Goal: Task Accomplishment & Management: Use online tool/utility

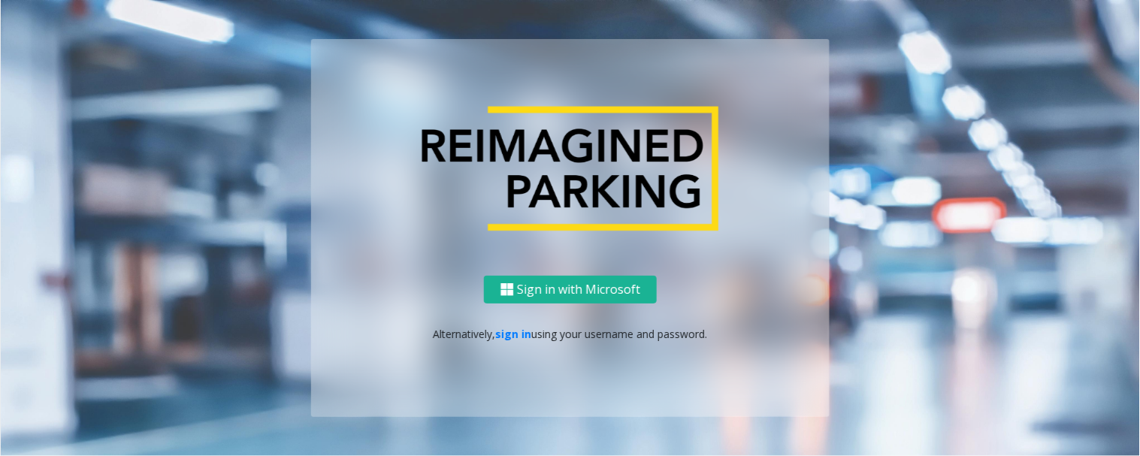
click at [520, 343] on div "Sign in with Microsoft Alternatively, sign in using your username and password." at bounding box center [570, 346] width 519 height 141
click at [520, 329] on link "sign in" at bounding box center [514, 334] width 36 height 14
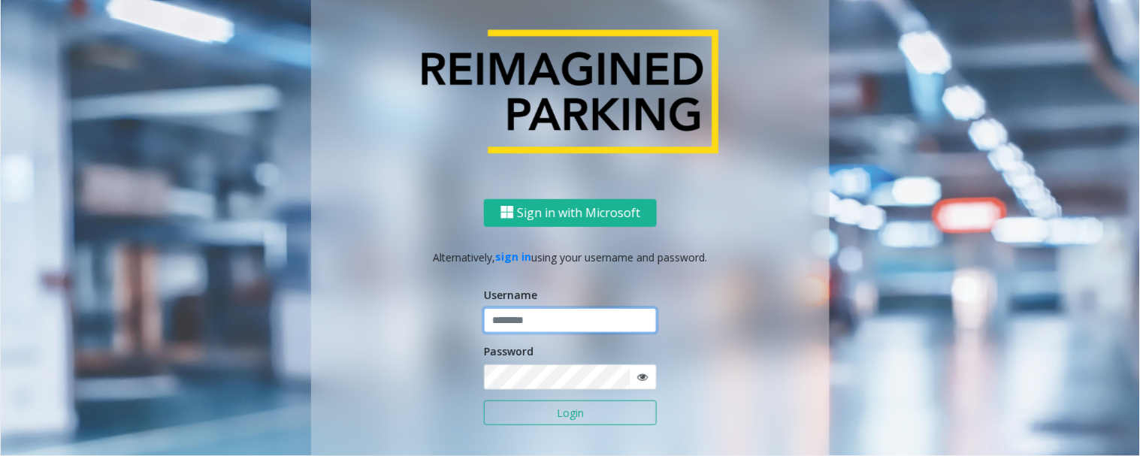
type input "*********"
click at [577, 410] on button "Login" at bounding box center [570, 414] width 173 height 26
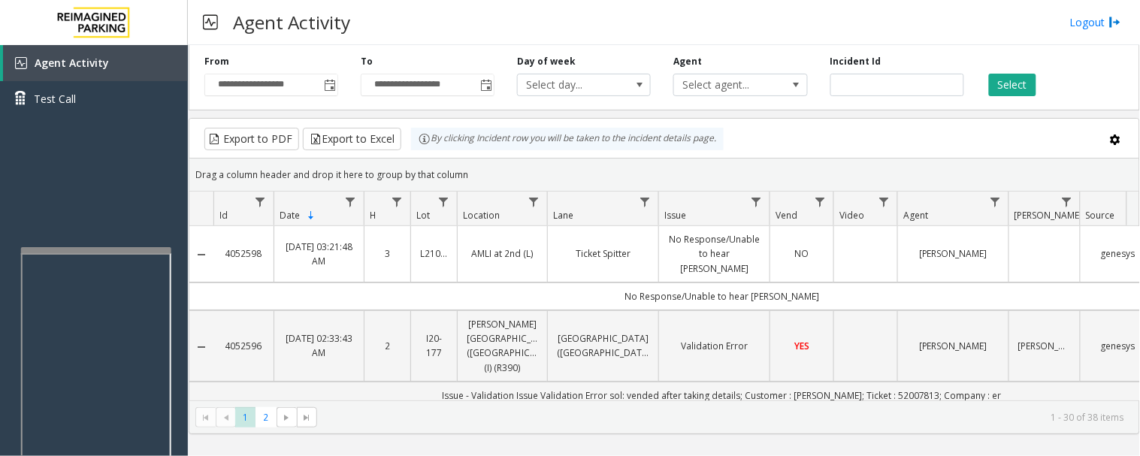
click at [151, 253] on div at bounding box center [96, 423] width 150 height 353
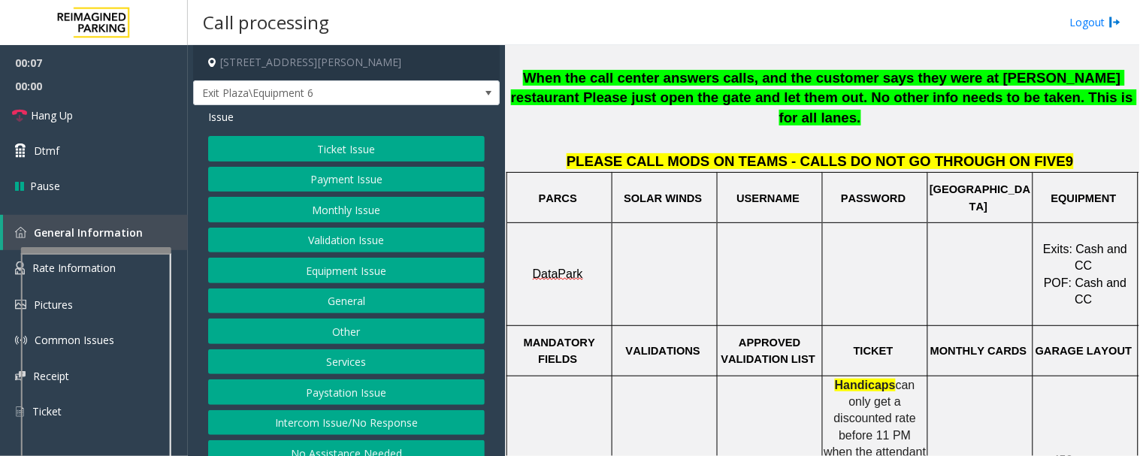
scroll to position [584, 0]
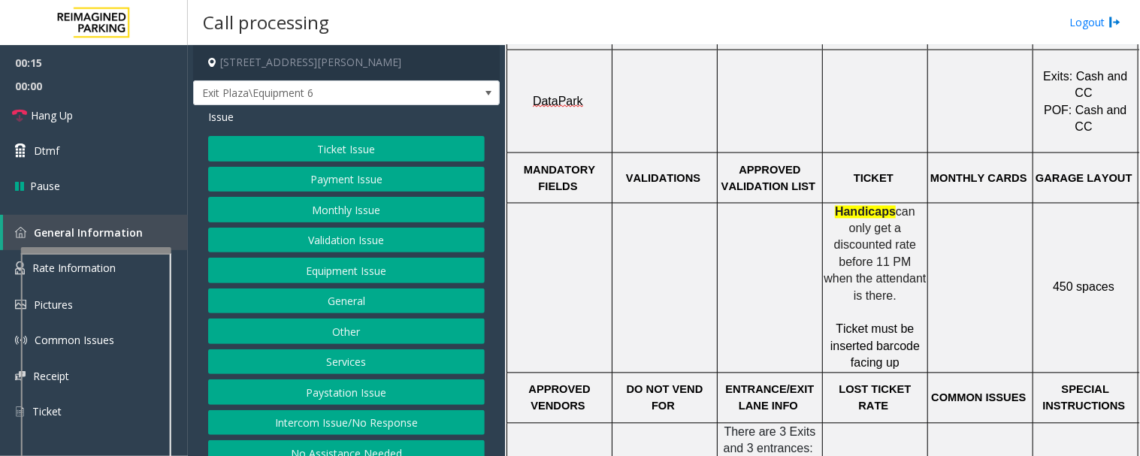
click at [392, 154] on button "Ticket Issue" at bounding box center [346, 149] width 277 height 26
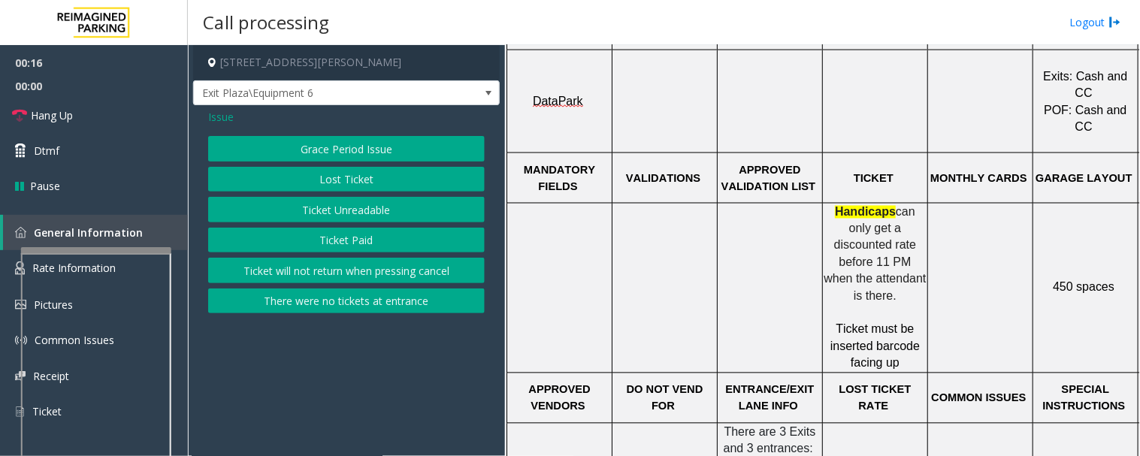
click at [398, 213] on button "Ticket Unreadable" at bounding box center [346, 210] width 277 height 26
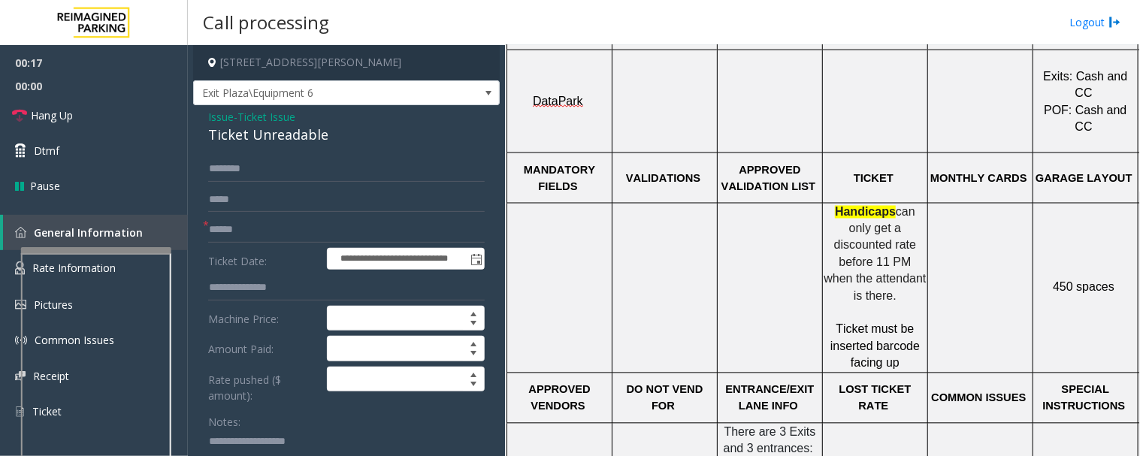
click at [283, 130] on div "Ticket Unreadable" at bounding box center [346, 135] width 277 height 20
copy div "Ticket Unreadable"
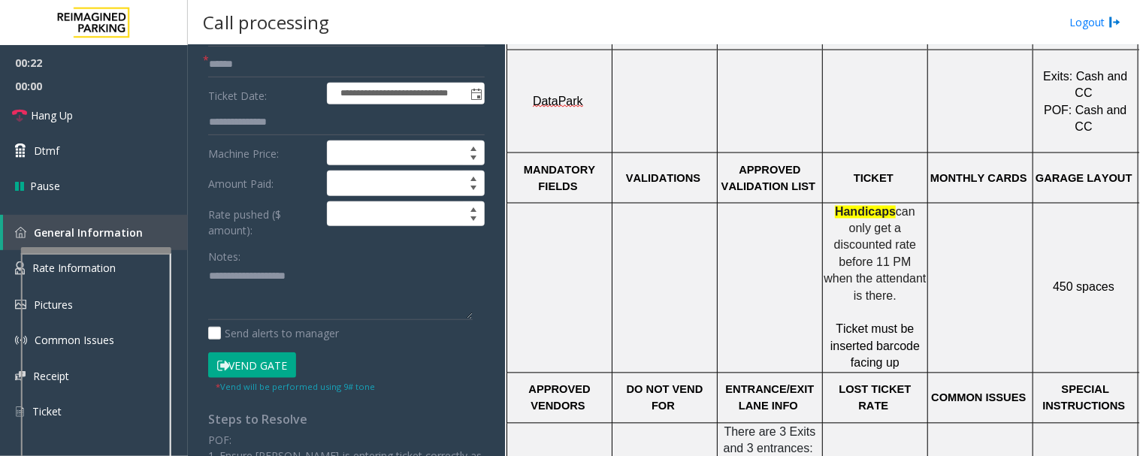
scroll to position [167, 0]
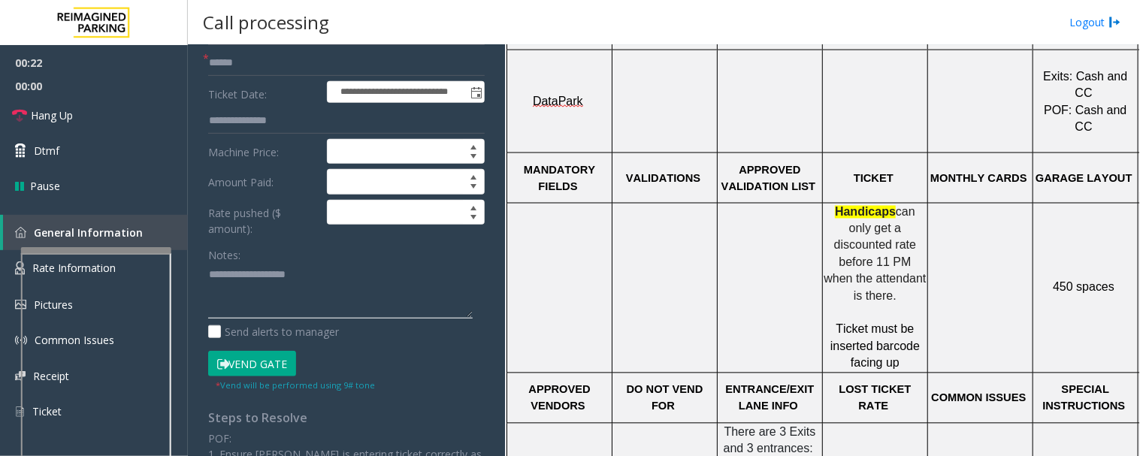
click at [239, 303] on textarea at bounding box center [340, 291] width 265 height 56
paste textarea "**********"
type textarea "**********"
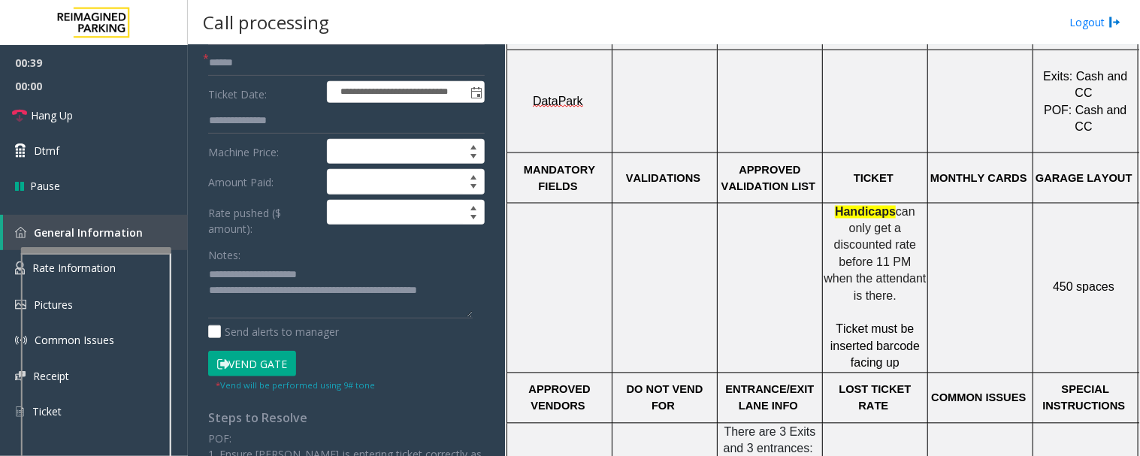
click at [489, 295] on app-call-processing-form "**********" at bounding box center [346, 250] width 317 height 411
click at [83, 120] on link "Hang Up" at bounding box center [94, 115] width 188 height 35
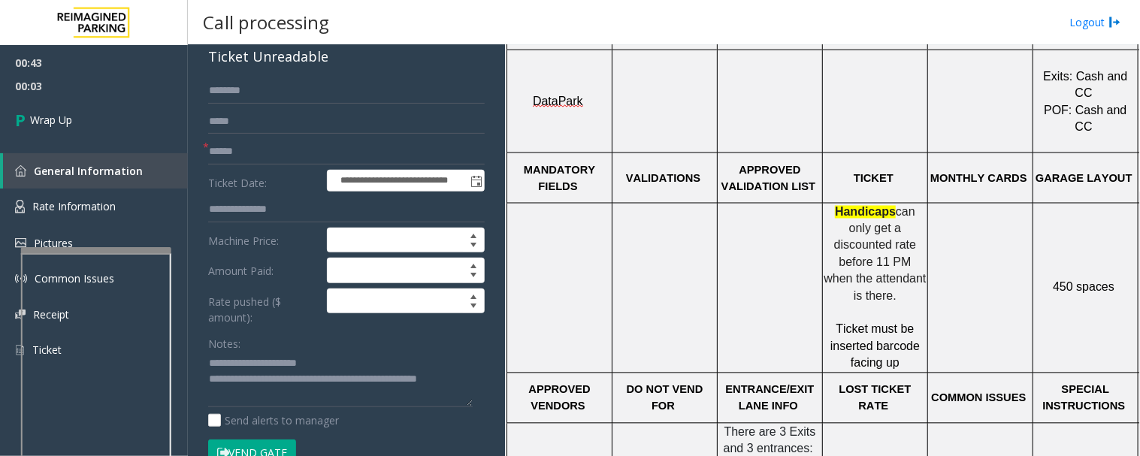
scroll to position [0, 0]
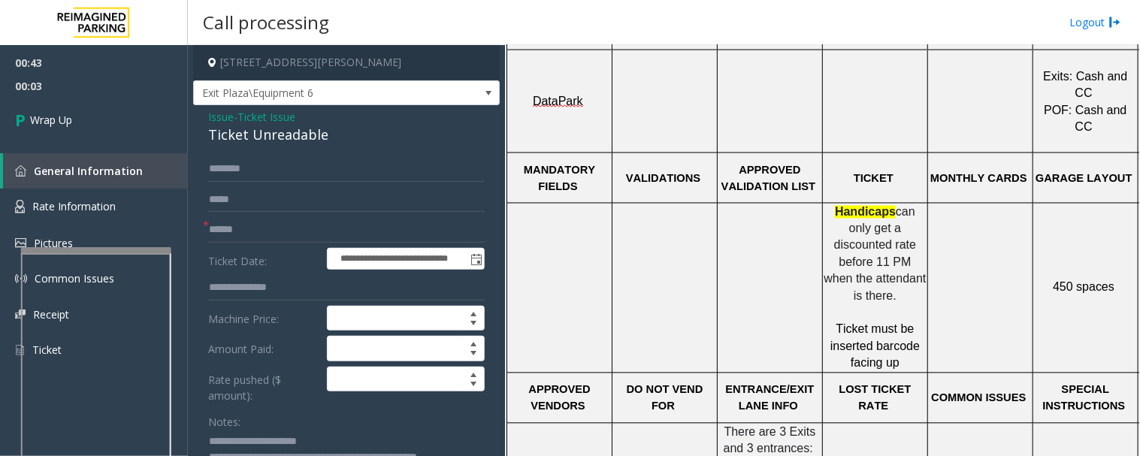
click at [235, 133] on div "Ticket Unreadable" at bounding box center [346, 135] width 277 height 20
copy div "Ticket"
click at [238, 241] on input "text" at bounding box center [346, 230] width 277 height 26
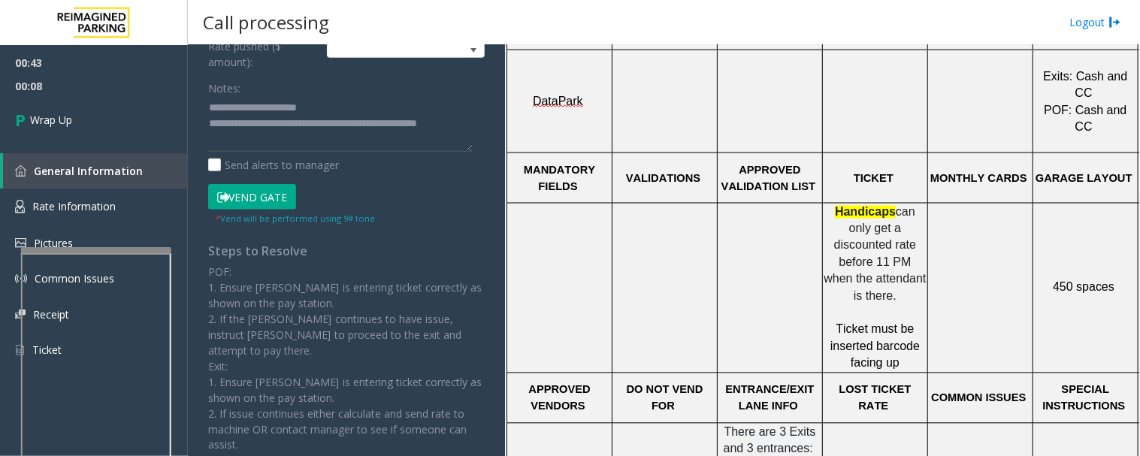
type input "**"
drag, startPoint x: 391, startPoint y: 123, endPoint x: 401, endPoint y: 123, distance: 9.8
click at [401, 123] on textarea at bounding box center [340, 124] width 265 height 56
paste textarea "*****"
type textarea "**********"
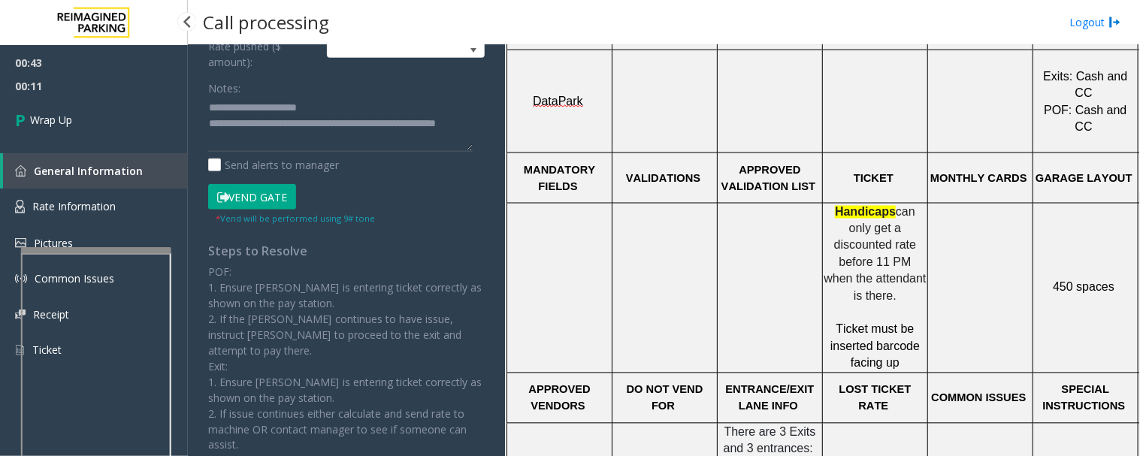
click at [85, 94] on span "00:11" at bounding box center [94, 85] width 188 height 23
click at [83, 101] on link "Wrap Up" at bounding box center [94, 120] width 188 height 44
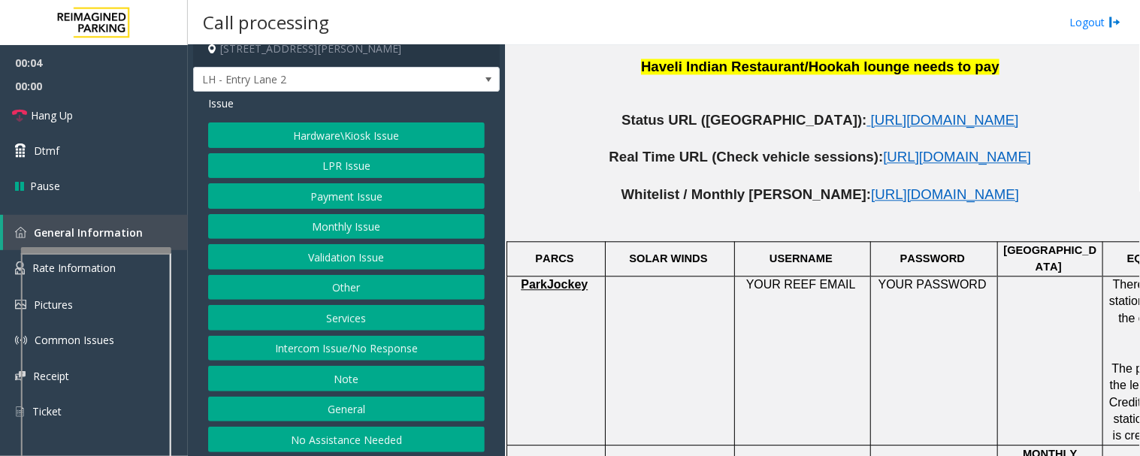
scroll to position [18, 0]
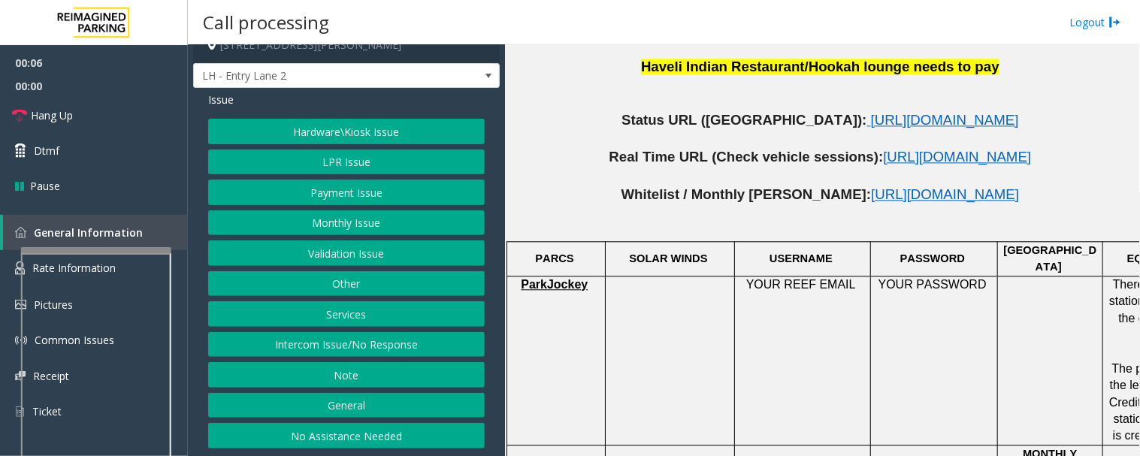
click at [432, 350] on button "Intercom Issue/No Response" at bounding box center [346, 345] width 277 height 26
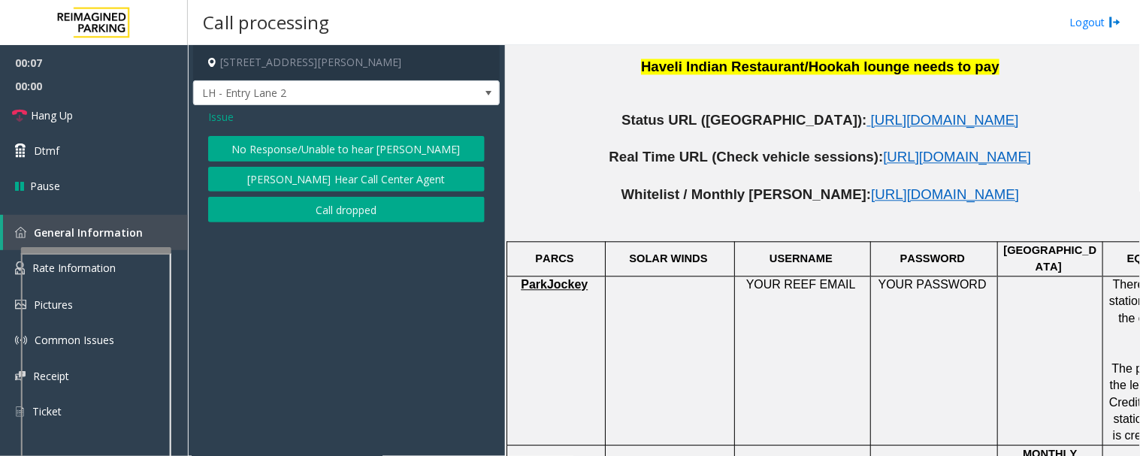
click at [340, 147] on button "No Response/Unable to hear [PERSON_NAME]" at bounding box center [346, 149] width 277 height 26
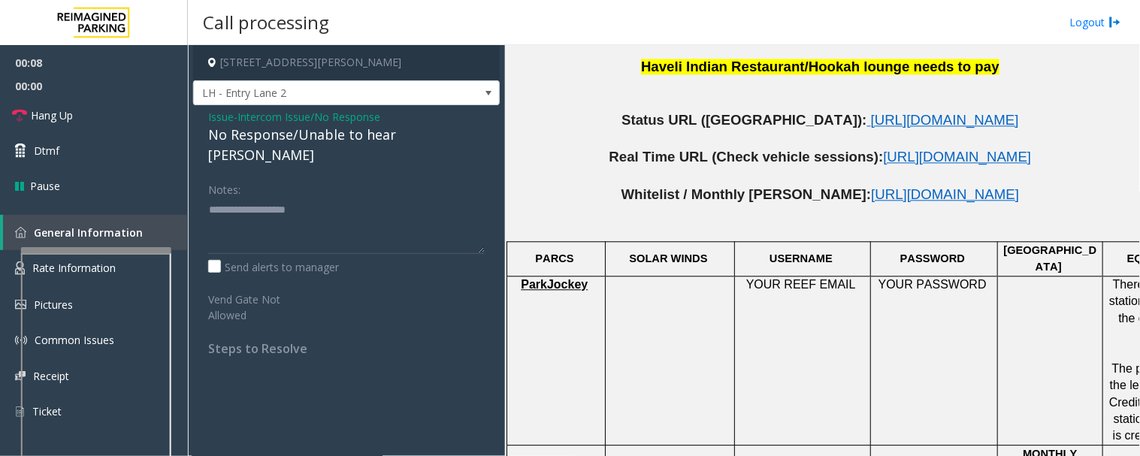
click at [407, 138] on div "No Response/Unable to hear [PERSON_NAME]" at bounding box center [346, 145] width 277 height 41
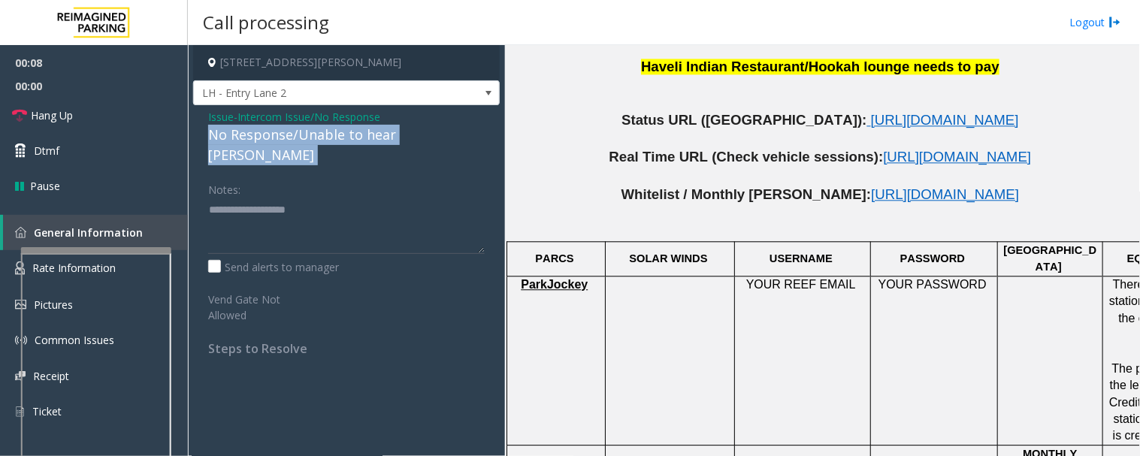
click at [407, 138] on div "No Response/Unable to hear [PERSON_NAME]" at bounding box center [346, 145] width 277 height 41
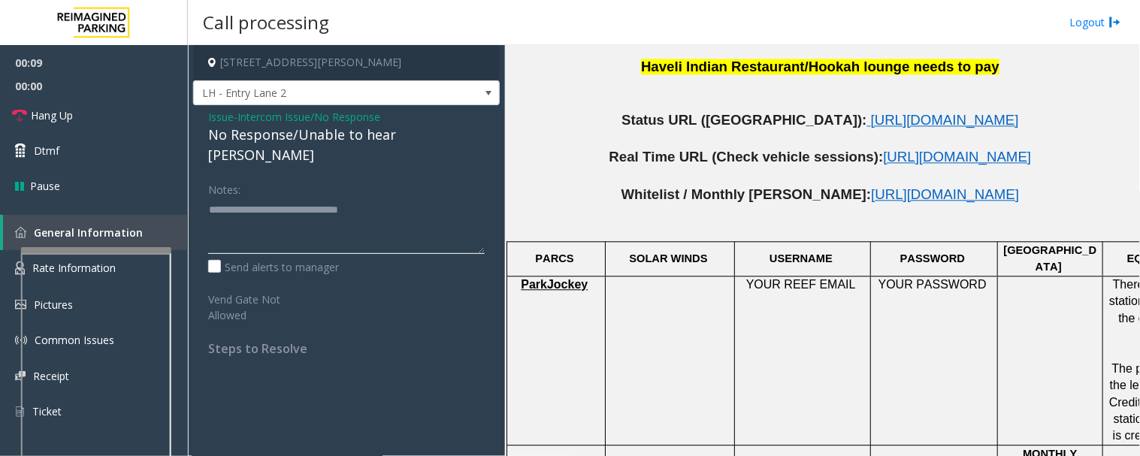
click at [411, 198] on textarea at bounding box center [346, 226] width 277 height 56
type textarea "**********"
click at [12, 108] on icon at bounding box center [19, 115] width 15 height 15
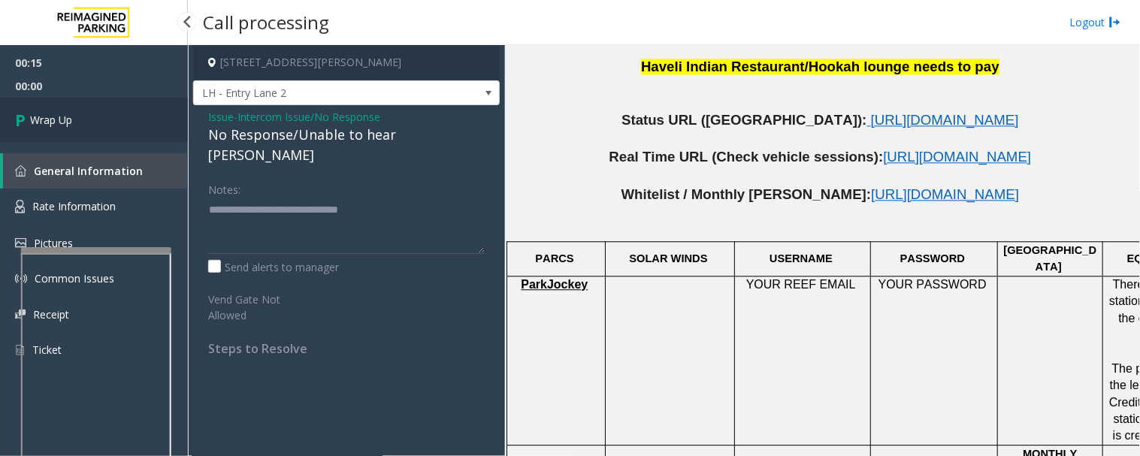
click at [132, 123] on link "Wrap Up" at bounding box center [94, 120] width 188 height 44
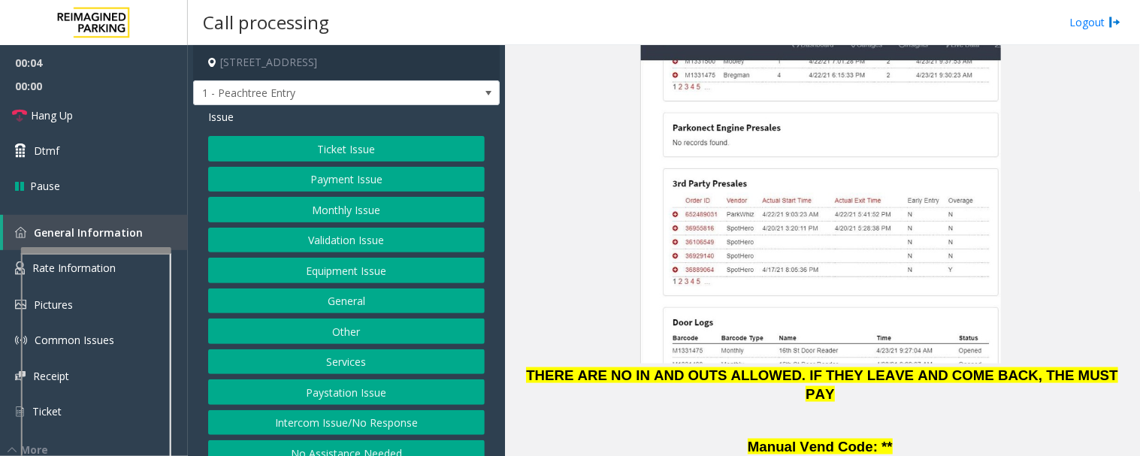
scroll to position [1921, 0]
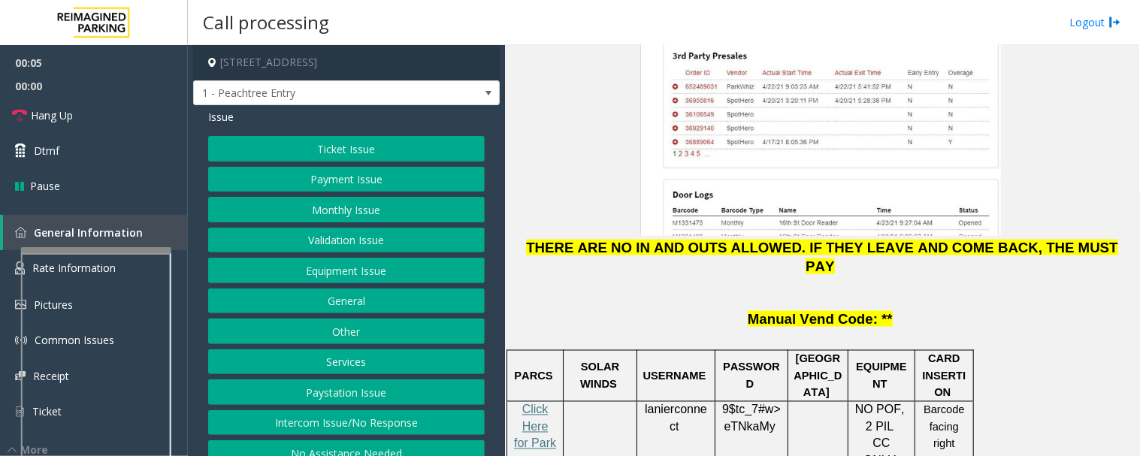
click at [551, 402] on p "Click Here for Parkonect Access" at bounding box center [535, 452] width 45 height 101
click at [542, 404] on span "Click Here for Parkonect Access" at bounding box center [535, 444] width 42 height 80
click at [263, 410] on button "Intercom Issue/No Response" at bounding box center [346, 423] width 277 height 26
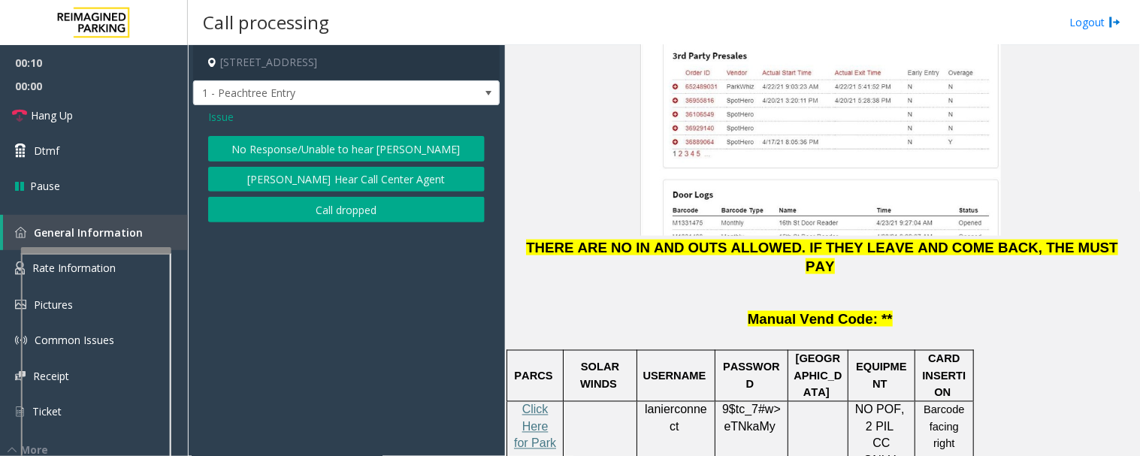
click at [389, 147] on button "No Response/Unable to hear [PERSON_NAME]" at bounding box center [346, 149] width 277 height 26
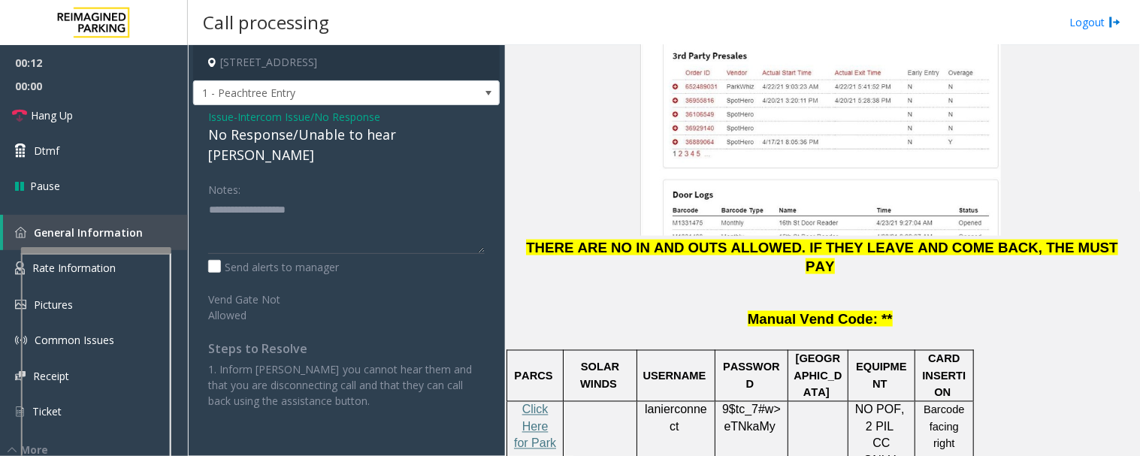
click at [320, 141] on div "No Response/Unable to hear [PERSON_NAME]" at bounding box center [346, 145] width 277 height 41
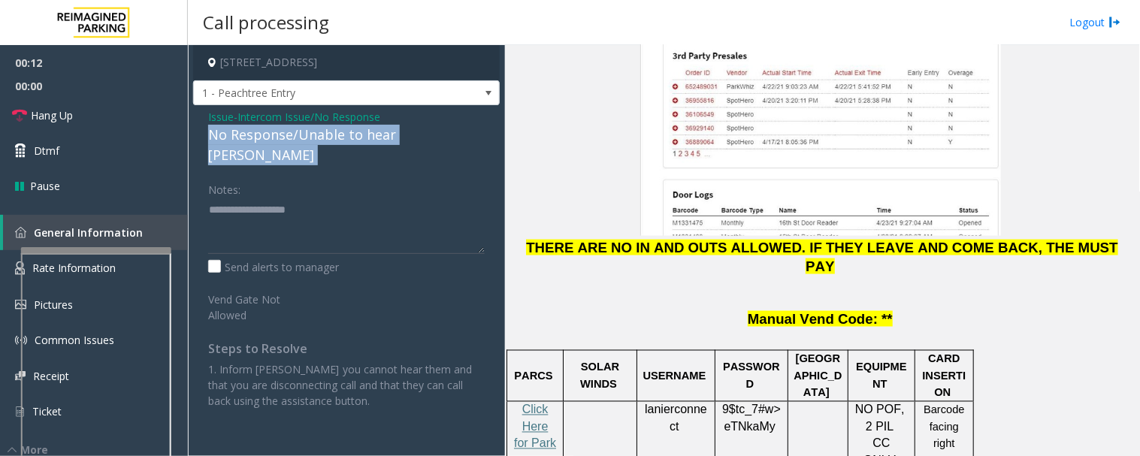
click at [320, 141] on div "No Response/Unable to hear [PERSON_NAME]" at bounding box center [346, 145] width 277 height 41
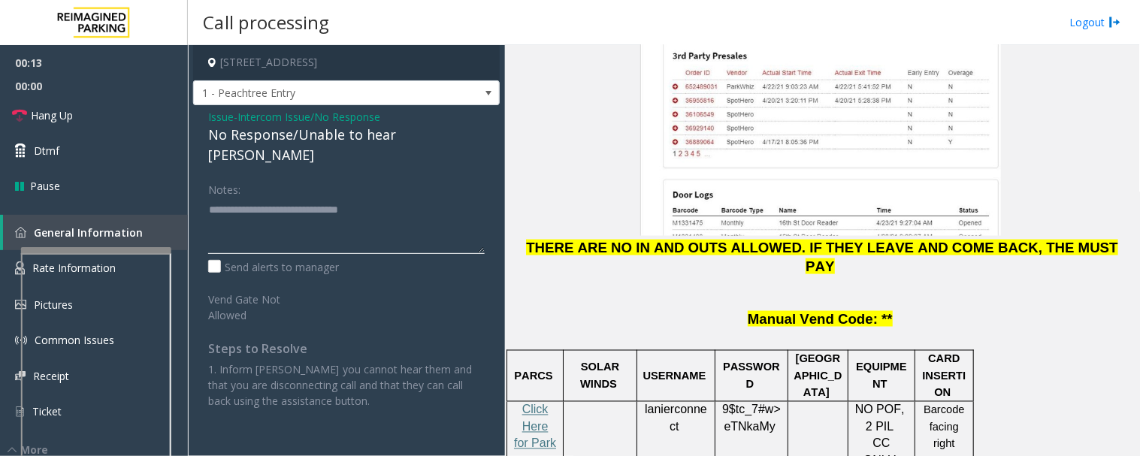
click at [431, 198] on textarea at bounding box center [346, 226] width 277 height 56
type textarea "**********"
click at [46, 117] on span "Hang Up" at bounding box center [52, 116] width 42 height 16
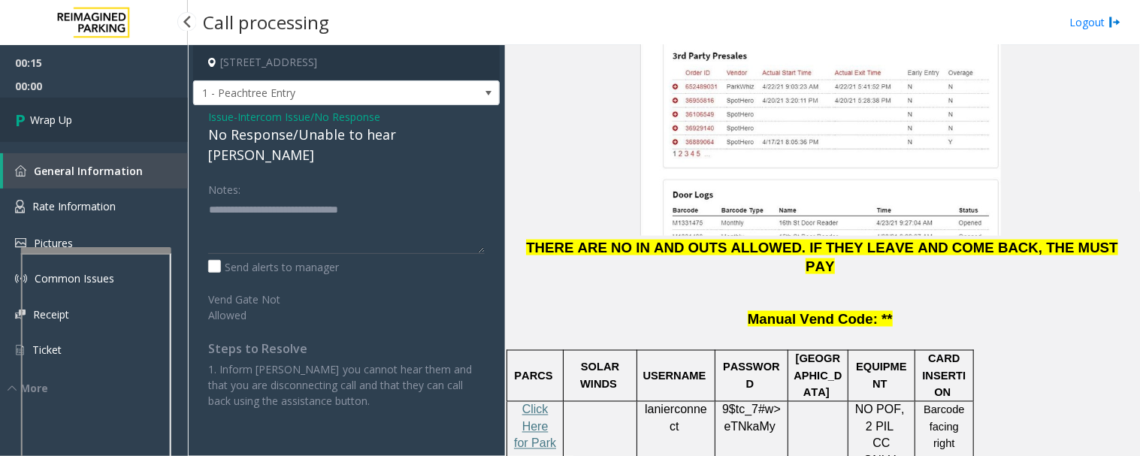
click at [105, 135] on link "Wrap Up" at bounding box center [94, 120] width 188 height 44
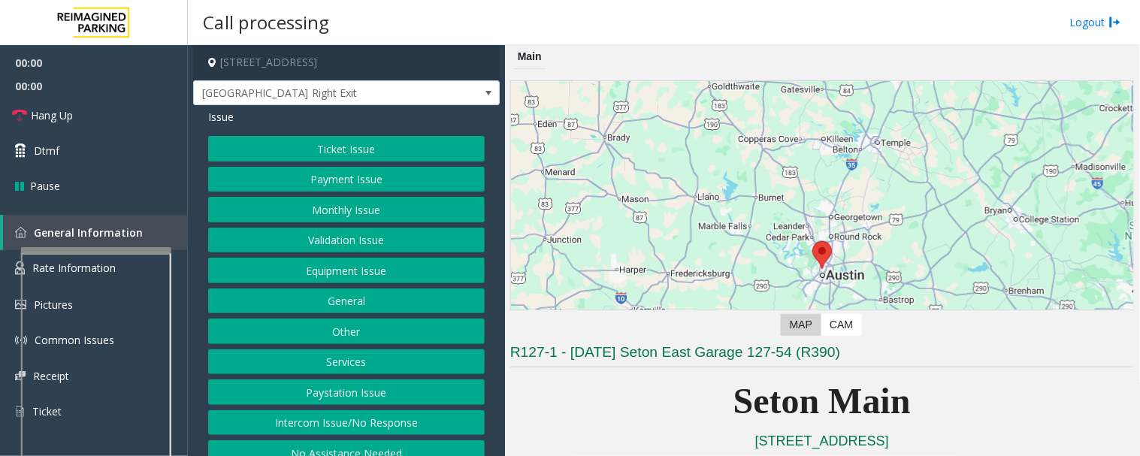
click at [367, 264] on button "Equipment Issue" at bounding box center [346, 271] width 277 height 26
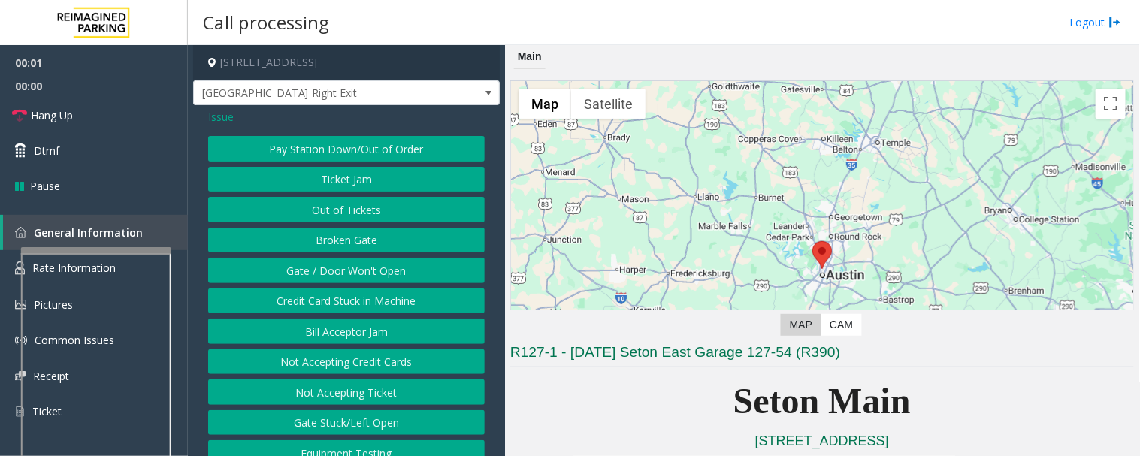
click at [355, 269] on button "Gate / Door Won't Open" at bounding box center [346, 271] width 277 height 26
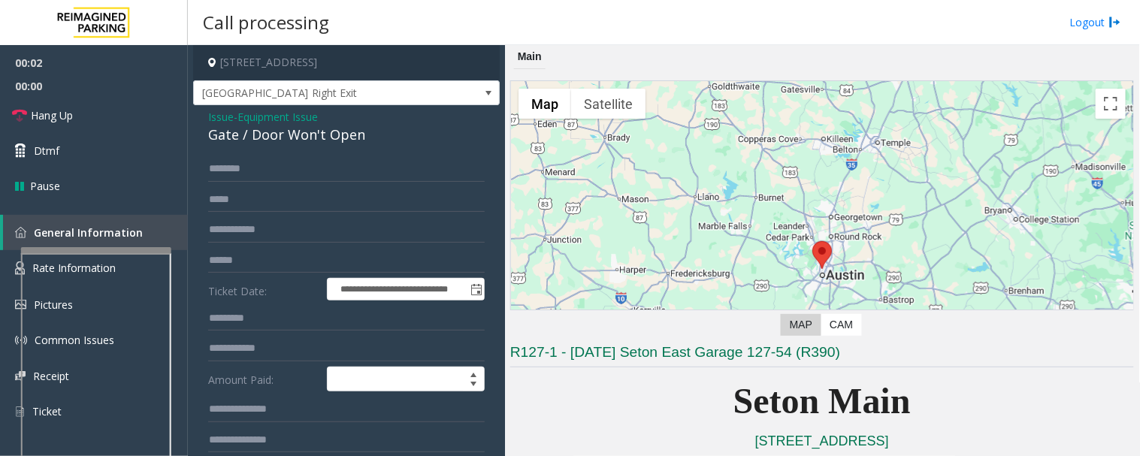
click at [289, 140] on div "Gate / Door Won't Open" at bounding box center [346, 135] width 277 height 20
copy div "Gate / Door Won't Open"
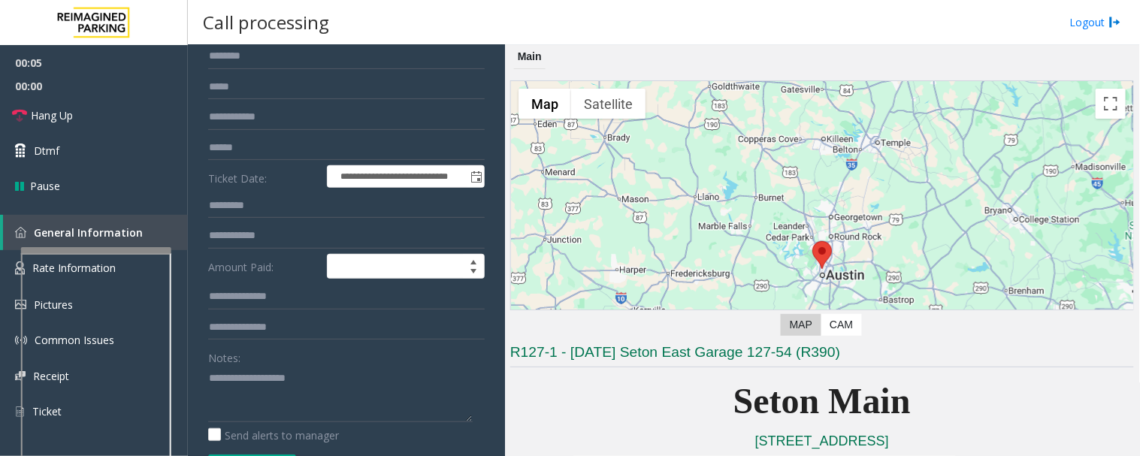
scroll to position [250, 0]
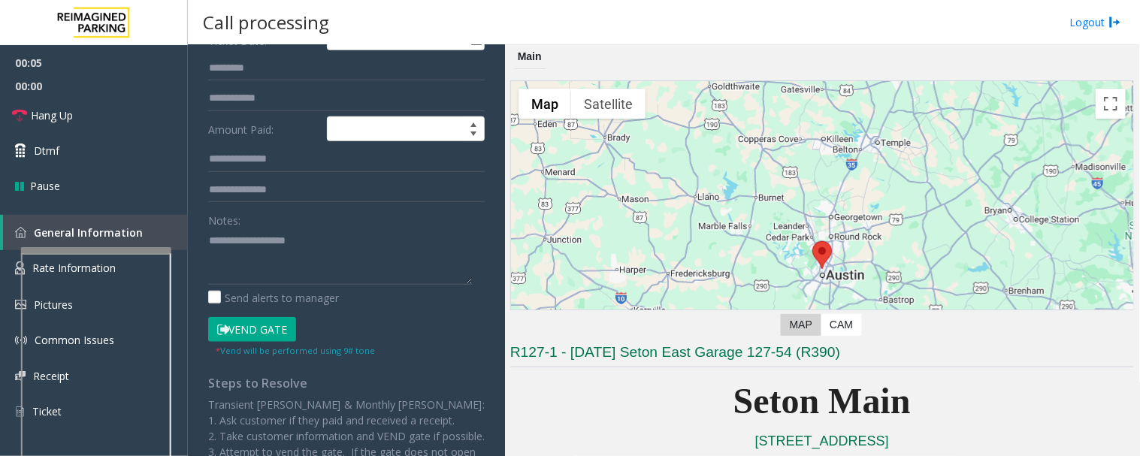
click at [259, 321] on button "Vend Gate" at bounding box center [252, 330] width 88 height 26
click at [306, 235] on textarea at bounding box center [340, 257] width 265 height 56
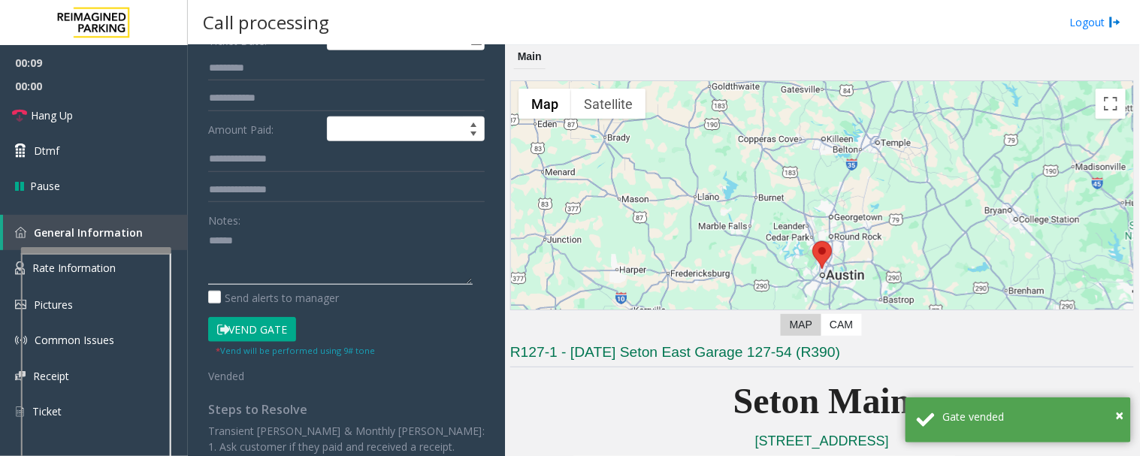
paste textarea "**********"
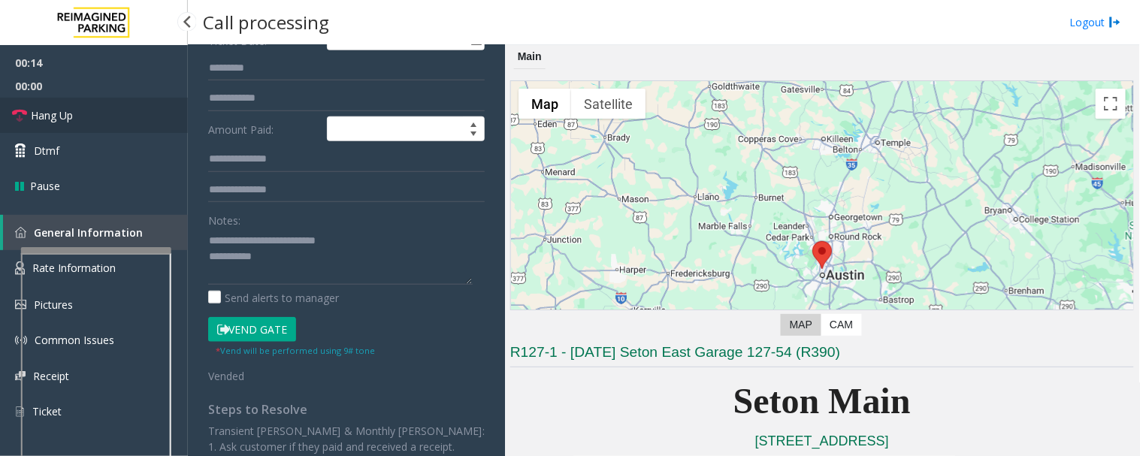
click at [117, 105] on link "Hang Up" at bounding box center [94, 115] width 188 height 35
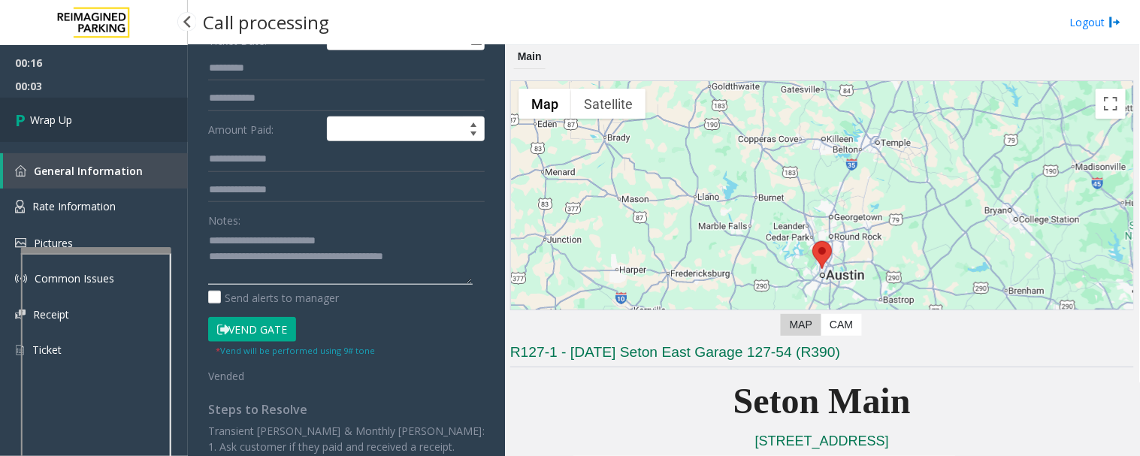
type textarea "**********"
click at [93, 132] on link "Wrap Up" at bounding box center [94, 120] width 188 height 44
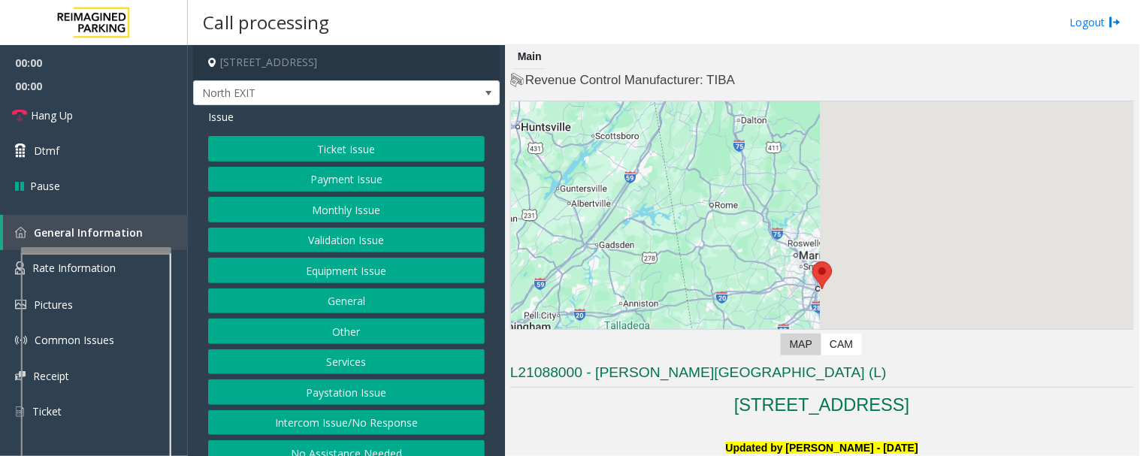
scroll to position [417, 0]
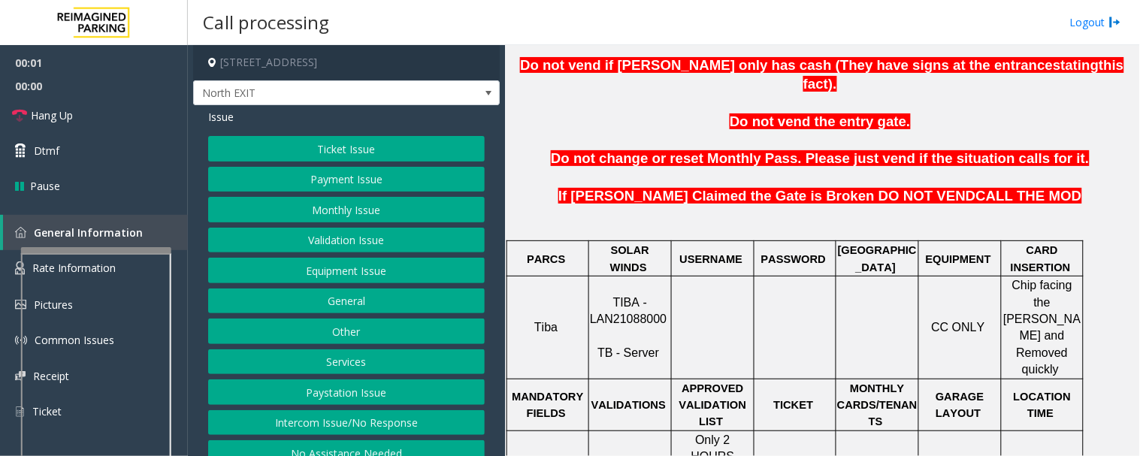
click at [630, 296] on span "TIBA - LAN21088000" at bounding box center [628, 310] width 77 height 29
copy p "LAN21088000"
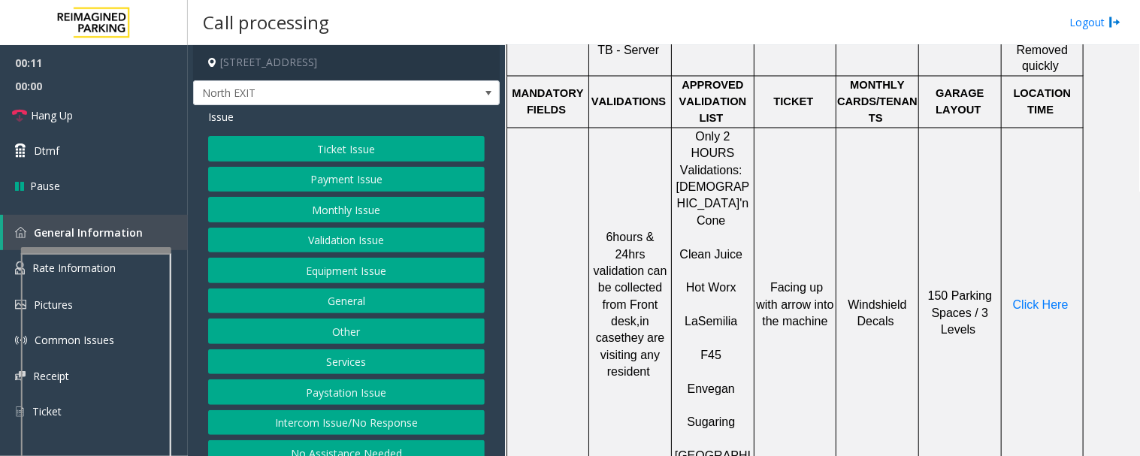
scroll to position [752, 0]
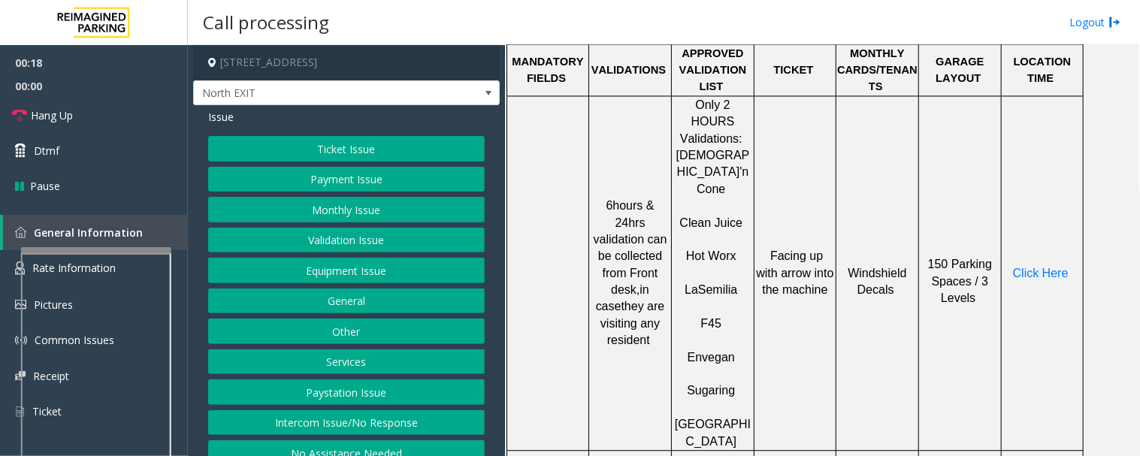
click at [407, 145] on button "Ticket Issue" at bounding box center [346, 149] width 277 height 26
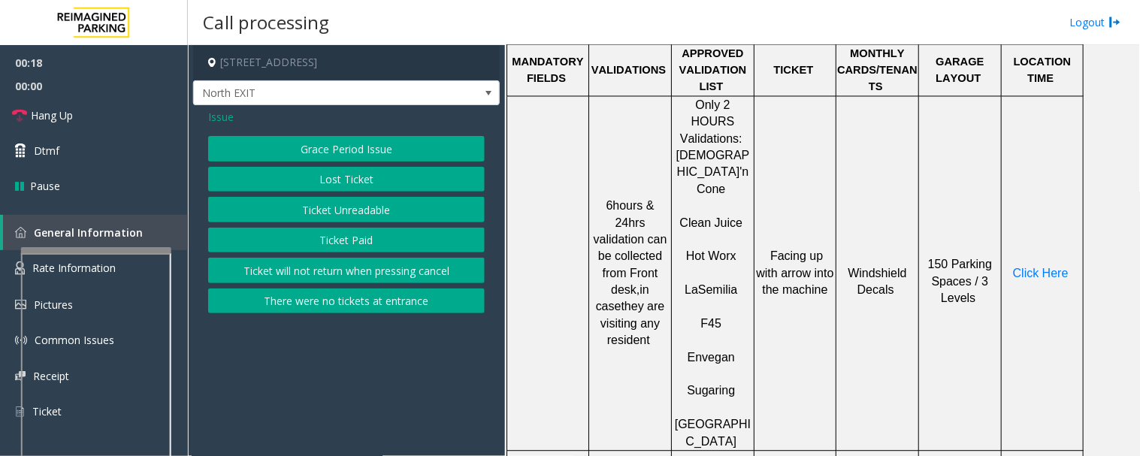
click at [377, 195] on div "Grace Period Issue Lost Ticket Ticket Unreadable Ticket Paid Ticket will not re…" at bounding box center [346, 224] width 277 height 177
click at [379, 199] on button "Ticket Unreadable" at bounding box center [346, 210] width 277 height 26
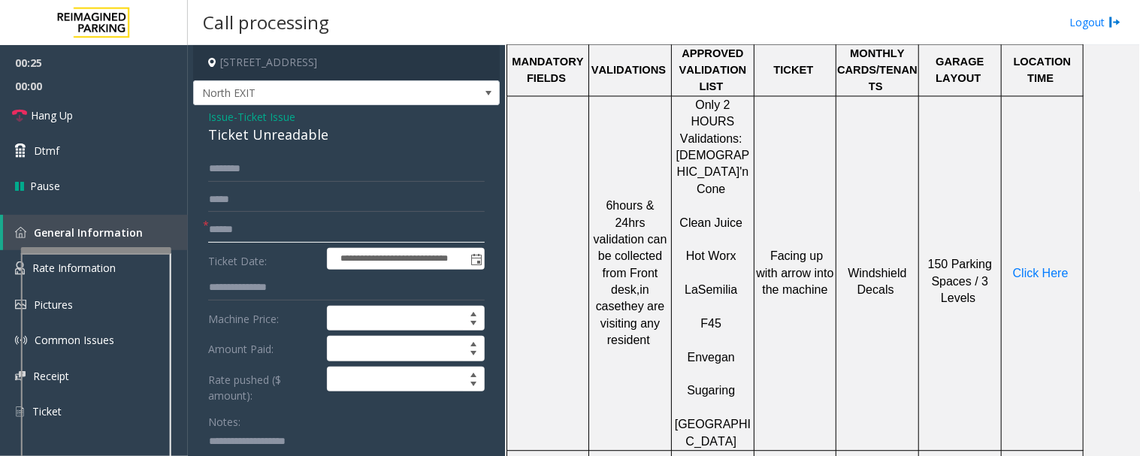
click at [297, 231] on input "text" at bounding box center [346, 230] width 277 height 26
click at [350, 231] on input "text" at bounding box center [346, 230] width 277 height 26
type input "*******"
click at [286, 410] on textarea at bounding box center [340, 458] width 265 height 56
type textarea "******"
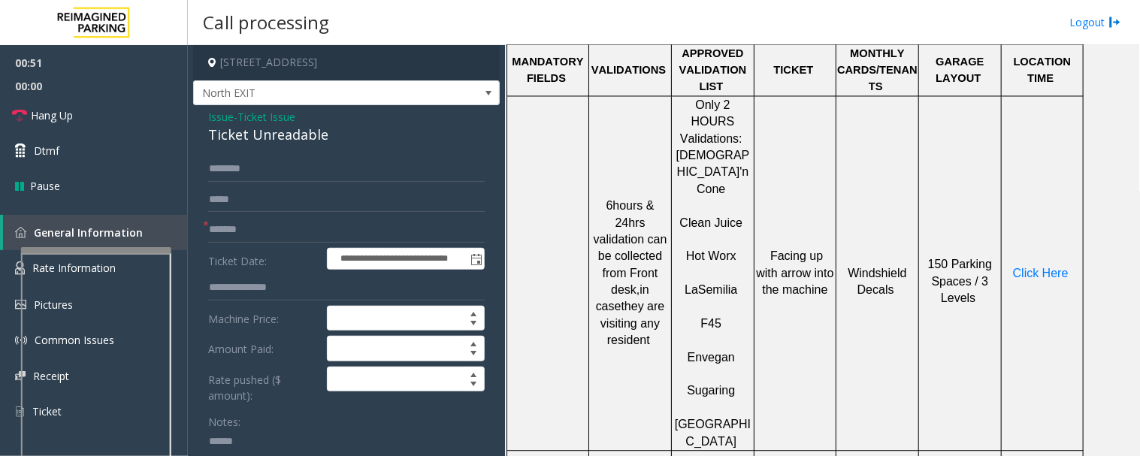
click at [229, 121] on span "Issue" at bounding box center [221, 117] width 26 height 16
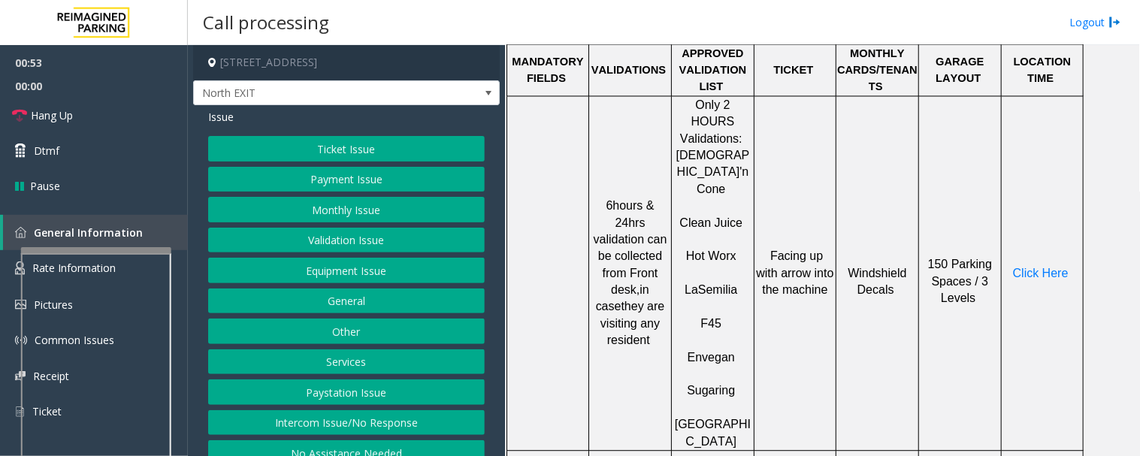
click at [313, 241] on button "Validation Issue" at bounding box center [346, 241] width 277 height 26
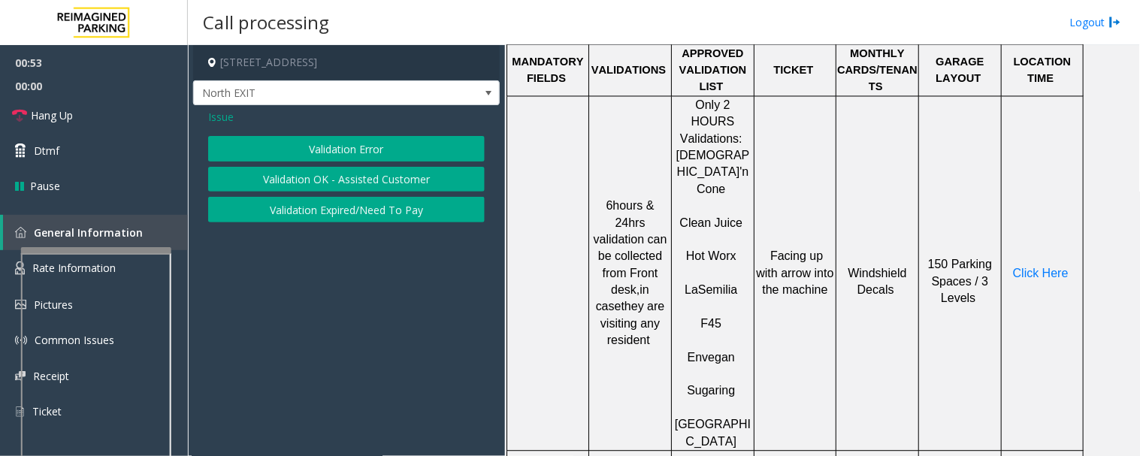
click at [362, 153] on button "Validation Error" at bounding box center [346, 149] width 277 height 26
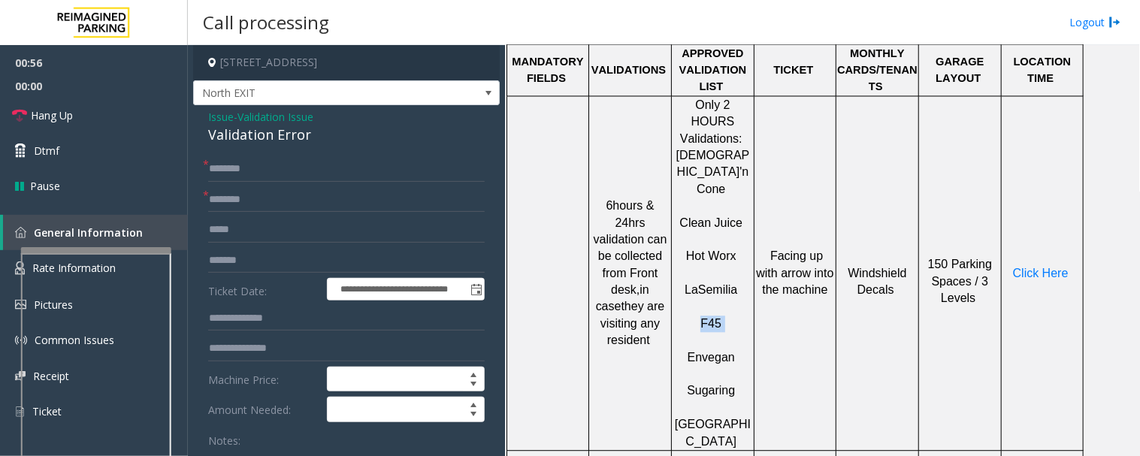
drag, startPoint x: 729, startPoint y: 231, endPoint x: 693, endPoint y: 233, distance: 36.2
click at [693, 299] on p "F45" at bounding box center [713, 316] width 80 height 34
click at [725, 299] on p "F45" at bounding box center [713, 316] width 80 height 34
drag, startPoint x: 723, startPoint y: 235, endPoint x: 699, endPoint y: 235, distance: 24.1
click at [699, 299] on p "F45" at bounding box center [713, 316] width 80 height 34
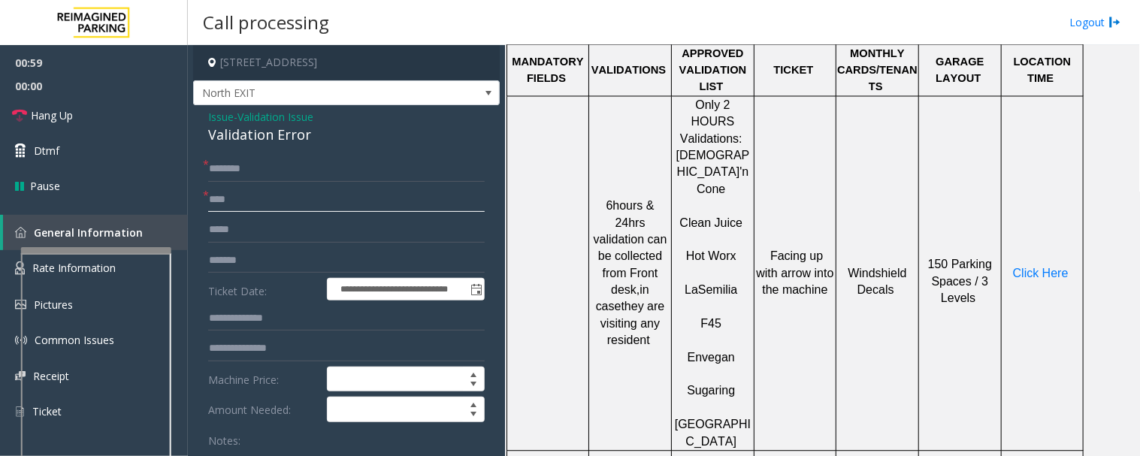
click at [283, 196] on input "***" at bounding box center [346, 200] width 277 height 26
type input "***"
click at [289, 170] on input "text" at bounding box center [346, 169] width 277 height 26
click at [1026, 268] on span "Click Here" at bounding box center [1041, 274] width 56 height 13
click at [310, 158] on input "text" at bounding box center [346, 169] width 277 height 26
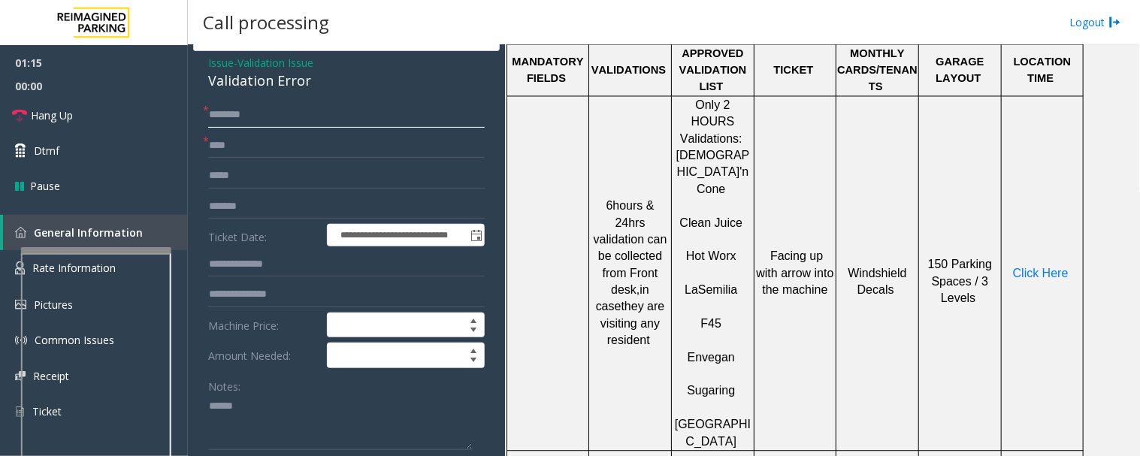
scroll to position [83, 0]
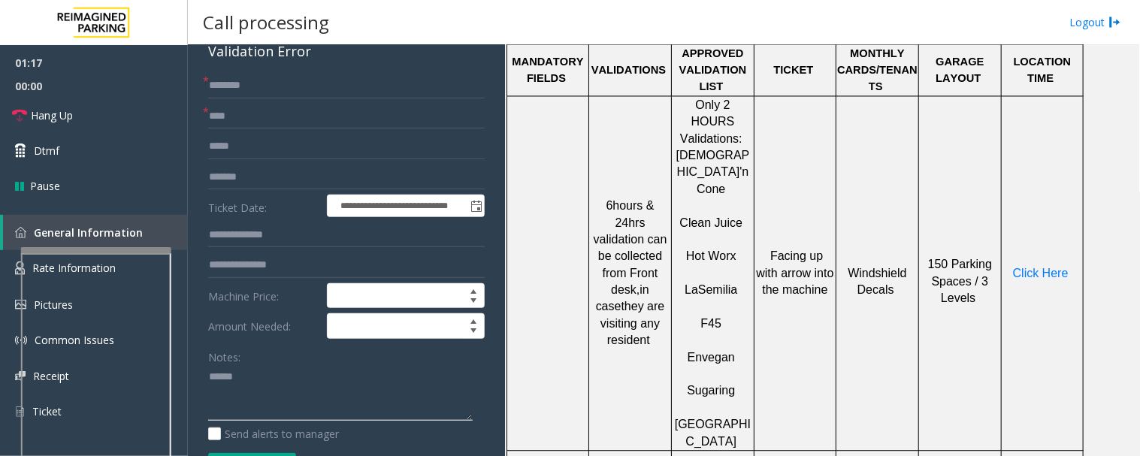
click at [210, 377] on textarea at bounding box center [340, 393] width 265 height 56
click at [253, 57] on div "Validation Error" at bounding box center [346, 51] width 277 height 20
click at [352, 379] on textarea at bounding box center [340, 393] width 265 height 56
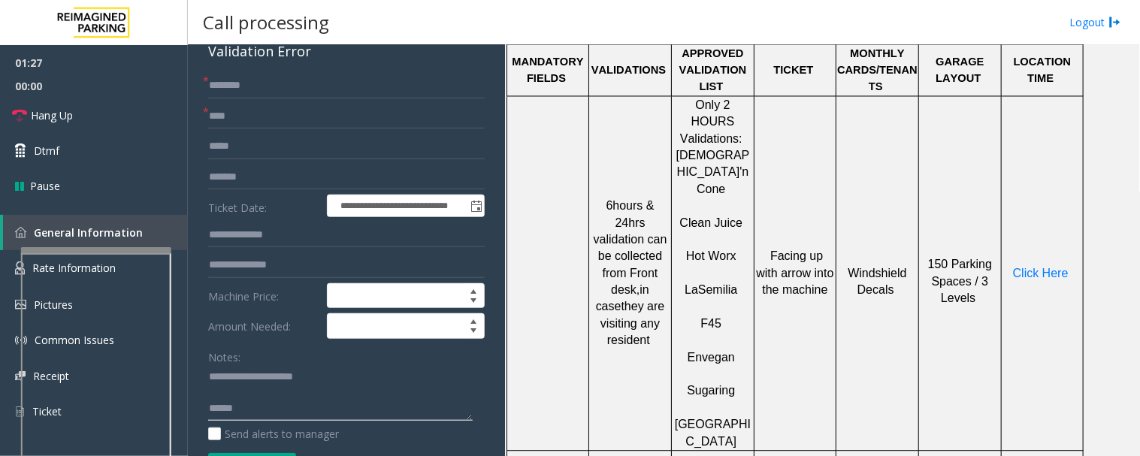
click at [211, 392] on textarea at bounding box center [340, 393] width 265 height 56
type textarea "**********"
click at [342, 88] on input "text" at bounding box center [346, 86] width 277 height 26
type input "****"
click at [273, 395] on textarea at bounding box center [340, 393] width 265 height 56
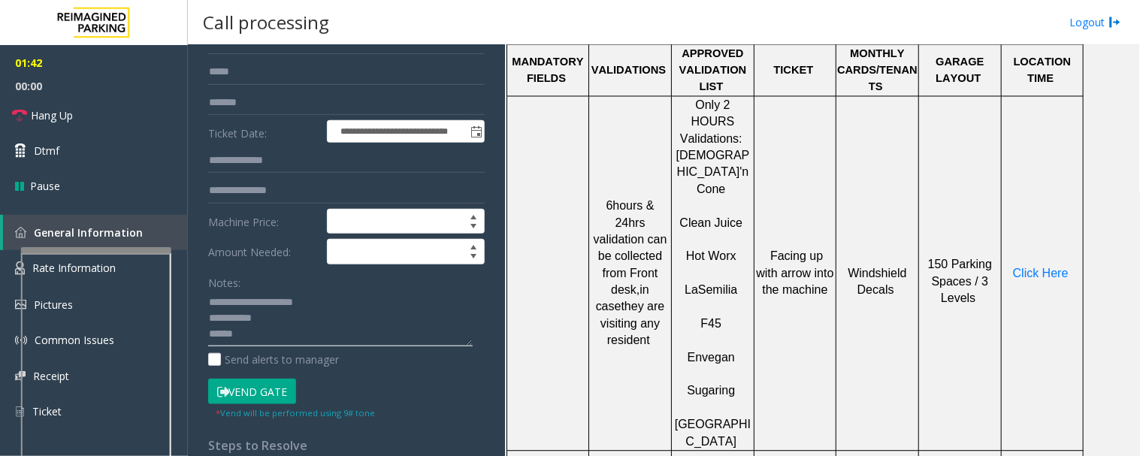
scroll to position [250, 0]
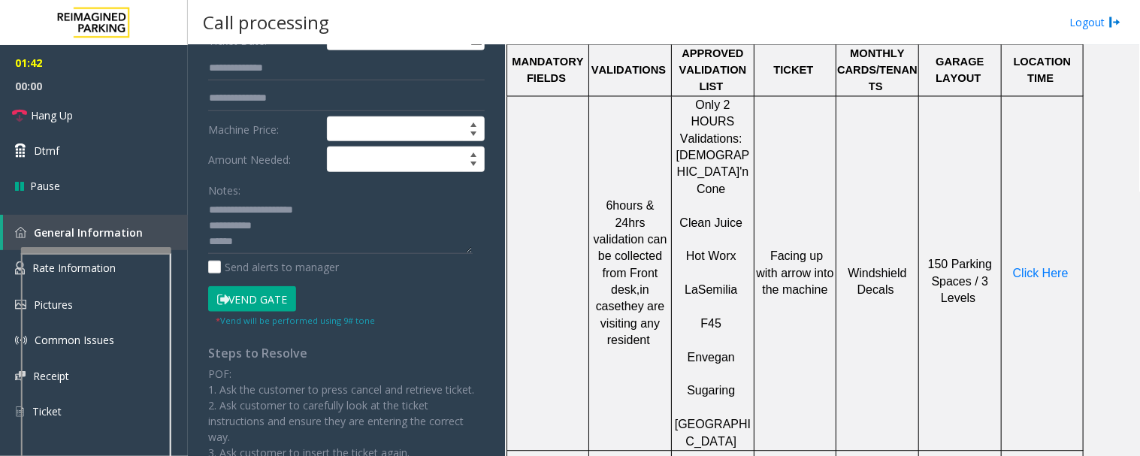
click at [280, 298] on button "Vend Gate" at bounding box center [252, 299] width 88 height 26
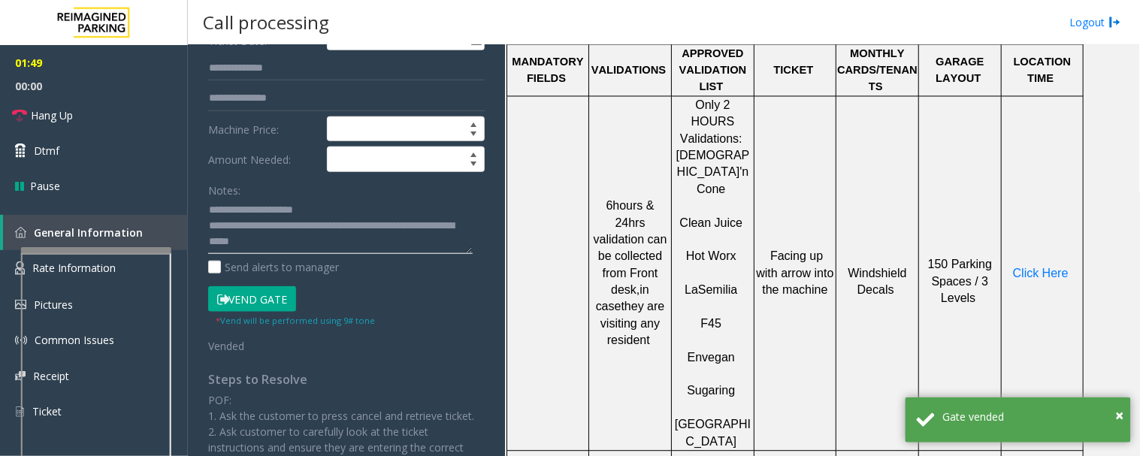
click at [354, 247] on textarea at bounding box center [340, 226] width 265 height 56
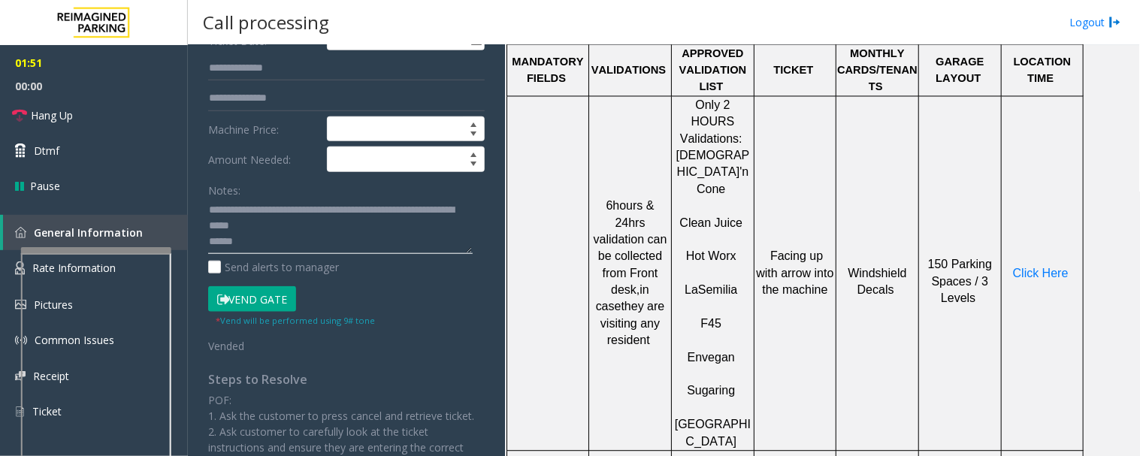
click at [209, 242] on textarea at bounding box center [340, 226] width 265 height 56
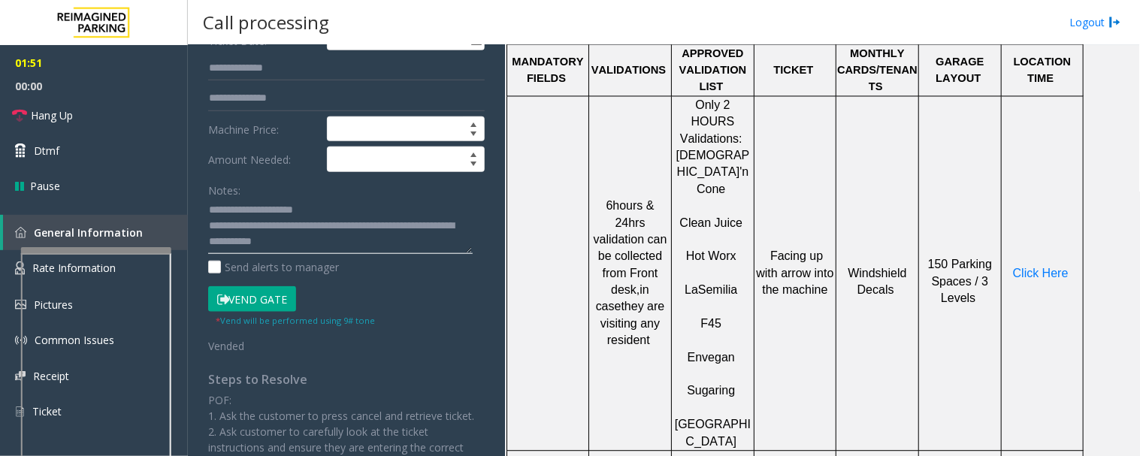
scroll to position [0, 0]
click at [392, 249] on textarea at bounding box center [340, 226] width 265 height 56
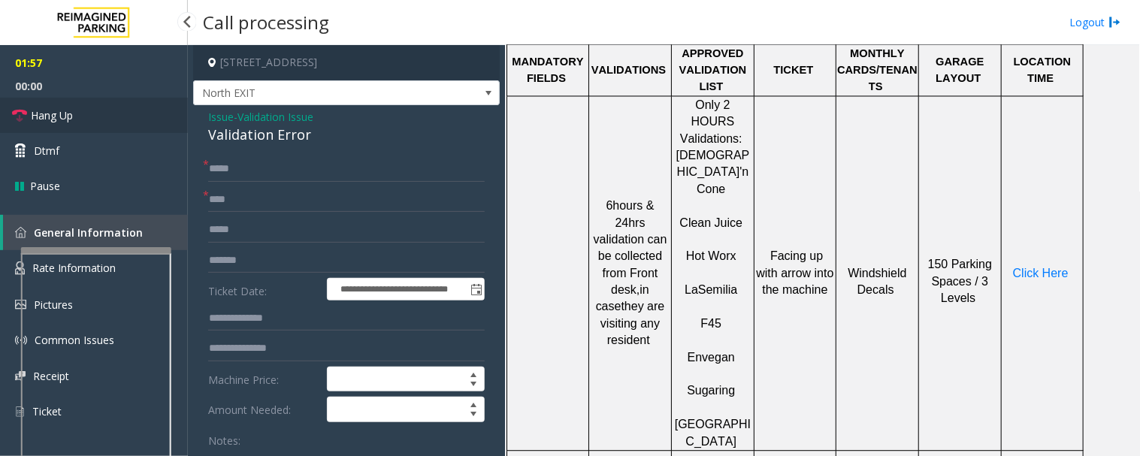
type textarea "**********"
click at [38, 114] on span "Hang Up" at bounding box center [52, 116] width 42 height 16
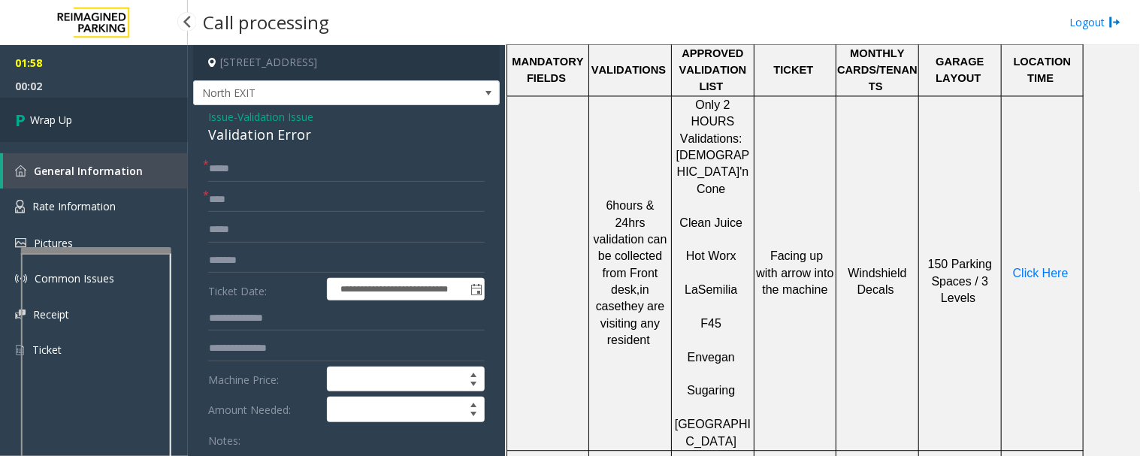
click at [34, 106] on link "Wrap Up" at bounding box center [94, 120] width 188 height 44
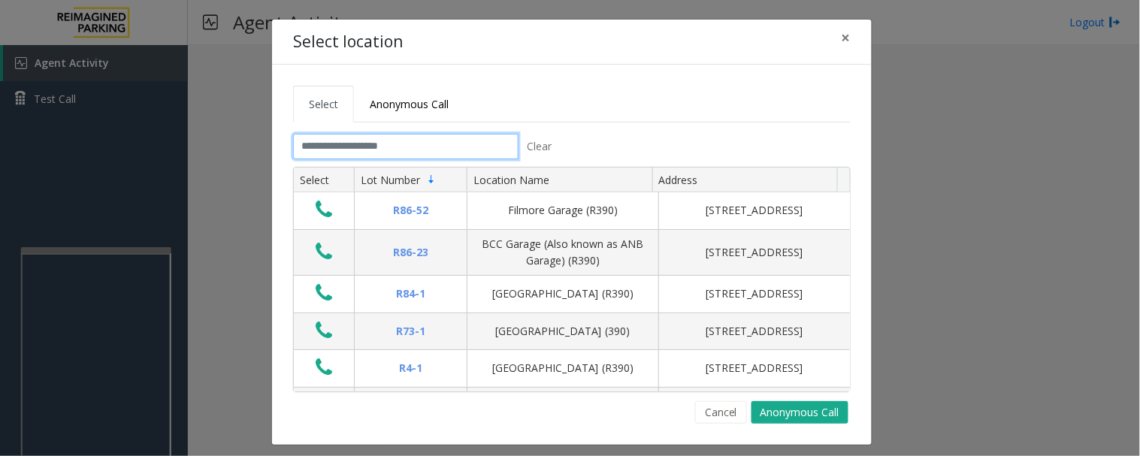
click at [447, 150] on input "text" at bounding box center [406, 147] width 226 height 26
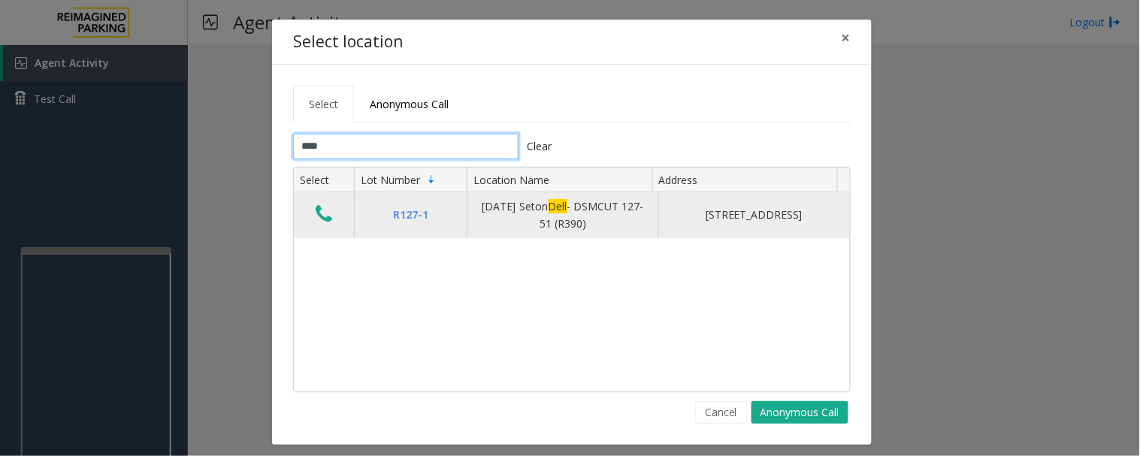
type input "****"
click at [316, 219] on icon "Data table" at bounding box center [324, 214] width 17 height 21
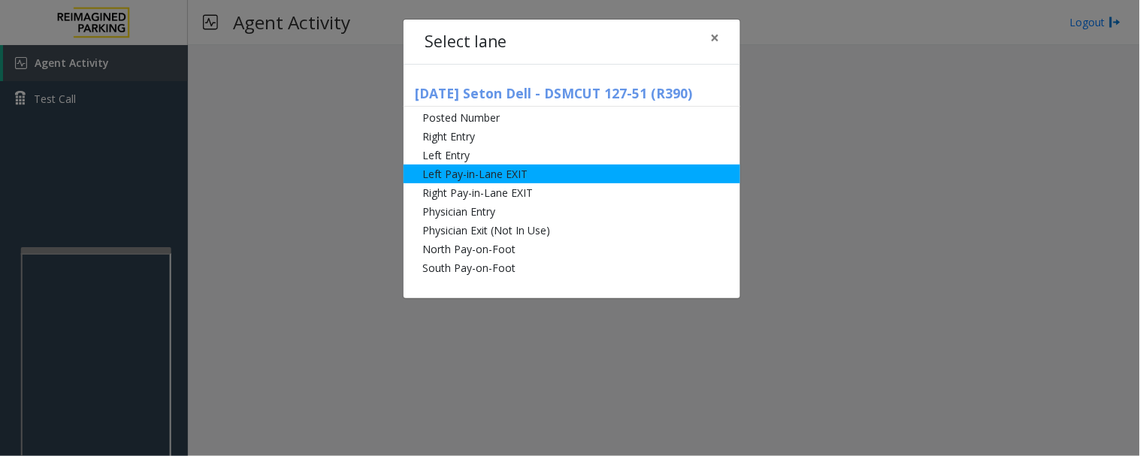
click at [535, 177] on li "Left Pay-in-Lane EXIT" at bounding box center [572, 174] width 337 height 19
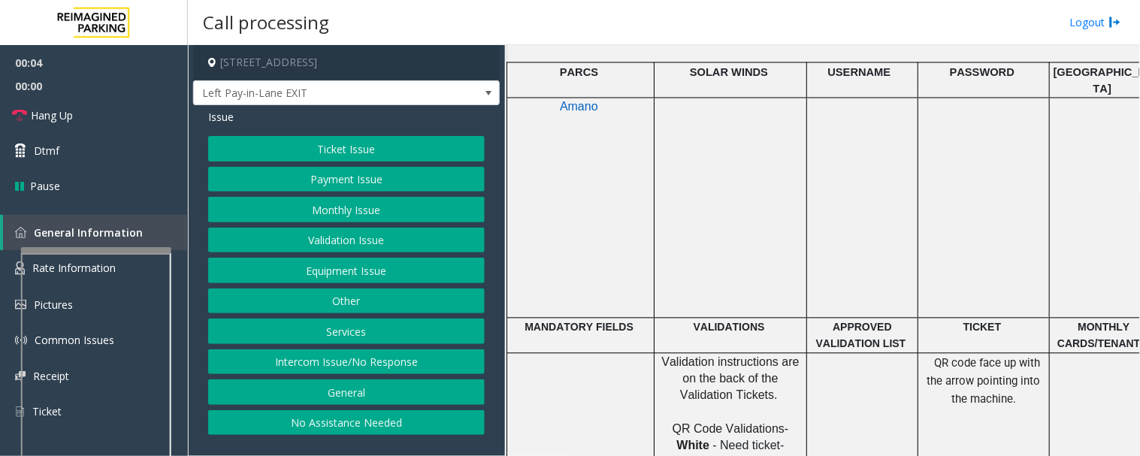
scroll to position [835, 0]
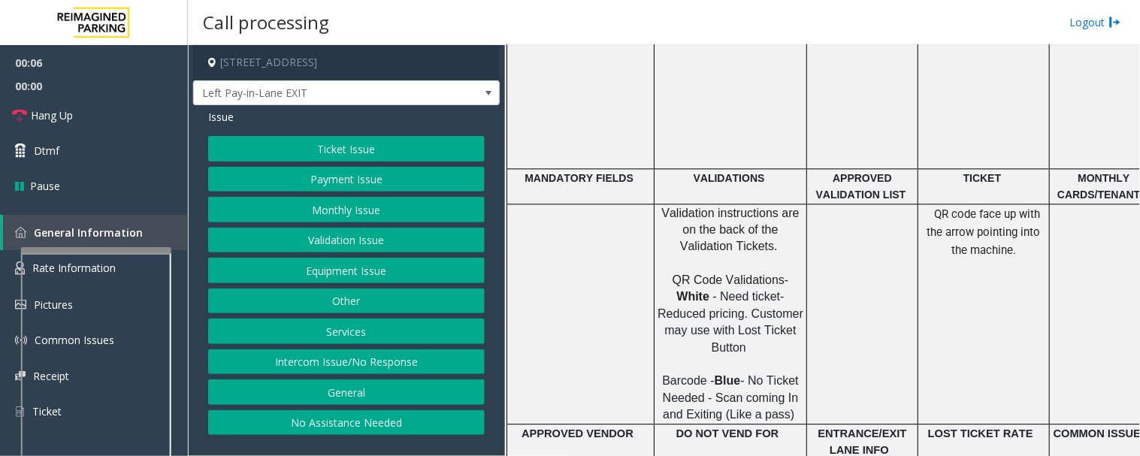
click at [339, 145] on button "Ticket Issue" at bounding box center [346, 149] width 277 height 26
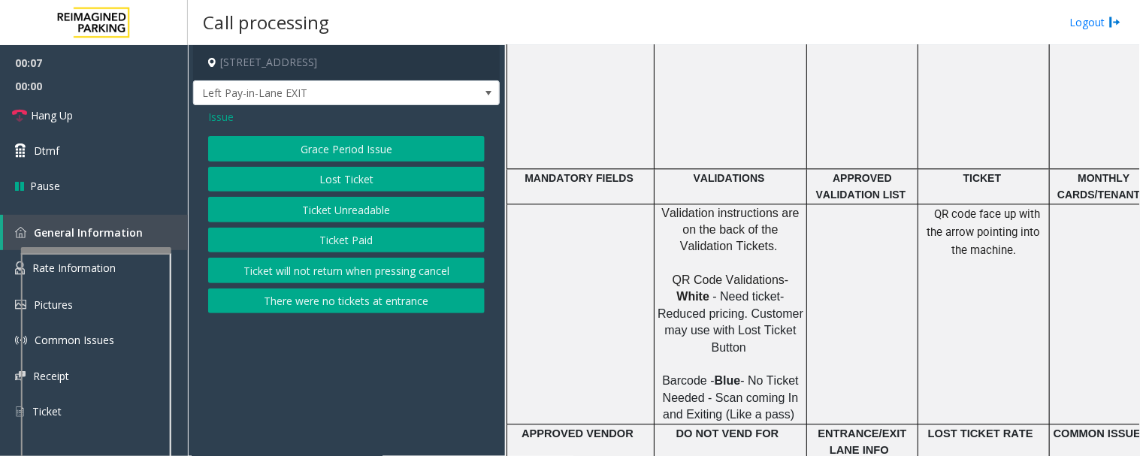
click at [404, 213] on button "Ticket Unreadable" at bounding box center [346, 210] width 277 height 26
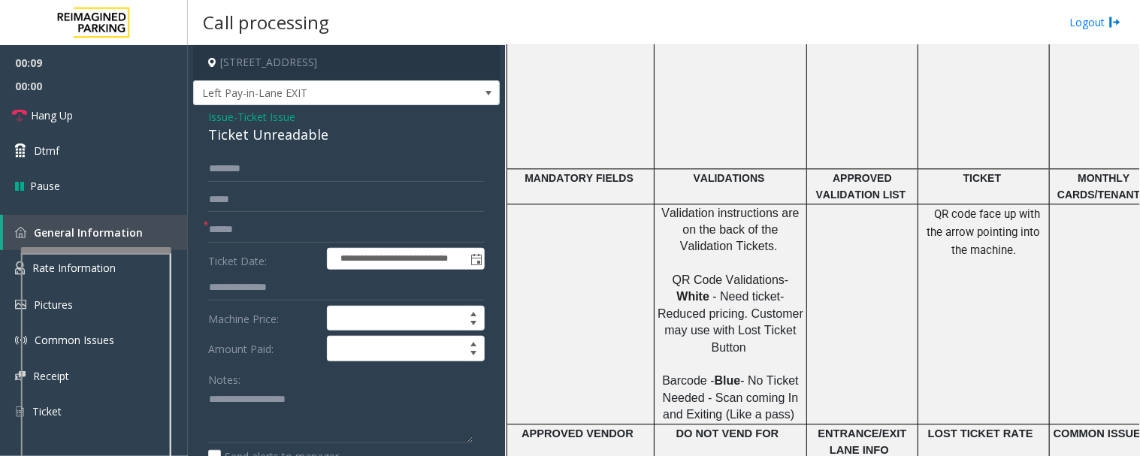
click at [302, 143] on div "Ticket Unreadable" at bounding box center [346, 135] width 277 height 20
click at [301, 143] on div "Ticket Unreadable" at bounding box center [346, 135] width 277 height 20
copy div "Ticket Unreadable"
click at [335, 410] on textarea at bounding box center [340, 416] width 265 height 56
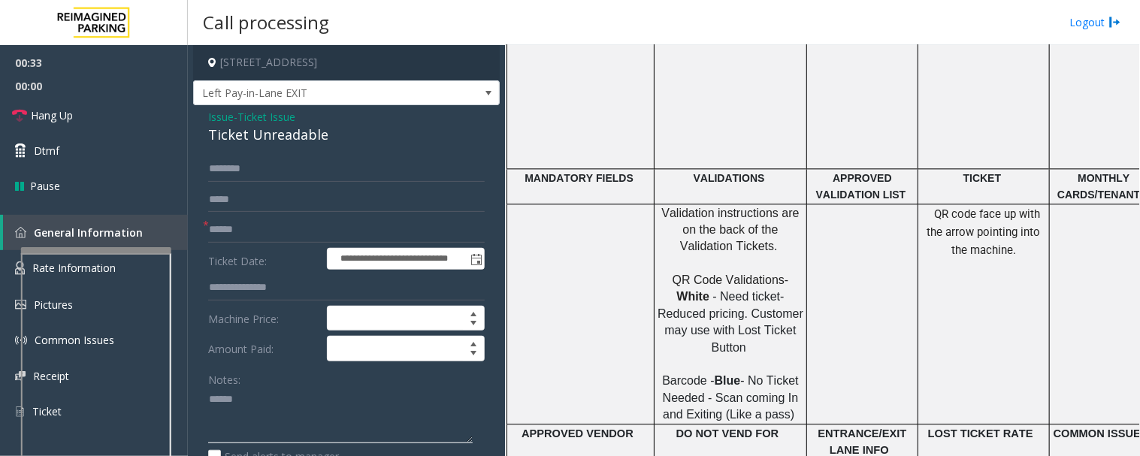
paste textarea "**********"
drag, startPoint x: 267, startPoint y: 165, endPoint x: 480, endPoint y: 203, distance: 216.0
click at [267, 165] on input "text" at bounding box center [346, 169] width 277 height 26
type textarea "**********"
click at [311, 167] on input "text" at bounding box center [346, 169] width 277 height 26
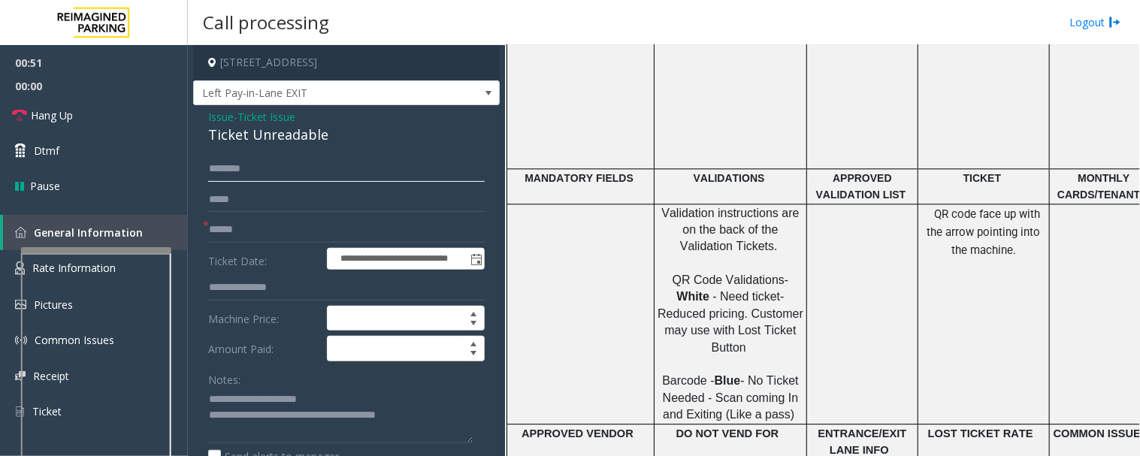
scroll to position [501, 0]
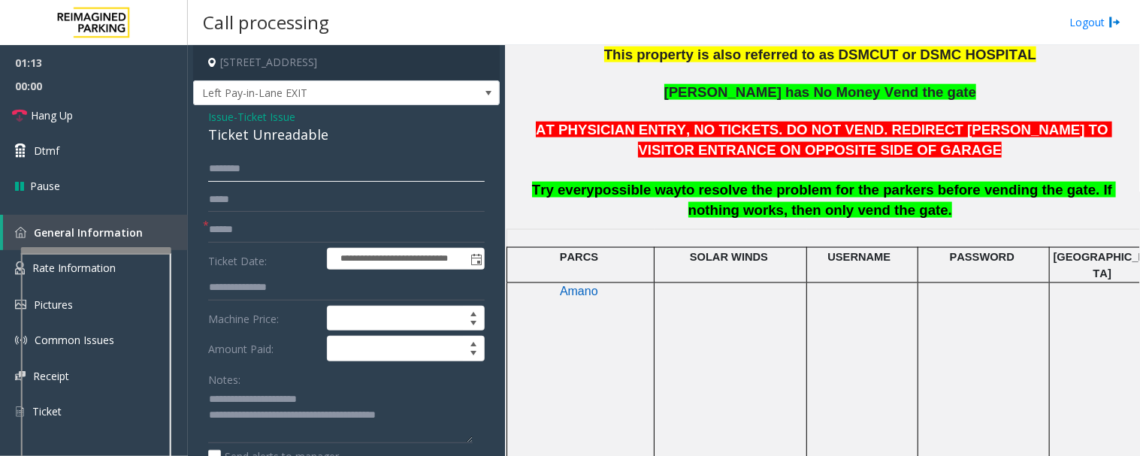
type input "*******"
drag, startPoint x: 226, startPoint y: 177, endPoint x: 486, endPoint y: 173, distance: 259.4
click at [486, 173] on div "**********" at bounding box center [346, 464] width 307 height 718
drag, startPoint x: 347, startPoint y: 223, endPoint x: 363, endPoint y: 223, distance: 15.8
click at [348, 223] on input "text" at bounding box center [346, 230] width 277 height 26
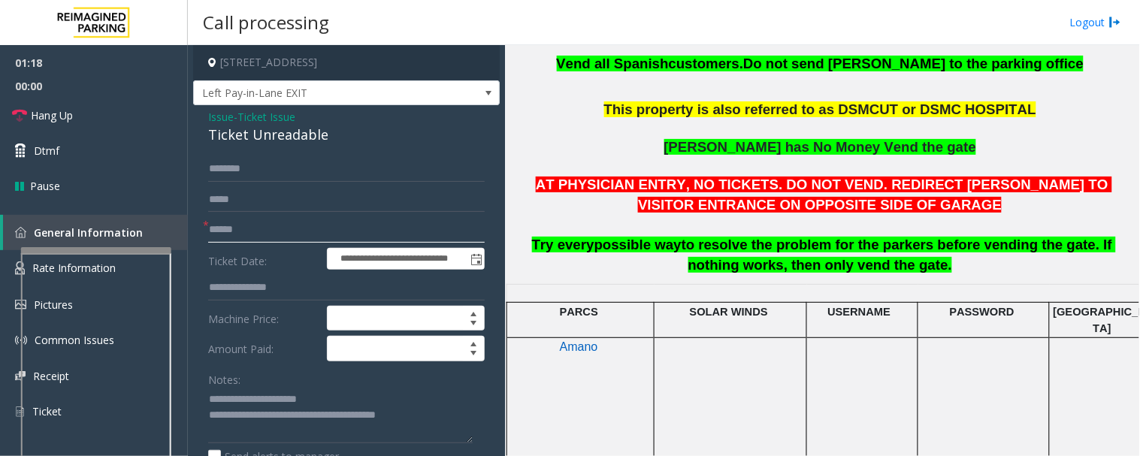
scroll to position [417, 0]
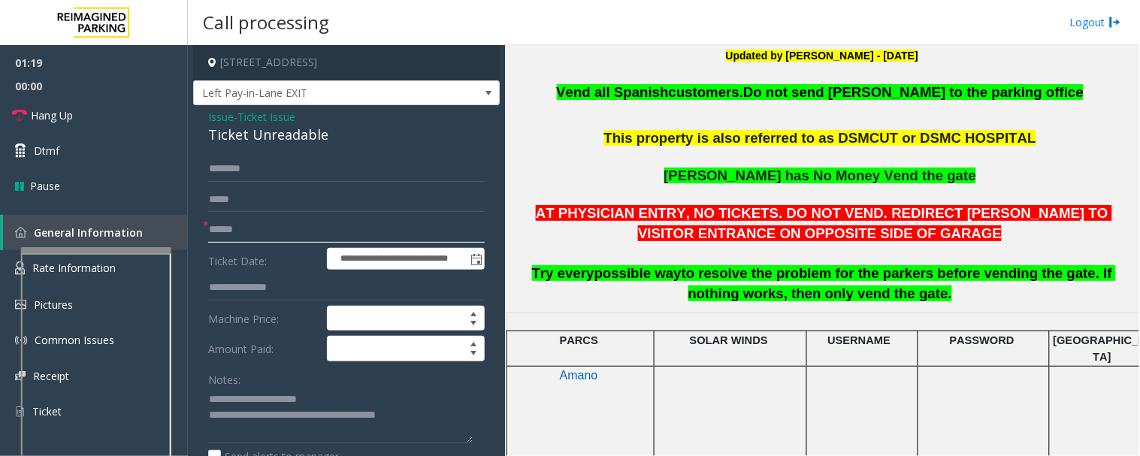
click at [349, 232] on input "text" at bounding box center [346, 230] width 277 height 26
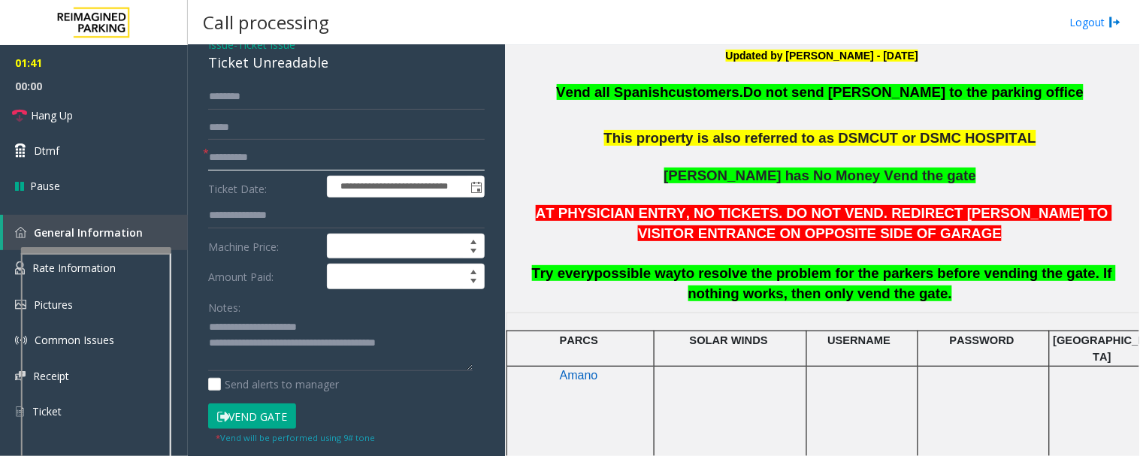
scroll to position [167, 0]
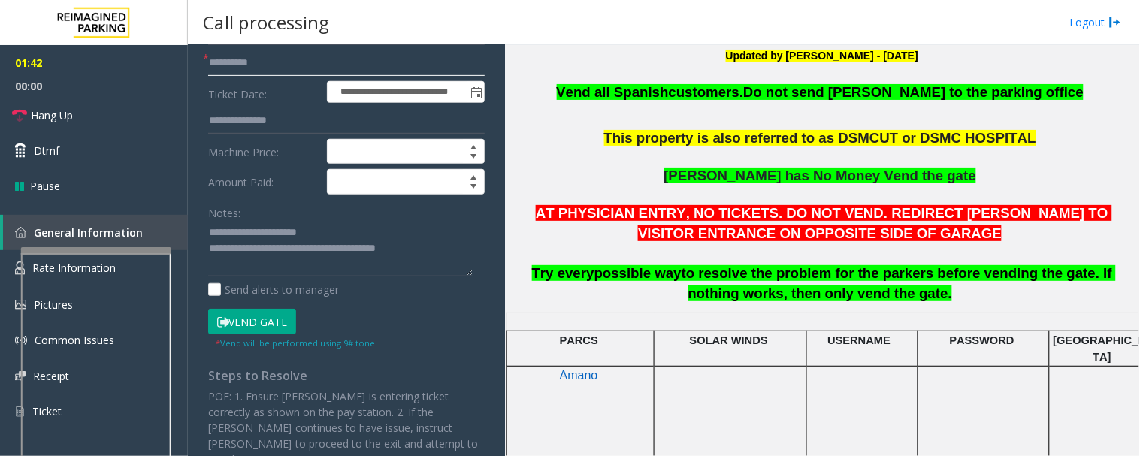
type input "**********"
click at [276, 312] on button "Vend Gate" at bounding box center [252, 322] width 88 height 26
click at [432, 252] on textarea at bounding box center [340, 249] width 265 height 56
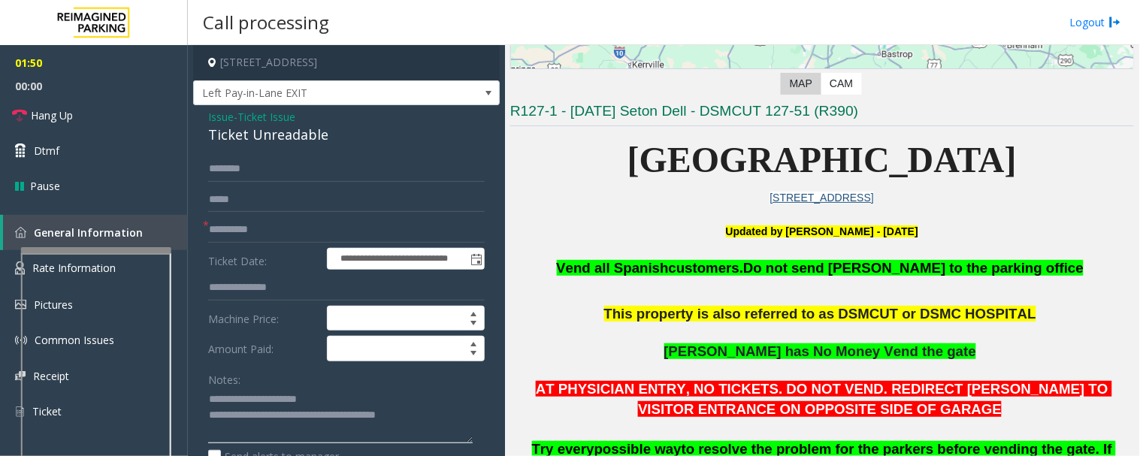
scroll to position [83, 0]
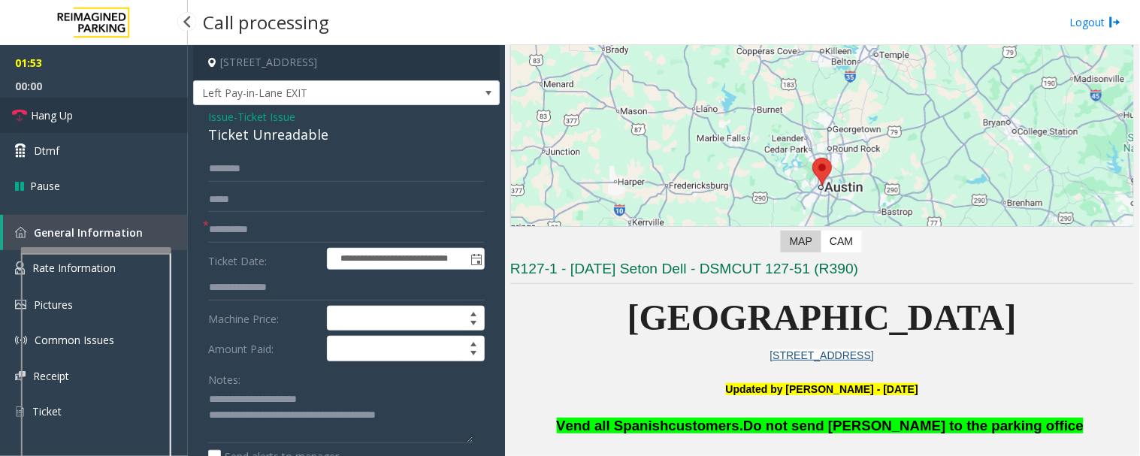
click at [39, 115] on span "Hang Up" at bounding box center [52, 116] width 42 height 16
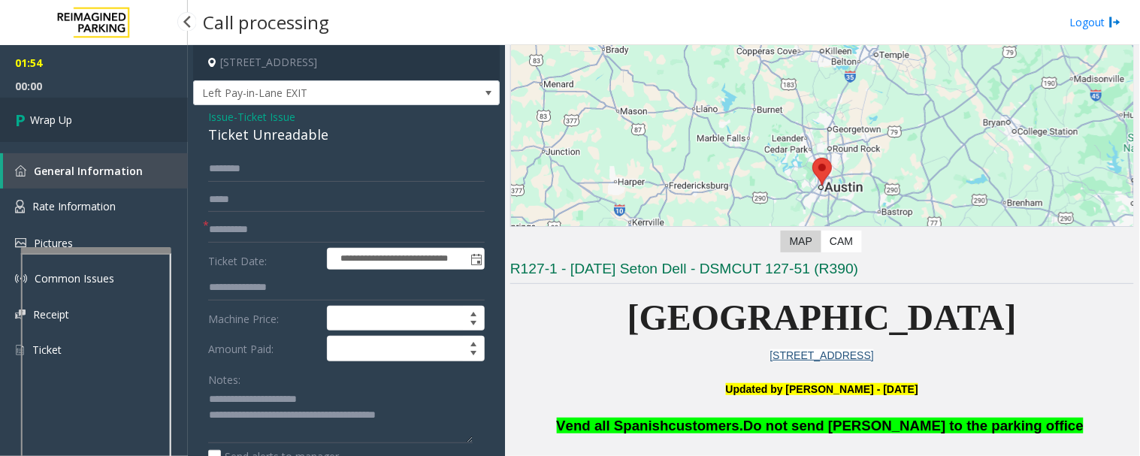
click at [123, 122] on link "Wrap Up" at bounding box center [94, 120] width 188 height 44
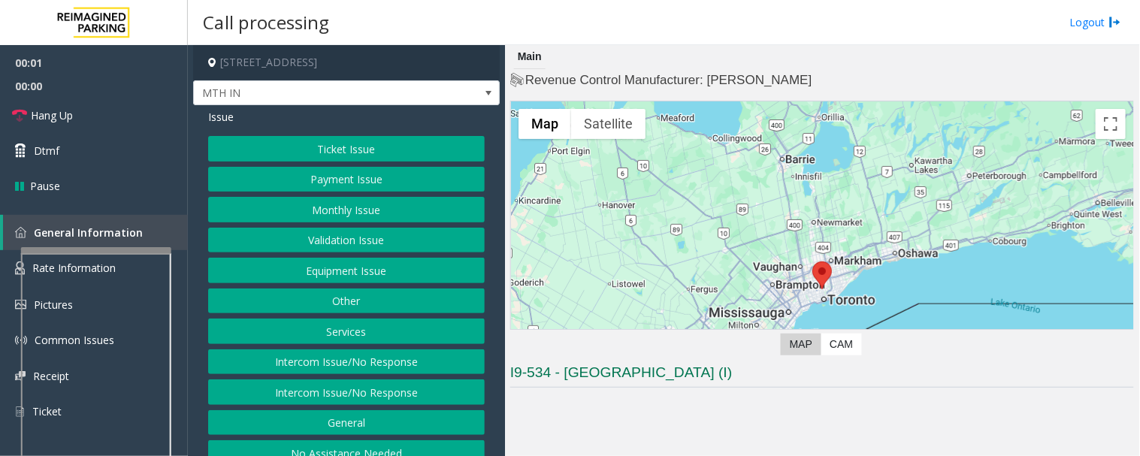
click at [363, 282] on button "Equipment Issue" at bounding box center [346, 271] width 277 height 26
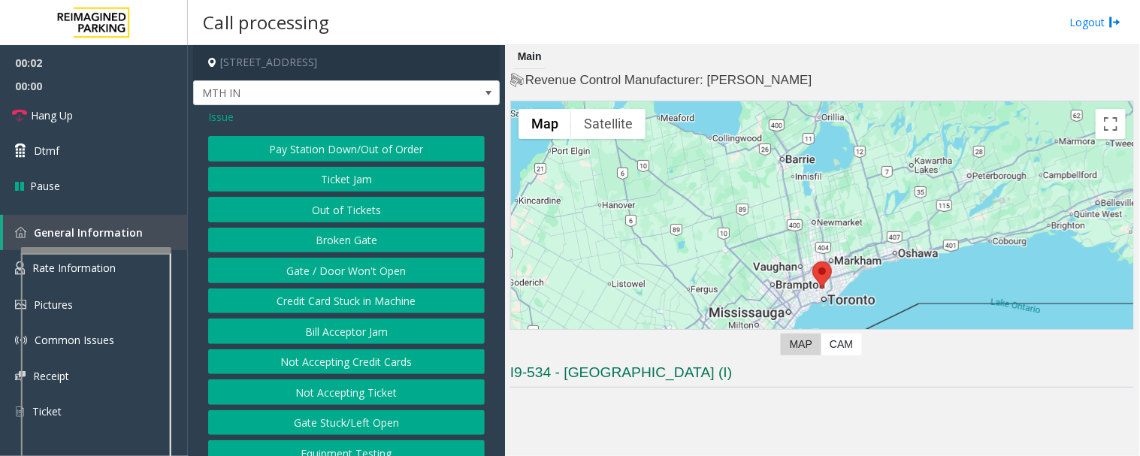
click at [365, 274] on button "Gate / Door Won't Open" at bounding box center [346, 271] width 277 height 26
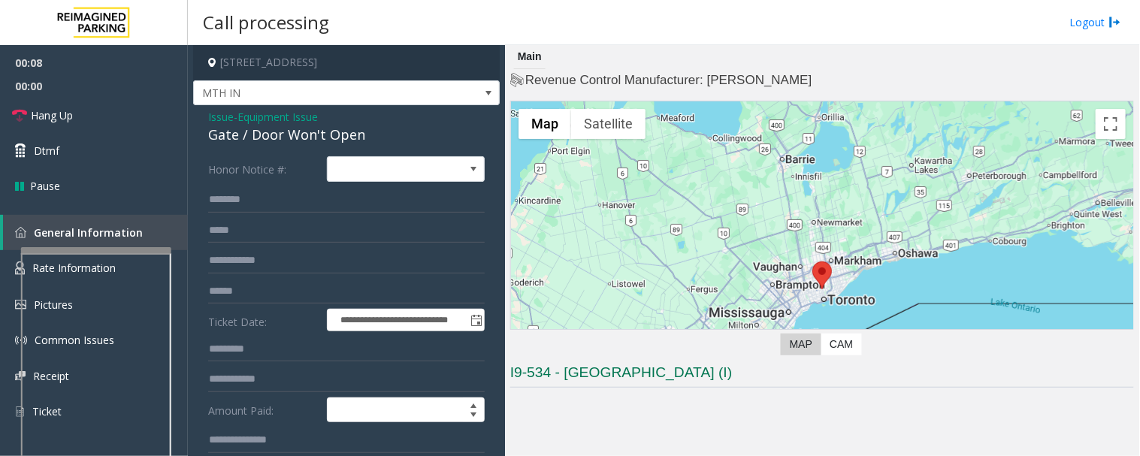
click at [343, 126] on div "Gate / Door Won't Open" at bounding box center [346, 135] width 277 height 20
copy div "Gate / Door Won't Open"
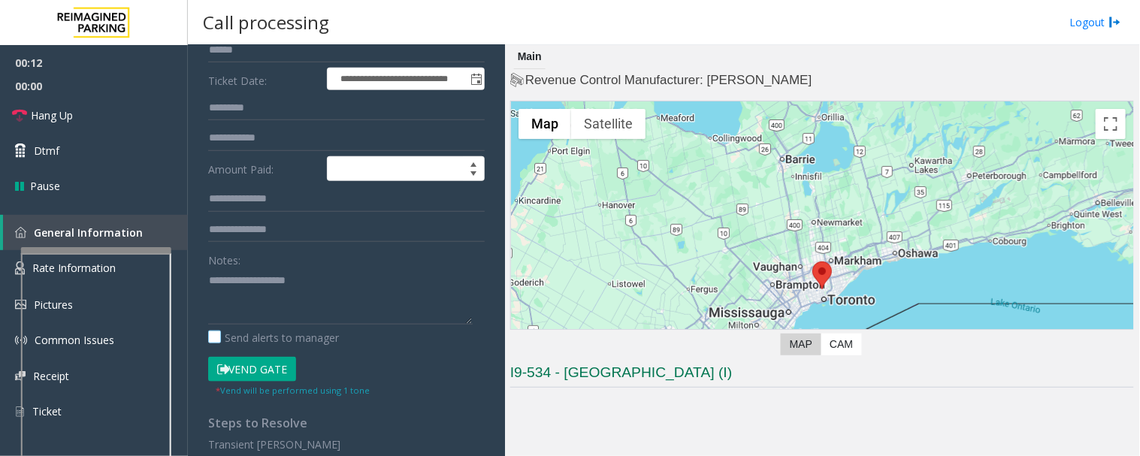
scroll to position [250, 0]
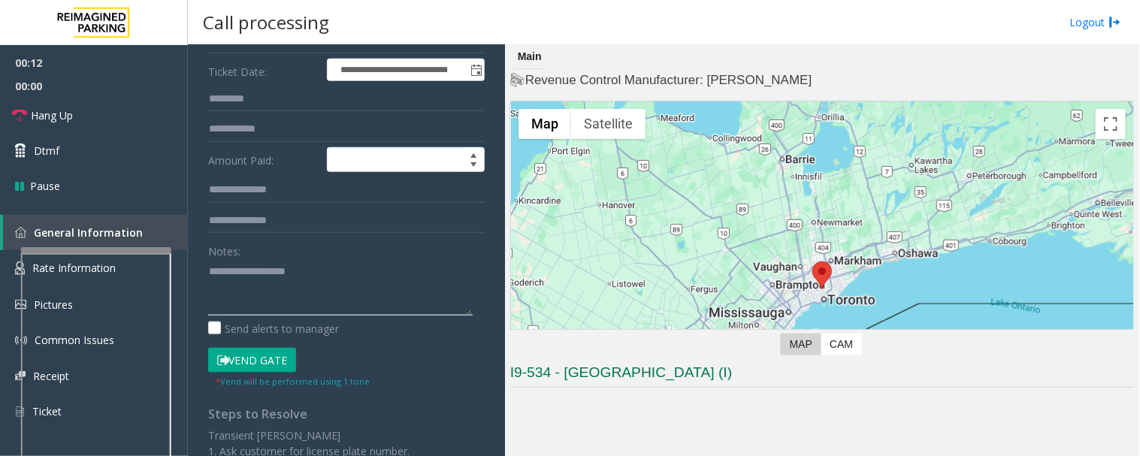
click at [338, 282] on textarea at bounding box center [340, 287] width 265 height 56
paste textarea "**********"
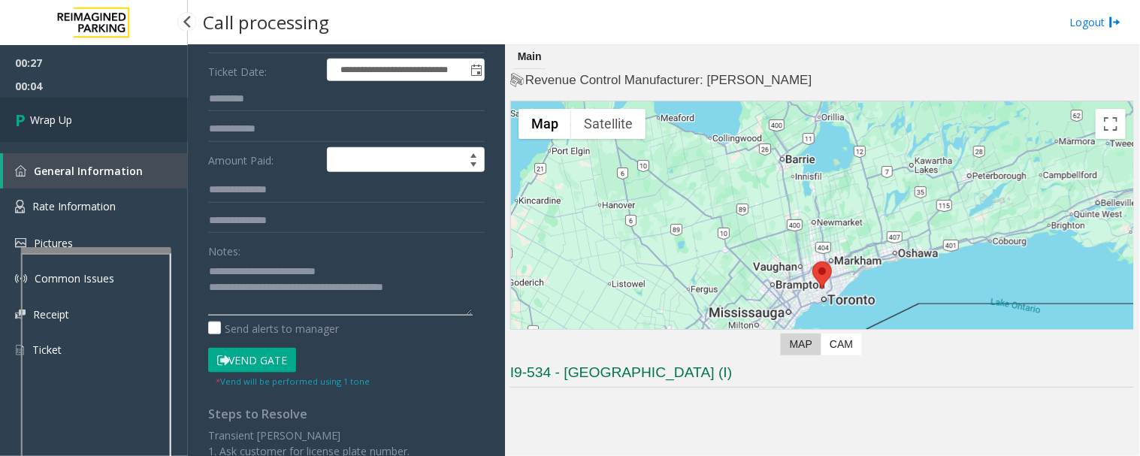
type textarea "**********"
click at [80, 125] on link "Wrap Up" at bounding box center [94, 120] width 188 height 44
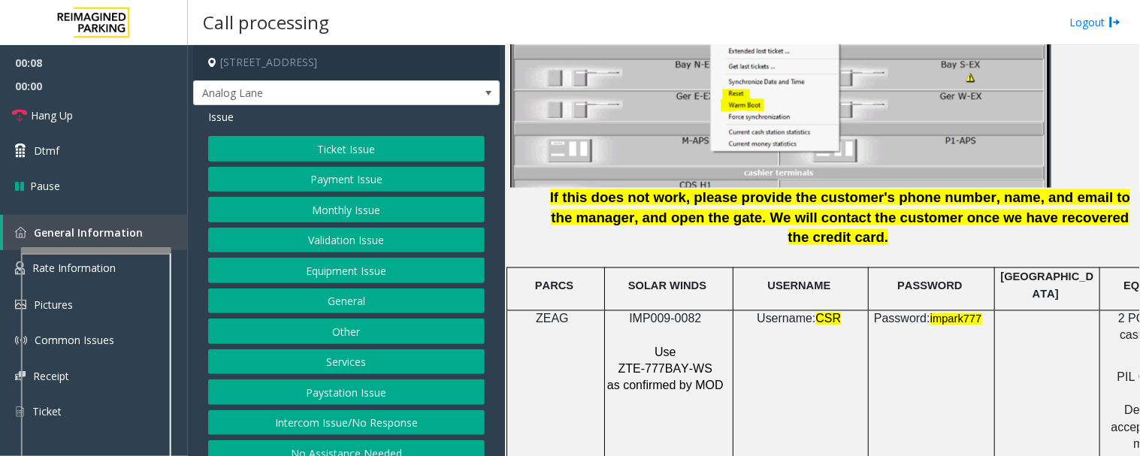
scroll to position [2004, 0]
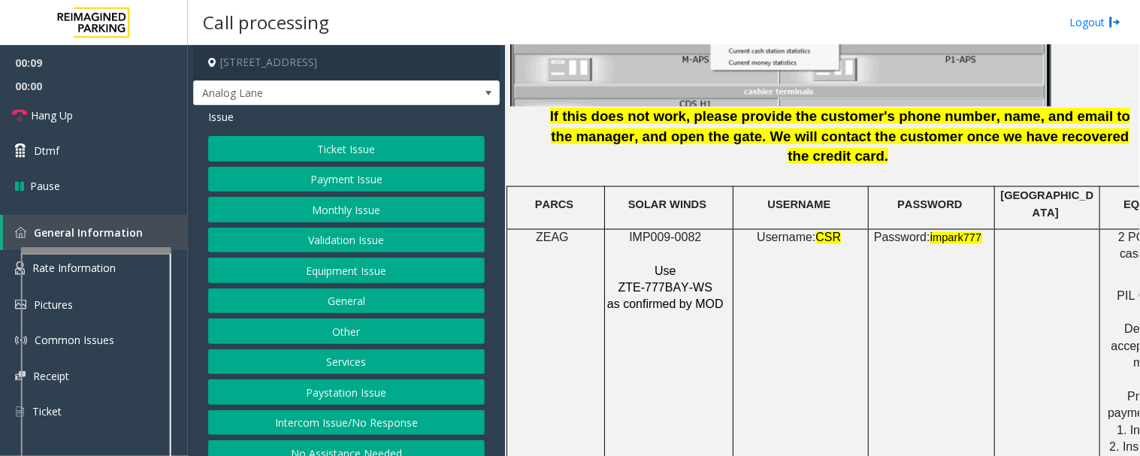
click at [651, 230] on p "IMP009-0082" at bounding box center [667, 238] width 121 height 17
copy p "IMP009-0082"
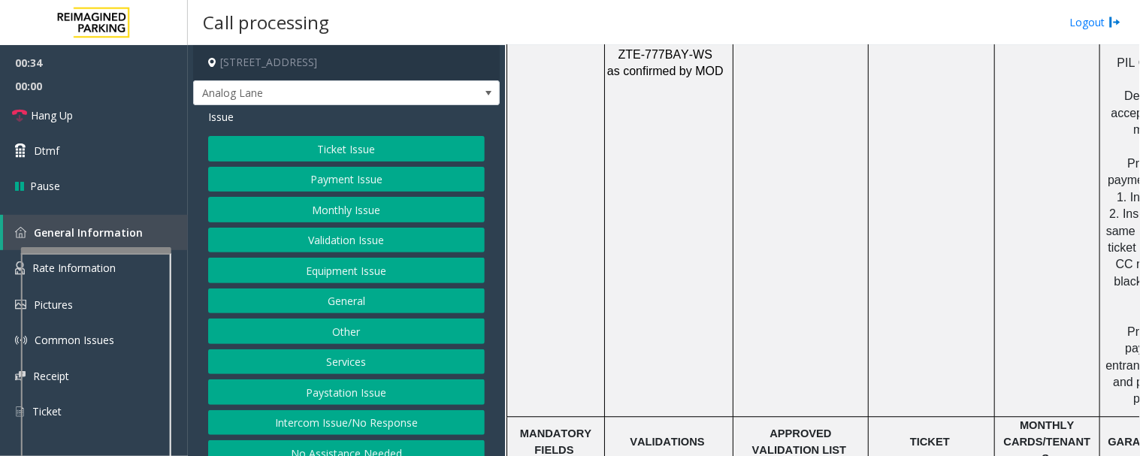
scroll to position [2088, 0]
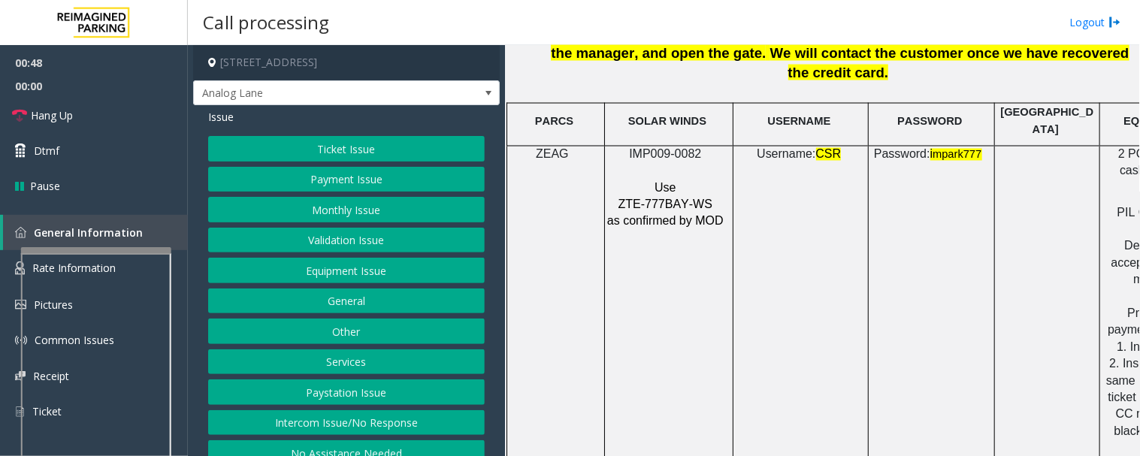
drag, startPoint x: 301, startPoint y: 132, endPoint x: 312, endPoint y: 151, distance: 21.5
click at [301, 132] on div "Issue Ticket Issue Payment Issue Monthly Issue Validation Issue Equipment Issue…" at bounding box center [346, 289] width 307 height 368
click at [312, 151] on button "Ticket Issue" at bounding box center [346, 149] width 277 height 26
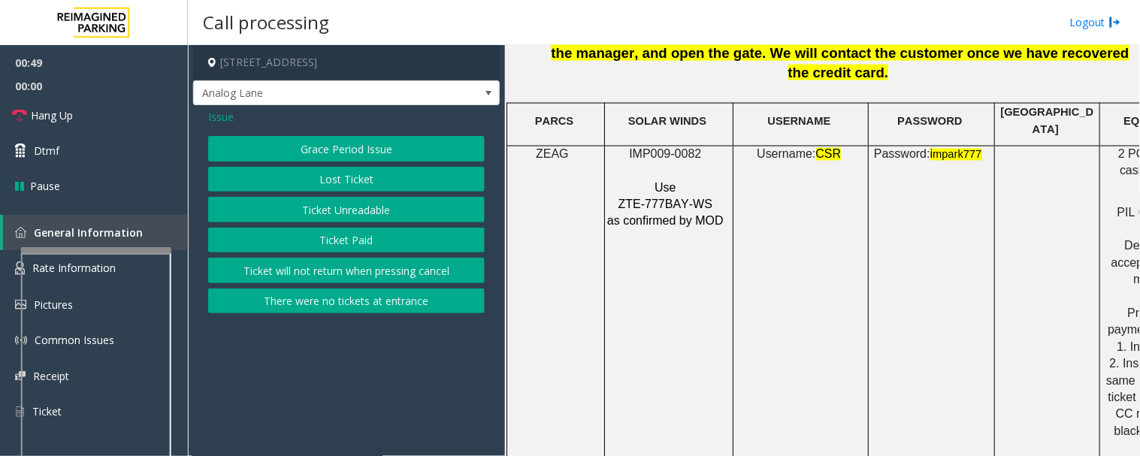
click at [346, 212] on button "Ticket Unreadable" at bounding box center [346, 210] width 277 height 26
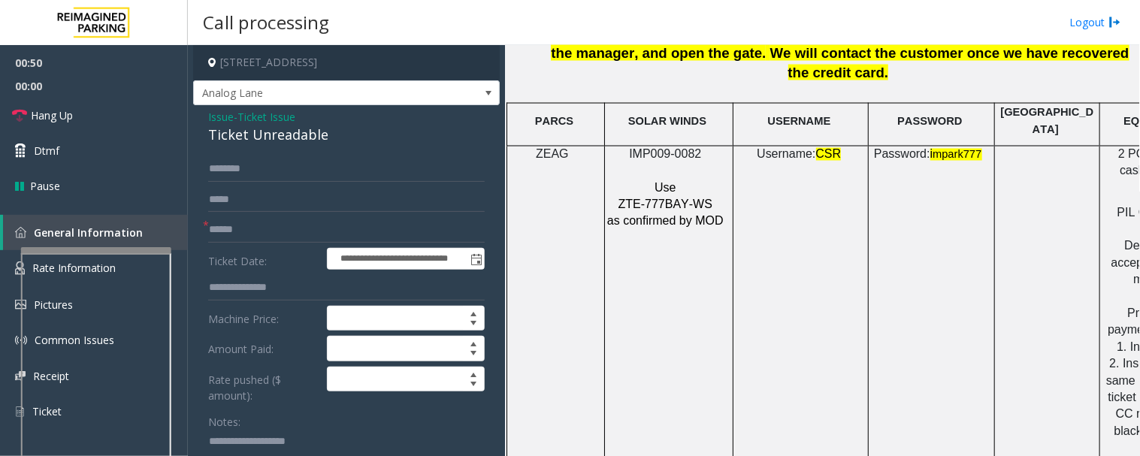
click at [294, 122] on span "Ticket Issue" at bounding box center [267, 117] width 58 height 16
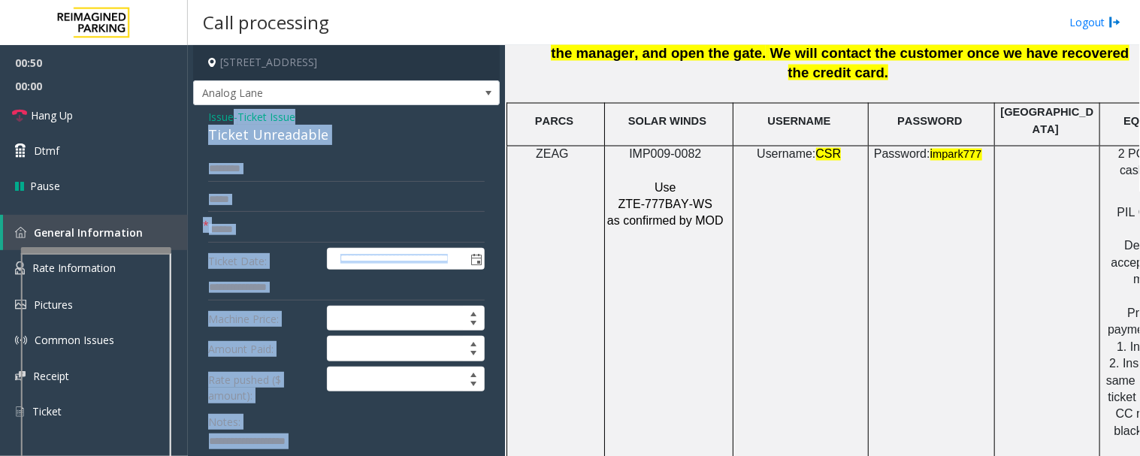
click at [294, 122] on div "Issue - Ticket Issue Ticket Unreadable" at bounding box center [346, 127] width 277 height 36
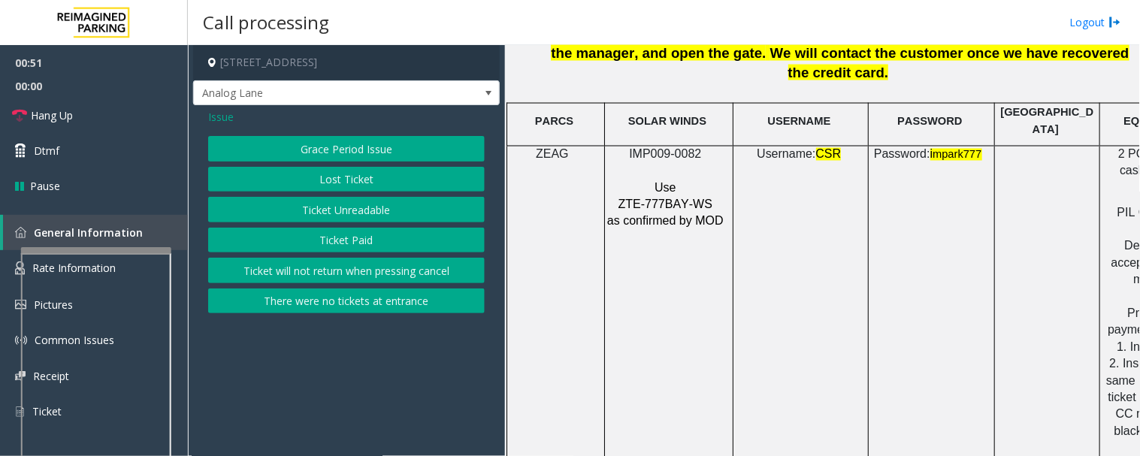
click at [319, 208] on button "Ticket Unreadable" at bounding box center [346, 210] width 277 height 26
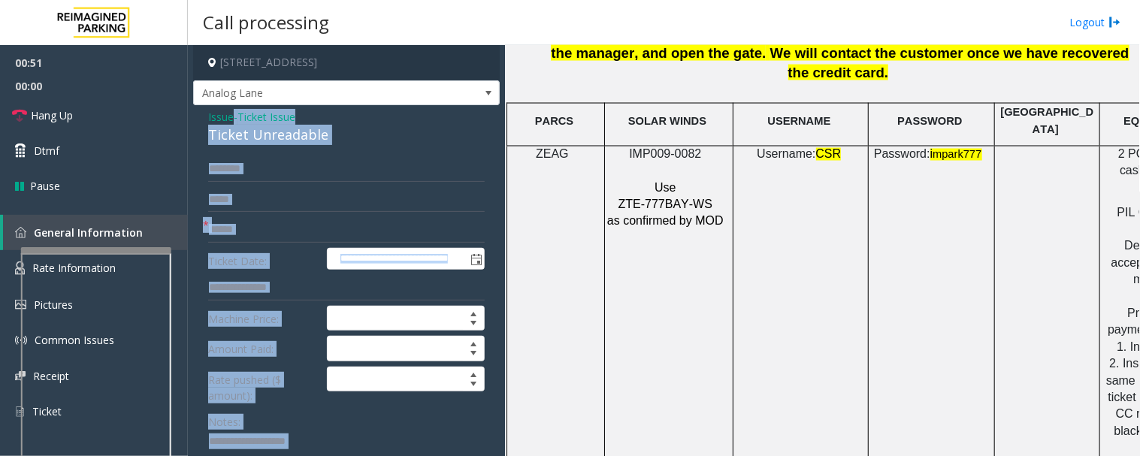
click at [293, 138] on div "Ticket Unreadable" at bounding box center [346, 135] width 277 height 20
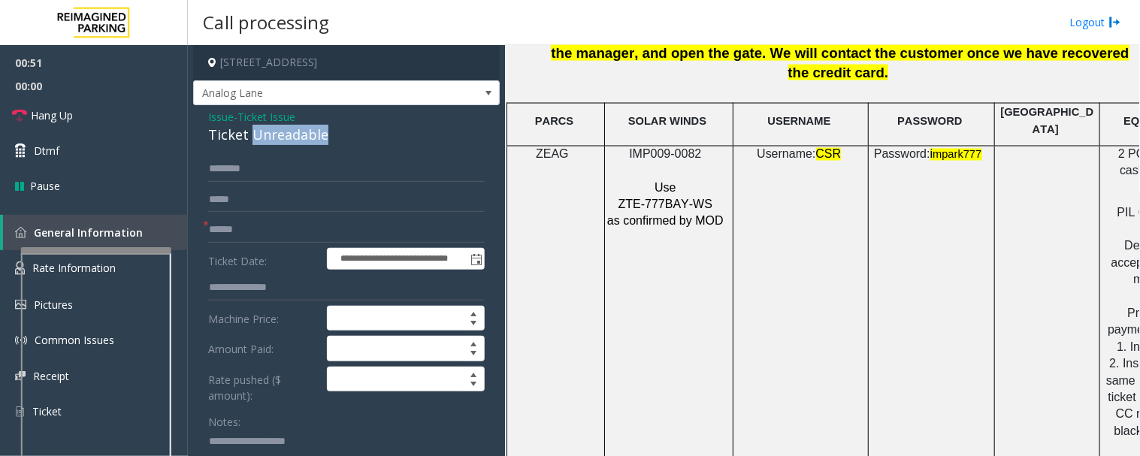
click at [293, 138] on div "Ticket Unreadable" at bounding box center [346, 135] width 277 height 20
click at [355, 175] on input "text" at bounding box center [346, 169] width 277 height 26
type input "****"
click at [274, 227] on input "text" at bounding box center [346, 230] width 277 height 26
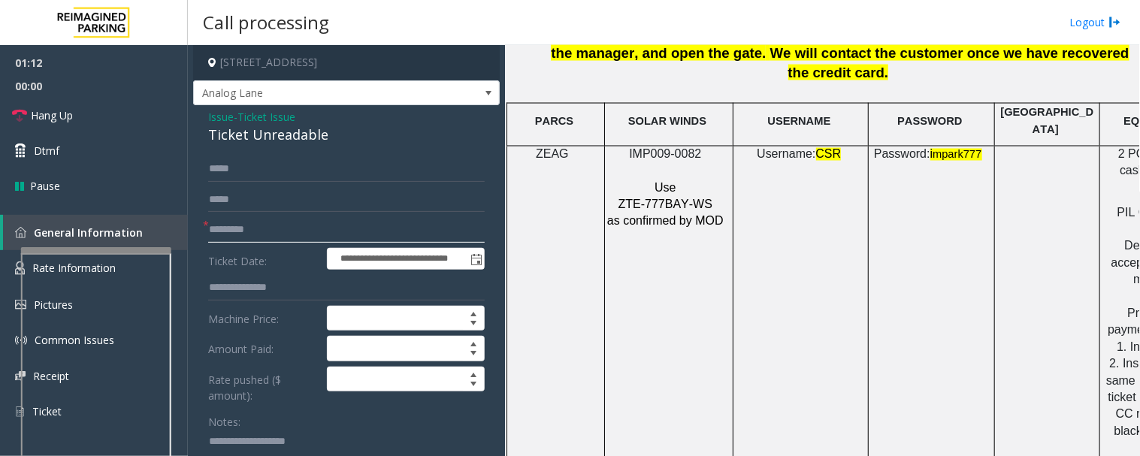
click at [213, 231] on input "*********" at bounding box center [346, 230] width 277 height 26
click at [369, 229] on input "********" at bounding box center [346, 230] width 277 height 26
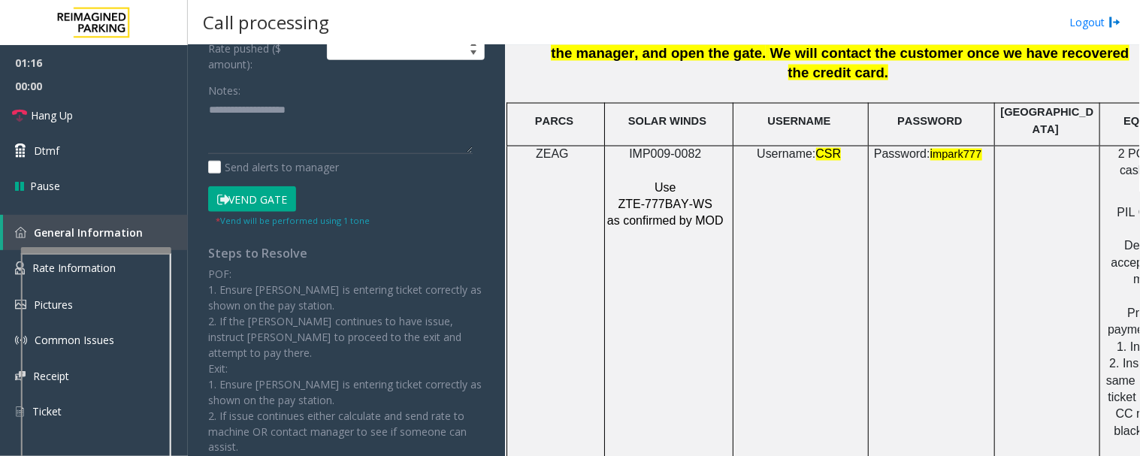
scroll to position [334, 0]
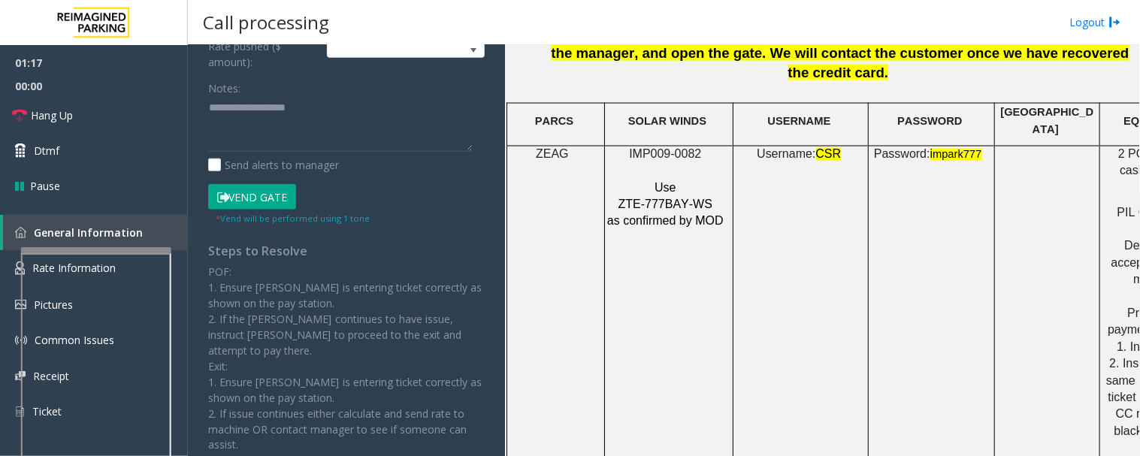
type input "********"
click at [355, 125] on textarea at bounding box center [340, 124] width 265 height 56
paste textarea "**********"
click at [249, 199] on button "Vend Gate" at bounding box center [252, 197] width 88 height 26
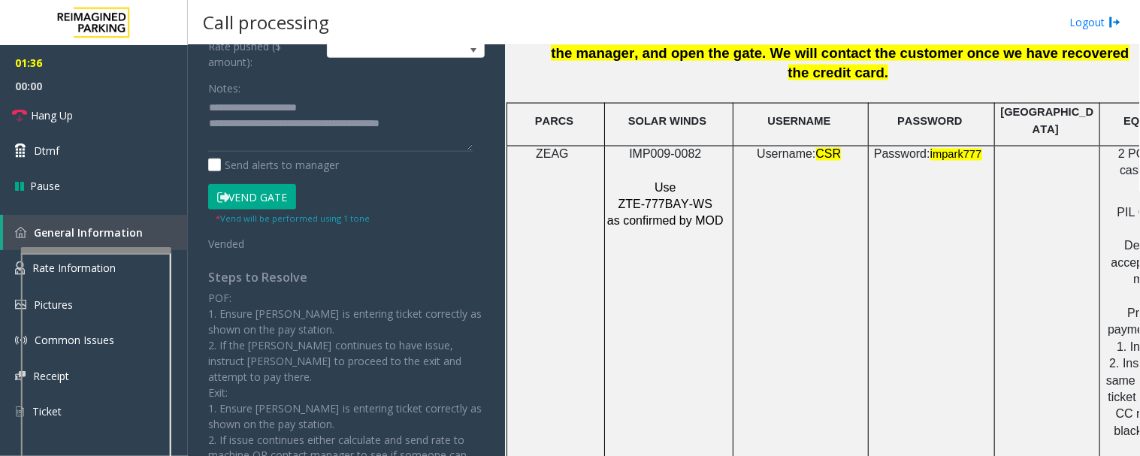
click at [365, 155] on div "Notes: Send alerts to manager" at bounding box center [346, 124] width 277 height 98
click at [51, 111] on span "Hang Up" at bounding box center [52, 116] width 42 height 16
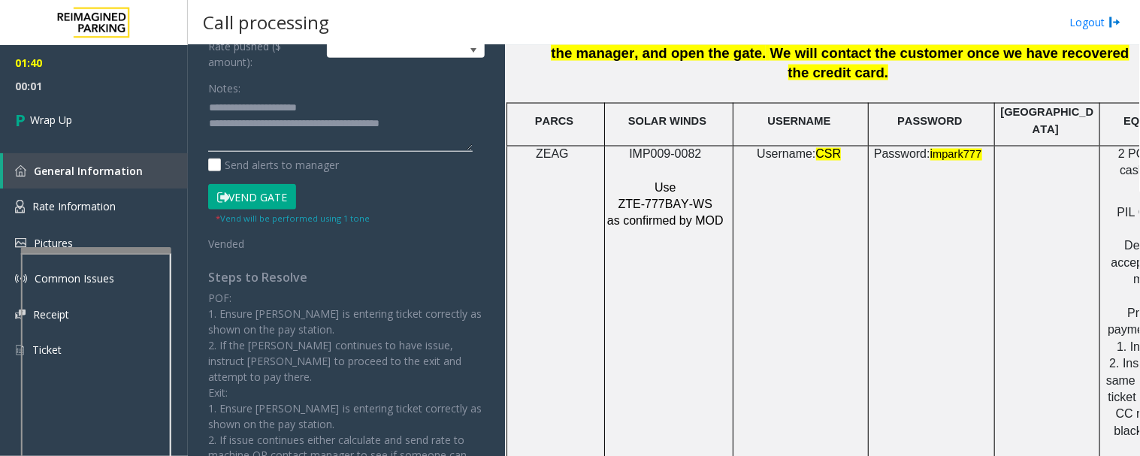
click at [263, 126] on textarea at bounding box center [340, 124] width 265 height 56
type textarea "**********"
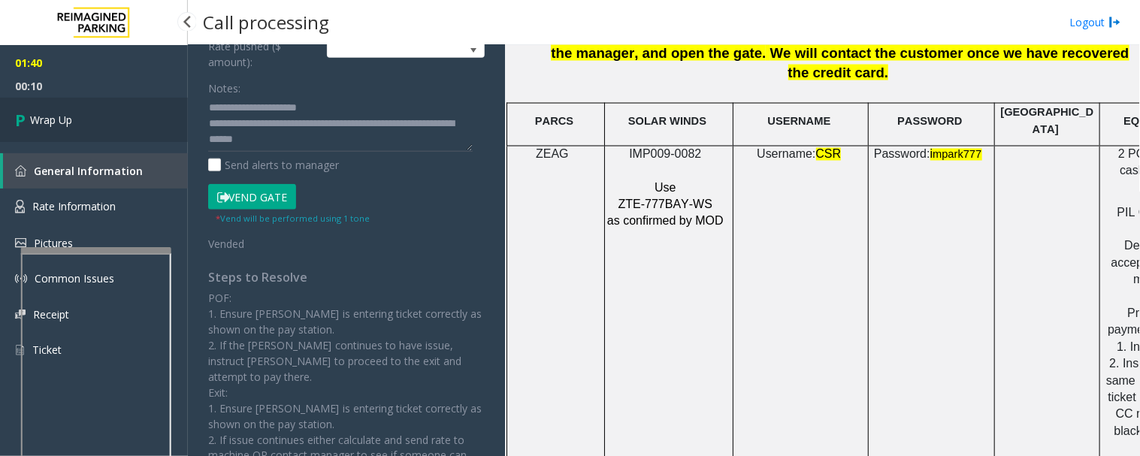
click at [139, 114] on link "Wrap Up" at bounding box center [94, 120] width 188 height 44
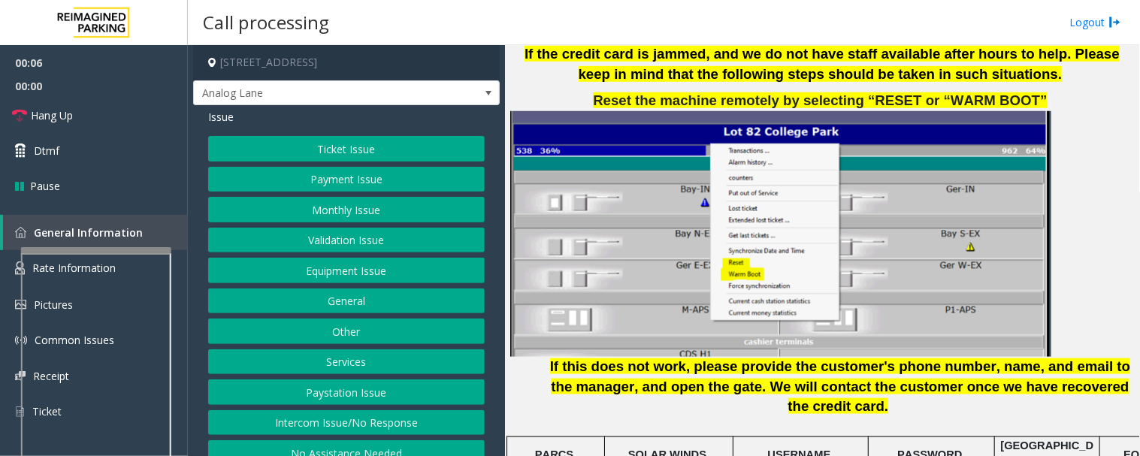
scroll to position [2004, 0]
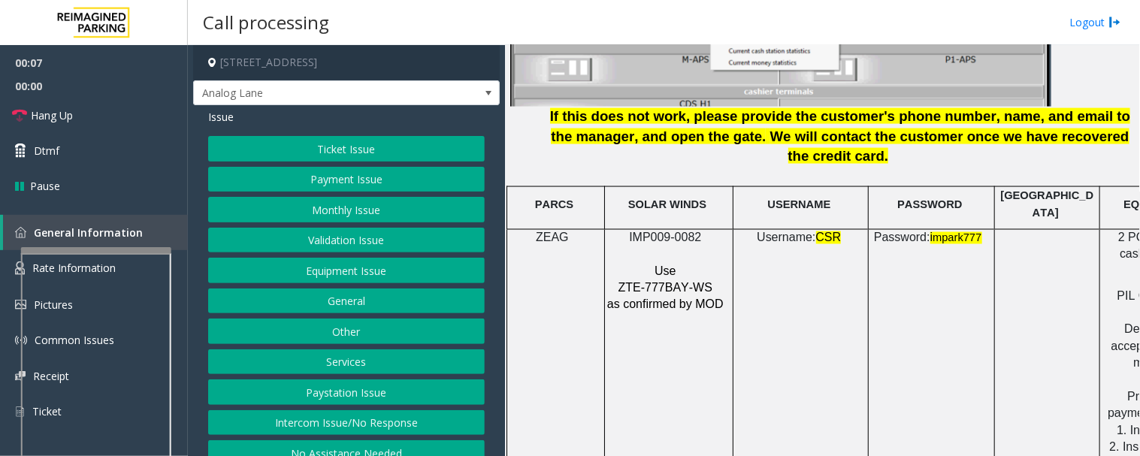
click at [684, 232] on span "IMP009-0082" at bounding box center [665, 238] width 72 height 13
click at [689, 232] on span "IMP009-0082" at bounding box center [665, 238] width 72 height 13
copy p "IMP009-0082"
click at [343, 136] on button "Ticket Issue" at bounding box center [346, 149] width 277 height 26
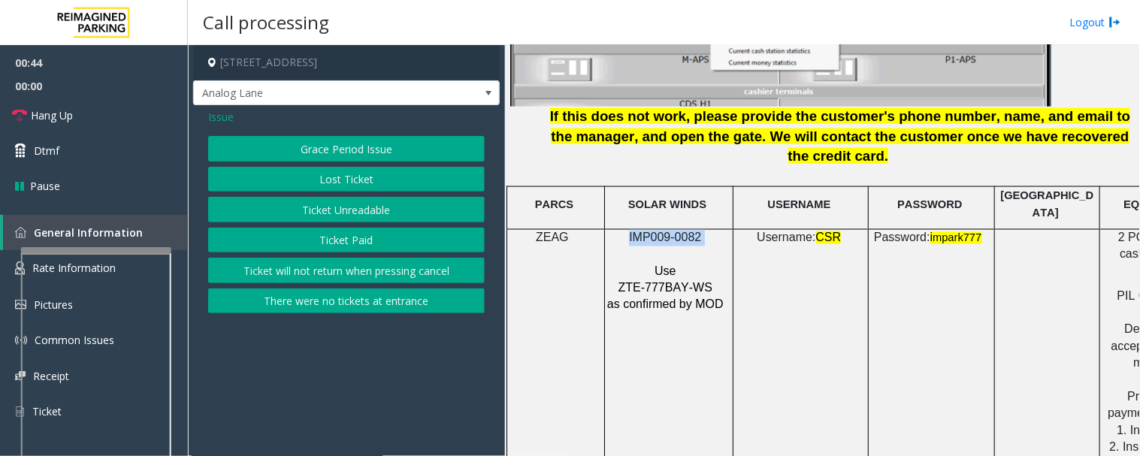
click at [348, 215] on button "Ticket Unreadable" at bounding box center [346, 210] width 277 height 26
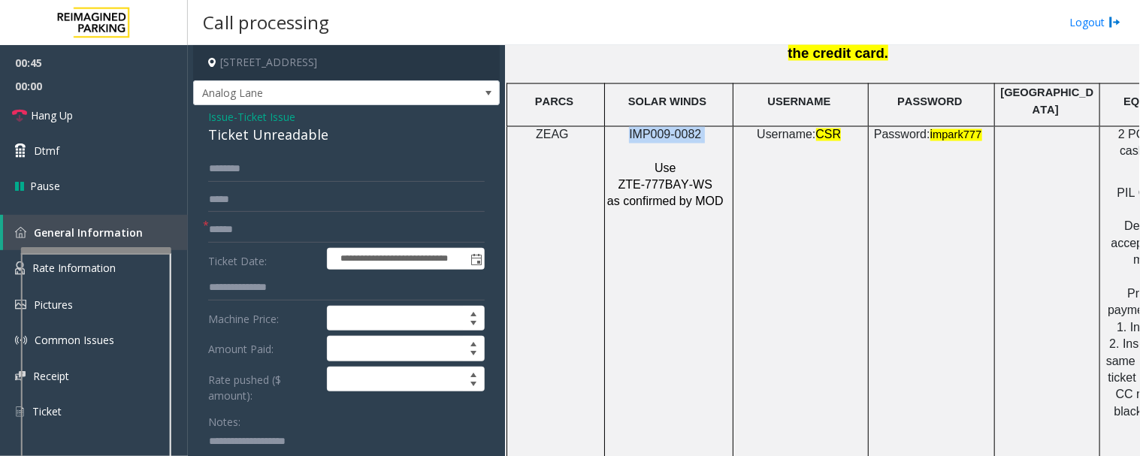
scroll to position [2339, 0]
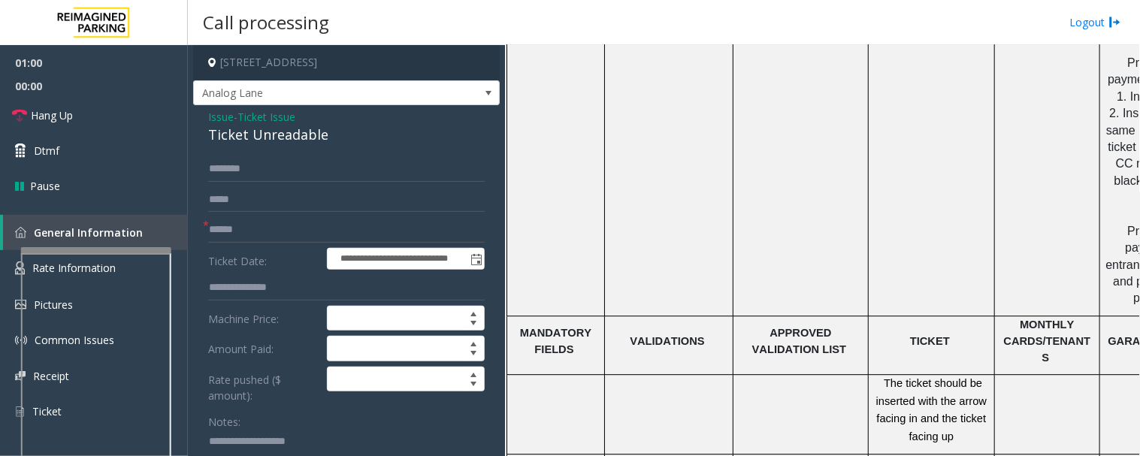
click at [289, 141] on div "Ticket Unreadable" at bounding box center [346, 135] width 277 height 20
copy div "Ticket Unreadable"
click at [320, 410] on textarea at bounding box center [340, 458] width 265 height 56
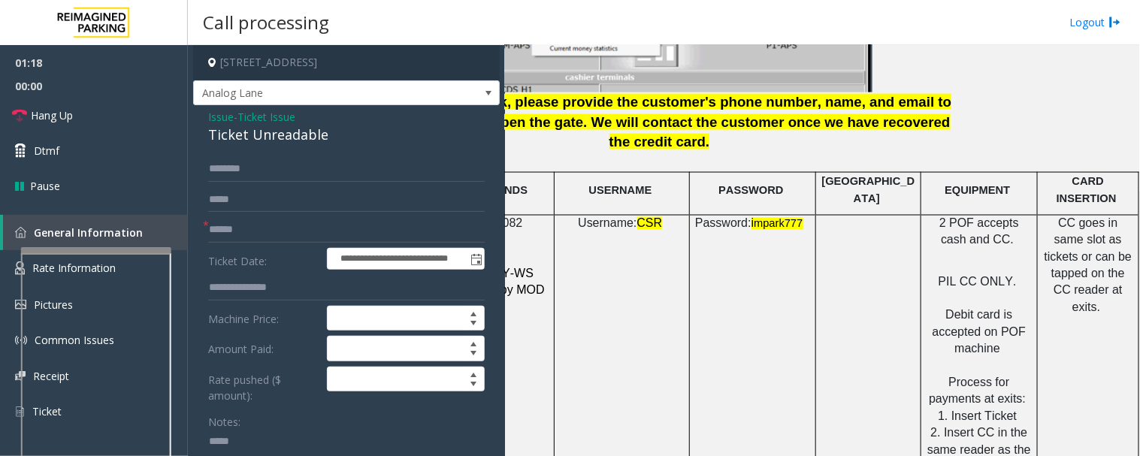
scroll to position [2004, 191]
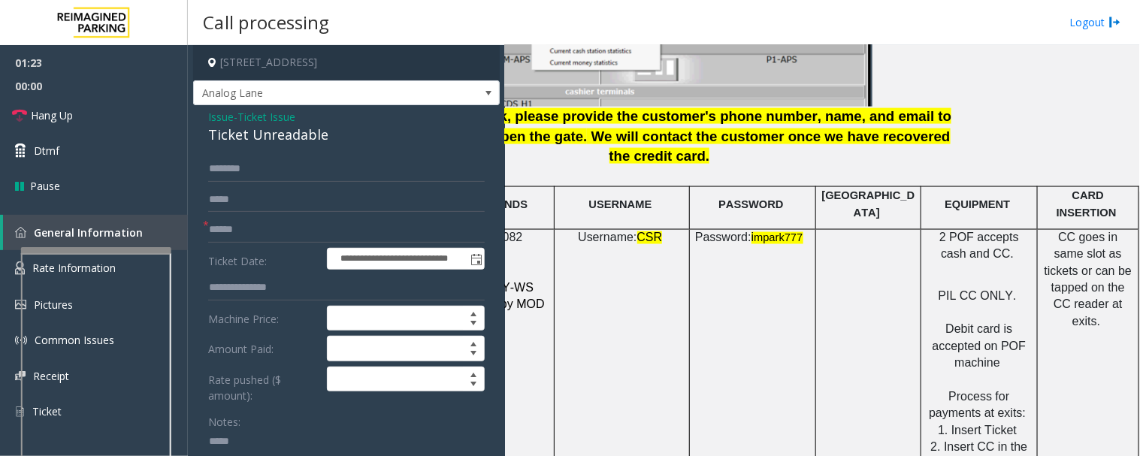
click at [268, 410] on textarea at bounding box center [340, 458] width 265 height 56
type textarea "******"
click at [214, 123] on span "Issue" at bounding box center [221, 117] width 26 height 16
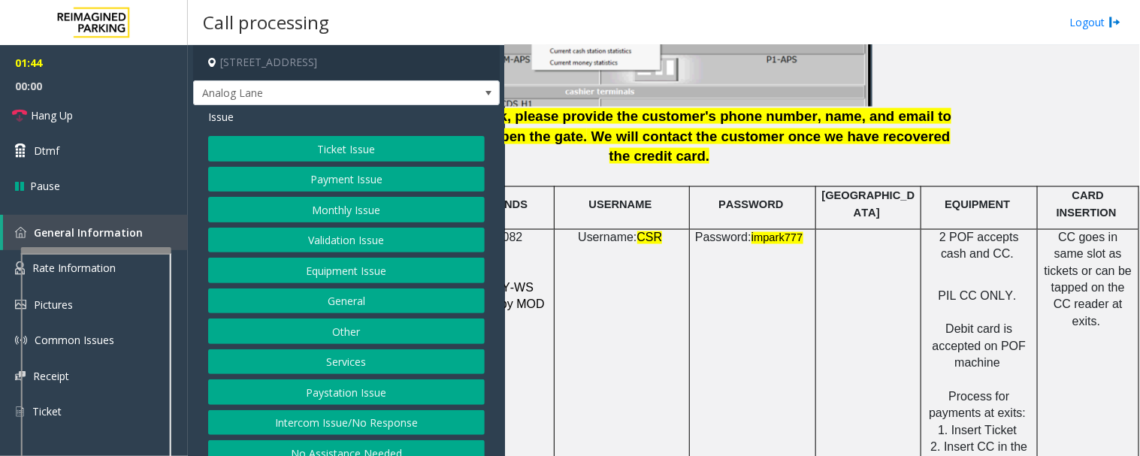
click at [298, 180] on button "Payment Issue" at bounding box center [346, 180] width 277 height 26
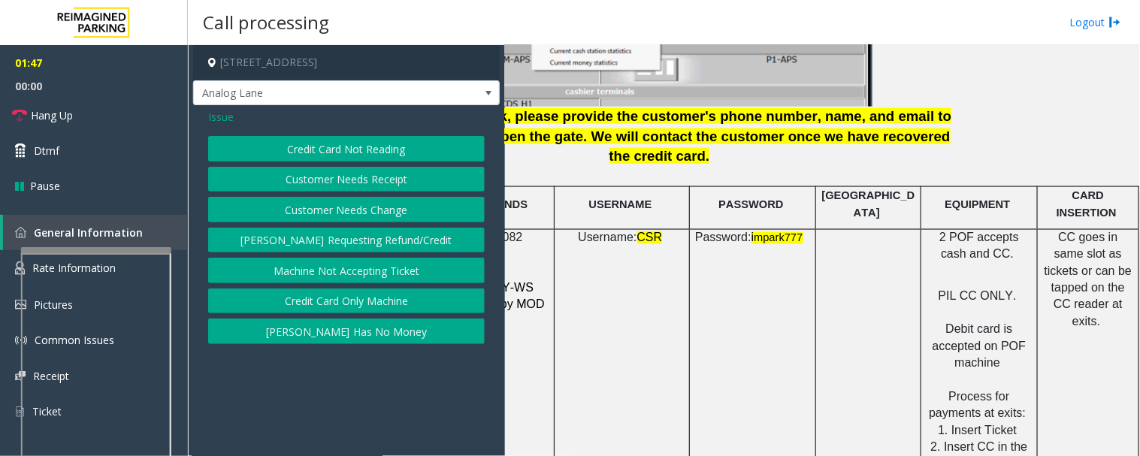
click at [404, 310] on button "Credit Card Only Machine" at bounding box center [346, 302] width 277 height 26
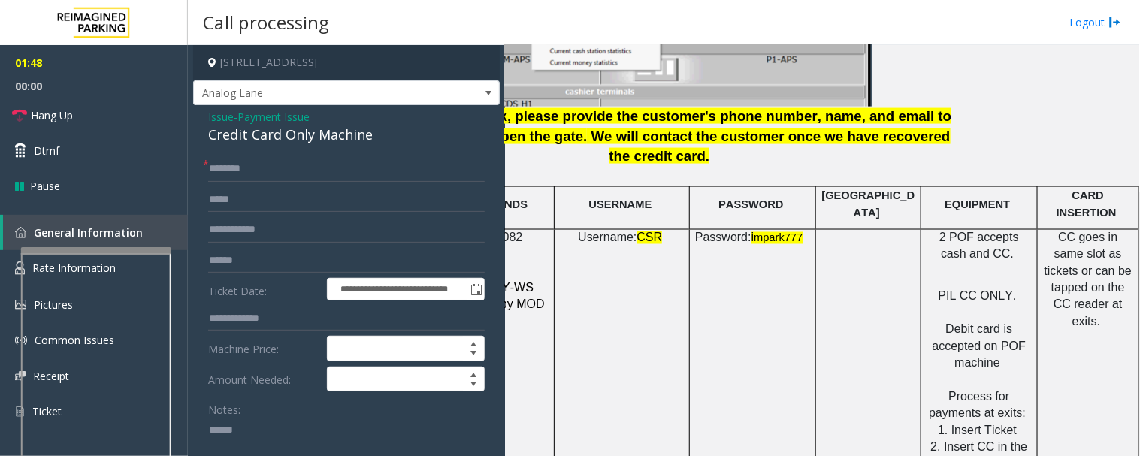
click at [302, 132] on div "Credit Card Only Machine" at bounding box center [346, 135] width 277 height 20
click at [246, 139] on div "Credit Card Only Machine" at bounding box center [346, 135] width 277 height 20
click at [246, 138] on div "Credit Card Only Machine" at bounding box center [346, 135] width 277 height 20
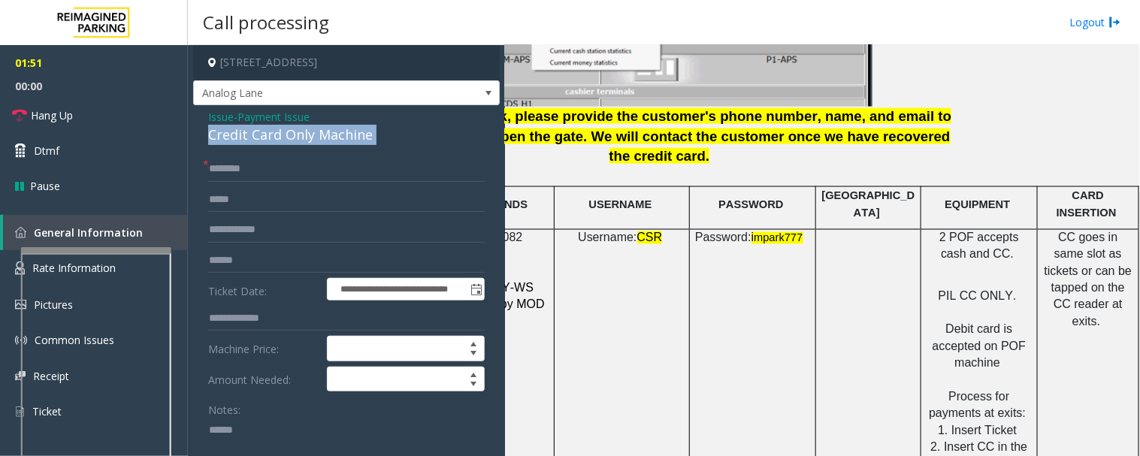
copy div "Credit Card Only Machine"
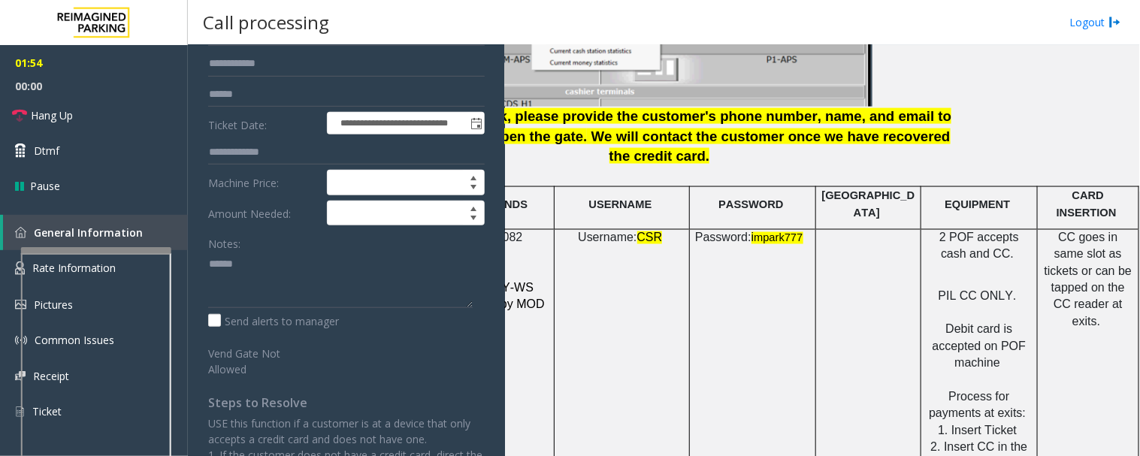
scroll to position [167, 0]
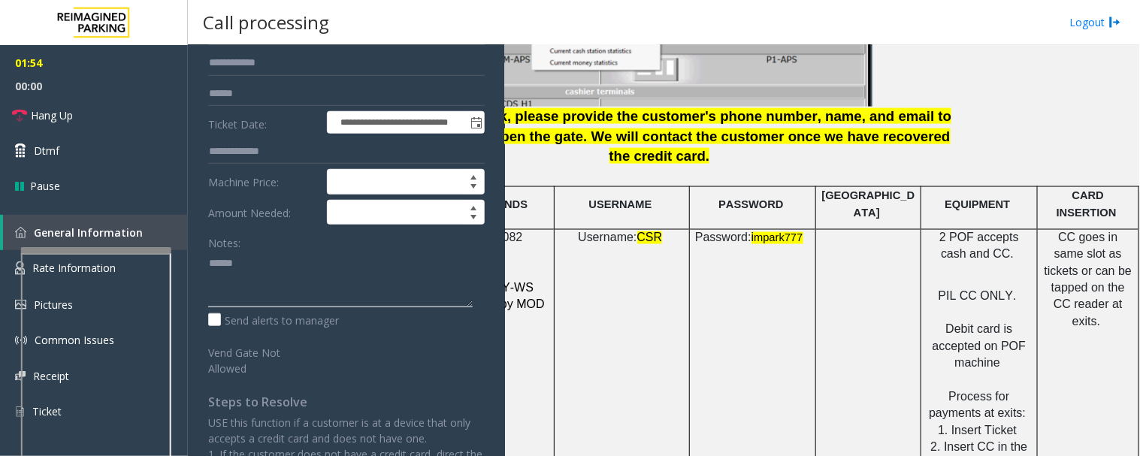
click at [291, 269] on textarea at bounding box center [340, 279] width 265 height 56
paste textarea "**********"
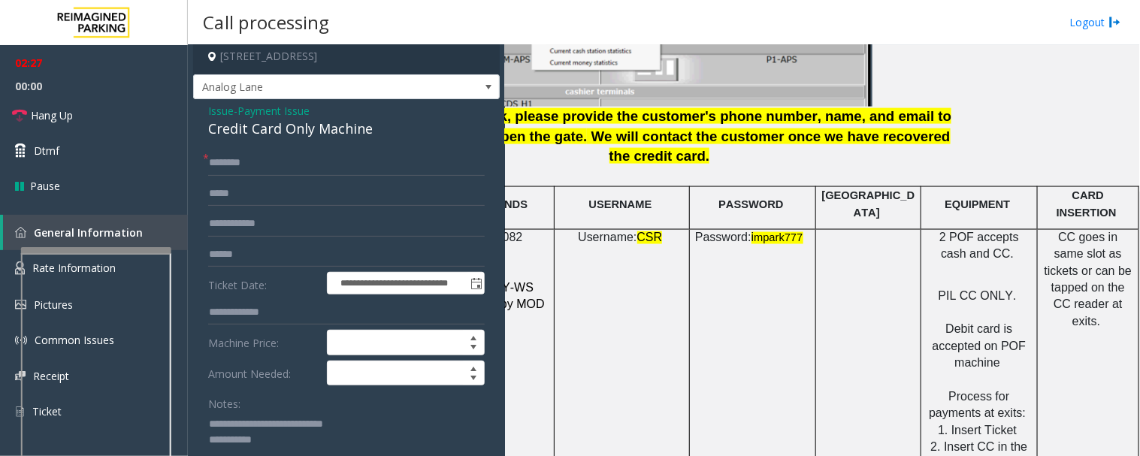
scroll to position [0, 0]
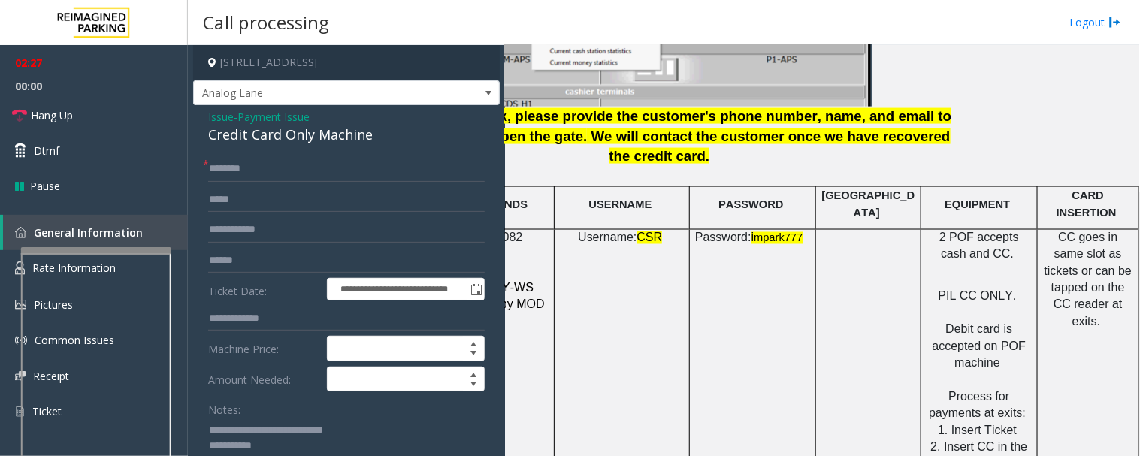
type textarea "**********"
click at [283, 167] on input "text" at bounding box center [346, 169] width 277 height 26
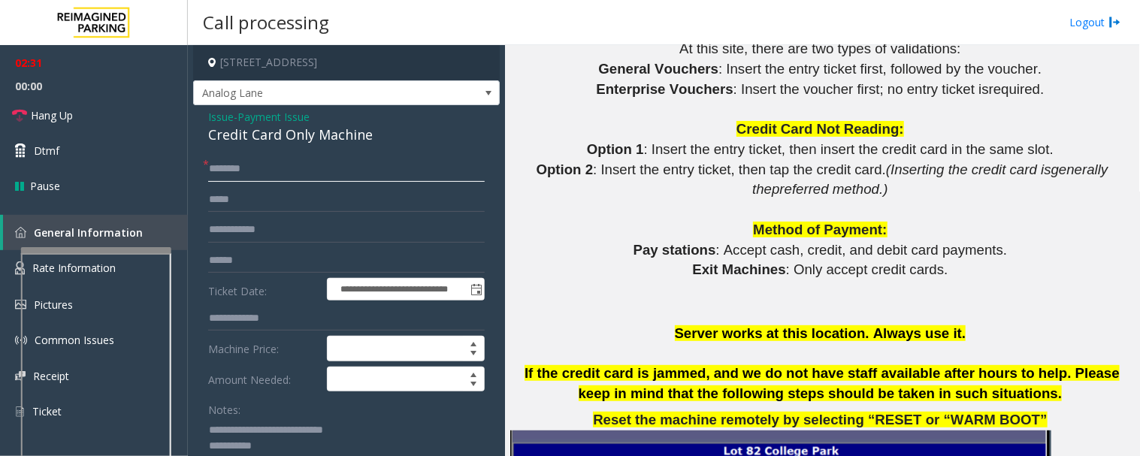
scroll to position [1419, 0]
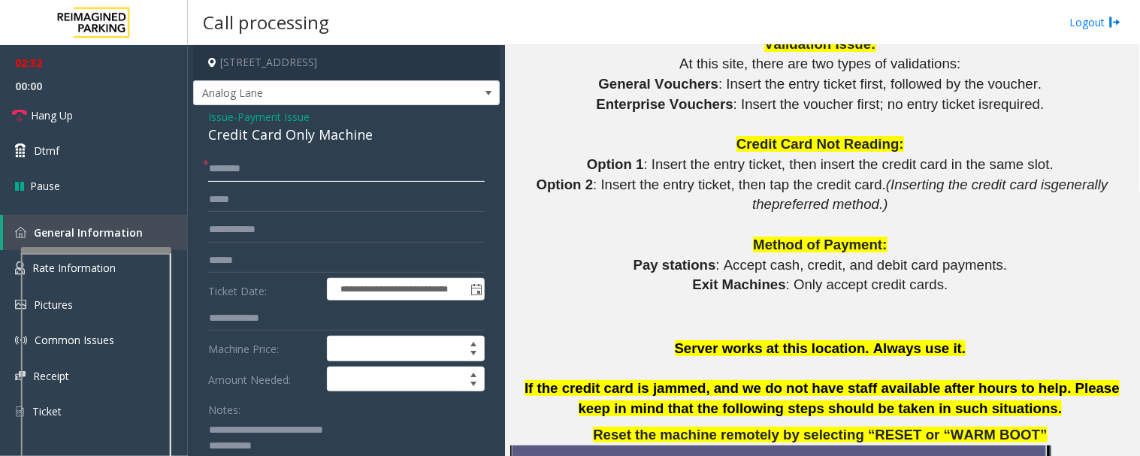
click at [333, 165] on input "text" at bounding box center [346, 169] width 277 height 26
type input "****"
click at [303, 260] on input "text" at bounding box center [346, 261] width 277 height 26
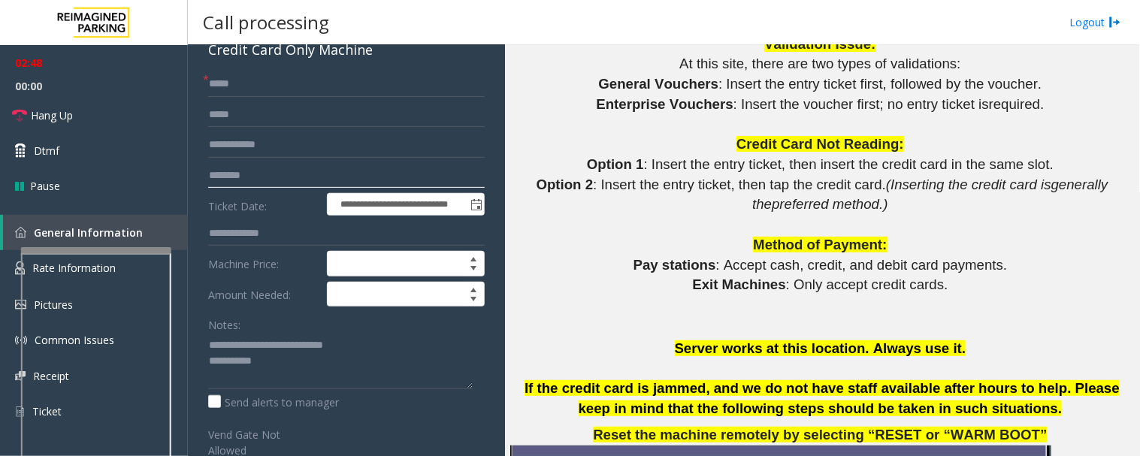
scroll to position [0, 0]
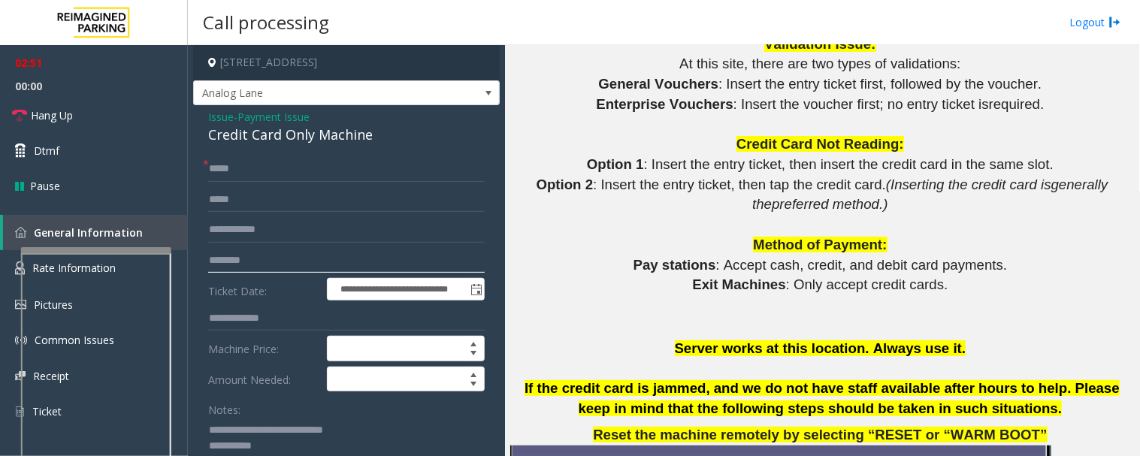
type input "********"
click at [229, 117] on span "Issue" at bounding box center [221, 117] width 26 height 16
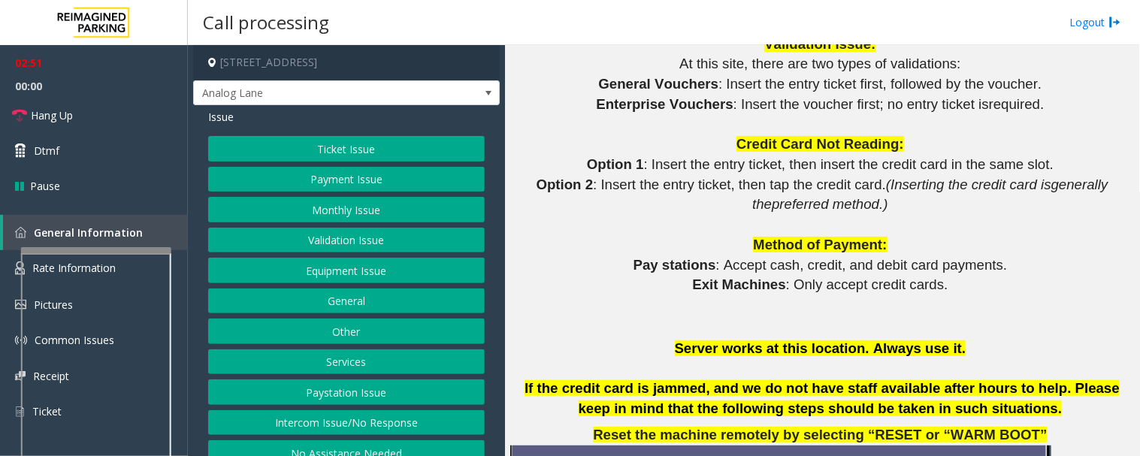
click at [301, 138] on button "Ticket Issue" at bounding box center [346, 149] width 277 height 26
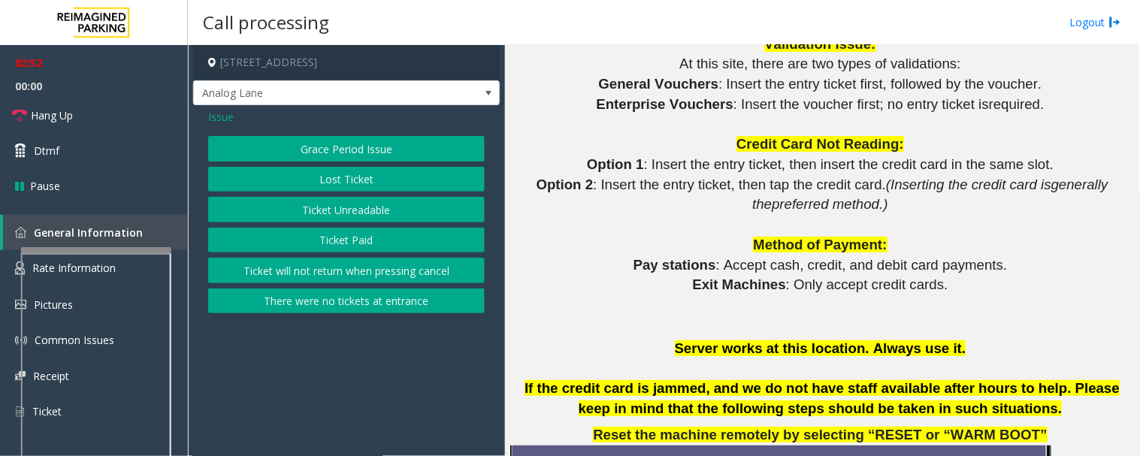
click at [331, 204] on button "Ticket Unreadable" at bounding box center [346, 210] width 277 height 26
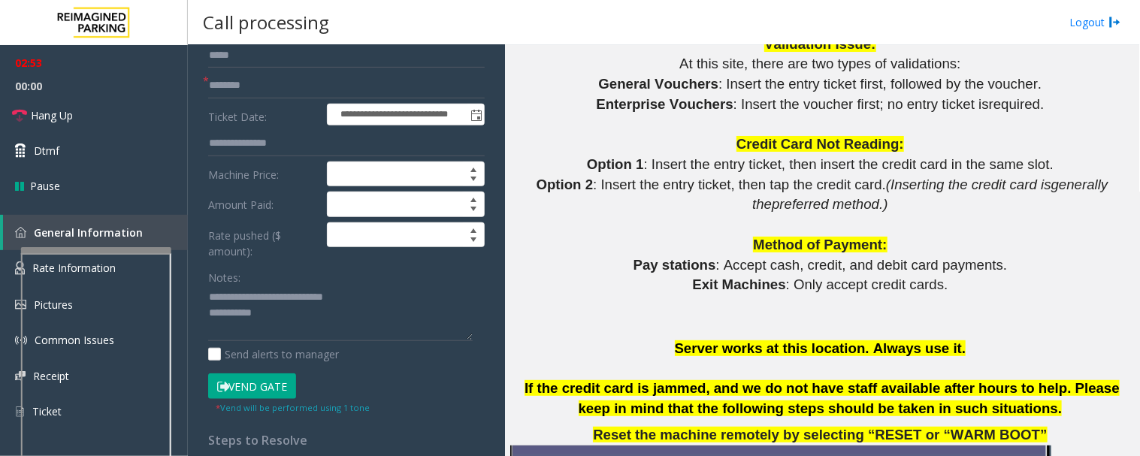
scroll to position [250, 0]
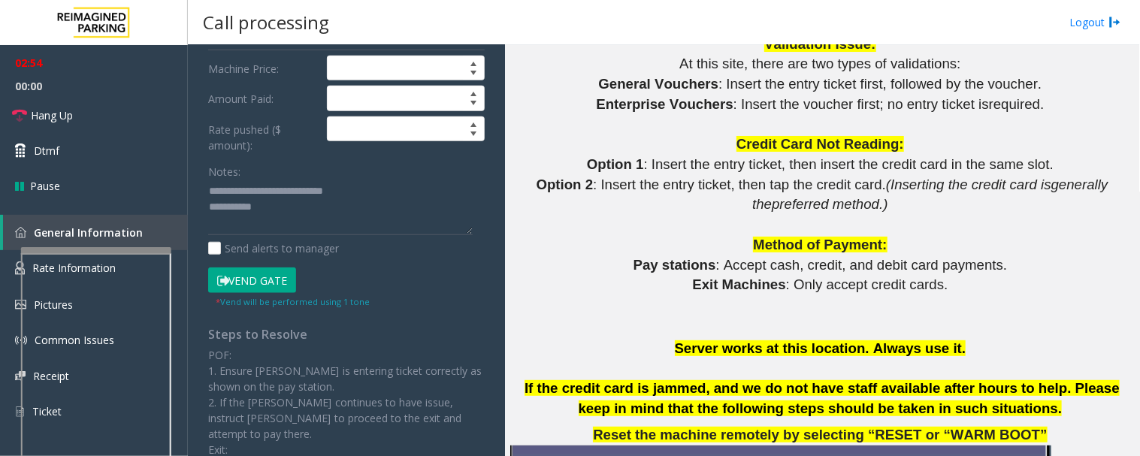
drag, startPoint x: 284, startPoint y: 280, endPoint x: 317, endPoint y: 236, distance: 54.7
click at [284, 279] on button "Vend Gate" at bounding box center [252, 281] width 88 height 26
click at [320, 227] on textarea at bounding box center [340, 208] width 265 height 56
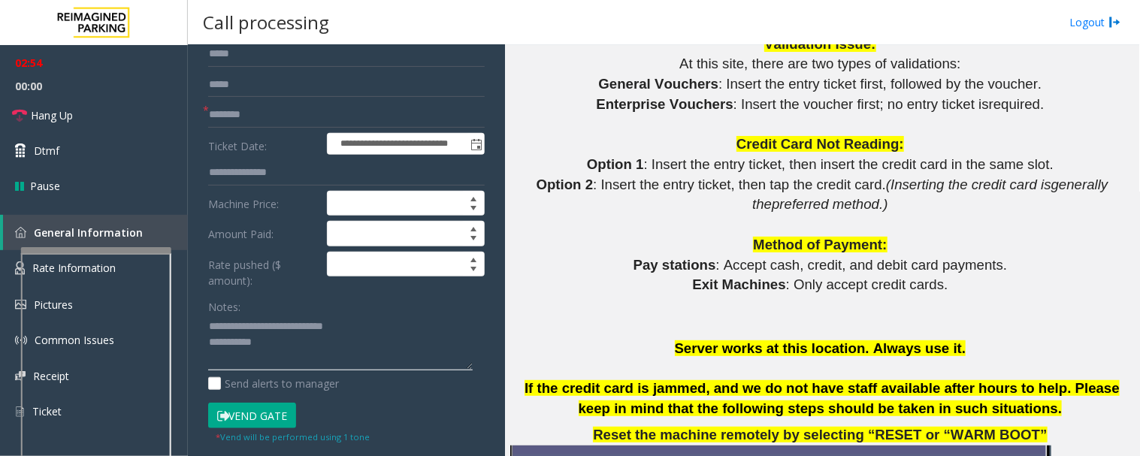
scroll to position [0, 0]
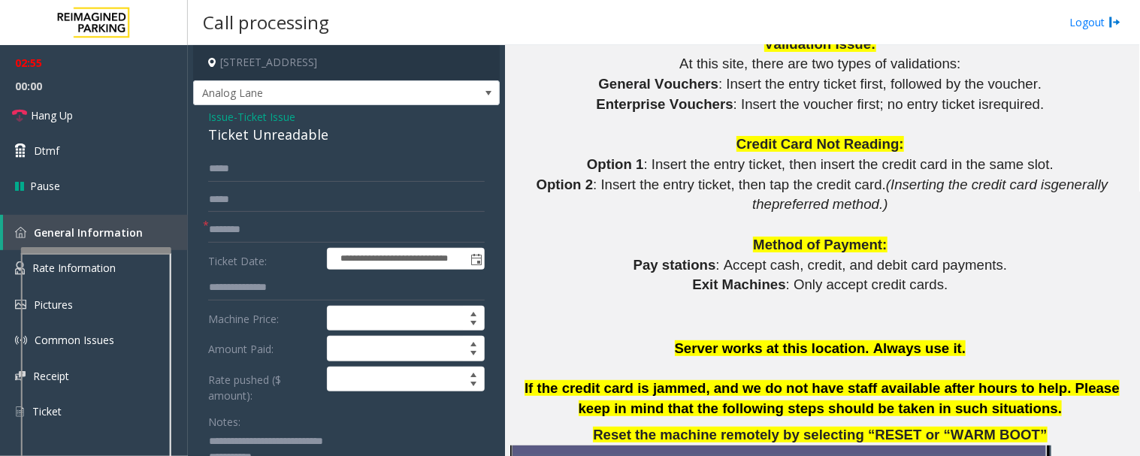
click at [224, 118] on span "Issue" at bounding box center [221, 117] width 26 height 16
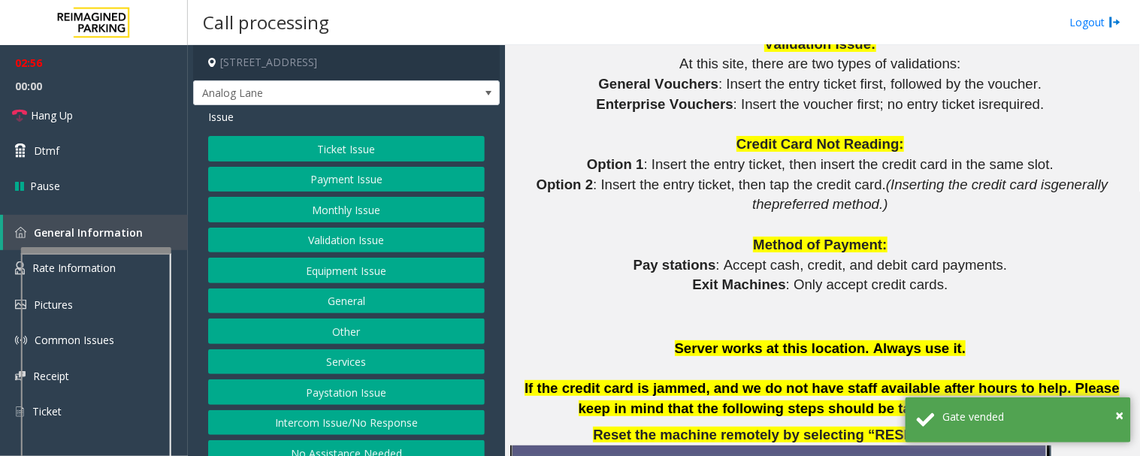
click at [350, 181] on button "Payment Issue" at bounding box center [346, 180] width 277 height 26
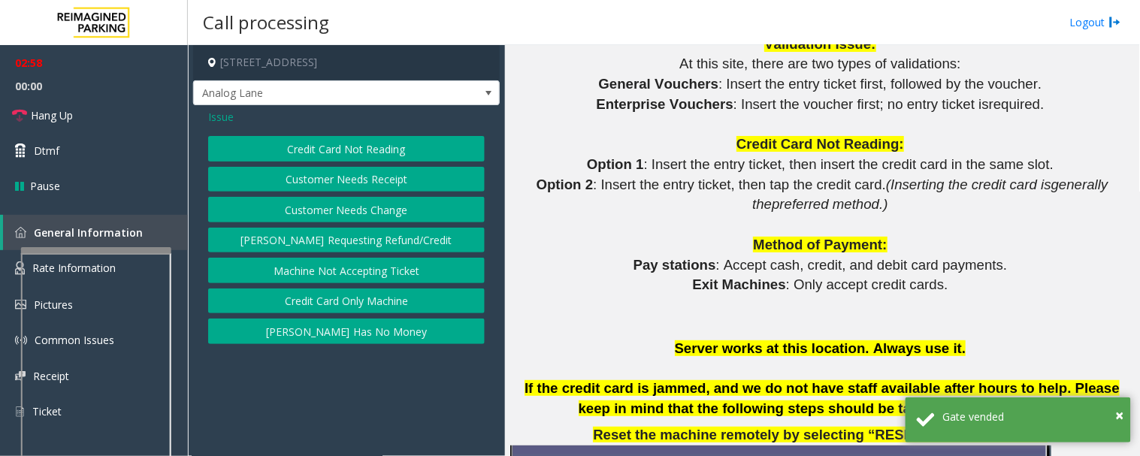
click at [400, 298] on button "Credit Card Only Machine" at bounding box center [346, 302] width 277 height 26
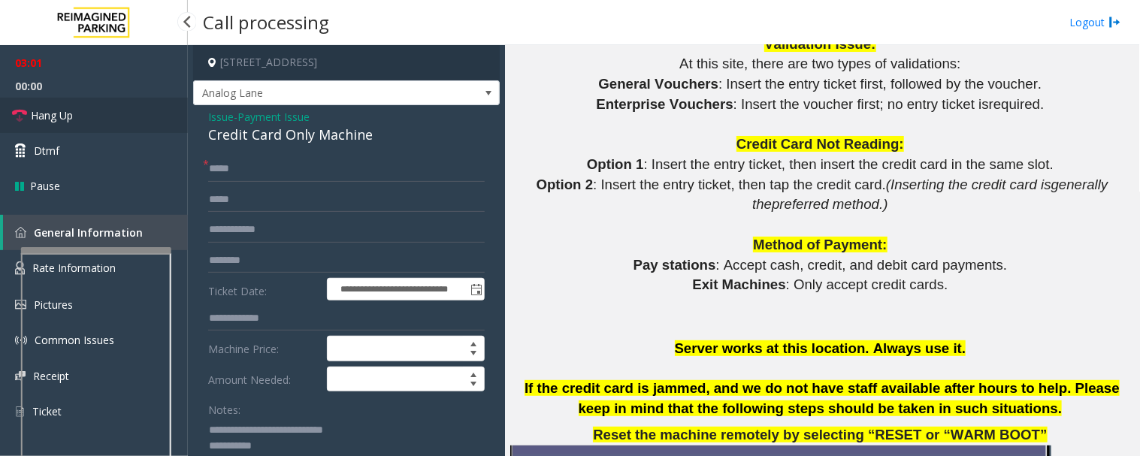
click at [71, 125] on link "Hang Up" at bounding box center [94, 115] width 188 height 35
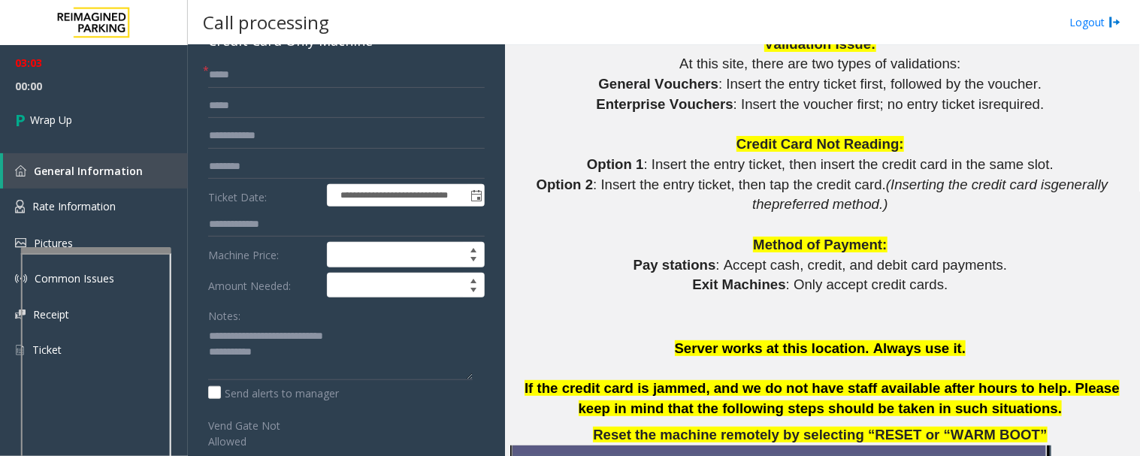
scroll to position [167, 0]
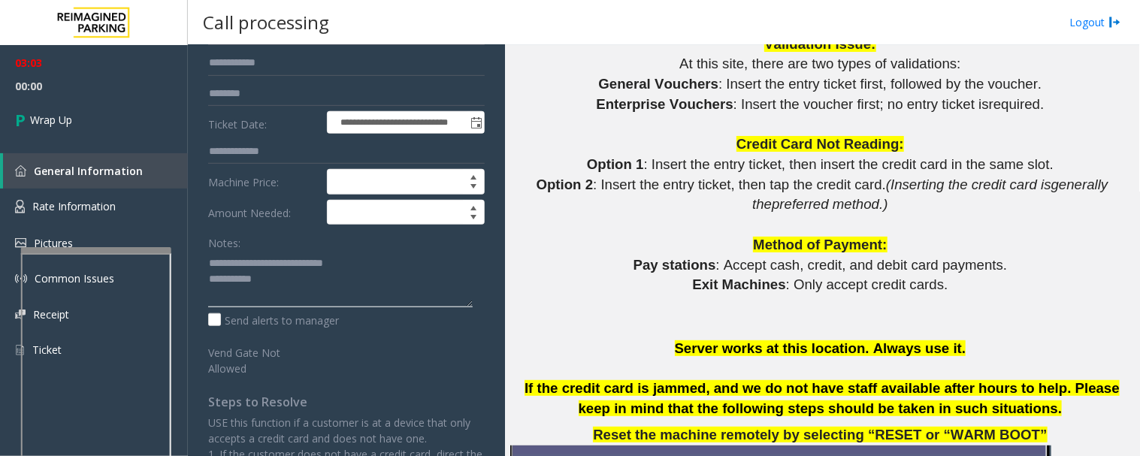
click at [298, 294] on textarea at bounding box center [340, 279] width 265 height 56
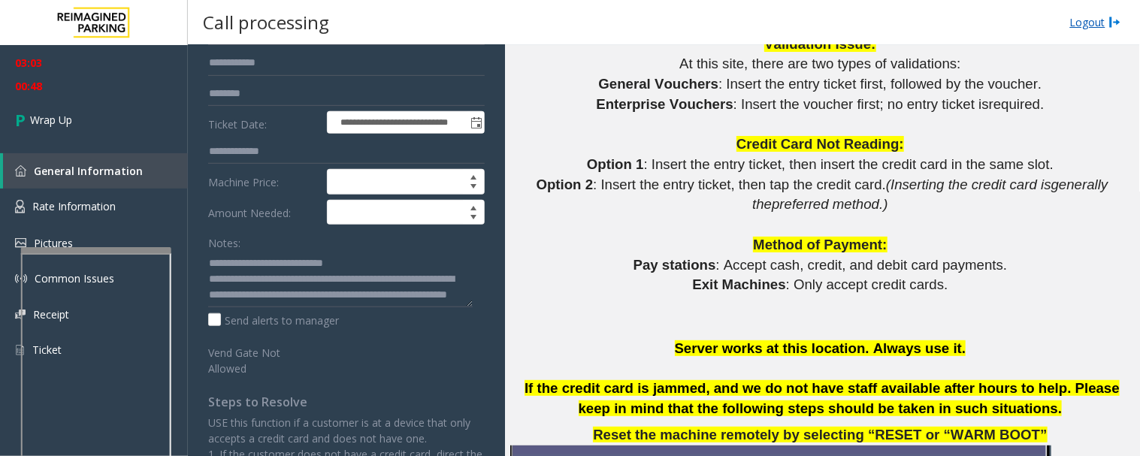
scroll to position [16, 0]
click at [431, 280] on textarea at bounding box center [340, 279] width 265 height 56
click at [429, 268] on textarea at bounding box center [340, 279] width 265 height 56
click at [435, 283] on textarea at bounding box center [340, 279] width 265 height 56
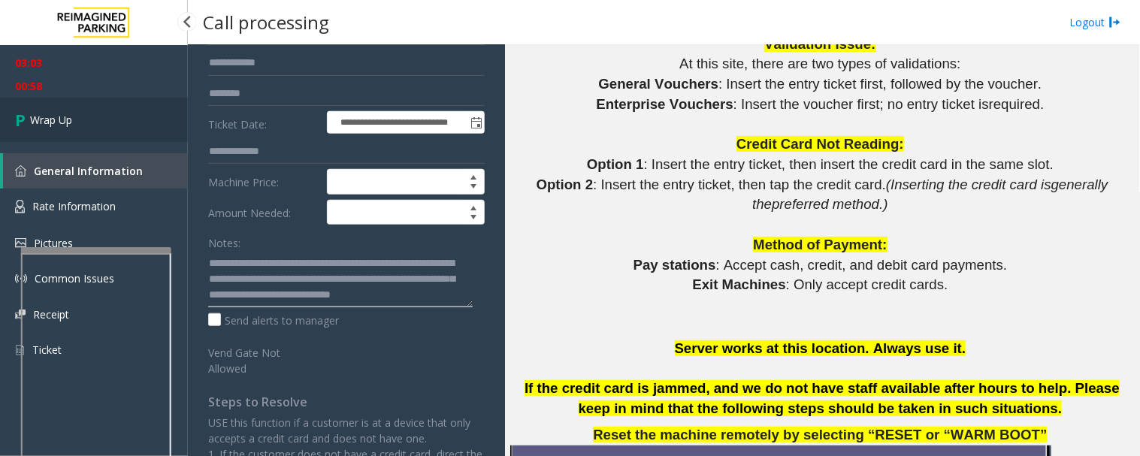
type textarea "**********"
click at [153, 129] on link "Wrap Up" at bounding box center [94, 120] width 188 height 44
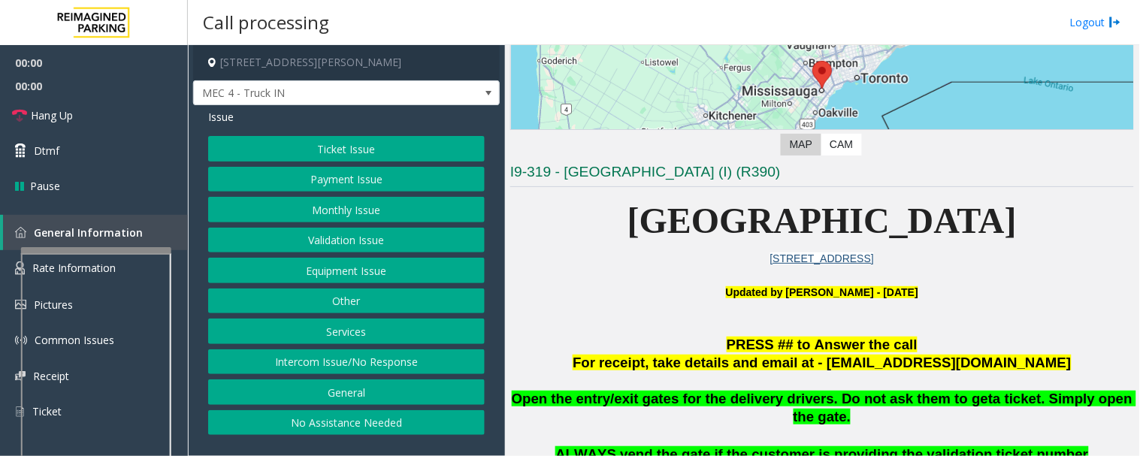
scroll to position [417, 0]
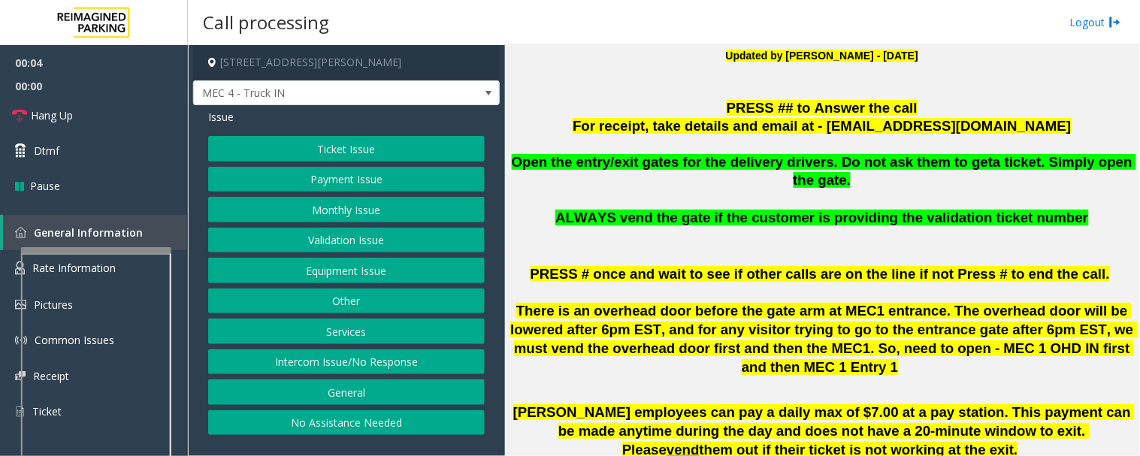
click at [371, 271] on button "Equipment Issue" at bounding box center [346, 271] width 277 height 26
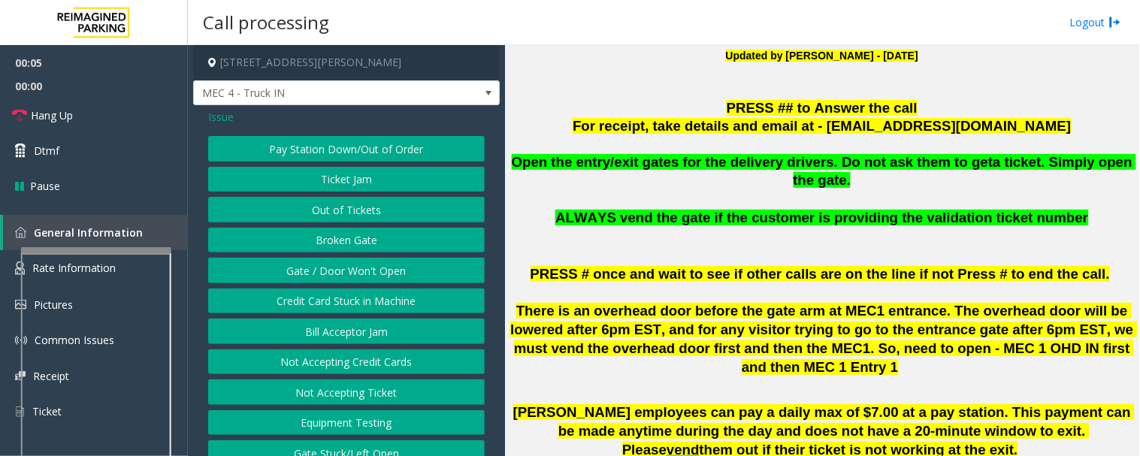
click at [397, 275] on button "Gate / Door Won't Open" at bounding box center [346, 271] width 277 height 26
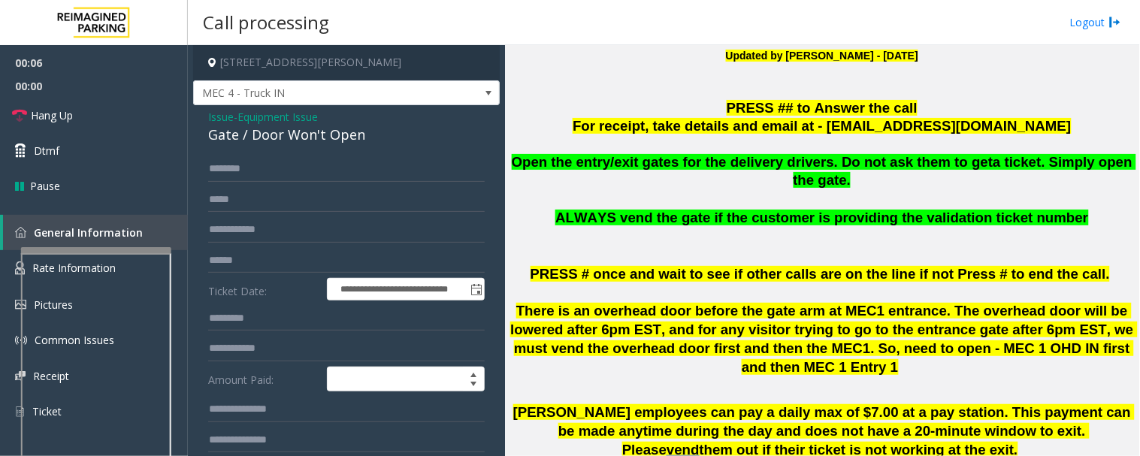
click at [280, 133] on div "Gate / Door Won't Open" at bounding box center [346, 135] width 277 height 20
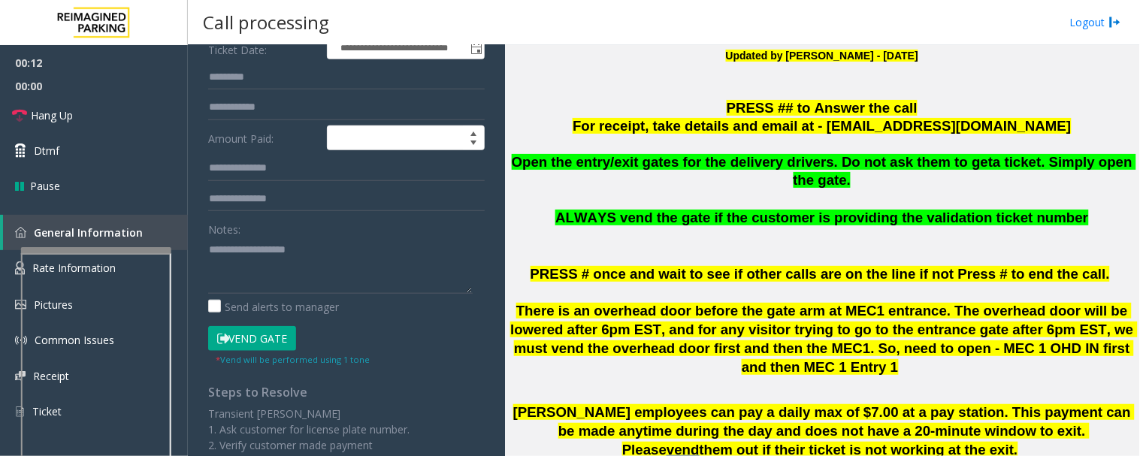
scroll to position [250, 0]
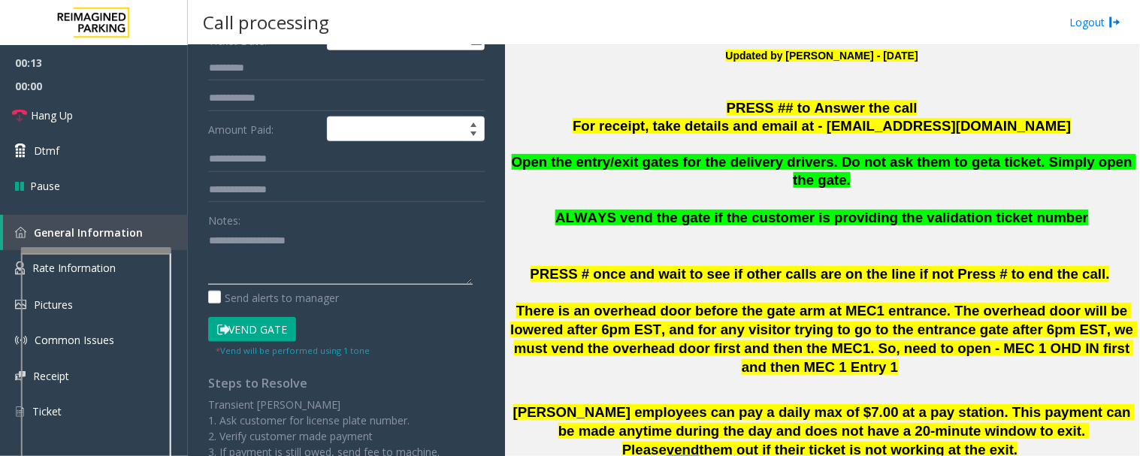
click at [359, 246] on textarea at bounding box center [340, 257] width 265 height 56
paste textarea "**********"
click at [344, 274] on textarea at bounding box center [340, 257] width 265 height 56
click at [489, 268] on app-call-processing-form "**********" at bounding box center [346, 250] width 317 height 411
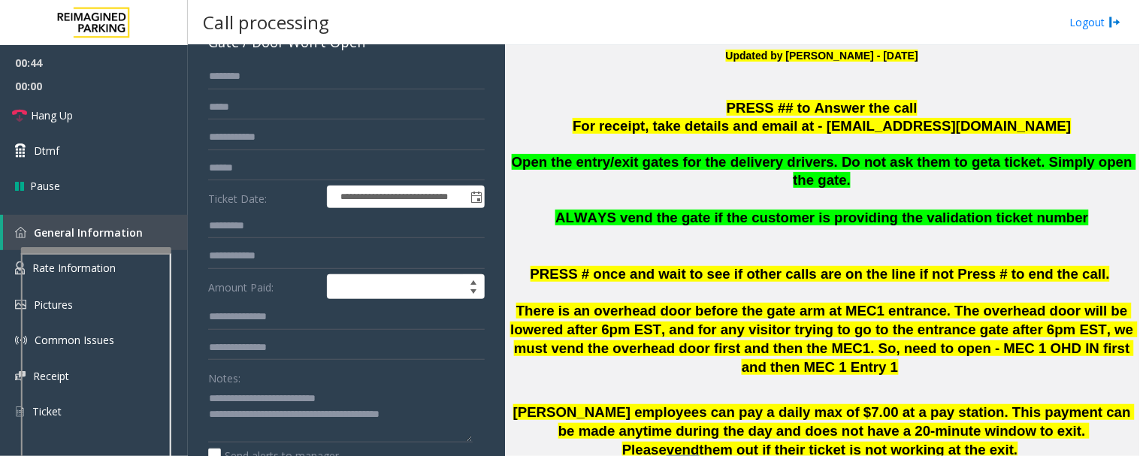
scroll to position [167, 0]
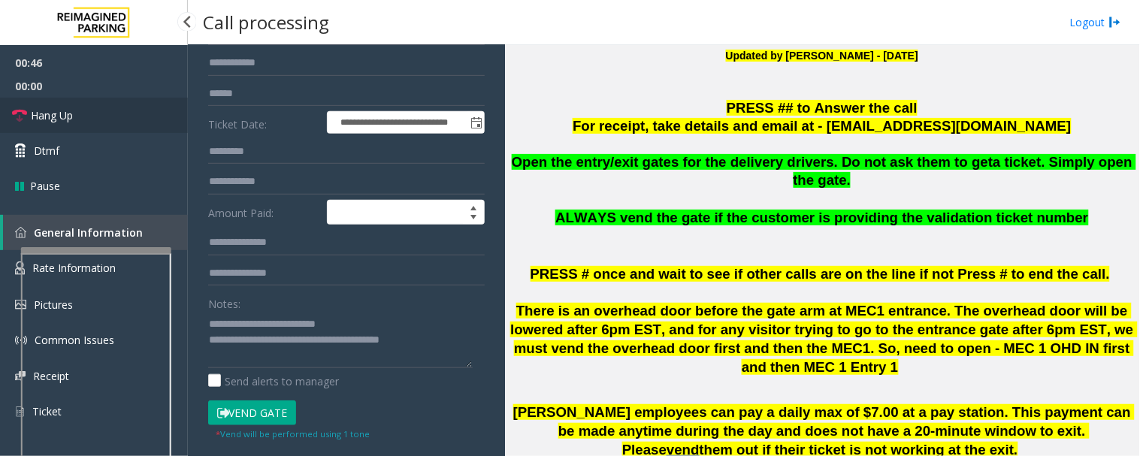
click at [101, 123] on link "Hang Up" at bounding box center [94, 115] width 188 height 35
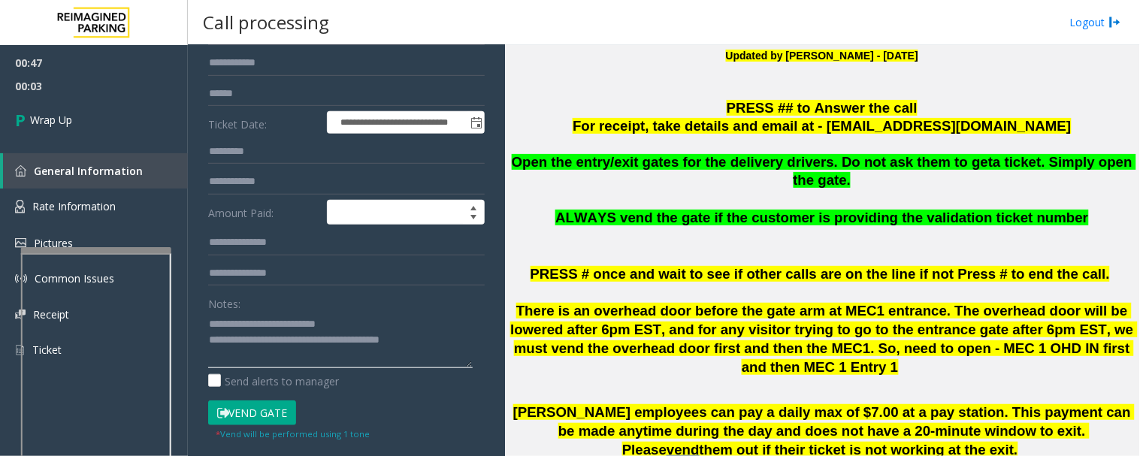
drag, startPoint x: 261, startPoint y: 339, endPoint x: 551, endPoint y: 350, distance: 290.4
click at [551, 350] on div "**********" at bounding box center [664, 250] width 952 height 411
type textarea "**********"
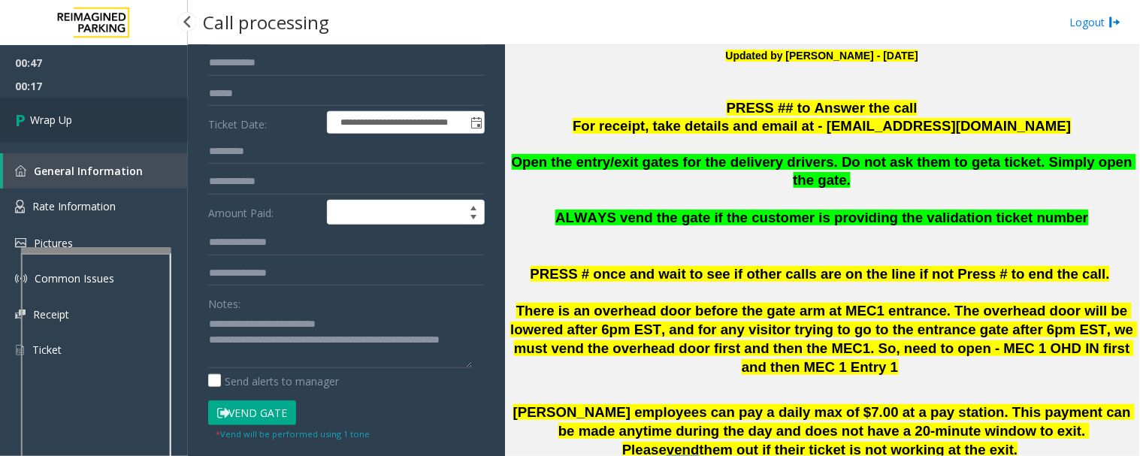
drag, startPoint x: 93, startPoint y: 81, endPoint x: 98, endPoint y: 107, distance: 26.1
click at [95, 98] on ul "00:47 00:17 Wrap Up" at bounding box center [94, 93] width 188 height 97
click at [98, 107] on link "Wrap Up" at bounding box center [94, 120] width 188 height 44
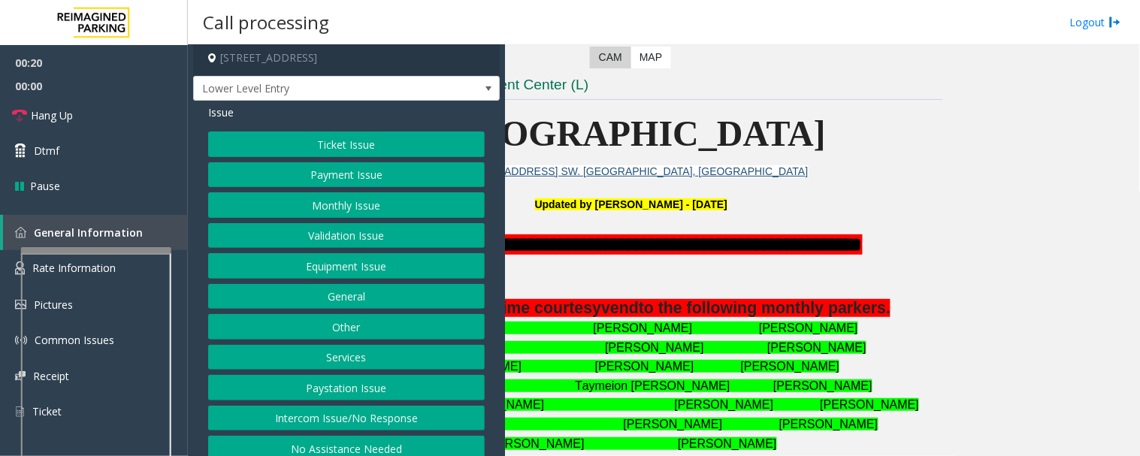
scroll to position [268, 0]
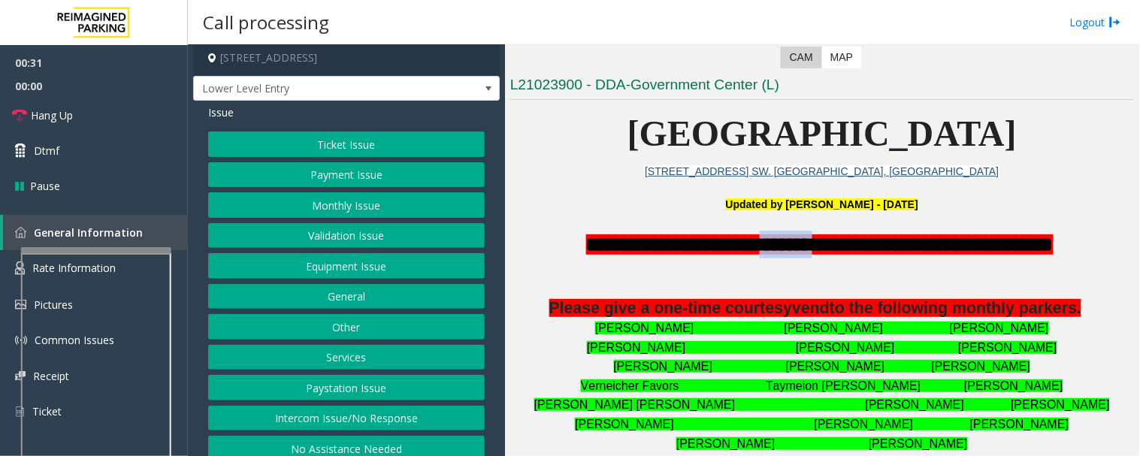
click at [371, 169] on button "Payment Issue" at bounding box center [346, 175] width 277 height 26
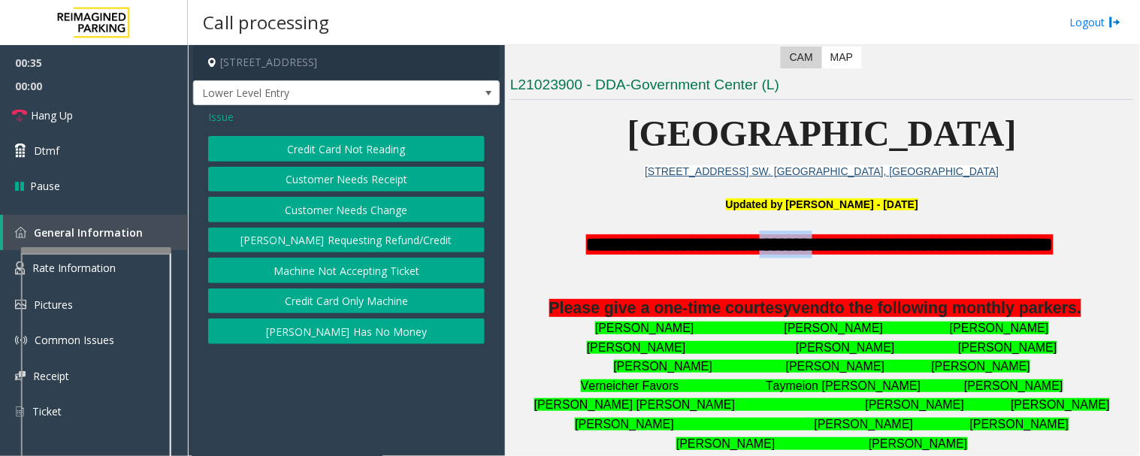
click at [380, 299] on button "Credit Card Only Machine" at bounding box center [346, 302] width 277 height 26
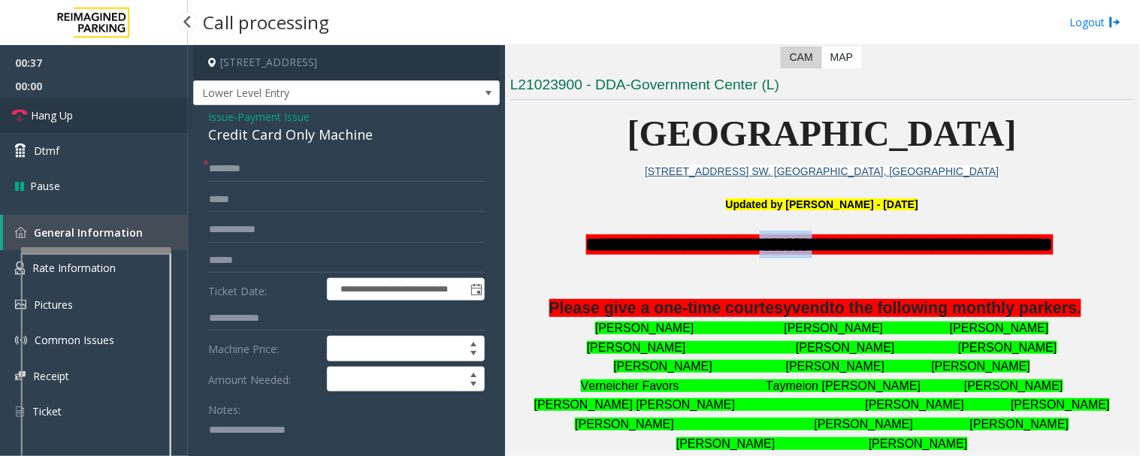
click at [110, 108] on link "Hang Up" at bounding box center [94, 115] width 188 height 35
click at [276, 134] on div "Credit Card Only Machine" at bounding box center [346, 135] width 277 height 20
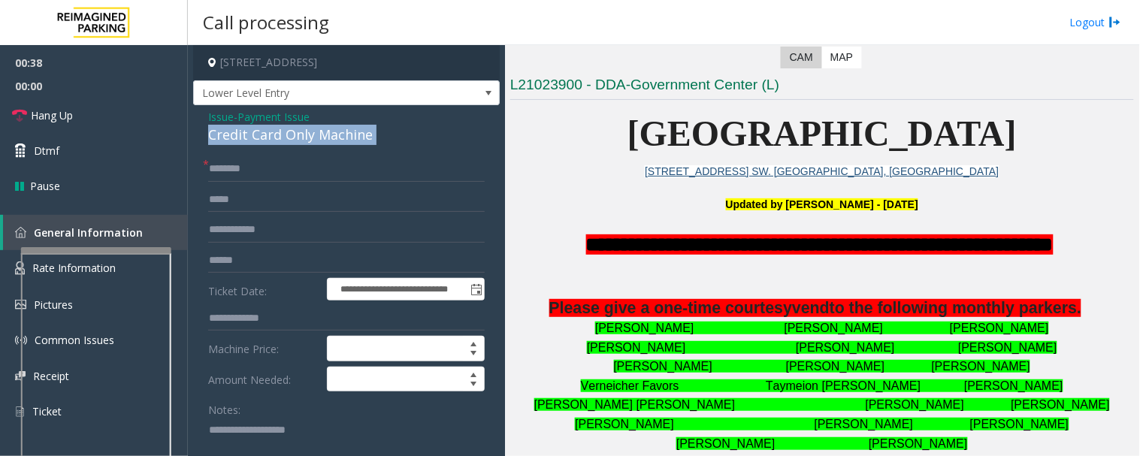
click at [276, 134] on div "Credit Card Only Machine" at bounding box center [346, 135] width 277 height 20
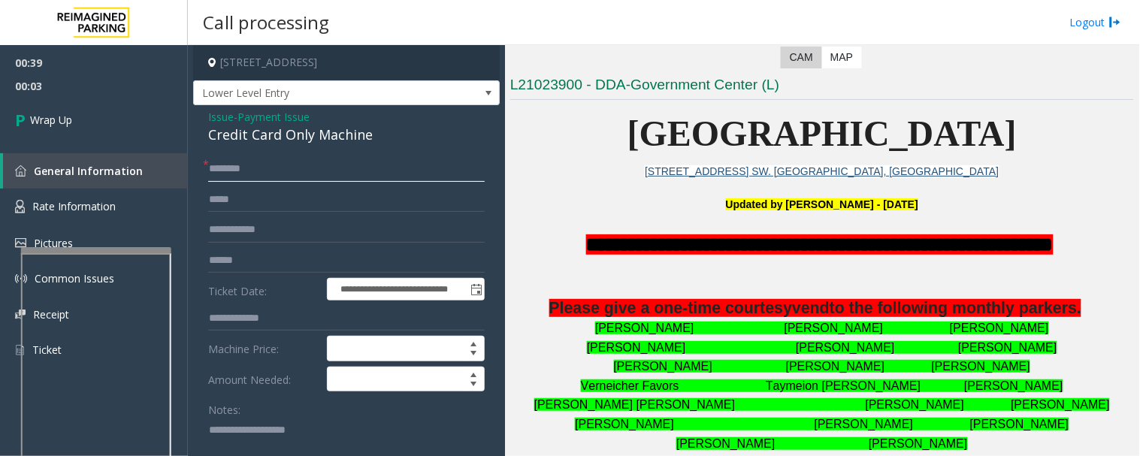
click at [361, 177] on input "text" at bounding box center [346, 169] width 277 height 26
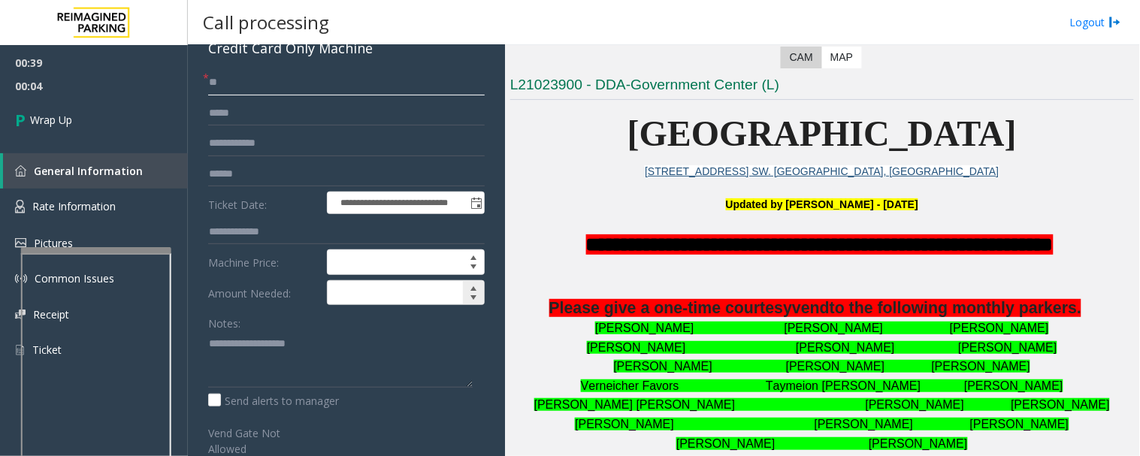
scroll to position [167, 0]
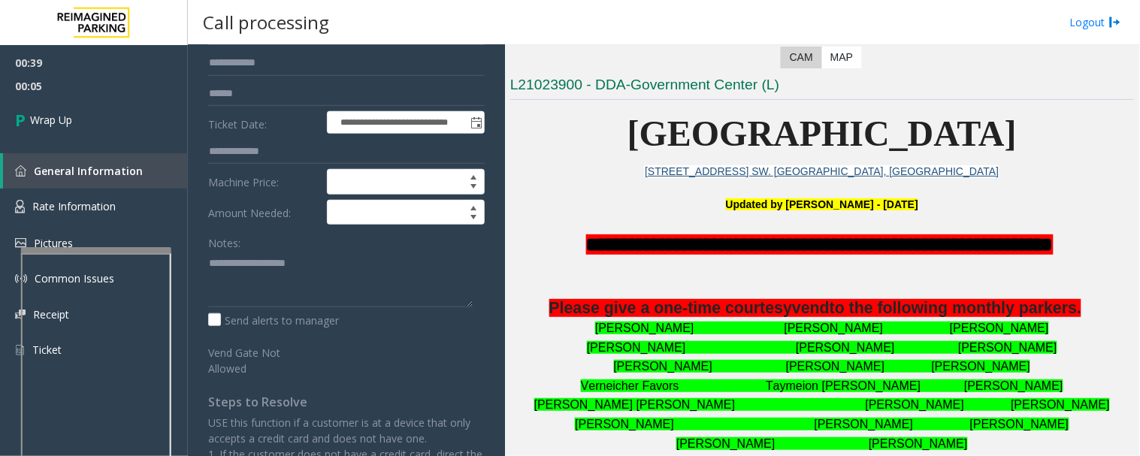
type input "**"
click at [326, 268] on textarea at bounding box center [340, 279] width 265 height 56
paste textarea "**********"
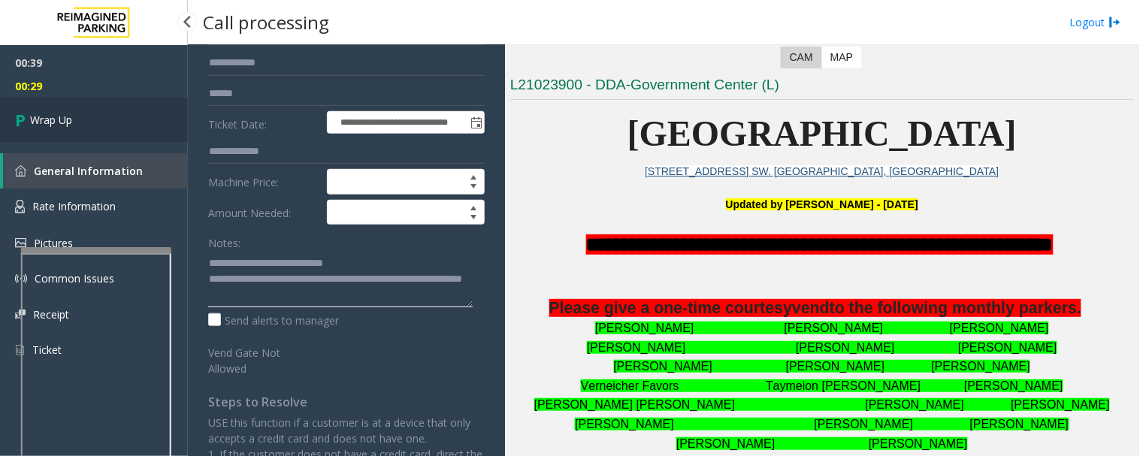
type textarea "**********"
click at [29, 129] on icon at bounding box center [22, 120] width 15 height 25
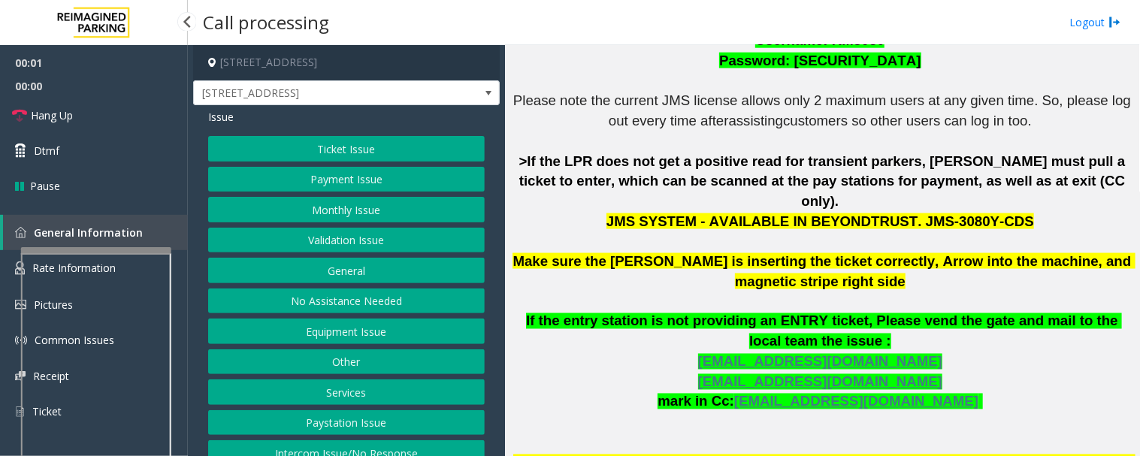
scroll to position [584, 0]
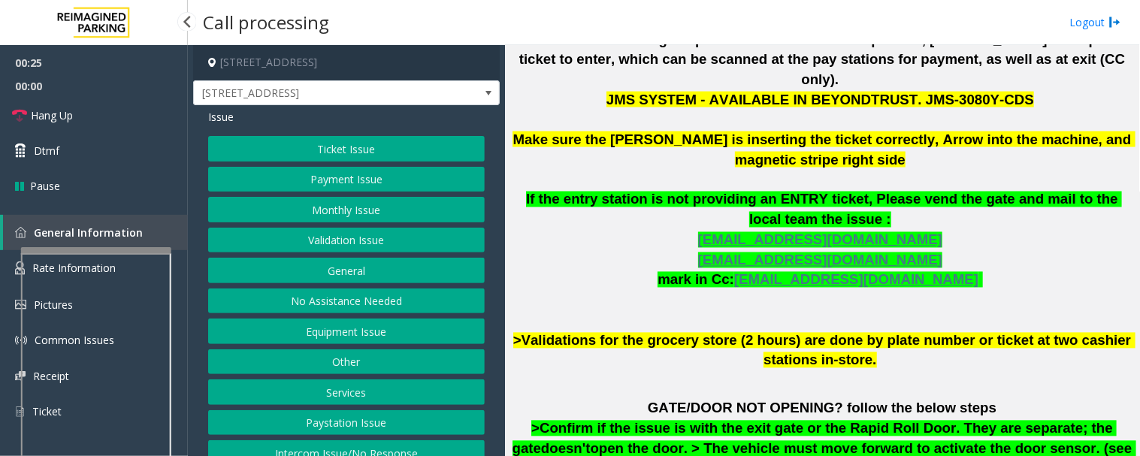
click at [406, 339] on button "Equipment Issue" at bounding box center [346, 332] width 277 height 26
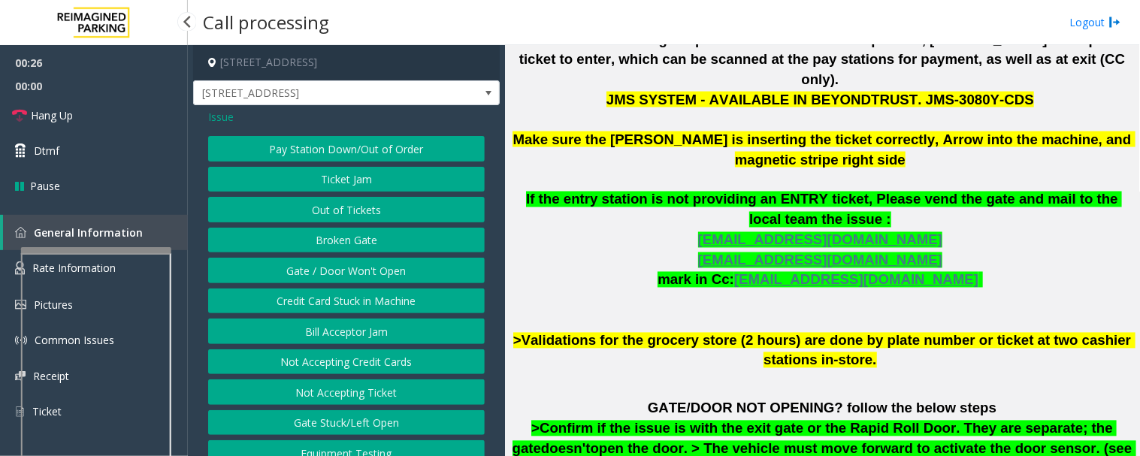
click at [354, 174] on button "Ticket Jam" at bounding box center [346, 180] width 277 height 26
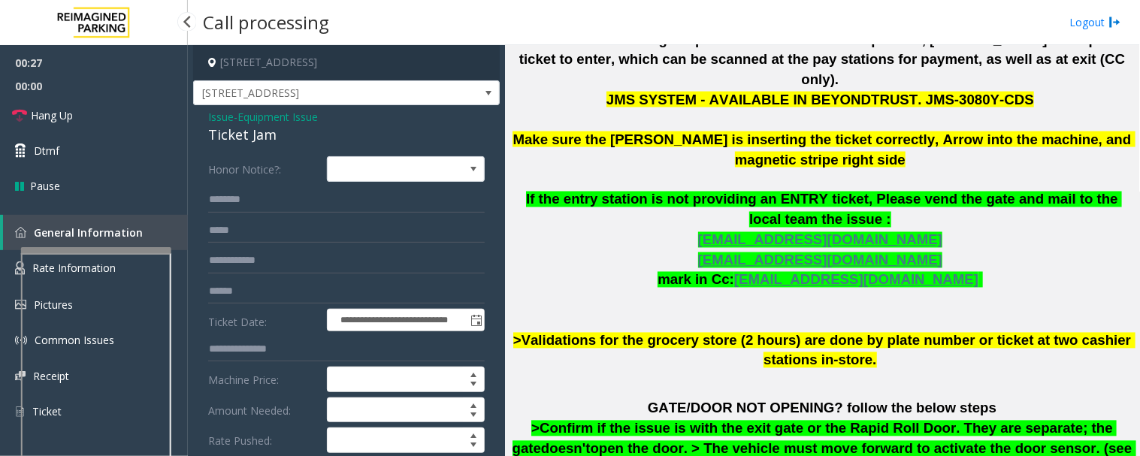
click at [264, 133] on div "Ticket Jam" at bounding box center [346, 135] width 277 height 20
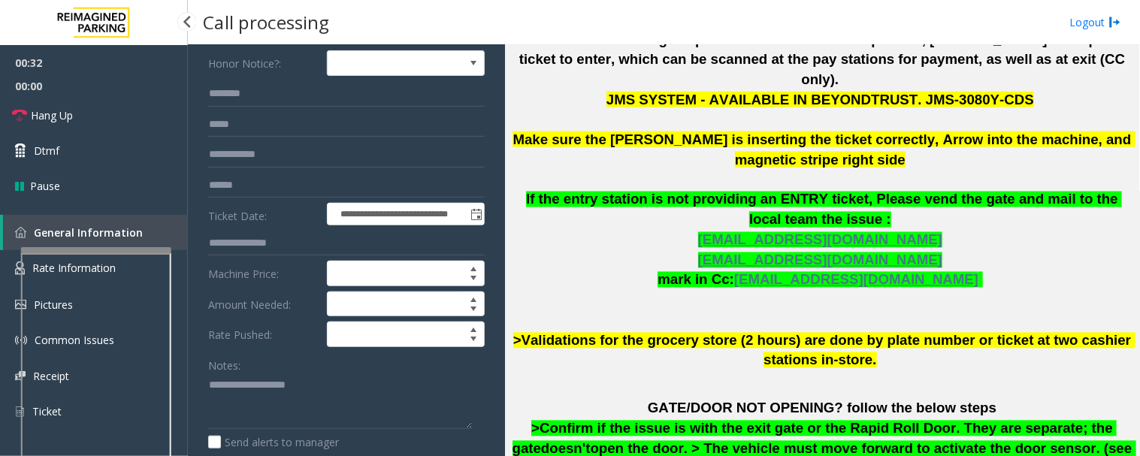
scroll to position [250, 0]
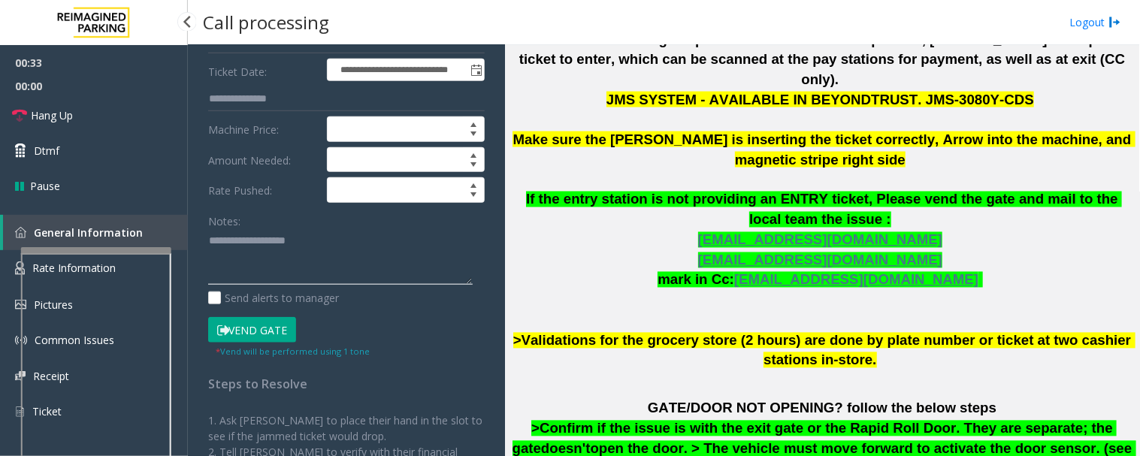
drag, startPoint x: 304, startPoint y: 249, endPoint x: 262, endPoint y: 242, distance: 43.4
click at [308, 250] on textarea at bounding box center [340, 257] width 265 height 56
paste textarea "**********"
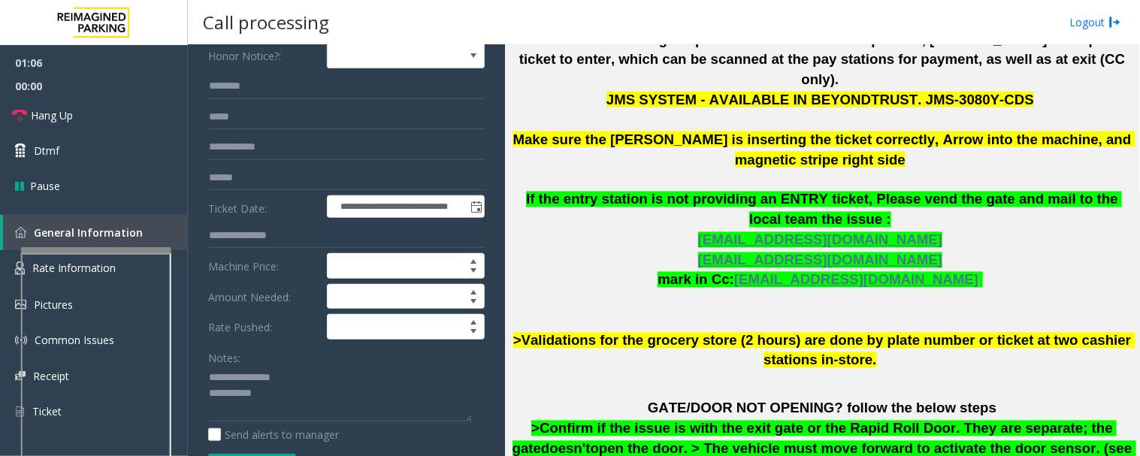
scroll to position [177, 0]
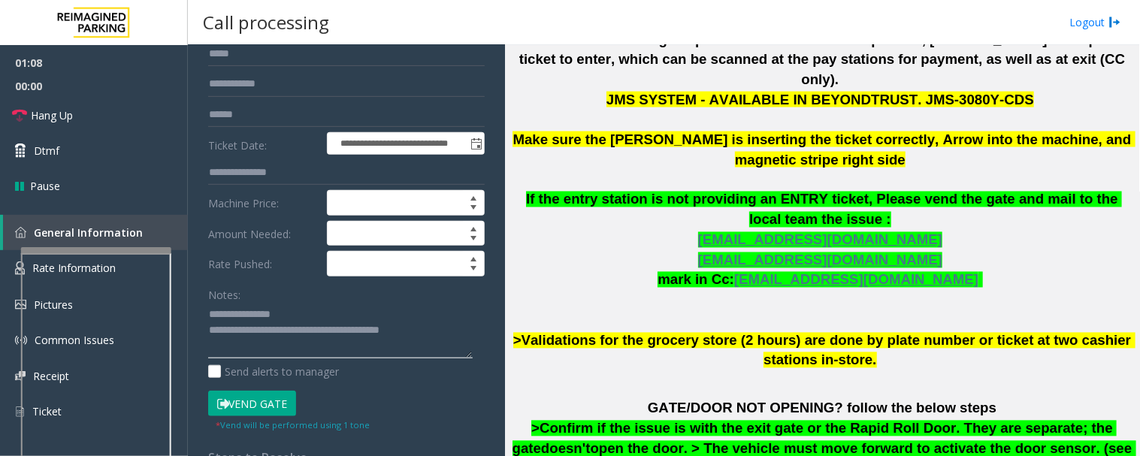
click at [447, 329] on textarea at bounding box center [340, 331] width 265 height 56
click at [449, 329] on textarea at bounding box center [340, 331] width 265 height 56
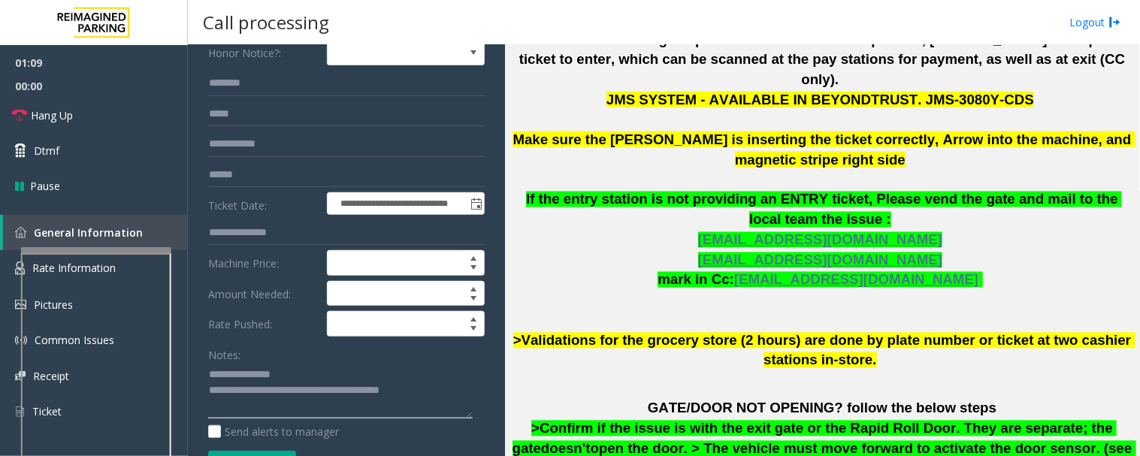
scroll to position [0, 0]
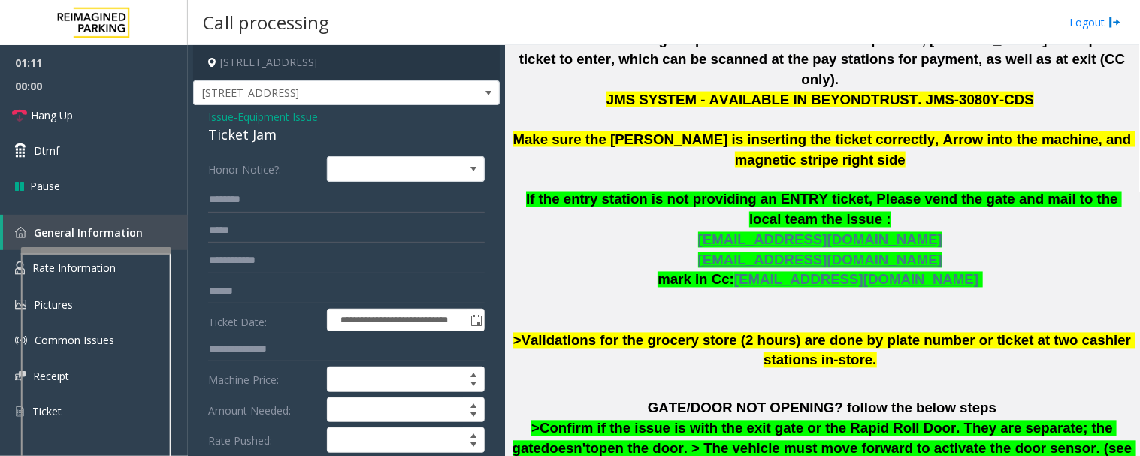
type textarea "**********"
click at [339, 204] on input "text" at bounding box center [346, 200] width 277 height 26
click at [220, 192] on input "*****" at bounding box center [346, 200] width 277 height 26
click at [274, 210] on input "*****" at bounding box center [346, 200] width 277 height 26
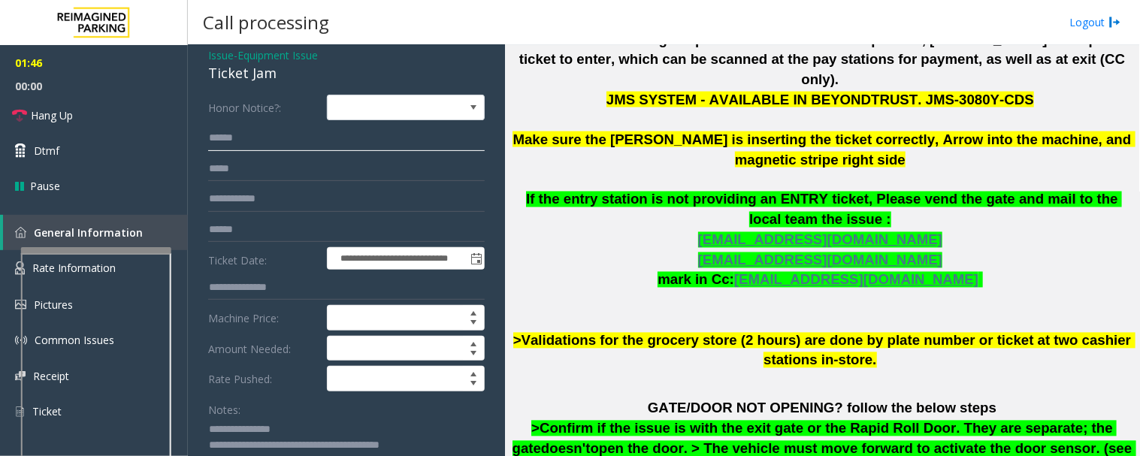
scroll to position [167, 0]
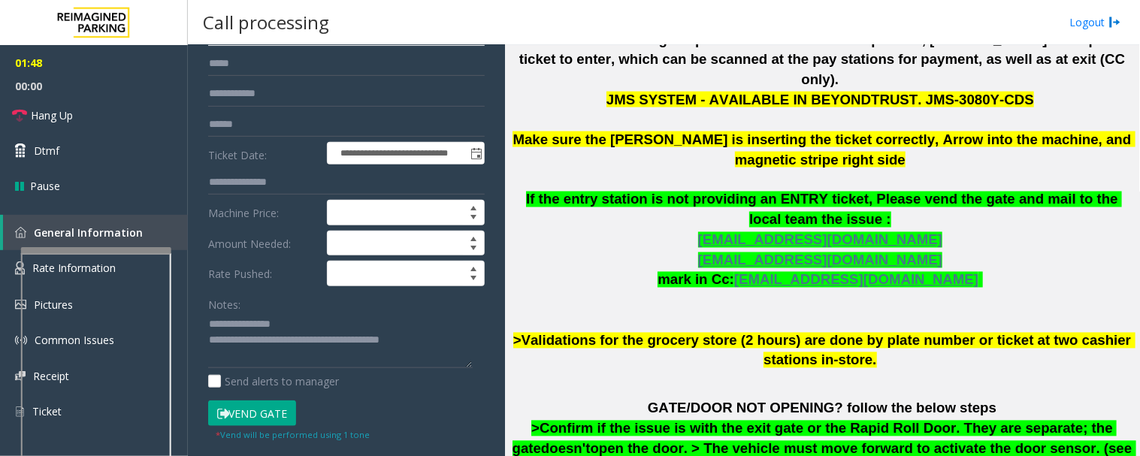
type input "*****"
click at [297, 129] on input "text" at bounding box center [346, 125] width 277 height 26
click at [450, 341] on textarea at bounding box center [340, 341] width 265 height 56
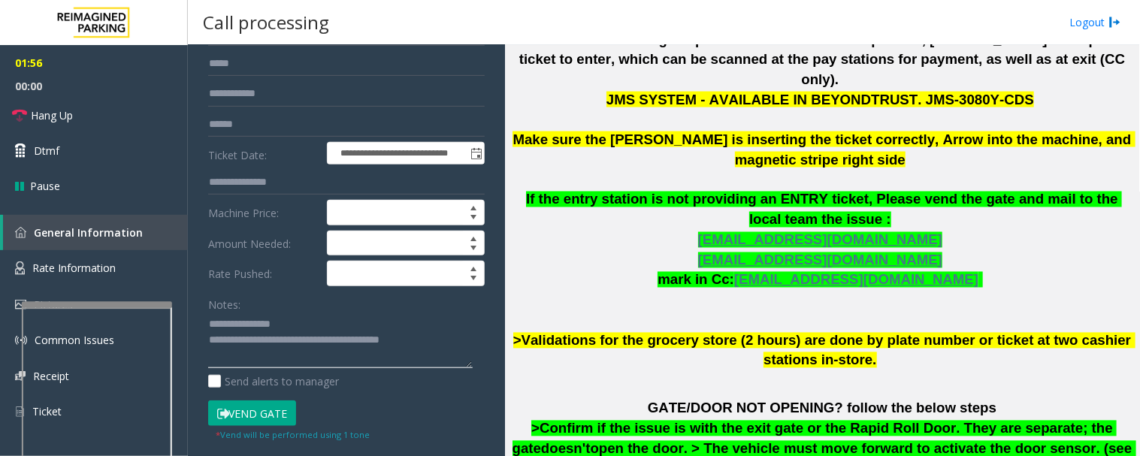
click at [168, 304] on div at bounding box center [97, 304] width 150 height 6
click at [146, 264] on link "Rate Information" at bounding box center [94, 268] width 188 height 37
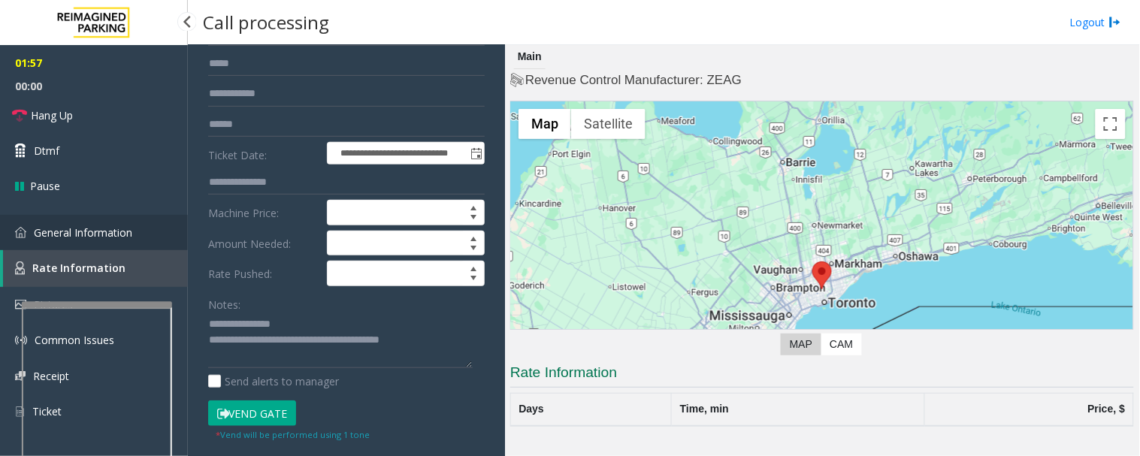
click at [141, 239] on link "General Information" at bounding box center [94, 232] width 188 height 35
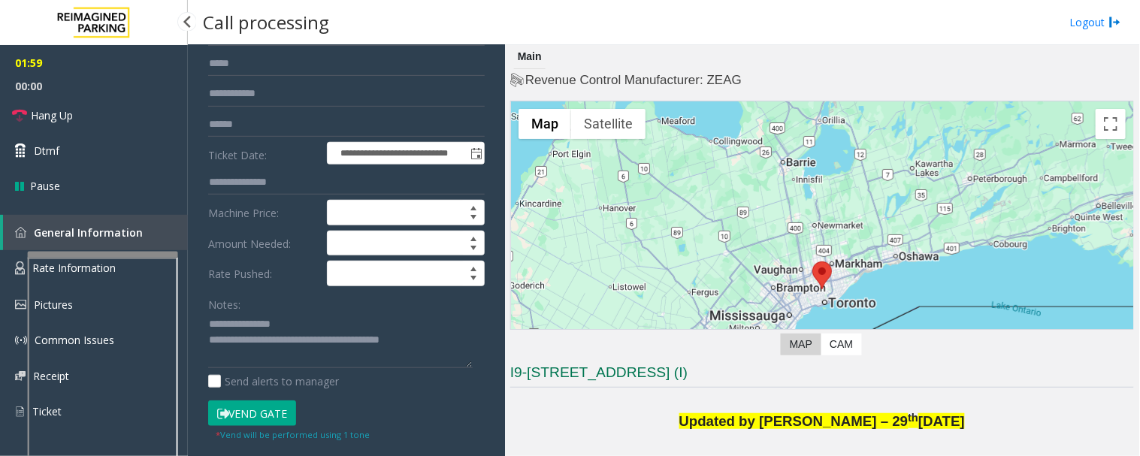
click at [141, 239] on app-root "**********" at bounding box center [570, 228] width 1140 height 456
click at [253, 409] on button "Vend Gate" at bounding box center [252, 414] width 88 height 26
click at [449, 342] on textarea at bounding box center [340, 341] width 265 height 56
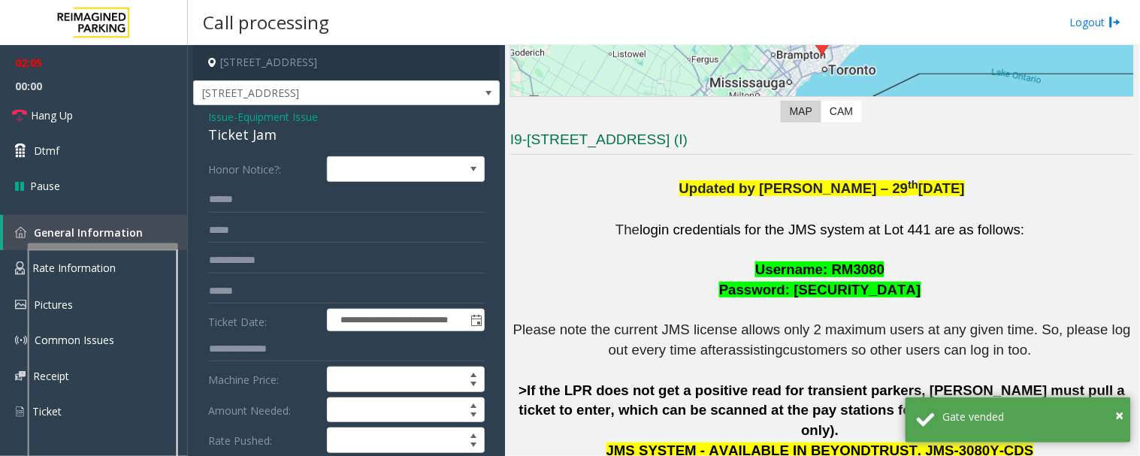
scroll to position [334, 0]
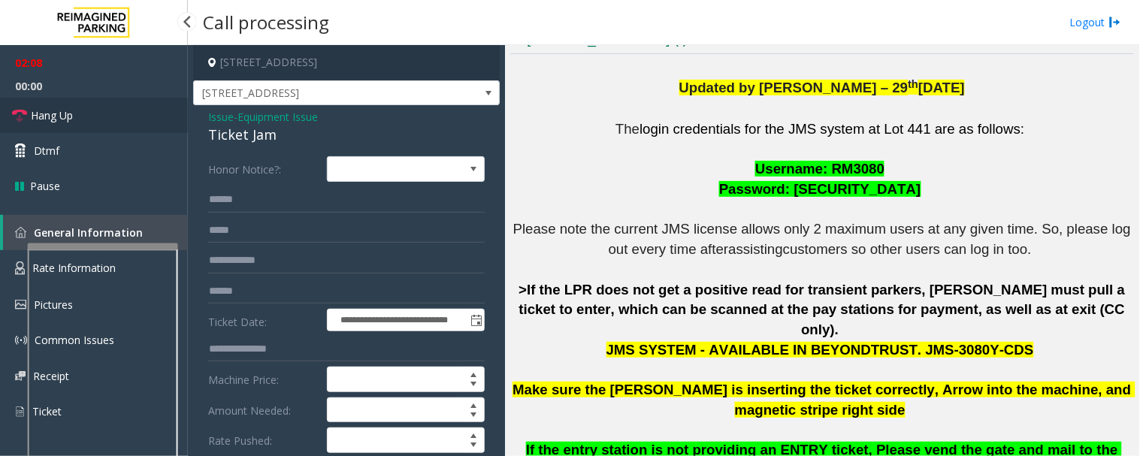
click at [29, 121] on link "Hang Up" at bounding box center [94, 115] width 188 height 35
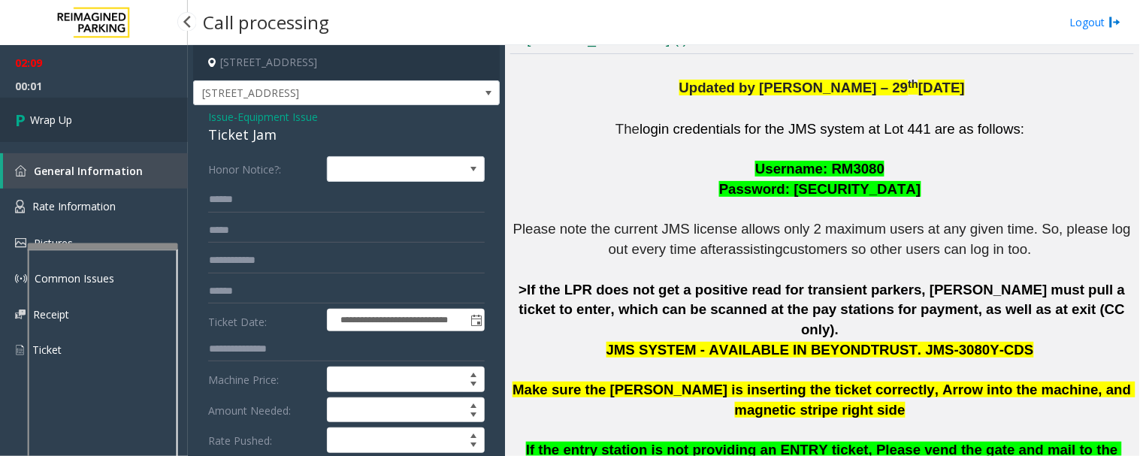
click at [137, 132] on link "Wrap Up" at bounding box center [94, 120] width 188 height 44
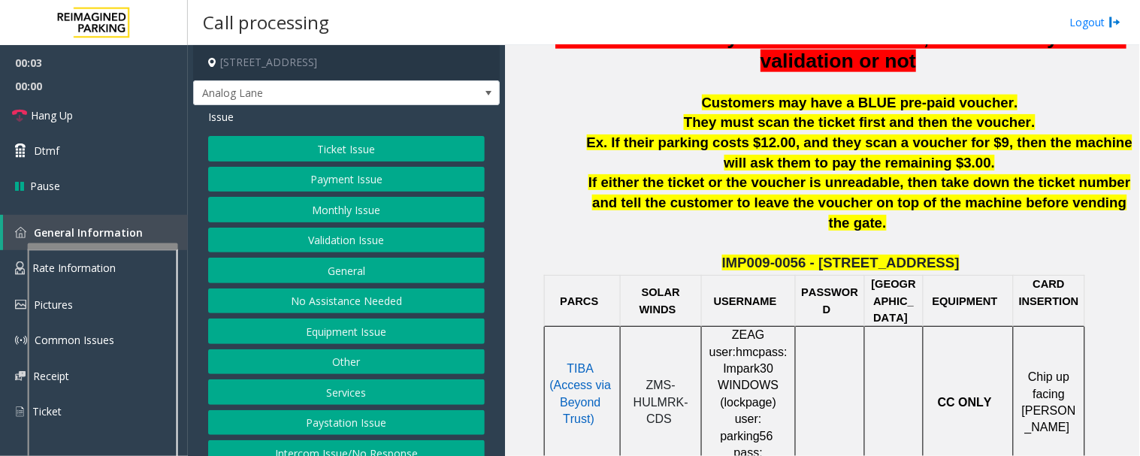
scroll to position [668, 0]
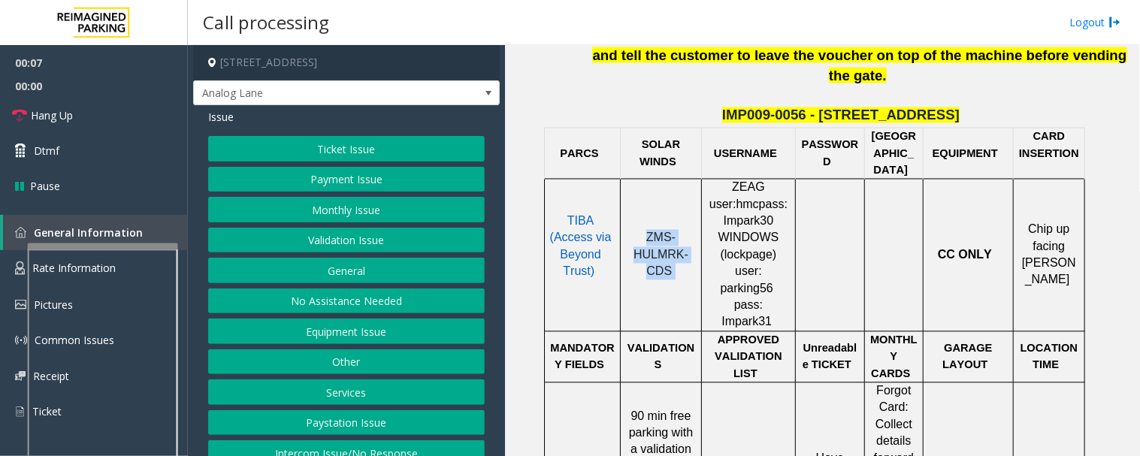
drag, startPoint x: 639, startPoint y: 198, endPoint x: 680, endPoint y: 244, distance: 61.8
click at [680, 244] on td "ZMS-HULMRK-CDS" at bounding box center [661, 256] width 81 height 153
click at [308, 210] on button "Monthly Issue" at bounding box center [346, 210] width 277 height 26
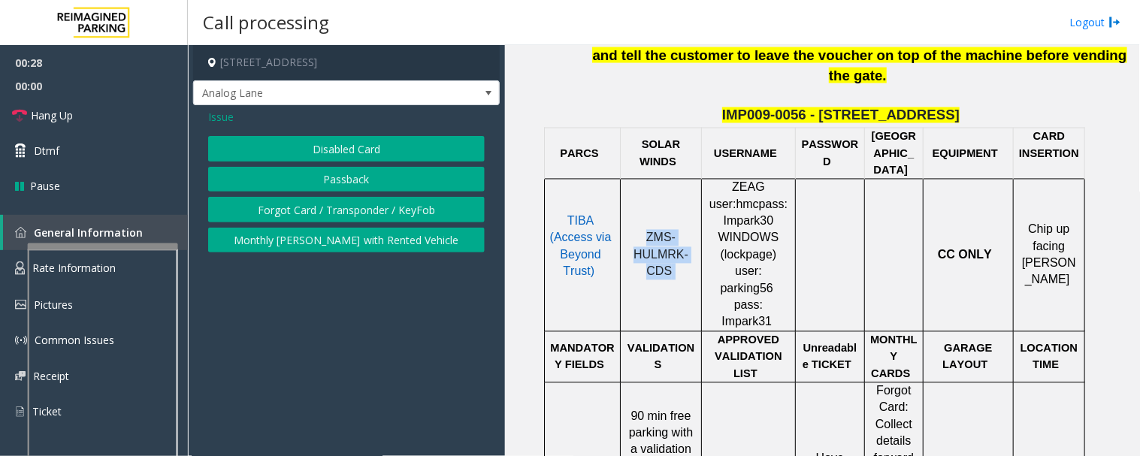
click at [377, 145] on button "Disabled Card" at bounding box center [346, 149] width 277 height 26
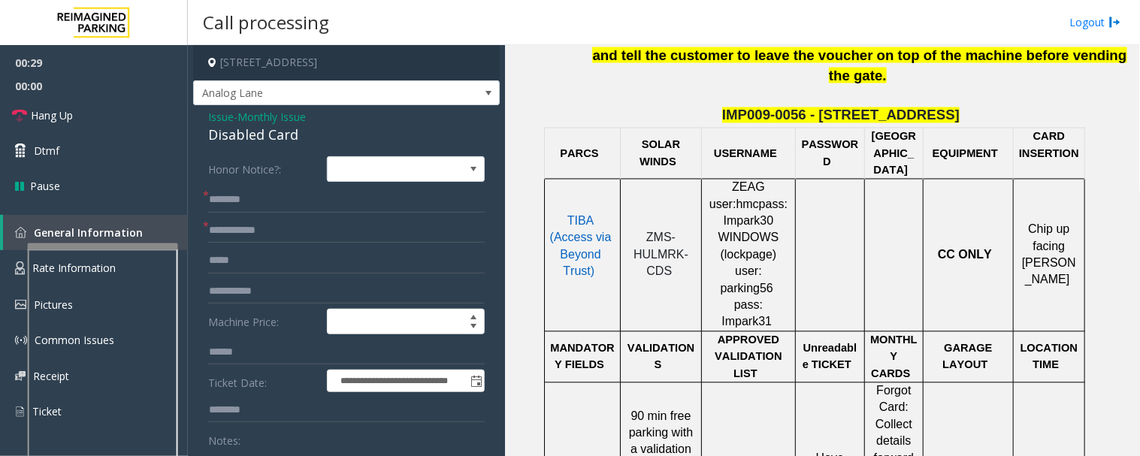
click at [258, 141] on div "Disabled Card" at bounding box center [346, 135] width 277 height 20
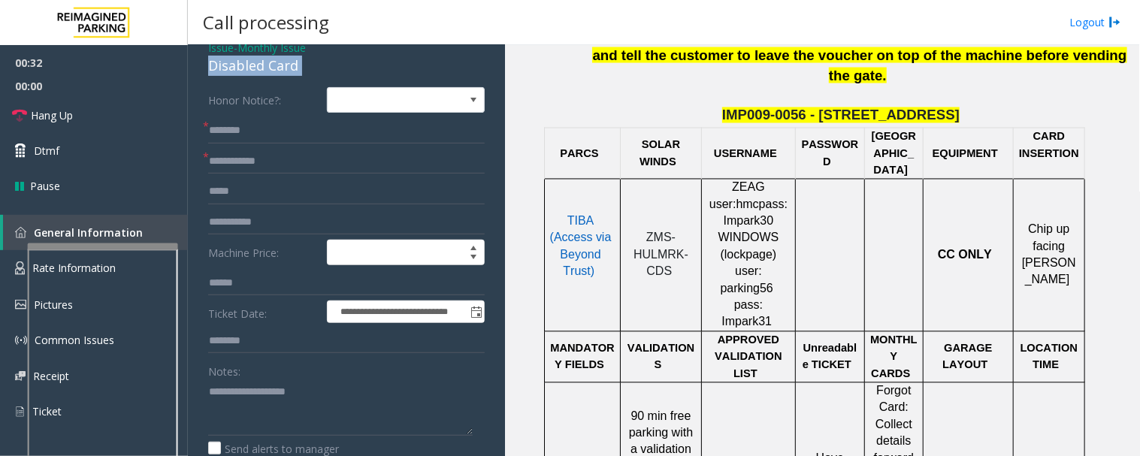
scroll to position [167, 0]
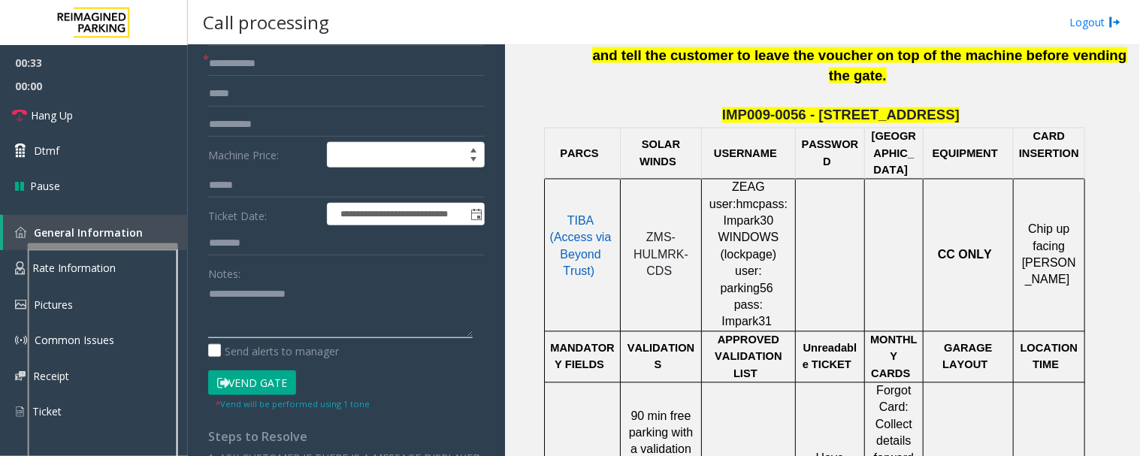
click at [318, 302] on textarea at bounding box center [340, 310] width 265 height 56
paste textarea "**********"
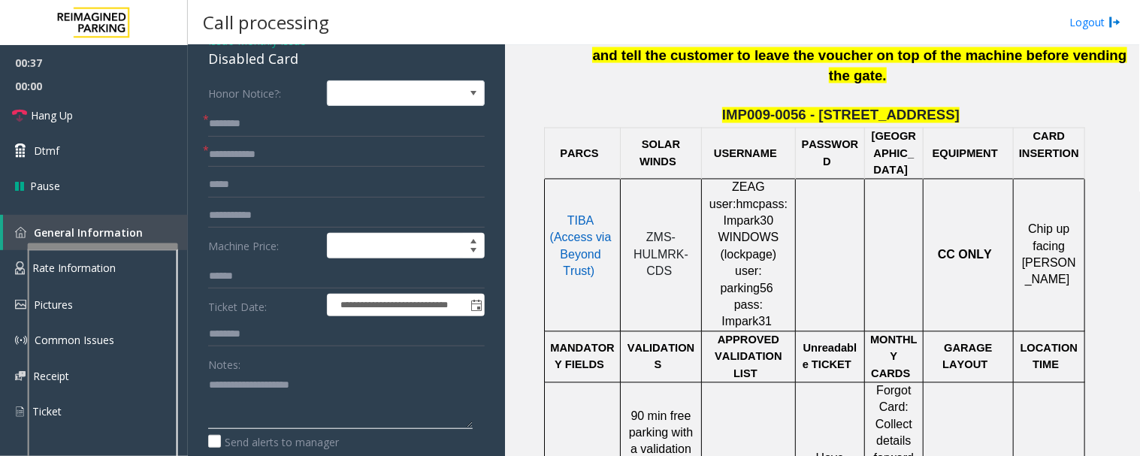
scroll to position [0, 0]
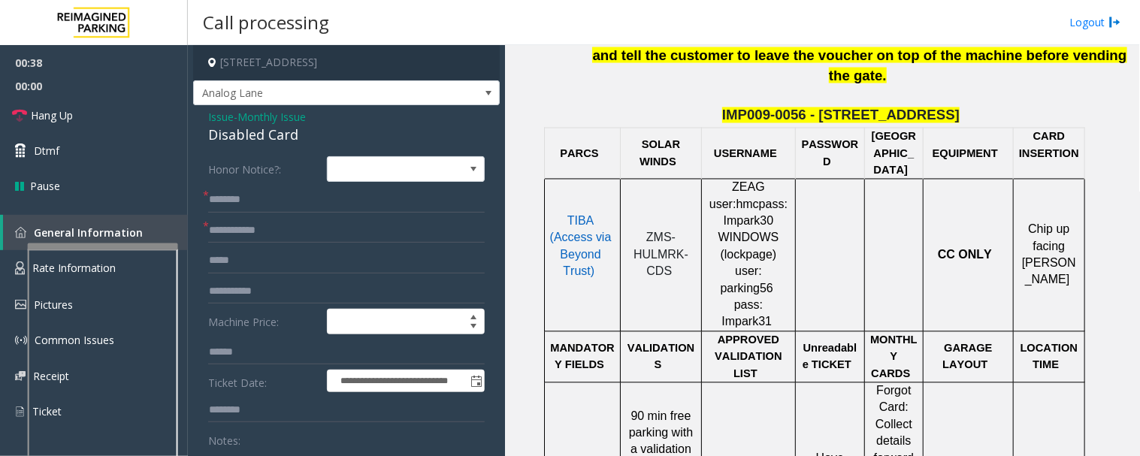
type textarea "**********"
click at [306, 204] on input "text" at bounding box center [346, 200] width 277 height 26
type input "******"
click at [301, 237] on input "text" at bounding box center [346, 231] width 277 height 26
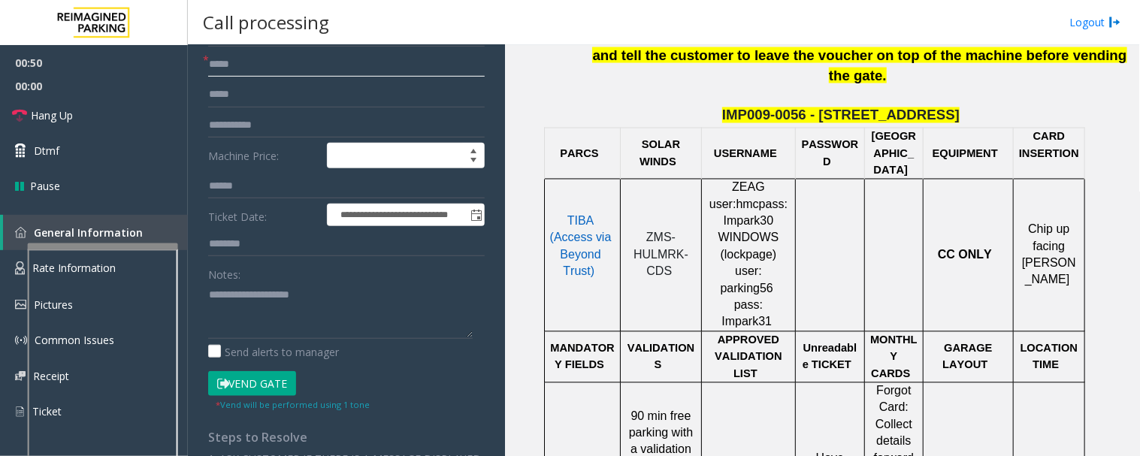
scroll to position [167, 0]
click at [266, 62] on input "*****" at bounding box center [346, 64] width 277 height 26
type input "**********"
drag, startPoint x: 227, startPoint y: 377, endPoint x: 247, endPoint y: 334, distance: 47.8
click at [228, 378] on icon at bounding box center [223, 383] width 12 height 11
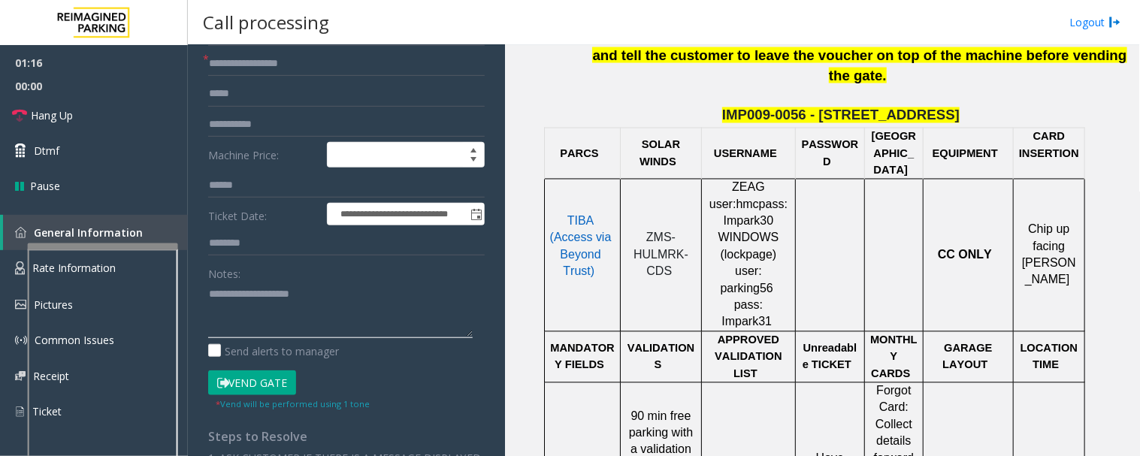
click at [257, 301] on textarea at bounding box center [340, 310] width 265 height 56
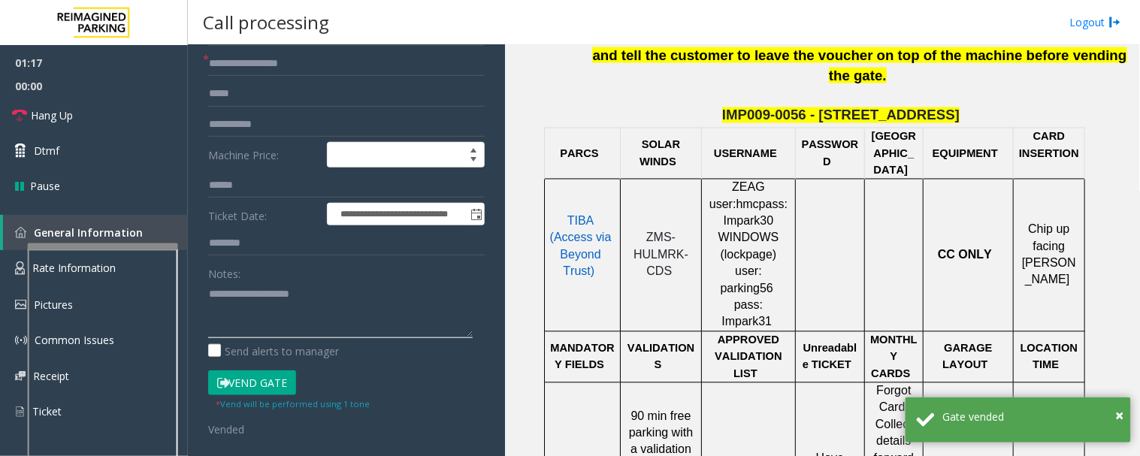
click at [283, 326] on textarea at bounding box center [340, 310] width 265 height 56
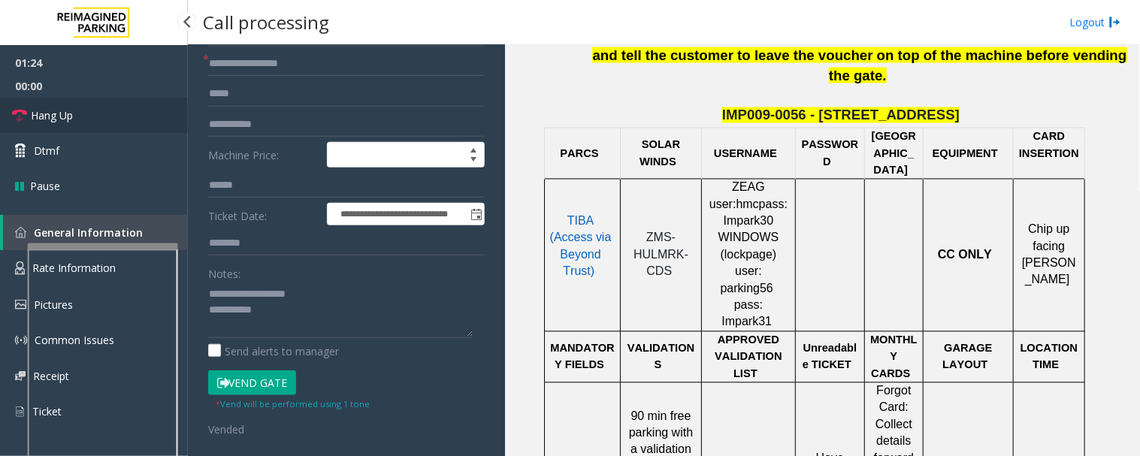
click at [105, 116] on link "Hang Up" at bounding box center [94, 115] width 188 height 35
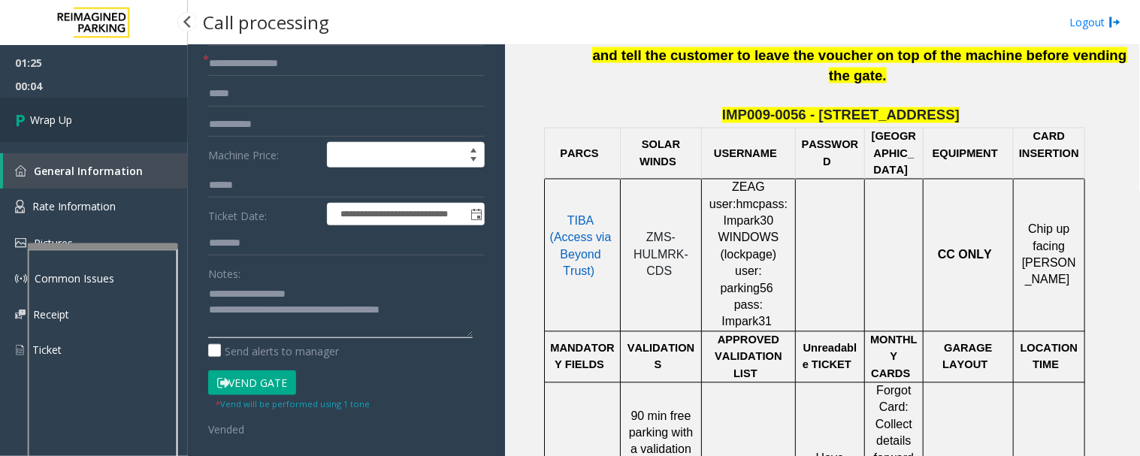
type textarea "**********"
click at [42, 117] on span "Wrap Up" at bounding box center [51, 120] width 42 height 16
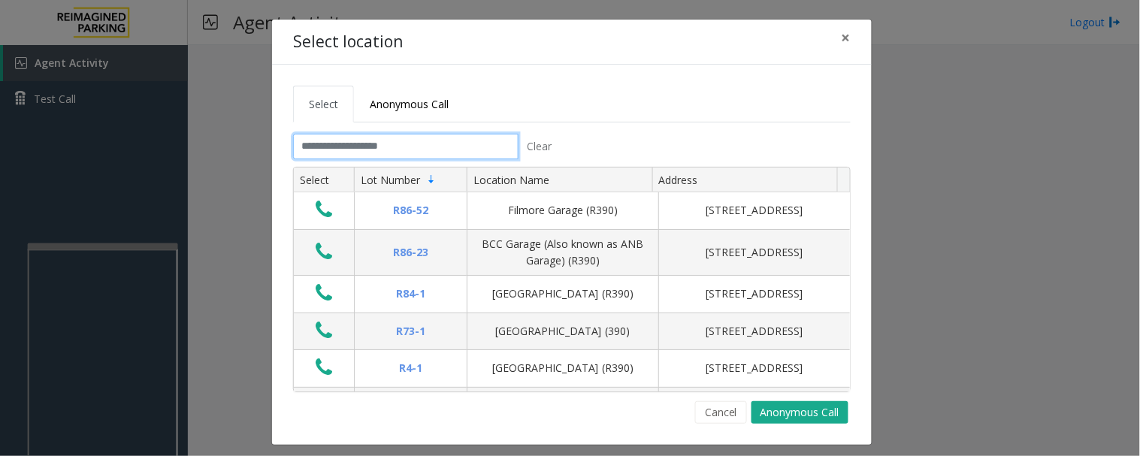
click at [438, 144] on input "text" at bounding box center [406, 147] width 226 height 26
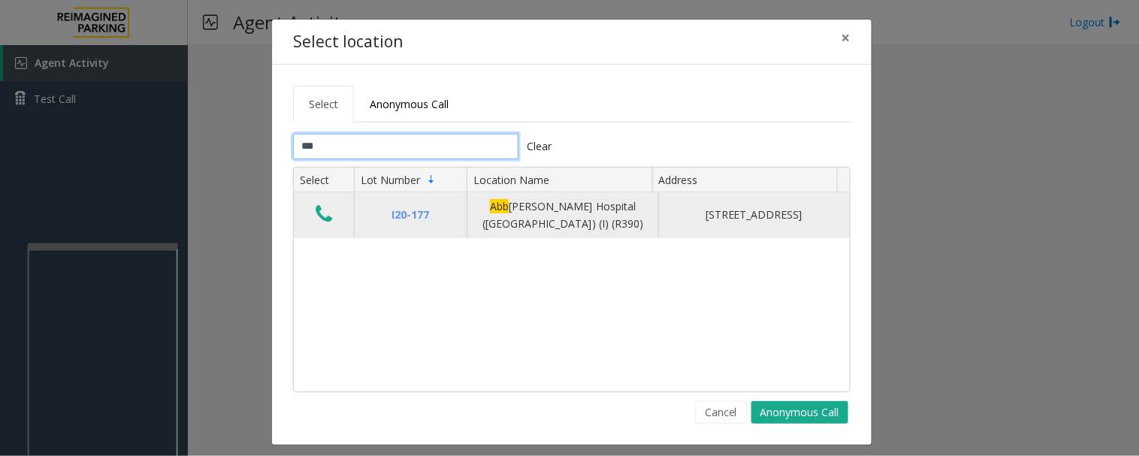
type input "***"
click at [316, 214] on icon "Data table" at bounding box center [324, 214] width 17 height 21
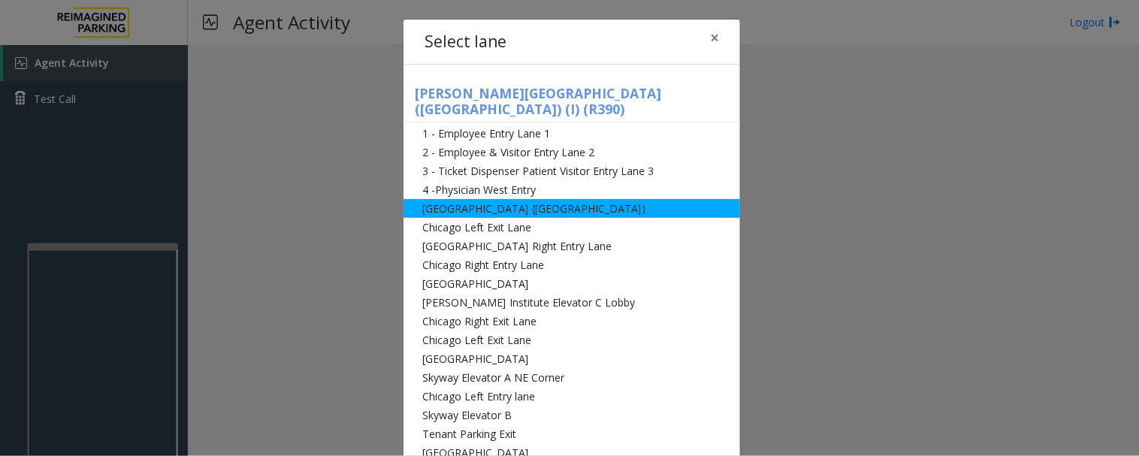
click at [542, 199] on li "[GEOGRAPHIC_DATA] ([GEOGRAPHIC_DATA])" at bounding box center [572, 208] width 337 height 19
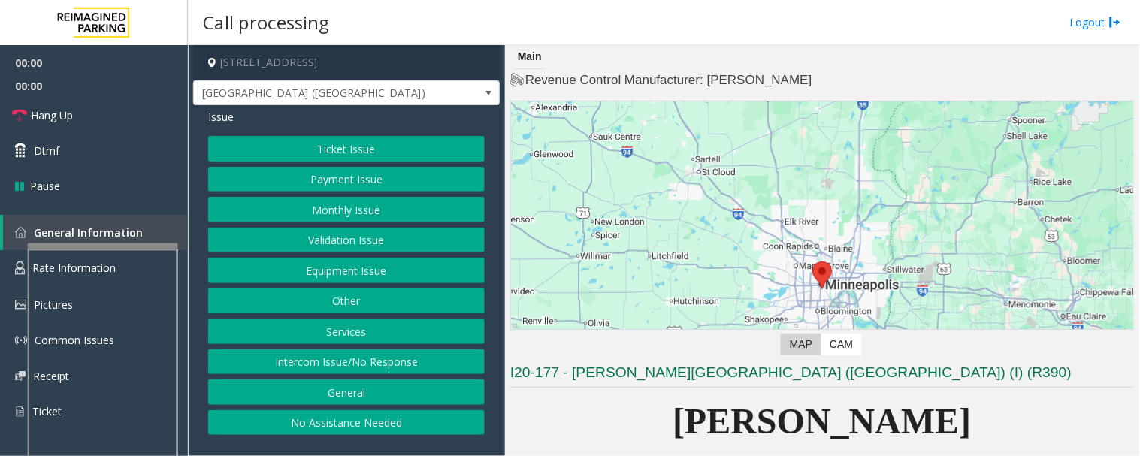
click at [407, 219] on button "Monthly Issue" at bounding box center [346, 210] width 277 height 26
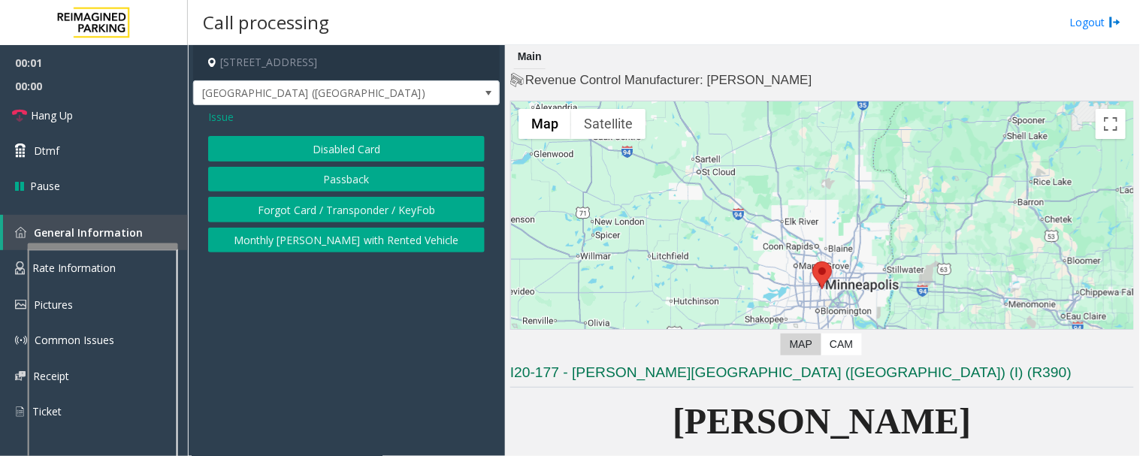
click at [353, 150] on button "Disabled Card" at bounding box center [346, 149] width 277 height 26
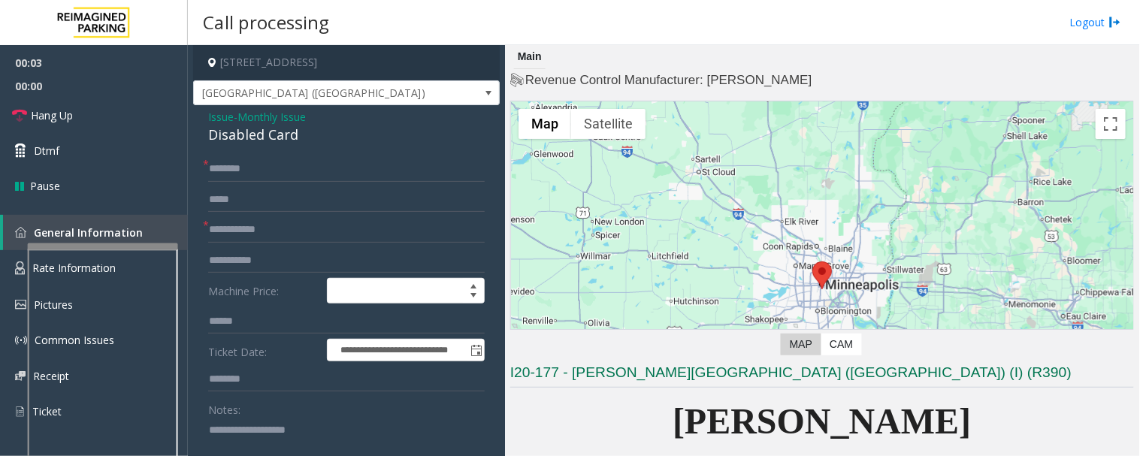
click at [221, 122] on span "Issue" at bounding box center [221, 117] width 26 height 16
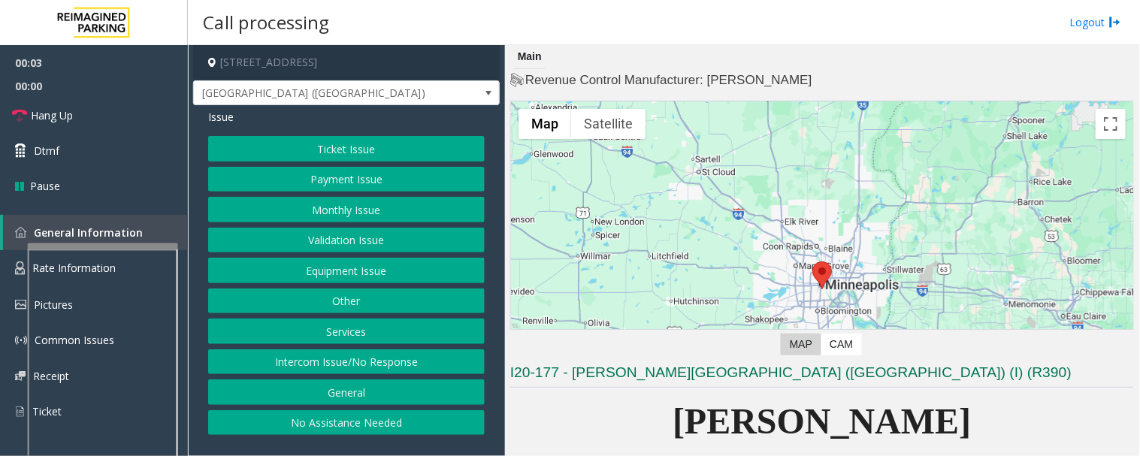
click at [316, 203] on button "Monthly Issue" at bounding box center [346, 210] width 277 height 26
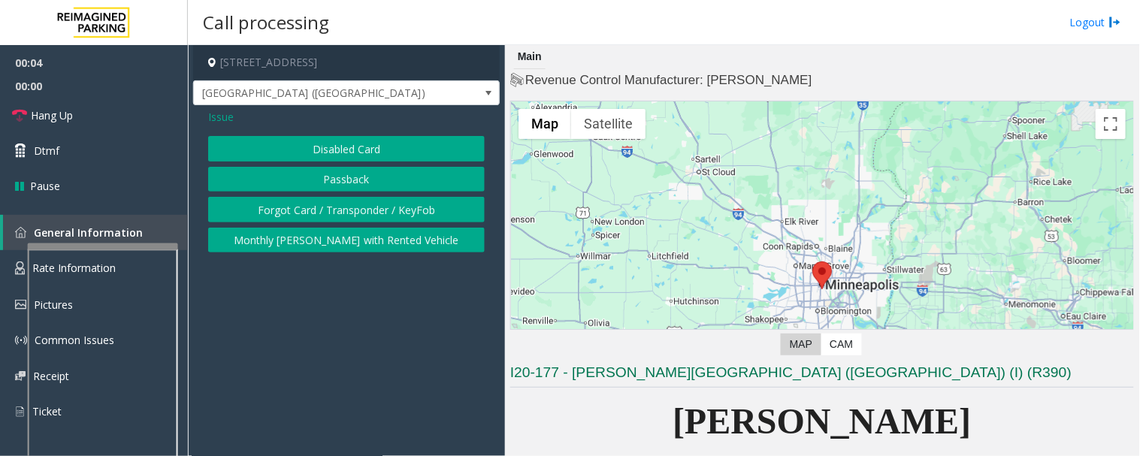
click at [320, 150] on button "Disabled Card" at bounding box center [346, 149] width 277 height 26
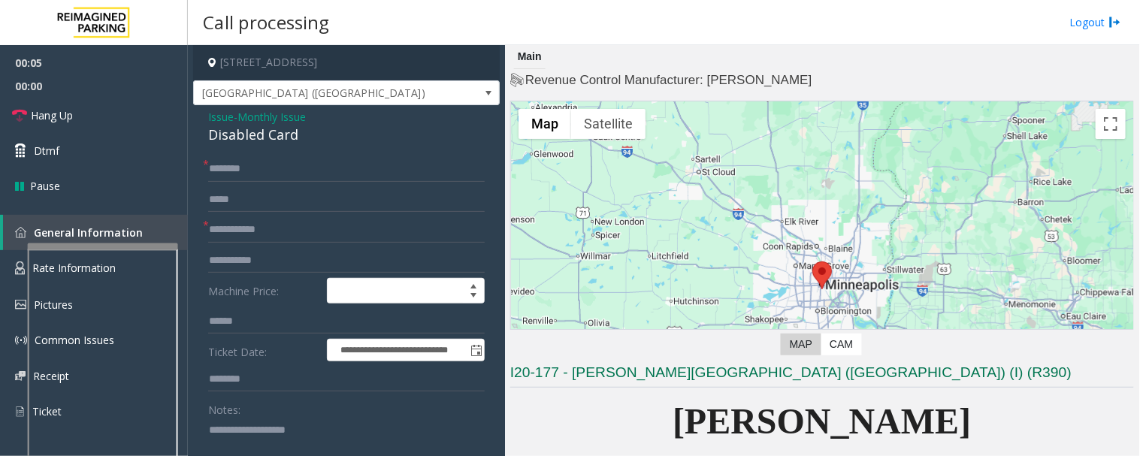
click at [251, 137] on div "Disabled Card" at bounding box center [346, 135] width 277 height 20
click at [280, 410] on textarea at bounding box center [340, 446] width 265 height 56
type textarea "******"
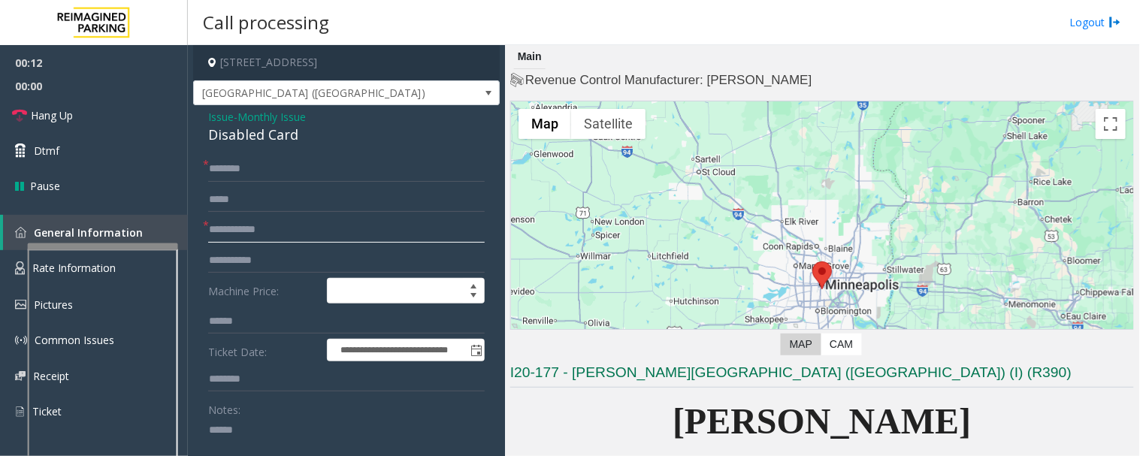
click at [289, 224] on input "text" at bounding box center [346, 230] width 277 height 26
type input "****"
click at [267, 410] on textarea at bounding box center [340, 446] width 265 height 56
paste textarea "**********"
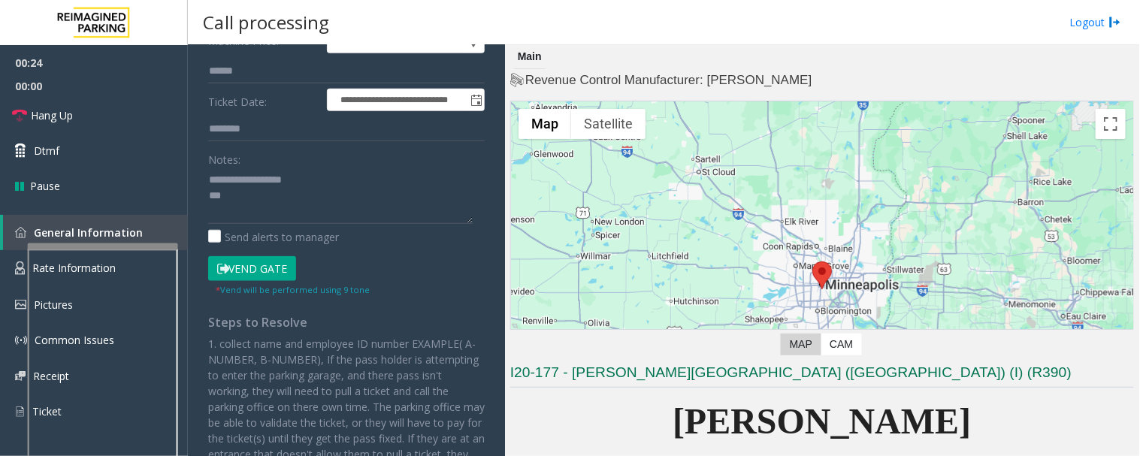
click at [259, 268] on button "Vend Gate" at bounding box center [252, 269] width 88 height 26
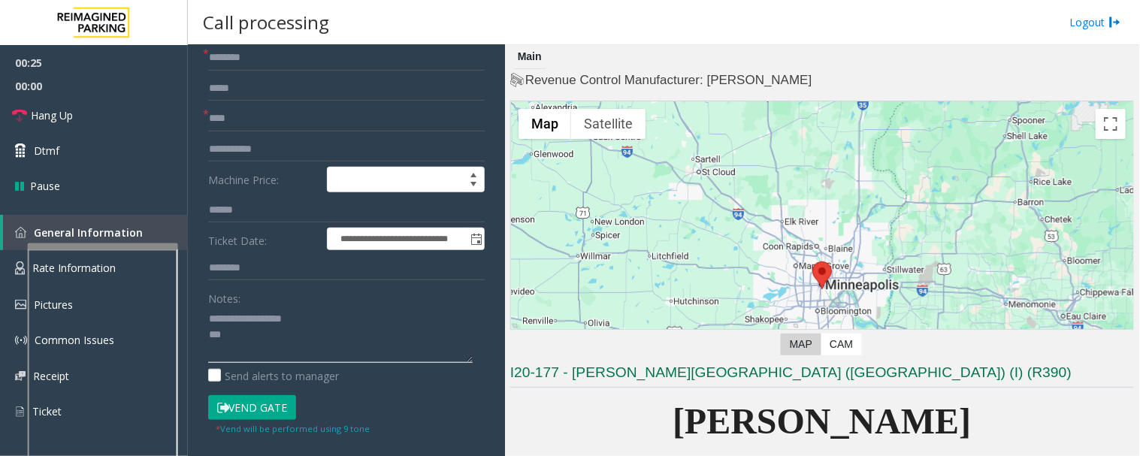
click at [235, 343] on textarea at bounding box center [340, 335] width 265 height 56
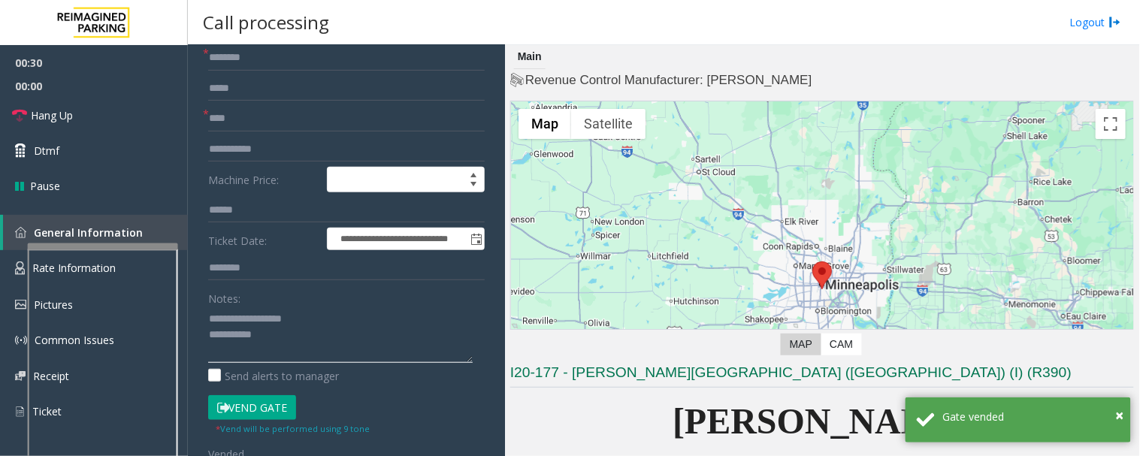
type textarea "**********"
drag, startPoint x: 271, startPoint y: 54, endPoint x: 259, endPoint y: 48, distance: 13.4
click at [271, 53] on input "text" at bounding box center [346, 58] width 277 height 26
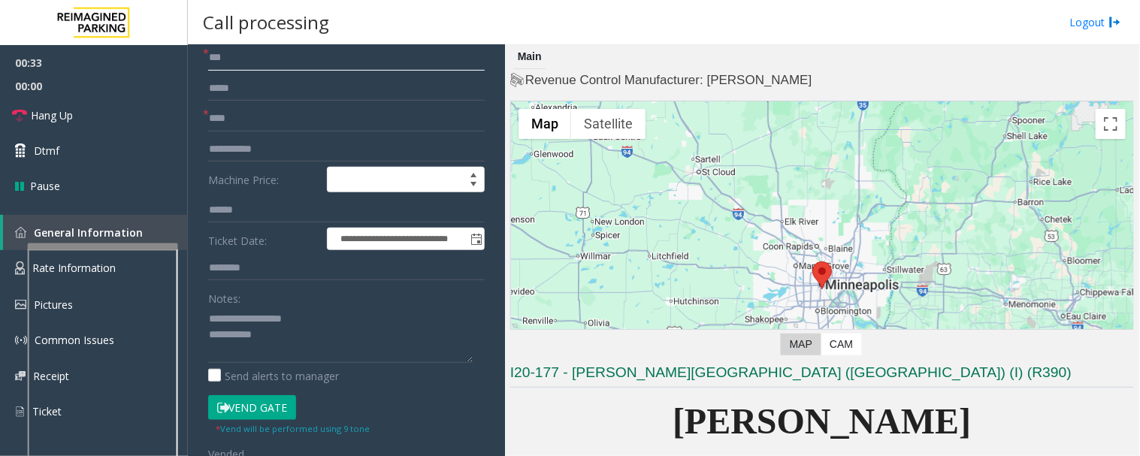
type input "**"
click at [438, 331] on textarea at bounding box center [340, 335] width 265 height 56
type textarea "**********"
click at [2, 101] on link "Hang Up" at bounding box center [94, 115] width 188 height 35
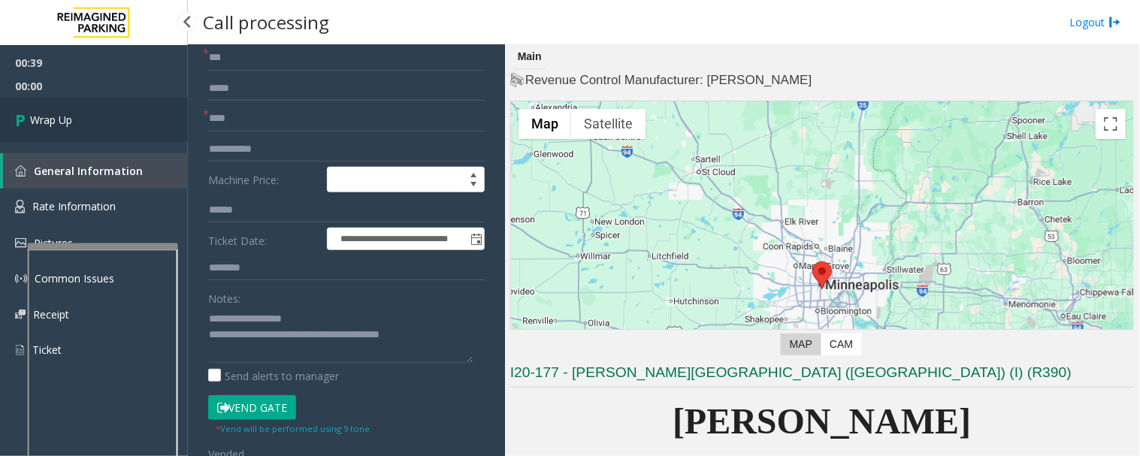
click at [98, 122] on link "Wrap Up" at bounding box center [94, 120] width 188 height 44
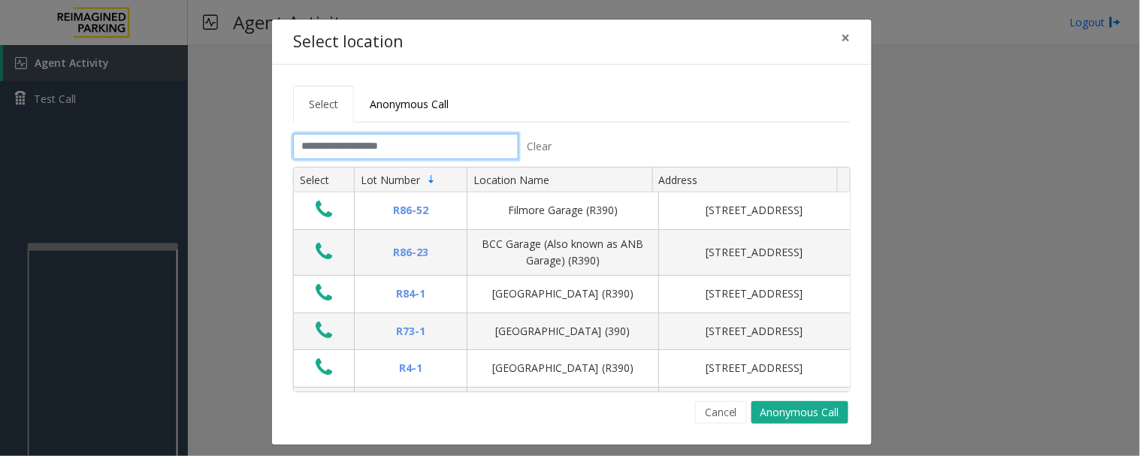
click at [359, 150] on input "text" at bounding box center [406, 147] width 226 height 26
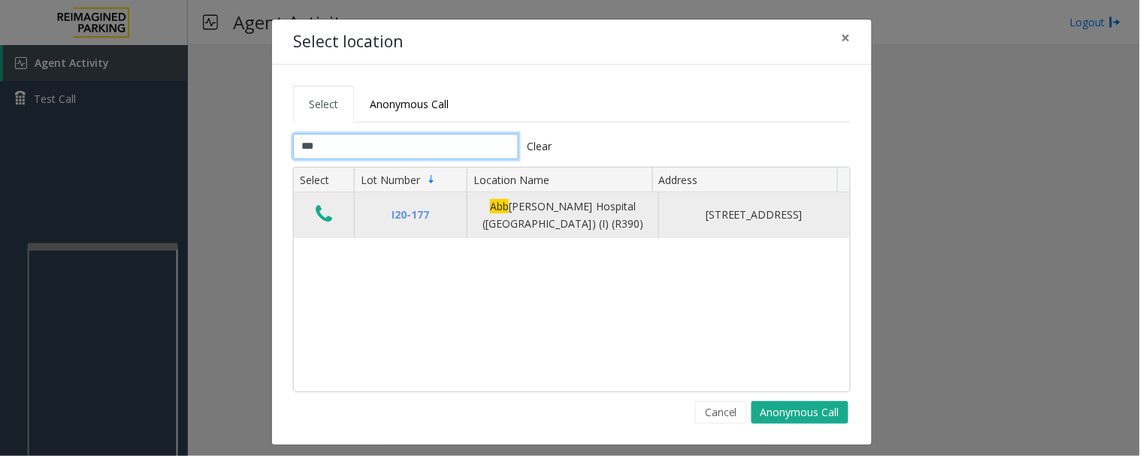
type input "***"
click at [316, 207] on icon "Data table" at bounding box center [324, 214] width 17 height 21
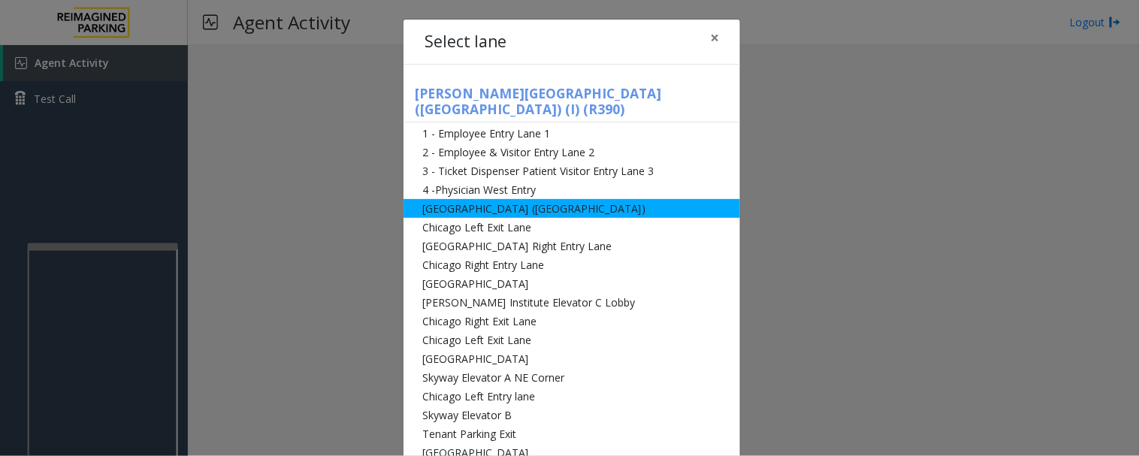
click at [441, 199] on li "[GEOGRAPHIC_DATA] ([GEOGRAPHIC_DATA])" at bounding box center [572, 208] width 337 height 19
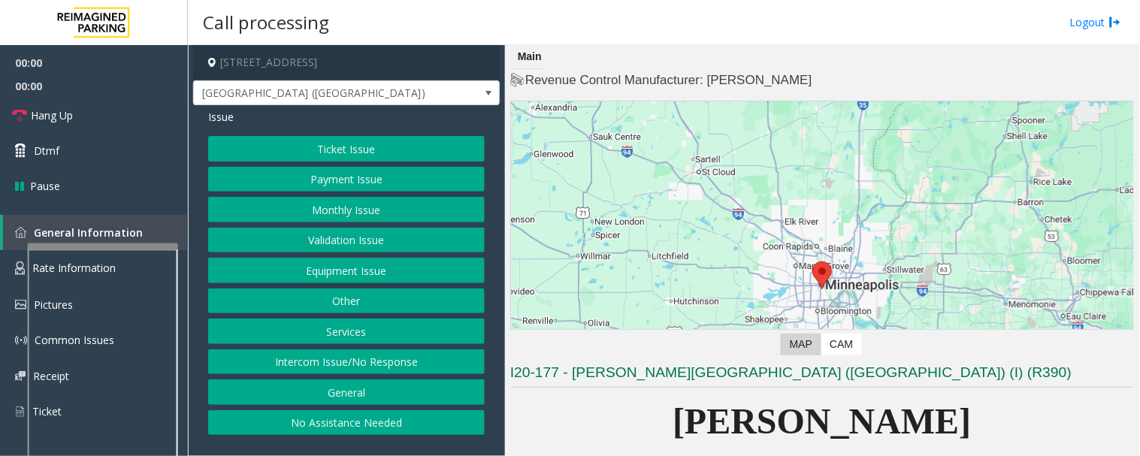
click at [362, 207] on button "Monthly Issue" at bounding box center [346, 210] width 277 height 26
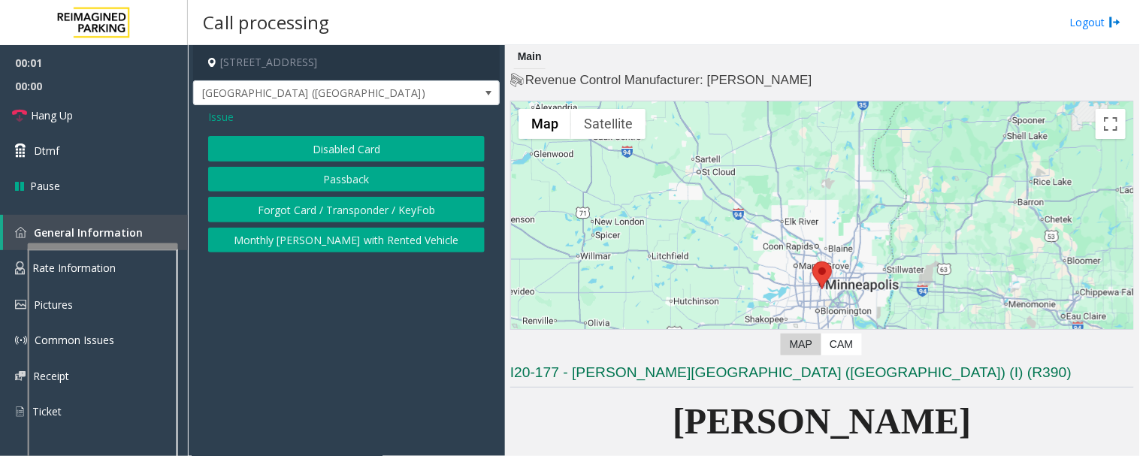
click at [341, 138] on button "Disabled Card" at bounding box center [346, 149] width 277 height 26
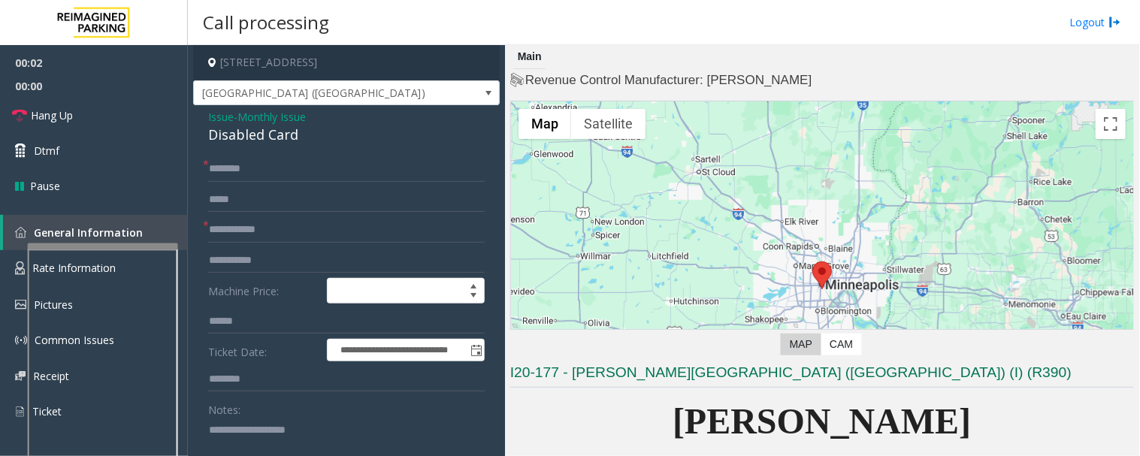
click at [278, 139] on div "Disabled Card" at bounding box center [346, 135] width 277 height 20
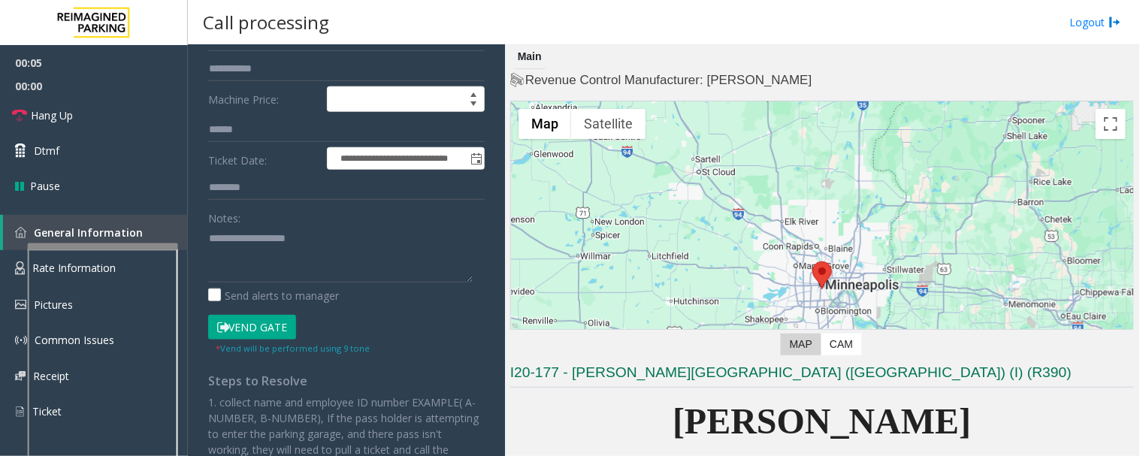
scroll to position [250, 0]
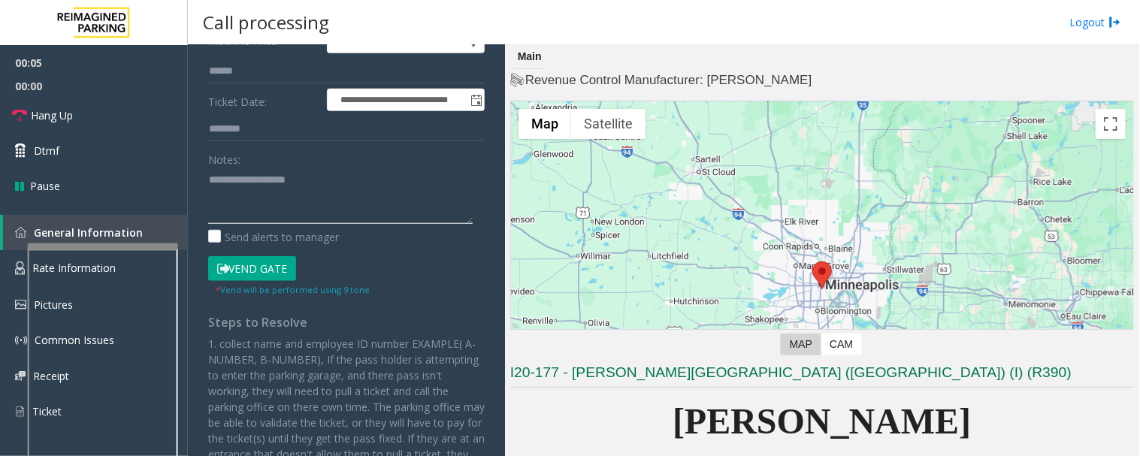
click at [277, 204] on textarea at bounding box center [340, 196] width 265 height 56
paste textarea "**********"
click at [438, 198] on textarea at bounding box center [340, 196] width 265 height 56
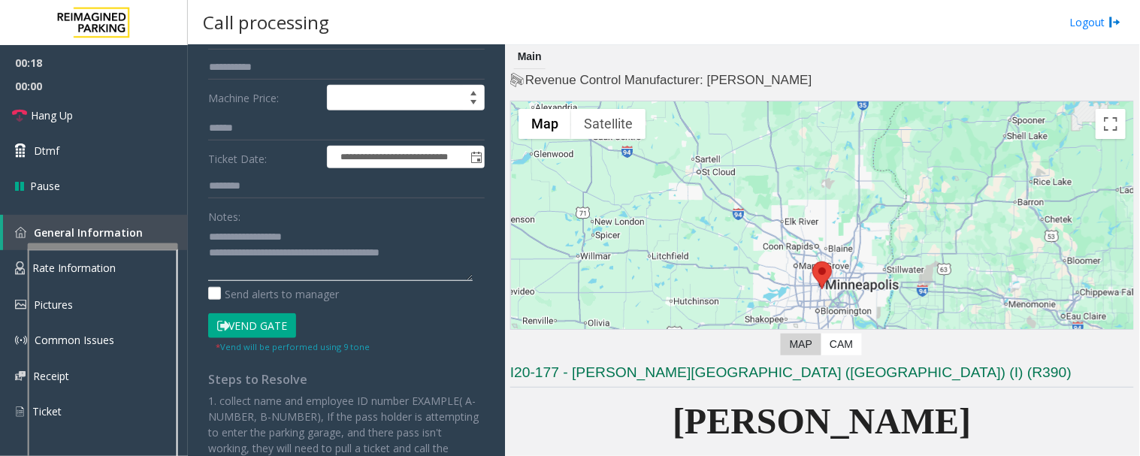
scroll to position [0, 0]
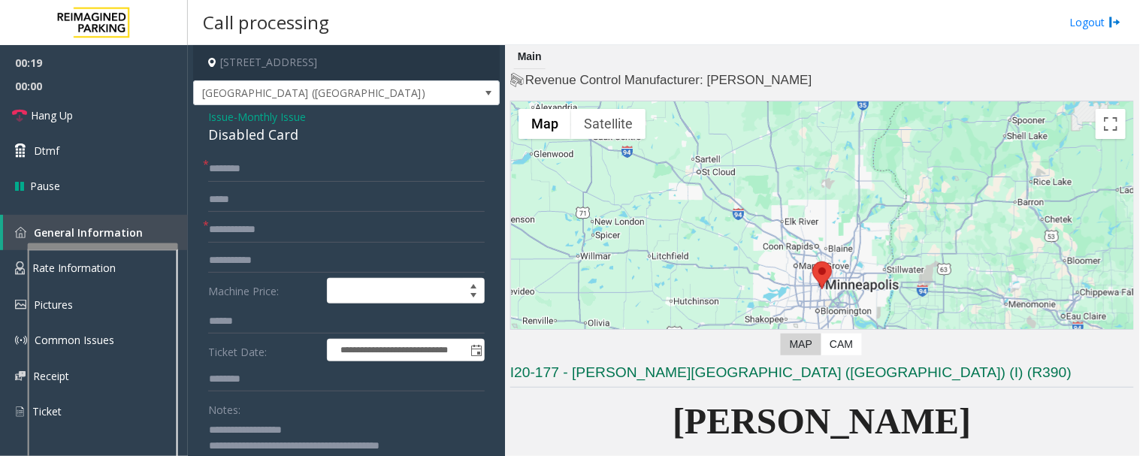
type textarea "**********"
click at [359, 223] on input "text" at bounding box center [346, 230] width 277 height 26
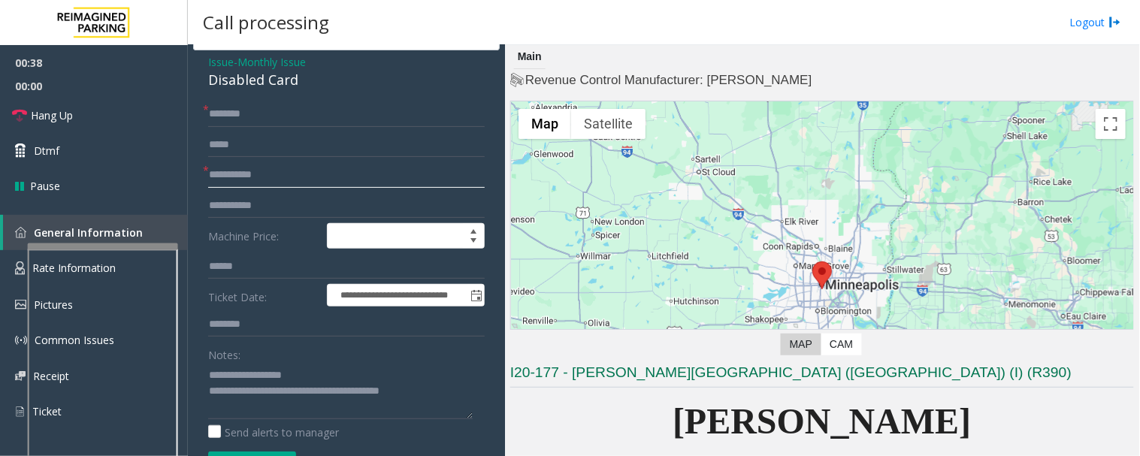
scroll to position [83, 0]
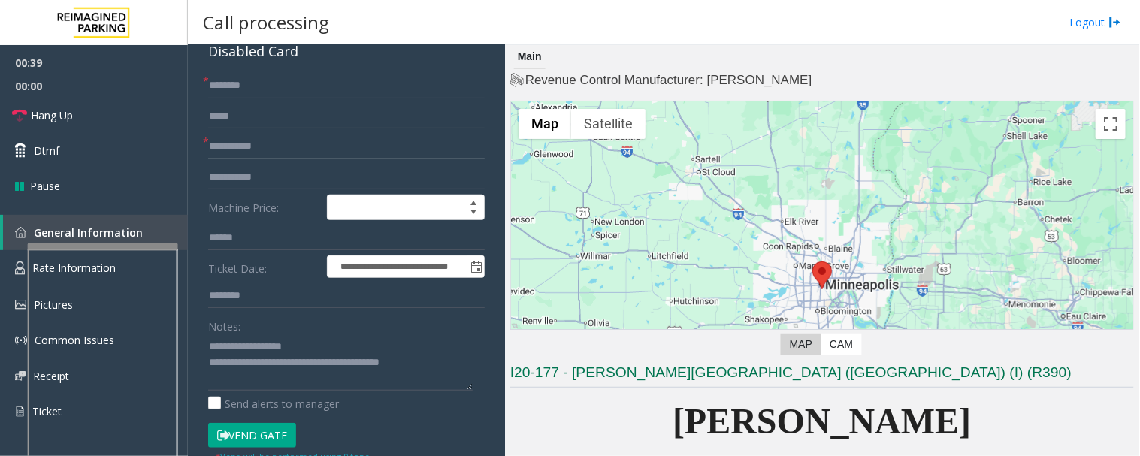
type input "**********"
click at [268, 410] on button "Vend Gate" at bounding box center [252, 436] width 88 height 26
click at [274, 75] on input "text" at bounding box center [346, 86] width 277 height 26
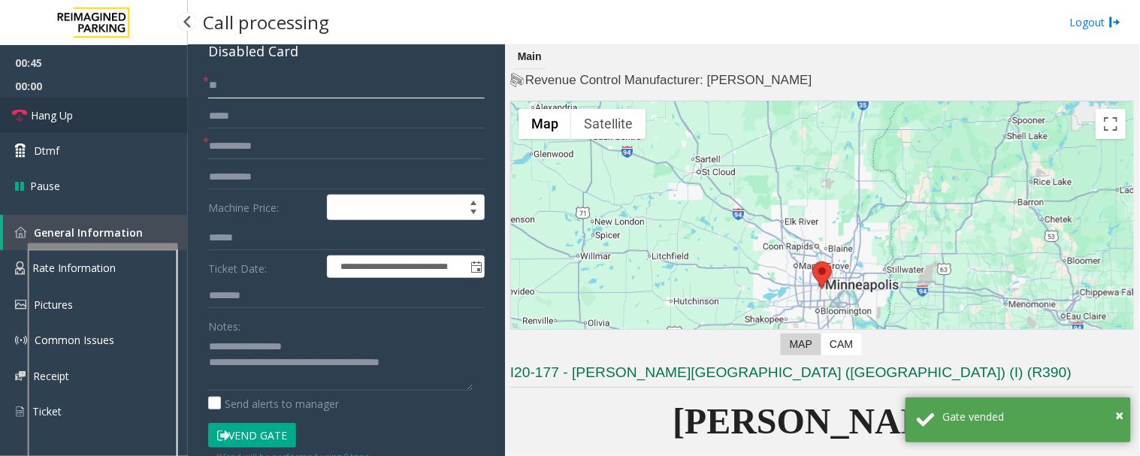
type input "**"
click at [132, 120] on link "Hang Up" at bounding box center [94, 115] width 188 height 35
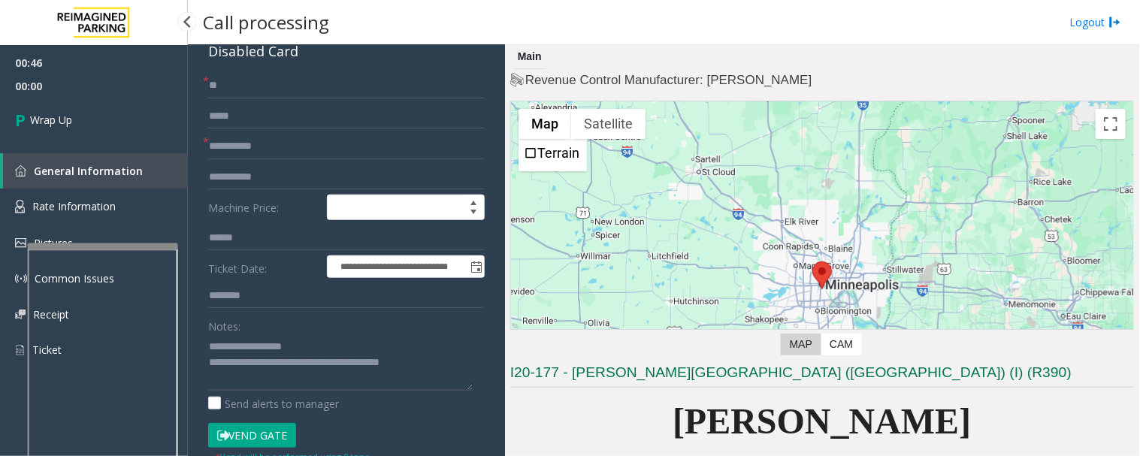
click at [62, 144] on div "00:46 00:00 Wrap Up General Information Rate Information Pictures Common Issues…" at bounding box center [94, 212] width 188 height 335
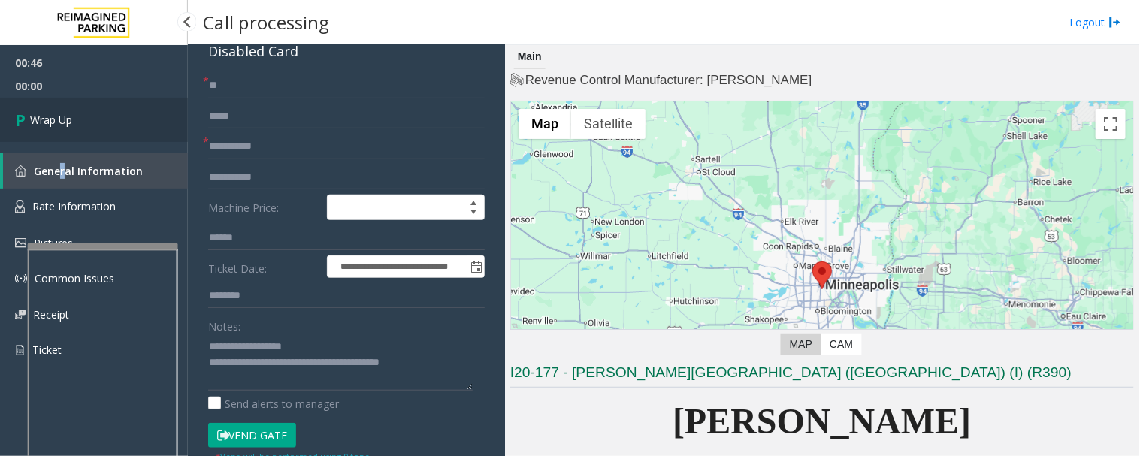
click at [73, 129] on link "Wrap Up" at bounding box center [94, 120] width 188 height 44
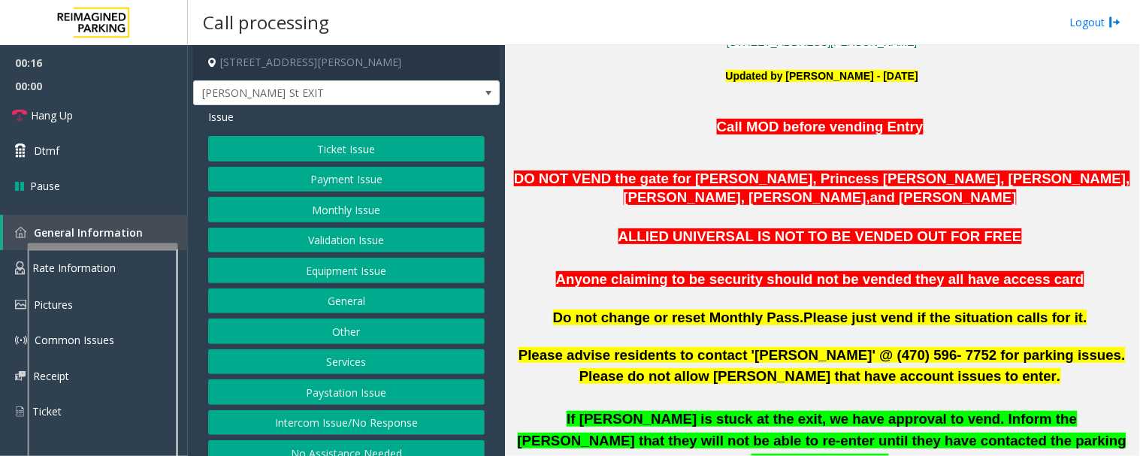
scroll to position [334, 0]
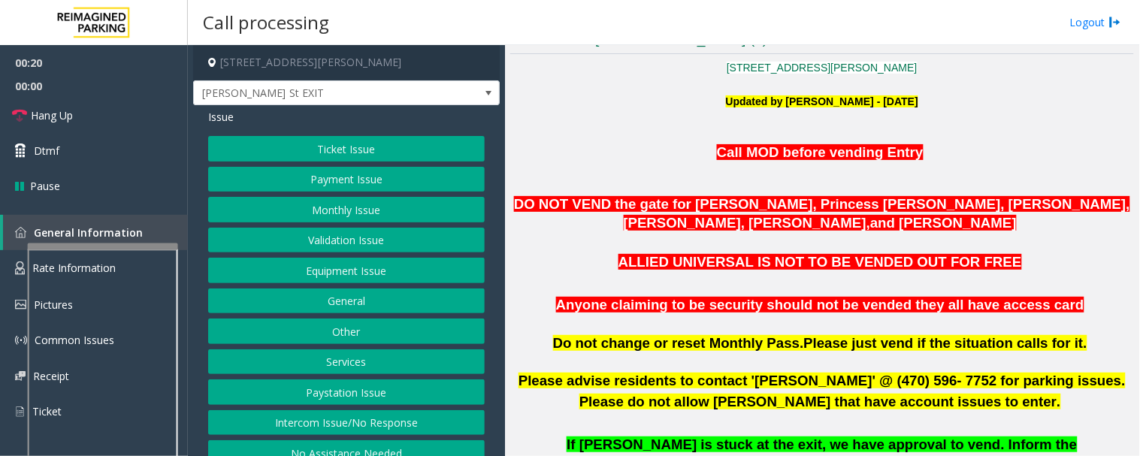
click at [341, 207] on button "Monthly Issue" at bounding box center [346, 210] width 277 height 26
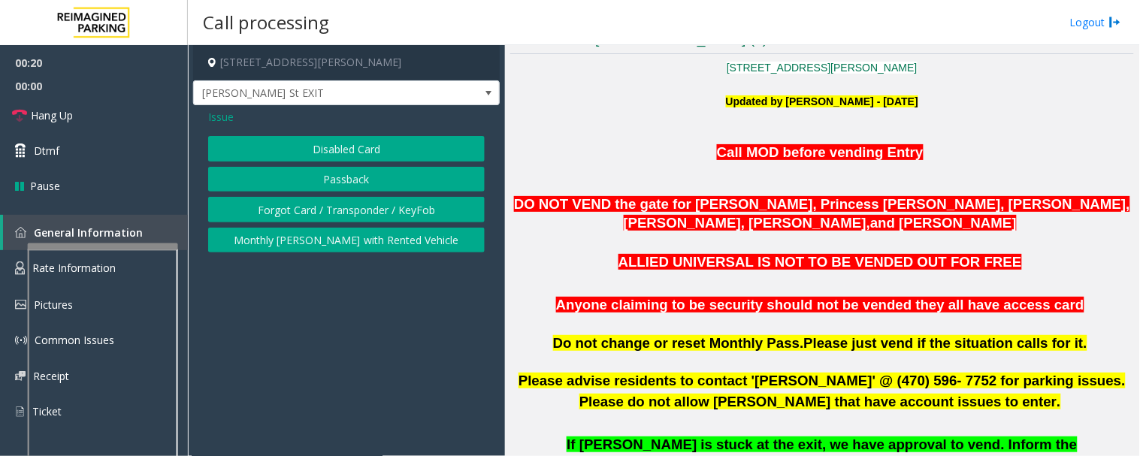
click at [391, 208] on button "Forgot Card / Transponder / KeyFob" at bounding box center [346, 210] width 277 height 26
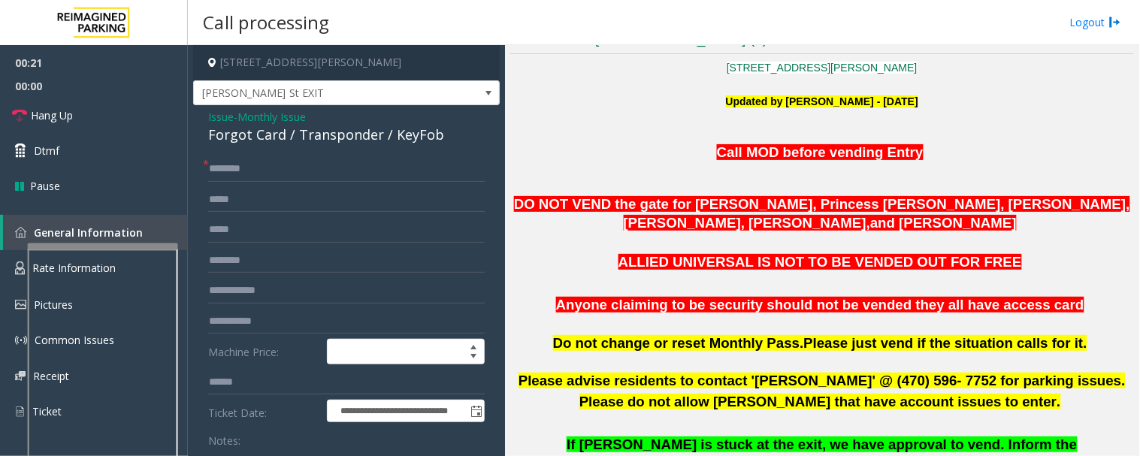
click at [250, 125] on div "Forgot Card / Transponder / KeyFob" at bounding box center [346, 135] width 277 height 20
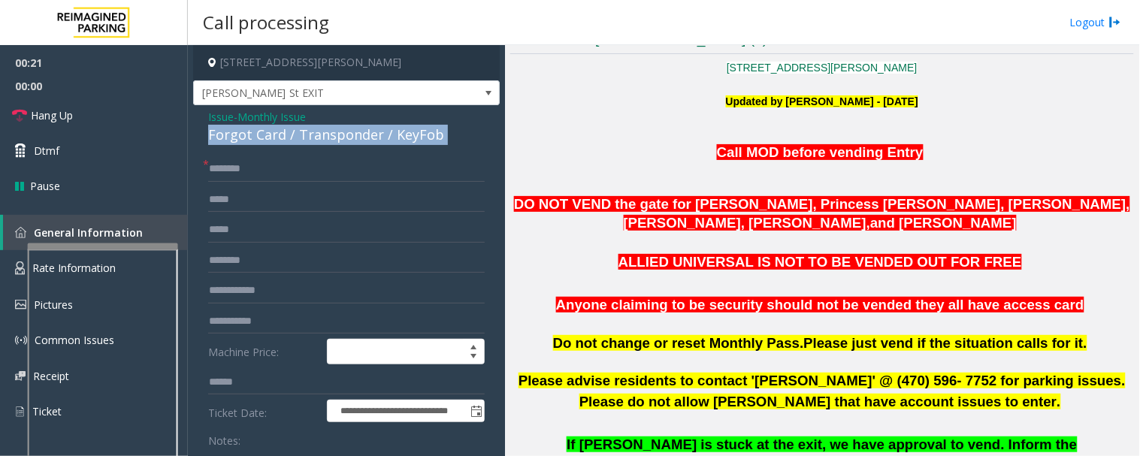
click at [250, 125] on div "Forgot Card / Transponder / KeyFob" at bounding box center [346, 135] width 277 height 20
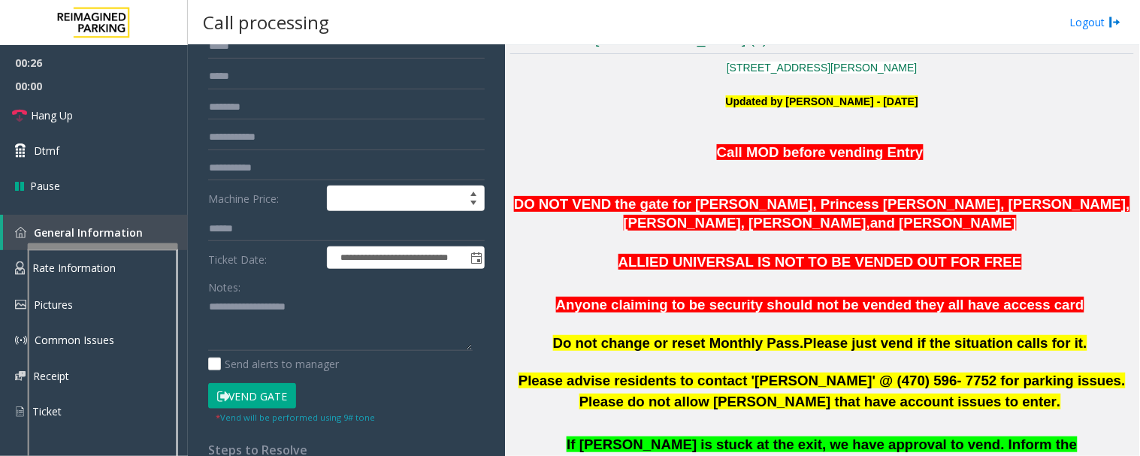
scroll to position [167, 0]
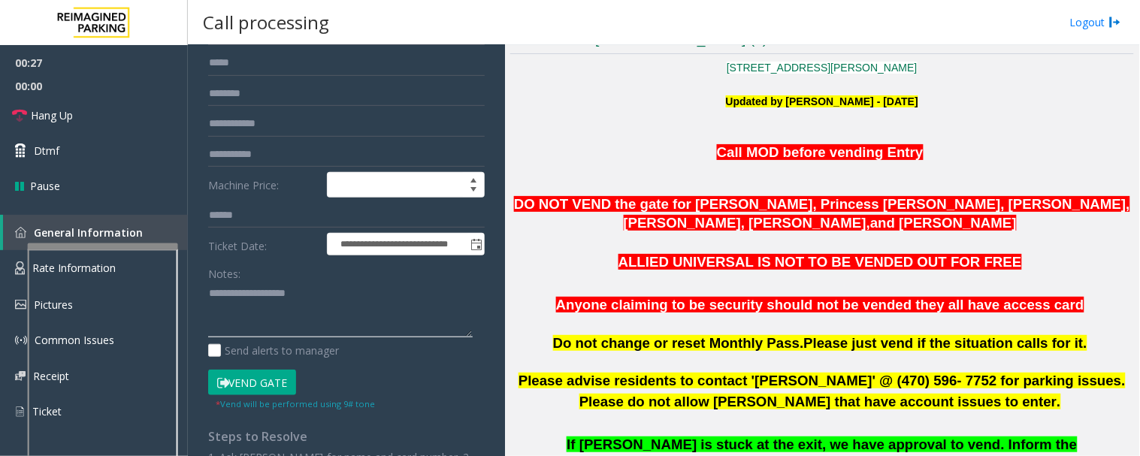
click at [244, 293] on textarea at bounding box center [340, 310] width 265 height 56
paste textarea "**********"
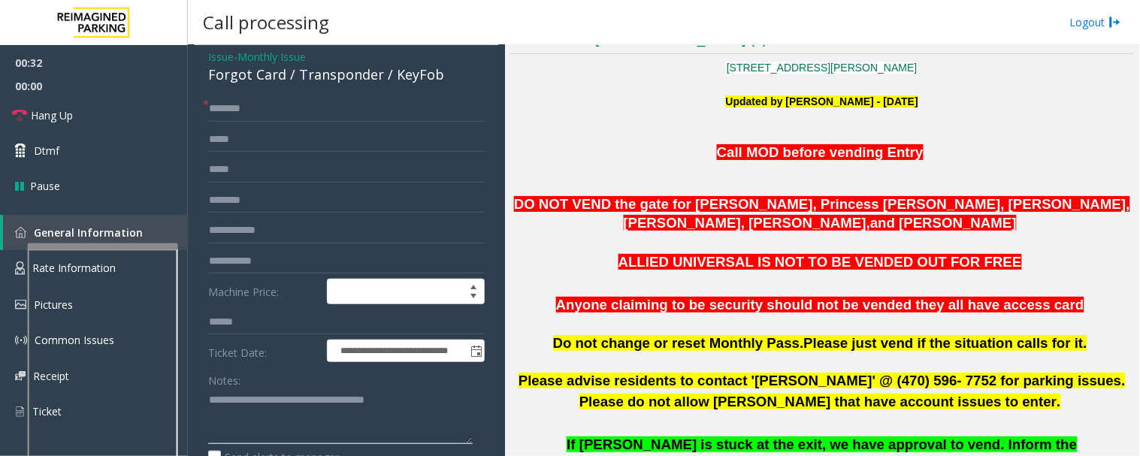
scroll to position [0, 0]
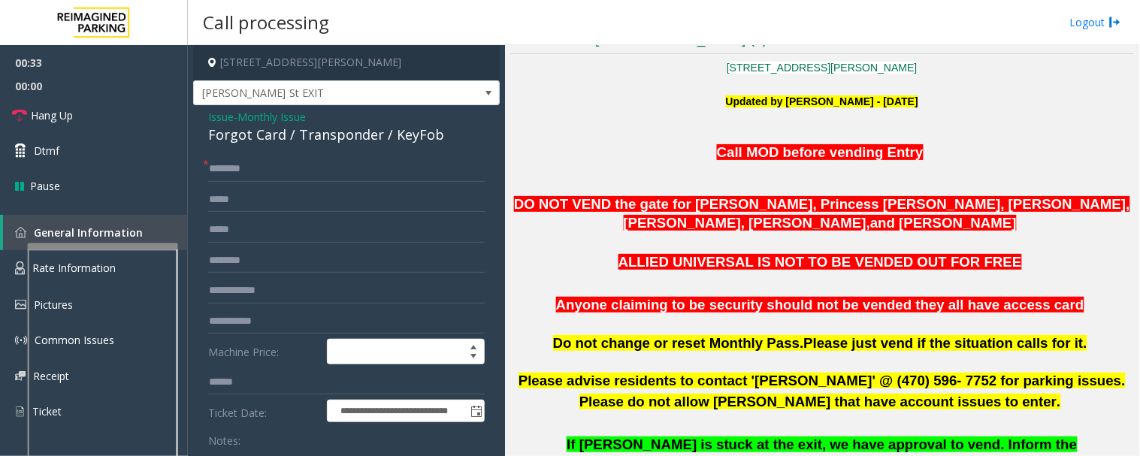
type textarea "**********"
click at [281, 168] on input "text" at bounding box center [346, 169] width 277 height 26
type input "********"
drag, startPoint x: 241, startPoint y: 166, endPoint x: 452, endPoint y: 150, distance: 211.8
click at [452, 150] on div "**********" at bounding box center [346, 439] width 307 height 668
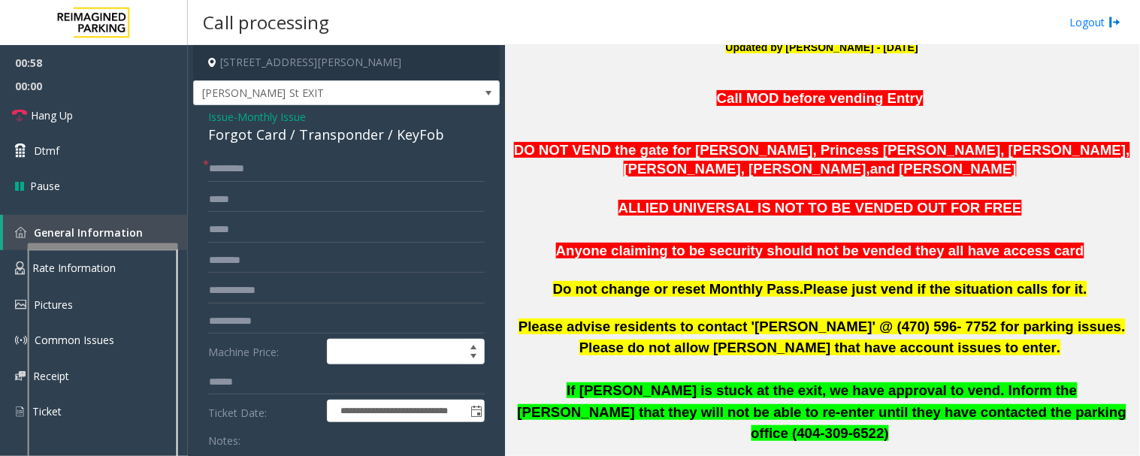
scroll to position [417, 0]
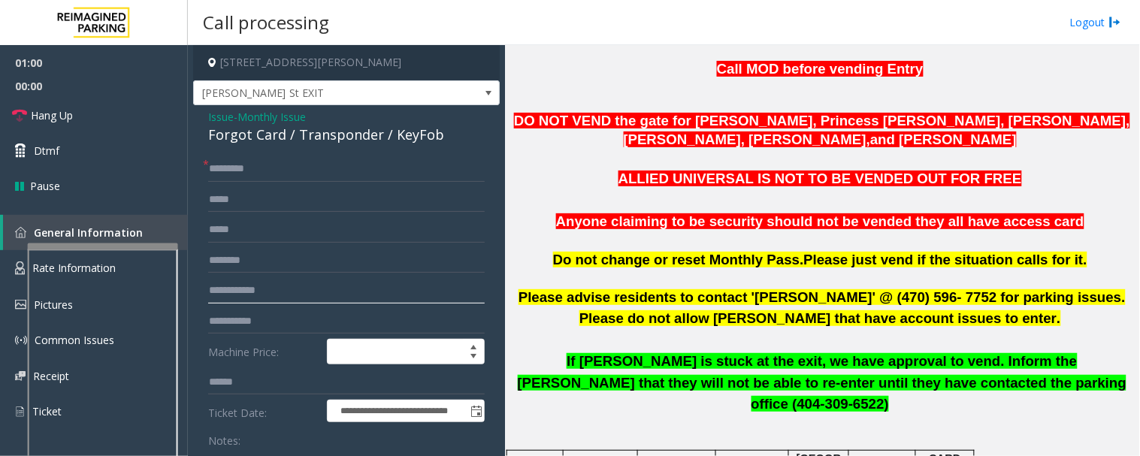
click at [301, 284] on input "text" at bounding box center [346, 291] width 277 height 26
type input "****"
click at [244, 167] on input "********" at bounding box center [346, 169] width 277 height 26
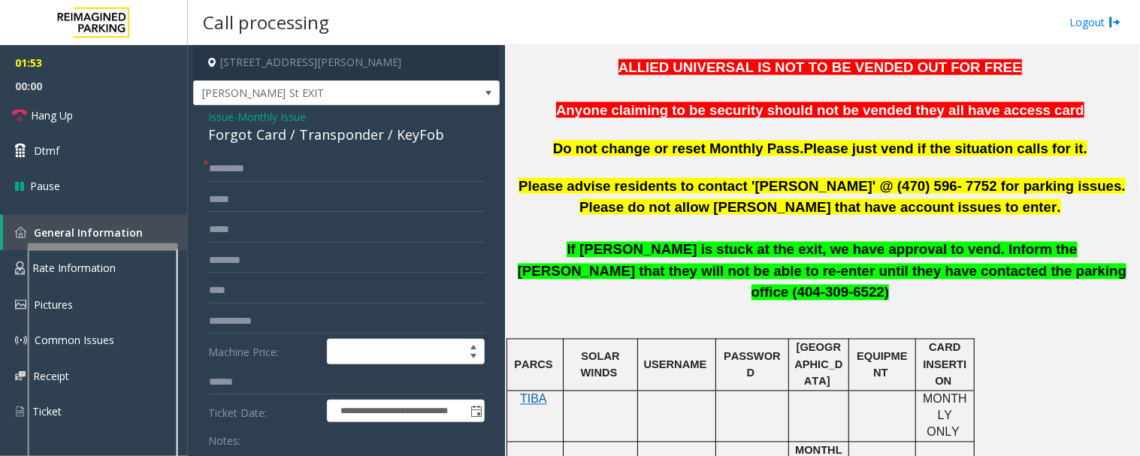
scroll to position [250, 0]
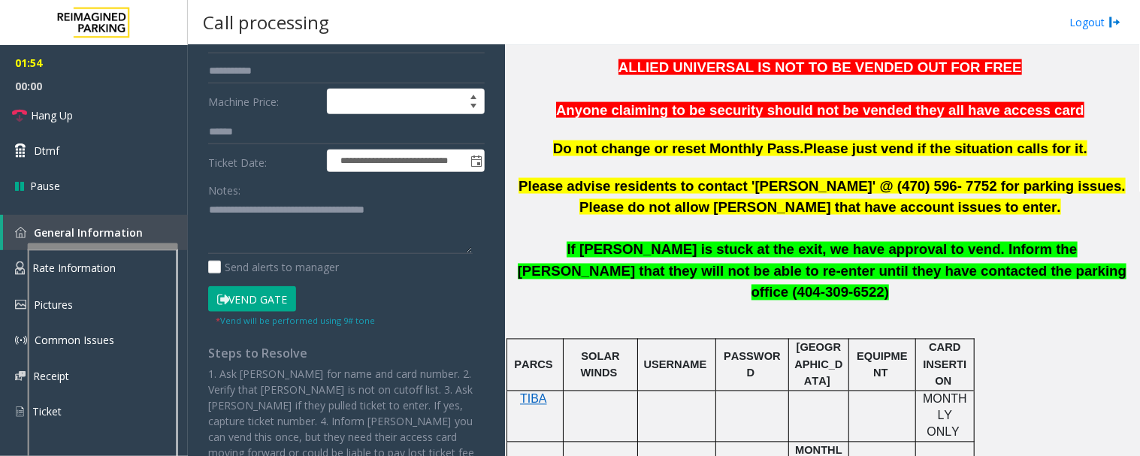
click at [265, 296] on button "Vend Gate" at bounding box center [252, 299] width 88 height 26
click at [256, 241] on textarea at bounding box center [340, 226] width 265 height 56
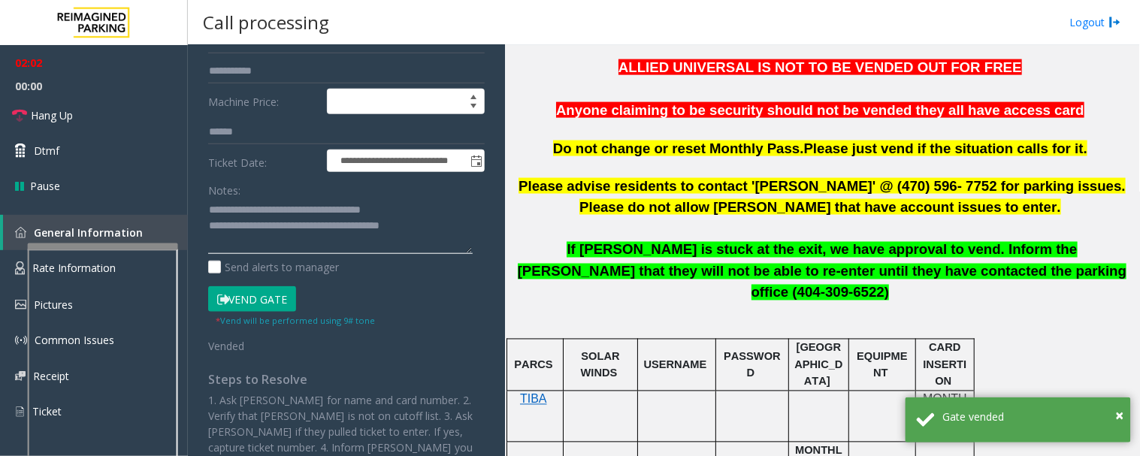
type textarea "**********"
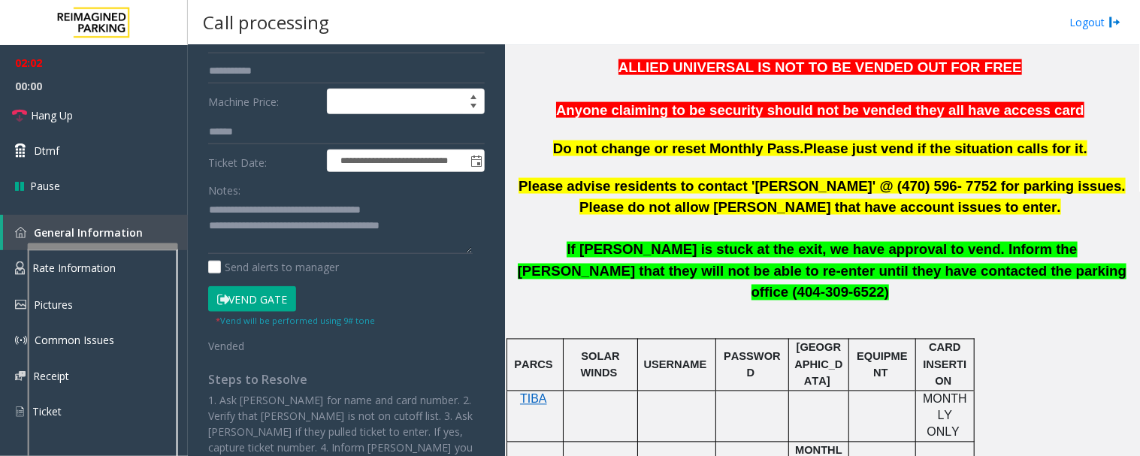
click at [483, 237] on div "**********" at bounding box center [346, 220] width 299 height 628
click at [118, 120] on link "Hang Up" at bounding box center [94, 115] width 188 height 35
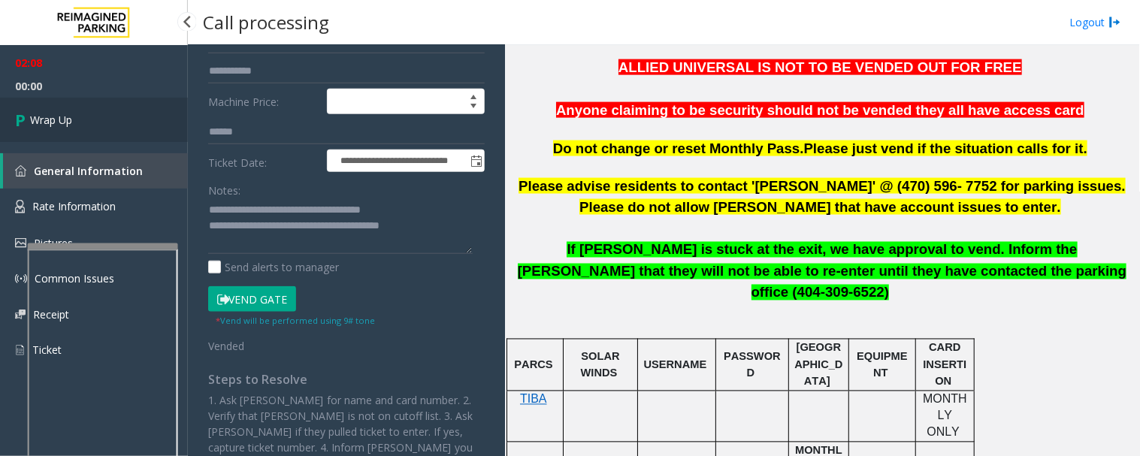
drag, startPoint x: 46, startPoint y: 108, endPoint x: 74, endPoint y: 111, distance: 28.0
click at [47, 108] on link "Wrap Up" at bounding box center [94, 120] width 188 height 44
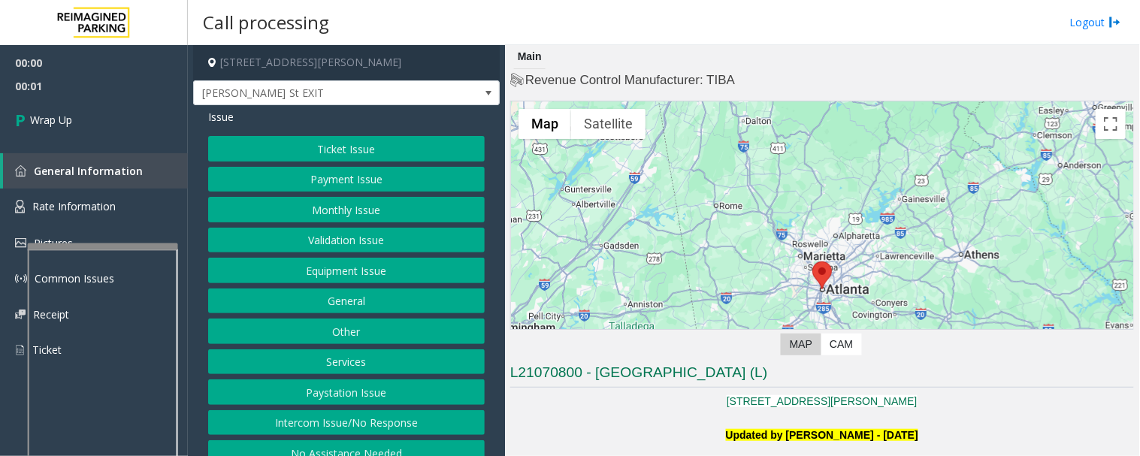
scroll to position [18, 0]
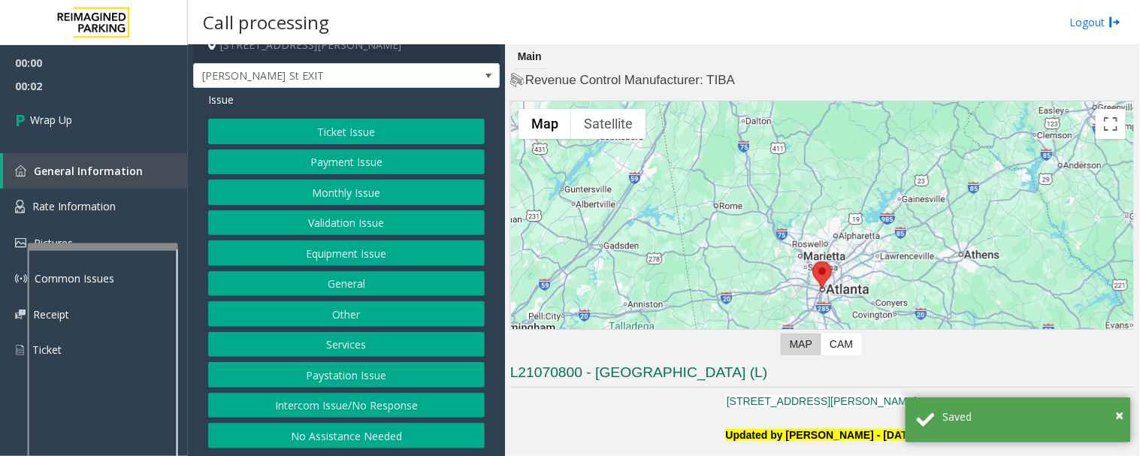
click at [380, 395] on button "Intercom Issue/No Response" at bounding box center [346, 406] width 277 height 26
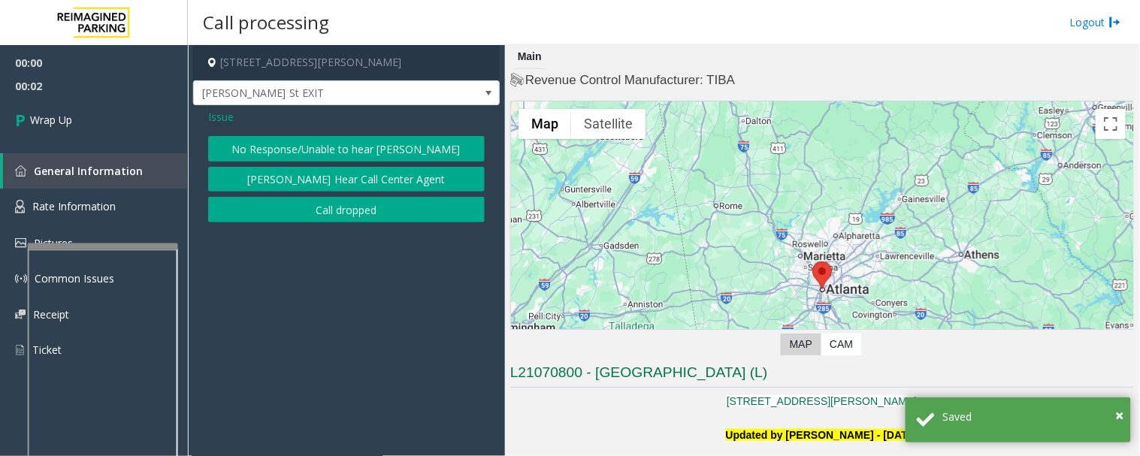
scroll to position [0, 0]
click at [385, 214] on button "Call dropped" at bounding box center [346, 210] width 277 height 26
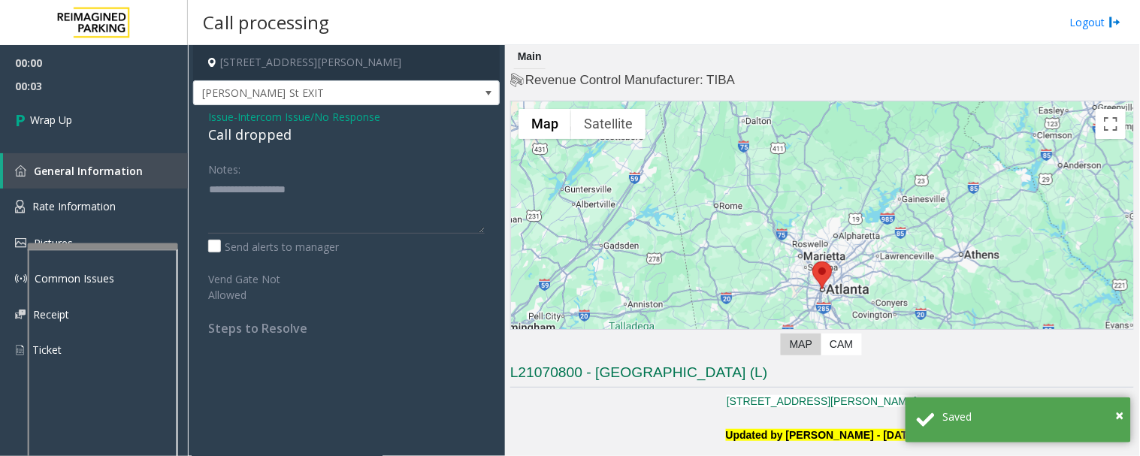
click at [229, 138] on div "Call dropped" at bounding box center [346, 135] width 277 height 20
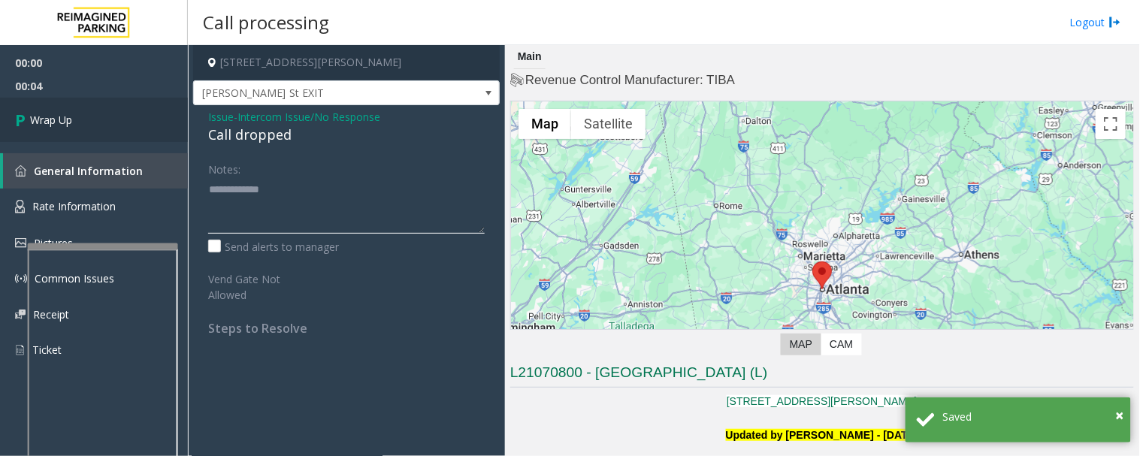
type textarea "**********"
click at [118, 117] on link "Wrap Up" at bounding box center [94, 120] width 188 height 44
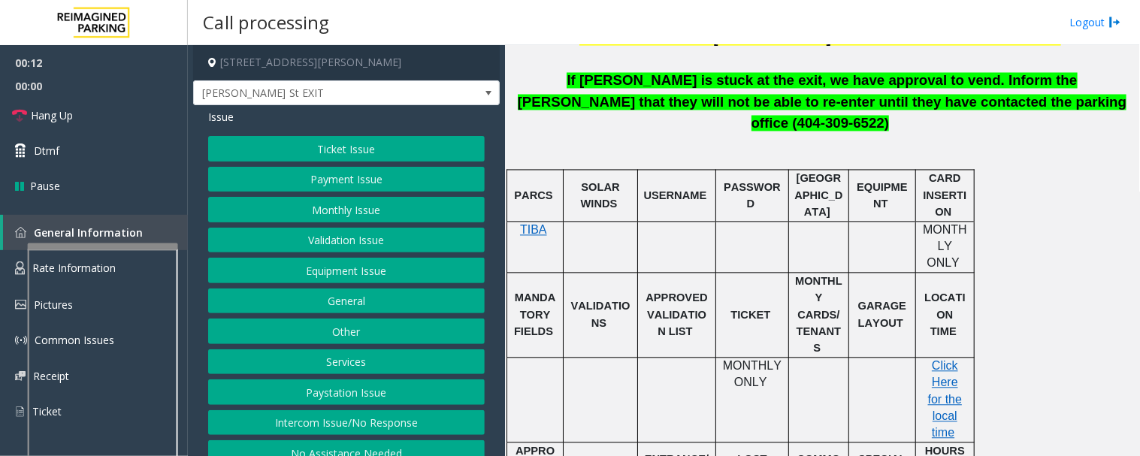
scroll to position [501, 0]
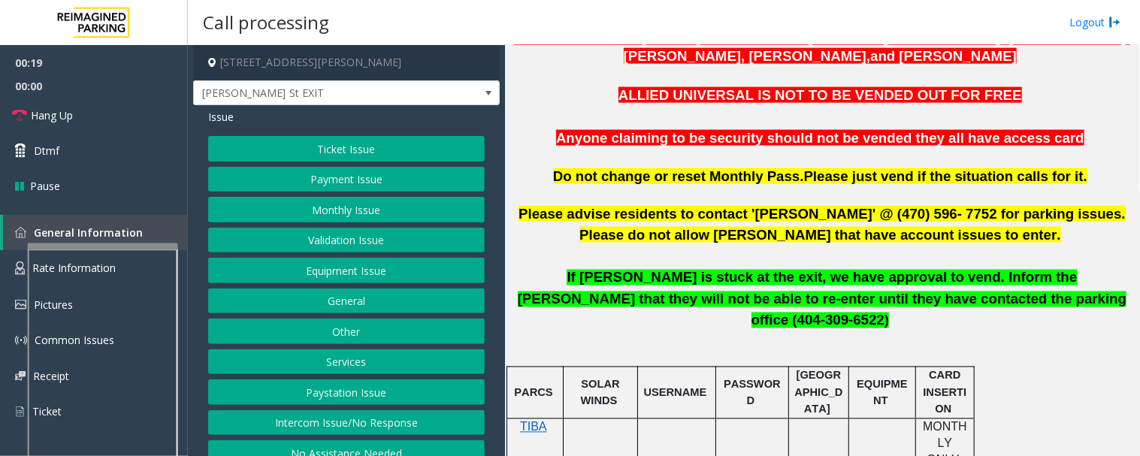
click at [281, 203] on button "Monthly Issue" at bounding box center [346, 210] width 277 height 26
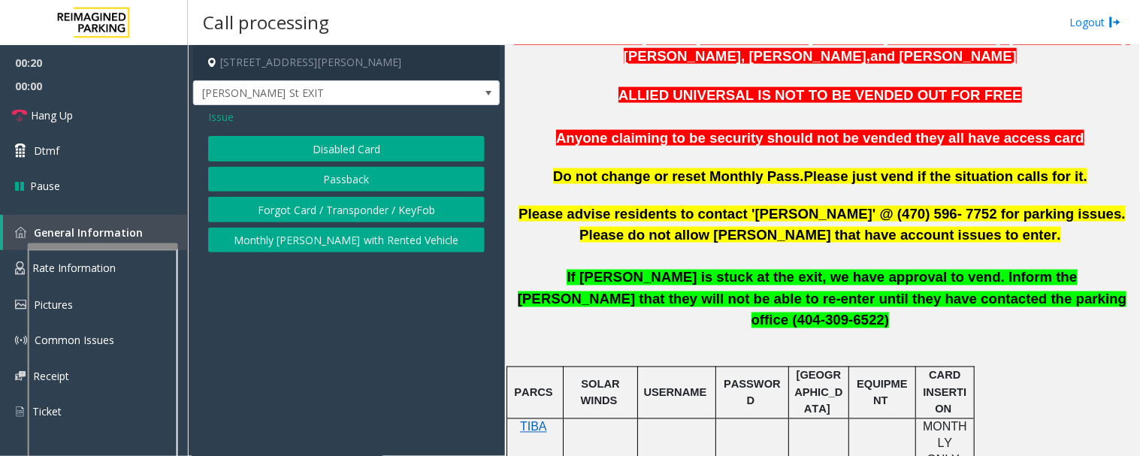
click at [356, 144] on button "Disabled Card" at bounding box center [346, 149] width 277 height 26
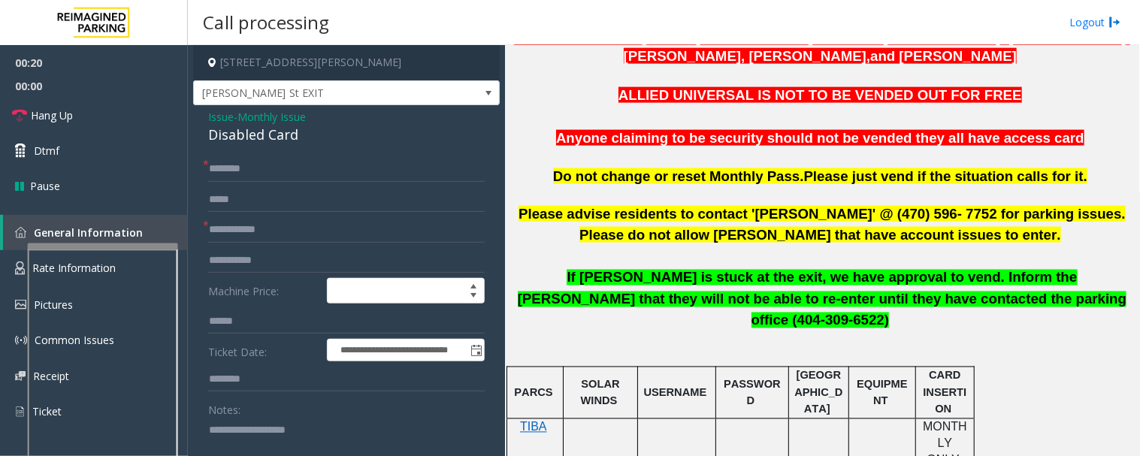
click at [265, 139] on div "Disabled Card" at bounding box center [346, 135] width 277 height 20
click at [228, 120] on span "Issue" at bounding box center [221, 117] width 26 height 16
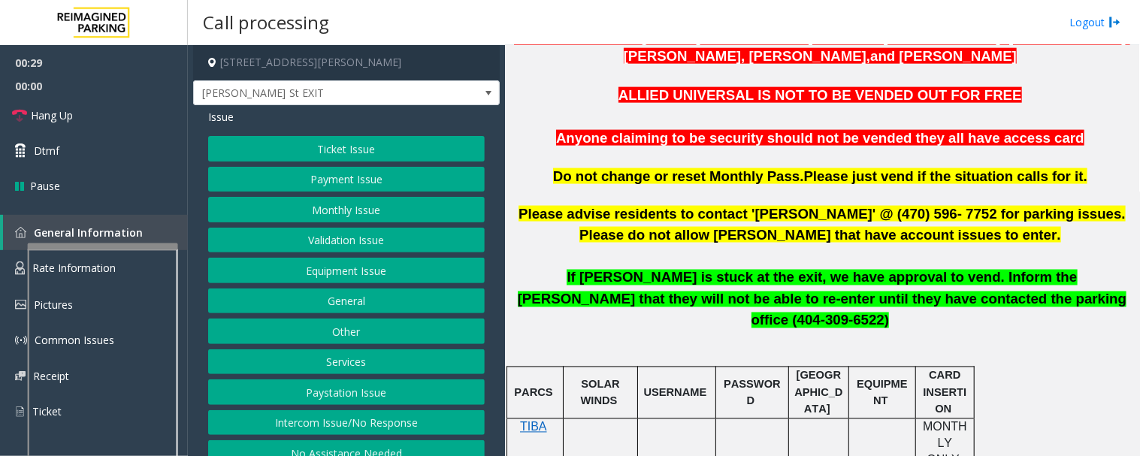
click at [294, 218] on button "Monthly Issue" at bounding box center [346, 210] width 277 height 26
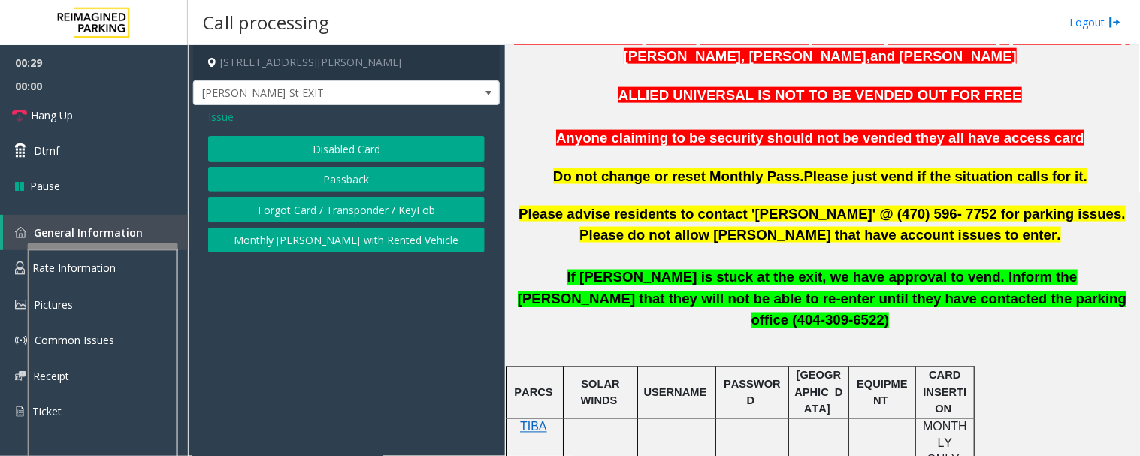
click at [385, 207] on button "Forgot Card / Transponder / KeyFob" at bounding box center [346, 210] width 277 height 26
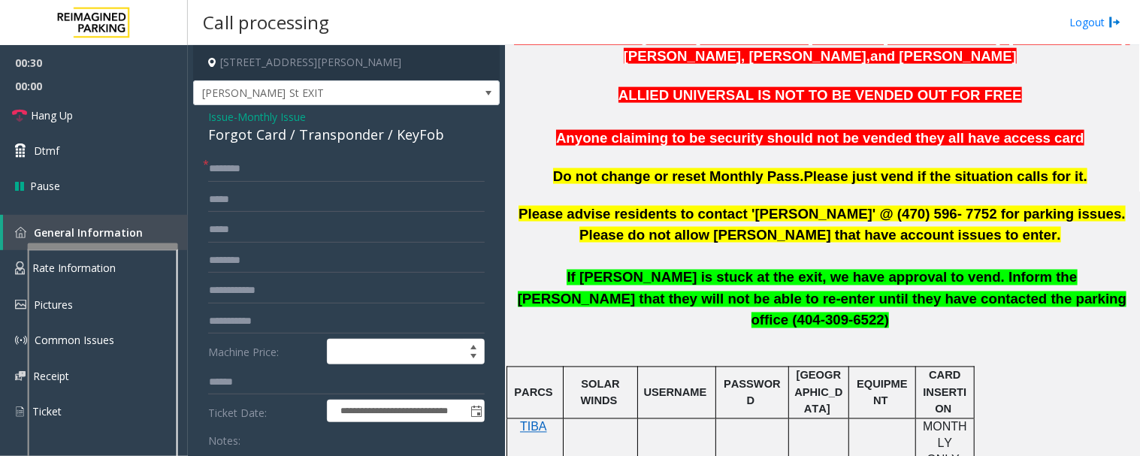
click at [305, 143] on div "Forgot Card / Transponder / KeyFob" at bounding box center [346, 135] width 277 height 20
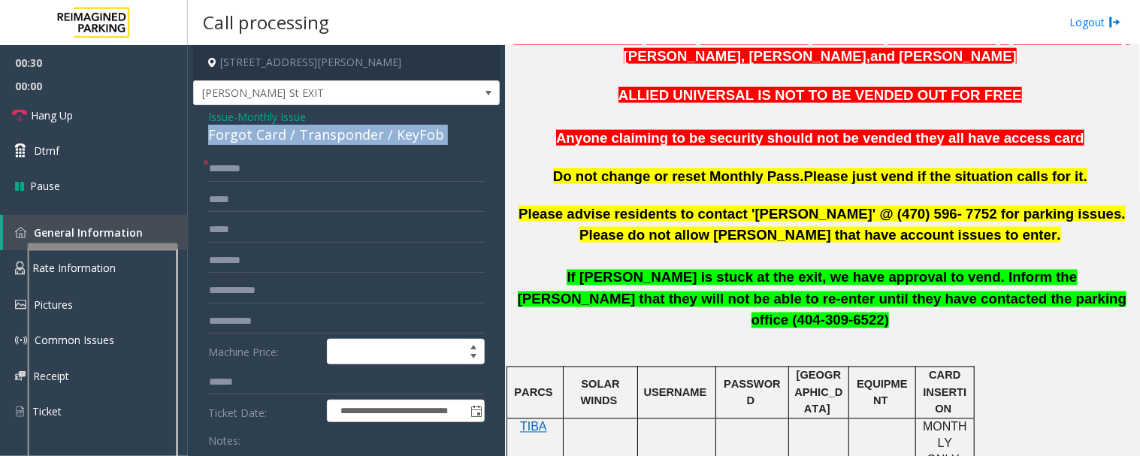
click at [305, 143] on div "Forgot Card / Transponder / KeyFob" at bounding box center [346, 135] width 277 height 20
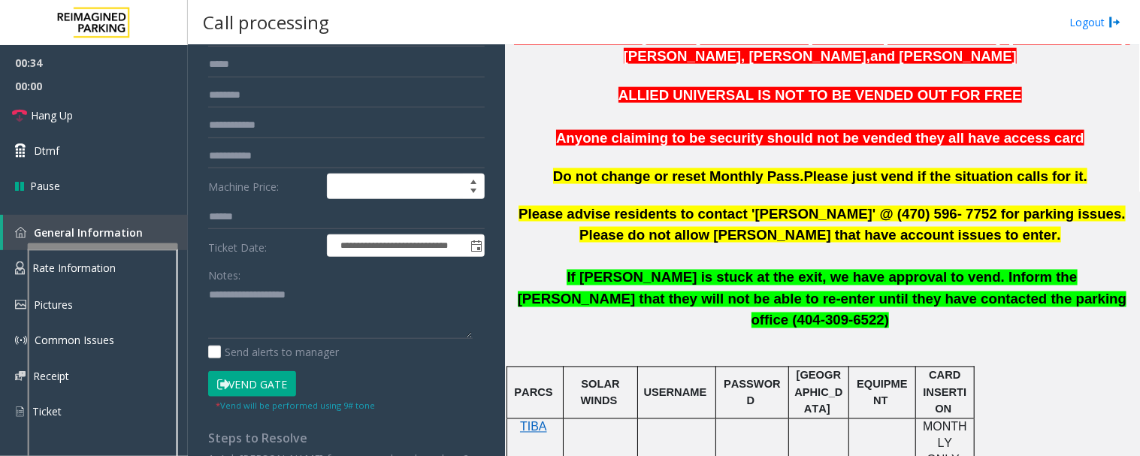
scroll to position [167, 0]
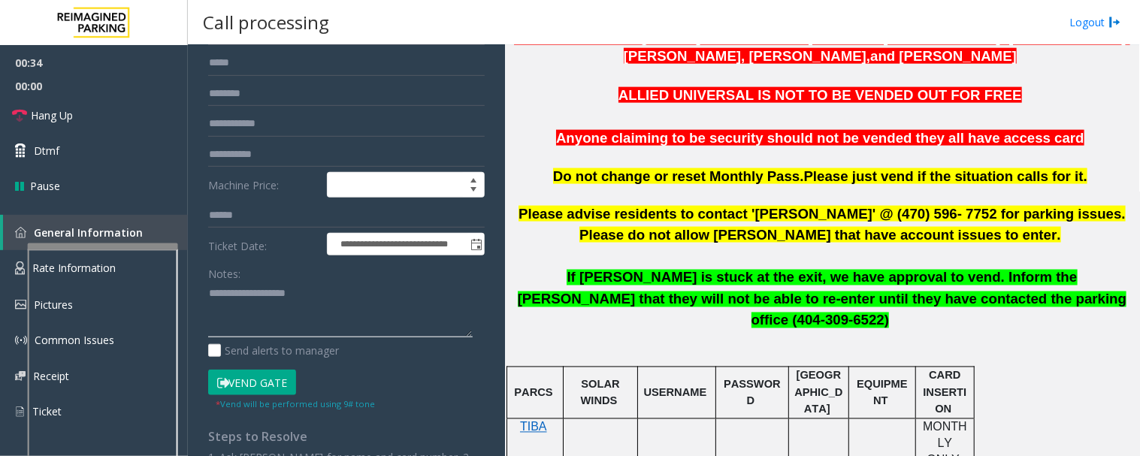
click at [295, 307] on textarea at bounding box center [340, 310] width 265 height 56
paste textarea "**********"
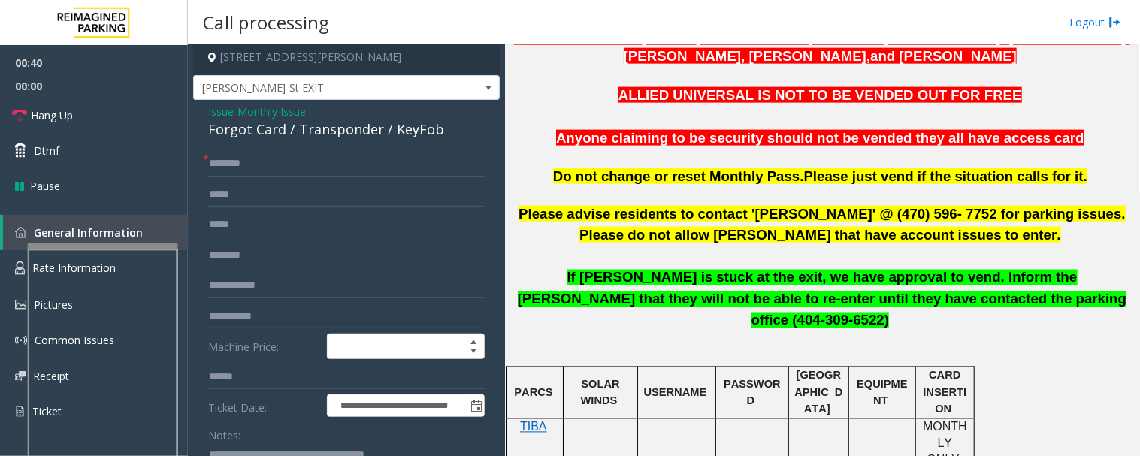
scroll to position [0, 0]
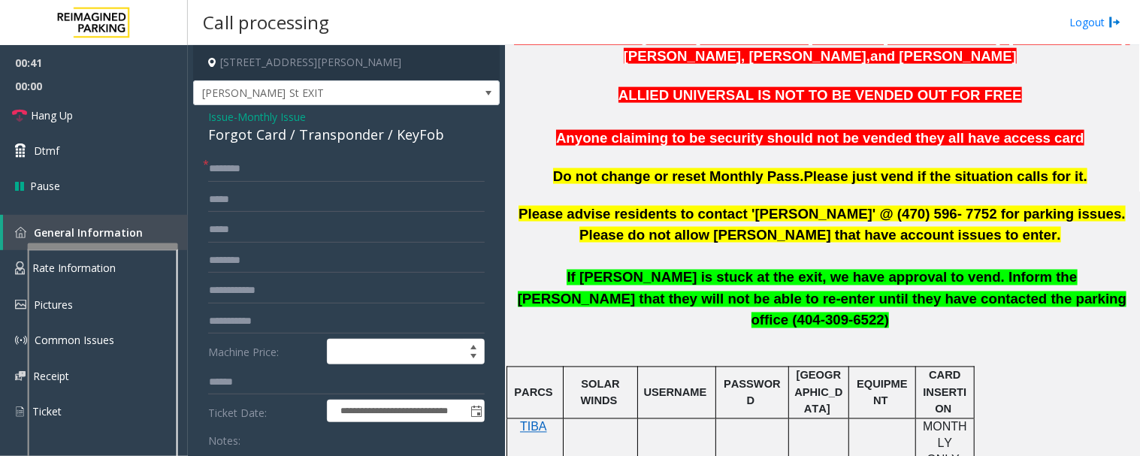
type textarea "**********"
click at [298, 176] on input "text" at bounding box center [346, 169] width 277 height 26
type input "*******"
click at [283, 297] on input "text" at bounding box center [346, 291] width 277 height 26
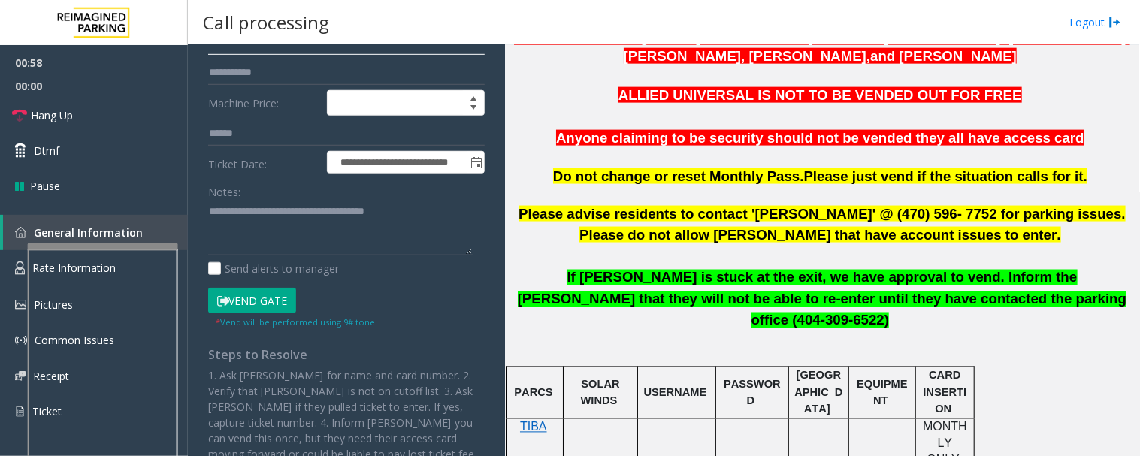
scroll to position [250, 0]
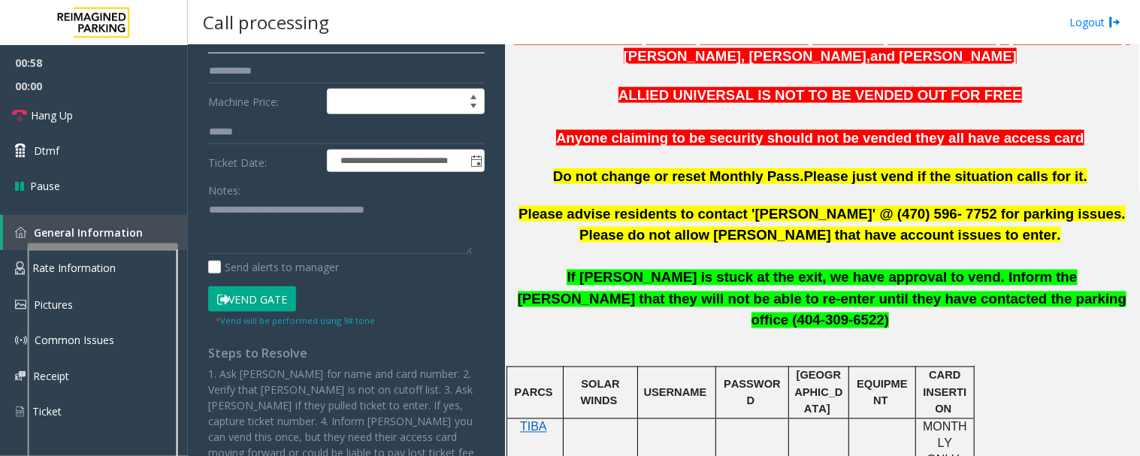
type input "****"
click at [246, 229] on textarea at bounding box center [340, 226] width 265 height 56
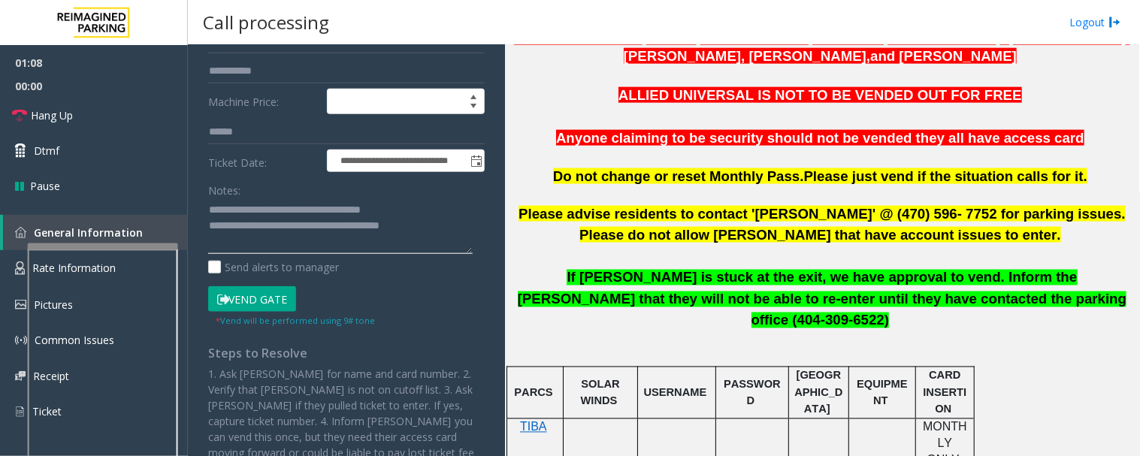
click at [452, 235] on textarea at bounding box center [340, 226] width 265 height 56
click at [447, 230] on textarea at bounding box center [340, 226] width 265 height 56
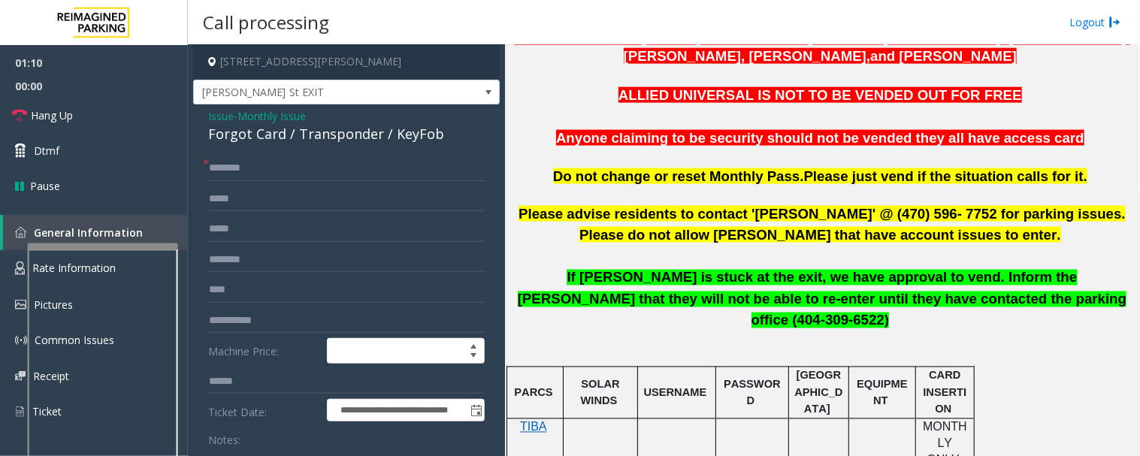
scroll to position [0, 0]
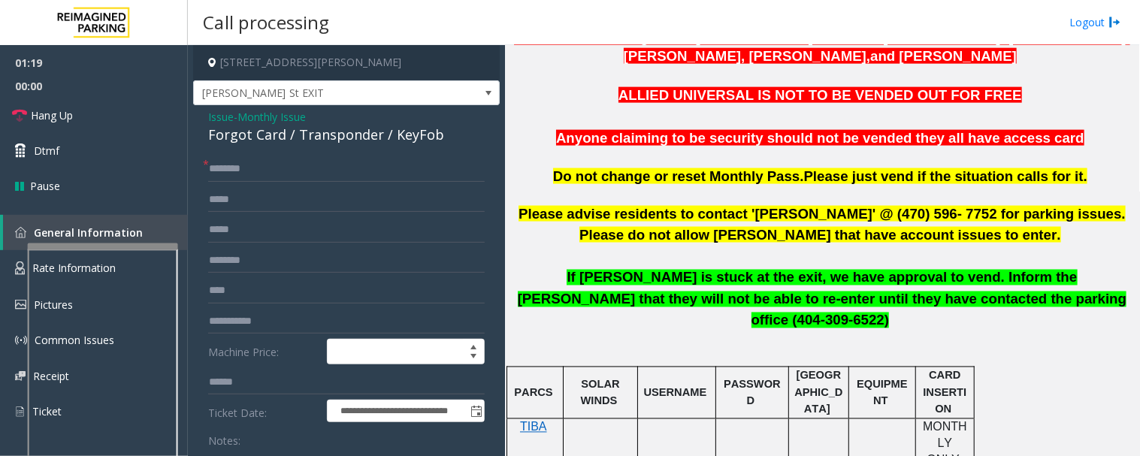
type textarea "**********"
drag, startPoint x: 298, startPoint y: 290, endPoint x: 174, endPoint y: 290, distance: 124.8
click at [139, 42] on app-root "**********" at bounding box center [570, 228] width 1140 height 456
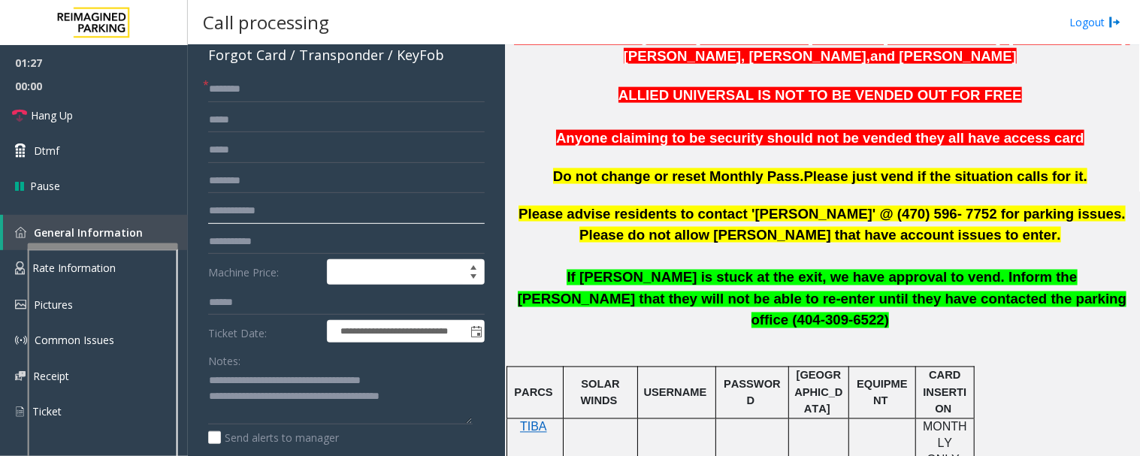
scroll to position [167, 0]
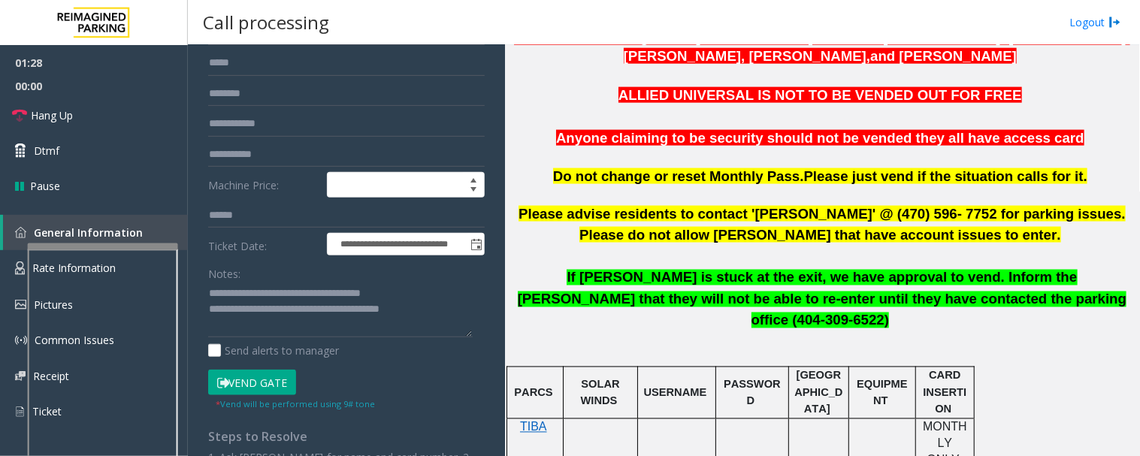
click at [288, 377] on button "Vend Gate" at bounding box center [252, 383] width 88 height 26
click at [426, 319] on textarea at bounding box center [340, 310] width 265 height 56
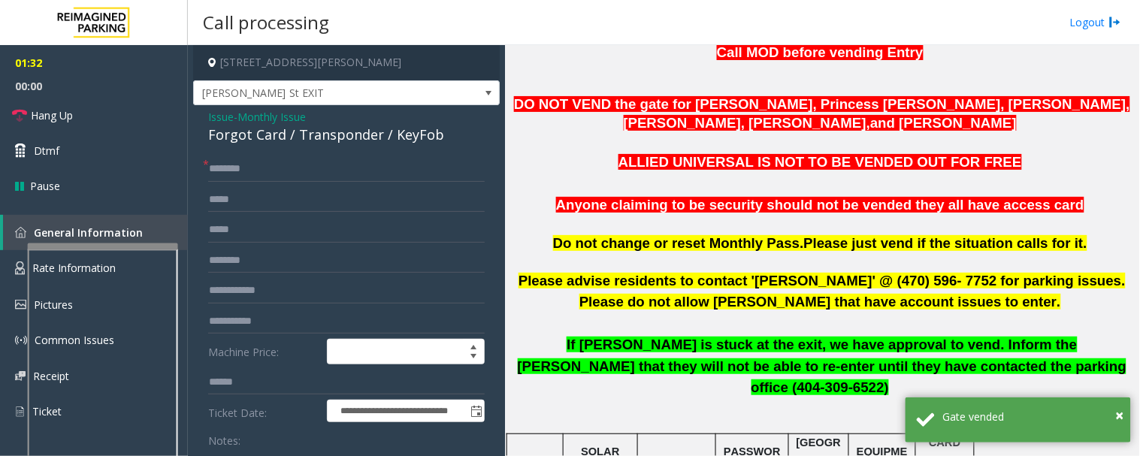
scroll to position [334, 0]
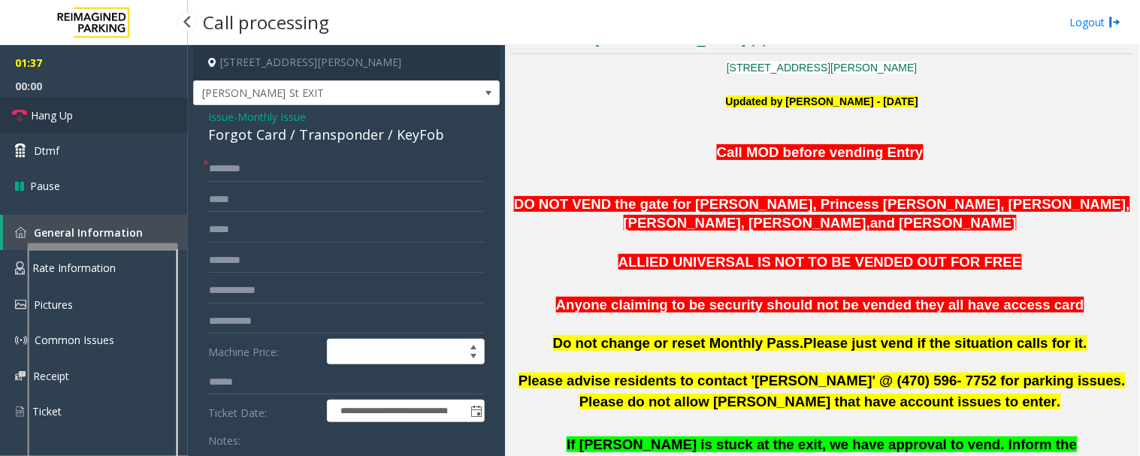
click at [56, 116] on span "Hang Up" at bounding box center [52, 116] width 42 height 16
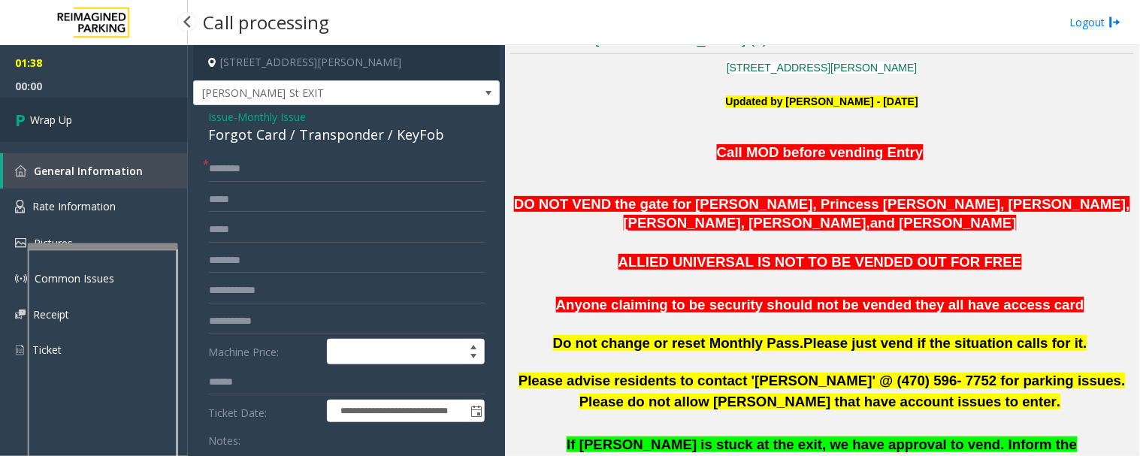
click at [5, 119] on link "Wrap Up" at bounding box center [94, 120] width 188 height 44
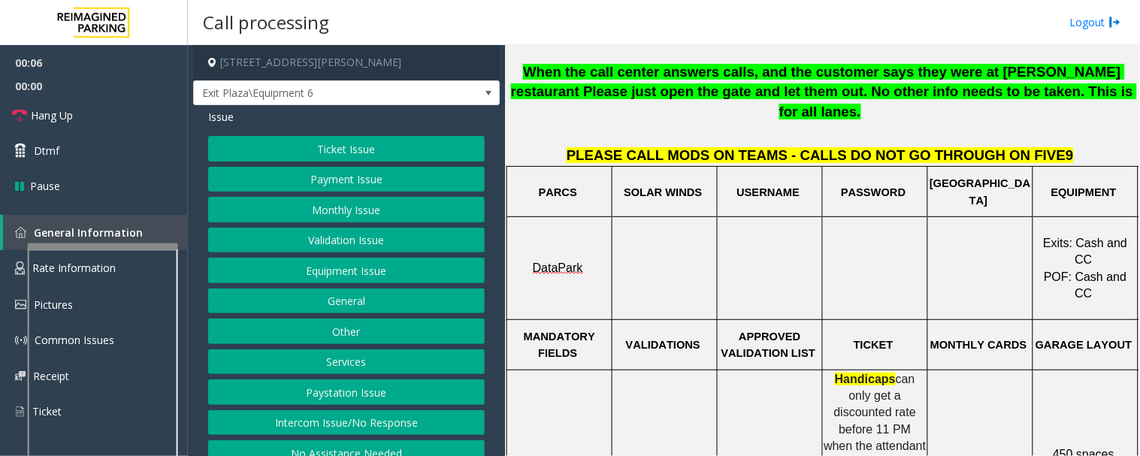
scroll to position [417, 117]
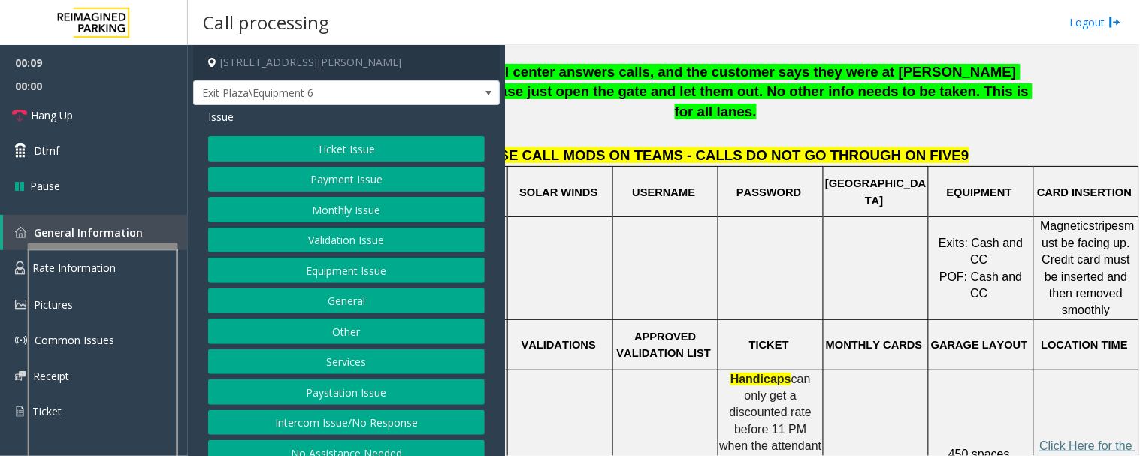
click at [346, 176] on button "Payment Issue" at bounding box center [346, 180] width 277 height 26
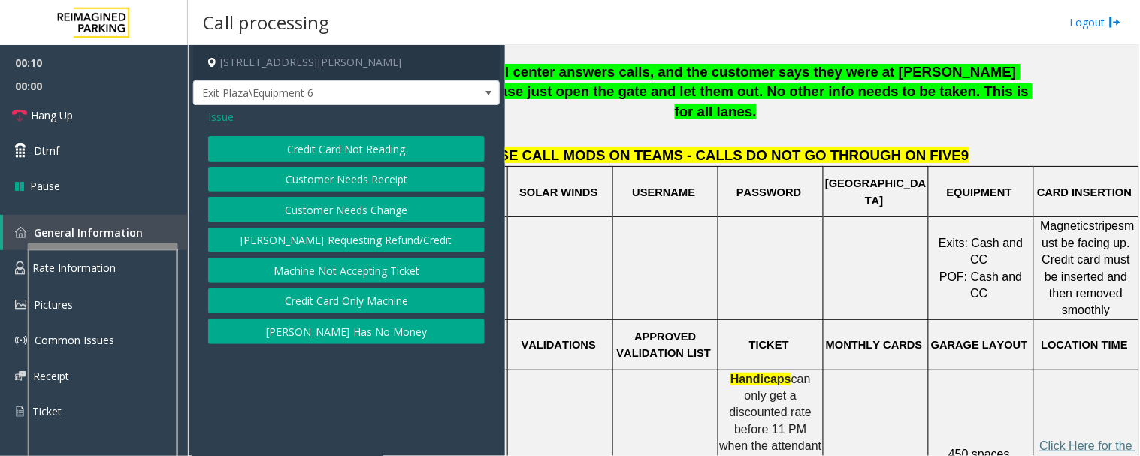
click at [410, 150] on button "Credit Card Not Reading" at bounding box center [346, 149] width 277 height 26
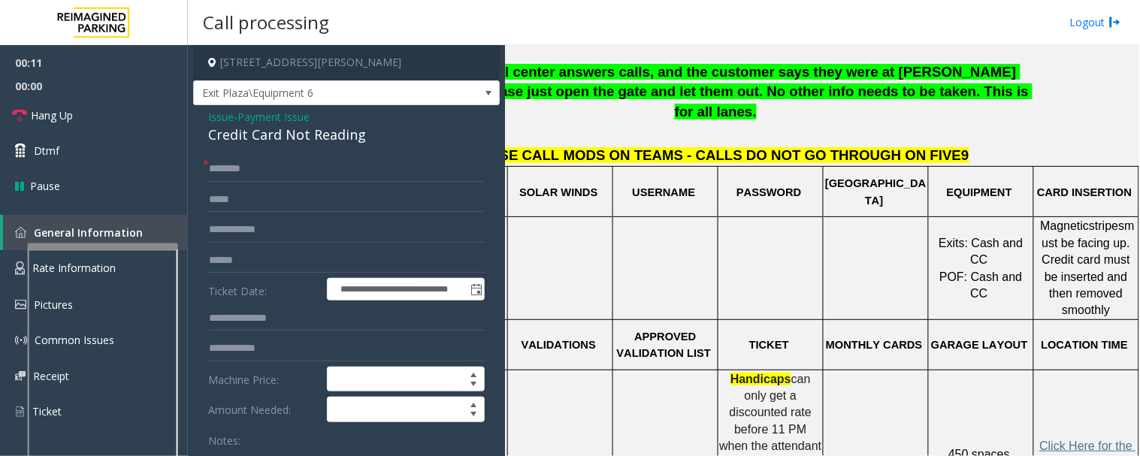
click at [299, 138] on div "Credit Card Not Reading" at bounding box center [346, 135] width 277 height 20
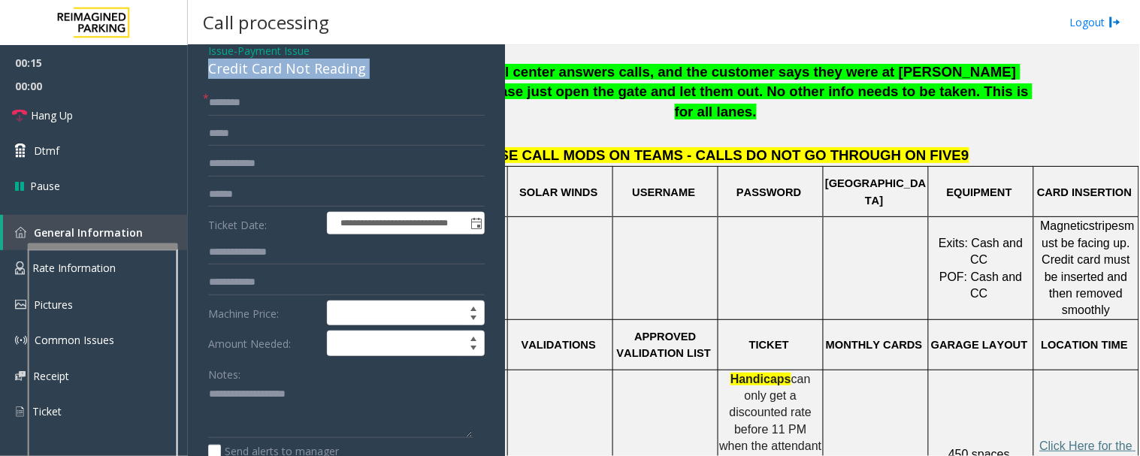
scroll to position [167, 0]
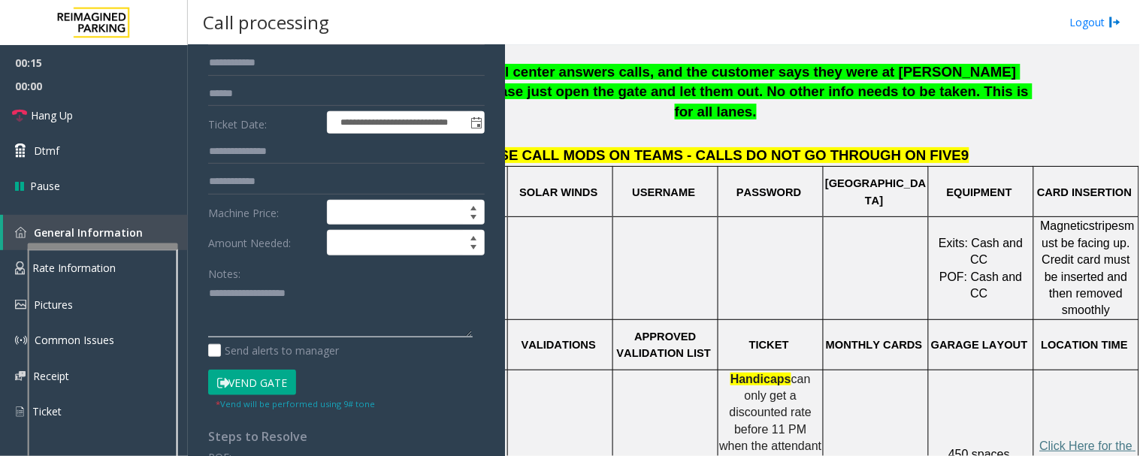
click at [283, 316] on textarea at bounding box center [340, 310] width 265 height 56
paste textarea "**********"
drag, startPoint x: 350, startPoint y: 323, endPoint x: 365, endPoint y: 320, distance: 15.3
click at [350, 323] on textarea at bounding box center [340, 310] width 265 height 56
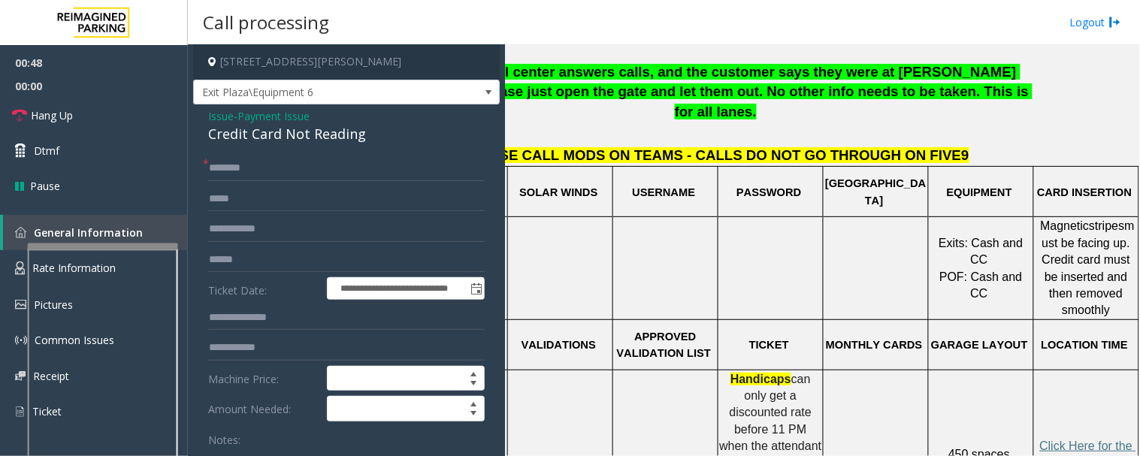
scroll to position [0, 0]
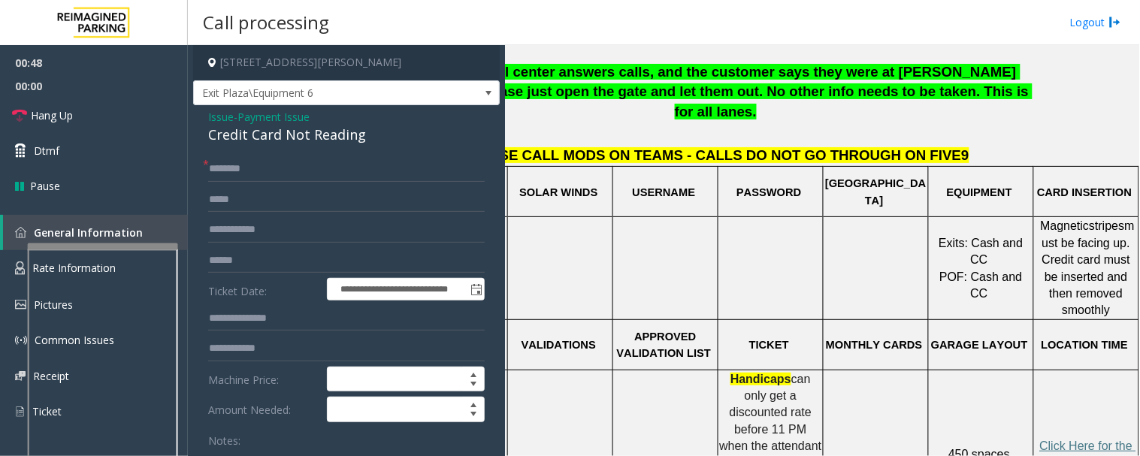
type textarea "**********"
click at [314, 176] on input "text" at bounding box center [346, 169] width 277 height 26
click at [229, 171] on input "text" at bounding box center [346, 169] width 277 height 26
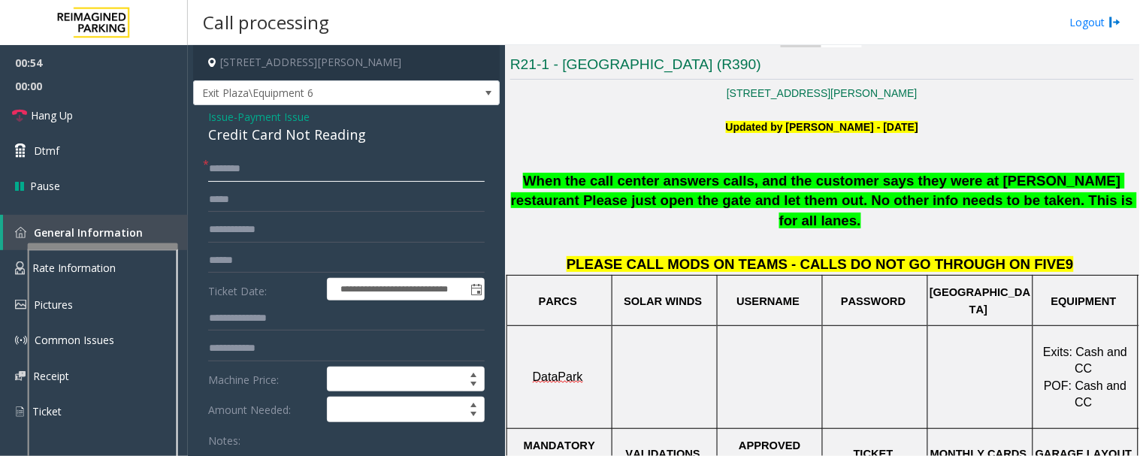
scroll to position [167, 0]
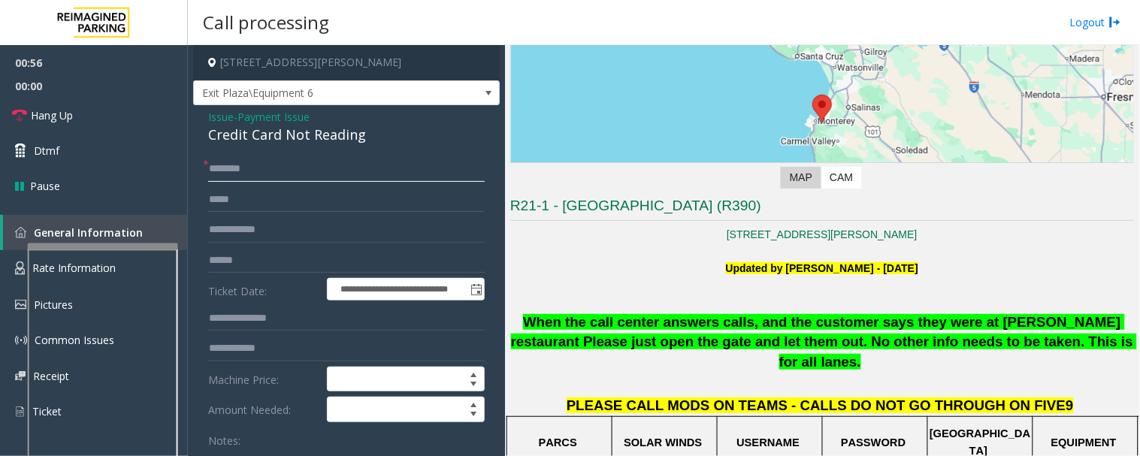
click at [298, 158] on input "text" at bounding box center [346, 169] width 277 height 26
click at [281, 254] on input "text" at bounding box center [346, 261] width 277 height 26
click at [250, 165] on input "text" at bounding box center [346, 169] width 277 height 26
type input "******"
click at [304, 254] on input "text" at bounding box center [346, 261] width 277 height 26
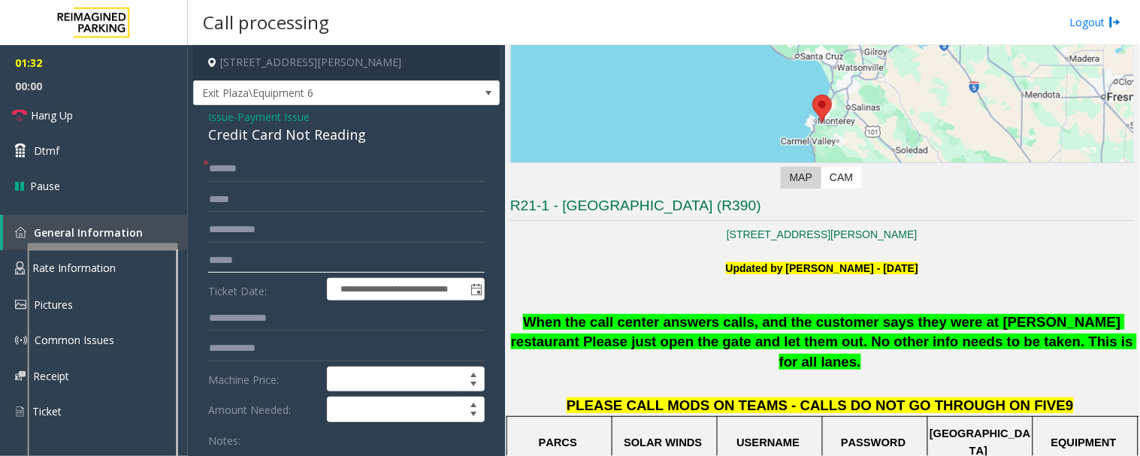
type input "******"
click at [328, 170] on input "******" at bounding box center [346, 169] width 277 height 26
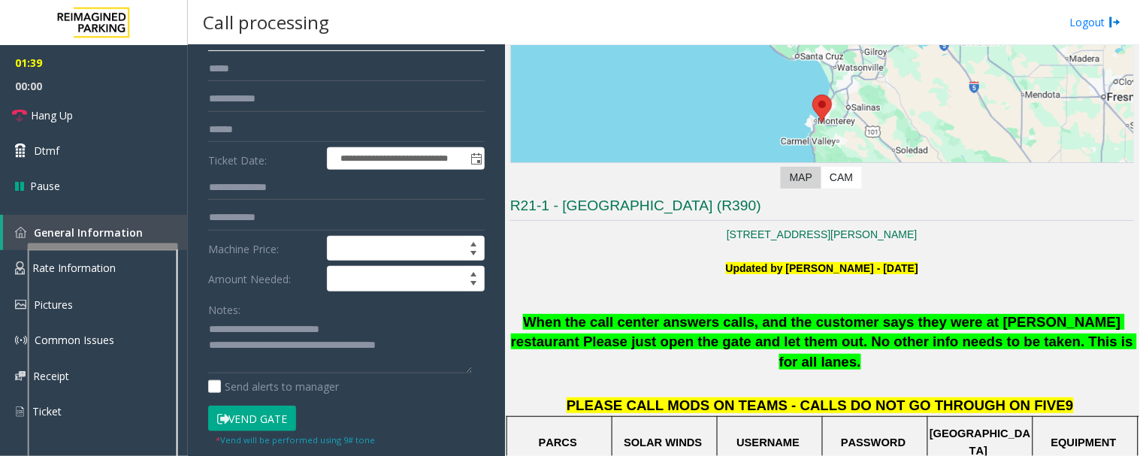
scroll to position [250, 0]
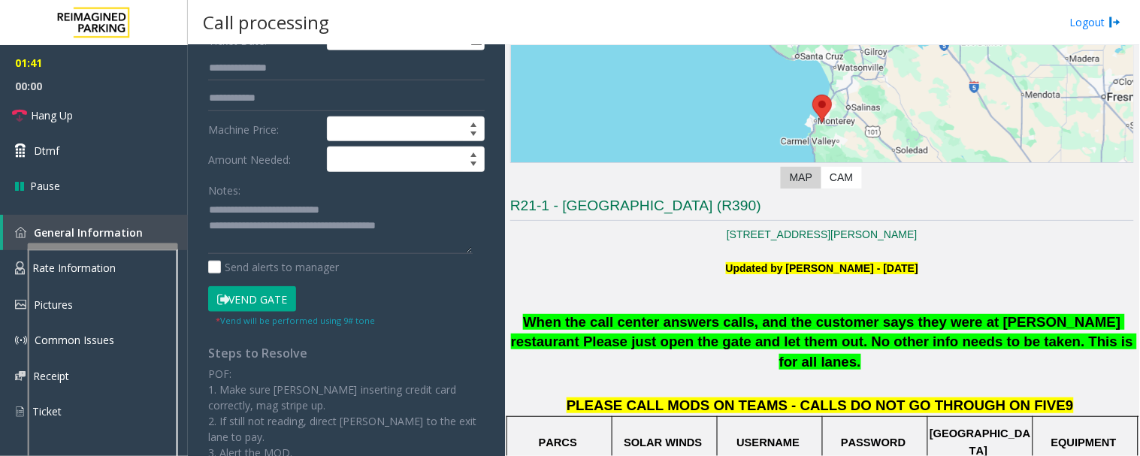
click at [268, 298] on button "Vend Gate" at bounding box center [252, 299] width 88 height 26
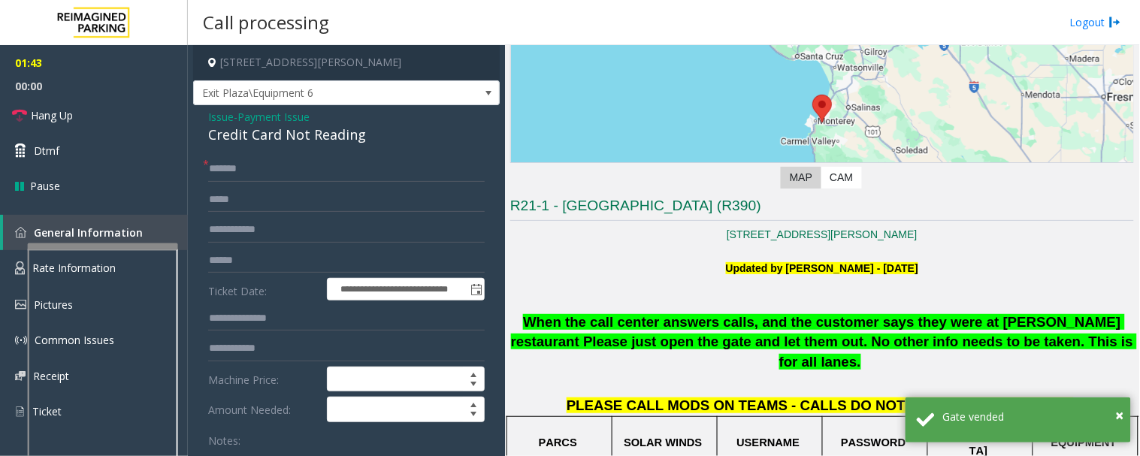
scroll to position [417, 0]
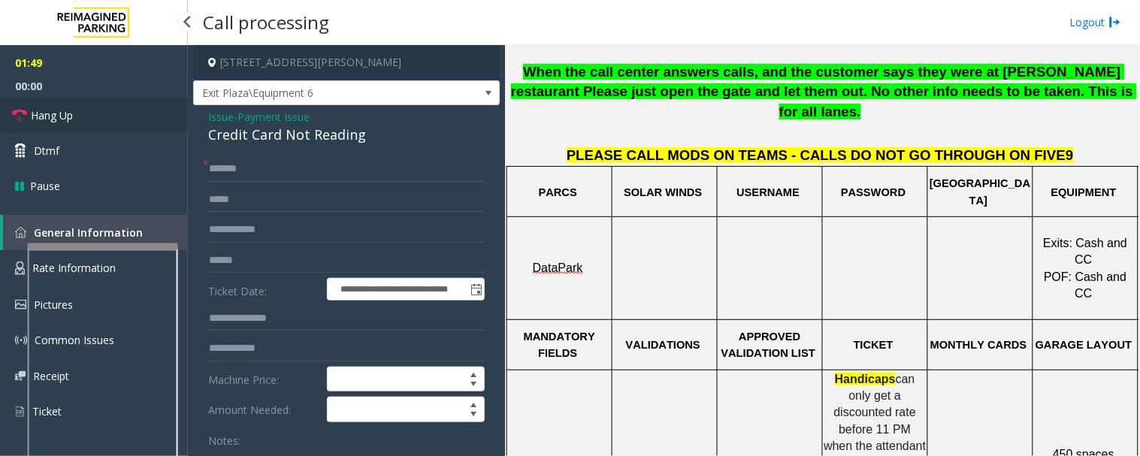
click at [35, 105] on link "Hang Up" at bounding box center [94, 115] width 188 height 35
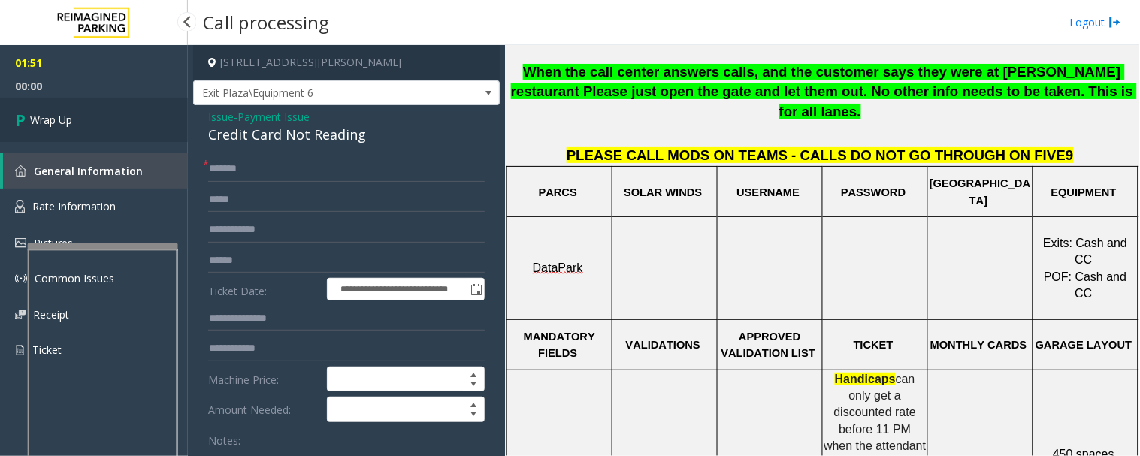
click at [35, 110] on link "Wrap Up" at bounding box center [94, 120] width 188 height 44
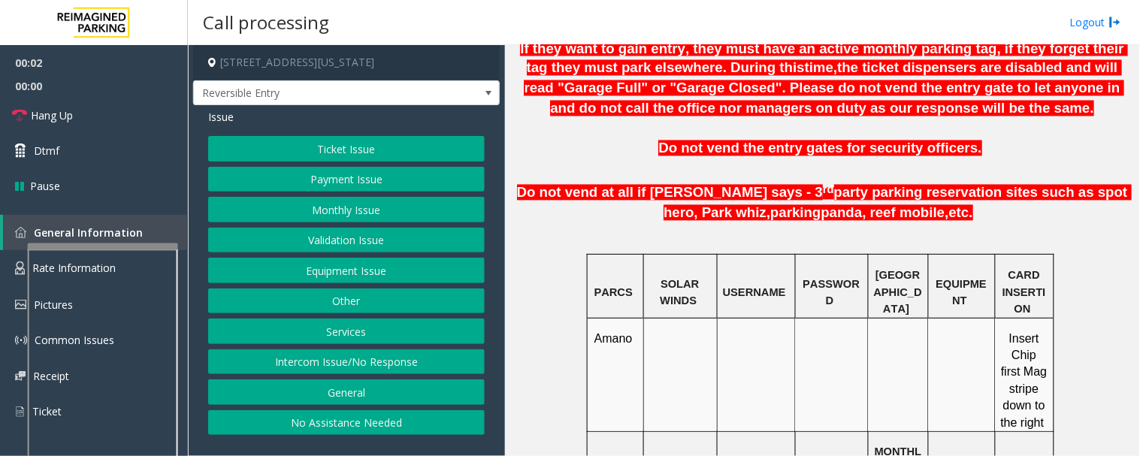
scroll to position [752, 0]
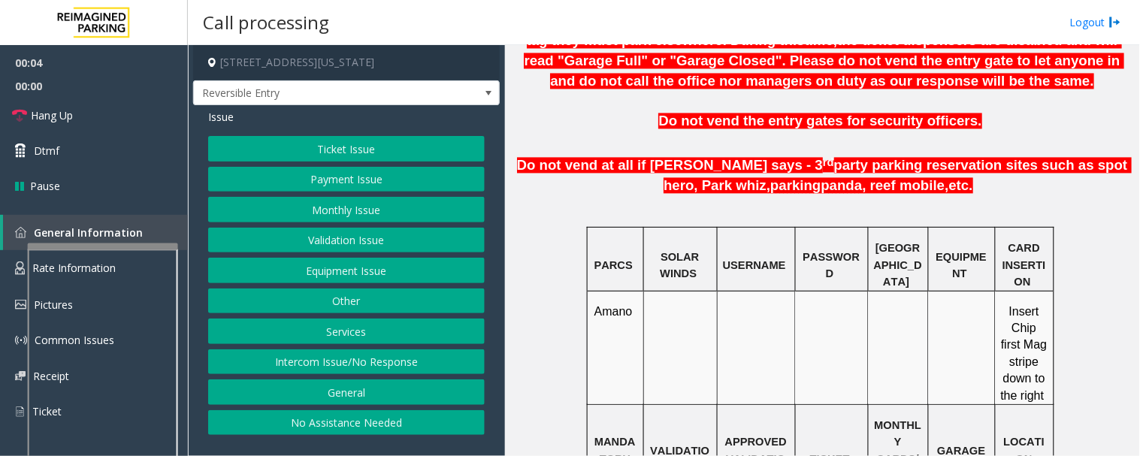
click at [353, 357] on button "Intercom Issue/No Response" at bounding box center [346, 363] width 277 height 26
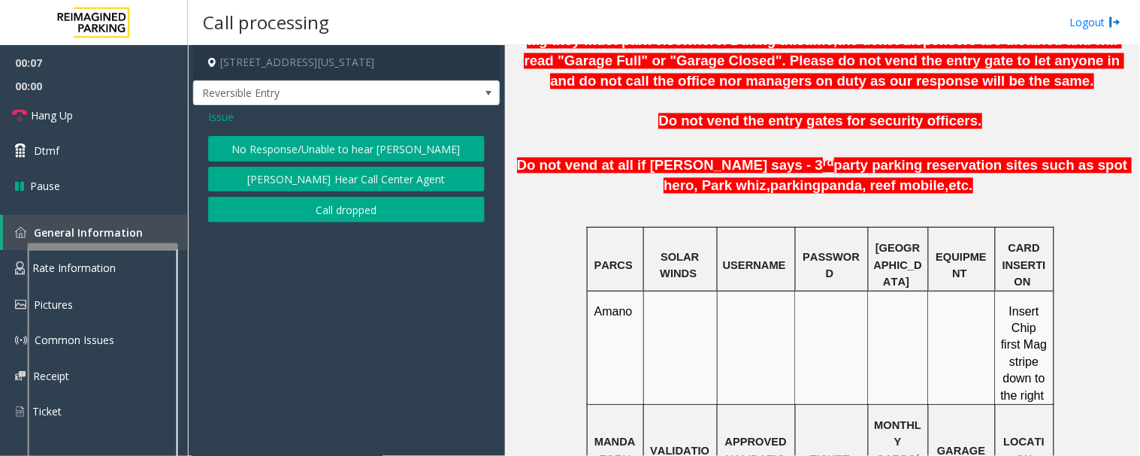
click at [208, 122] on span "Issue" at bounding box center [221, 117] width 26 height 16
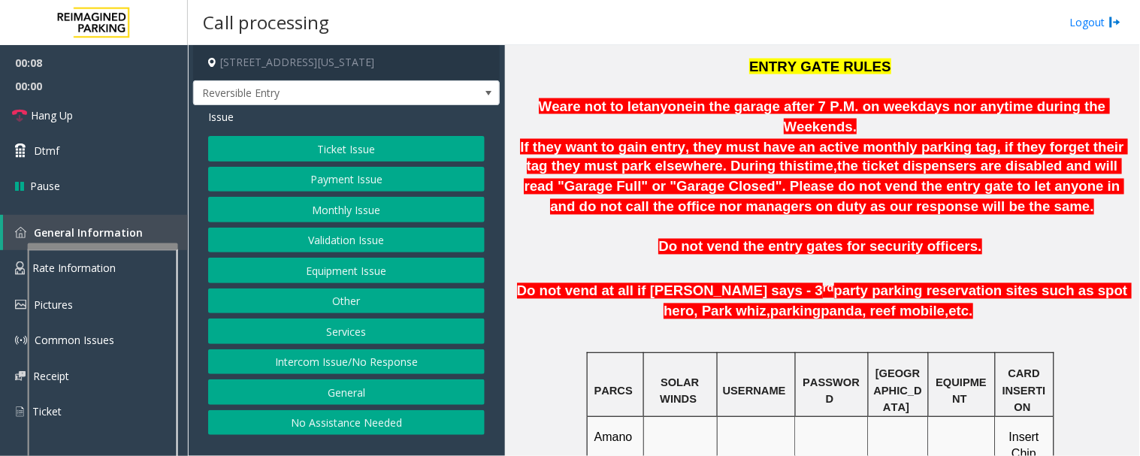
scroll to position [501, 0]
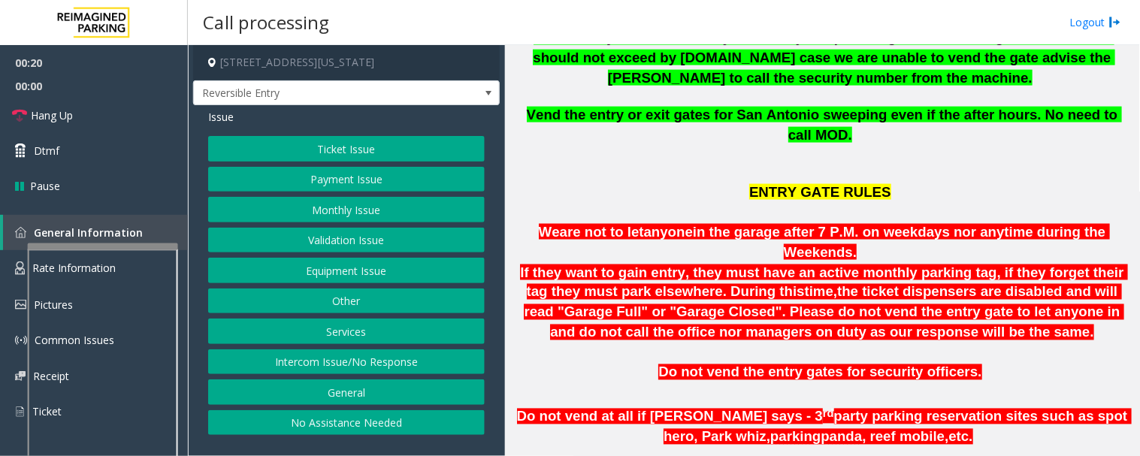
click at [467, 368] on button "Intercom Issue/No Response" at bounding box center [346, 363] width 277 height 26
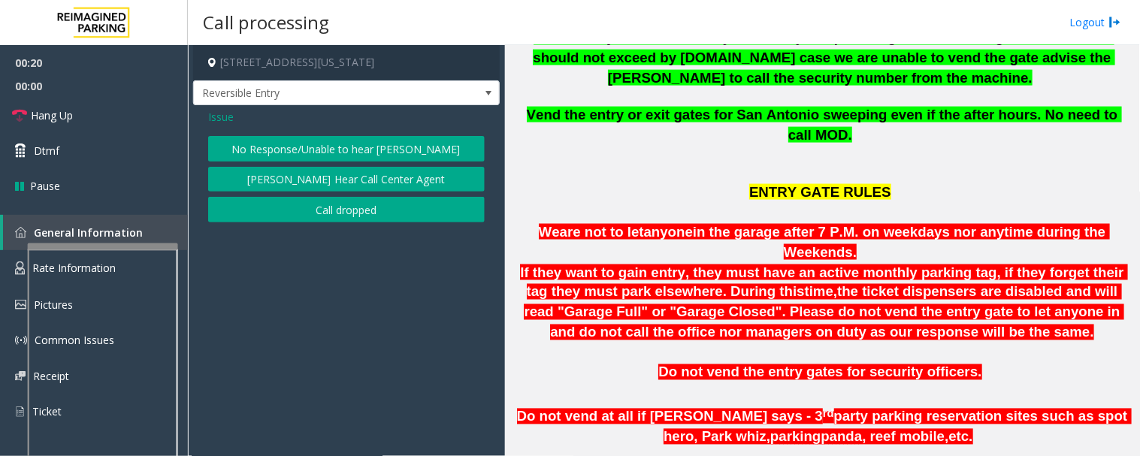
click at [406, 145] on button "No Response/Unable to hear [PERSON_NAME]" at bounding box center [346, 149] width 277 height 26
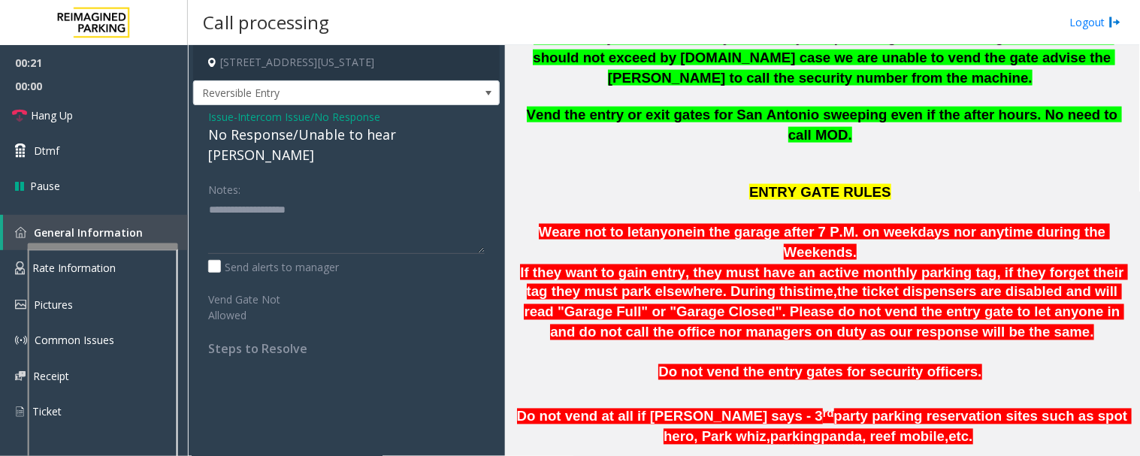
click at [289, 140] on div "No Response/Unable to hear [PERSON_NAME]" at bounding box center [346, 145] width 277 height 41
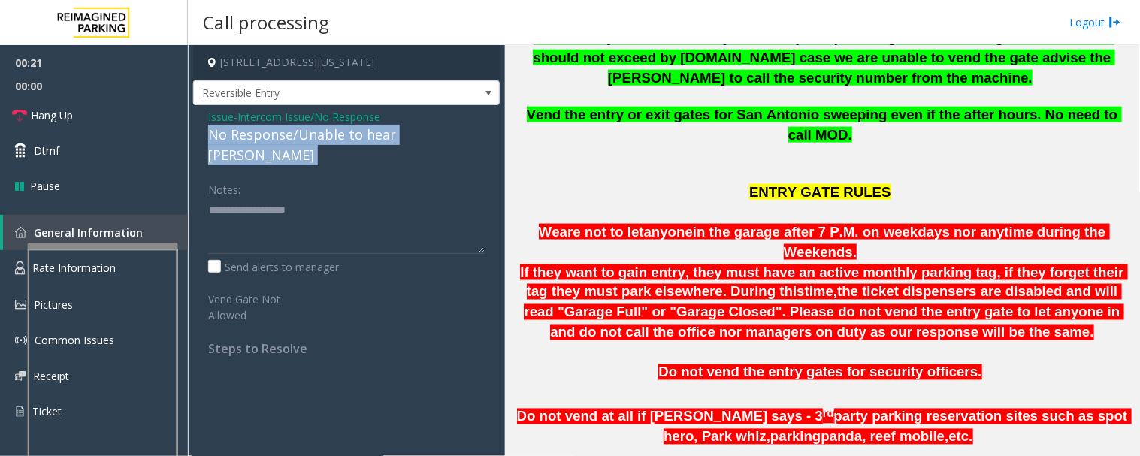
click at [289, 140] on div "No Response/Unable to hear [PERSON_NAME]" at bounding box center [346, 145] width 277 height 41
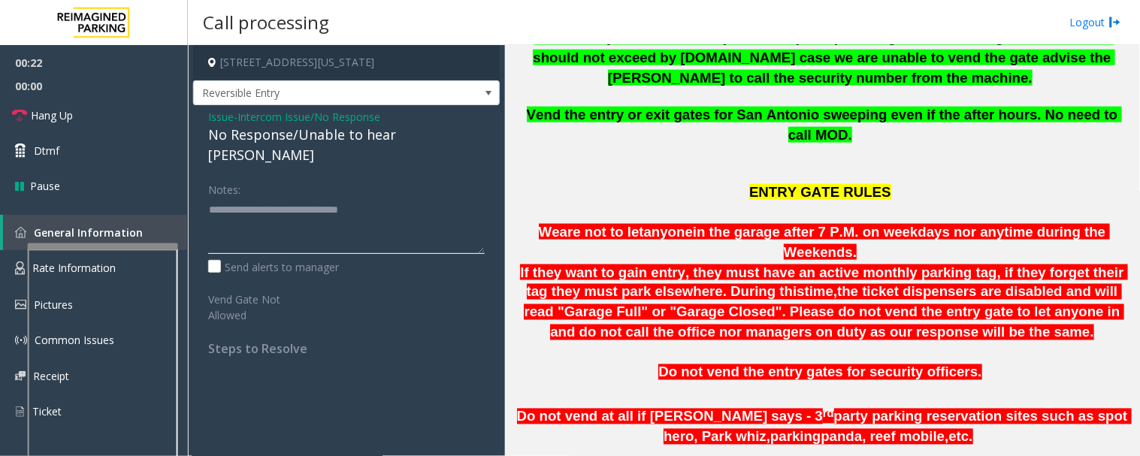
click at [442, 198] on textarea at bounding box center [346, 226] width 277 height 56
type textarea "**********"
click at [25, 110] on icon at bounding box center [19, 115] width 15 height 15
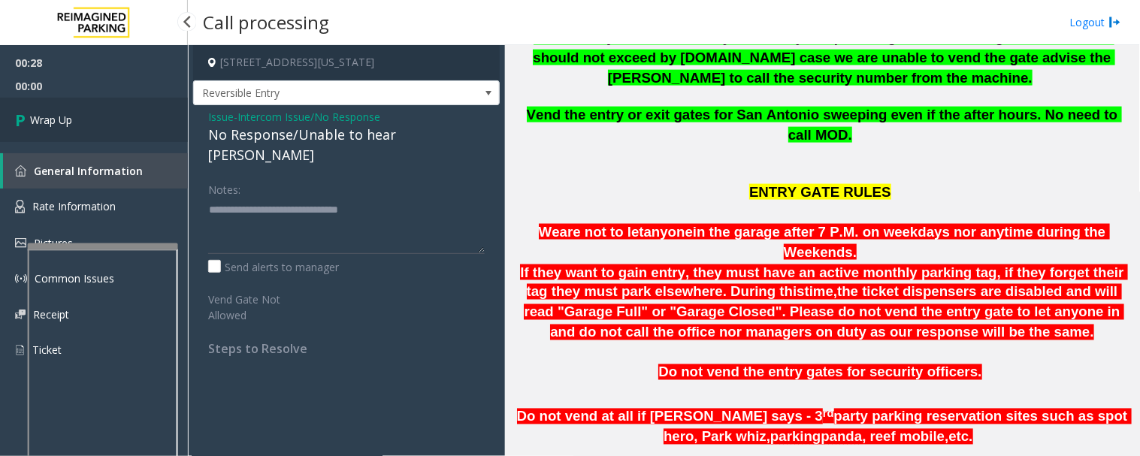
click at [114, 126] on link "Wrap Up" at bounding box center [94, 120] width 188 height 44
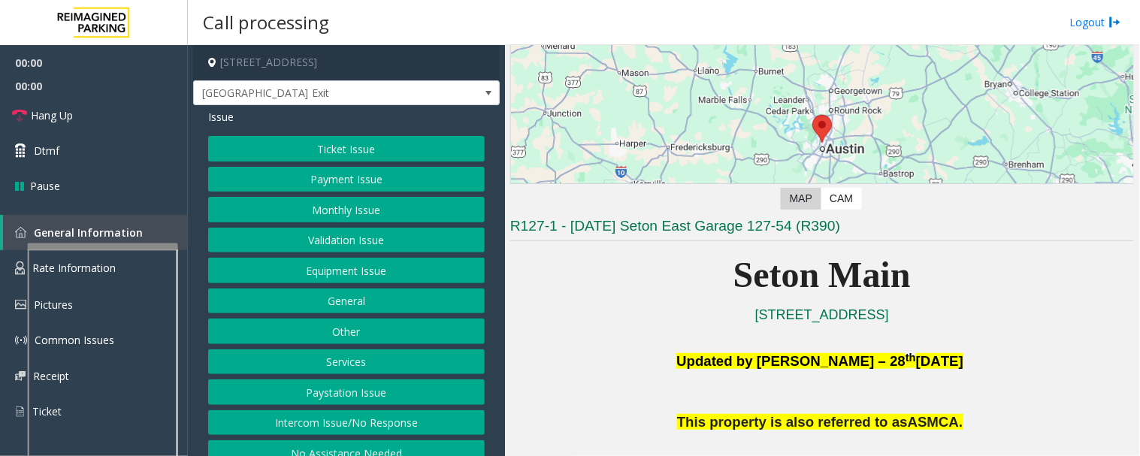
scroll to position [250, 0]
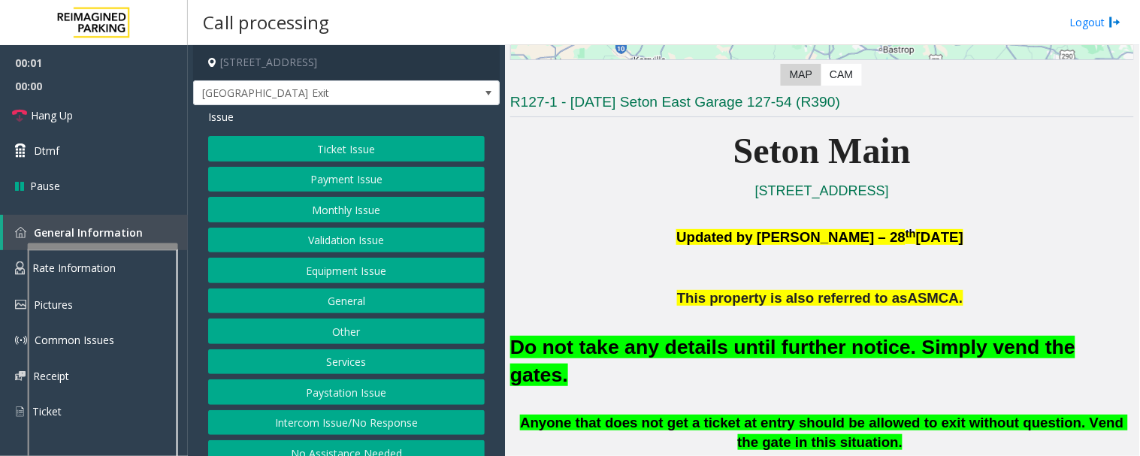
click at [400, 274] on button "Equipment Issue" at bounding box center [346, 271] width 277 height 26
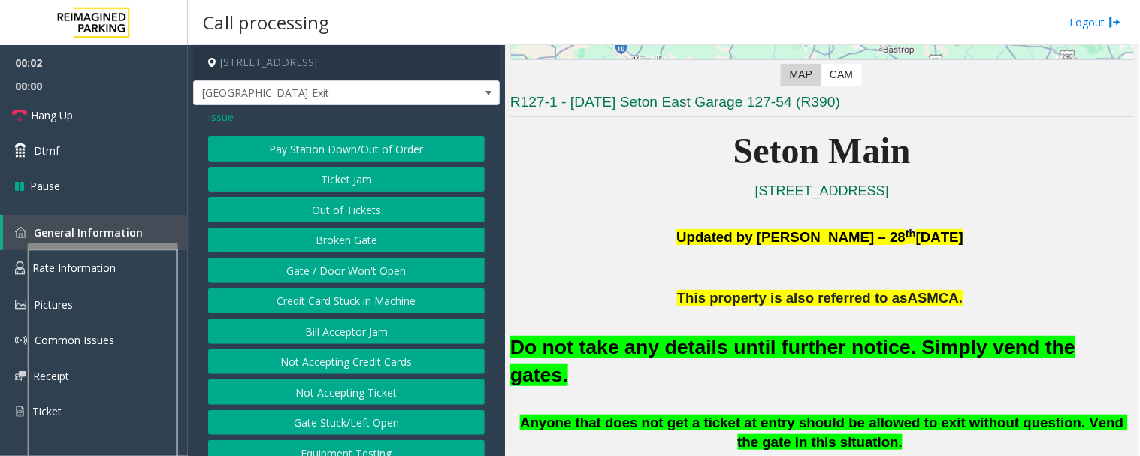
click at [354, 268] on button "Gate / Door Won't Open" at bounding box center [346, 271] width 277 height 26
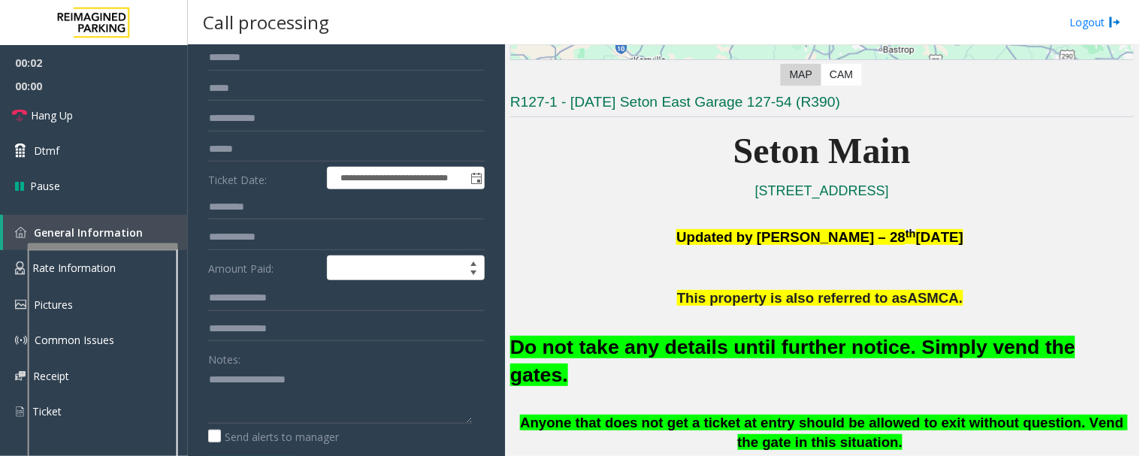
scroll to position [334, 0]
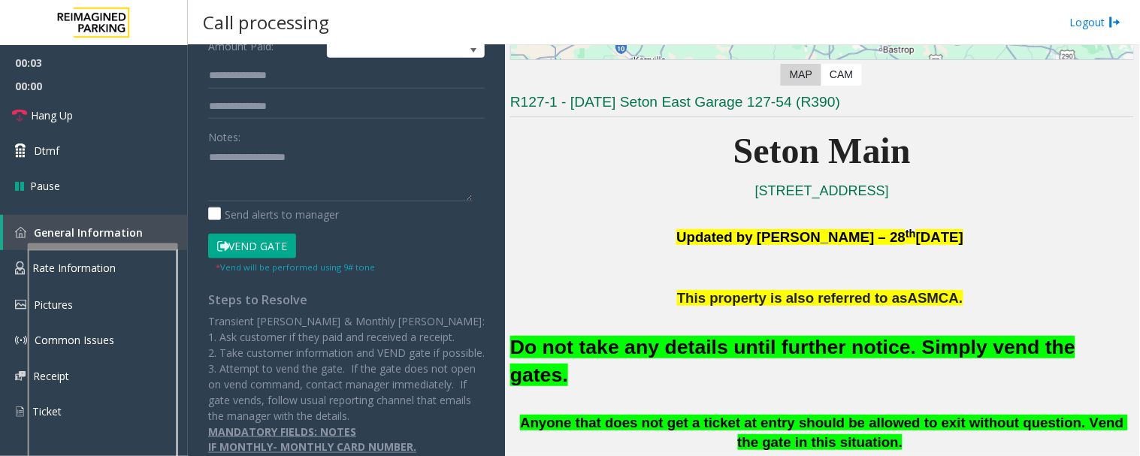
click at [280, 244] on button "Vend Gate" at bounding box center [252, 247] width 88 height 26
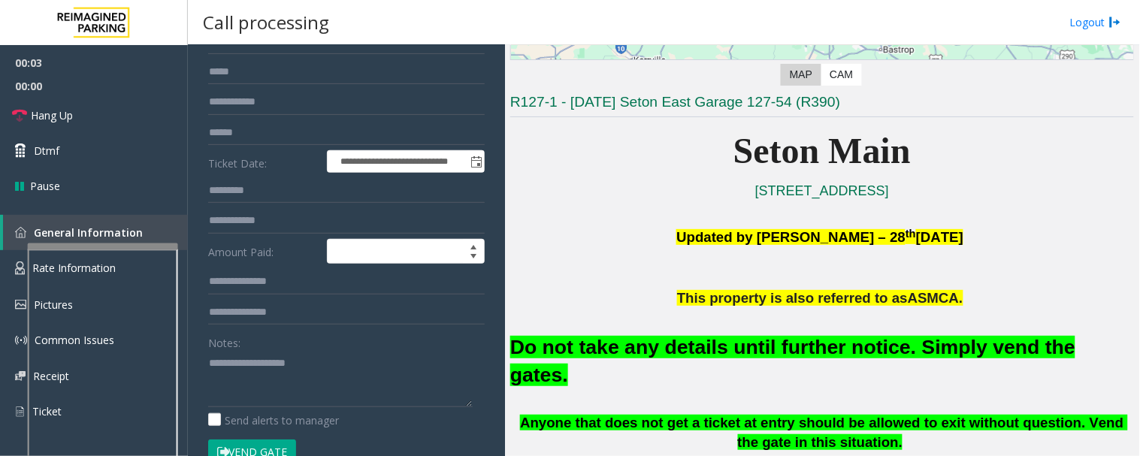
scroll to position [0, 0]
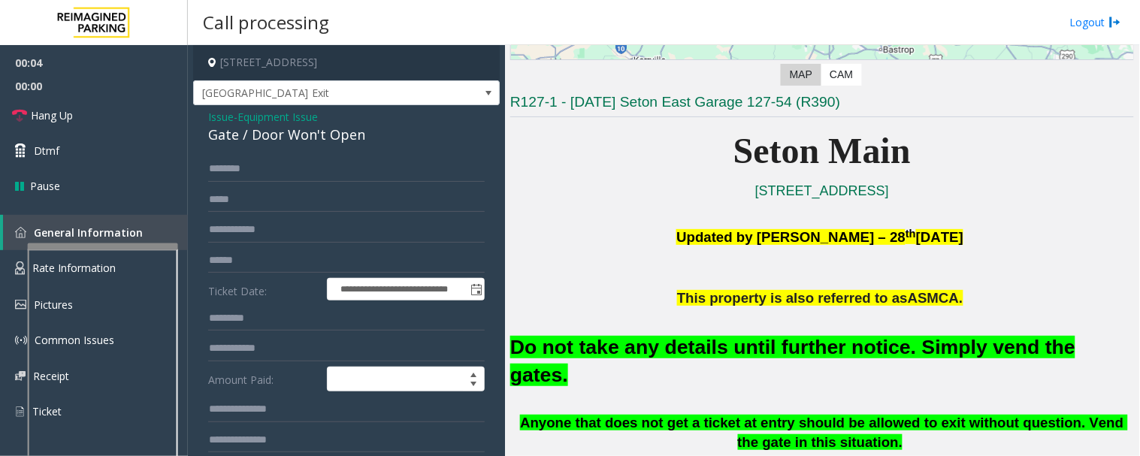
click at [295, 133] on div "Gate / Door Won't Open" at bounding box center [346, 135] width 277 height 20
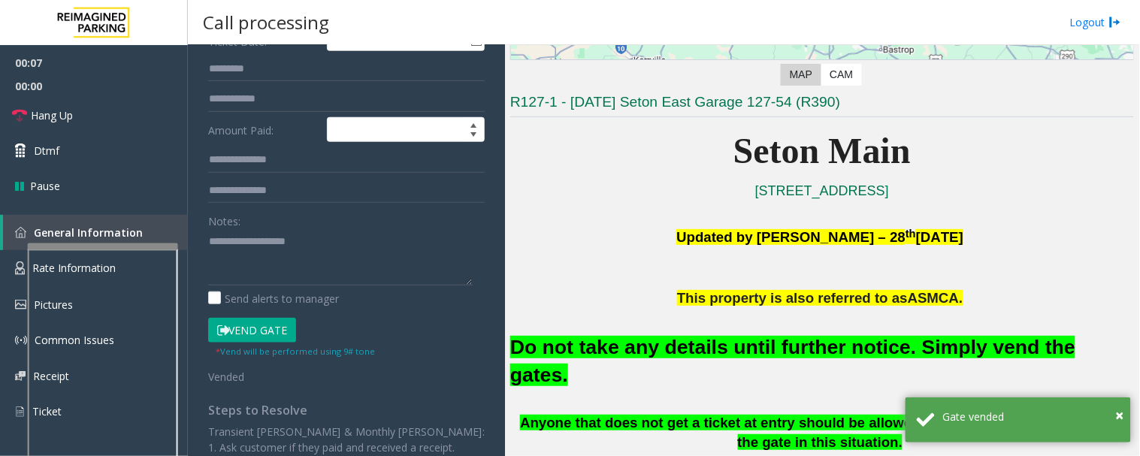
scroll to position [250, 0]
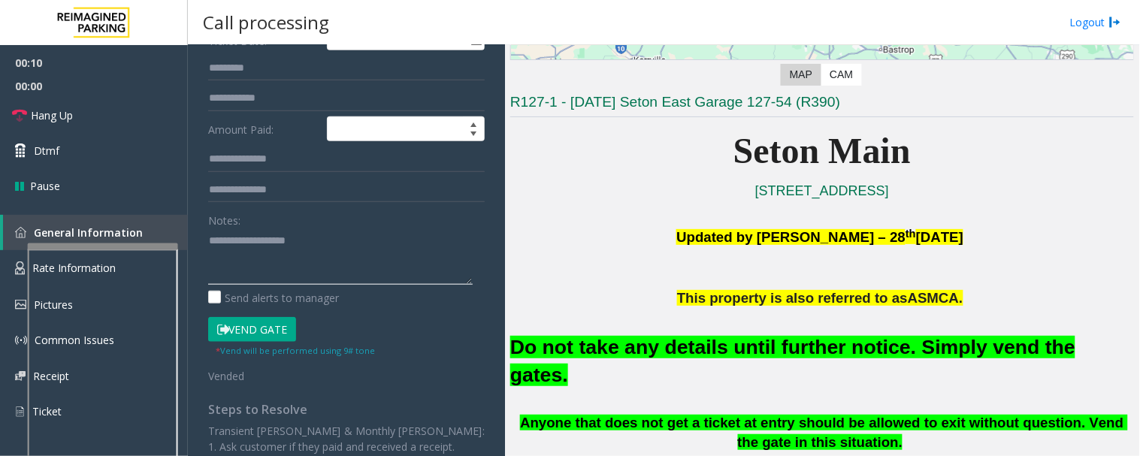
click at [256, 250] on textarea at bounding box center [340, 257] width 265 height 56
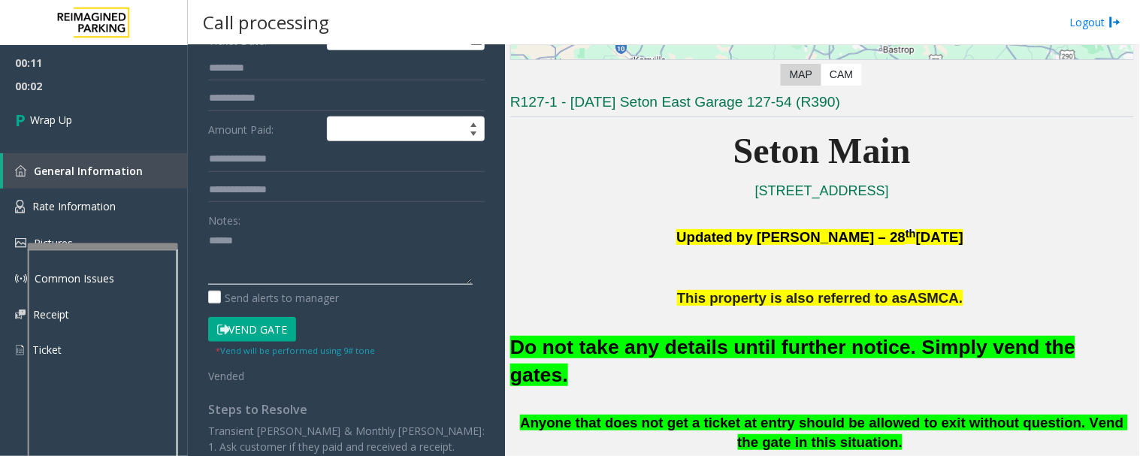
paste textarea "**********"
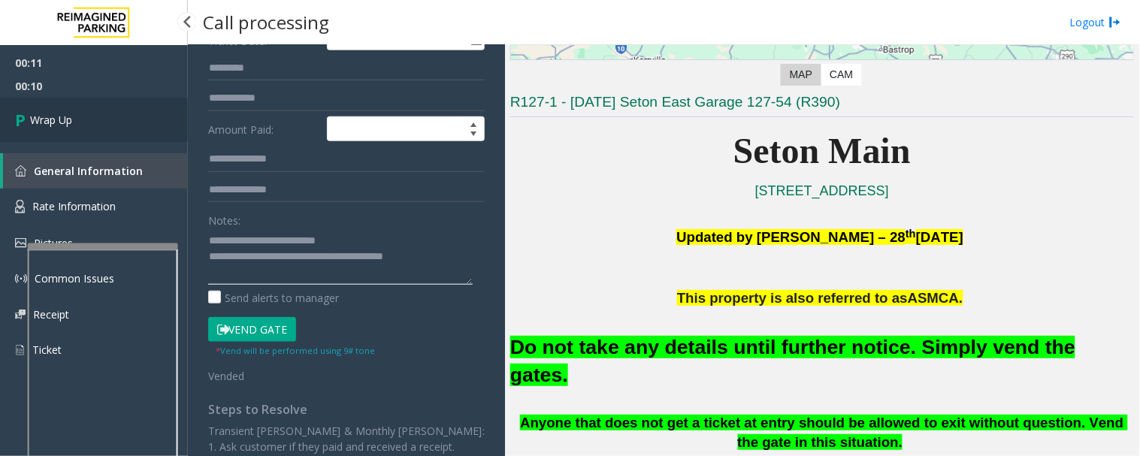
type textarea "**********"
click at [50, 122] on span "Wrap Up" at bounding box center [51, 120] width 42 height 16
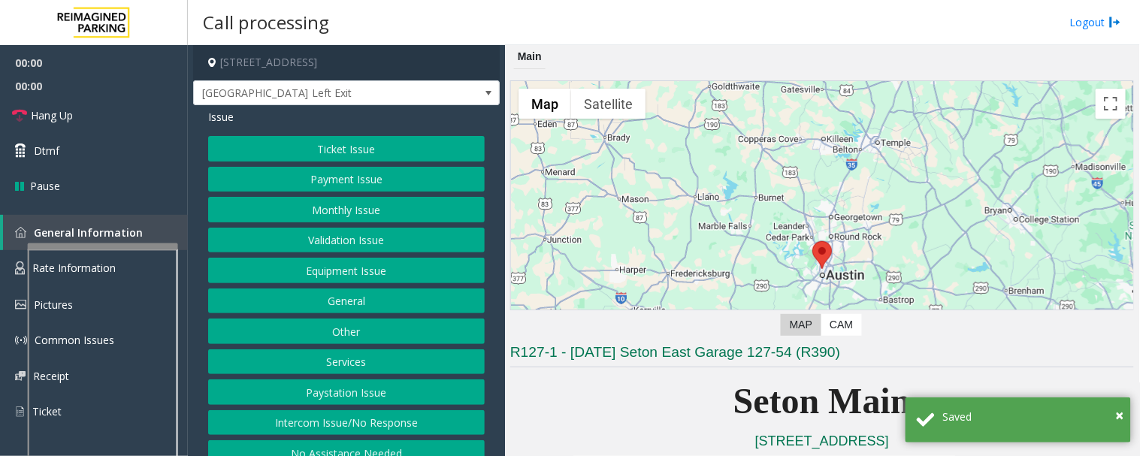
click at [367, 274] on button "Equipment Issue" at bounding box center [346, 271] width 277 height 26
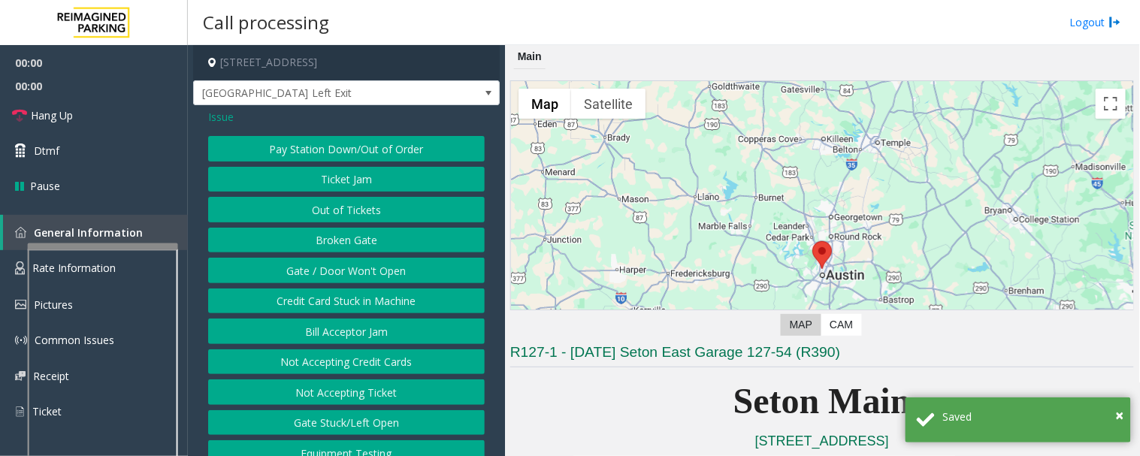
click at [365, 259] on button "Gate / Door Won't Open" at bounding box center [346, 271] width 277 height 26
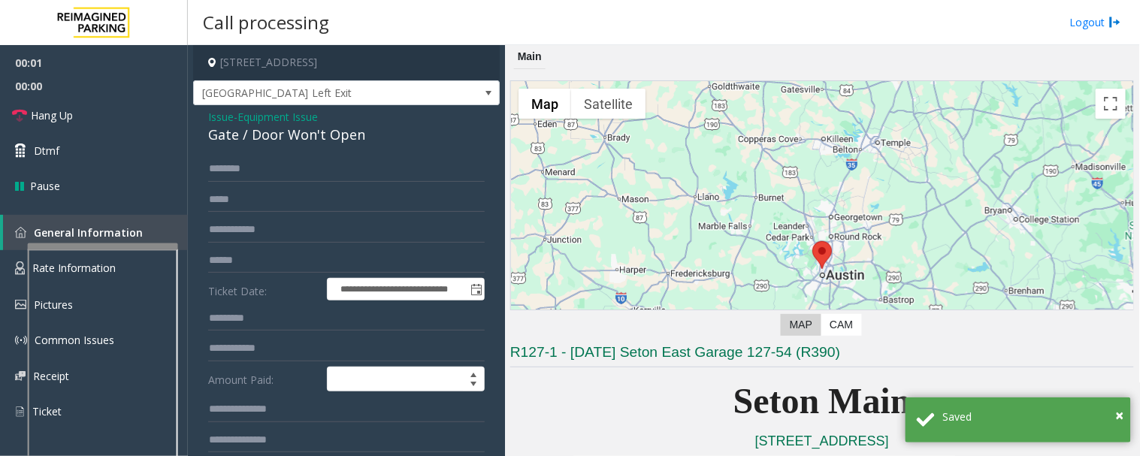
click at [286, 140] on div "Gate / Door Won't Open" at bounding box center [346, 135] width 277 height 20
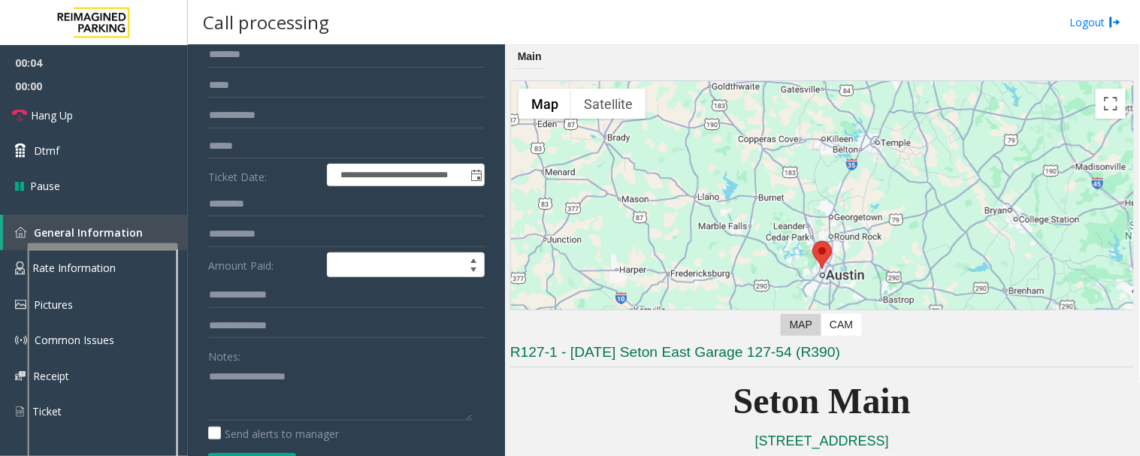
scroll to position [250, 0]
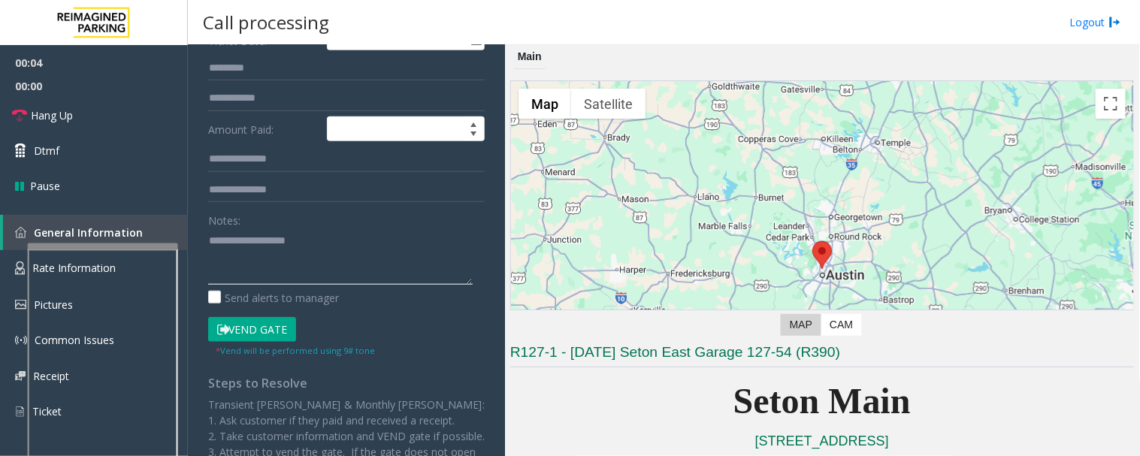
click at [289, 259] on textarea at bounding box center [340, 257] width 265 height 56
click at [268, 329] on button "Vend Gate" at bounding box center [252, 330] width 88 height 26
click at [301, 253] on textarea at bounding box center [340, 257] width 265 height 56
paste textarea "**********"
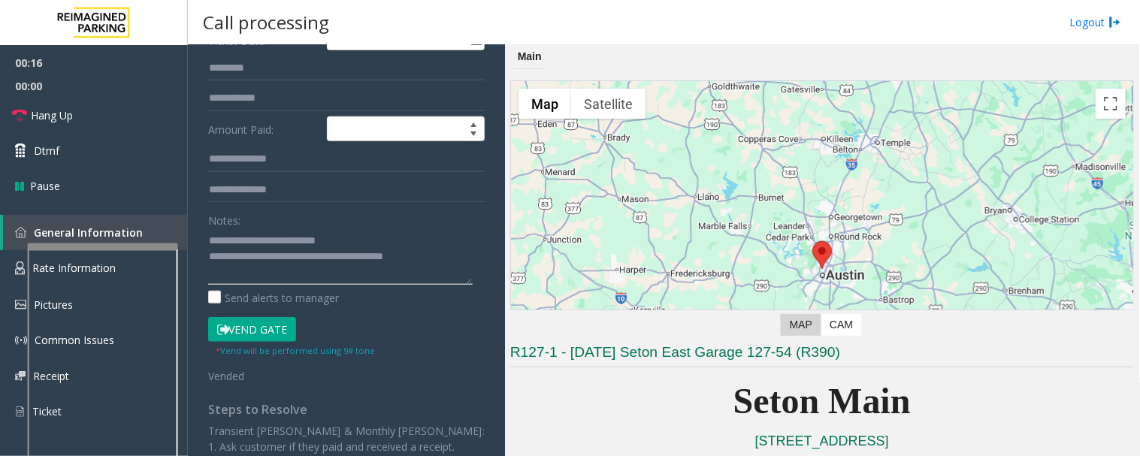
click at [440, 254] on textarea at bounding box center [340, 257] width 265 height 56
type textarea "**********"
click at [125, 131] on link "Hang Up" at bounding box center [94, 115] width 188 height 35
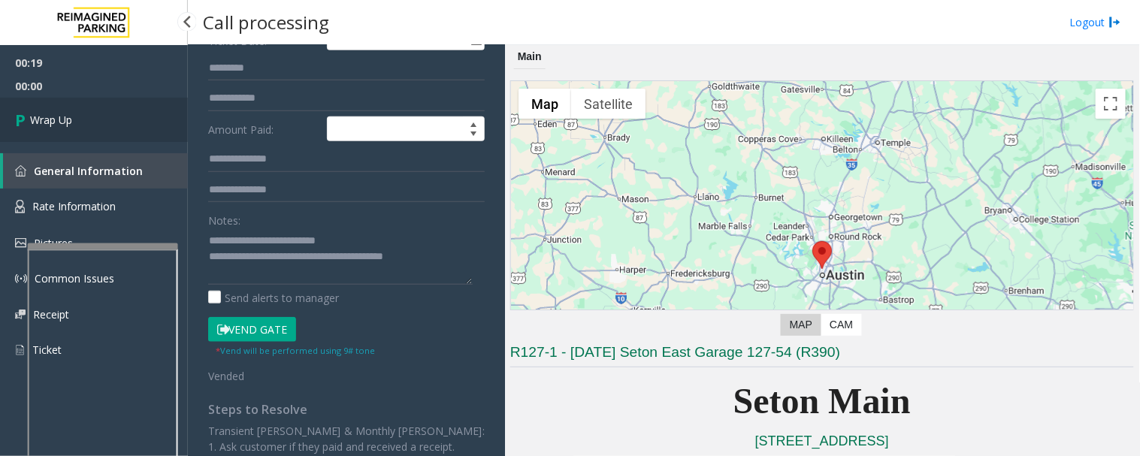
click at [84, 136] on link "Wrap Up" at bounding box center [94, 120] width 188 height 44
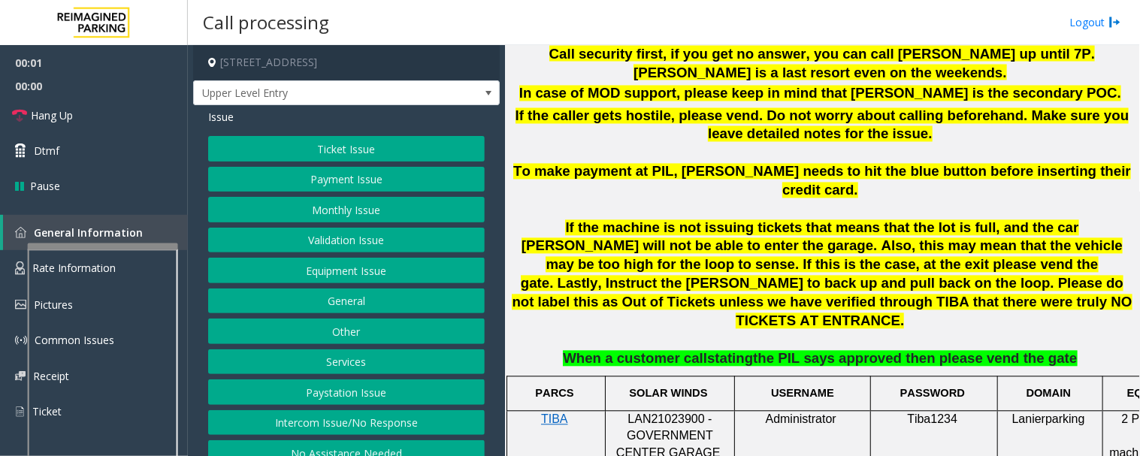
scroll to position [752, 0]
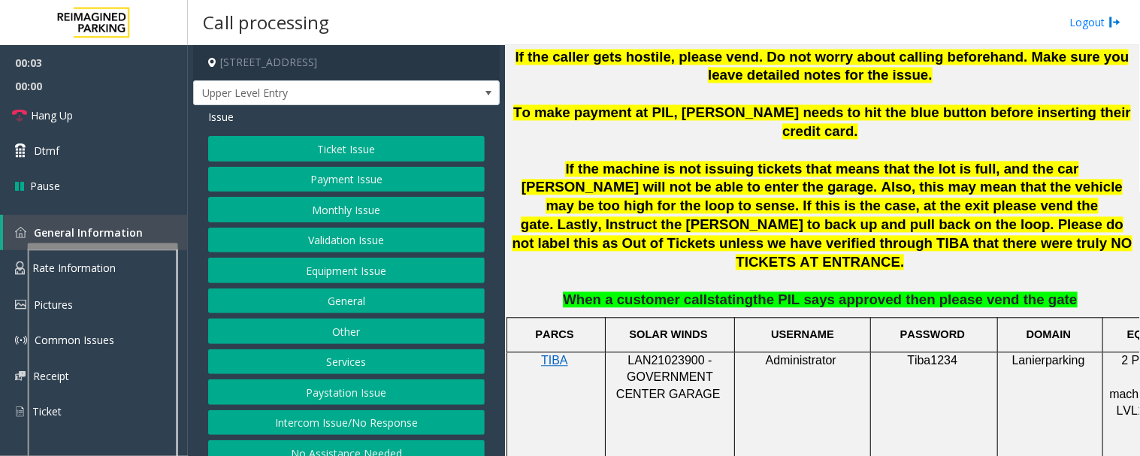
click at [437, 419] on button "Intercom Issue/No Response" at bounding box center [346, 423] width 277 height 26
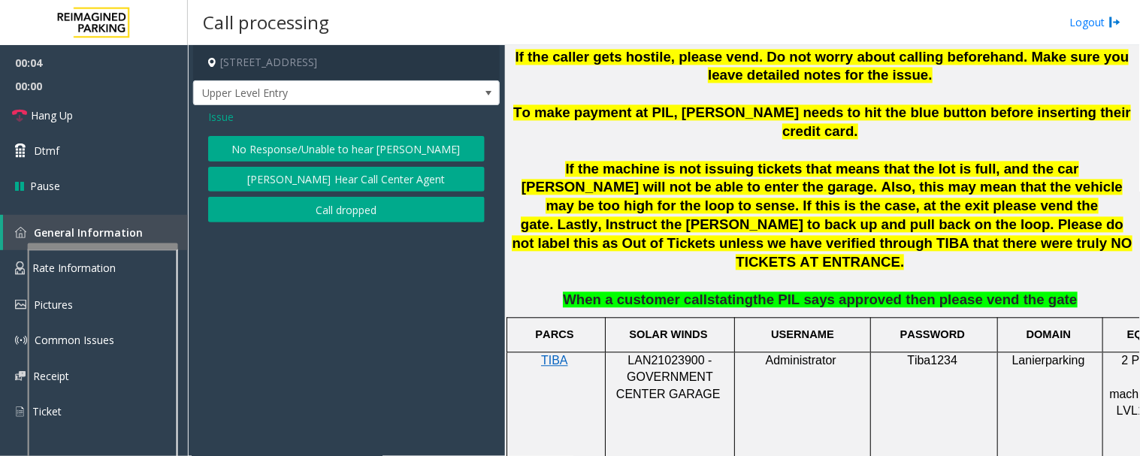
click at [374, 138] on button "No Response/Unable to hear [PERSON_NAME]" at bounding box center [346, 149] width 277 height 26
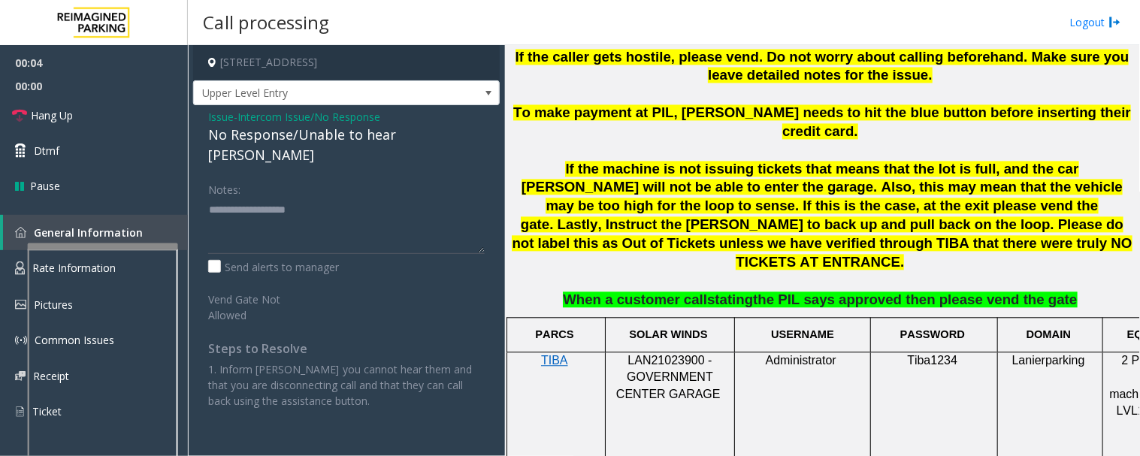
click at [378, 139] on div "No Response/Unable to hear [PERSON_NAME]" at bounding box center [346, 145] width 277 height 41
click at [377, 139] on div "No Response/Unable to hear [PERSON_NAME]" at bounding box center [346, 145] width 277 height 41
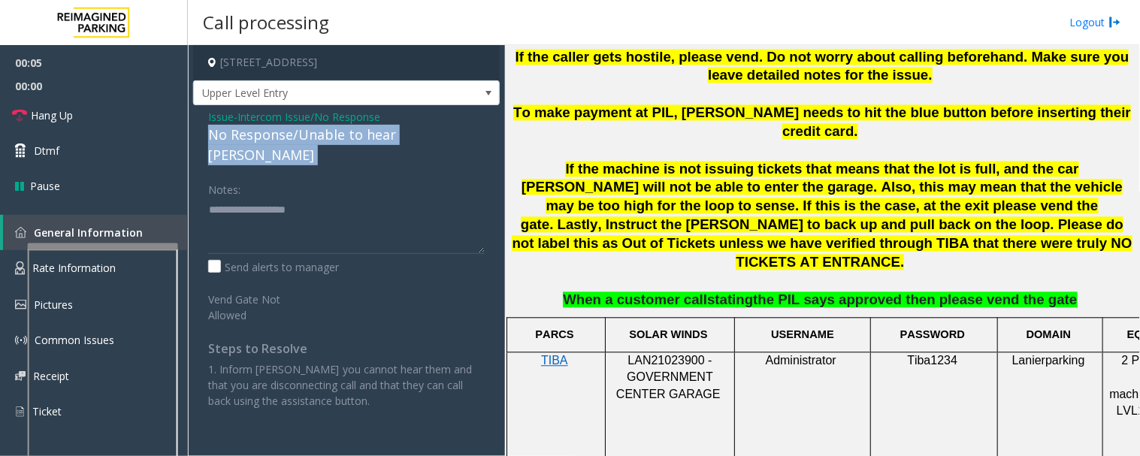
click at [377, 139] on div "No Response/Unable to hear [PERSON_NAME]" at bounding box center [346, 145] width 277 height 41
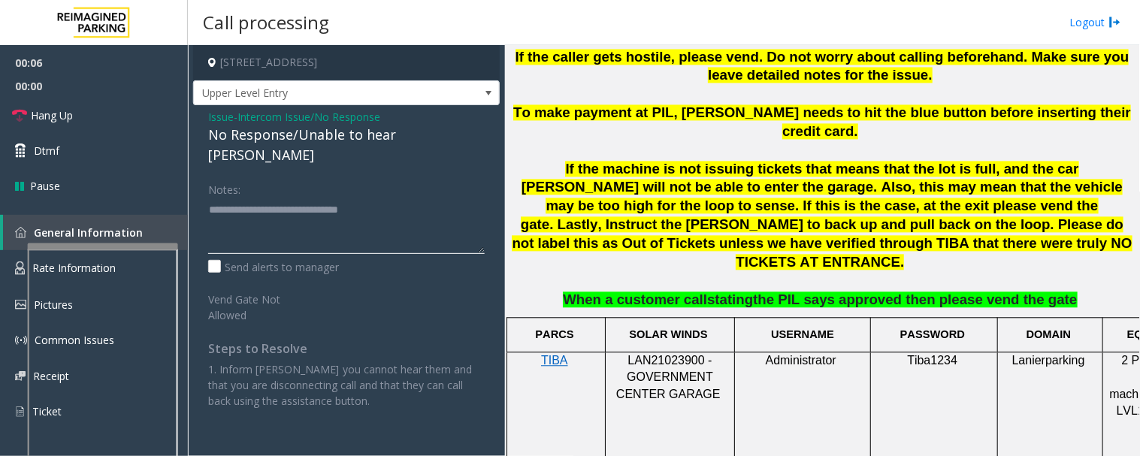
click at [449, 198] on textarea at bounding box center [346, 226] width 277 height 56
click at [439, 198] on textarea at bounding box center [346, 226] width 277 height 56
type textarea "**********"
click at [38, 122] on span "Hang Up" at bounding box center [52, 116] width 42 height 16
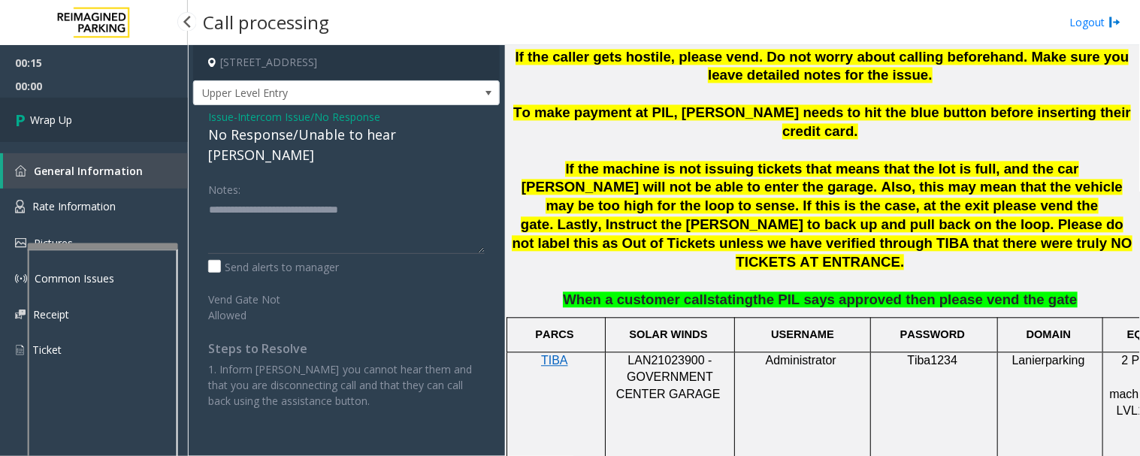
click at [49, 120] on span "Wrap Up" at bounding box center [51, 120] width 42 height 16
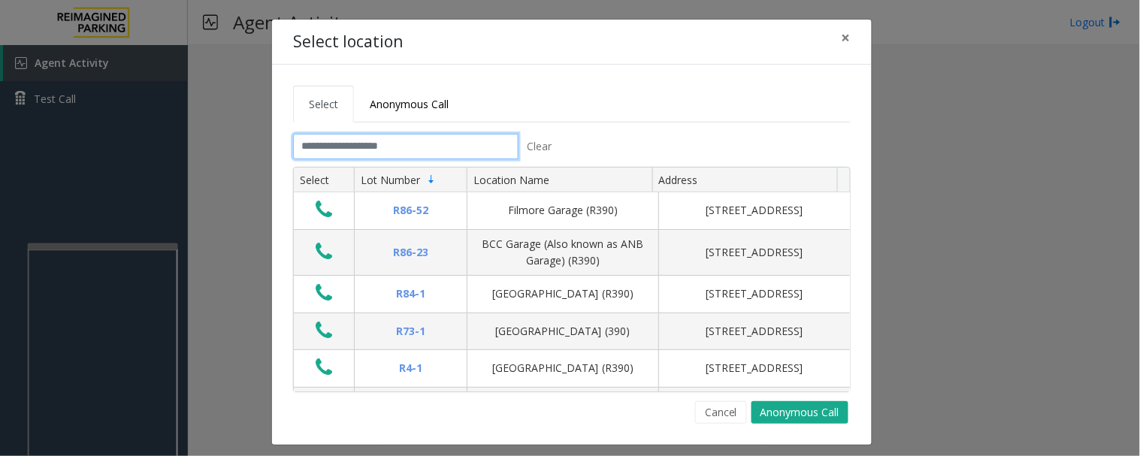
click at [451, 132] on tabset "Select Anonymous Call Clear Select Lot Number Location Name Address R86-52 Film…" at bounding box center [572, 255] width 558 height 338
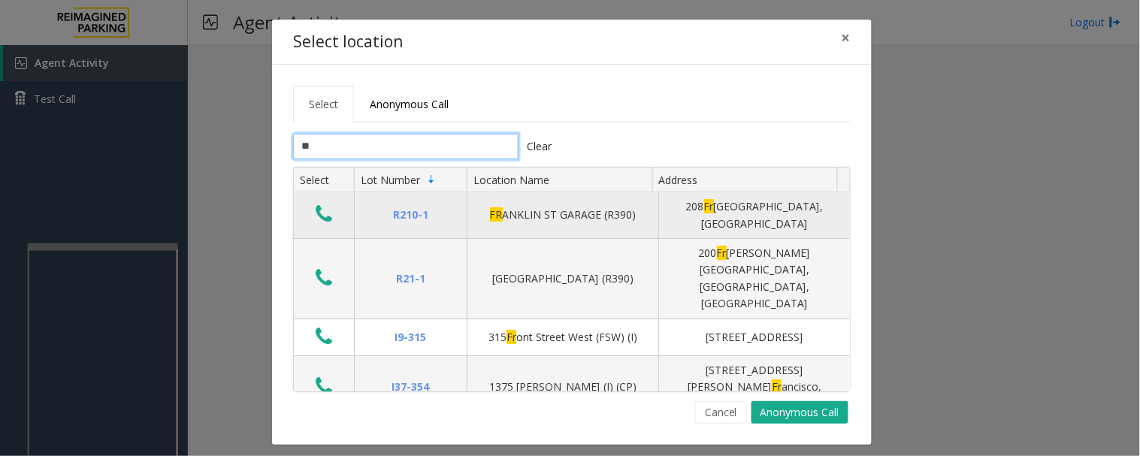
type input "**"
click at [316, 214] on icon "Data table" at bounding box center [324, 214] width 17 height 21
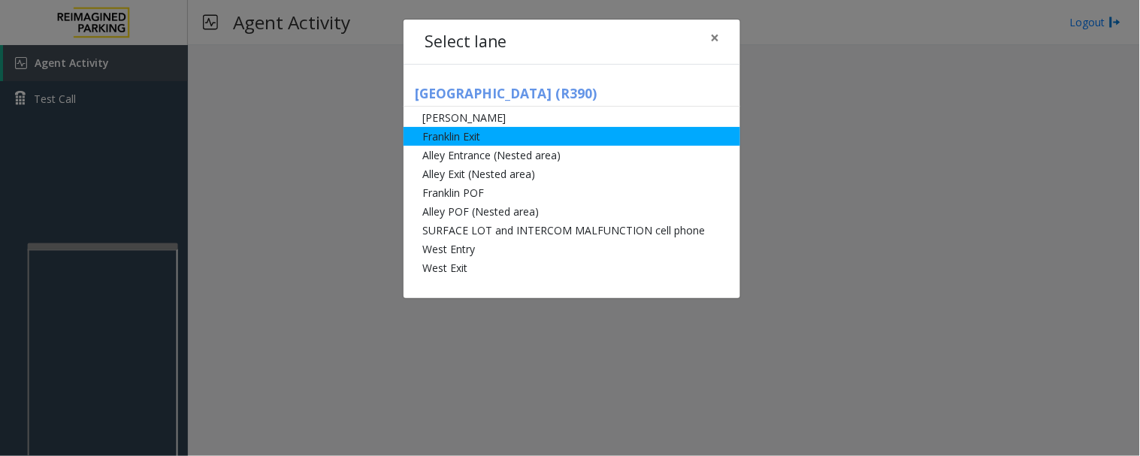
click at [513, 139] on li "Franklin Exit" at bounding box center [572, 136] width 337 height 19
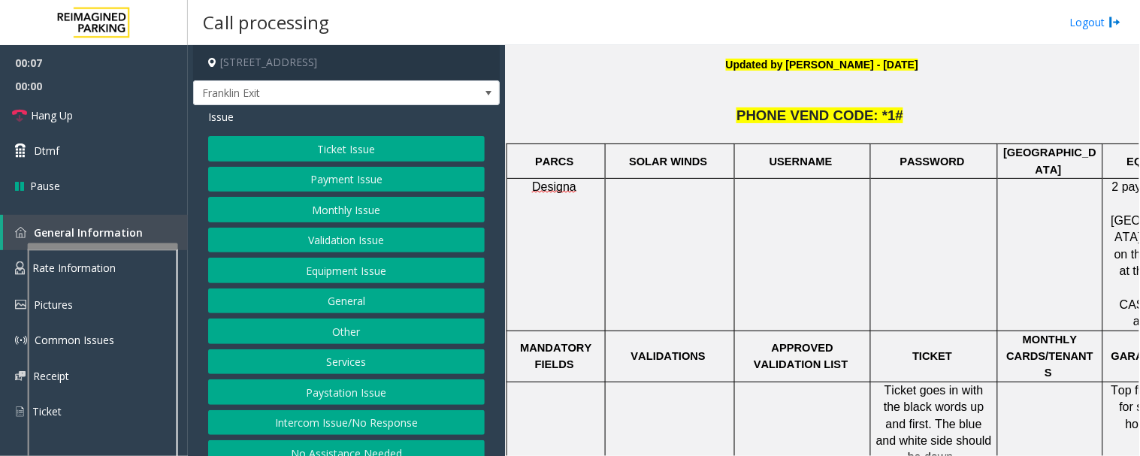
scroll to position [584, 0]
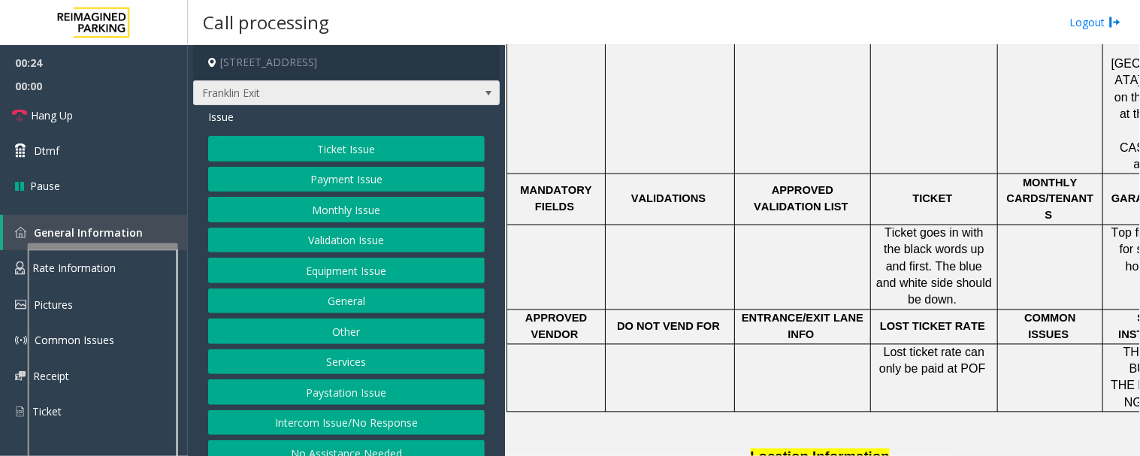
click at [283, 95] on span "Franklin Exit" at bounding box center [316, 93] width 244 height 24
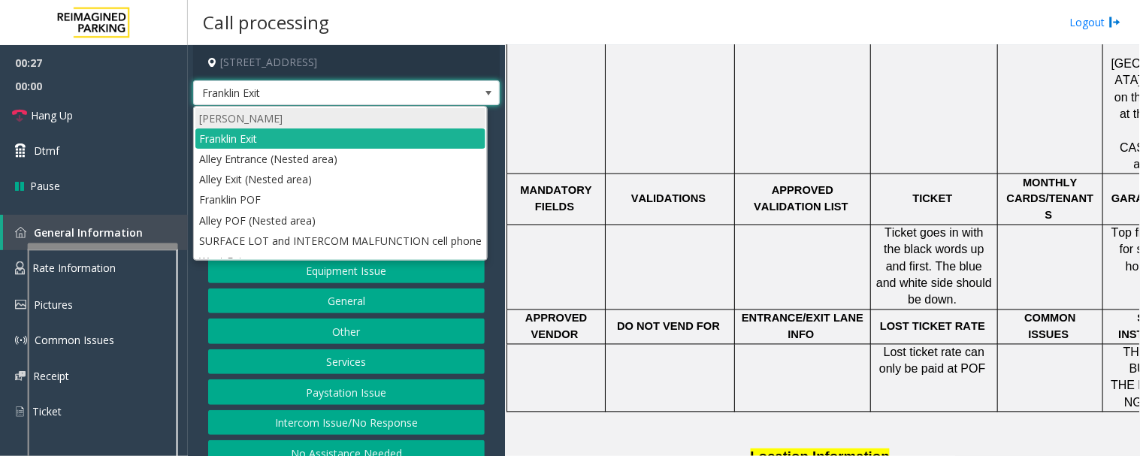
click at [274, 110] on li "Franklin Entrance" at bounding box center [340, 118] width 290 height 20
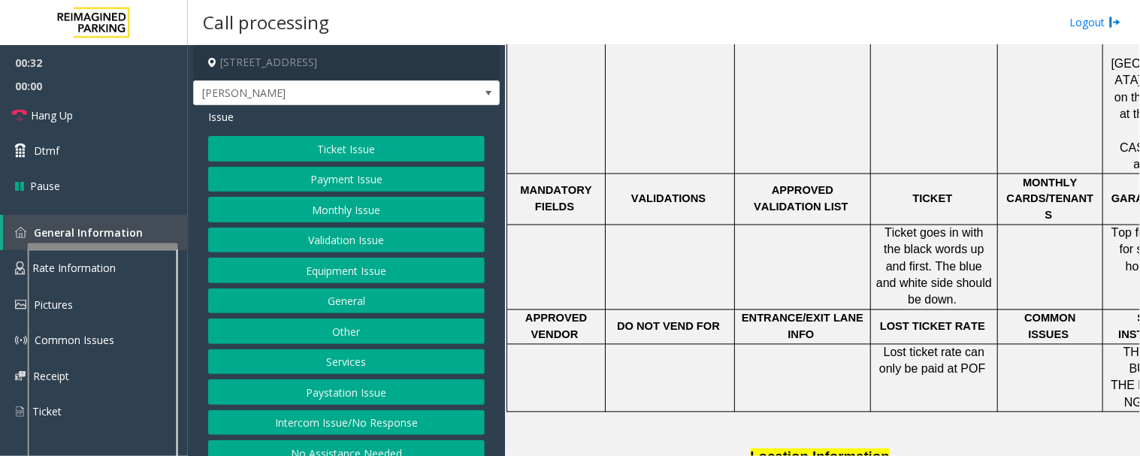
click at [377, 212] on button "Monthly Issue" at bounding box center [346, 210] width 277 height 26
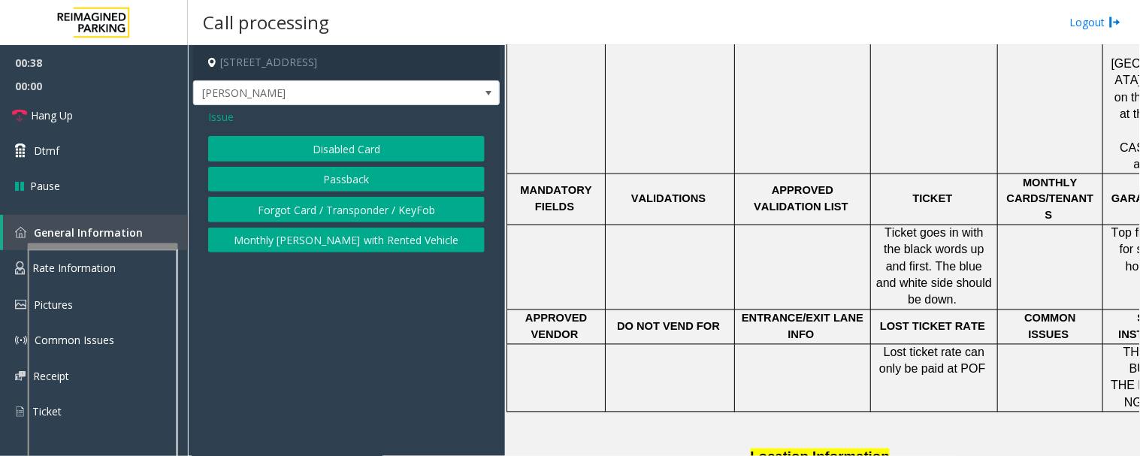
click at [218, 121] on span "Issue" at bounding box center [221, 117] width 26 height 16
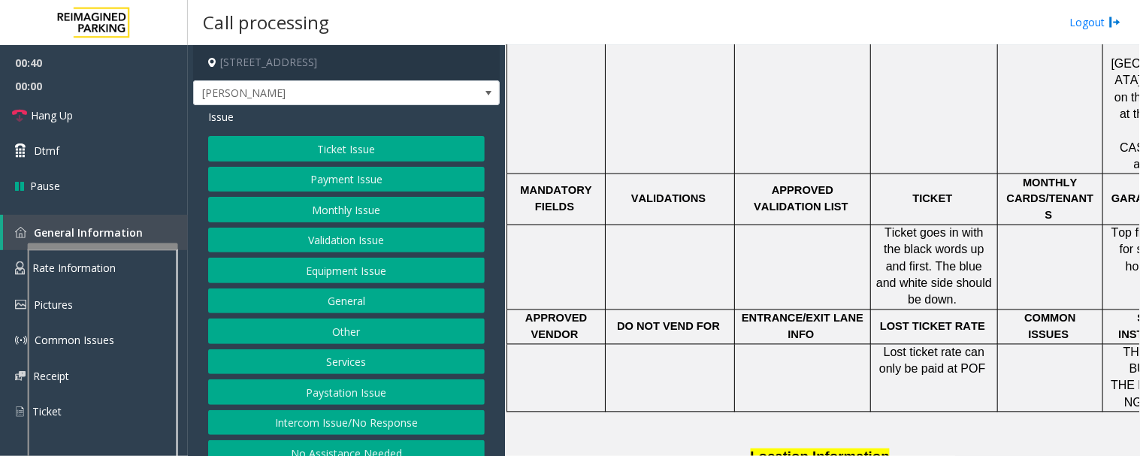
click at [281, 212] on button "Monthly Issue" at bounding box center [346, 210] width 277 height 26
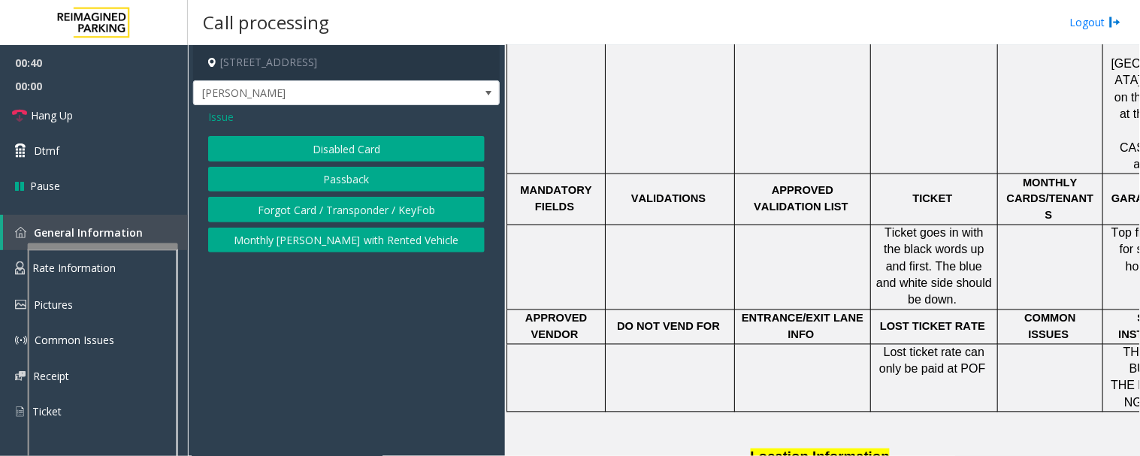
click at [292, 139] on button "Disabled Card" at bounding box center [346, 149] width 277 height 26
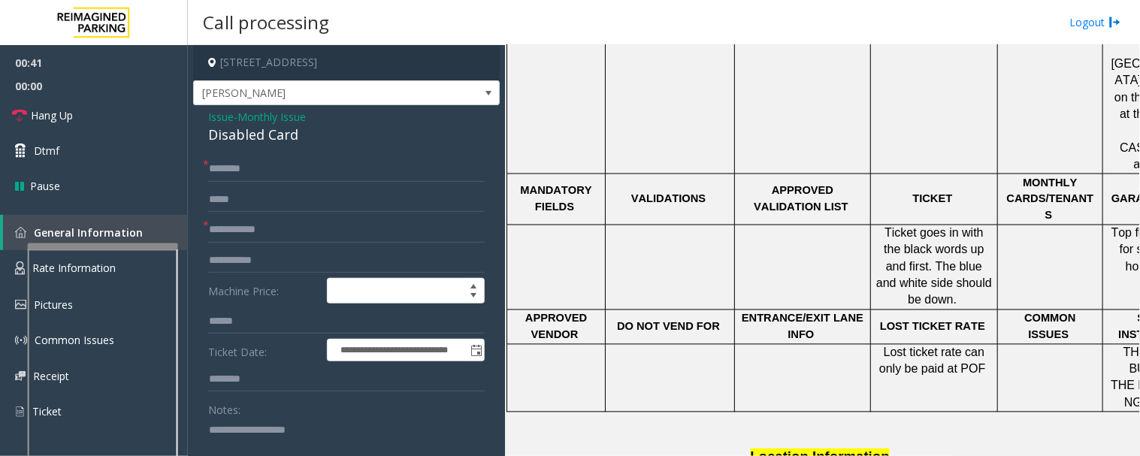
click at [241, 129] on div "Disabled Card" at bounding box center [346, 135] width 277 height 20
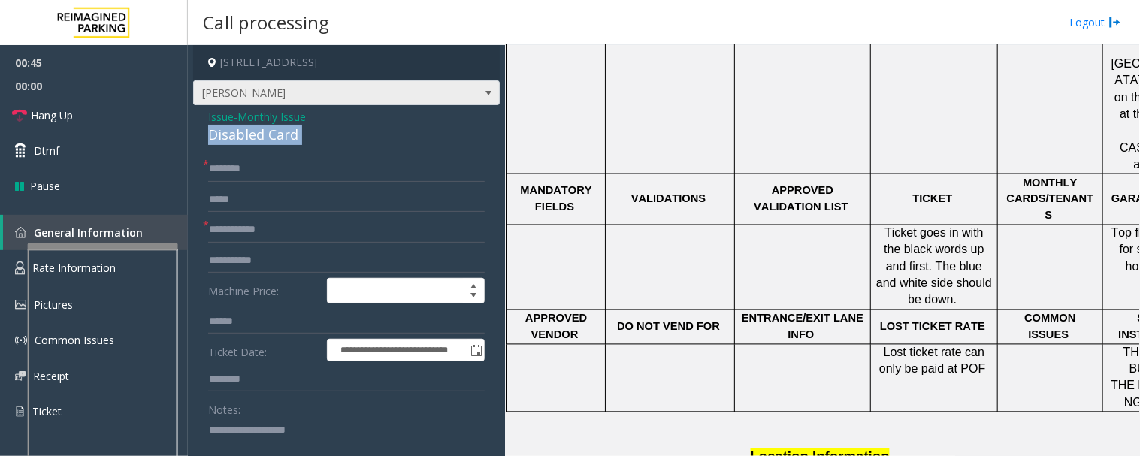
copy div "Disabled Card"
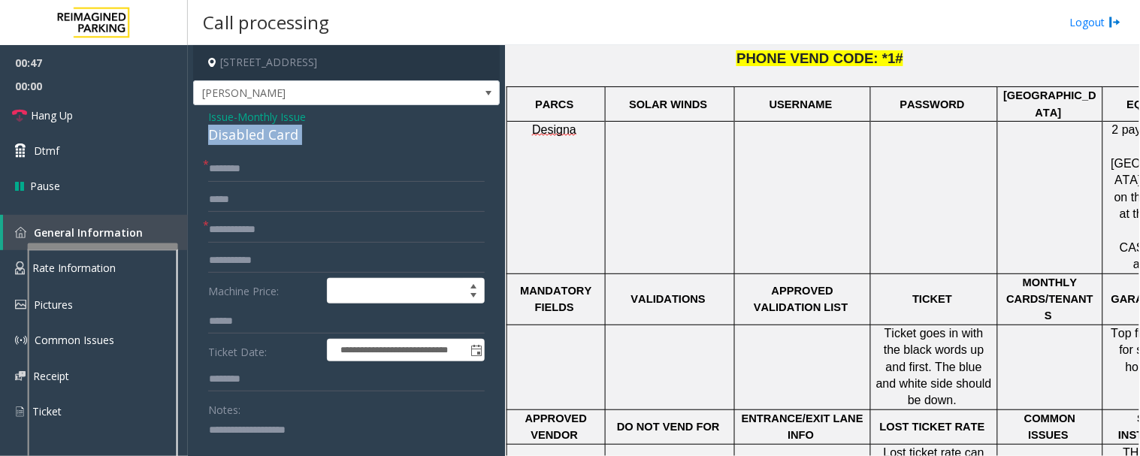
scroll to position [250, 0]
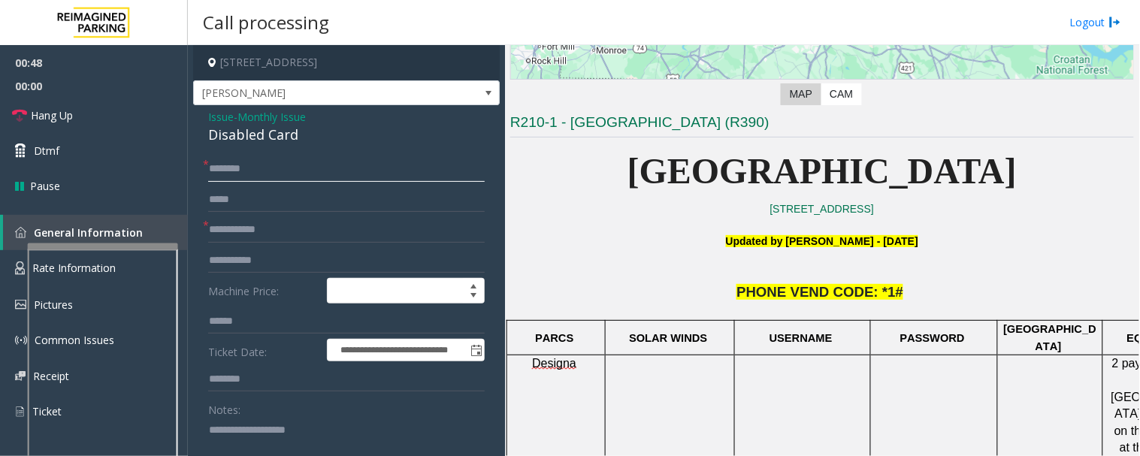
click at [326, 171] on input "text" at bounding box center [346, 169] width 277 height 26
type input "****"
click at [336, 235] on input "text" at bounding box center [346, 230] width 277 height 26
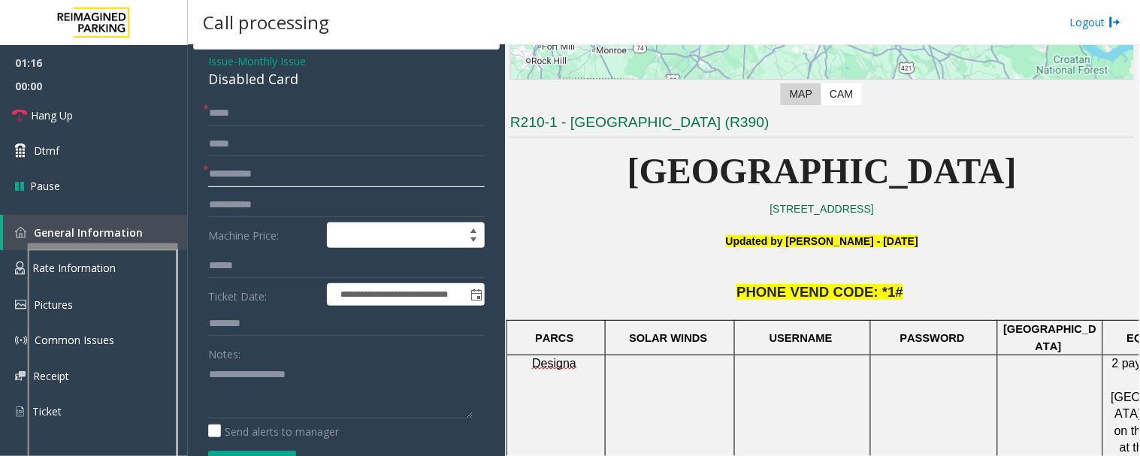
scroll to position [83, 0]
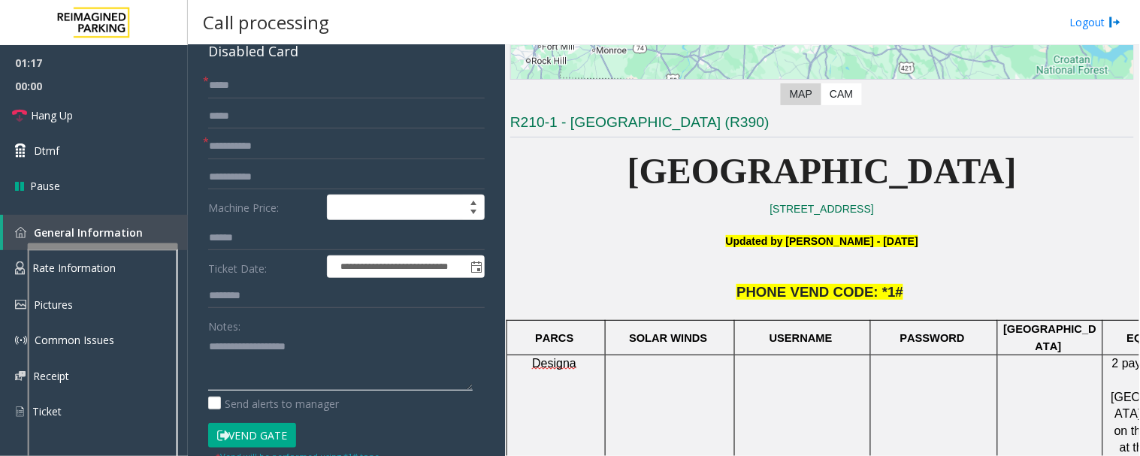
click at [301, 364] on textarea at bounding box center [340, 363] width 265 height 56
click at [239, 143] on input "**********" at bounding box center [346, 147] width 277 height 26
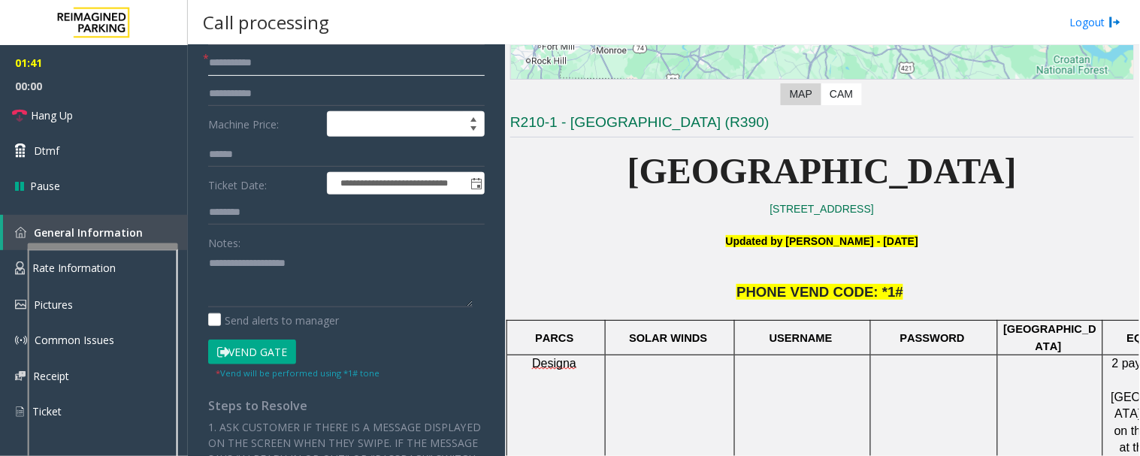
type input "**********"
click at [267, 344] on button "Vend Gate" at bounding box center [252, 353] width 88 height 26
click at [305, 283] on textarea at bounding box center [340, 279] width 265 height 56
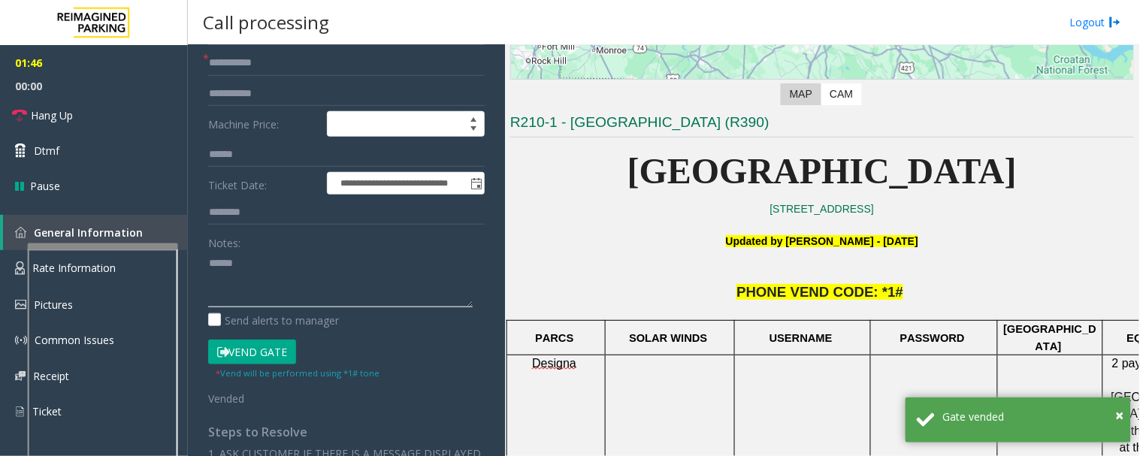
paste textarea "**********"
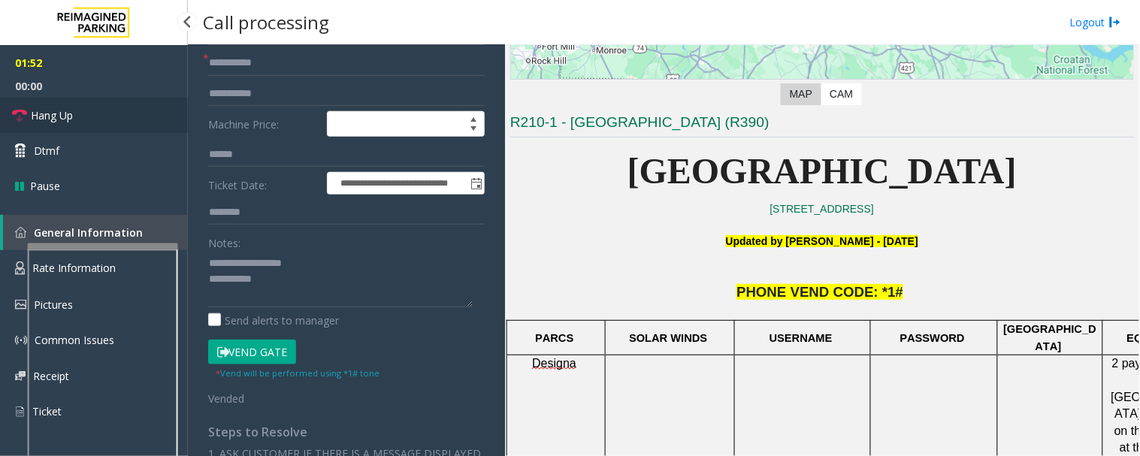
click at [93, 108] on link "Hang Up" at bounding box center [94, 115] width 188 height 35
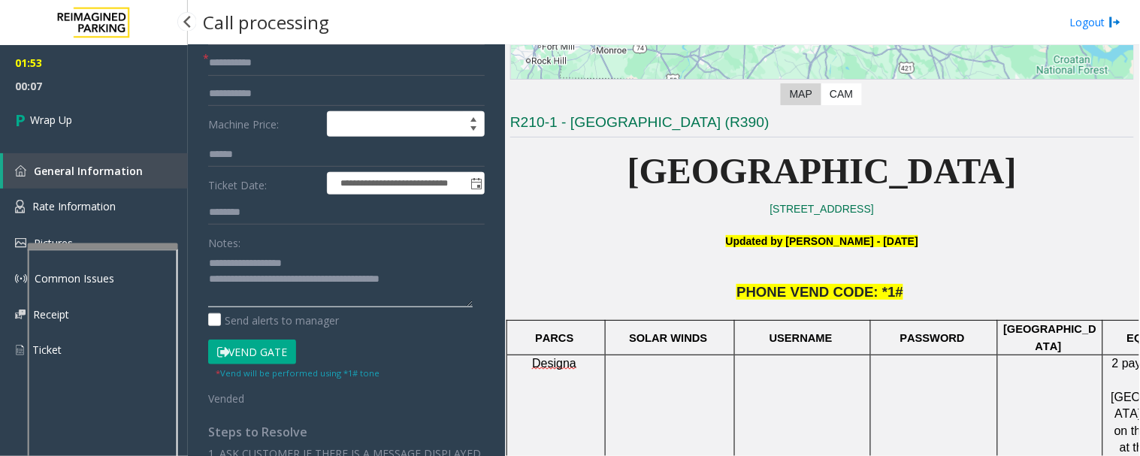
type textarea "**********"
drag, startPoint x: 0, startPoint y: 92, endPoint x: 32, endPoint y: 125, distance: 46.3
click at [5, 102] on ul "01:53 00:08 Wrap Up" at bounding box center [94, 93] width 188 height 97
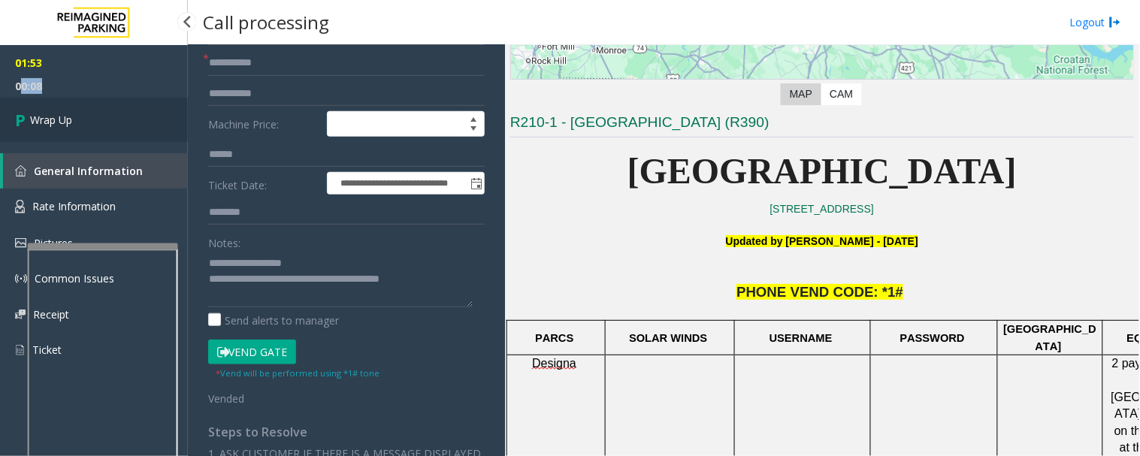
click at [32, 125] on span "Wrap Up" at bounding box center [51, 120] width 42 height 16
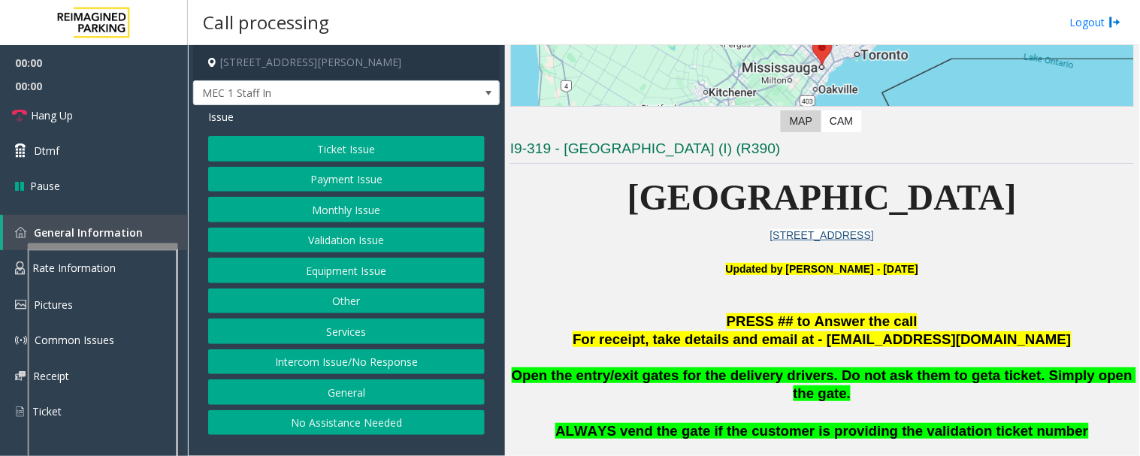
scroll to position [334, 0]
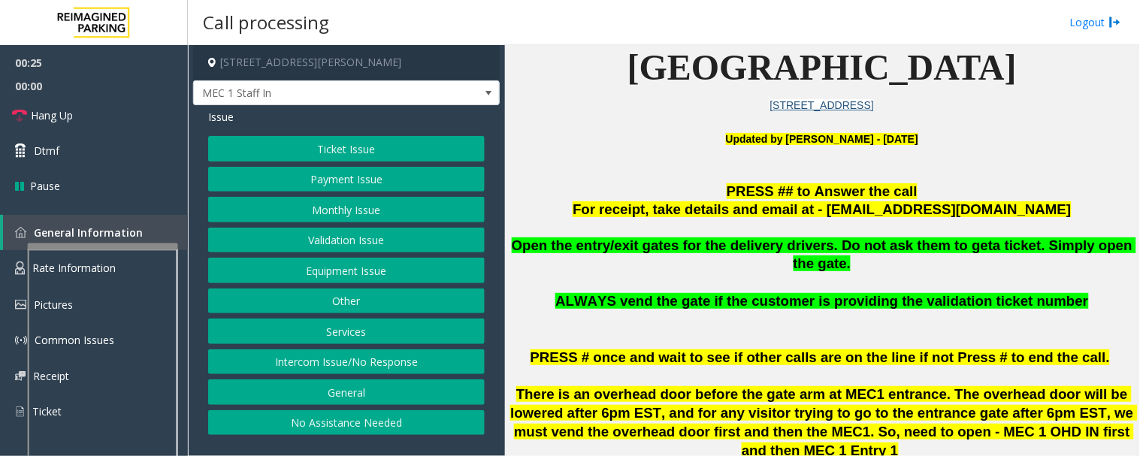
click at [402, 364] on button "Intercom Issue/No Response" at bounding box center [346, 363] width 277 height 26
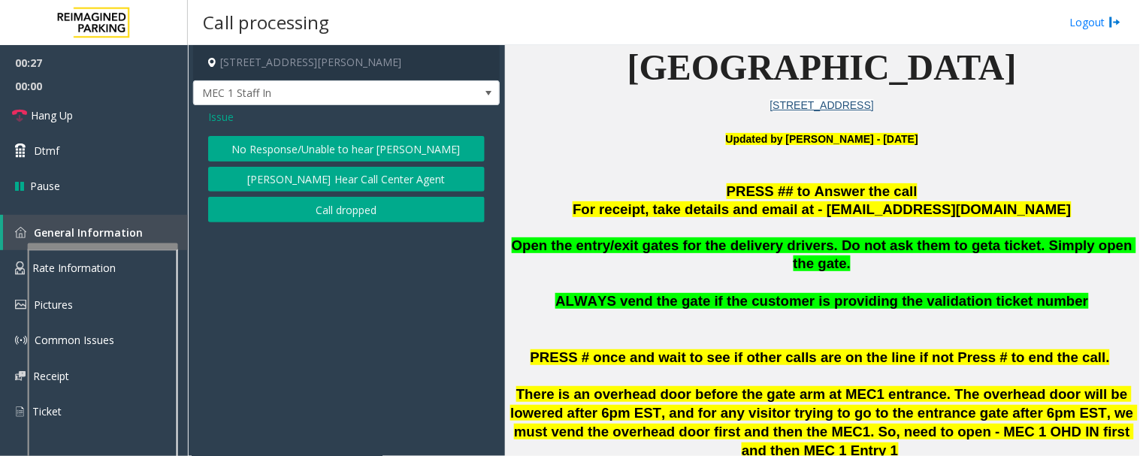
click at [407, 179] on button "[PERSON_NAME] Hear Call Center Agent" at bounding box center [346, 180] width 277 height 26
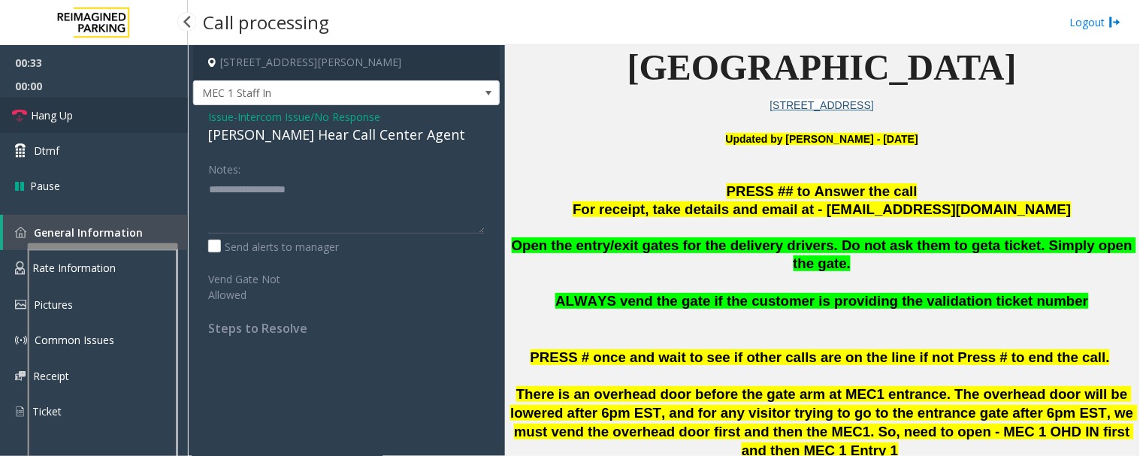
click at [107, 117] on link "Hang Up" at bounding box center [94, 115] width 188 height 35
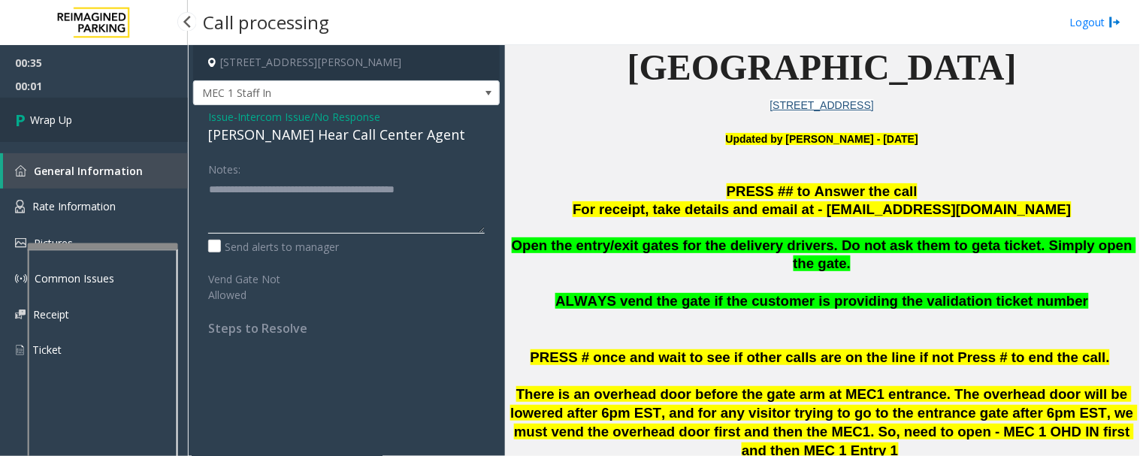
type textarea "**********"
click at [128, 129] on link "Wrap Up" at bounding box center [94, 120] width 188 height 44
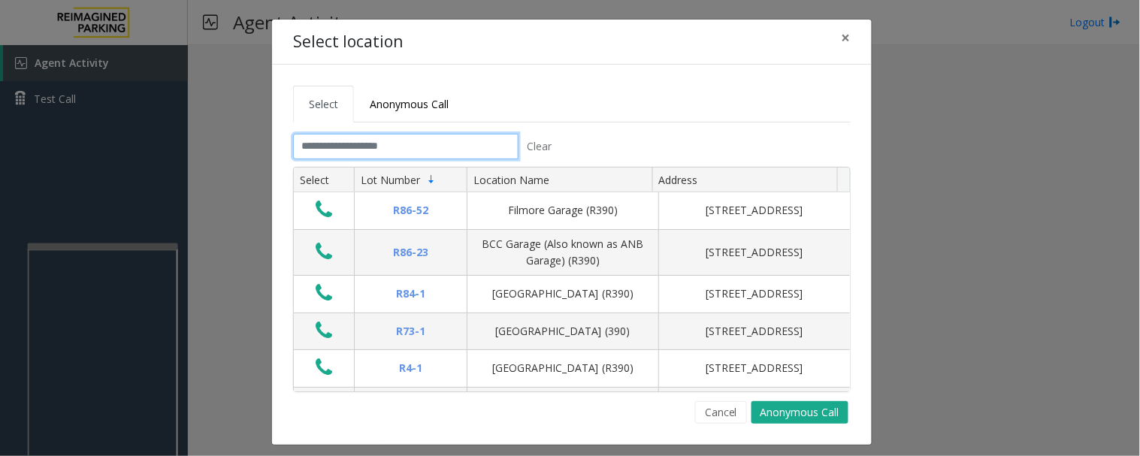
click at [426, 146] on input "text" at bounding box center [406, 147] width 226 height 26
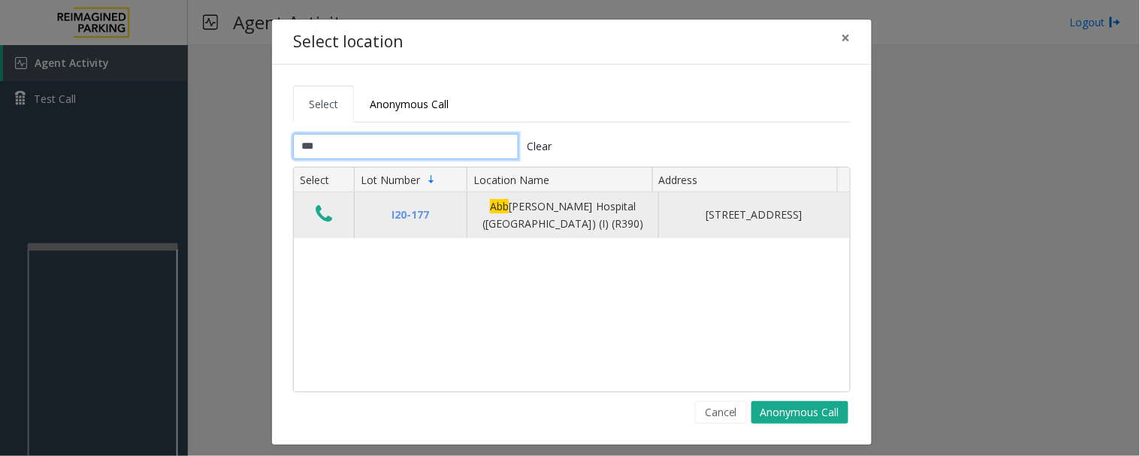
type input "***"
drag, startPoint x: 321, startPoint y: 211, endPoint x: 332, endPoint y: 212, distance: 11.3
click at [322, 211] on icon "Data table" at bounding box center [324, 214] width 17 height 21
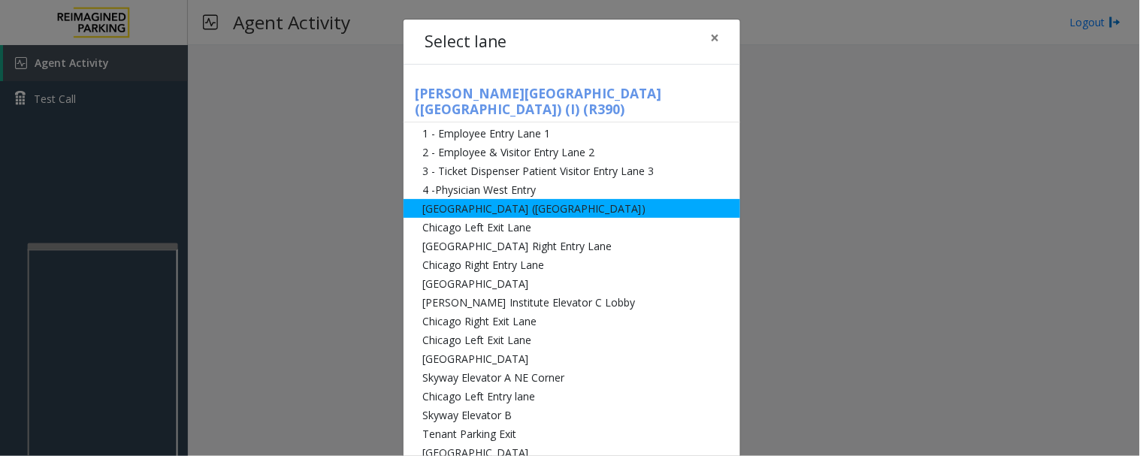
click at [498, 199] on li "[GEOGRAPHIC_DATA] ([GEOGRAPHIC_DATA])" at bounding box center [572, 208] width 337 height 19
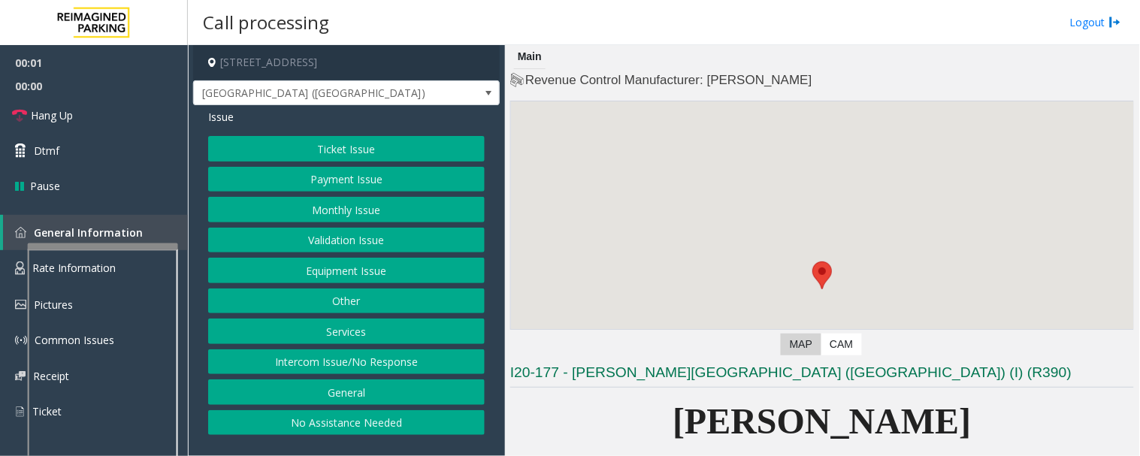
drag, startPoint x: 338, startPoint y: 214, endPoint x: 326, endPoint y: 237, distance: 25.6
click at [329, 238] on div "Ticket Issue Payment Issue Monthly Issue Validation Issue Equipment Issue Other…" at bounding box center [346, 285] width 277 height 299
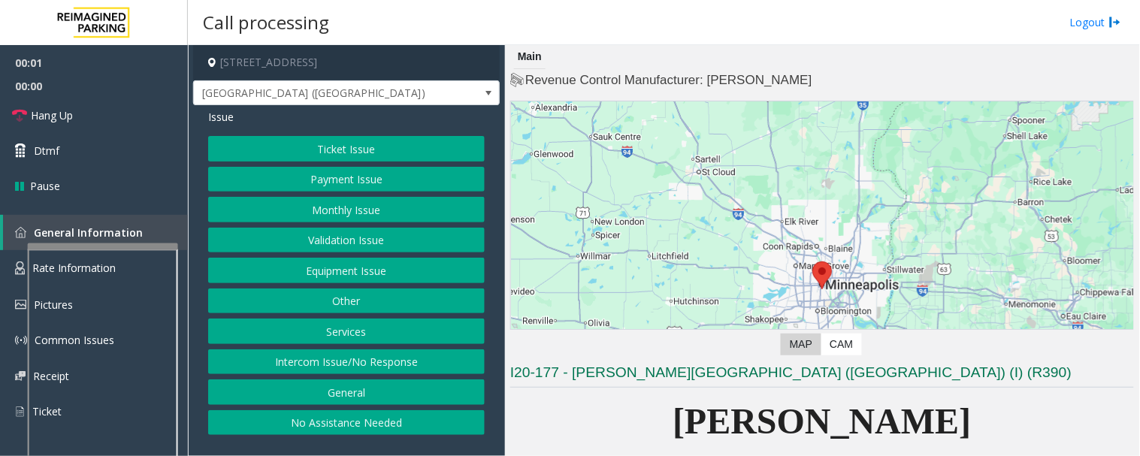
click at [347, 210] on button "Monthly Issue" at bounding box center [346, 210] width 277 height 26
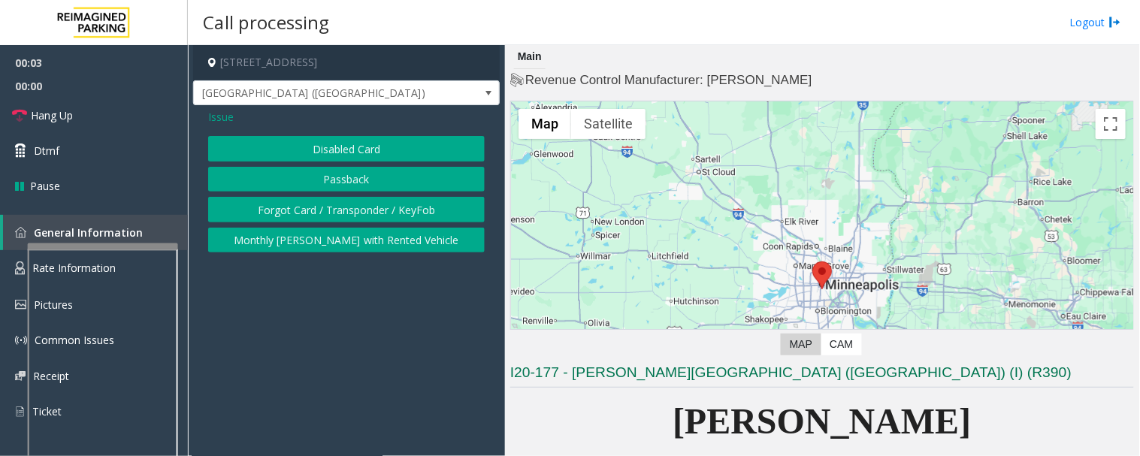
click at [379, 146] on button "Disabled Card" at bounding box center [346, 149] width 277 height 26
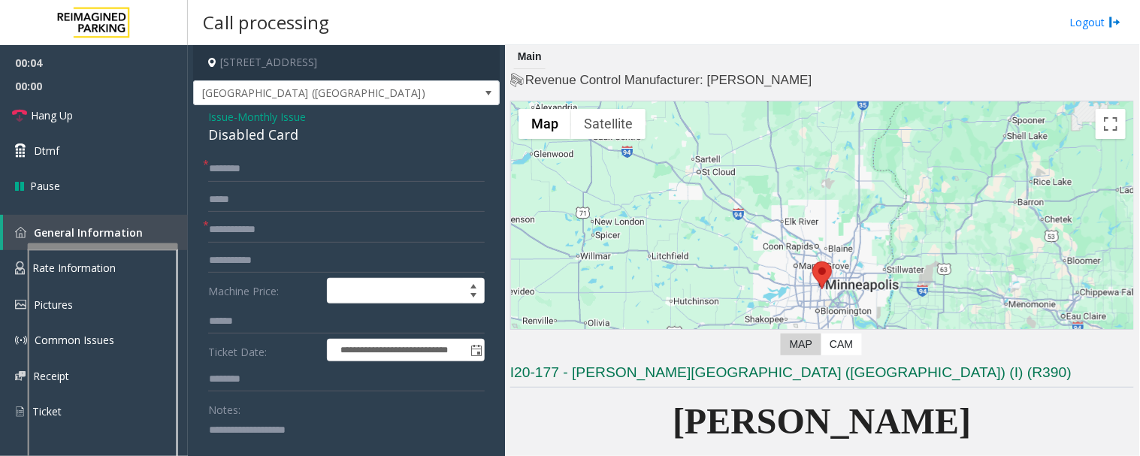
click at [249, 141] on div "Disabled Card" at bounding box center [346, 135] width 277 height 20
copy div "Disabled Card"
click at [268, 241] on input "text" at bounding box center [346, 230] width 277 height 26
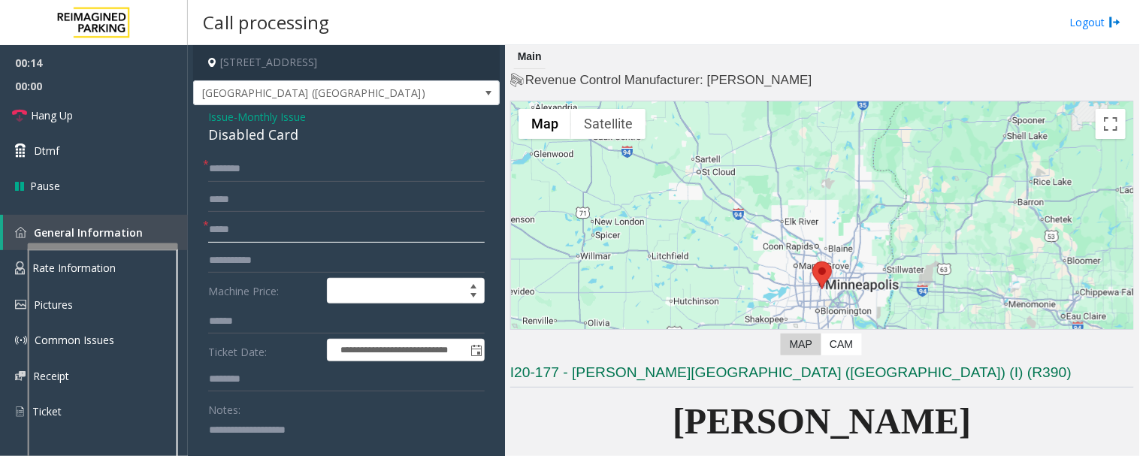
scroll to position [83, 0]
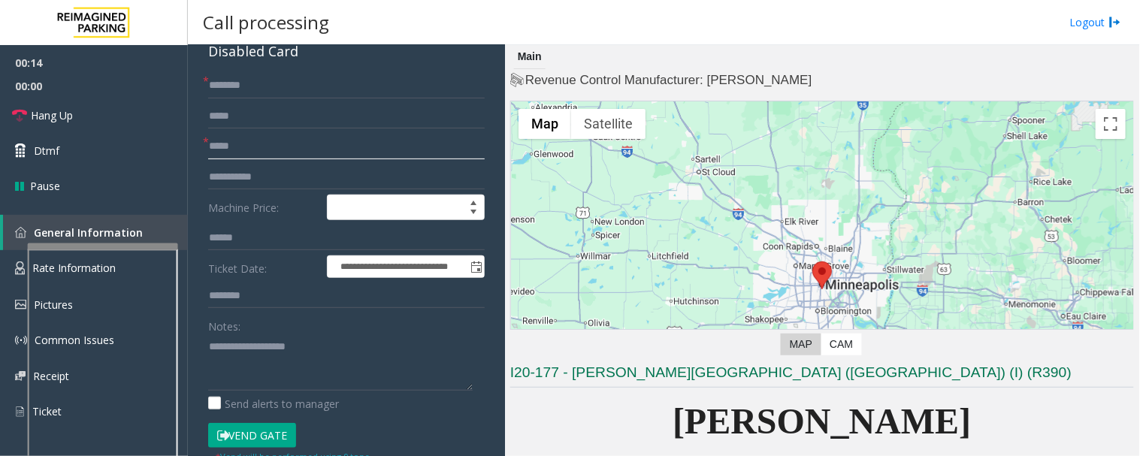
type input "*****"
click at [275, 357] on textarea at bounding box center [340, 363] width 265 height 56
type textarea "******"
click at [289, 151] on input "*****" at bounding box center [346, 147] width 277 height 26
type input "**********"
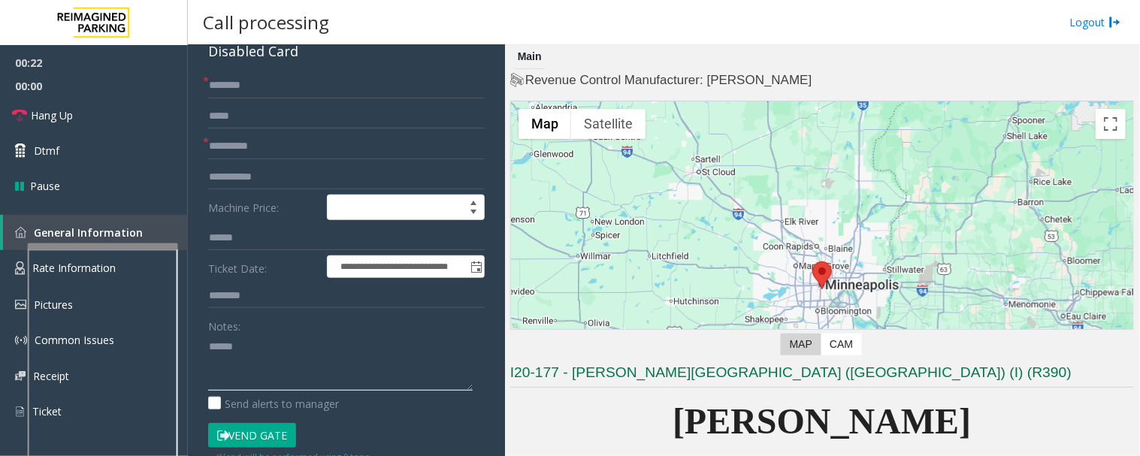
click at [279, 351] on textarea at bounding box center [340, 363] width 265 height 56
paste textarea "**********"
type textarea "**********"
click at [234, 148] on input "**********" at bounding box center [346, 147] width 277 height 26
type input "**********"
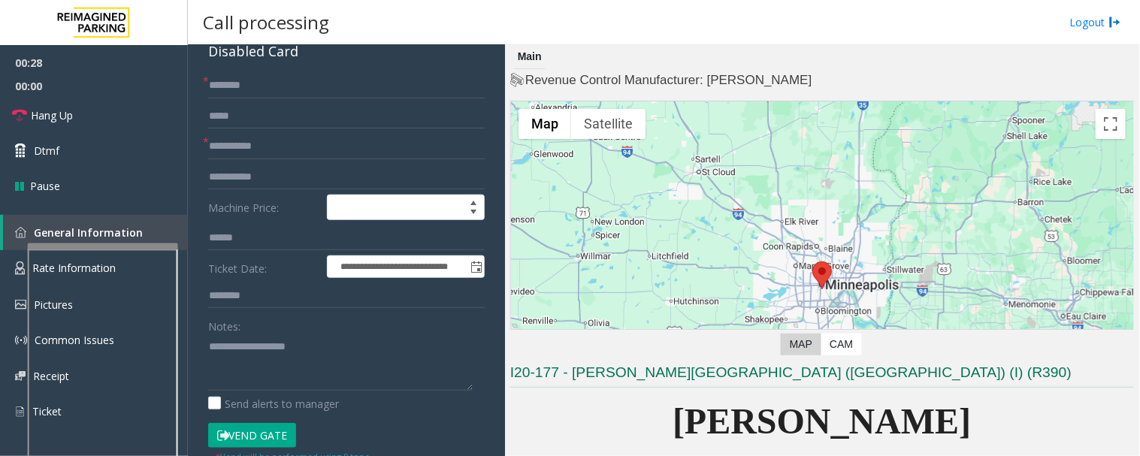
click at [275, 438] on button "Vend Gate" at bounding box center [252, 436] width 88 height 26
click at [292, 388] on textarea at bounding box center [340, 363] width 265 height 56
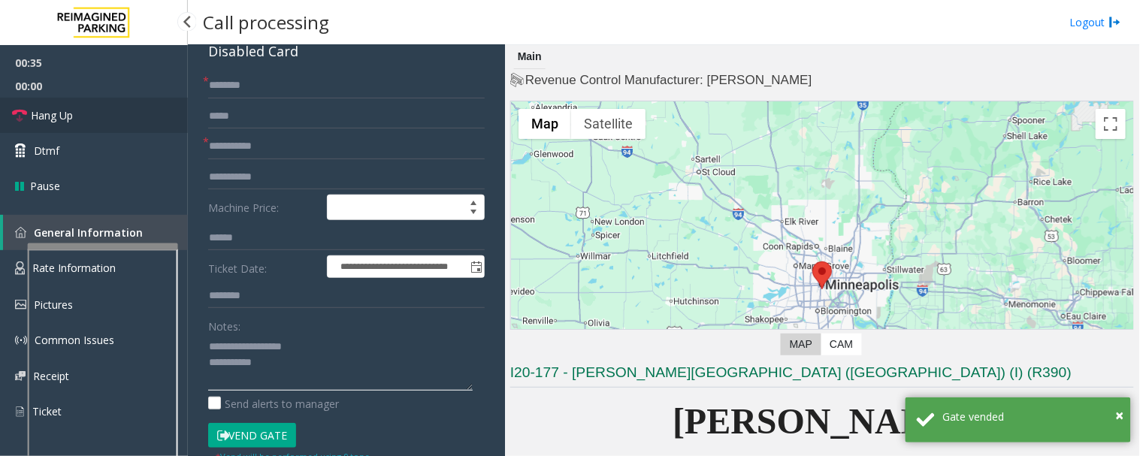
type textarea "**********"
click at [12, 116] on icon at bounding box center [19, 115] width 15 height 15
click at [262, 84] on input "text" at bounding box center [346, 86] width 277 height 26
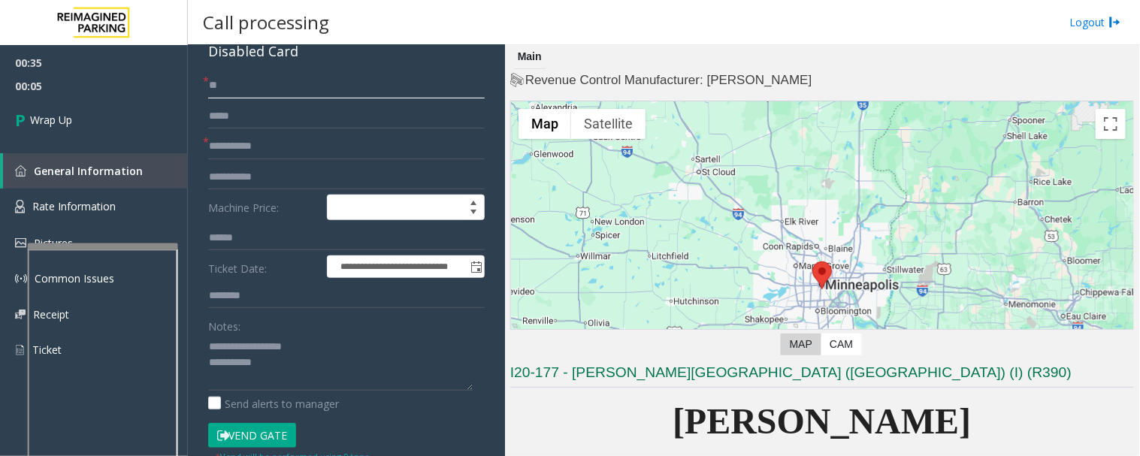
type input "**"
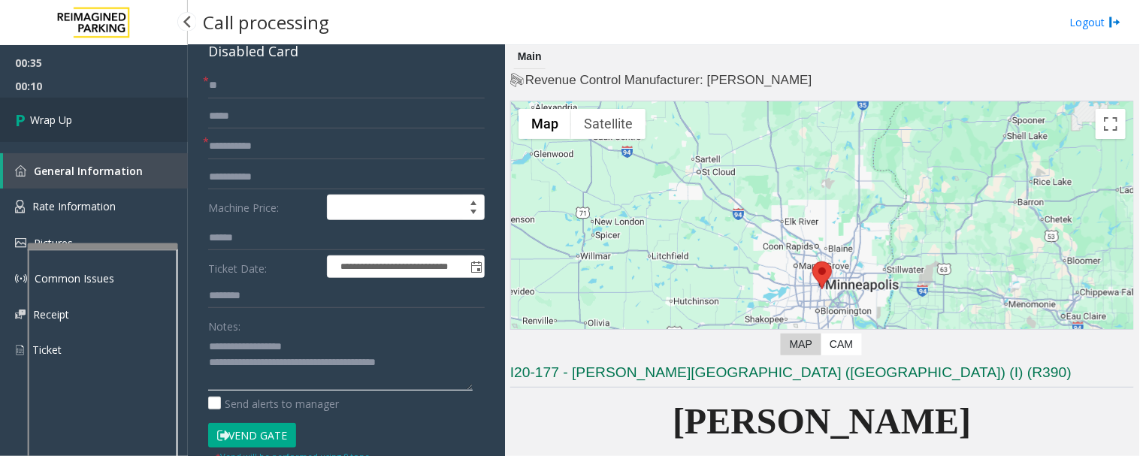
type textarea "**********"
click at [124, 129] on link "Wrap Up" at bounding box center [94, 120] width 188 height 44
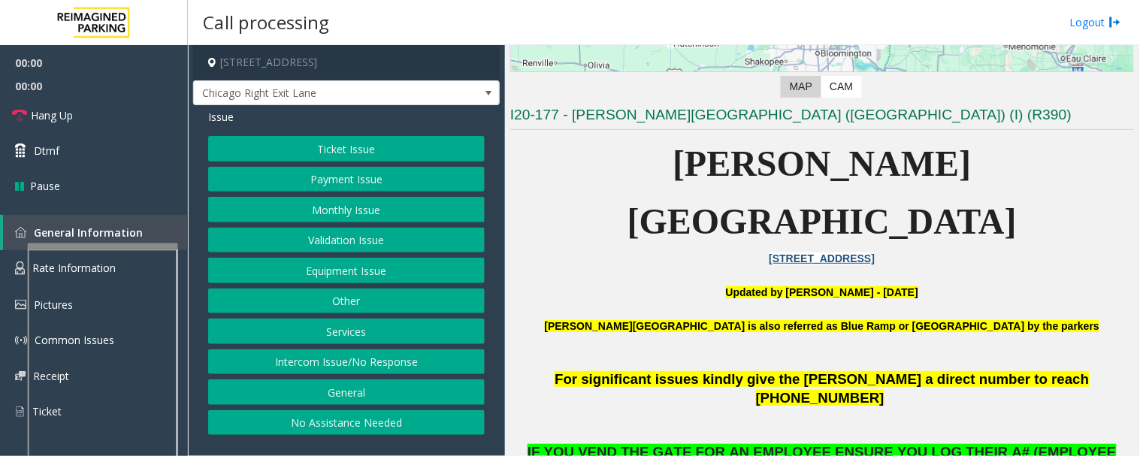
scroll to position [417, 0]
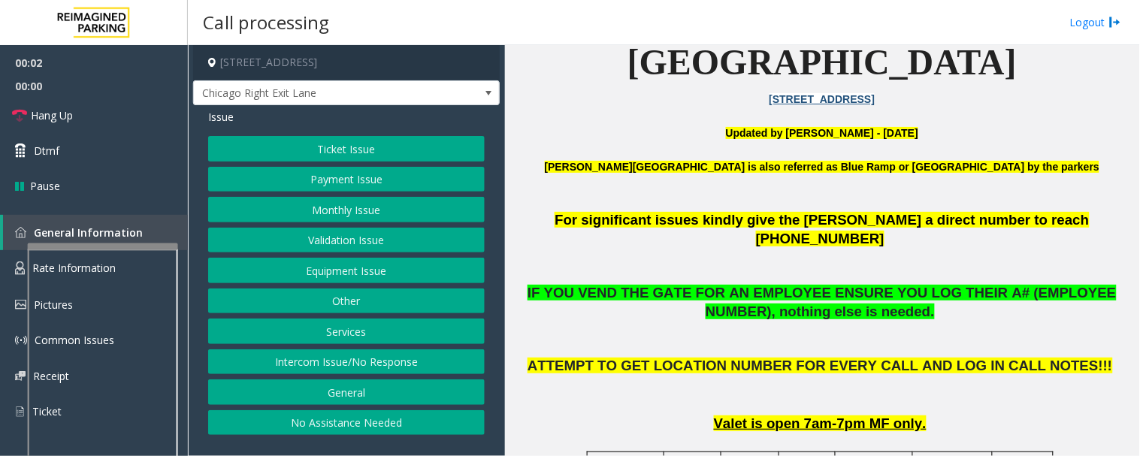
click at [336, 210] on button "Monthly Issue" at bounding box center [346, 210] width 277 height 26
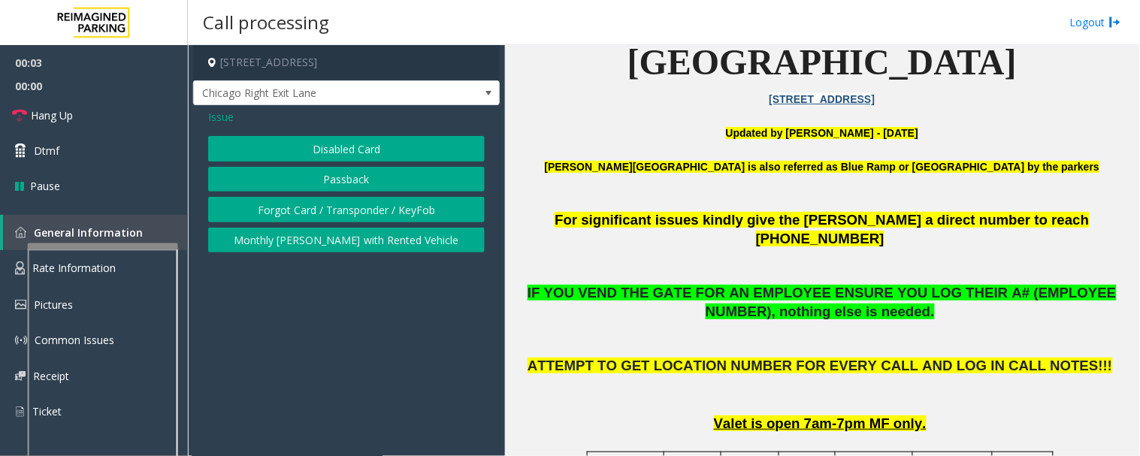
click at [395, 149] on button "Disabled Card" at bounding box center [346, 149] width 277 height 26
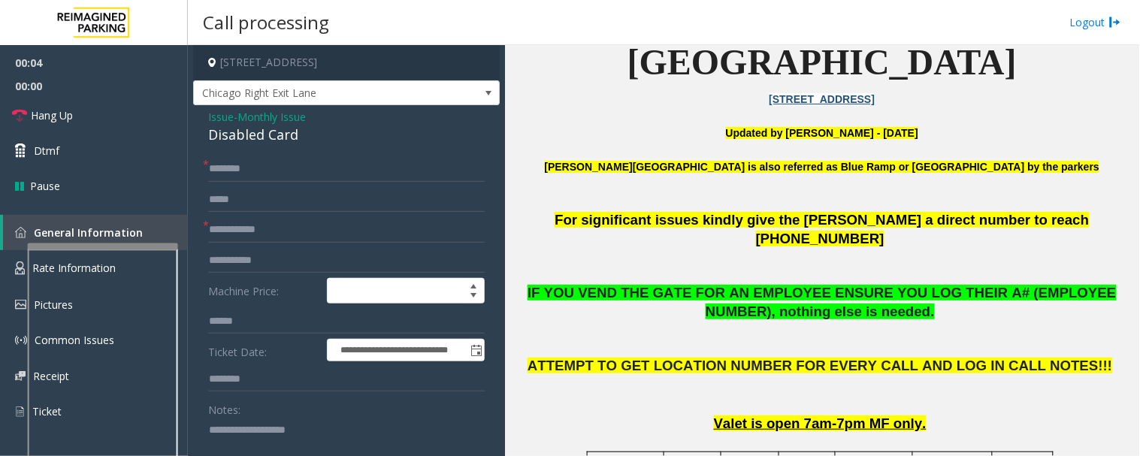
click at [276, 141] on div "Disabled Card" at bounding box center [346, 135] width 277 height 20
copy div "Disabled Card"
click at [271, 441] on textarea at bounding box center [340, 446] width 265 height 56
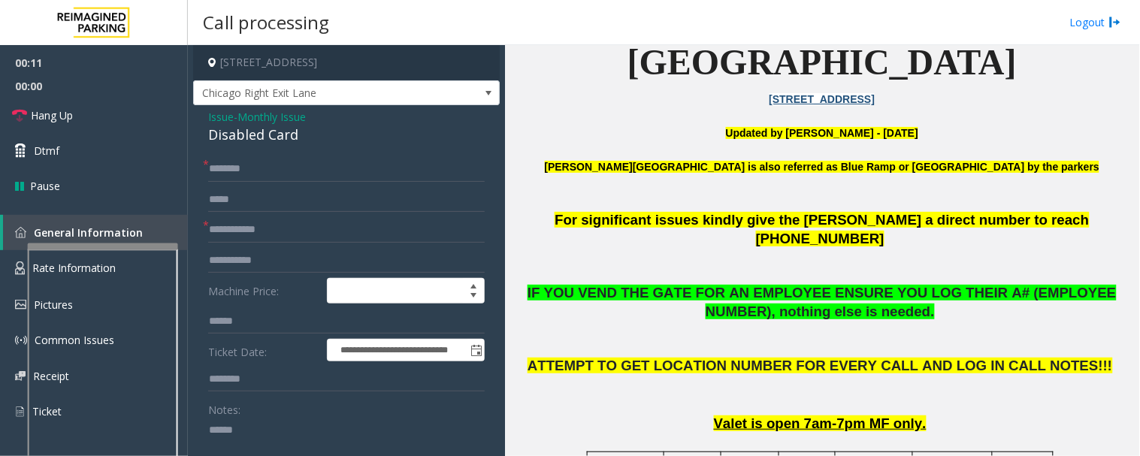
paste textarea "**********"
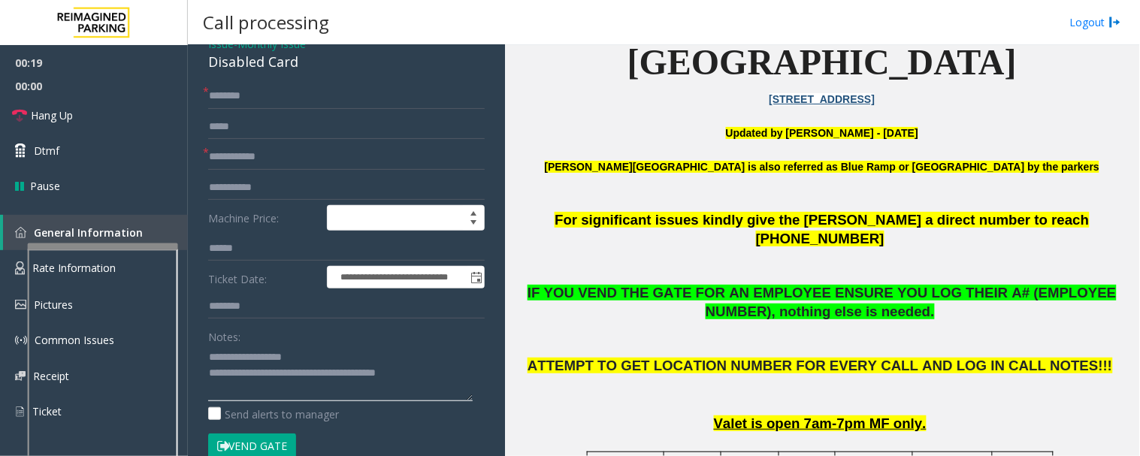
scroll to position [0, 0]
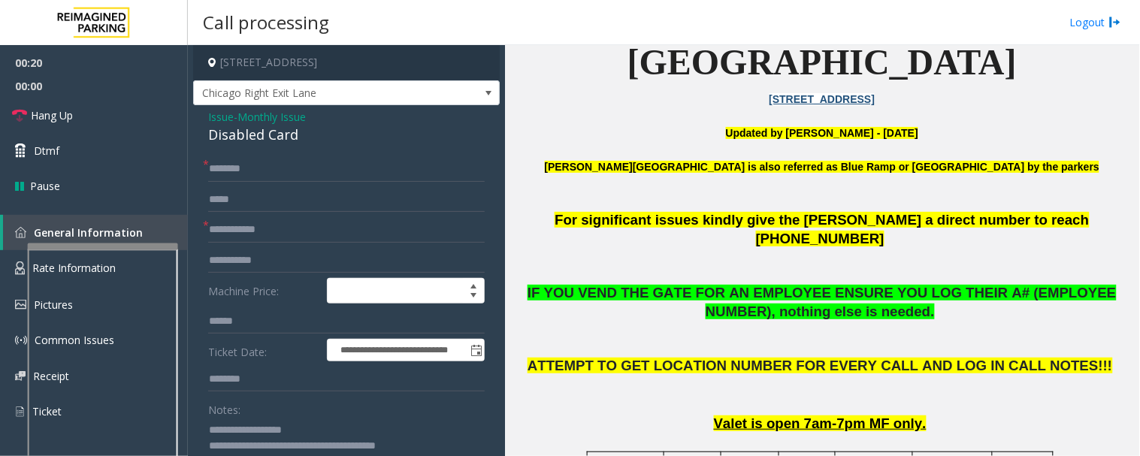
type textarea "**********"
click at [253, 232] on input "text" at bounding box center [346, 230] width 277 height 26
type input "*"
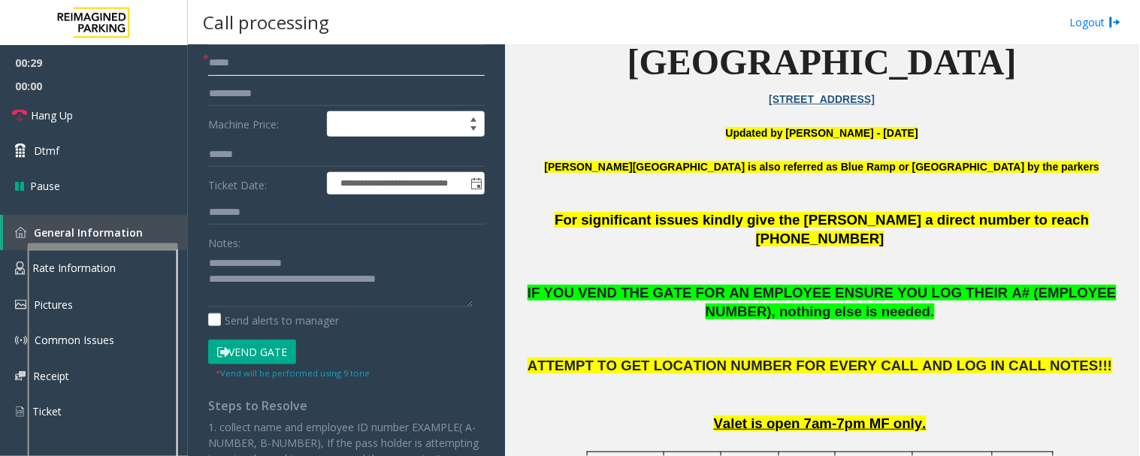
type input "*****"
drag, startPoint x: 256, startPoint y: 356, endPoint x: 243, endPoint y: 295, distance: 62.4
click at [257, 356] on button "Vend Gate" at bounding box center [252, 353] width 88 height 26
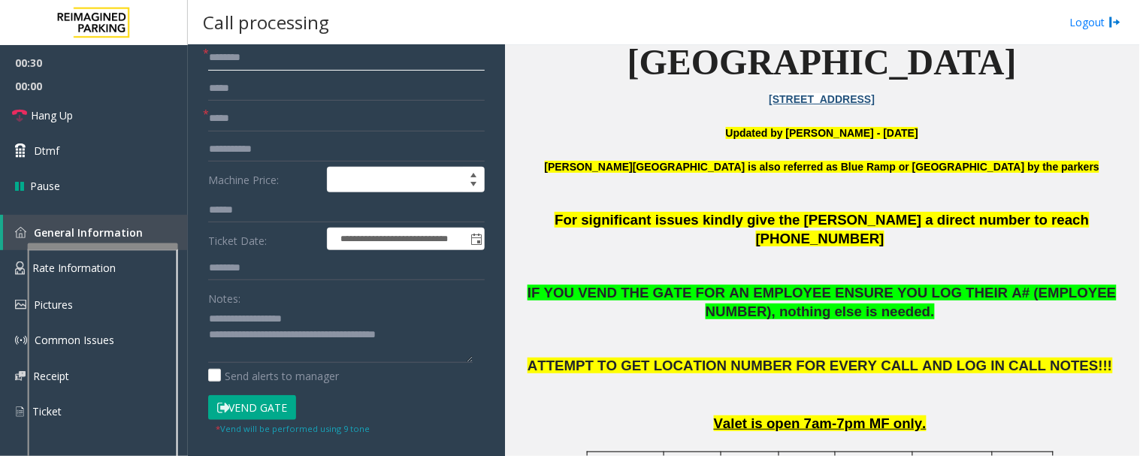
click at [233, 62] on input "text" at bounding box center [346, 58] width 277 height 26
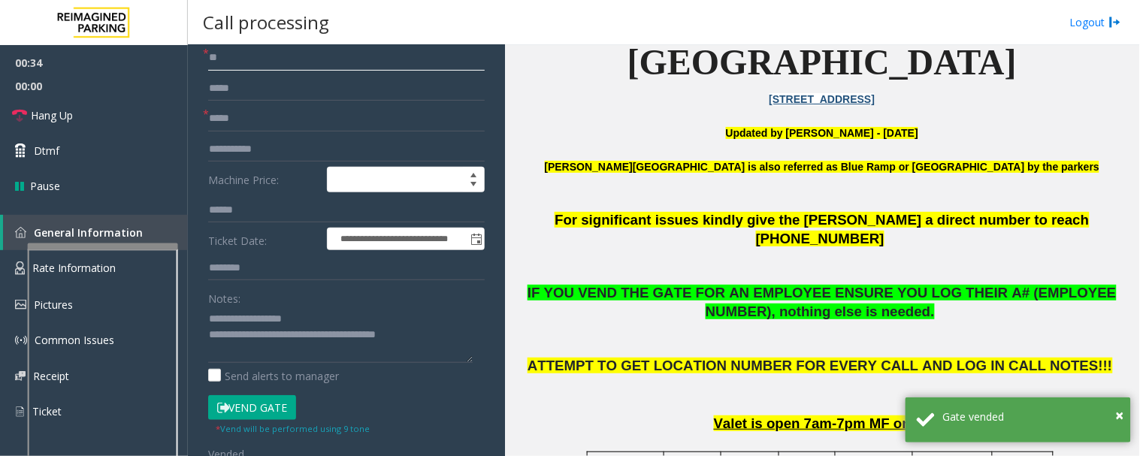
type input "**"
click at [209, 117] on input "*****" at bounding box center [346, 119] width 277 height 26
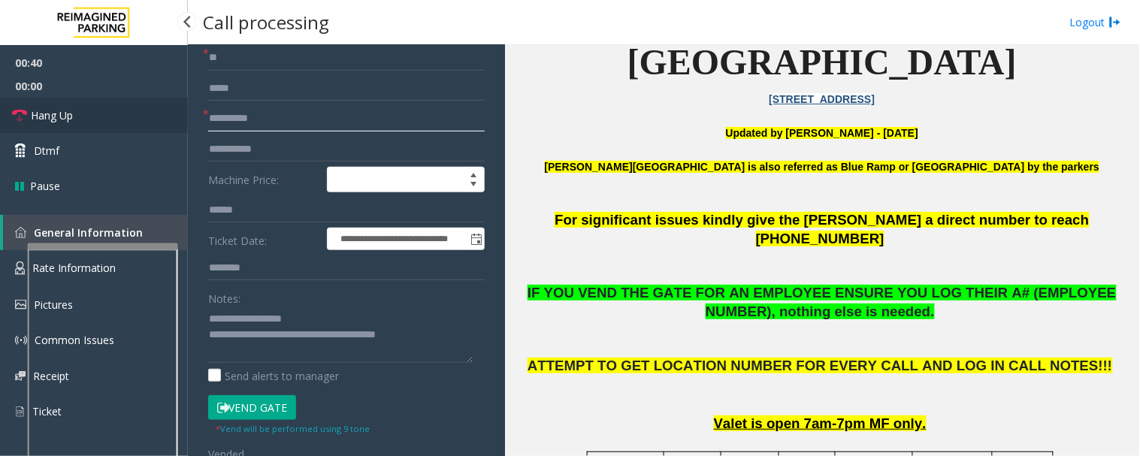
type input "**********"
click at [43, 113] on span "Hang Up" at bounding box center [52, 116] width 42 height 16
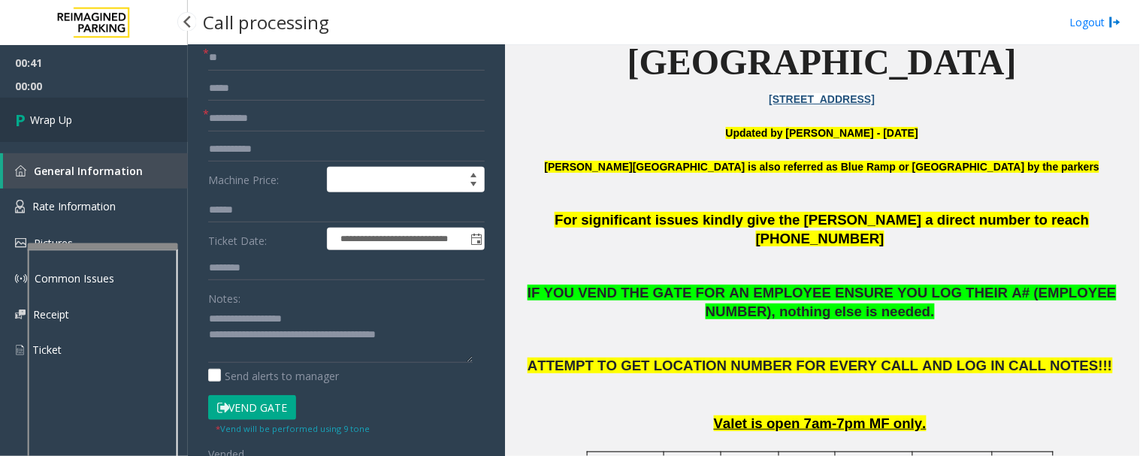
click at [56, 138] on link "Wrap Up" at bounding box center [94, 120] width 188 height 44
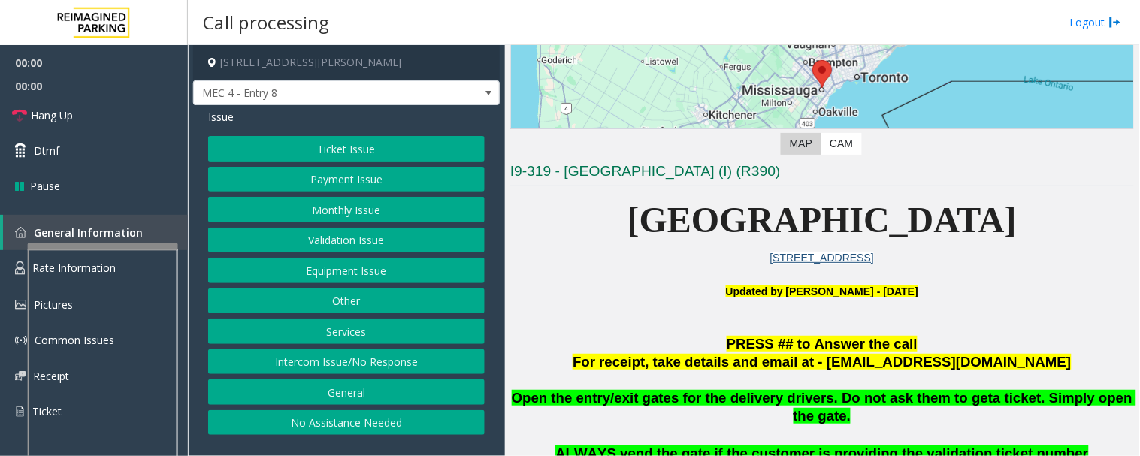
scroll to position [250, 0]
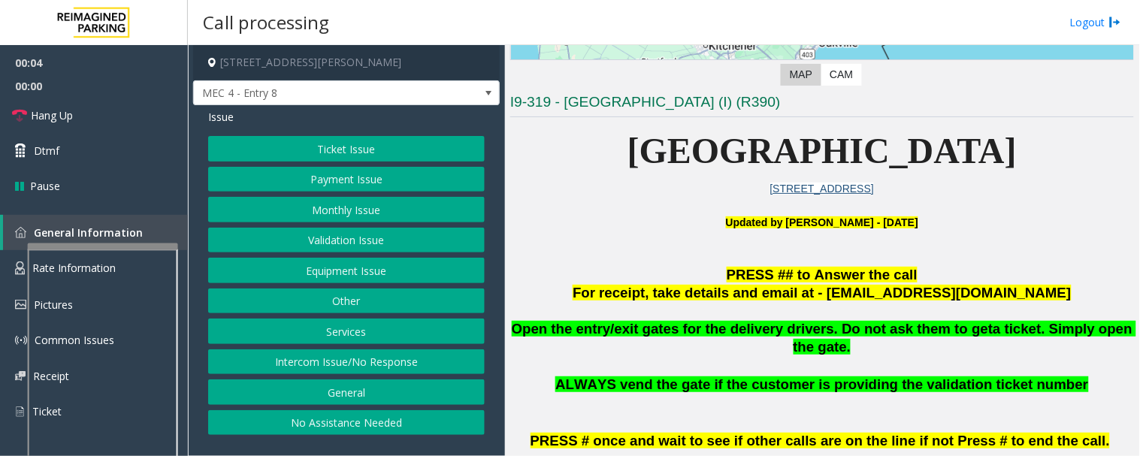
click at [384, 214] on button "Monthly Issue" at bounding box center [346, 210] width 277 height 26
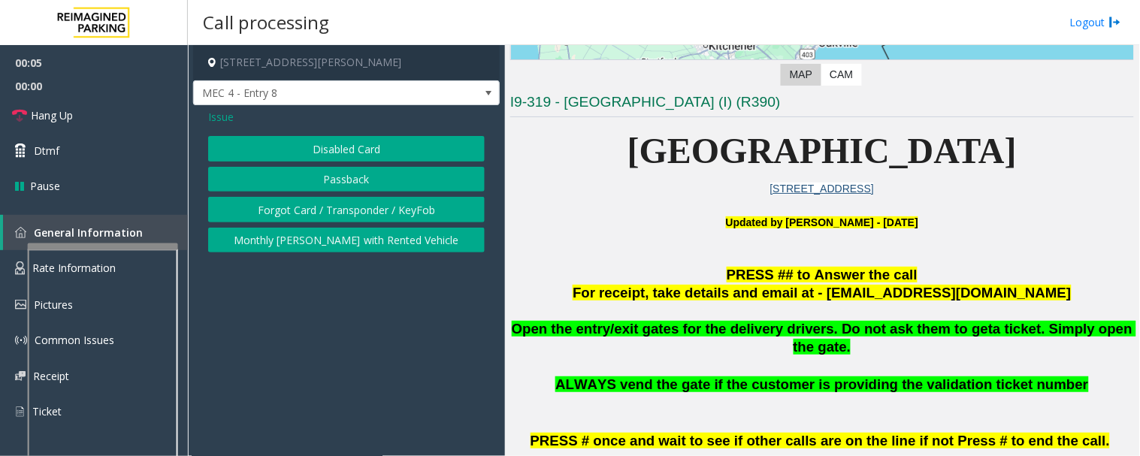
click at [348, 198] on button "Forgot Card / Transponder / KeyFob" at bounding box center [346, 210] width 277 height 26
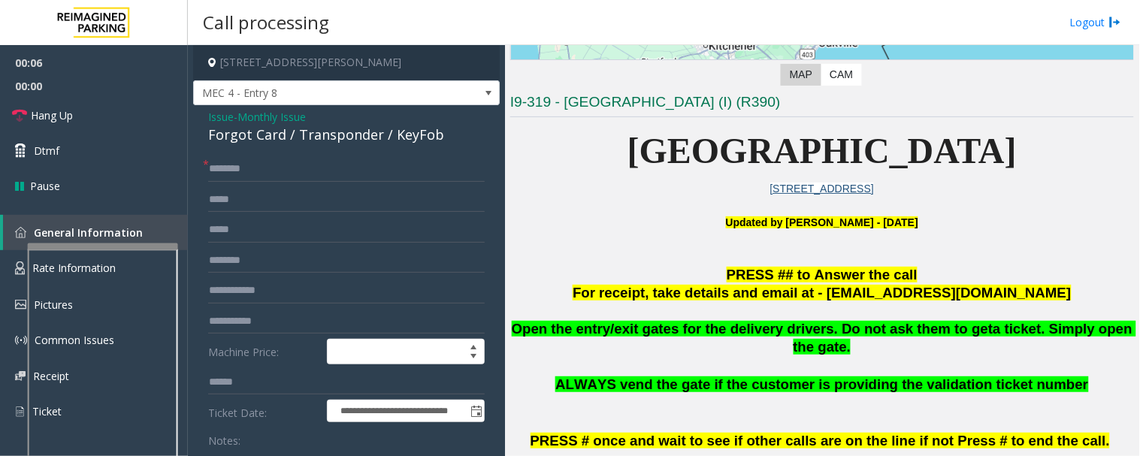
click at [335, 129] on div "Forgot Card / Transponder / KeyFob" at bounding box center [346, 135] width 277 height 20
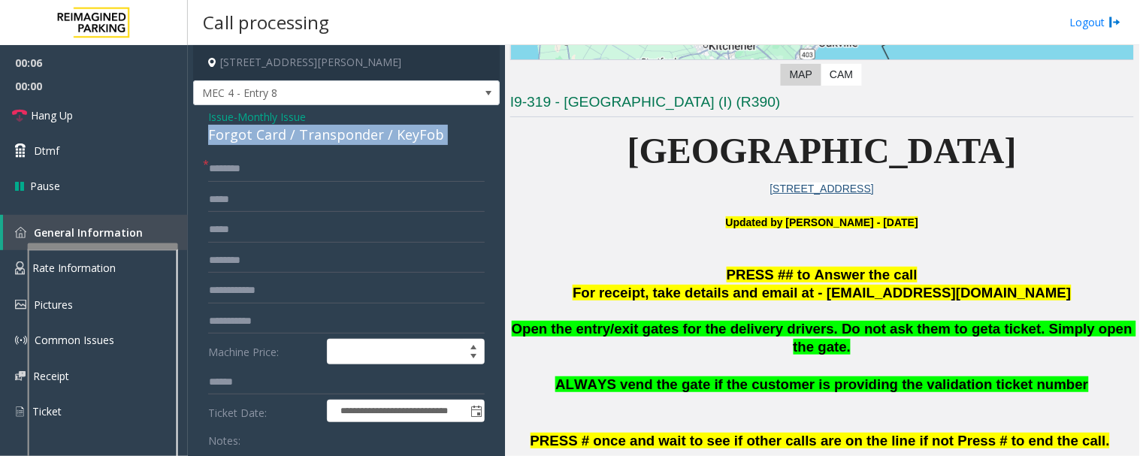
click at [335, 129] on div "Forgot Card / Transponder / KeyFob" at bounding box center [346, 135] width 277 height 20
copy div "Forgot Card / Transponder / KeyFob"
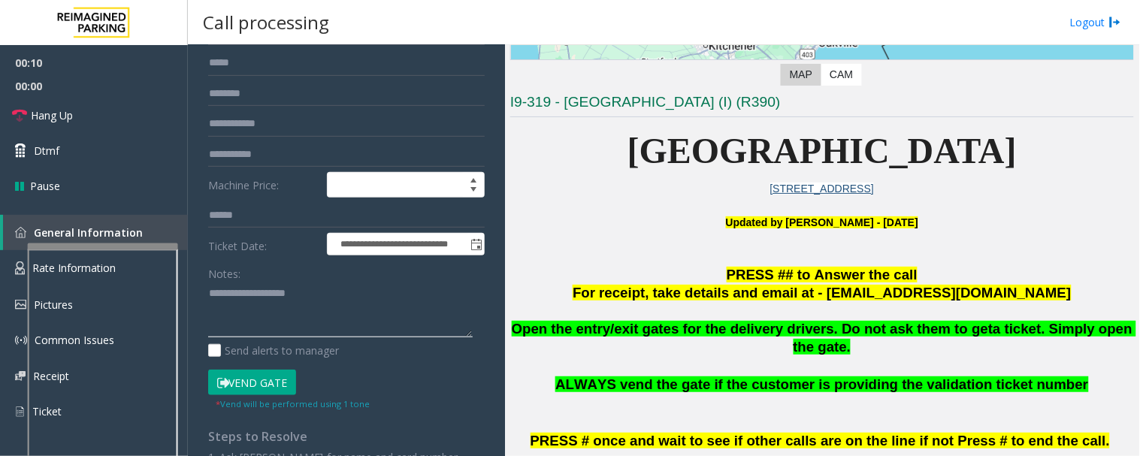
click at [289, 327] on textarea at bounding box center [340, 310] width 265 height 56
paste textarea "**********"
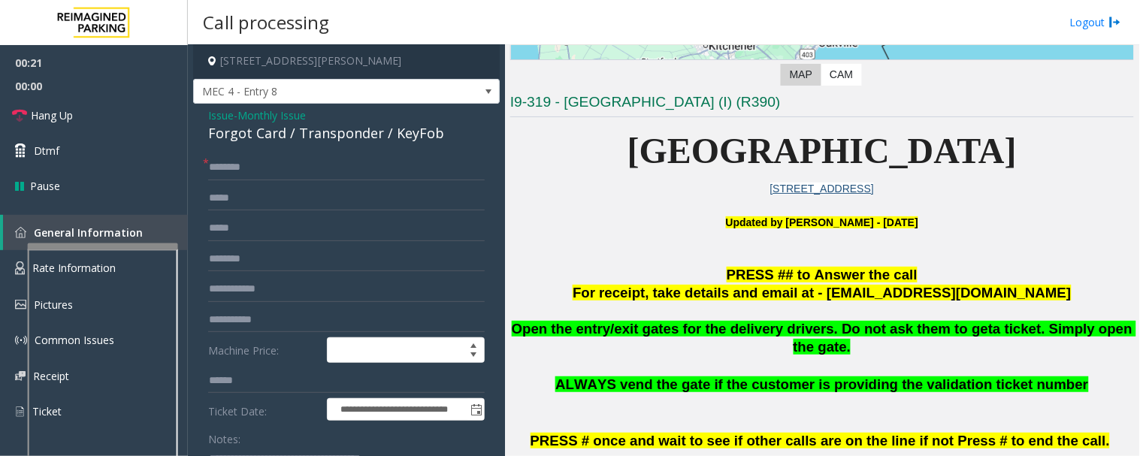
scroll to position [0, 0]
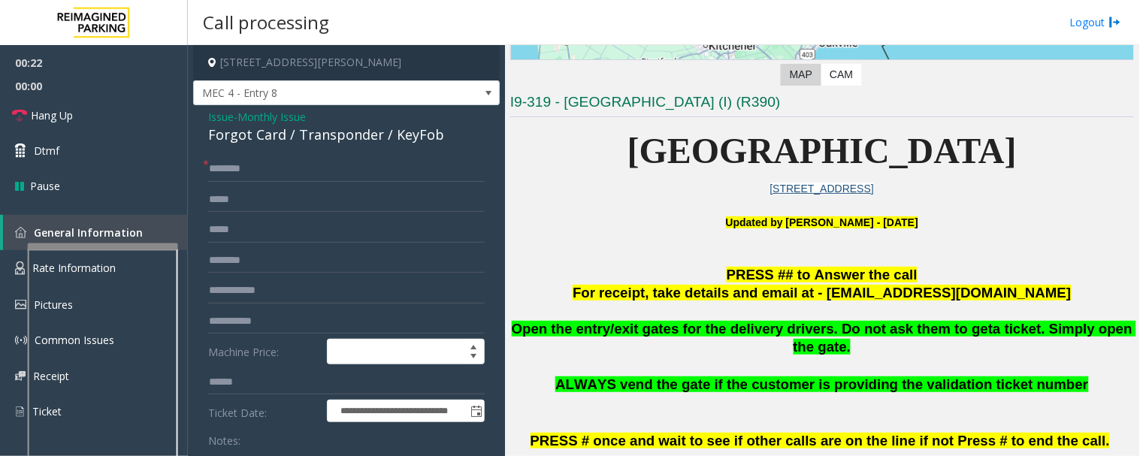
type textarea "**********"
click at [273, 155] on div "**********" at bounding box center [346, 463] width 307 height 716
click at [275, 162] on input "text" at bounding box center [346, 169] width 277 height 26
type input "****"
click at [289, 290] on input "text" at bounding box center [346, 291] width 277 height 26
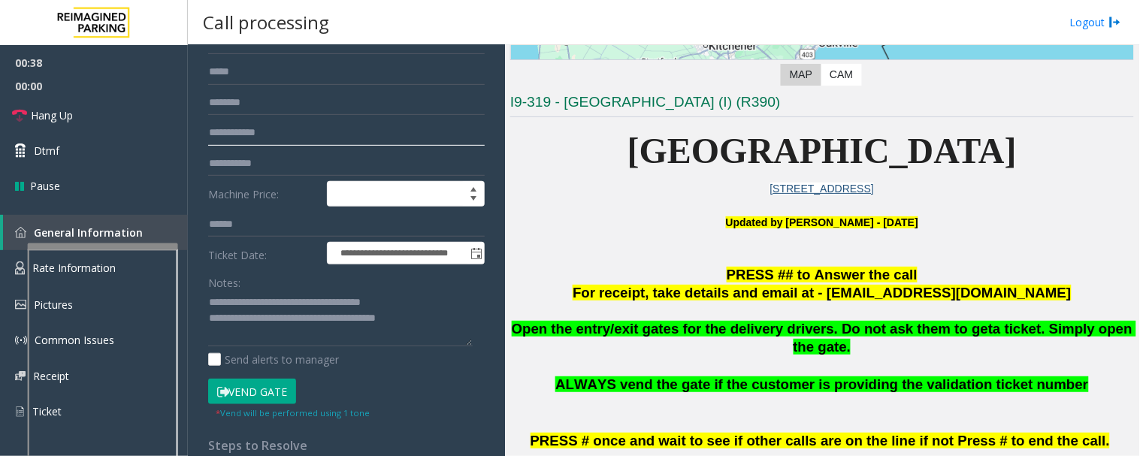
scroll to position [167, 0]
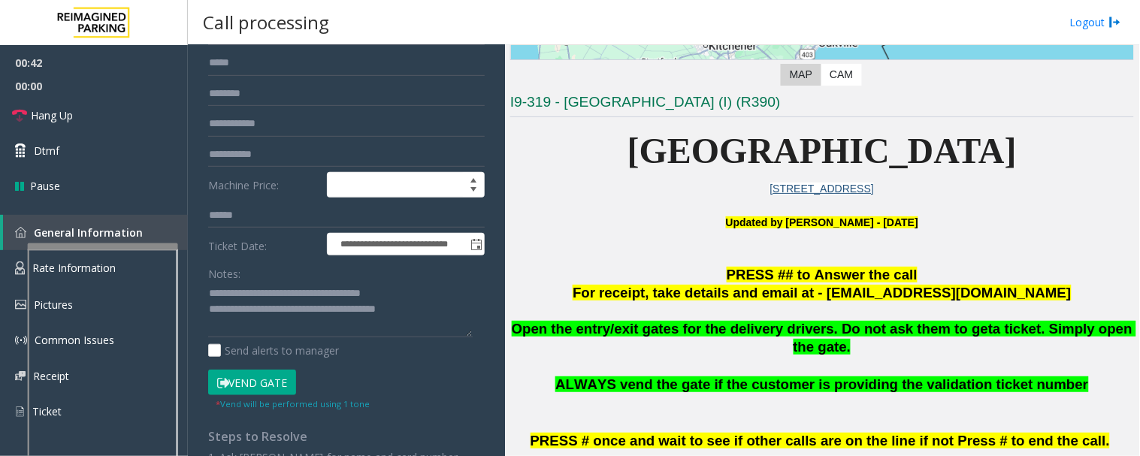
click at [275, 379] on button "Vend Gate" at bounding box center [252, 383] width 88 height 26
click at [432, 313] on textarea at bounding box center [340, 310] width 265 height 56
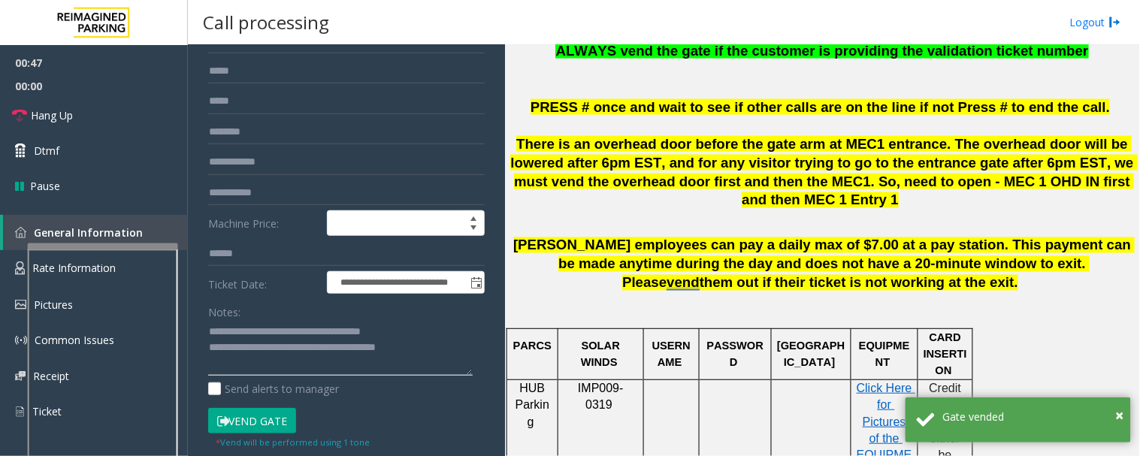
scroll to position [250, 0]
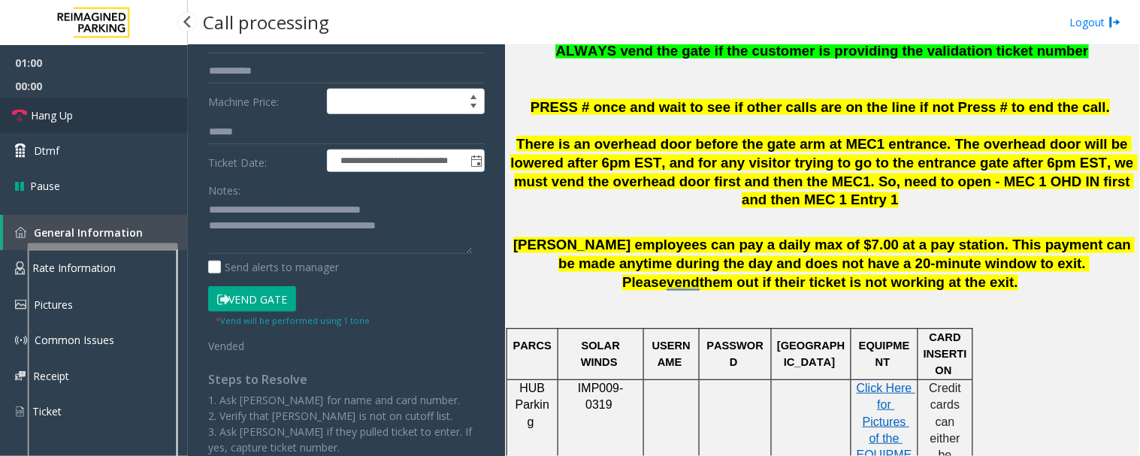
click at [89, 111] on link "Hang Up" at bounding box center [94, 115] width 188 height 35
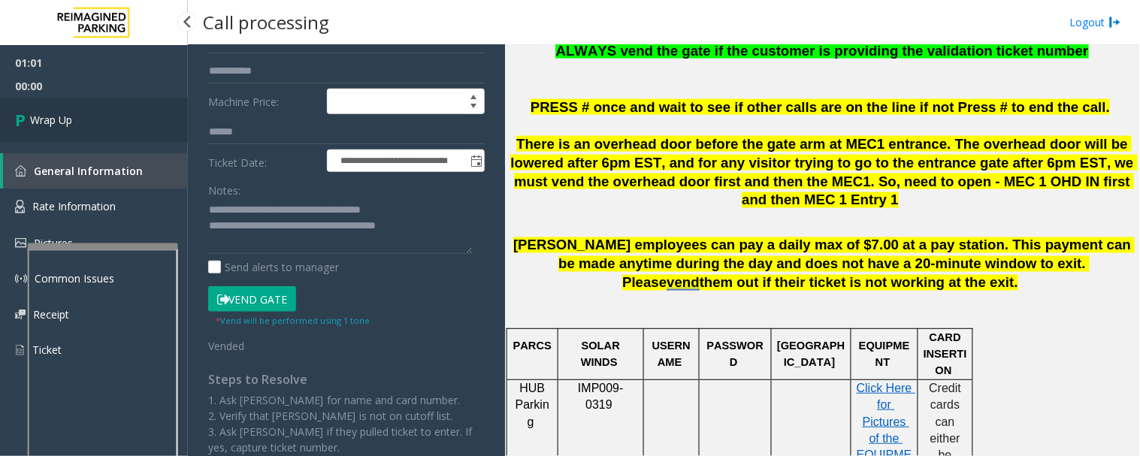
click at [120, 126] on link "Wrap Up" at bounding box center [94, 120] width 188 height 44
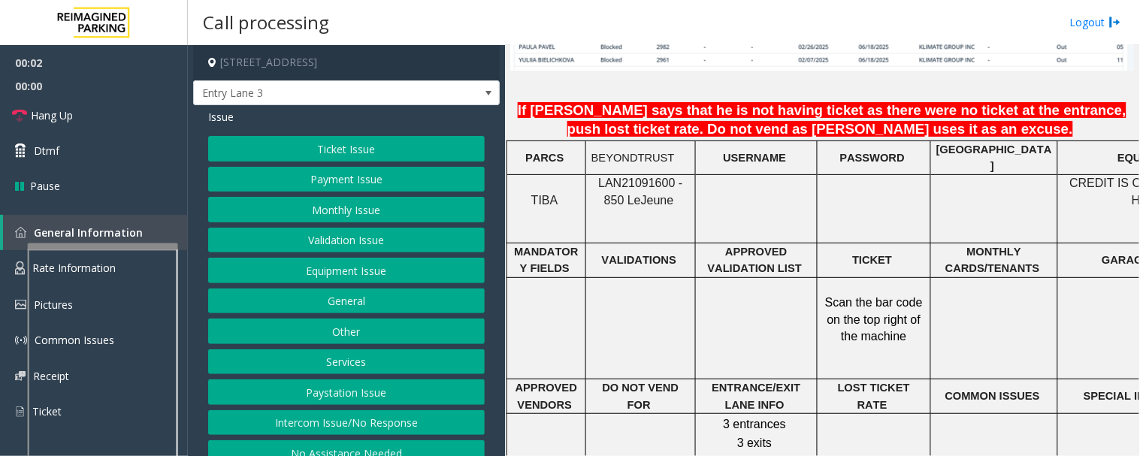
scroll to position [1252, 0]
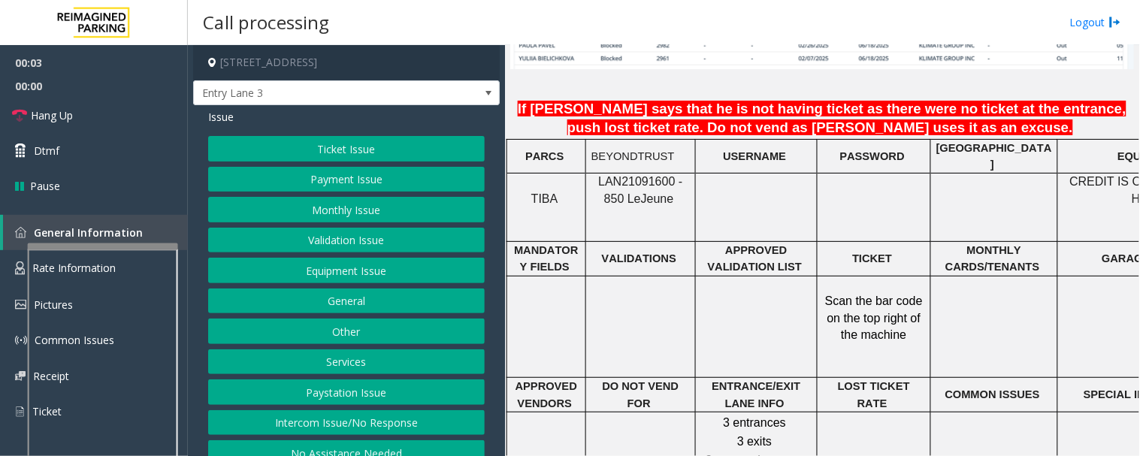
click at [644, 175] on span "LAN21091600 - 850 Le" at bounding box center [640, 189] width 84 height 29
click at [641, 175] on span "LAN21091600 - 850 Le" at bounding box center [640, 189] width 84 height 29
copy span "LAN21091600"
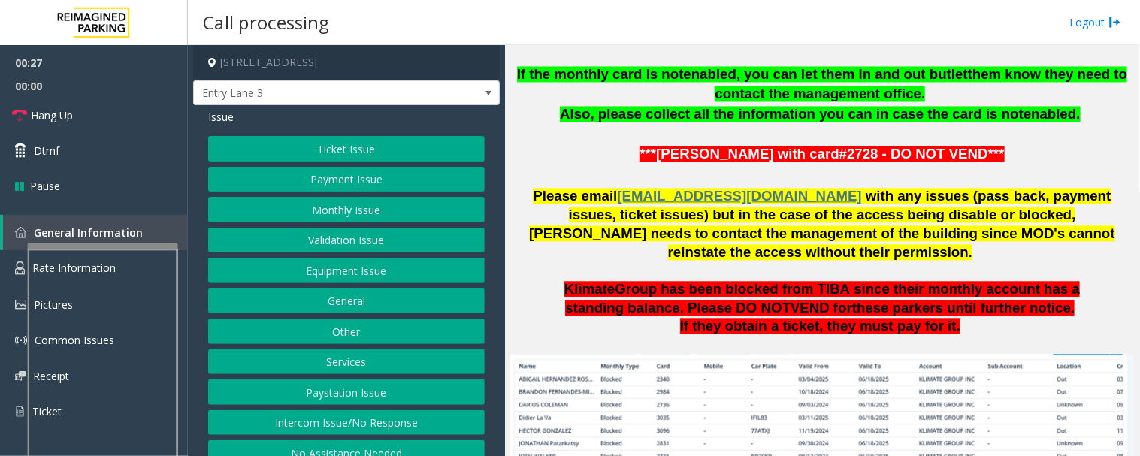
scroll to position [752, 0]
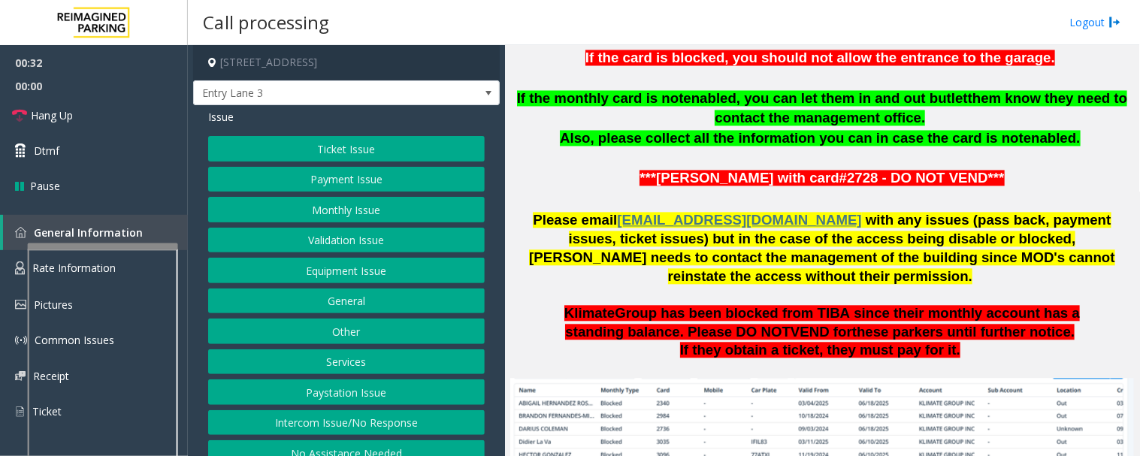
click at [324, 422] on button "Intercom Issue/No Response" at bounding box center [346, 423] width 277 height 26
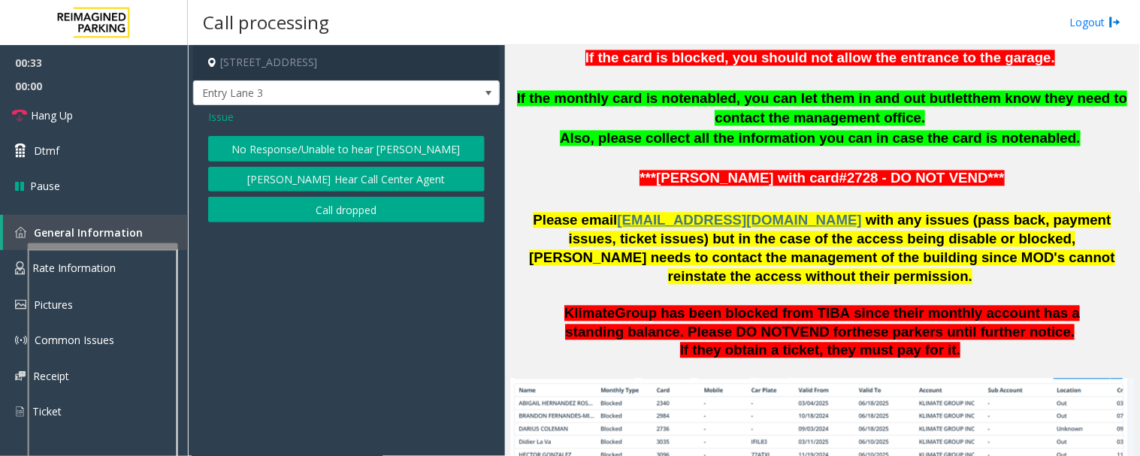
click at [404, 160] on button "No Response/Unable to hear [PERSON_NAME]" at bounding box center [346, 149] width 277 height 26
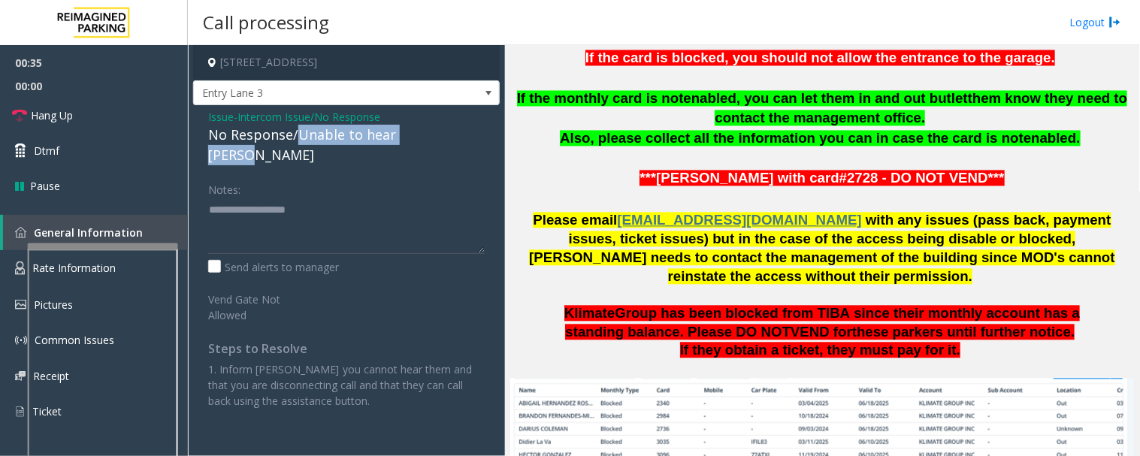
drag, startPoint x: 298, startPoint y: 133, endPoint x: 441, endPoint y: 126, distance: 143.0
click at [441, 126] on div "No Response/Unable to hear [PERSON_NAME]" at bounding box center [346, 145] width 277 height 41
click at [347, 198] on textarea at bounding box center [346, 226] width 277 height 56
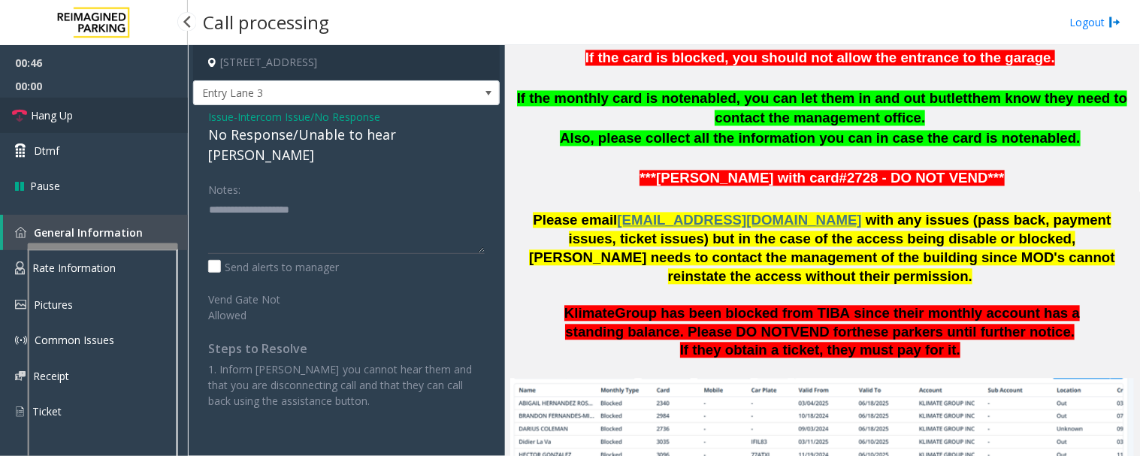
click at [23, 114] on icon at bounding box center [19, 115] width 15 height 15
click at [357, 198] on textarea at bounding box center [346, 226] width 277 height 56
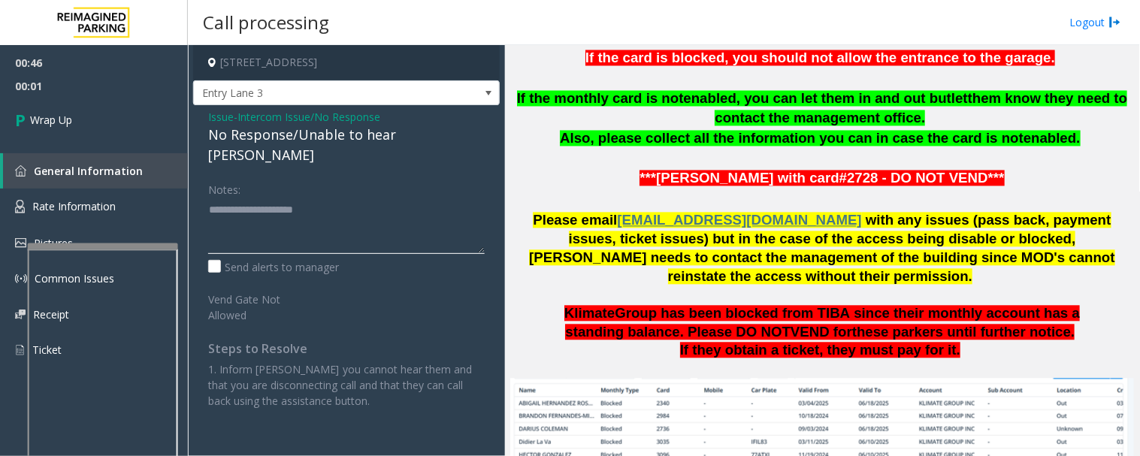
paste textarea "**********"
type textarea "**********"
click at [166, 108] on link "Wrap Up" at bounding box center [94, 120] width 188 height 44
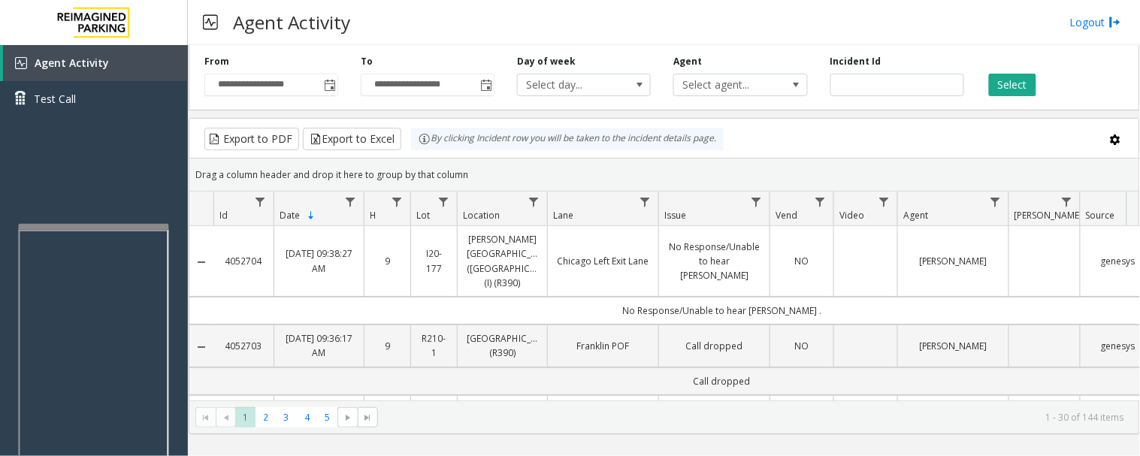
click at [145, 231] on div at bounding box center [93, 400] width 150 height 353
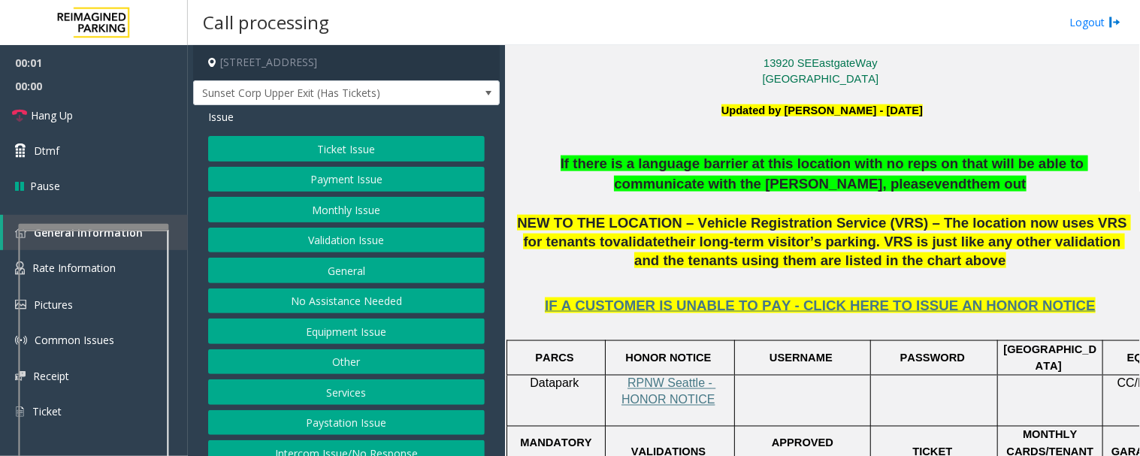
scroll to position [584, 0]
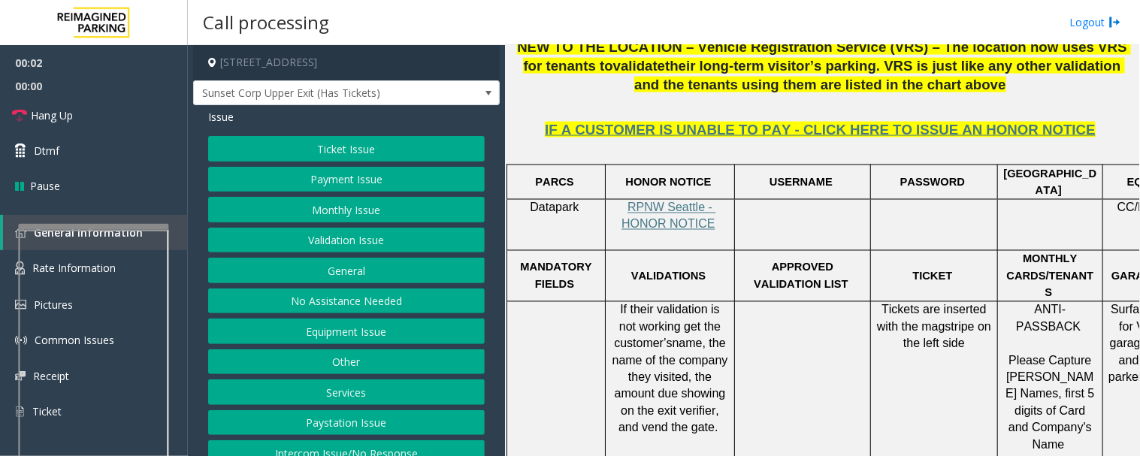
click at [365, 335] on button "Equipment Issue" at bounding box center [346, 332] width 277 height 26
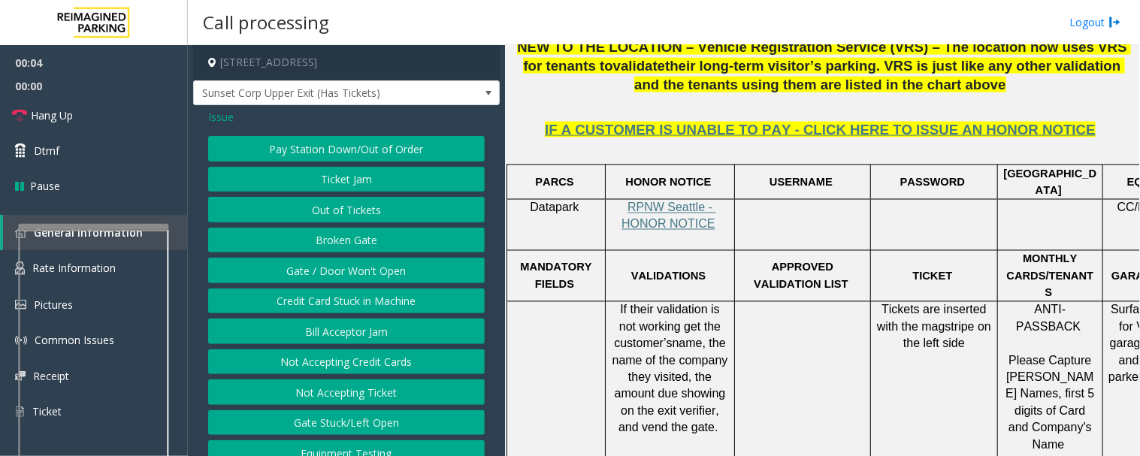
click at [385, 448] on button "Equipment Testing" at bounding box center [346, 454] width 277 height 26
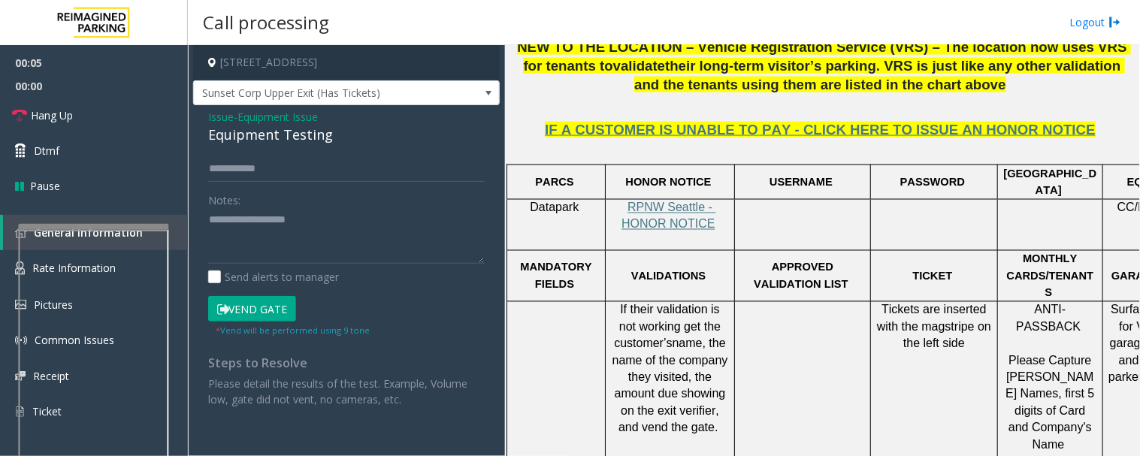
click at [298, 137] on div "Equipment Testing" at bounding box center [346, 135] width 277 height 20
click at [220, 117] on span "Issue" at bounding box center [221, 117] width 26 height 16
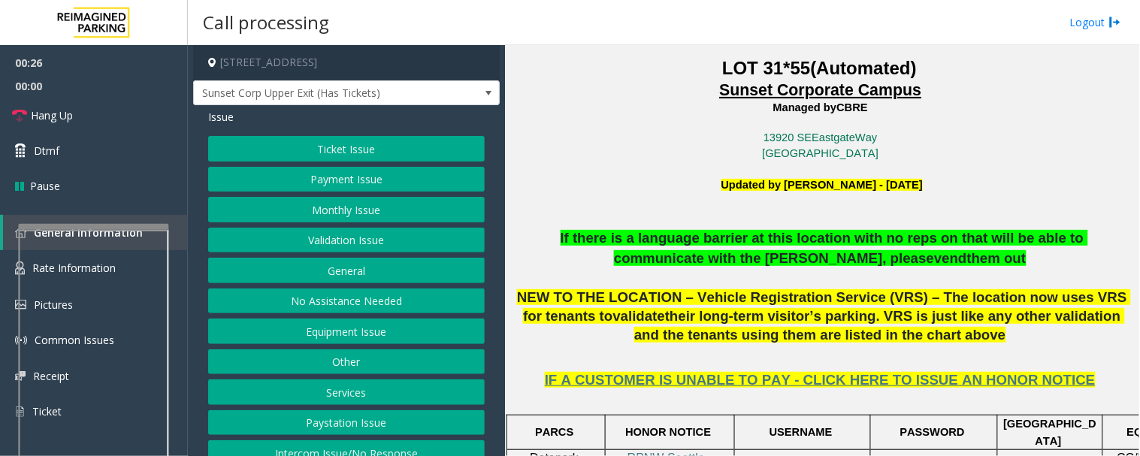
scroll to position [18, 0]
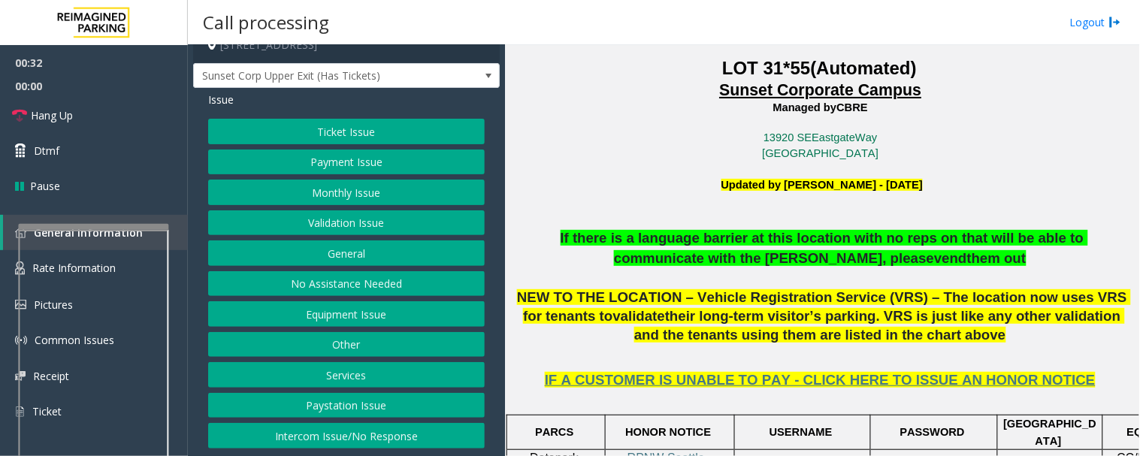
click at [380, 316] on button "Equipment Issue" at bounding box center [346, 314] width 277 height 26
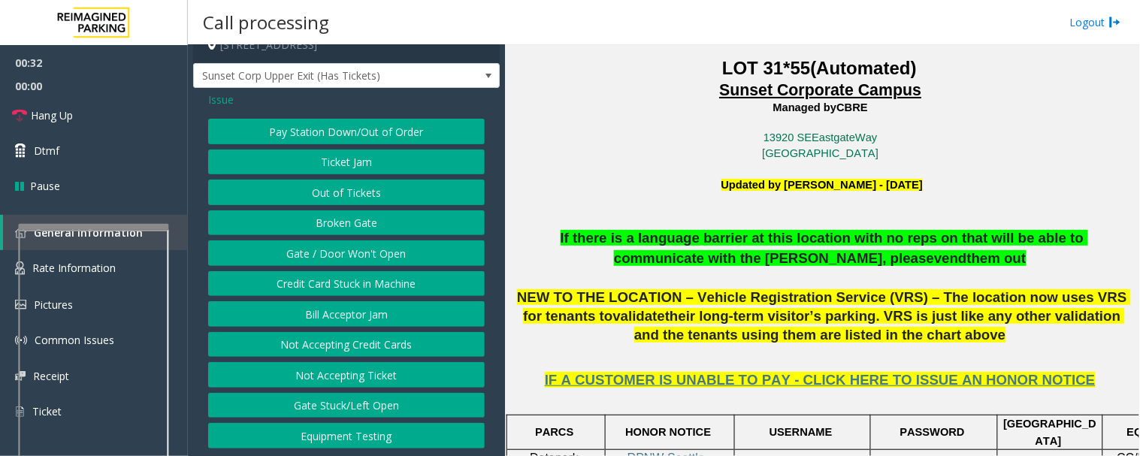
click at [380, 244] on button "Gate / Door Won't Open" at bounding box center [346, 254] width 277 height 26
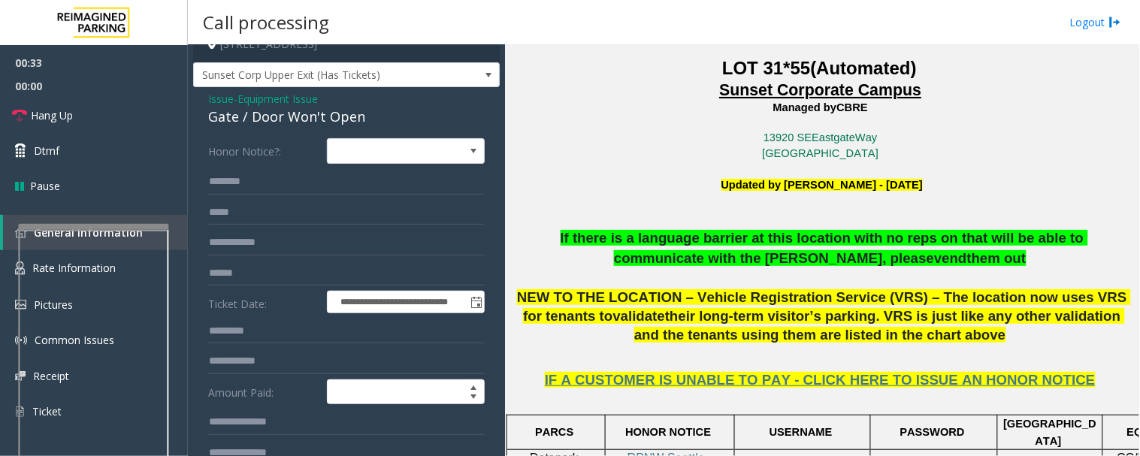
click at [295, 119] on div "Gate / Door Won't Open" at bounding box center [346, 117] width 277 height 20
copy div "Gate / Door Won't Open"
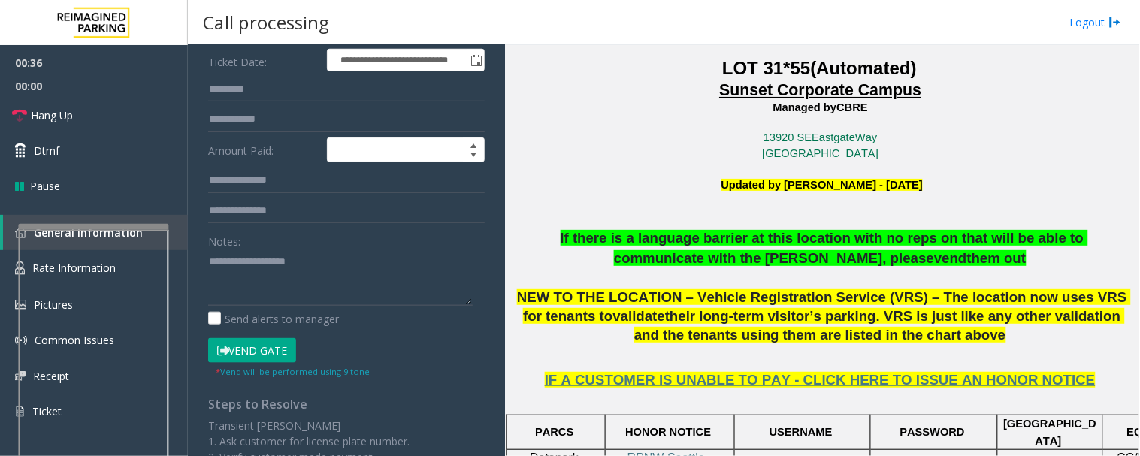
scroll to position [268, 0]
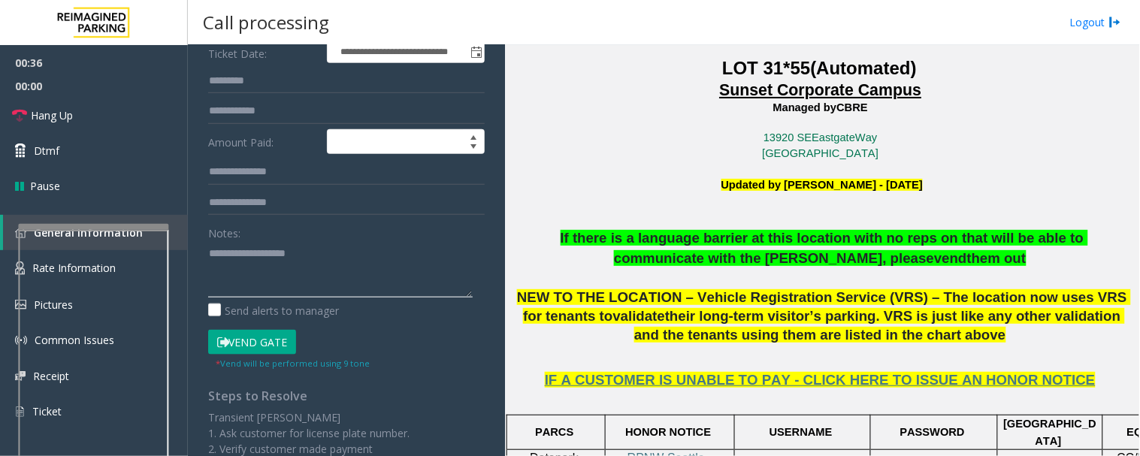
click at [307, 283] on textarea at bounding box center [340, 269] width 265 height 56
click at [31, 117] on span "Hang Up" at bounding box center [52, 116] width 42 height 16
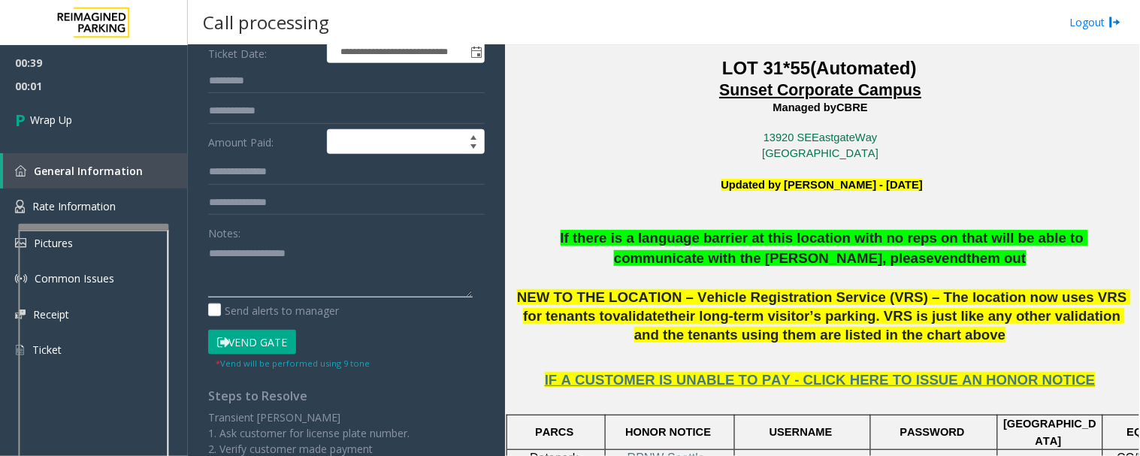
click at [247, 249] on textarea at bounding box center [340, 269] width 265 height 56
paste textarea "**********"
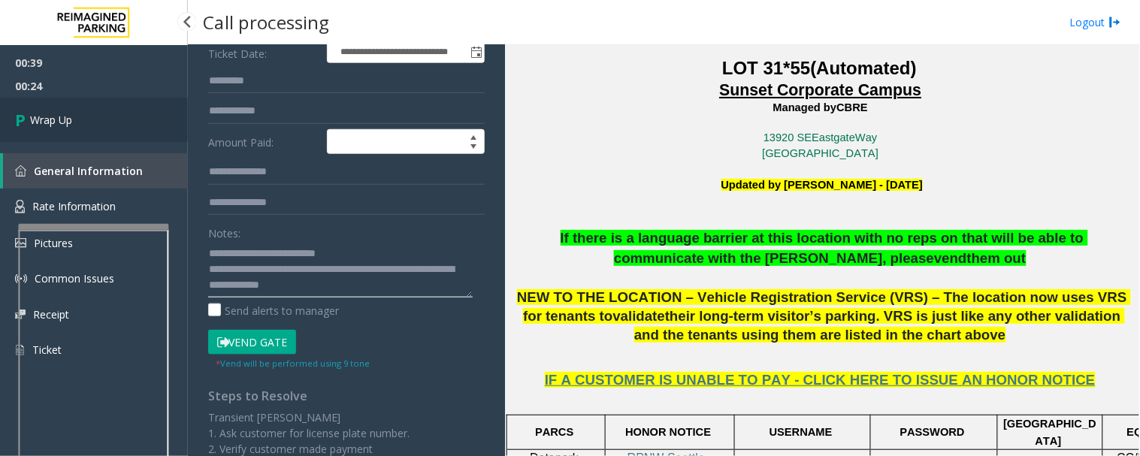
type textarea "**********"
click at [147, 113] on link "Wrap Up" at bounding box center [94, 120] width 188 height 44
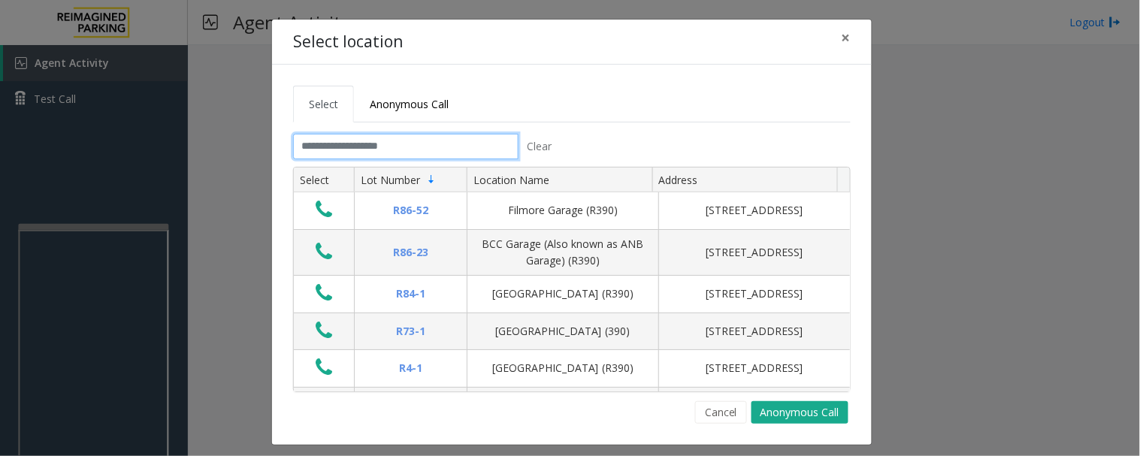
click at [486, 146] on input "text" at bounding box center [406, 147] width 226 height 26
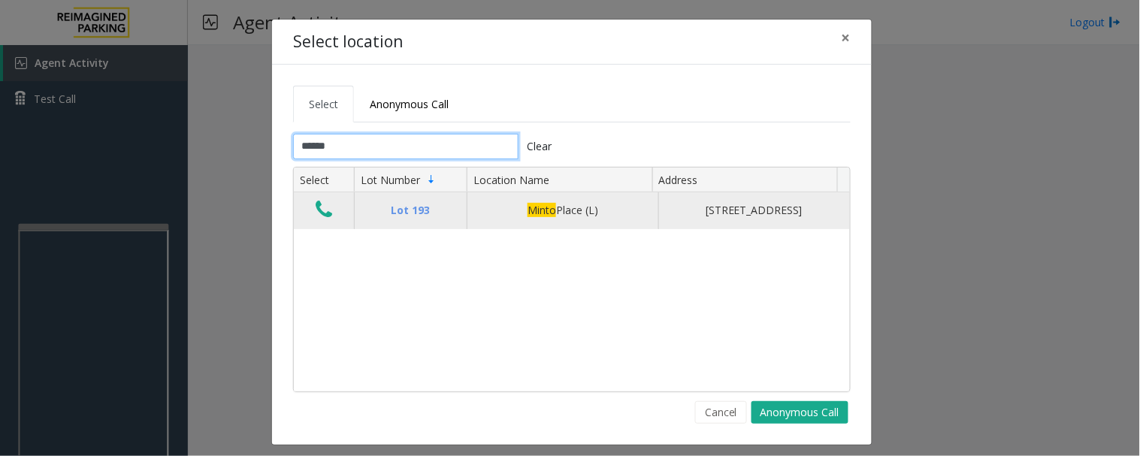
type input "*****"
click at [318, 210] on icon "Data table" at bounding box center [324, 209] width 17 height 21
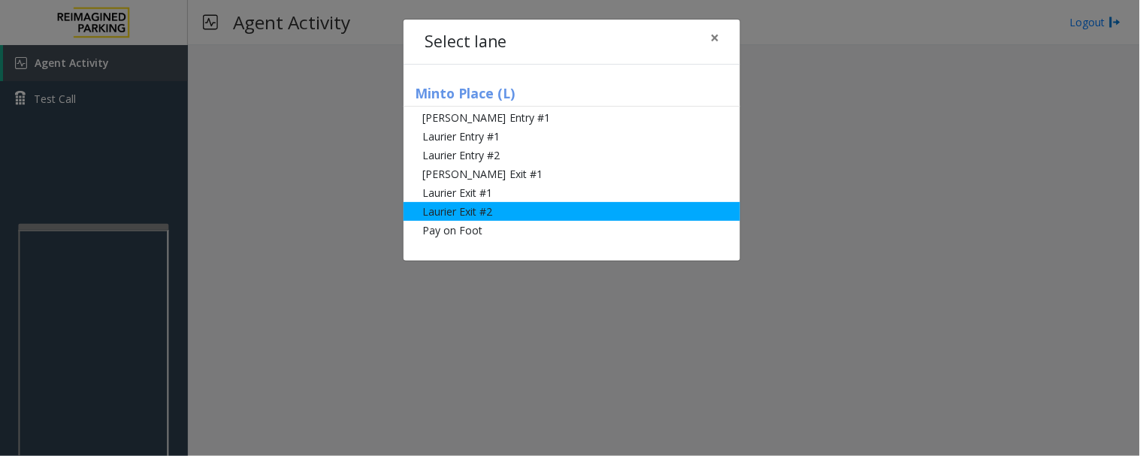
click at [462, 204] on li "Laurier Exit #2" at bounding box center [572, 211] width 337 height 19
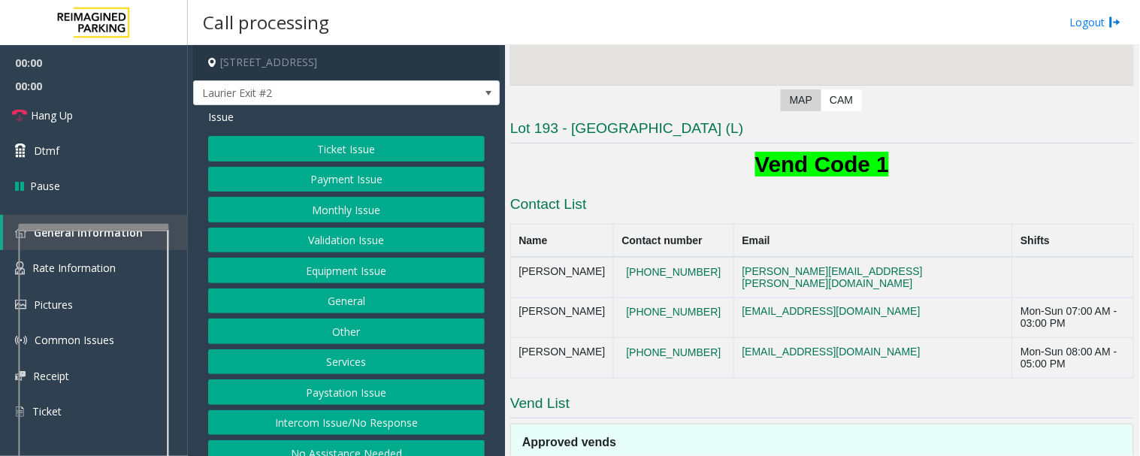
scroll to position [334, 0]
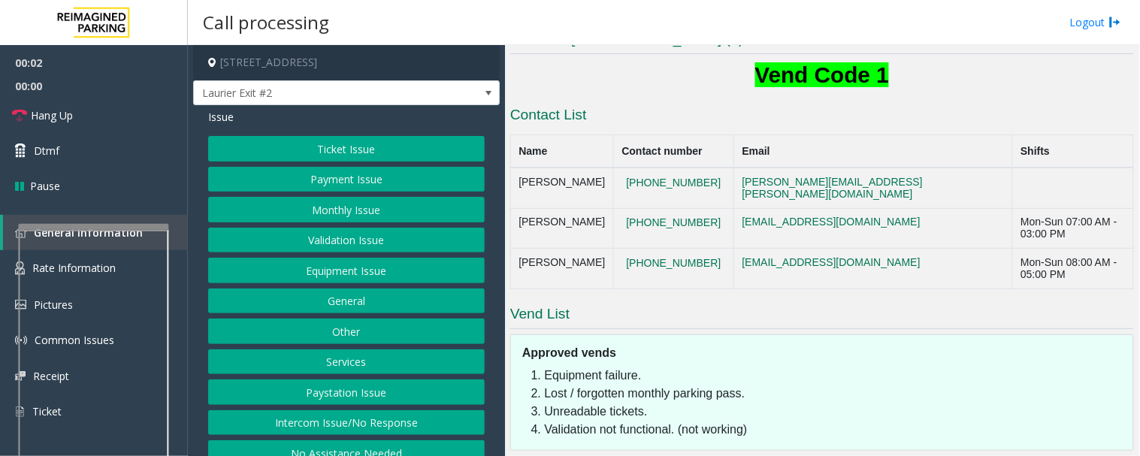
click at [332, 427] on button "Intercom Issue/No Response" at bounding box center [346, 423] width 277 height 26
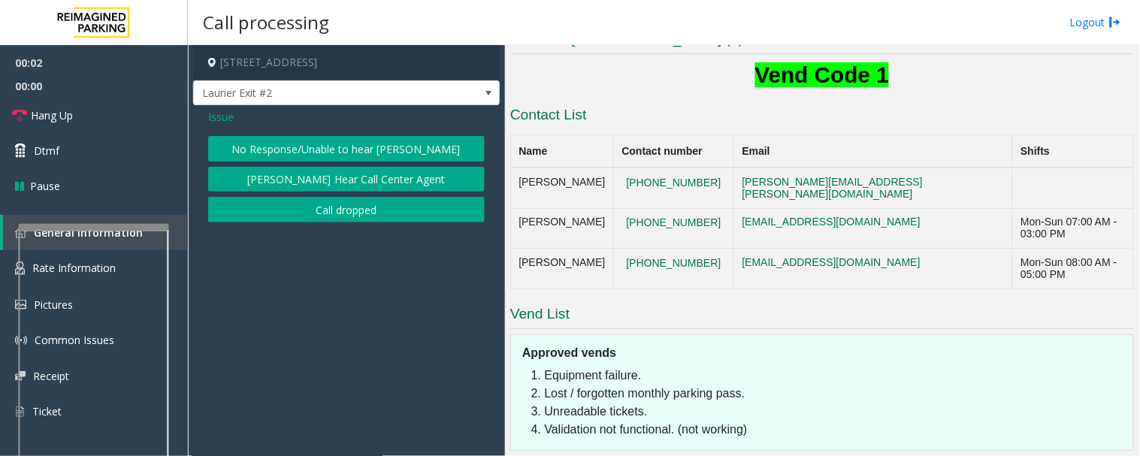
click at [384, 158] on button "No Response/Unable to hear [PERSON_NAME]" at bounding box center [346, 149] width 277 height 26
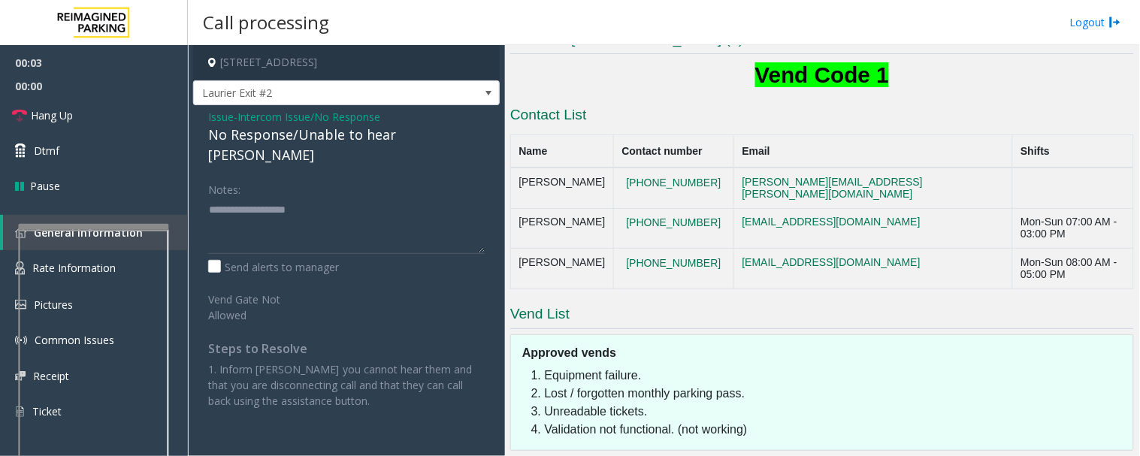
click at [305, 138] on div "No Response/Unable to hear [PERSON_NAME]" at bounding box center [346, 145] width 277 height 41
click at [304, 138] on div "No Response/Unable to hear [PERSON_NAME]" at bounding box center [346, 145] width 277 height 41
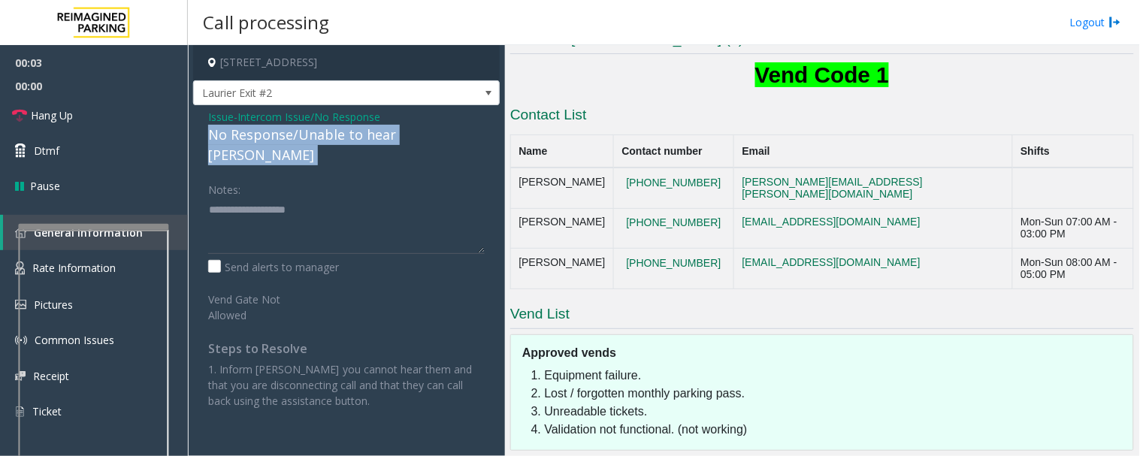
click at [304, 138] on div "No Response/Unable to hear [PERSON_NAME]" at bounding box center [346, 145] width 277 height 41
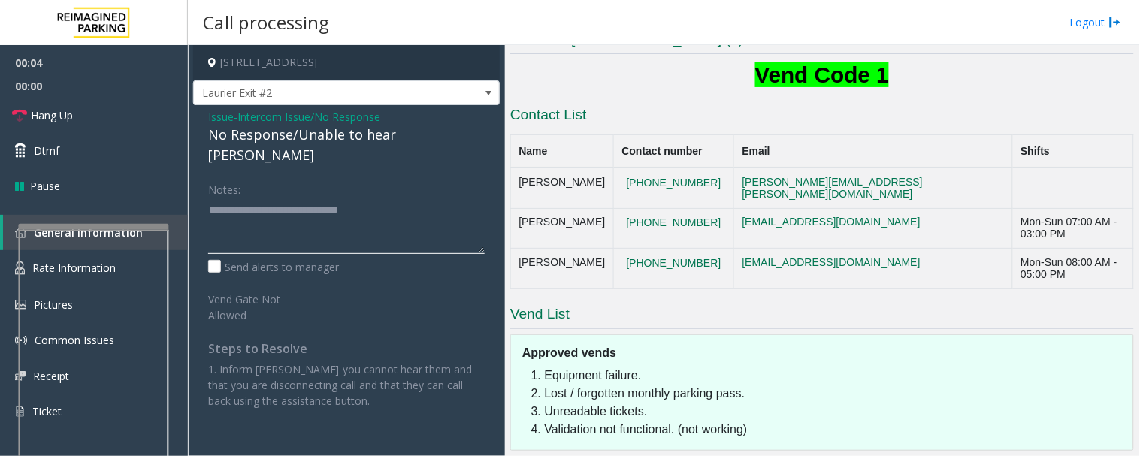
click at [437, 198] on textarea at bounding box center [346, 226] width 277 height 56
type textarea "**********"
click at [46, 105] on link "Hang Up" at bounding box center [94, 115] width 188 height 35
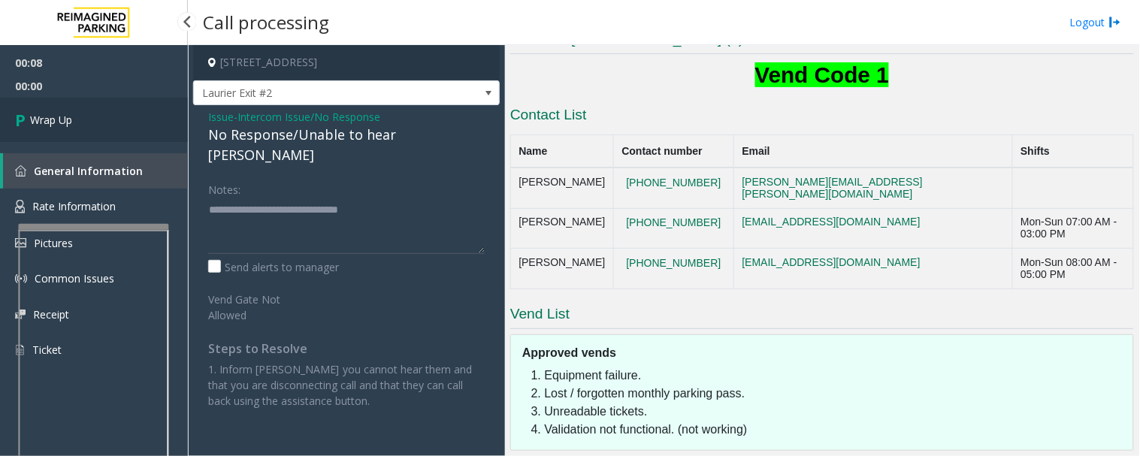
click at [79, 138] on link "Wrap Up" at bounding box center [94, 120] width 188 height 44
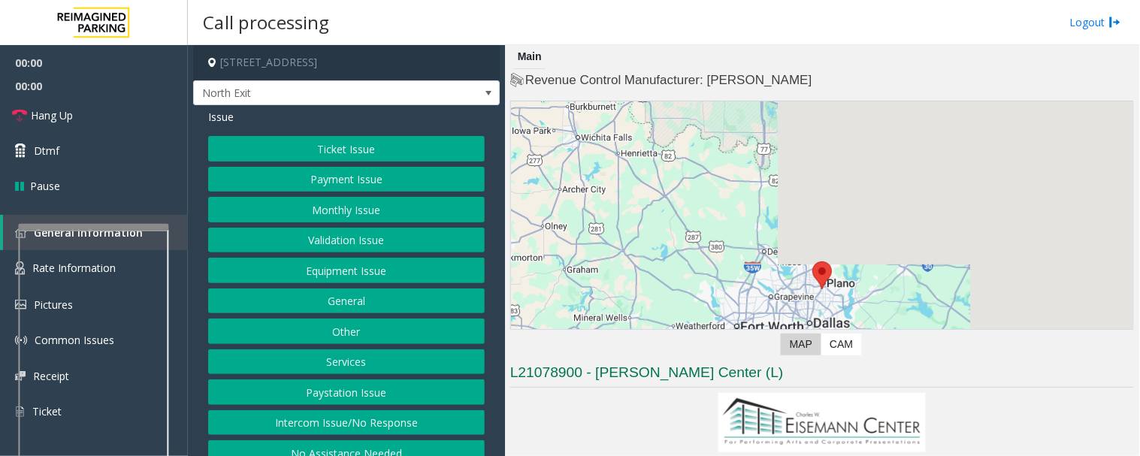
scroll to position [334, 0]
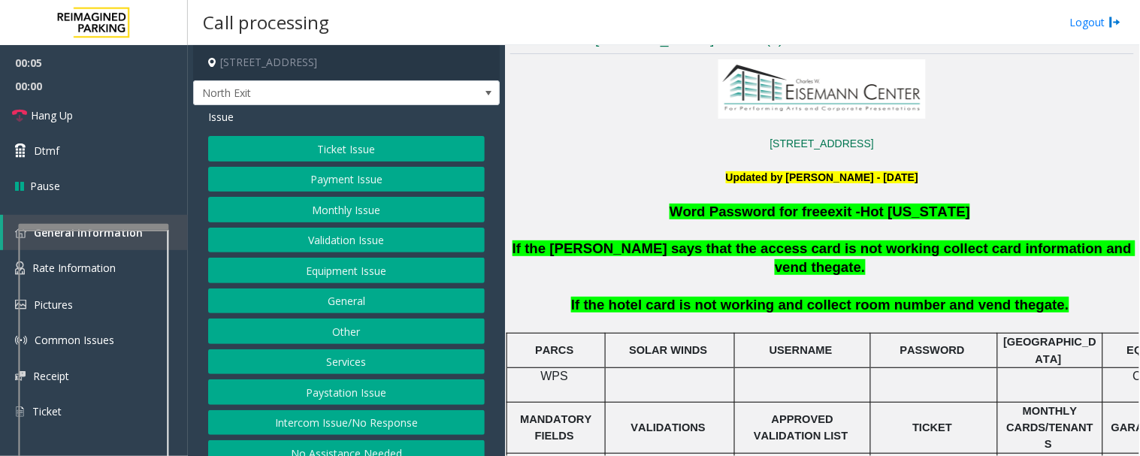
click at [448, 143] on button "Ticket Issue" at bounding box center [346, 149] width 277 height 26
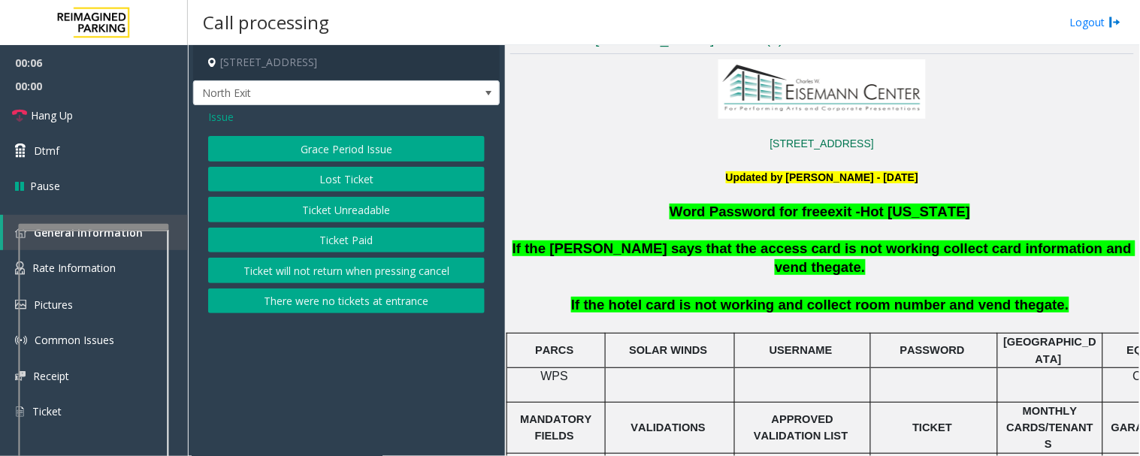
click at [378, 239] on button "Ticket Paid" at bounding box center [346, 241] width 277 height 26
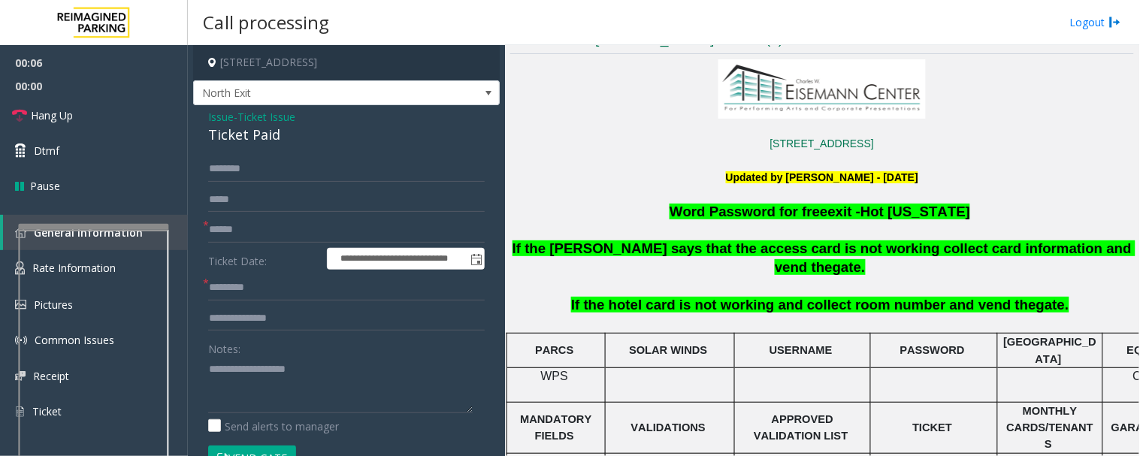
click at [268, 128] on div "Ticket Paid" at bounding box center [346, 135] width 277 height 20
click at [266, 128] on div "Ticket Paid" at bounding box center [346, 135] width 277 height 20
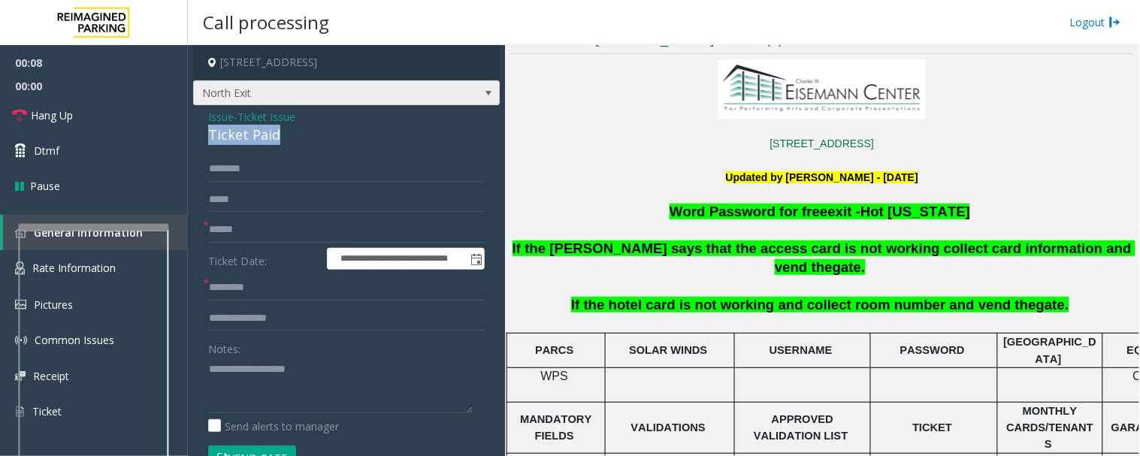
copy div "Ticket Paid"
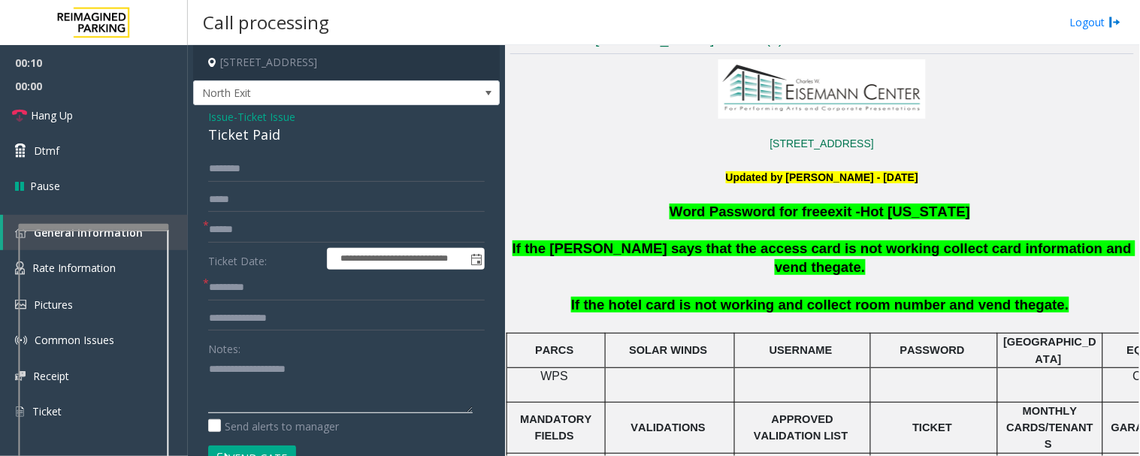
click at [272, 376] on textarea at bounding box center [340, 385] width 265 height 56
type textarea "******"
click at [213, 115] on span "Issue" at bounding box center [221, 117] width 26 height 16
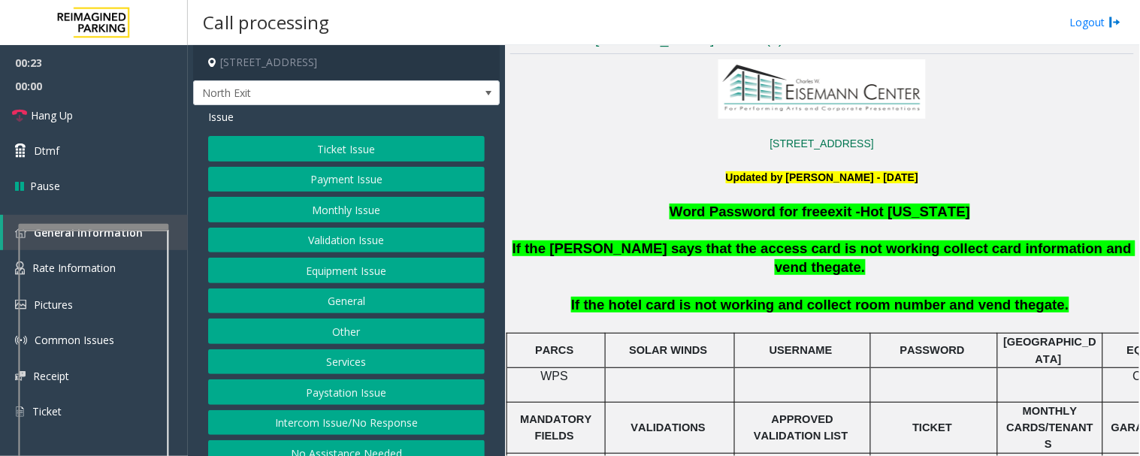
click at [362, 362] on button "Services" at bounding box center [346, 363] width 277 height 26
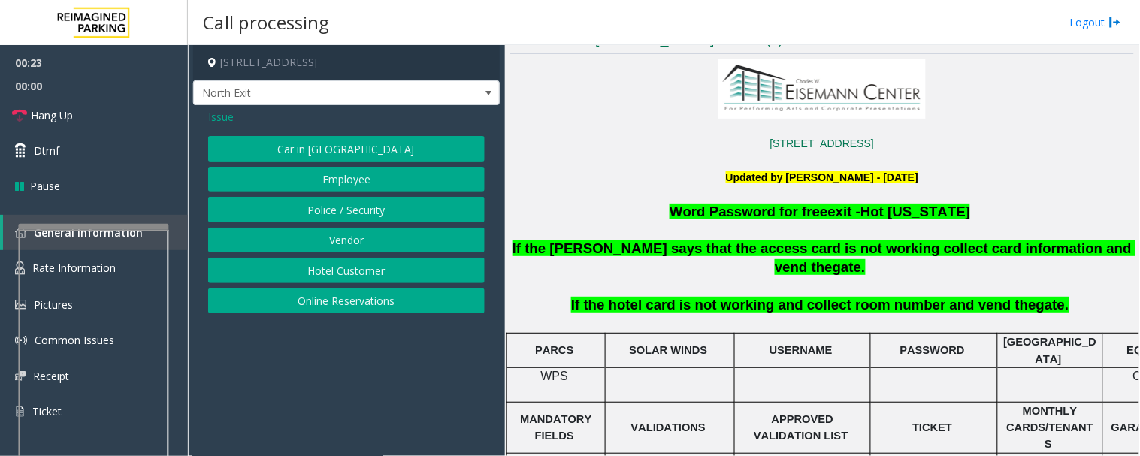
click at [429, 280] on button "Hotel Customer" at bounding box center [346, 271] width 277 height 26
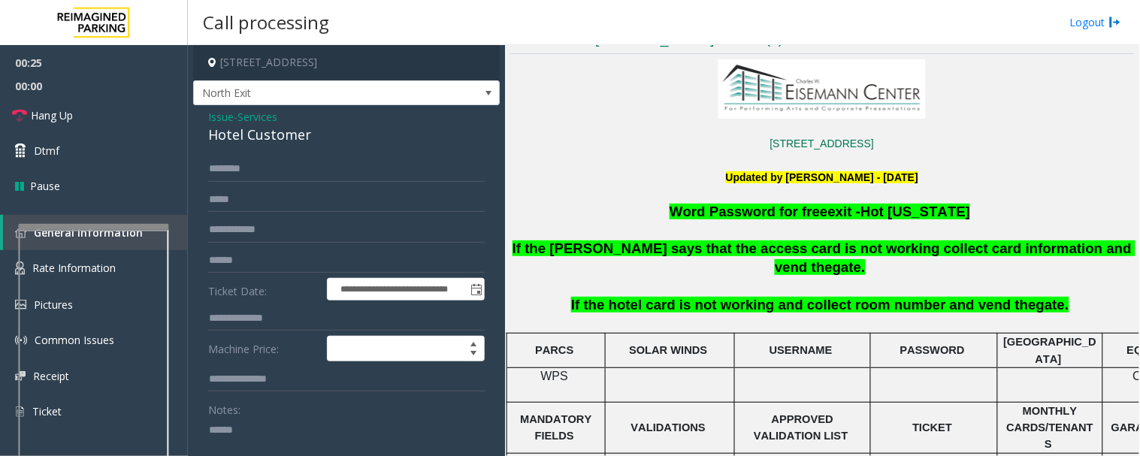
click at [278, 143] on div "Hotel Customer" at bounding box center [346, 135] width 277 height 20
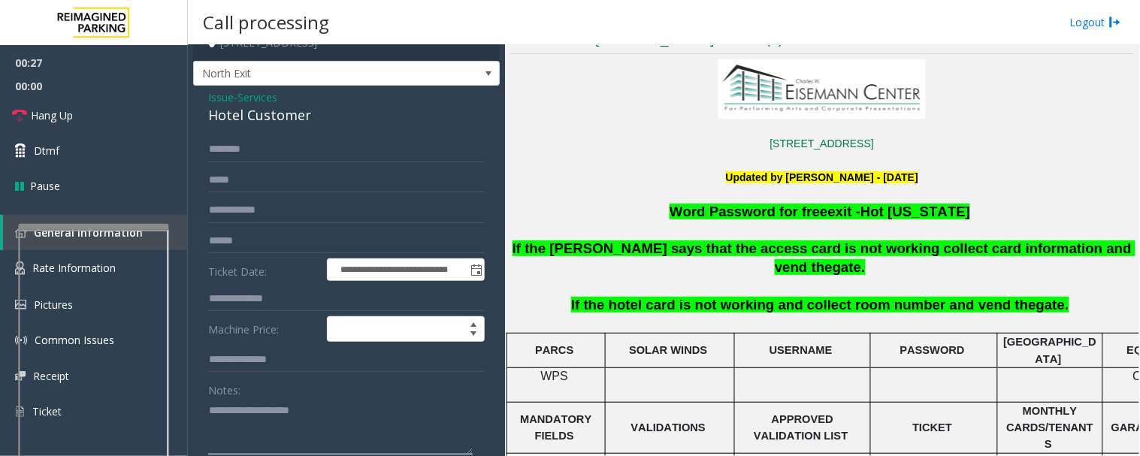
click at [344, 409] on textarea at bounding box center [340, 426] width 265 height 56
type textarea "**********"
click at [286, 299] on input "text" at bounding box center [346, 299] width 277 height 26
type input "***"
click at [329, 413] on textarea at bounding box center [340, 426] width 265 height 56
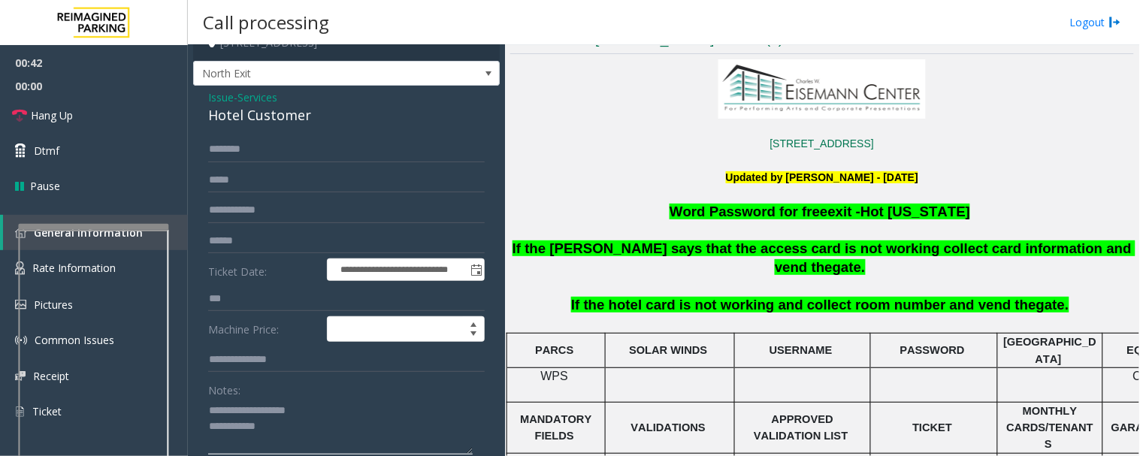
type textarea "**********"
click at [334, 144] on input "text" at bounding box center [346, 150] width 277 height 26
type input "*"
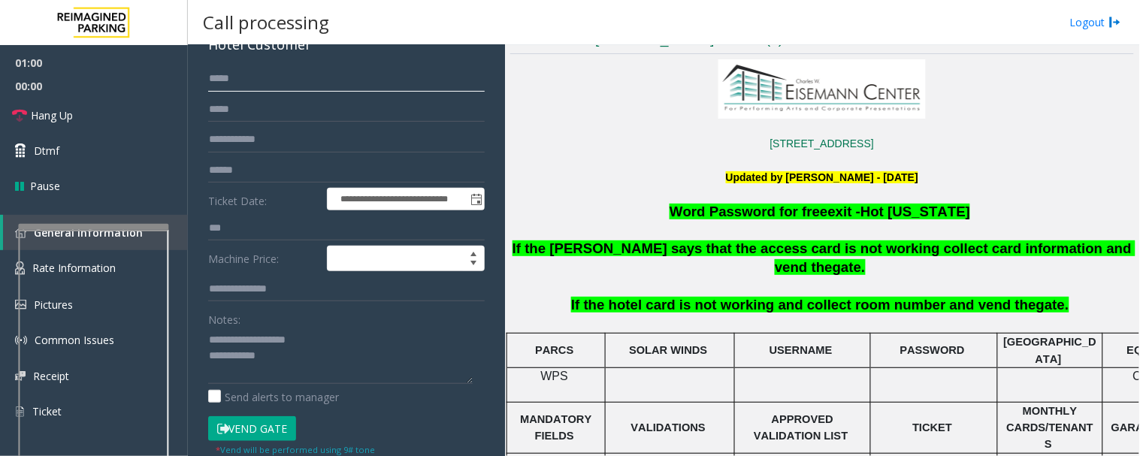
scroll to position [160, 0]
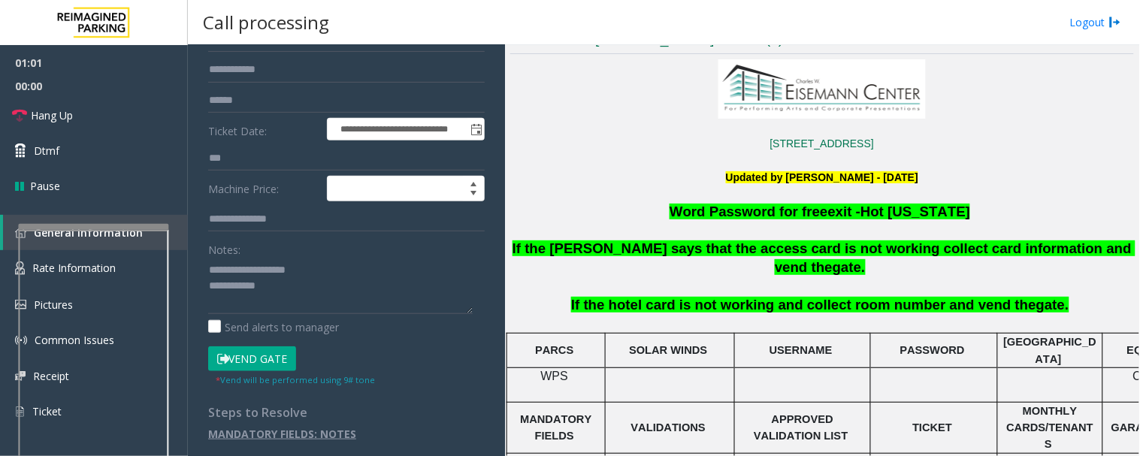
type input "****"
click at [244, 354] on button "Vend Gate" at bounding box center [252, 360] width 88 height 26
click at [304, 299] on textarea at bounding box center [340, 286] width 265 height 56
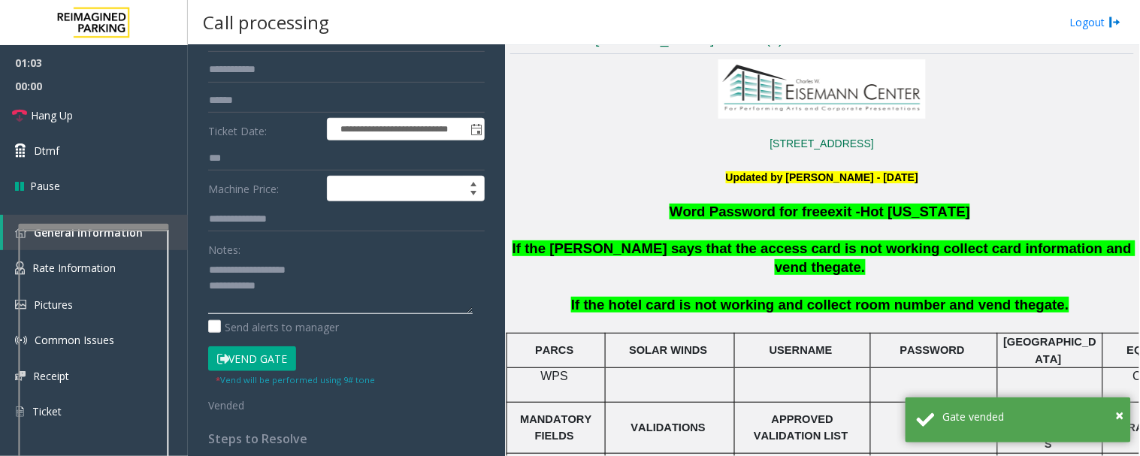
drag, startPoint x: 380, startPoint y: 286, endPoint x: 397, endPoint y: 287, distance: 16.6
click at [380, 286] on textarea at bounding box center [340, 286] width 265 height 56
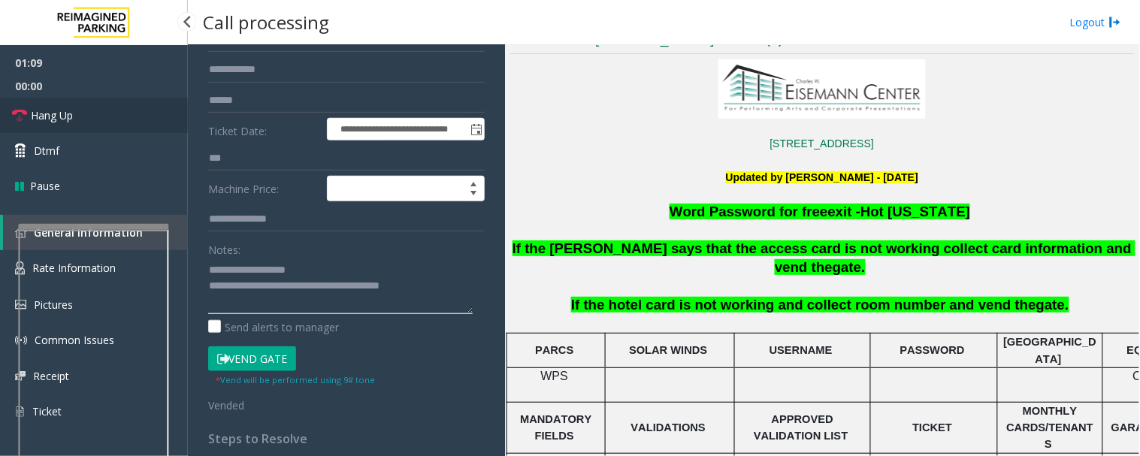
type textarea "**********"
click at [50, 104] on link "Hang Up" at bounding box center [94, 115] width 188 height 35
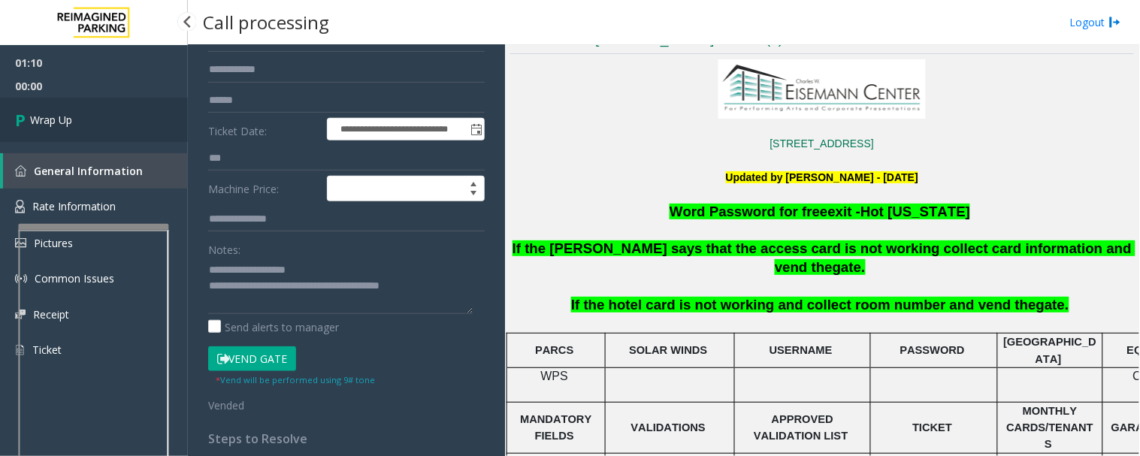
click at [122, 130] on link "Wrap Up" at bounding box center [94, 120] width 188 height 44
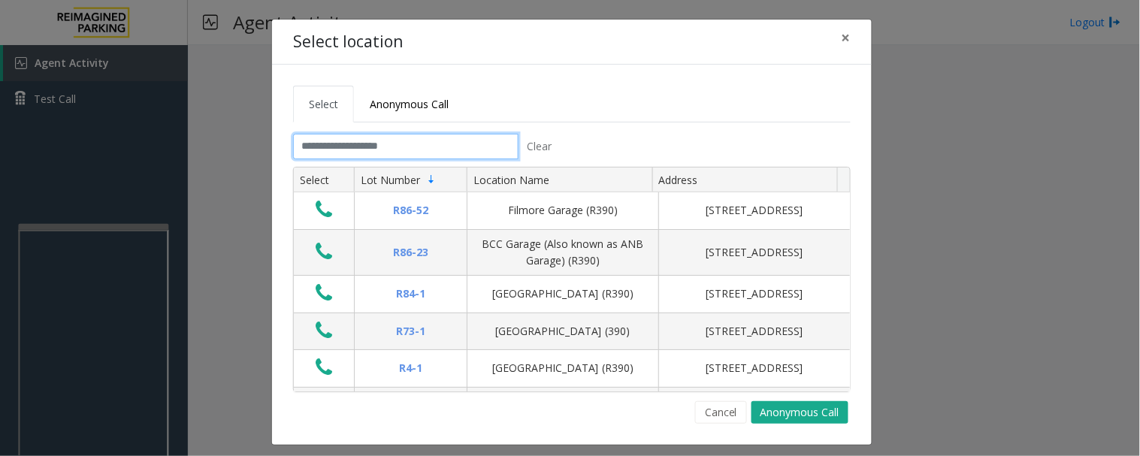
click at [314, 149] on input "text" at bounding box center [406, 147] width 226 height 26
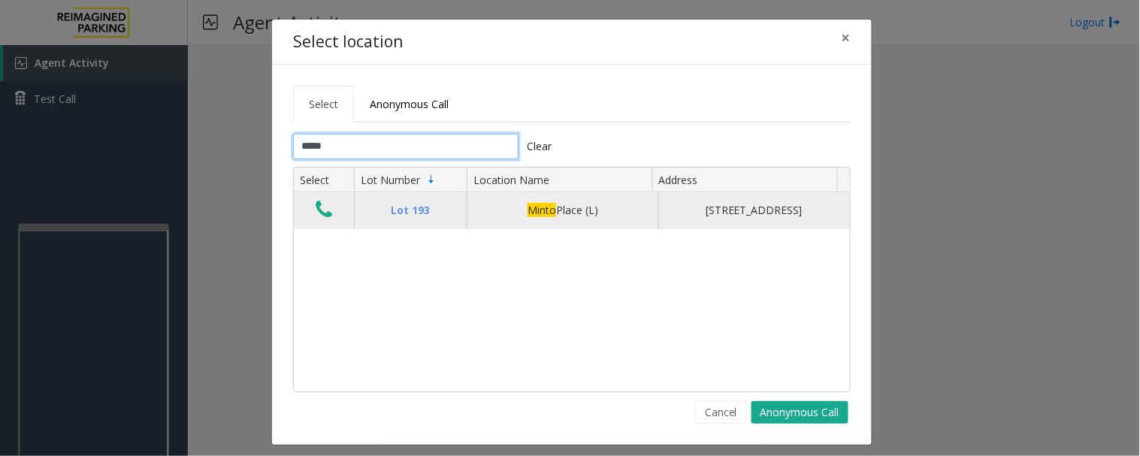
type input "*****"
click at [327, 215] on button "Data table" at bounding box center [324, 210] width 26 height 24
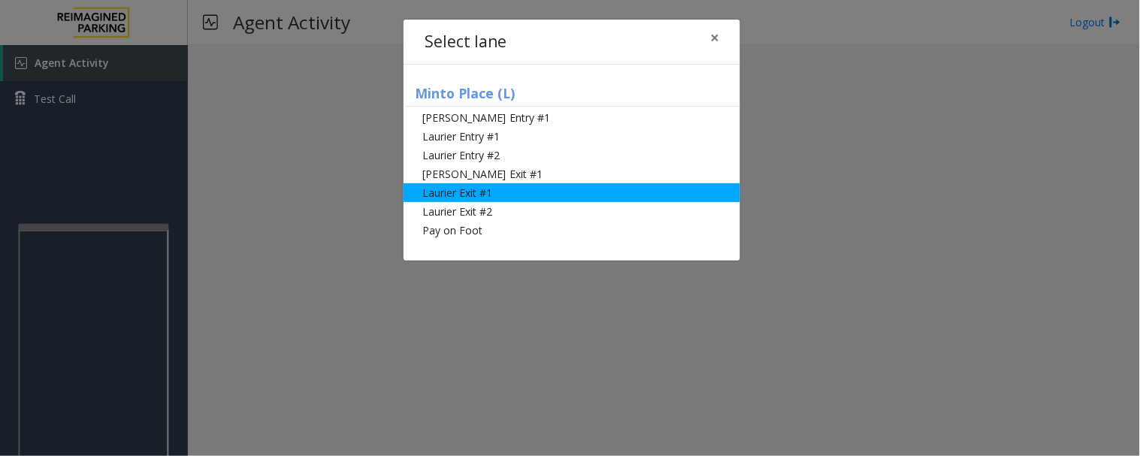
click at [511, 192] on li "Laurier Exit #1" at bounding box center [572, 192] width 337 height 19
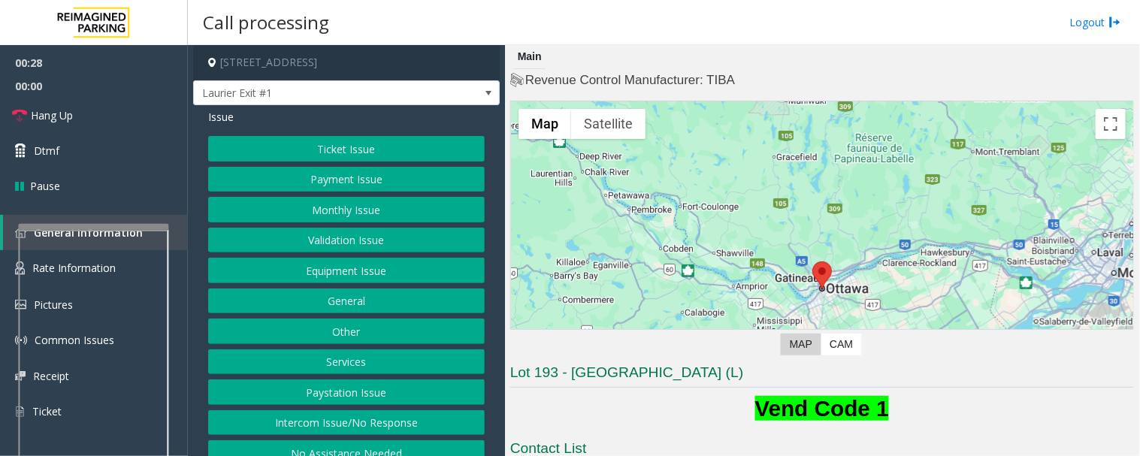
click at [384, 353] on button "Services" at bounding box center [346, 363] width 277 height 26
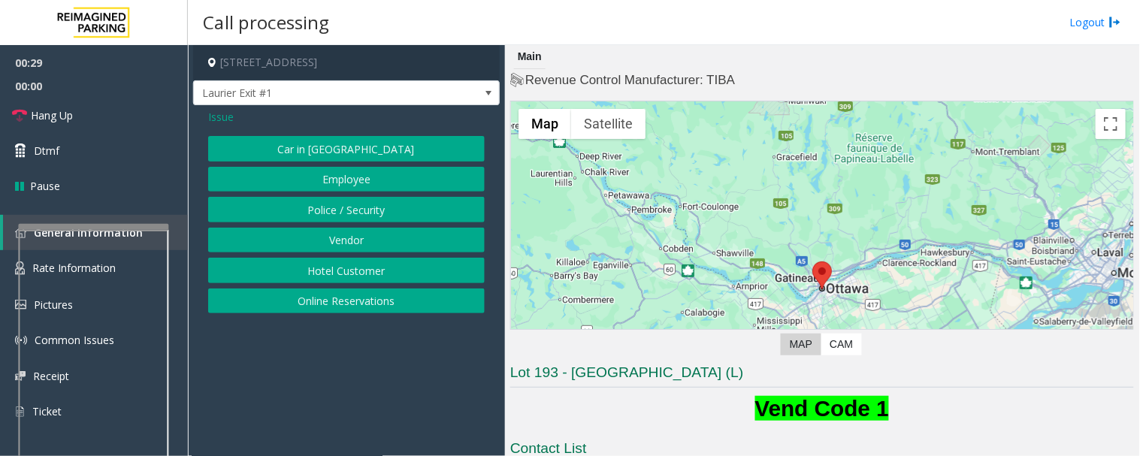
click at [354, 245] on button "Vendor" at bounding box center [346, 241] width 277 height 26
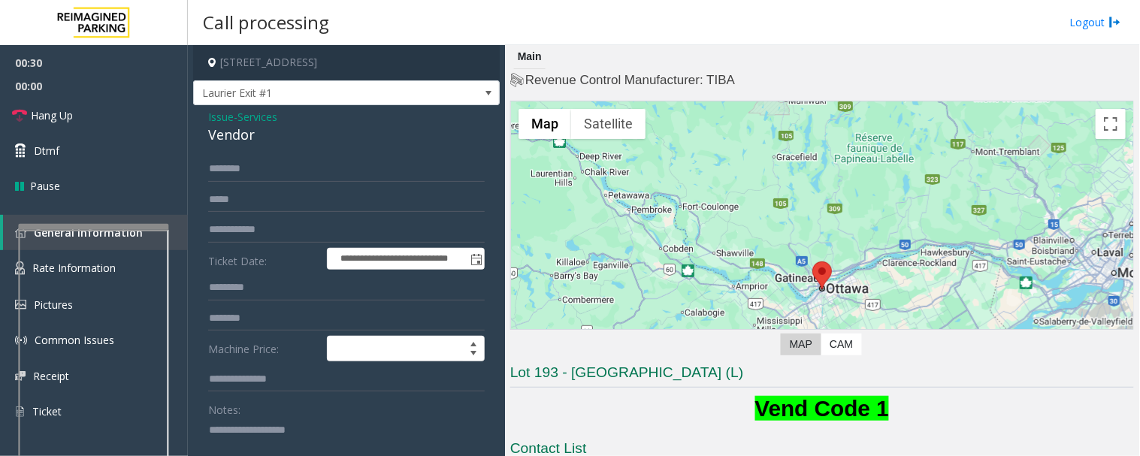
click at [213, 129] on div "Vendor" at bounding box center [346, 135] width 277 height 20
drag, startPoint x: 213, startPoint y: 129, endPoint x: 232, endPoint y: 119, distance: 21.2
click at [216, 126] on div "Vendor" at bounding box center [346, 135] width 277 height 20
copy div "Vendor"
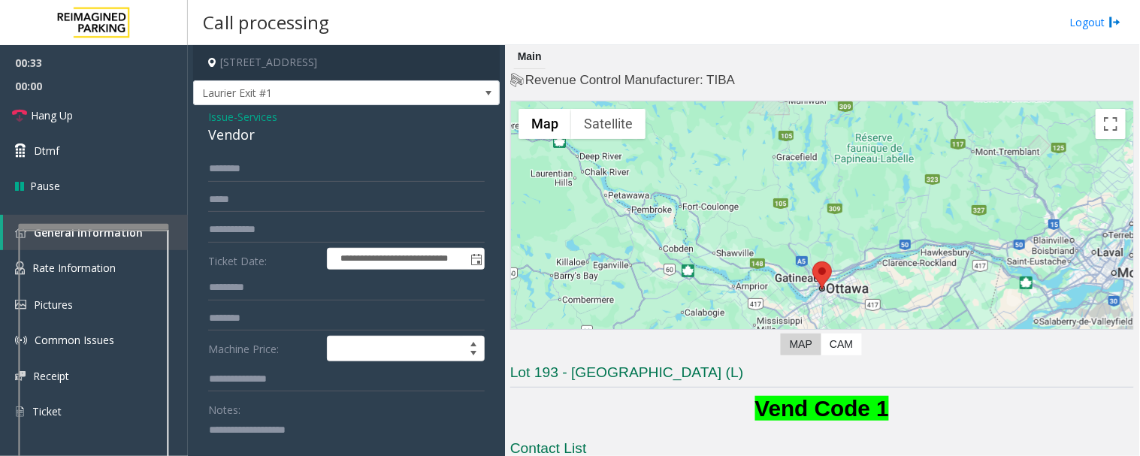
click at [271, 435] on textarea at bounding box center [340, 446] width 265 height 56
paste textarea "******"
type textarea "**********"
click at [262, 166] on input "text" at bounding box center [346, 169] width 277 height 26
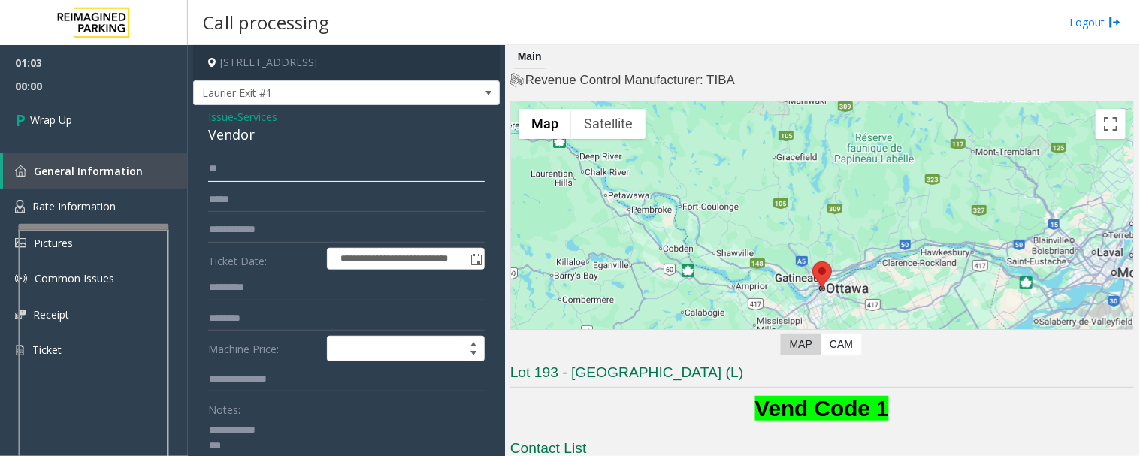
type input "*"
click at [242, 447] on textarea at bounding box center [340, 446] width 265 height 56
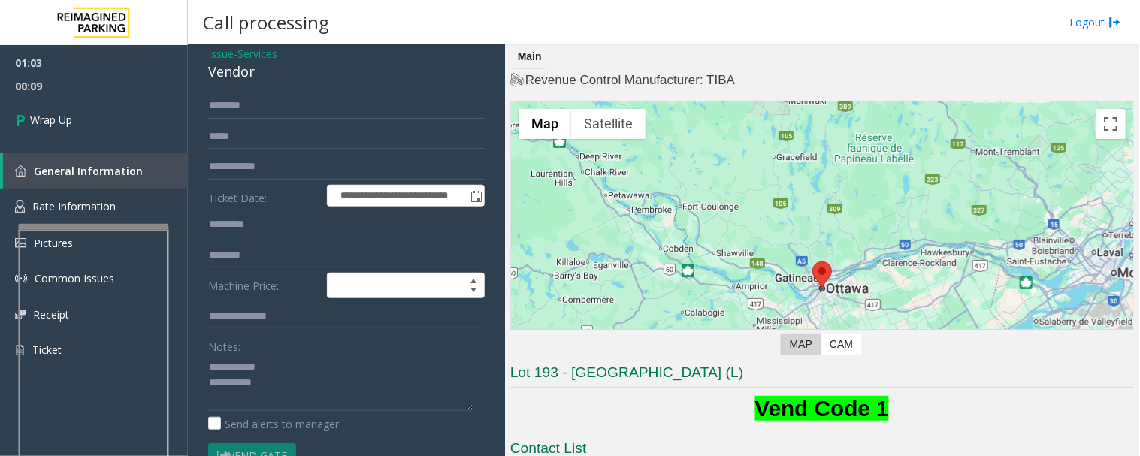
scroll to position [145, 0]
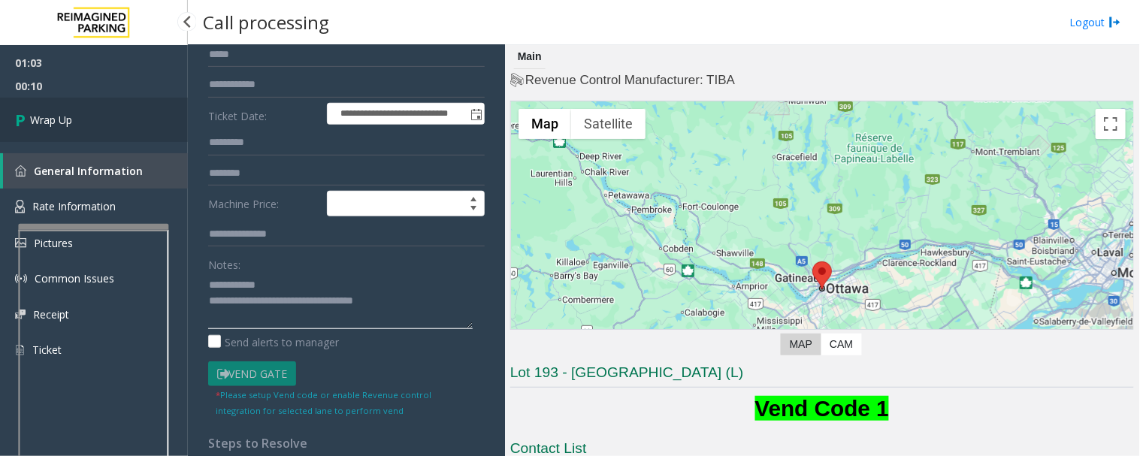
type textarea "**********"
drag, startPoint x: 17, startPoint y: 109, endPoint x: 229, endPoint y: 175, distance: 222.1
click at [18, 109] on icon at bounding box center [22, 120] width 15 height 25
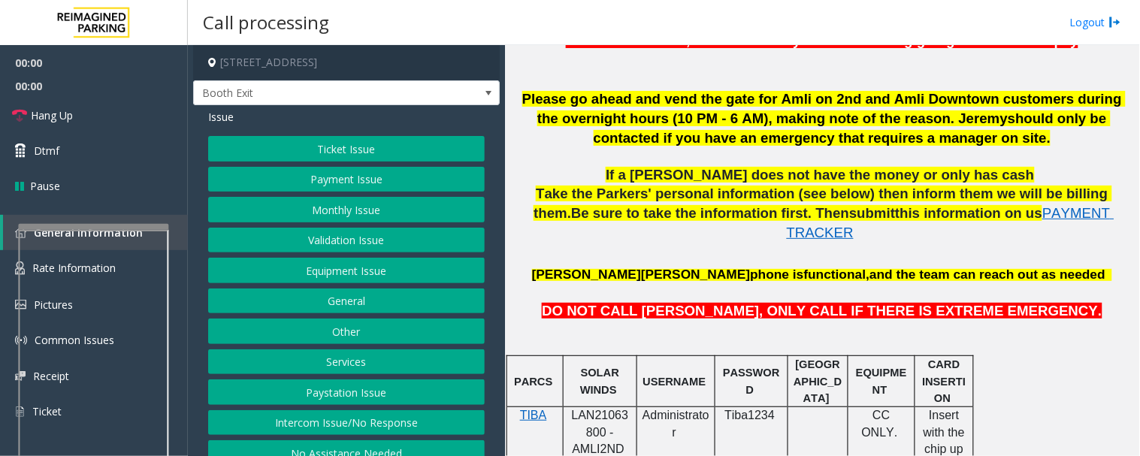
scroll to position [752, 0]
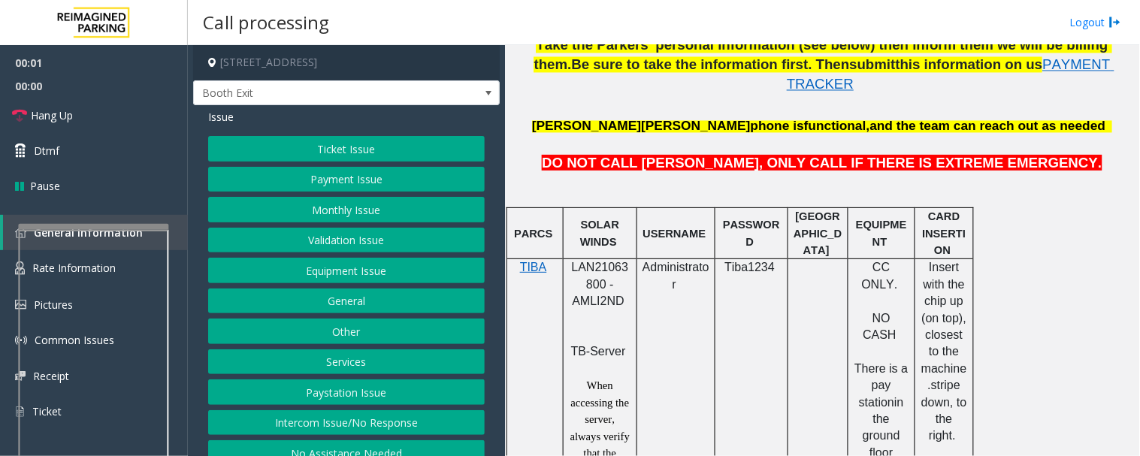
click at [604, 261] on span "LAN21063800 - AMLI2ND" at bounding box center [600, 284] width 57 height 47
copy span "LAN21063800"
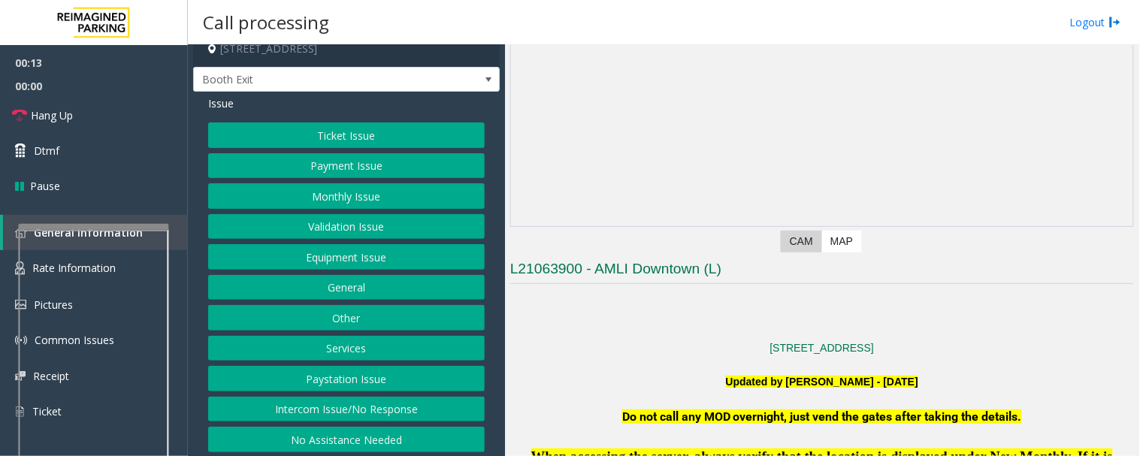
scroll to position [18, 0]
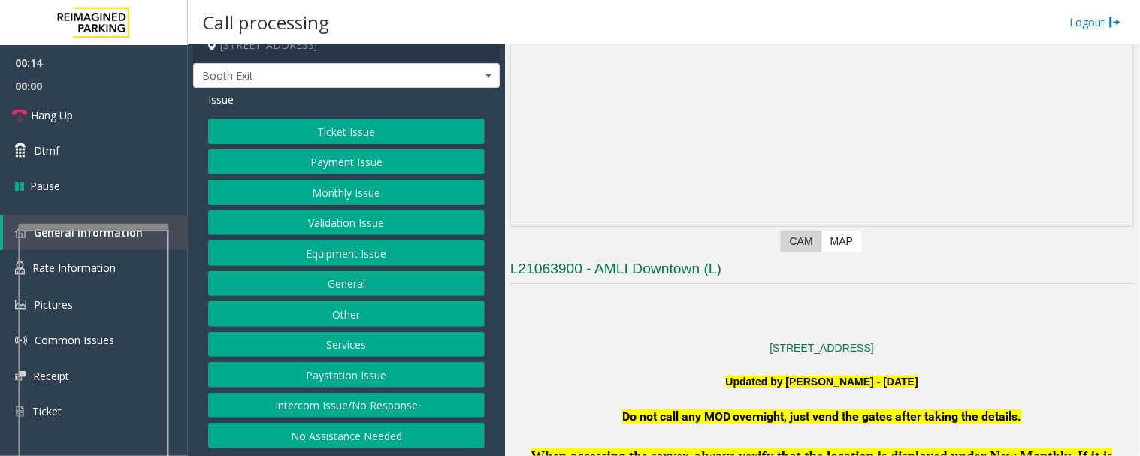
click at [440, 242] on button "Equipment Issue" at bounding box center [346, 254] width 277 height 26
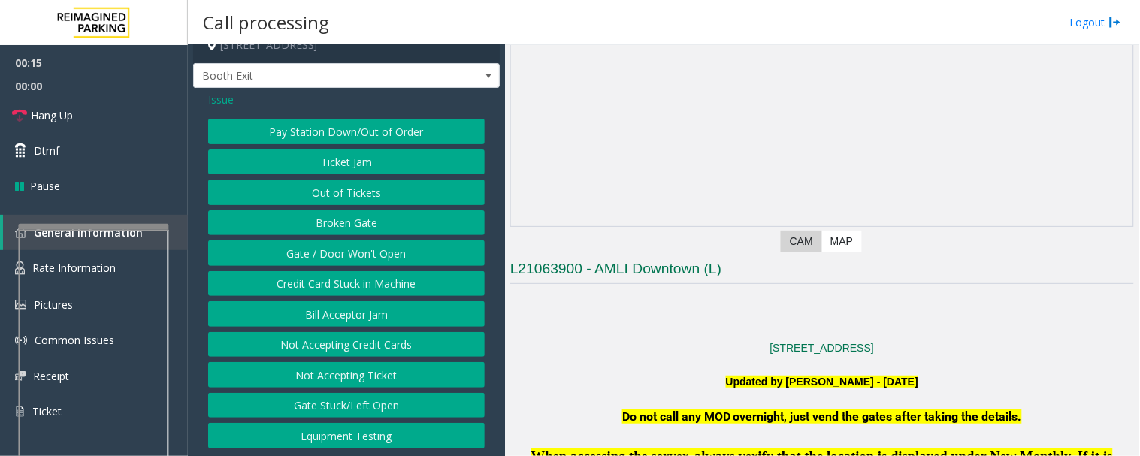
click at [407, 232] on button "Broken Gate" at bounding box center [346, 223] width 277 height 26
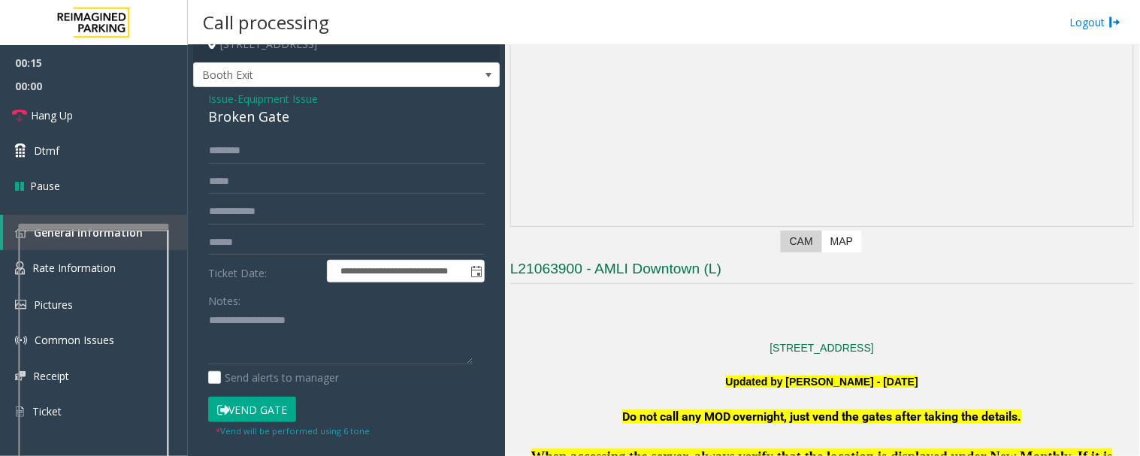
click at [235, 98] on span "- Equipment Issue" at bounding box center [276, 99] width 84 height 14
click at [226, 98] on span "Issue" at bounding box center [221, 99] width 26 height 16
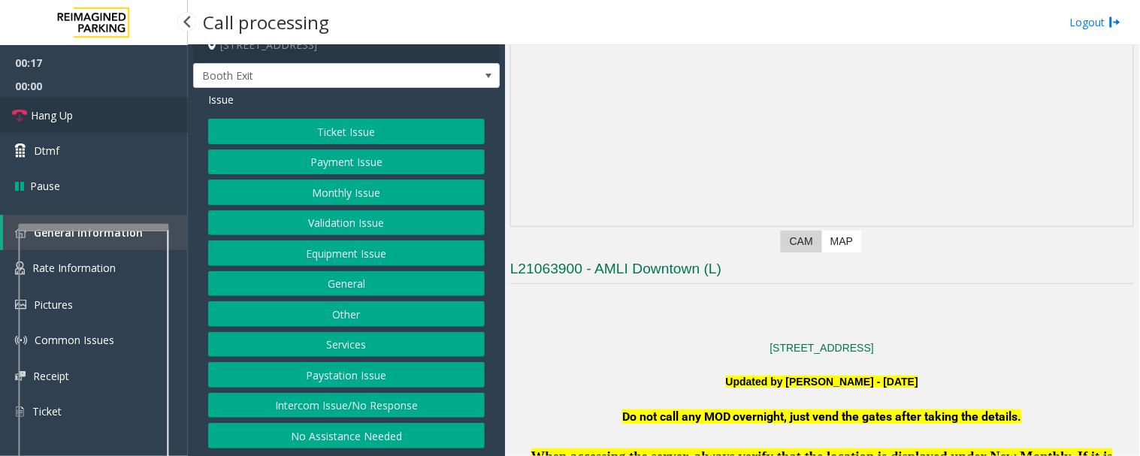
click at [93, 108] on link "Hang Up" at bounding box center [94, 115] width 188 height 35
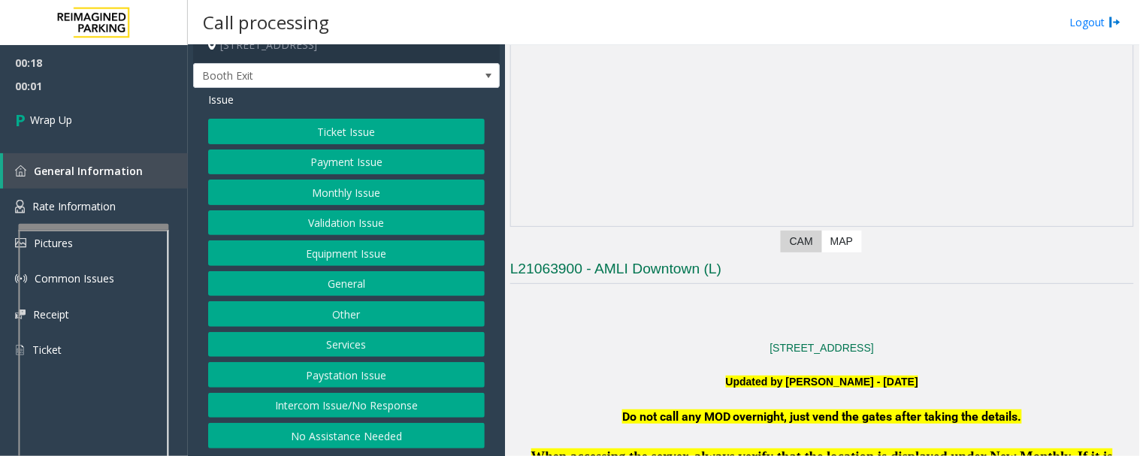
click at [404, 247] on button "Equipment Issue" at bounding box center [346, 254] width 277 height 26
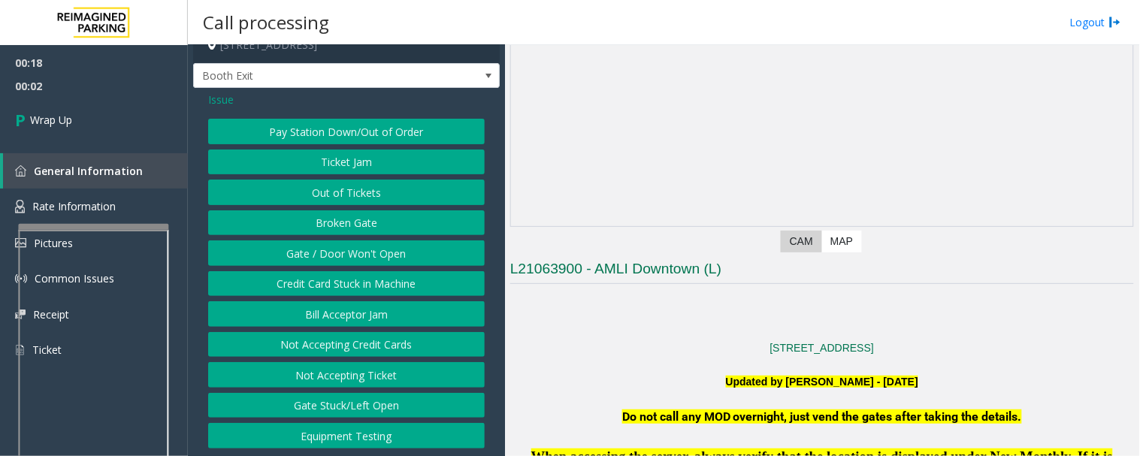
click at [336, 265] on button "Gate / Door Won't Open" at bounding box center [346, 254] width 277 height 26
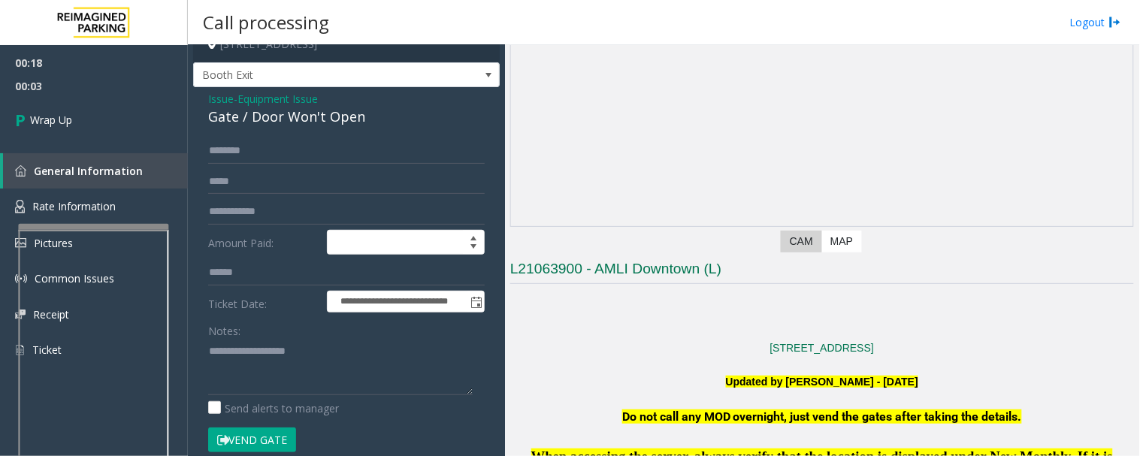
click at [278, 123] on div "Gate / Door Won't Open" at bounding box center [346, 117] width 277 height 20
click at [278, 121] on div "Gate / Door Won't Open" at bounding box center [346, 117] width 277 height 20
copy div "Gate / Door Won't Open"
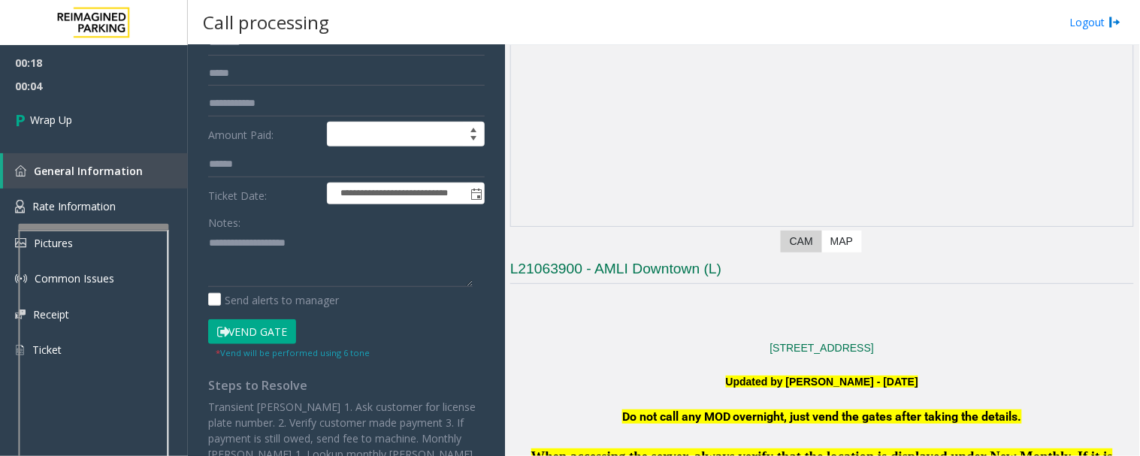
scroll to position [210, 0]
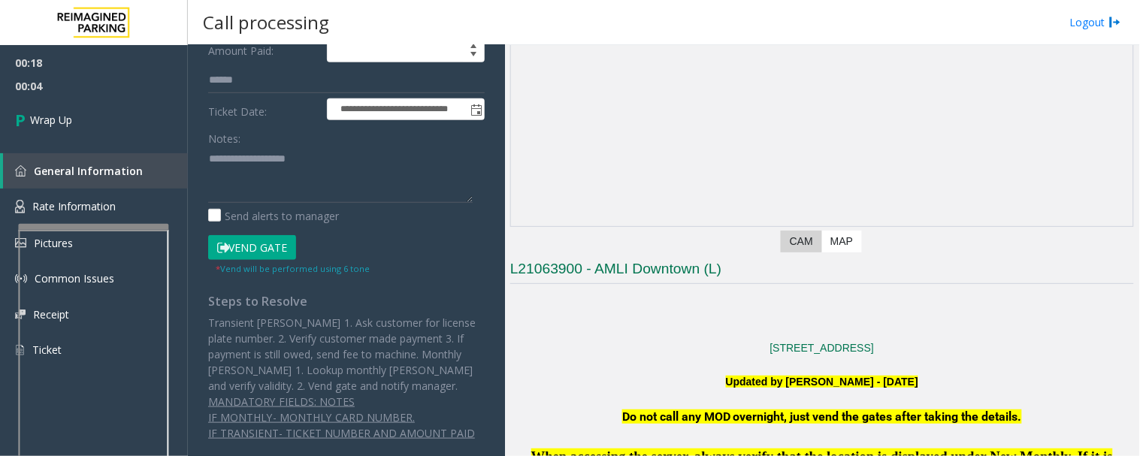
click at [307, 138] on div "Notes:" at bounding box center [346, 164] width 277 height 77
click at [287, 174] on textarea at bounding box center [340, 175] width 265 height 56
paste textarea "**********"
type textarea "**********"
click at [111, 100] on link "Wrap Up" at bounding box center [94, 120] width 188 height 44
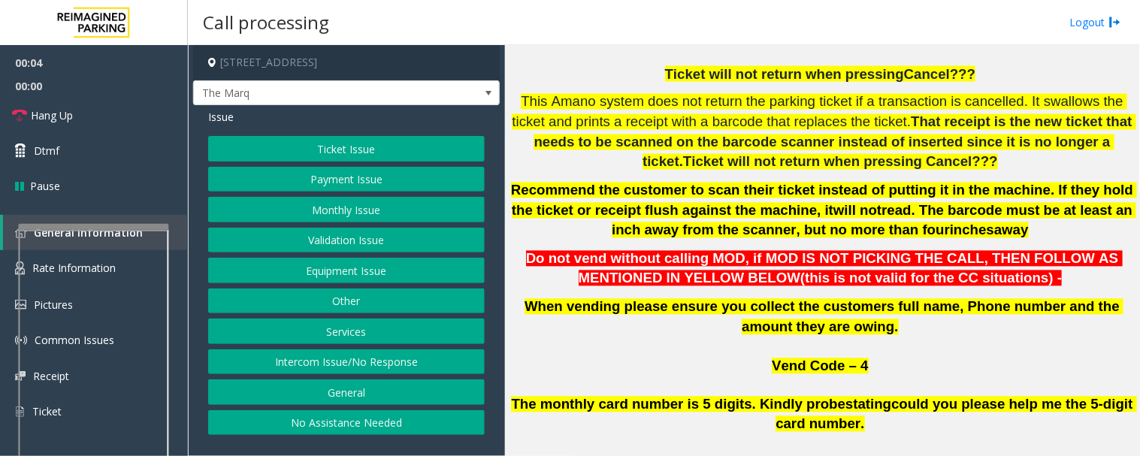
scroll to position [501, 0]
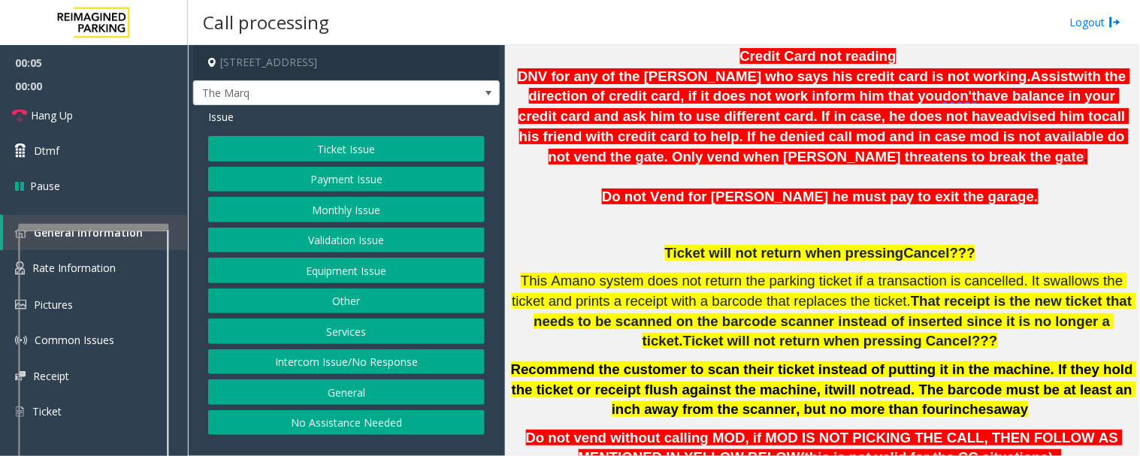
click at [462, 365] on button "Intercom Issue/No Response" at bounding box center [346, 363] width 277 height 26
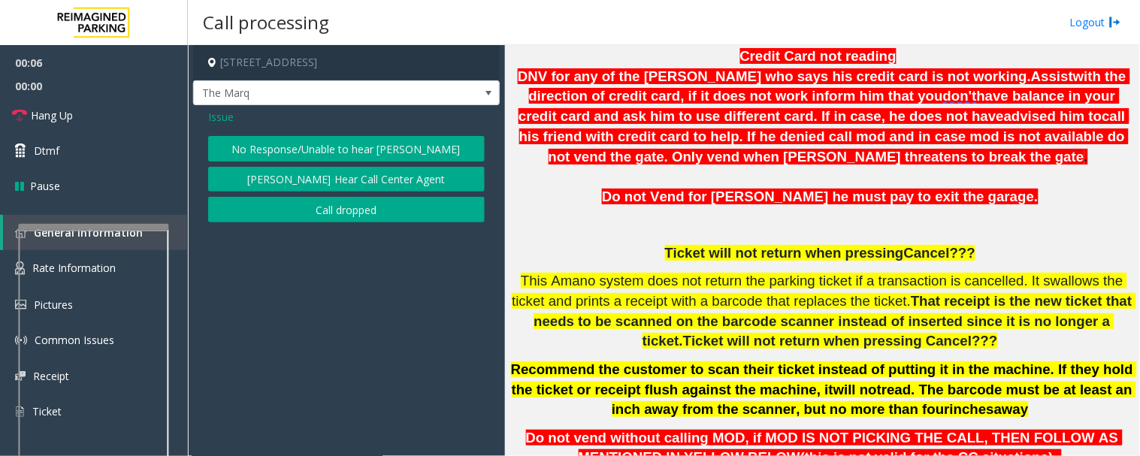
click at [367, 150] on button "No Response/Unable to hear [PERSON_NAME]" at bounding box center [346, 149] width 277 height 26
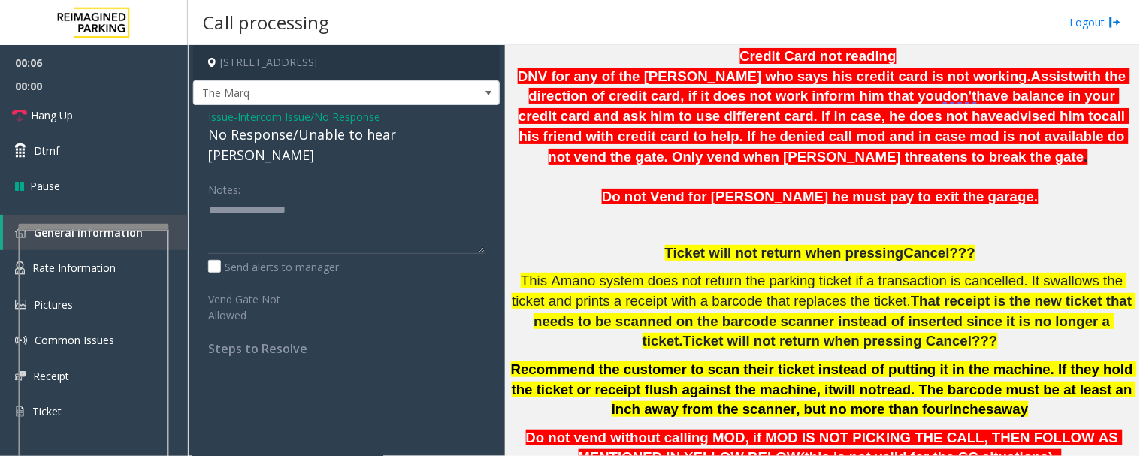
click at [427, 137] on div "No Response/Unable to hear [PERSON_NAME]" at bounding box center [346, 145] width 277 height 41
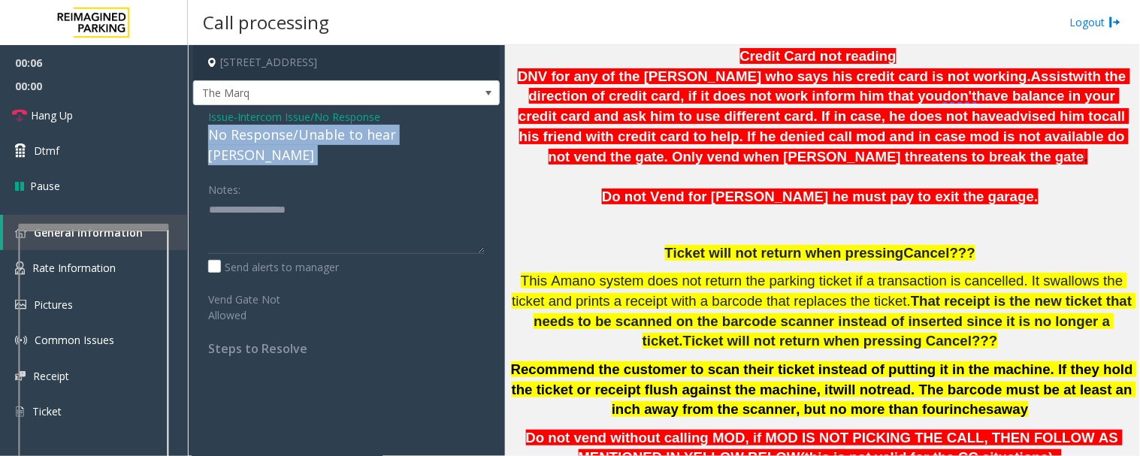
click at [427, 137] on div "No Response/Unable to hear [PERSON_NAME]" at bounding box center [346, 145] width 277 height 41
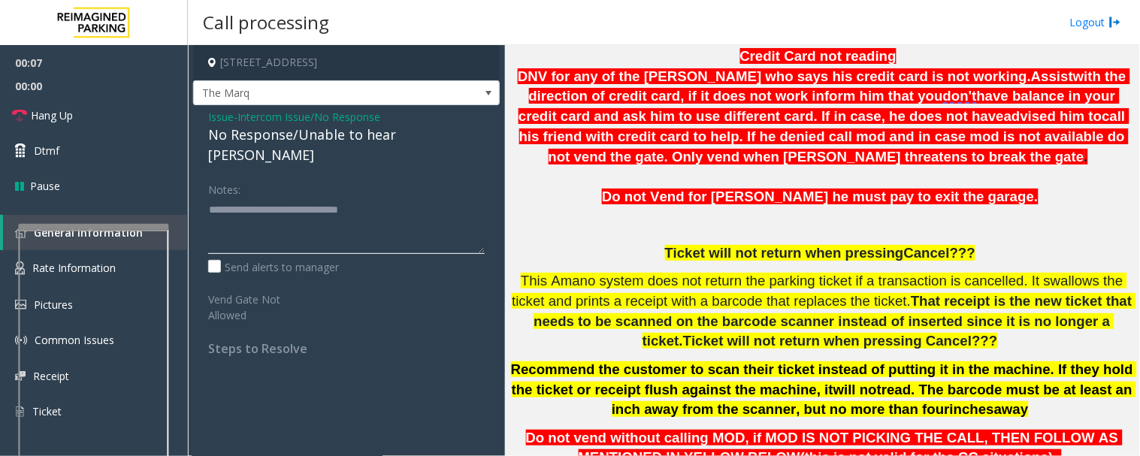
click at [471, 198] on textarea at bounding box center [346, 226] width 277 height 56
click at [456, 212] on textarea at bounding box center [346, 226] width 277 height 56
click at [422, 201] on textarea at bounding box center [346, 226] width 277 height 56
type textarea "**********"
click at [42, 115] on span "Hang Up" at bounding box center [52, 116] width 42 height 16
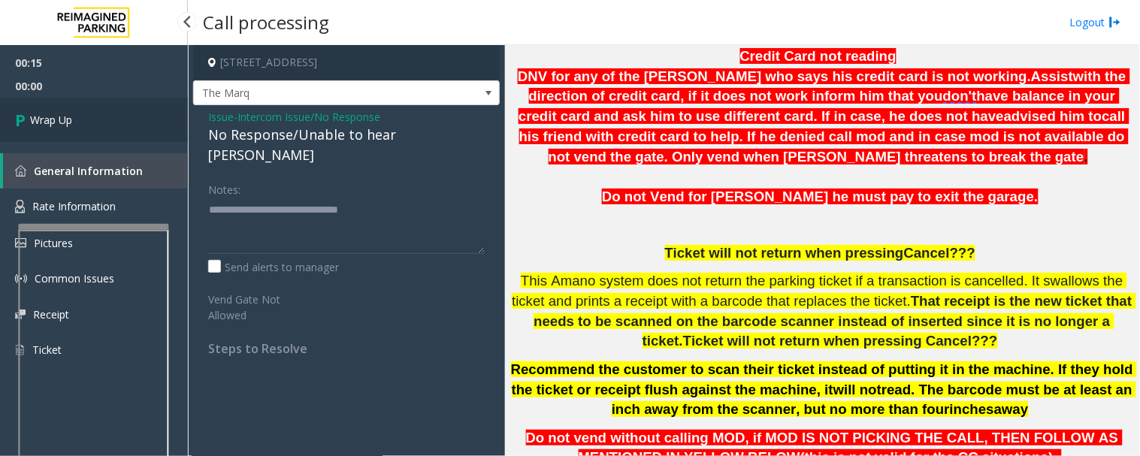
click at [99, 121] on link "Wrap Up" at bounding box center [94, 120] width 188 height 44
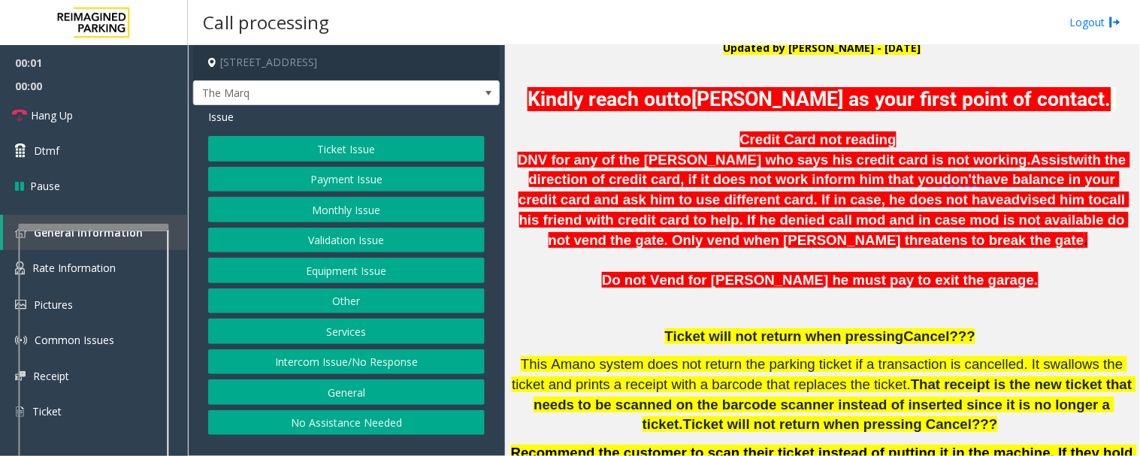
scroll to position [668, 0]
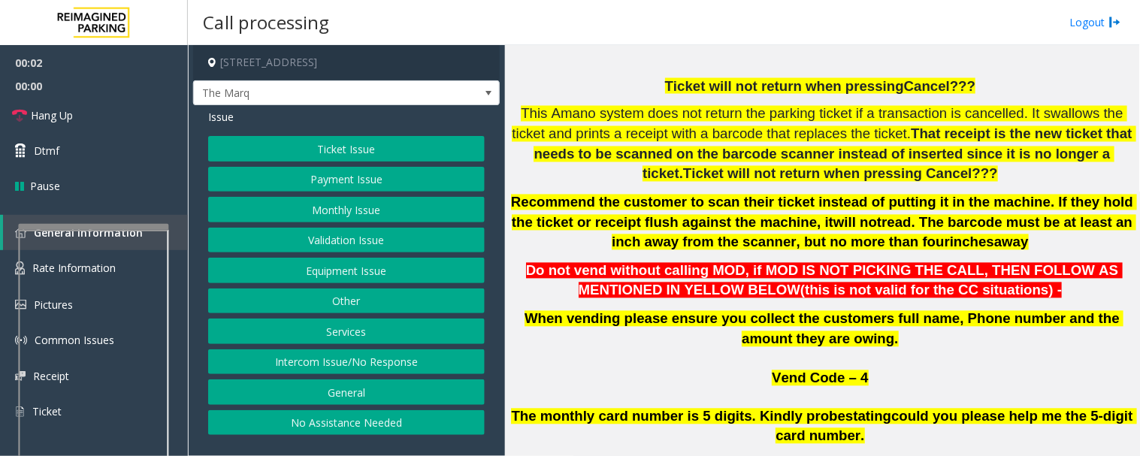
click at [412, 363] on button "Intercom Issue/No Response" at bounding box center [346, 363] width 277 height 26
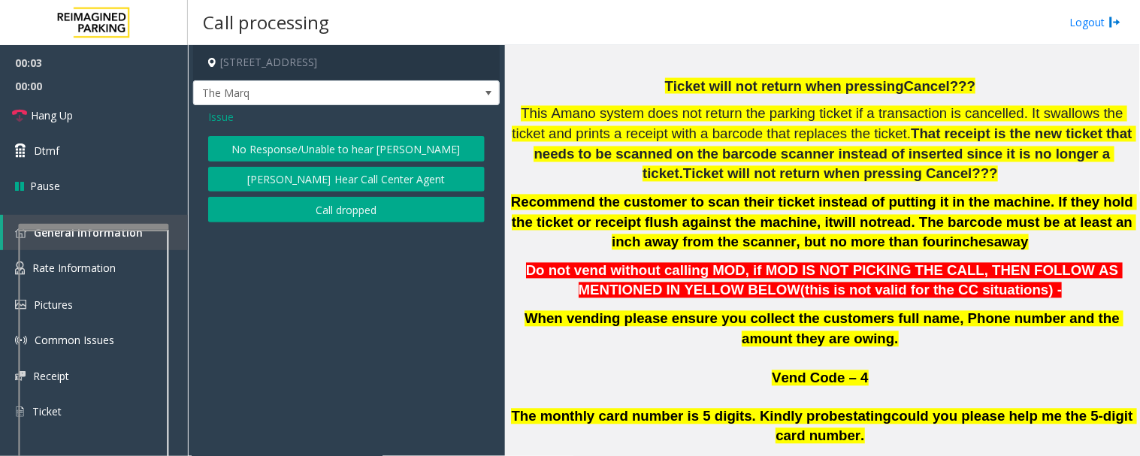
click at [424, 147] on button "No Response/Unable to hear [PERSON_NAME]" at bounding box center [346, 149] width 277 height 26
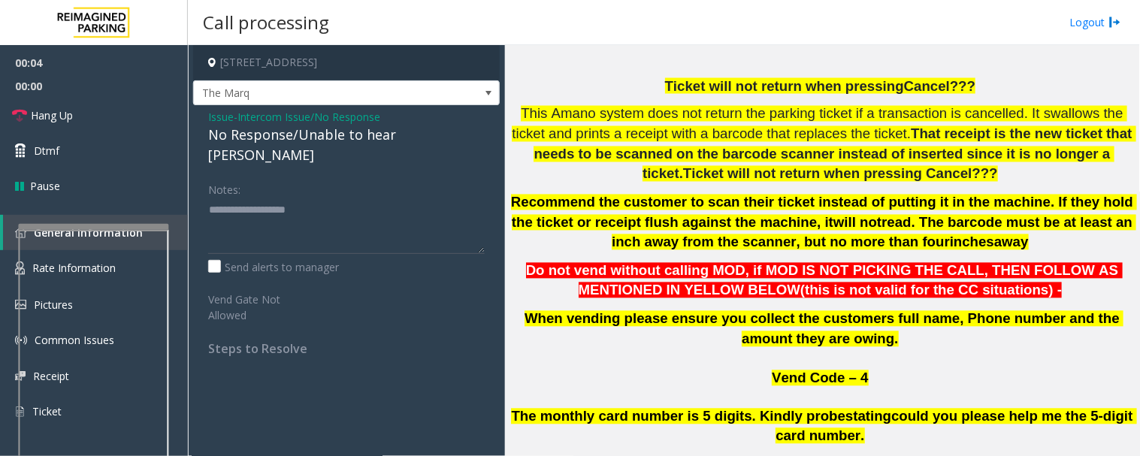
click at [393, 136] on div "No Response/Unable to hear [PERSON_NAME]" at bounding box center [346, 145] width 277 height 41
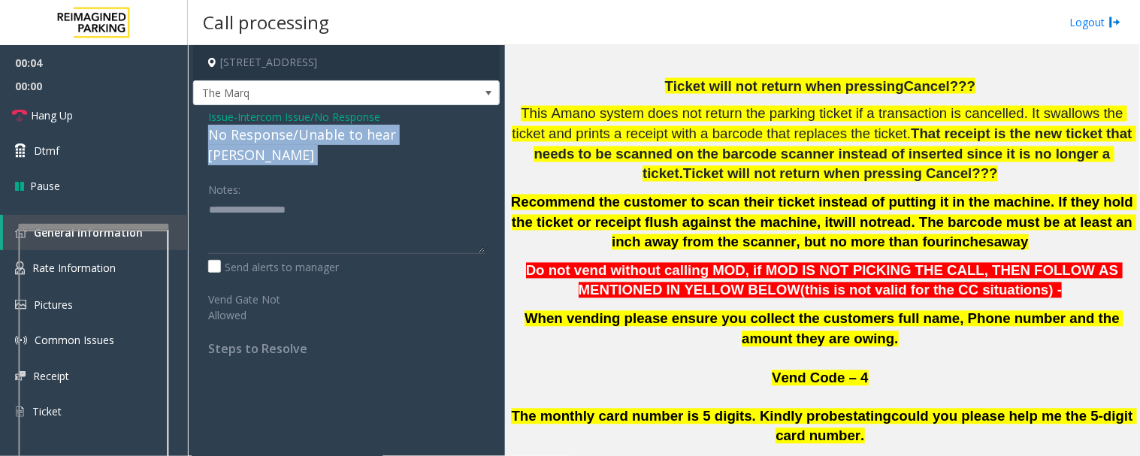
click at [393, 136] on div "No Response/Unable to hear [PERSON_NAME]" at bounding box center [346, 145] width 277 height 41
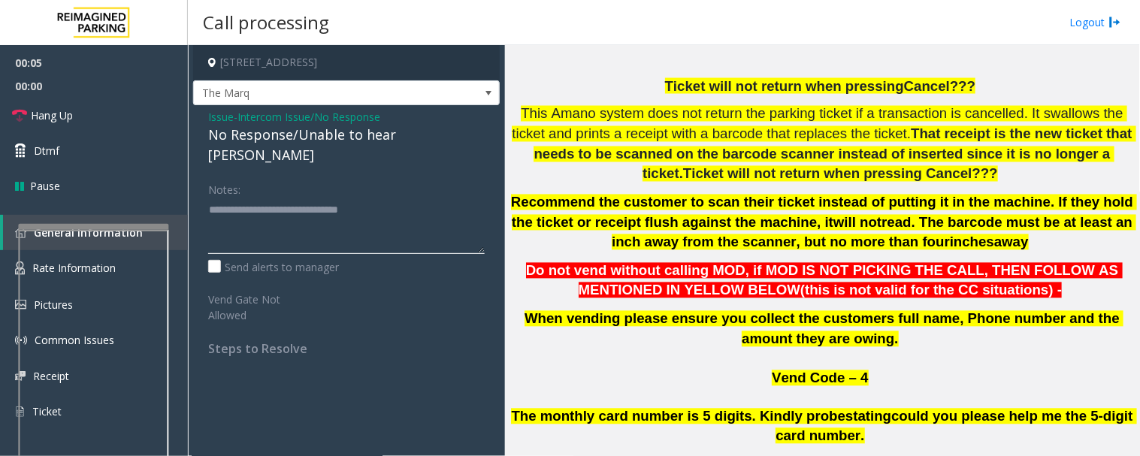
click at [439, 198] on textarea at bounding box center [346, 226] width 277 height 56
click at [432, 198] on textarea at bounding box center [346, 226] width 277 height 56
type textarea "**********"
click at [50, 119] on span "Hang Up" at bounding box center [52, 116] width 42 height 16
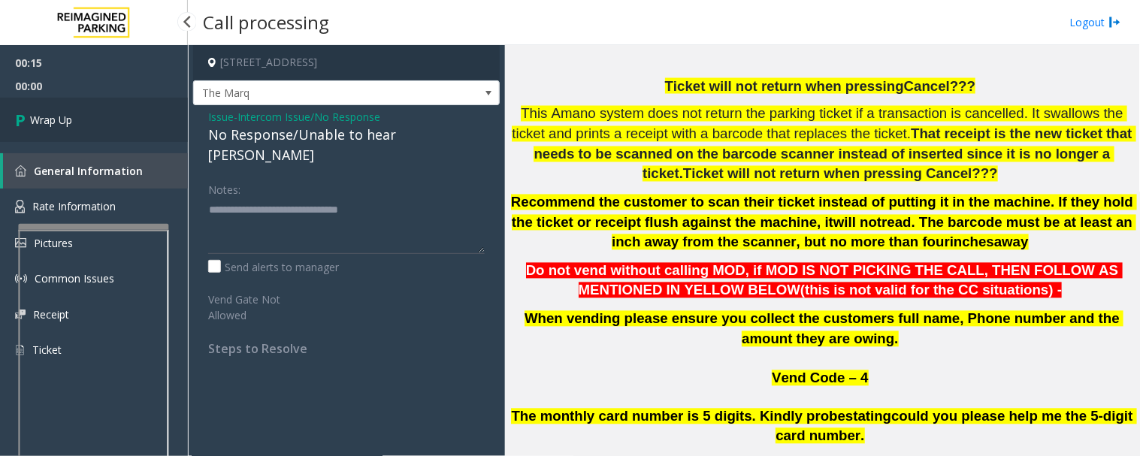
click at [83, 119] on link "Wrap Up" at bounding box center [94, 120] width 188 height 44
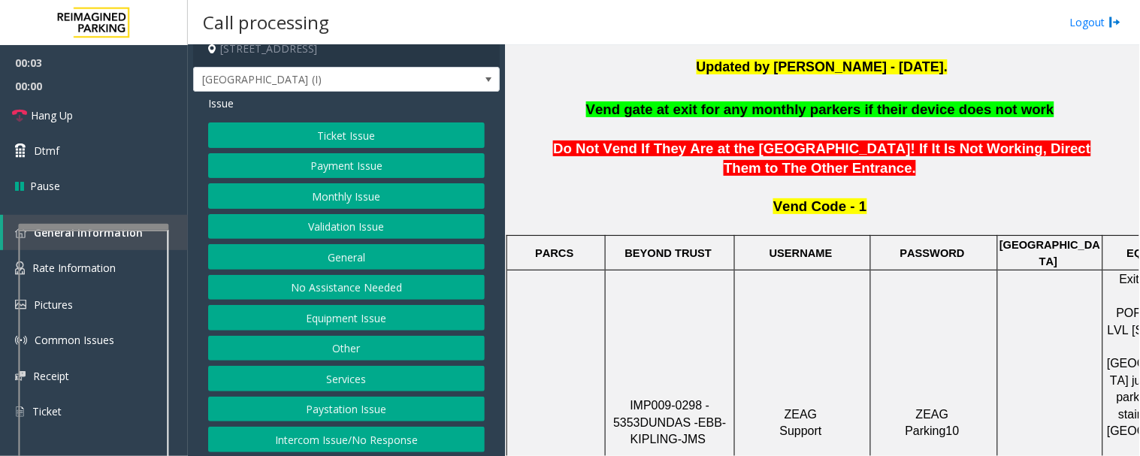
scroll to position [18, 0]
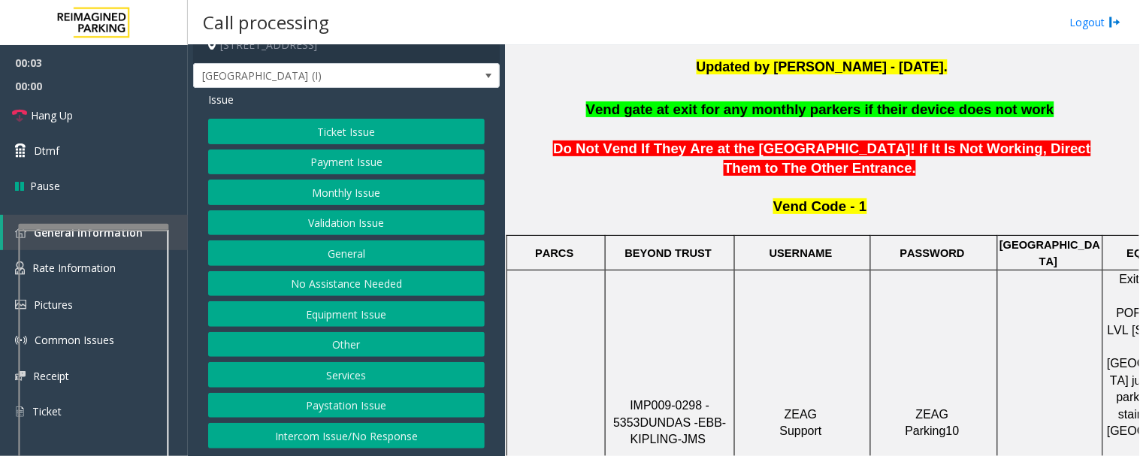
click at [393, 429] on button "Intercom Issue/No Response" at bounding box center [346, 436] width 277 height 26
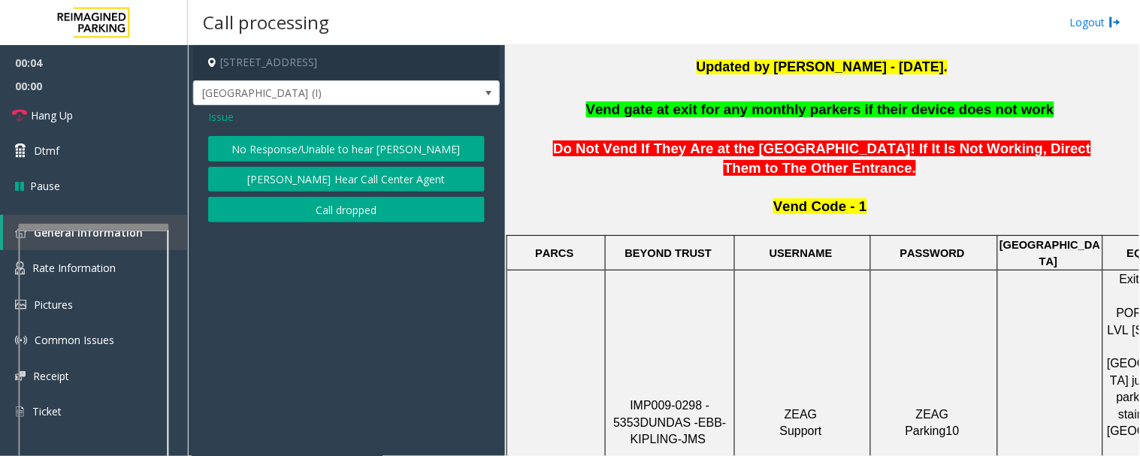
click at [396, 152] on button "No Response/Unable to hear [PERSON_NAME]" at bounding box center [346, 149] width 277 height 26
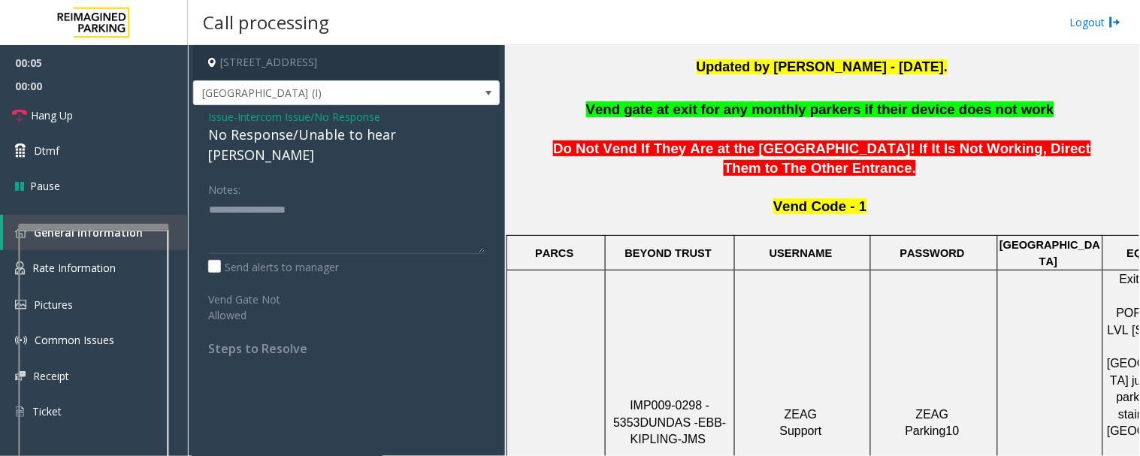
click at [389, 141] on div "No Response/Unable to hear [PERSON_NAME]" at bounding box center [346, 145] width 277 height 41
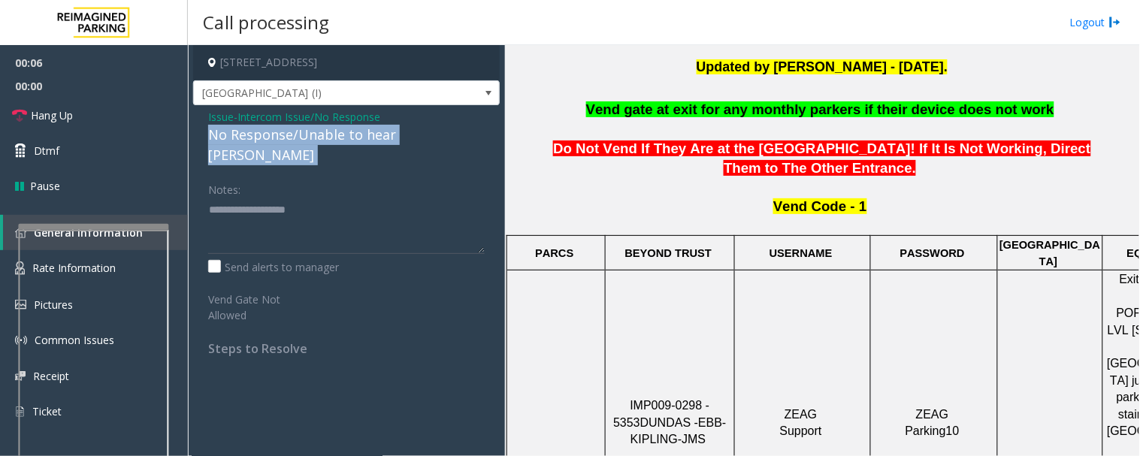
click at [389, 141] on div "No Response/Unable to hear [PERSON_NAME]" at bounding box center [346, 145] width 277 height 41
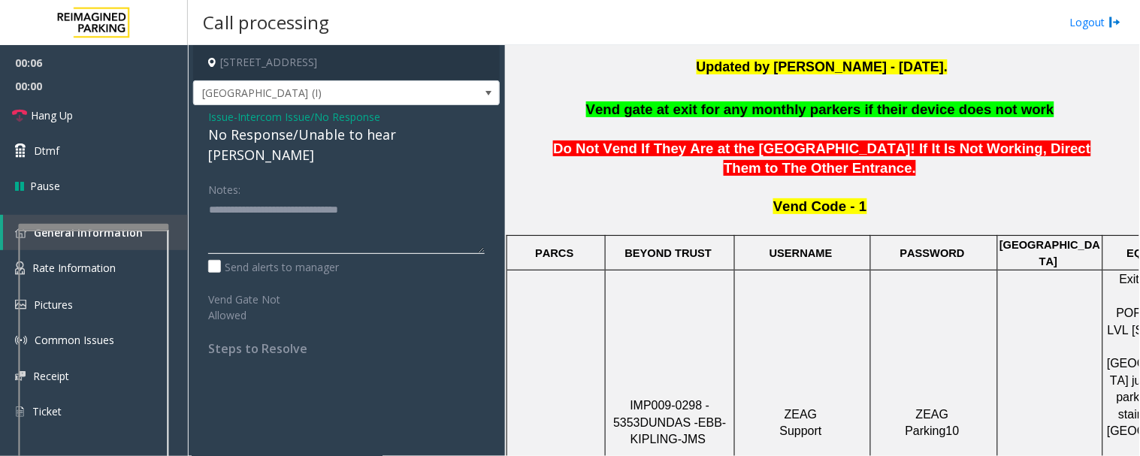
click at [451, 198] on textarea at bounding box center [346, 226] width 277 height 56
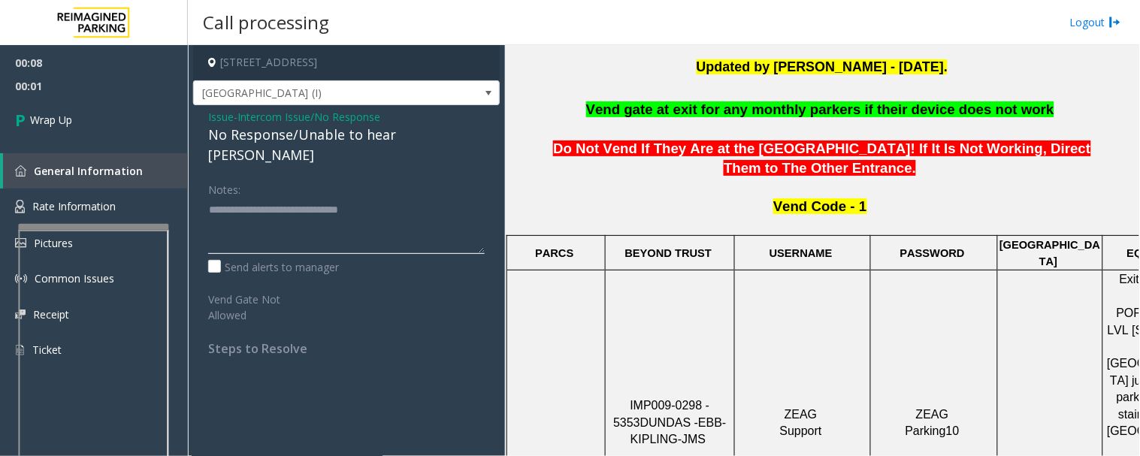
type textarea "**********"
click at [226, 118] on span "Issue" at bounding box center [221, 117] width 26 height 16
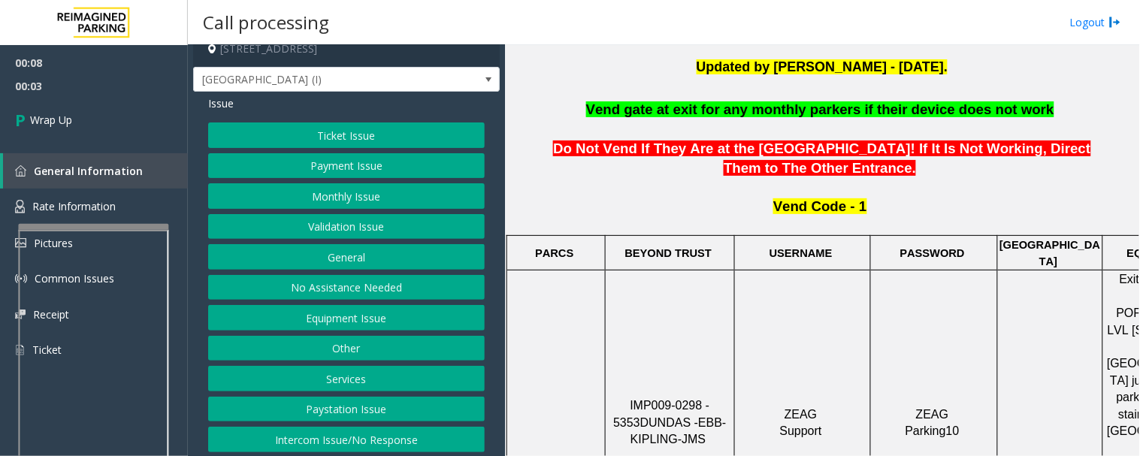
scroll to position [18, 0]
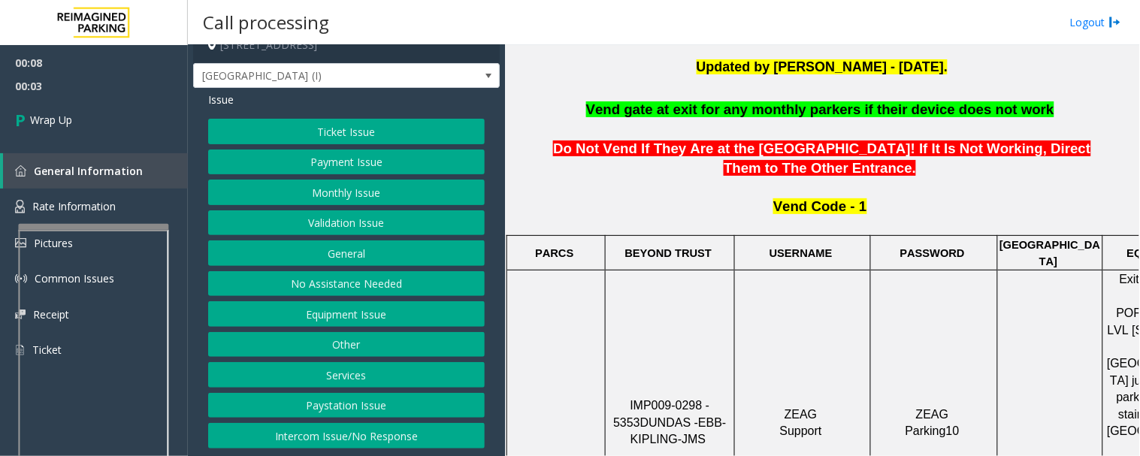
click at [371, 439] on button "Intercom Issue/No Response" at bounding box center [346, 436] width 277 height 26
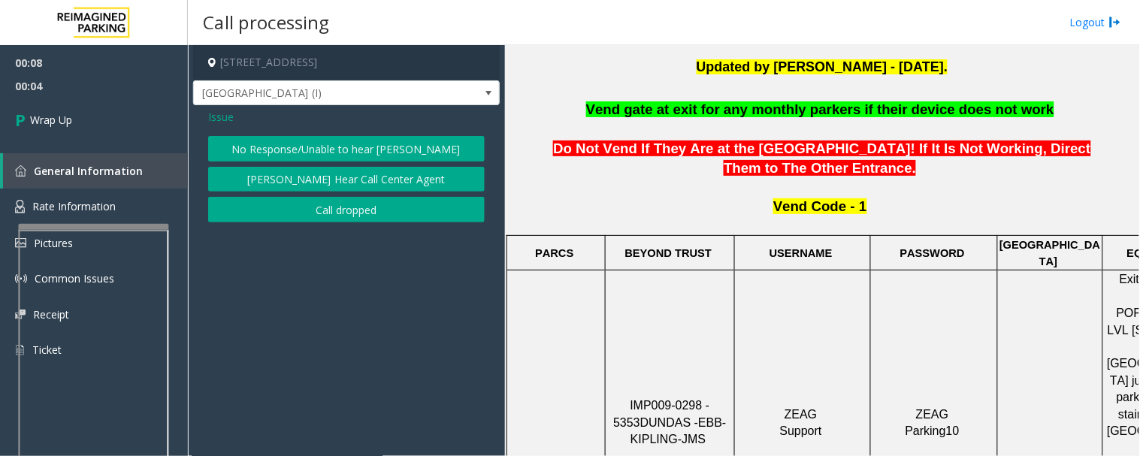
click at [359, 212] on button "Call dropped" at bounding box center [346, 210] width 277 height 26
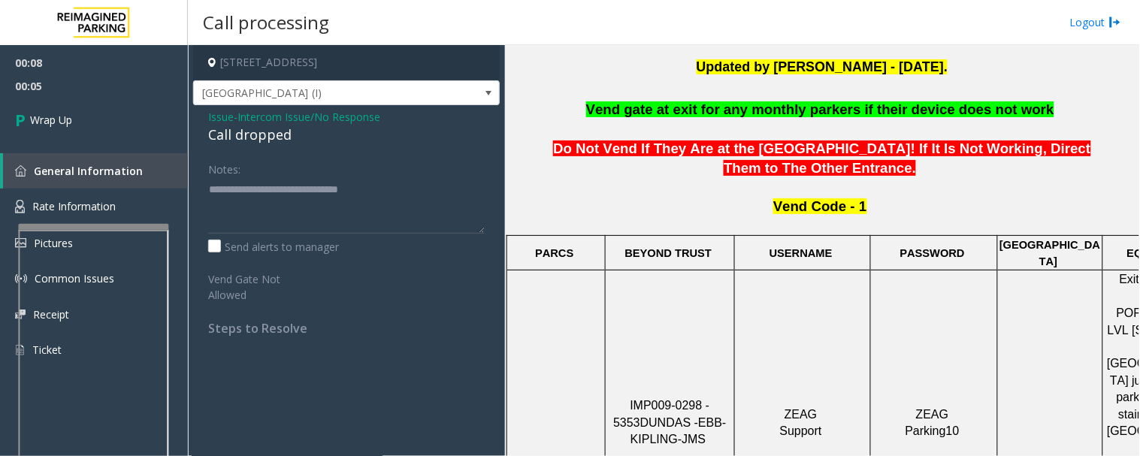
click at [280, 130] on div "Call dropped" at bounding box center [346, 135] width 277 height 20
copy div "Call dropped"
drag, startPoint x: 454, startPoint y: 206, endPoint x: 92, endPoint y: 197, distance: 362.5
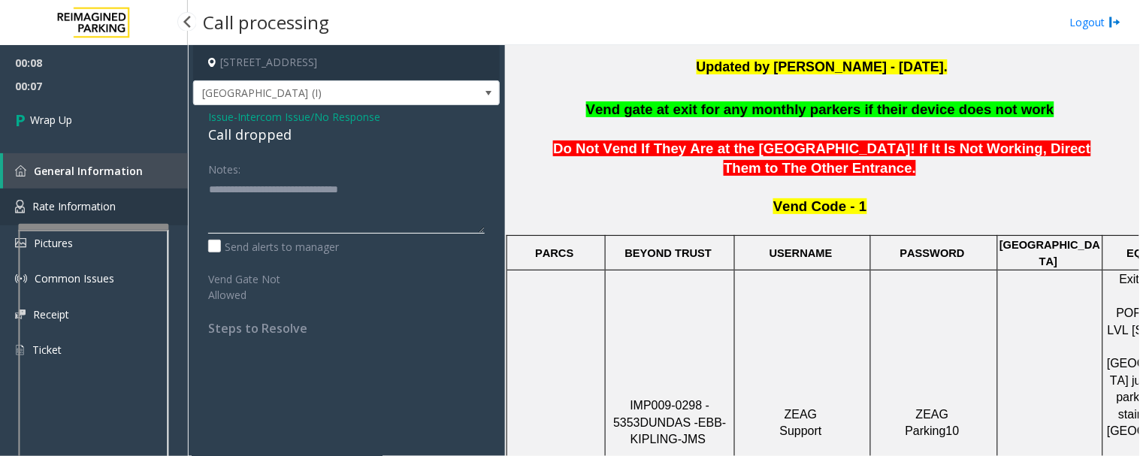
click at [92, 197] on app-root "00:08 00:07 Wrap Up General Information Rate Information Pictures Common Issues…" at bounding box center [570, 228] width 1140 height 456
paste textarea
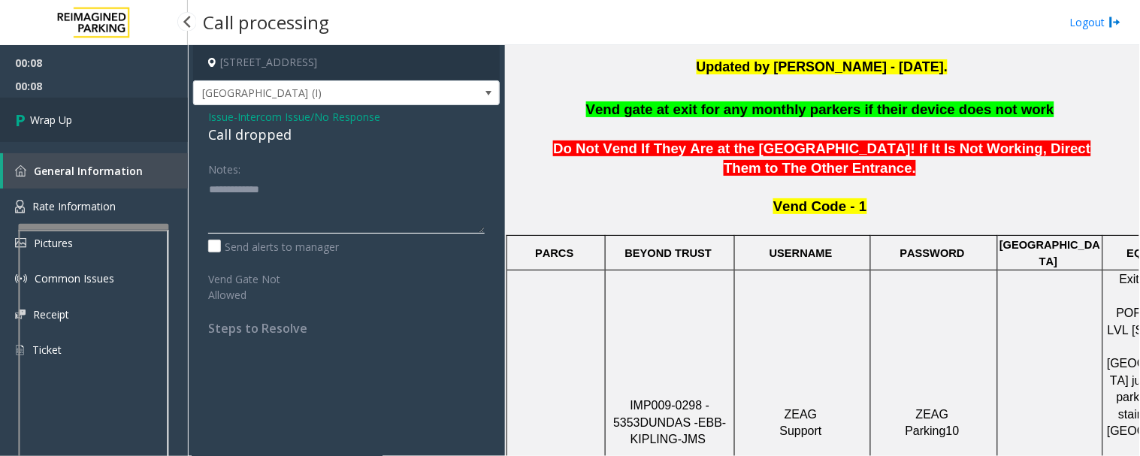
type textarea "**********"
click at [18, 123] on icon at bounding box center [22, 120] width 15 height 25
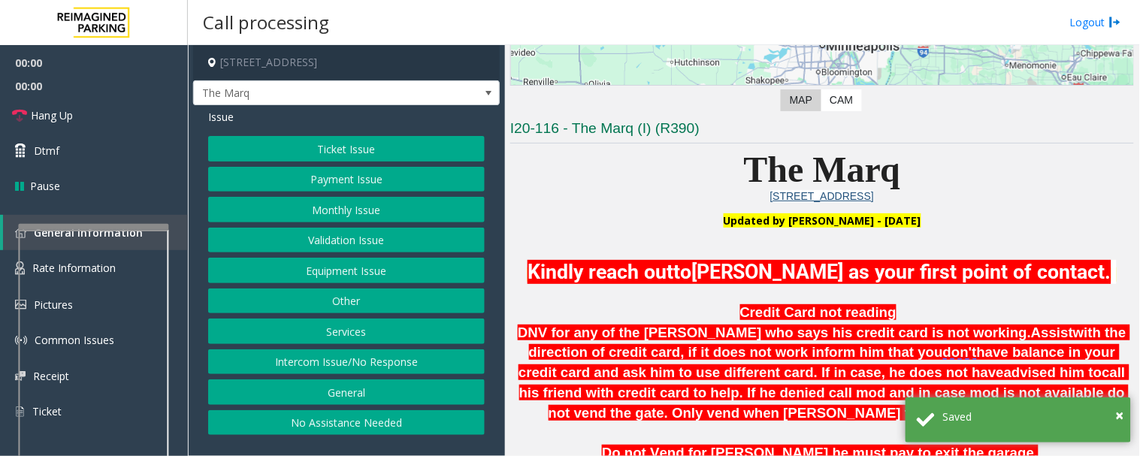
scroll to position [417, 0]
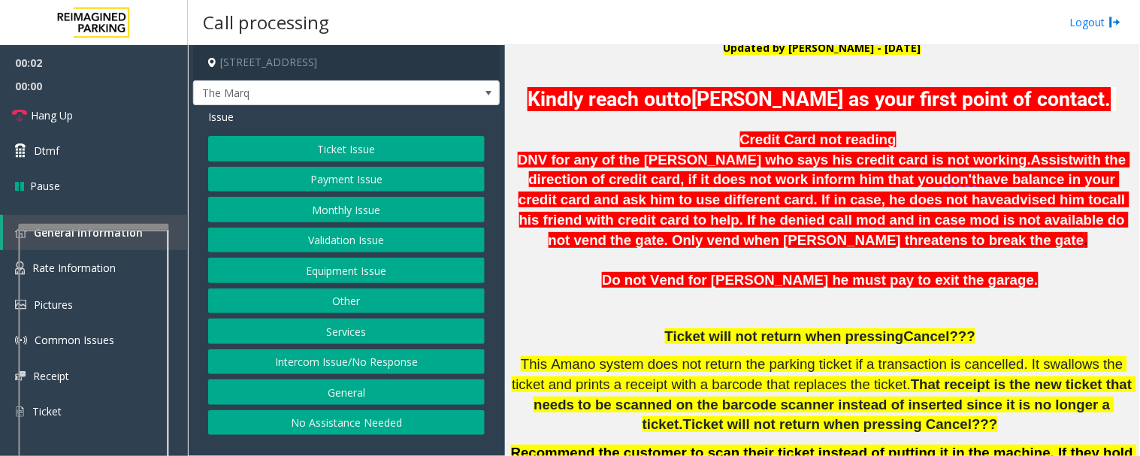
click at [430, 364] on button "Intercom Issue/No Response" at bounding box center [346, 363] width 277 height 26
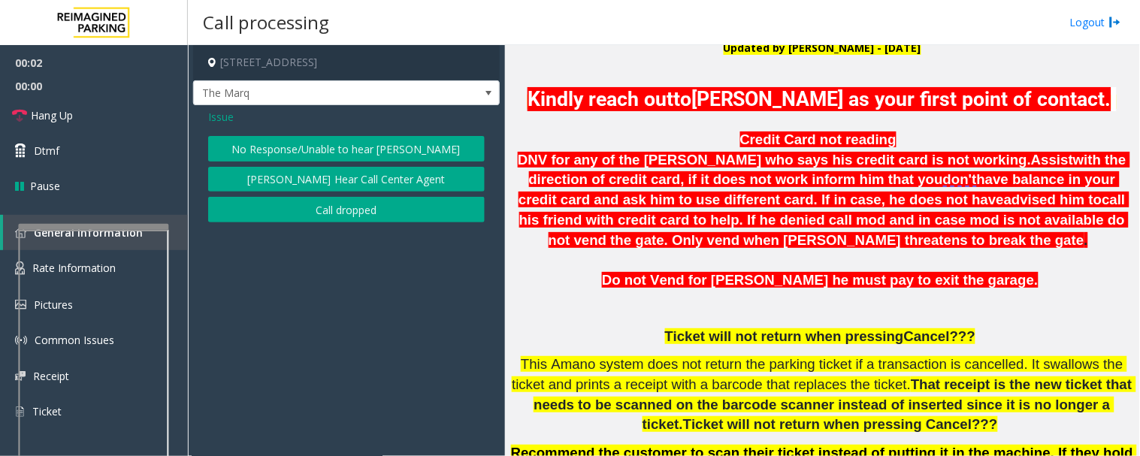
click at [373, 136] on button "No Response/Unable to hear [PERSON_NAME]" at bounding box center [346, 149] width 277 height 26
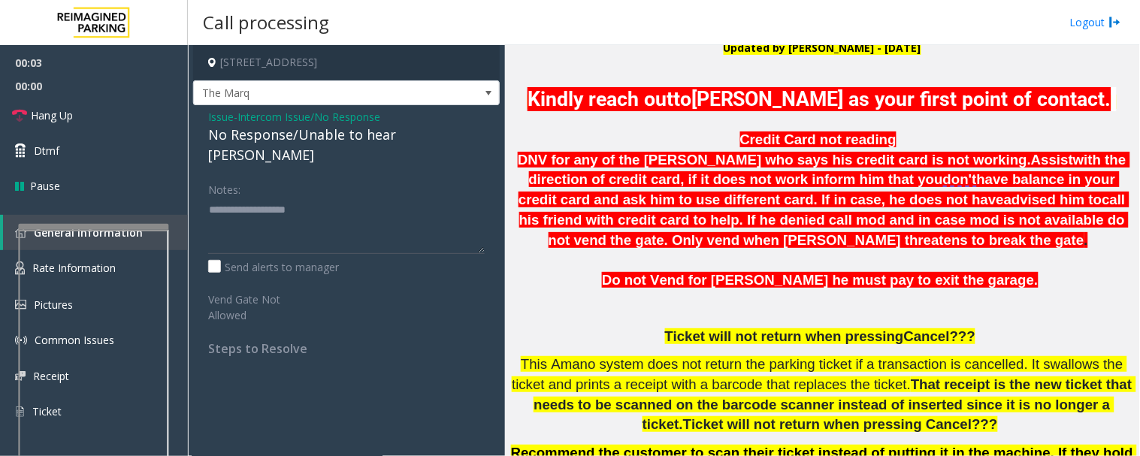
click at [337, 133] on div "No Response/Unable to hear [PERSON_NAME]" at bounding box center [346, 145] width 277 height 41
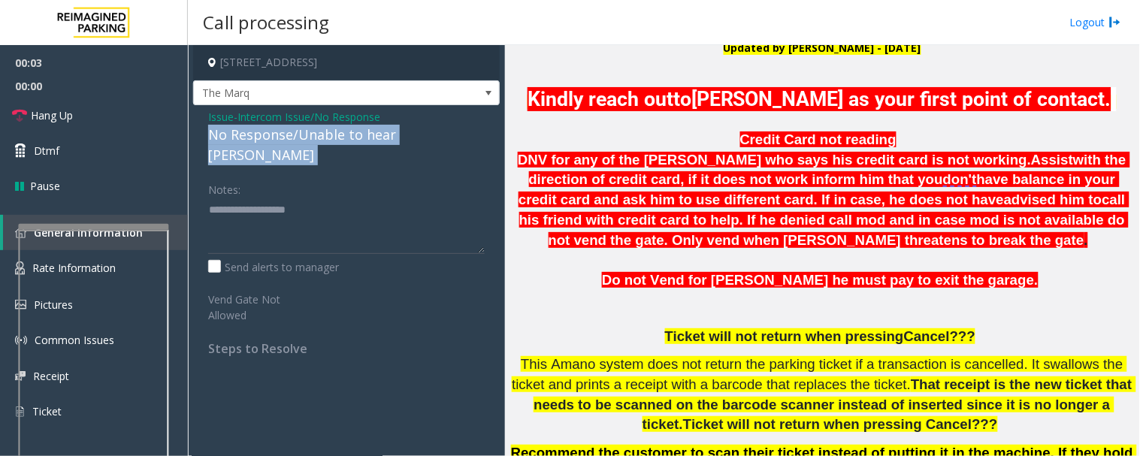
click at [337, 133] on div "No Response/Unable to hear [PERSON_NAME]" at bounding box center [346, 145] width 277 height 41
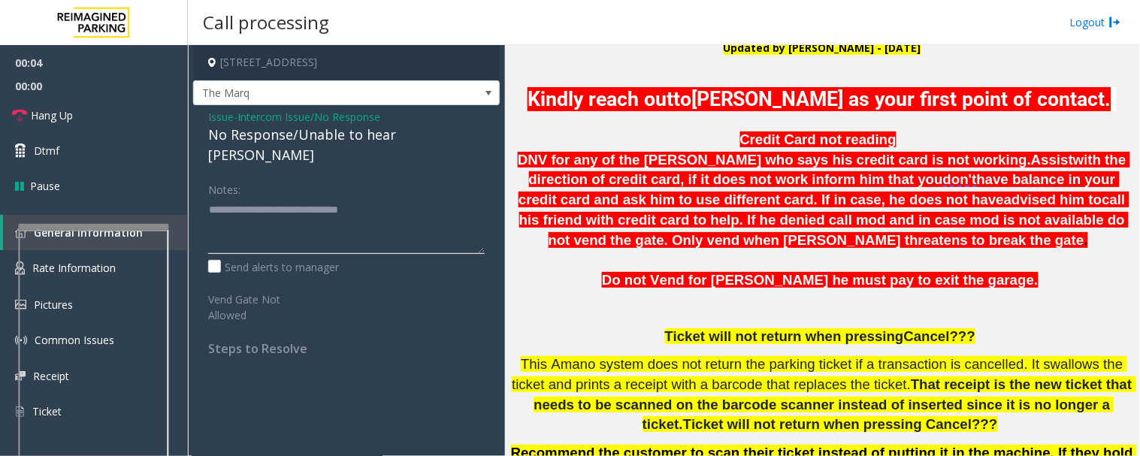
click at [433, 198] on textarea at bounding box center [346, 226] width 277 height 56
click at [393, 198] on textarea at bounding box center [346, 226] width 277 height 56
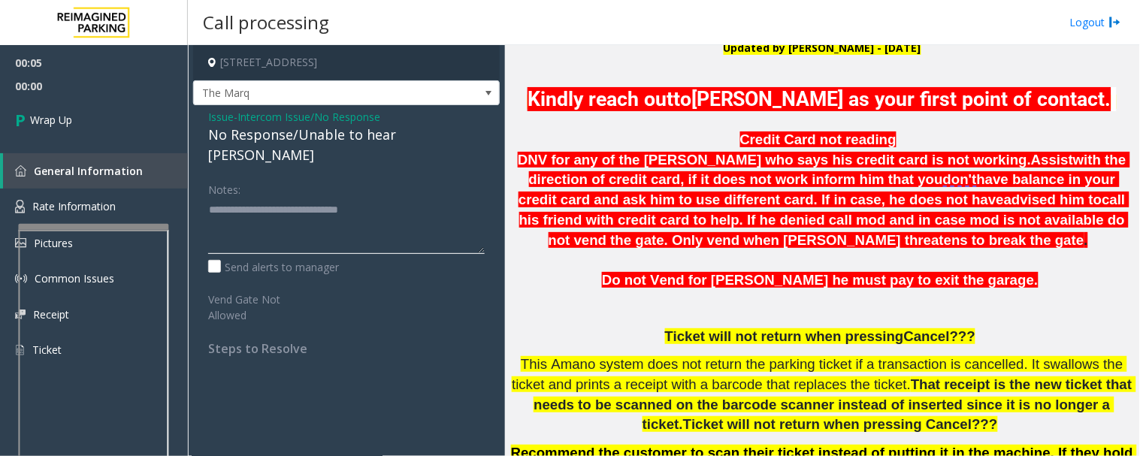
type textarea "**********"
click at [208, 118] on span "Issue" at bounding box center [221, 117] width 26 height 16
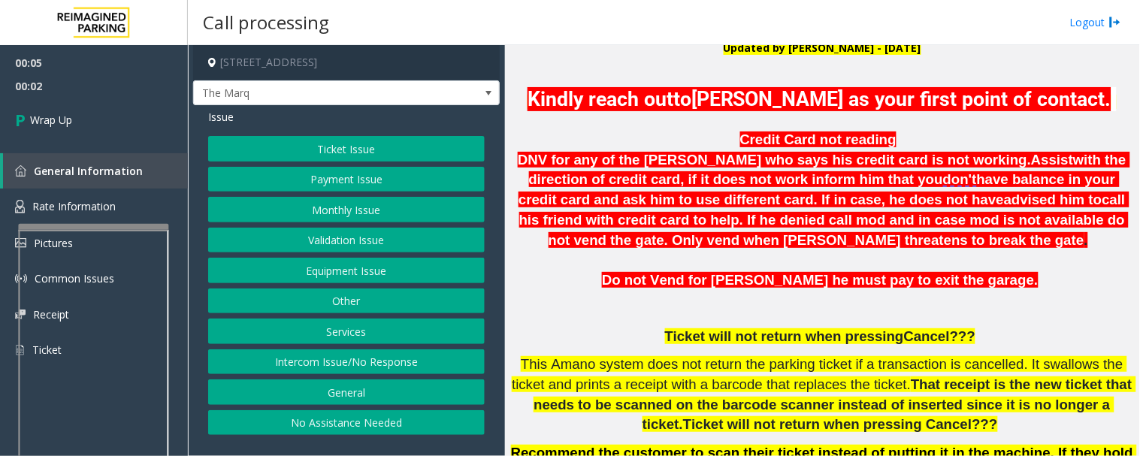
click at [430, 362] on button "Intercom Issue/No Response" at bounding box center [346, 363] width 277 height 26
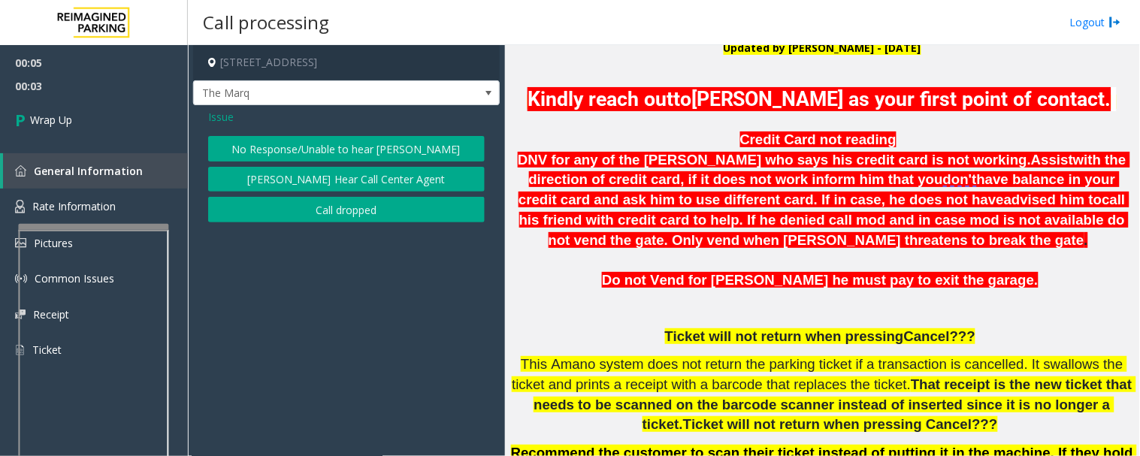
click at [325, 201] on button "Call dropped" at bounding box center [346, 210] width 277 height 26
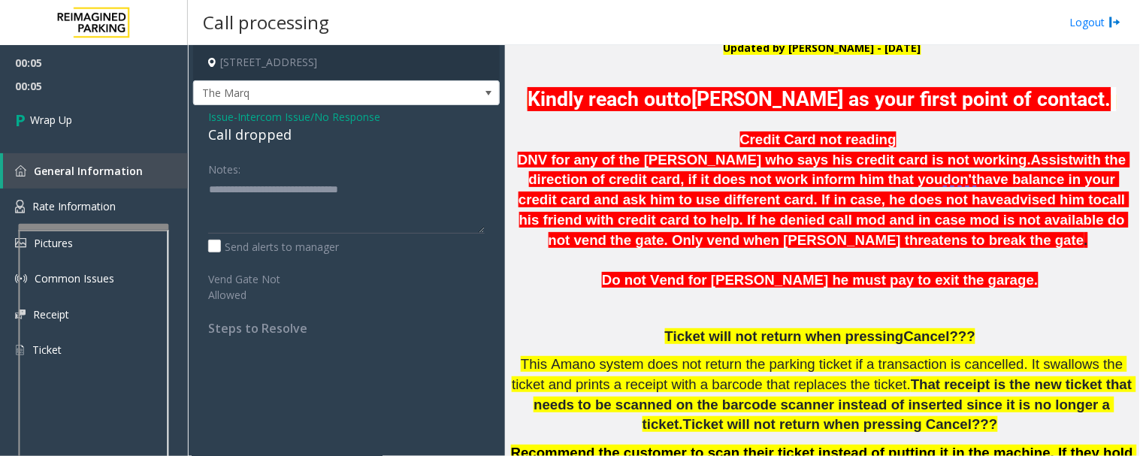
click at [256, 123] on span "Intercom Issue/No Response" at bounding box center [309, 117] width 143 height 16
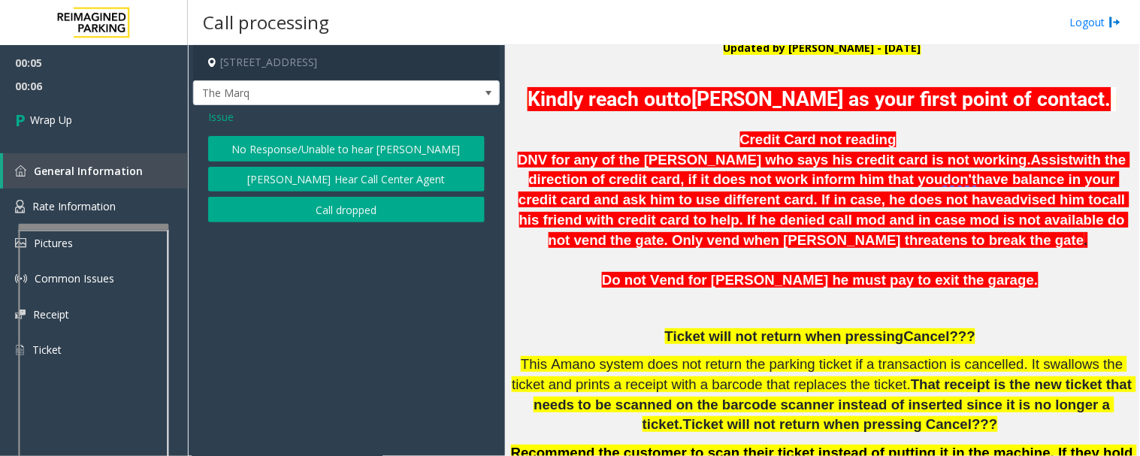
click at [256, 123] on div "Issue" at bounding box center [346, 117] width 277 height 16
click at [312, 210] on button "Call dropped" at bounding box center [346, 210] width 277 height 26
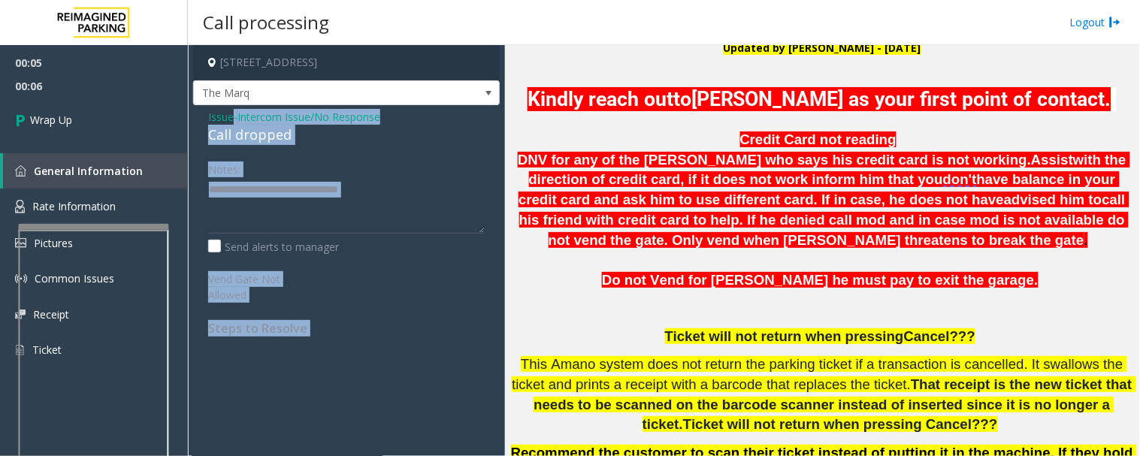
click at [236, 147] on div "Issue - Intercom Issue/No Response Call dropped Notes: Send alerts to manager V…" at bounding box center [346, 228] width 307 height 246
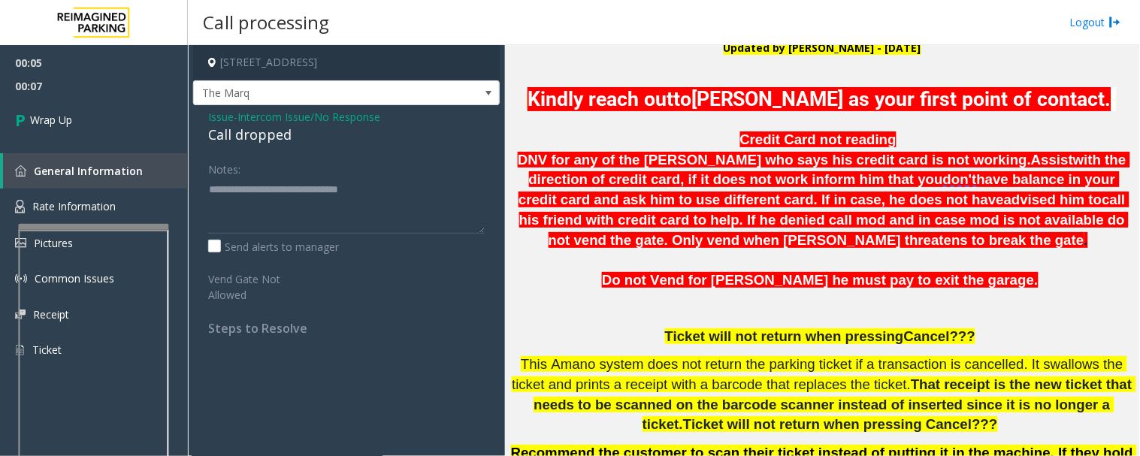
click at [245, 141] on div "Call dropped" at bounding box center [346, 135] width 277 height 20
copy div "Call dropped"
drag, startPoint x: 468, startPoint y: 183, endPoint x: 104, endPoint y: 168, distance: 364.9
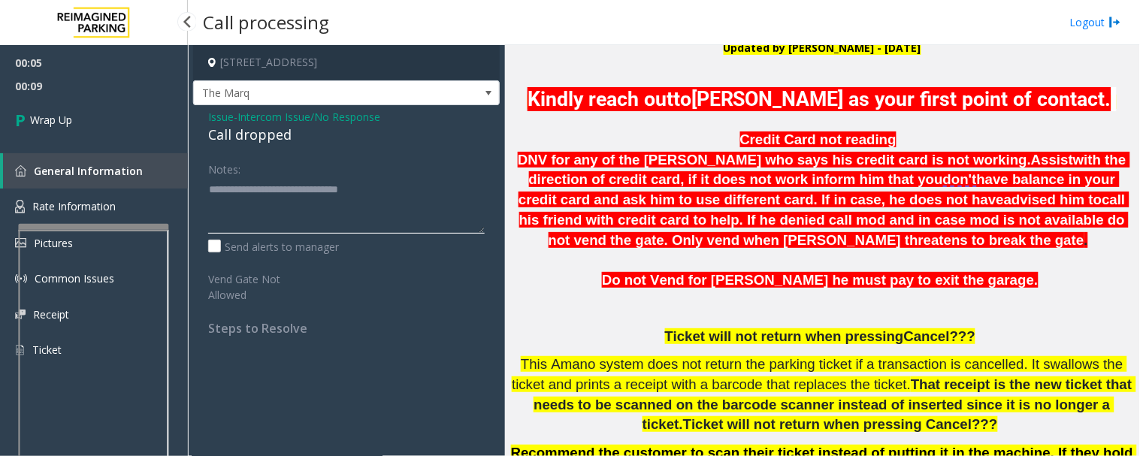
click at [104, 168] on app-root "00:05 00:09 Wrap Up General Information Rate Information Pictures Common Issues…" at bounding box center [570, 228] width 1140 height 456
paste textarea
type textarea "**********"
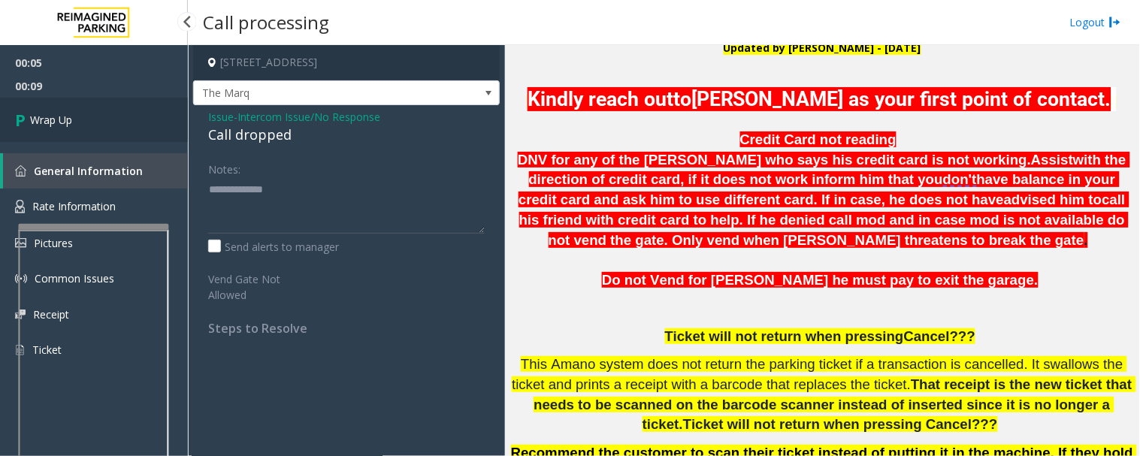
click at [71, 125] on span "Wrap Up" at bounding box center [51, 120] width 42 height 16
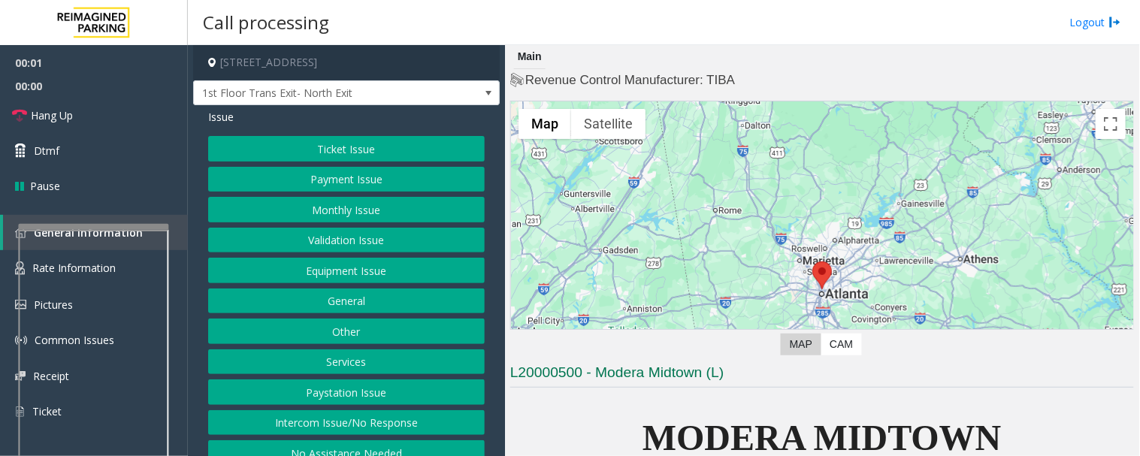
scroll to position [417, 0]
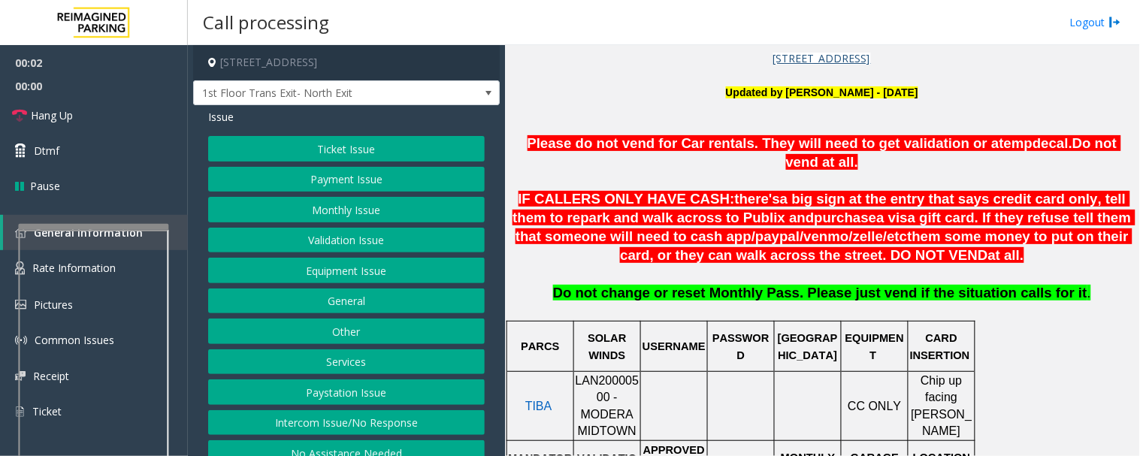
click at [607, 374] on span "LAN20000500 - MODERA MIDTOWN" at bounding box center [608, 405] width 64 height 63
copy span "LAN20000500"
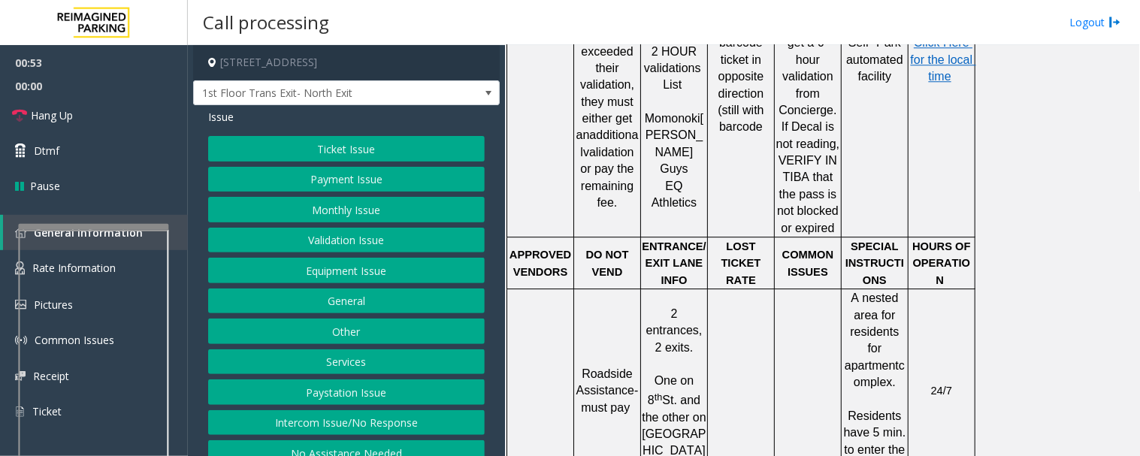
scroll to position [1073, 0]
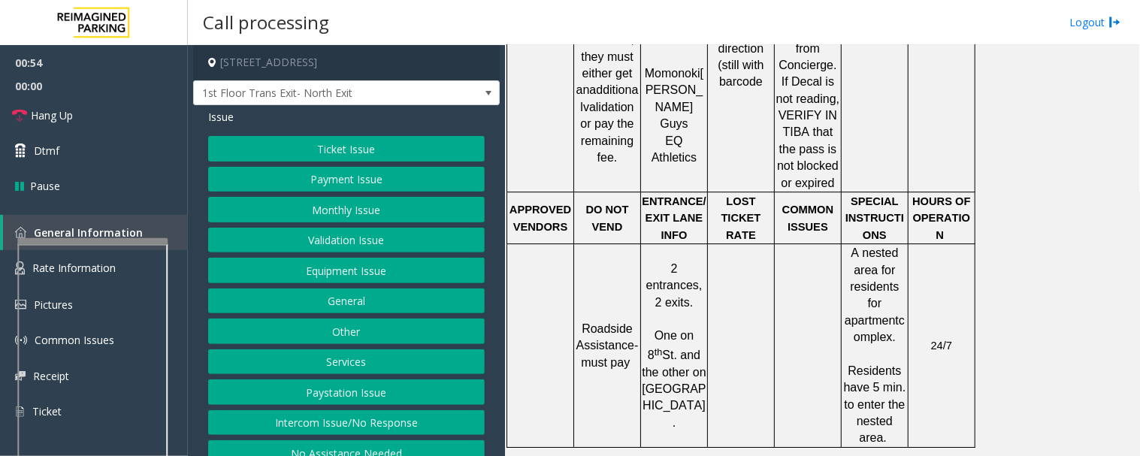
click at [116, 301] on div at bounding box center [92, 414] width 150 height 353
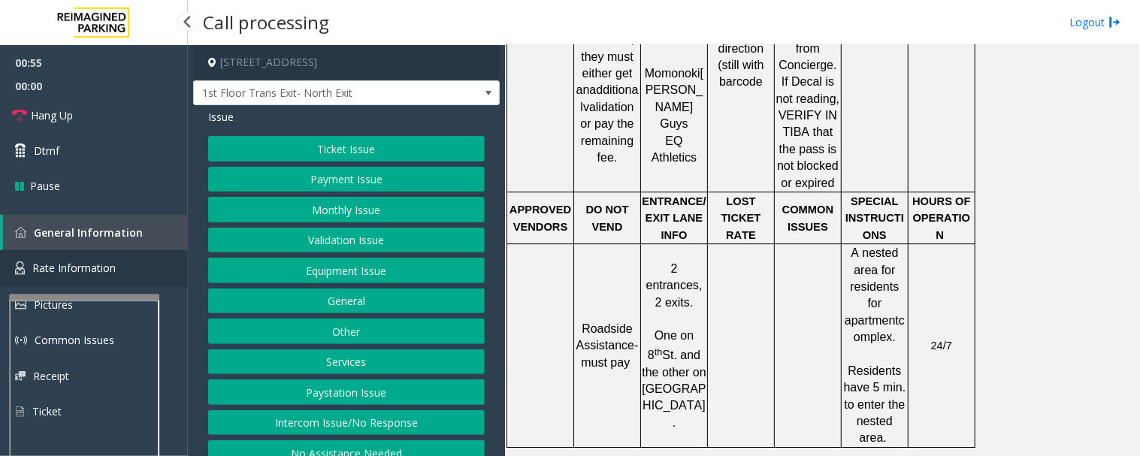
click at [117, 265] on link "Rate Information" at bounding box center [94, 268] width 188 height 37
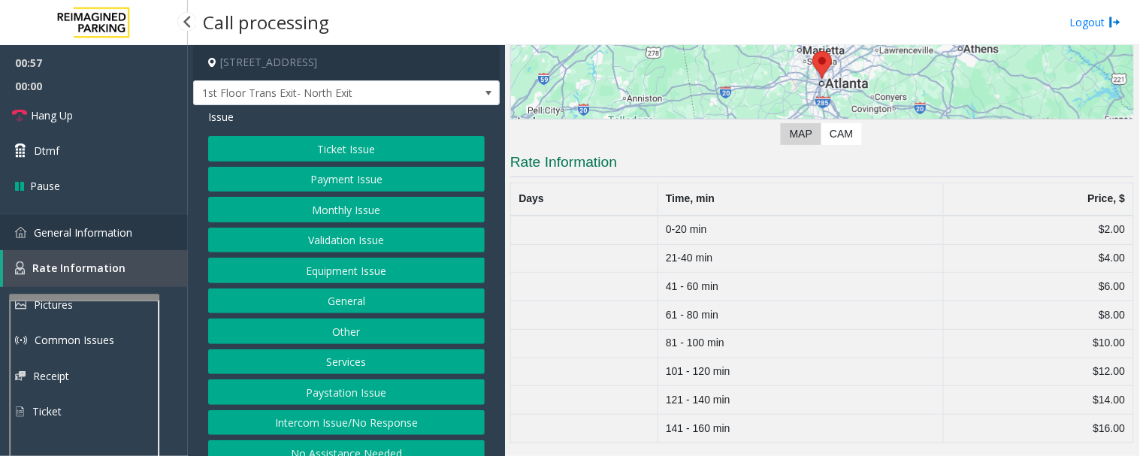
click at [132, 239] on link "General Information" at bounding box center [94, 232] width 188 height 35
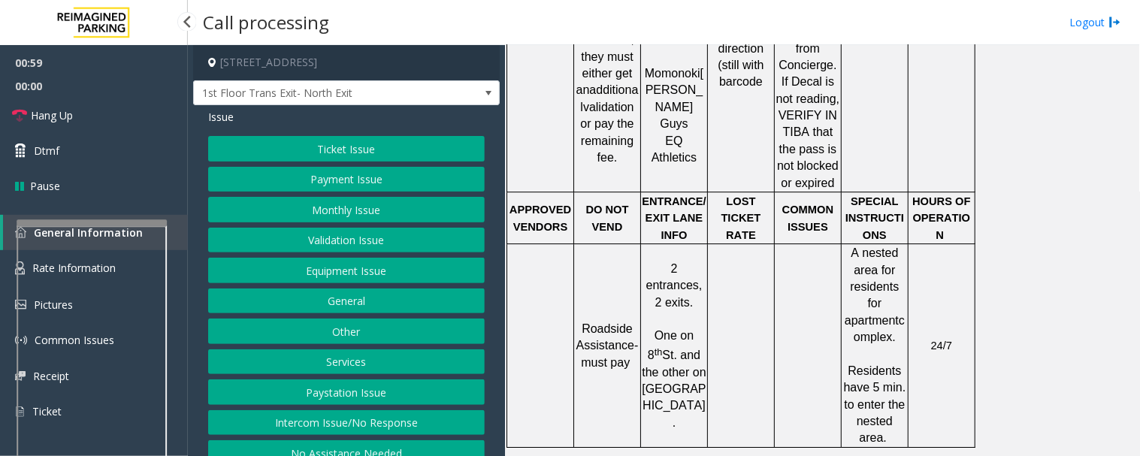
click at [126, 213] on app-root "00:59 00:00 Hang Up Dtmf Pause General Information Rate Information Pictures Co…" at bounding box center [570, 228] width 1140 height 456
click at [355, 137] on button "Ticket Issue" at bounding box center [346, 149] width 277 height 26
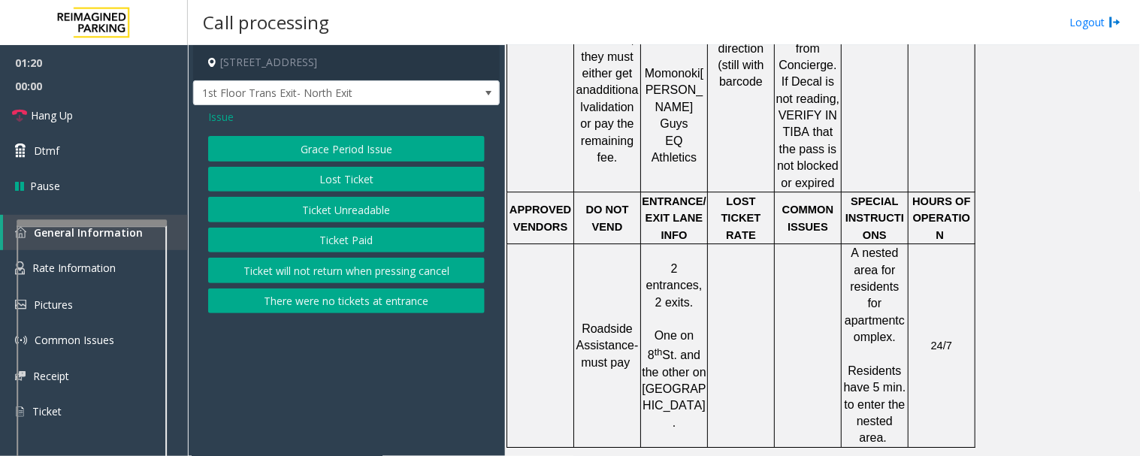
click at [387, 182] on button "Lost Ticket" at bounding box center [346, 180] width 277 height 26
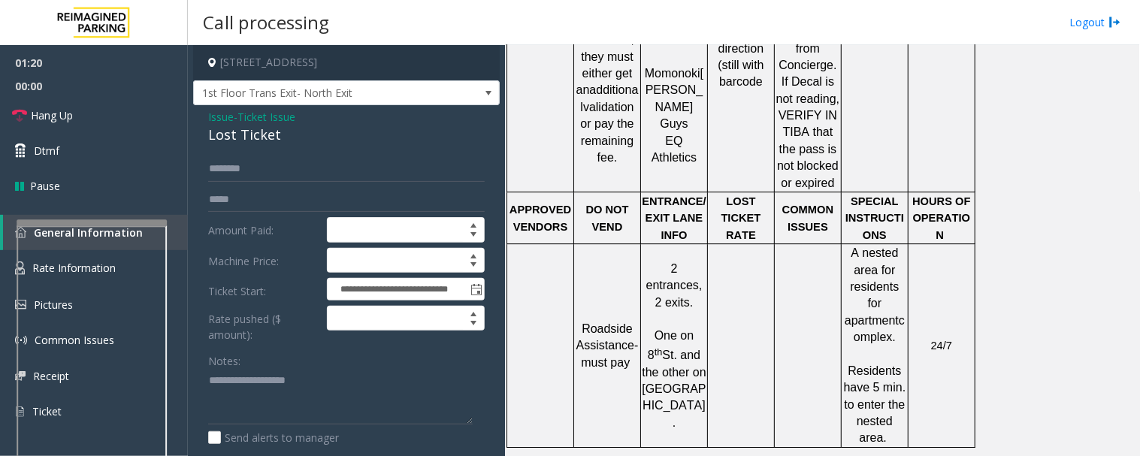
click at [237, 147] on div "**********" at bounding box center [346, 357] width 307 height 505
click at [241, 140] on div "Lost Ticket" at bounding box center [346, 135] width 277 height 20
copy div "Lost Ticket"
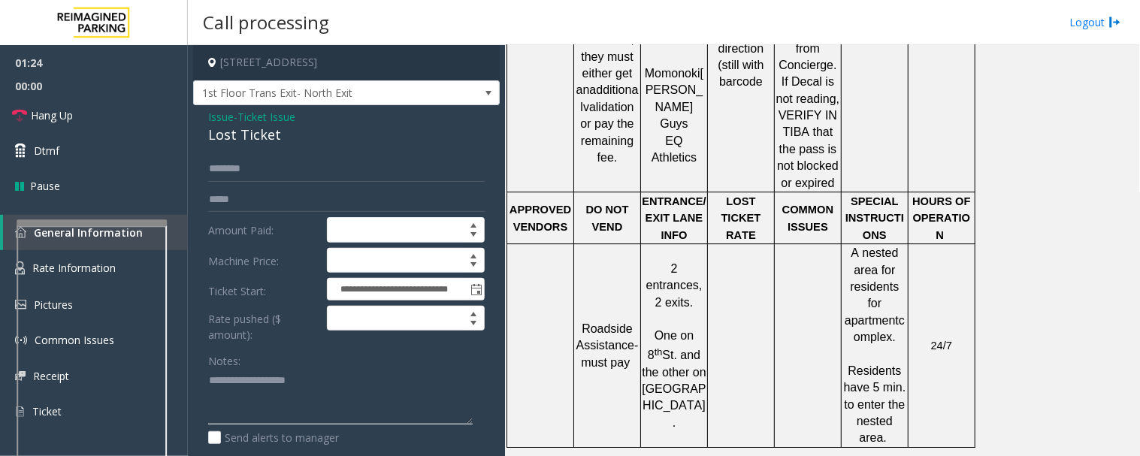
click at [262, 389] on textarea at bounding box center [340, 397] width 265 height 56
paste textarea "**********"
click at [74, 123] on link "Hang Up" at bounding box center [94, 115] width 188 height 35
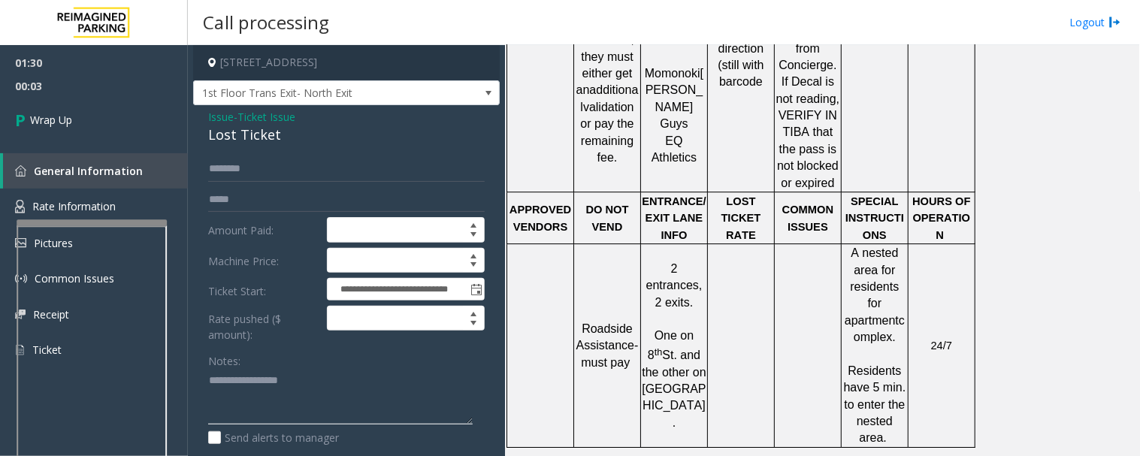
click at [237, 410] on textarea at bounding box center [340, 397] width 265 height 56
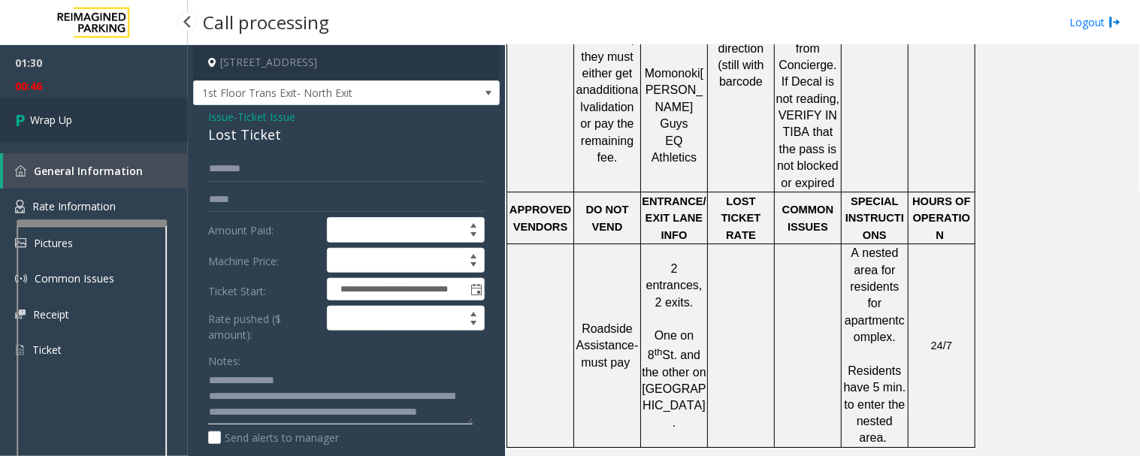
type textarea "**********"
click at [113, 130] on link "Wrap Up" at bounding box center [94, 120] width 188 height 44
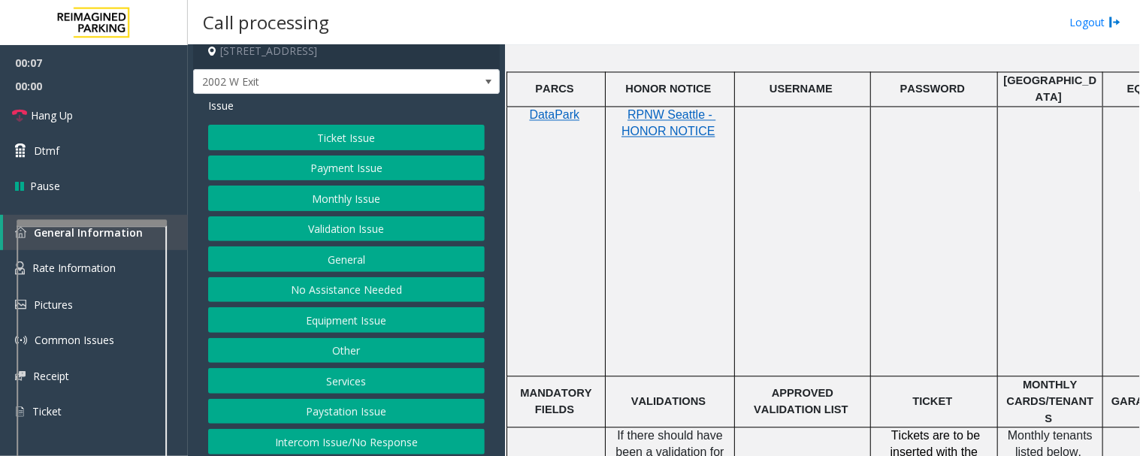
scroll to position [18, 0]
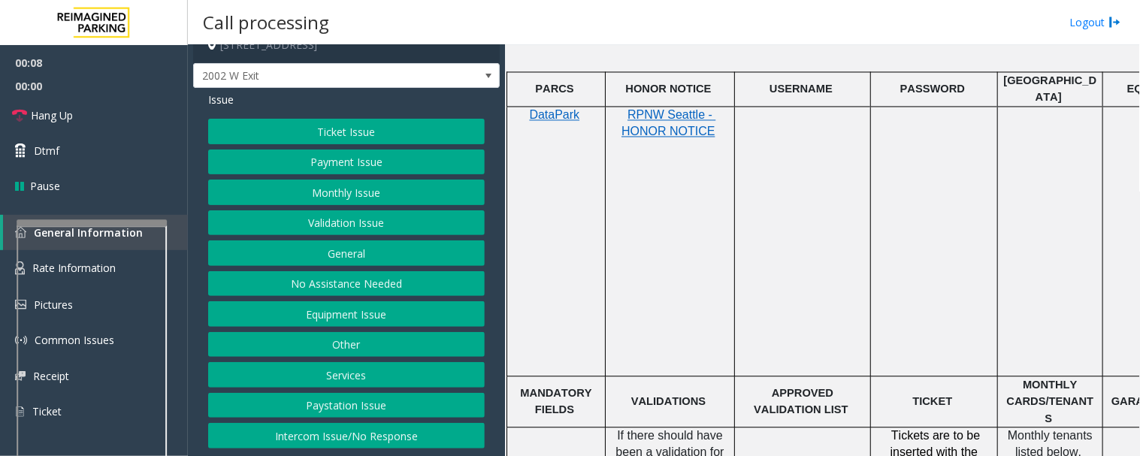
drag, startPoint x: 359, startPoint y: 431, endPoint x: 369, endPoint y: 401, distance: 31.2
click at [362, 430] on button "Intercom Issue/No Response" at bounding box center [346, 436] width 277 height 26
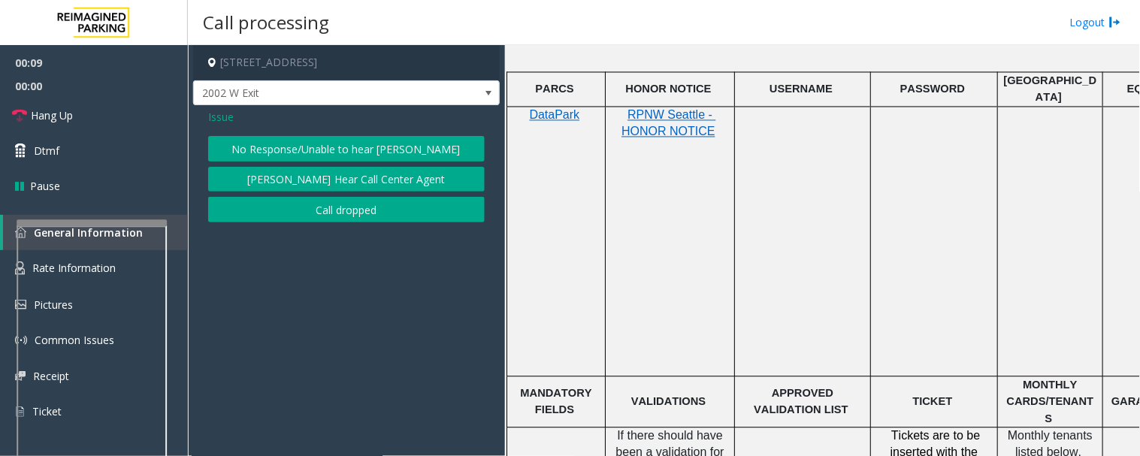
click at [352, 152] on button "No Response/Unable to hear [PERSON_NAME]" at bounding box center [346, 149] width 277 height 26
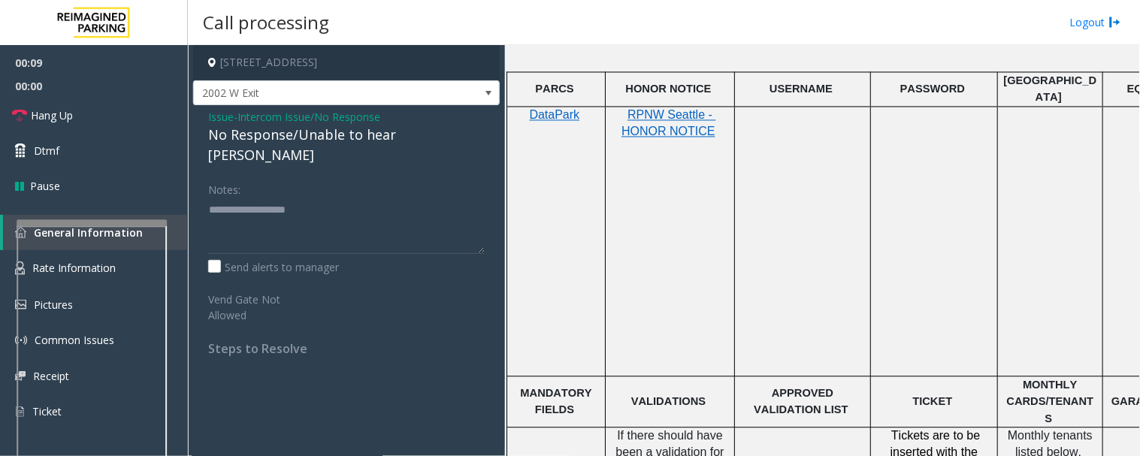
click at [344, 125] on div "No Response/Unable to hear [PERSON_NAME]" at bounding box center [346, 145] width 277 height 41
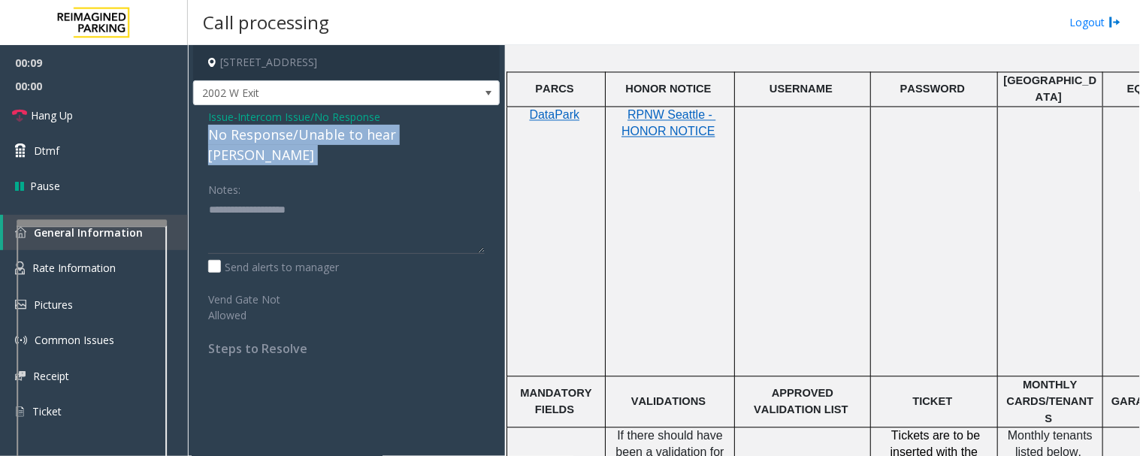
click at [344, 125] on div "No Response/Unable to hear [PERSON_NAME]" at bounding box center [346, 145] width 277 height 41
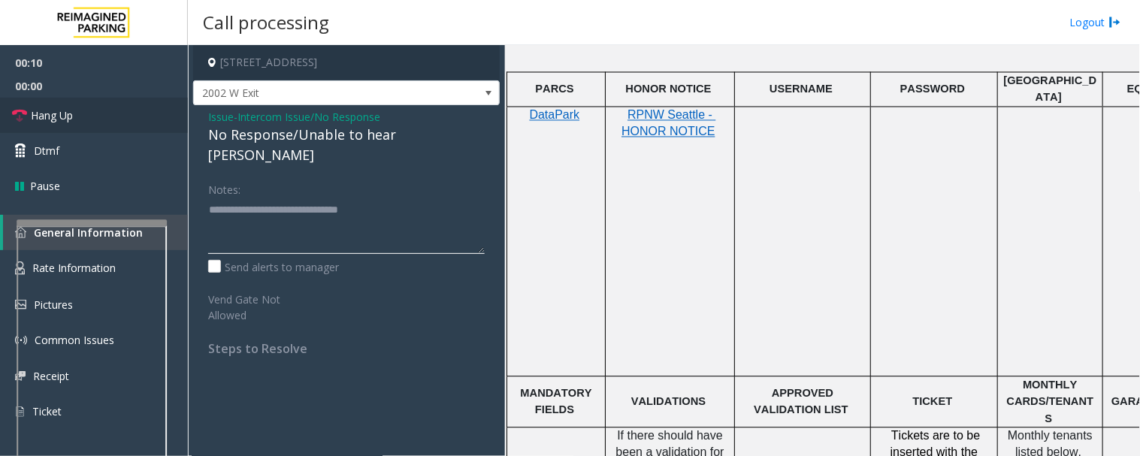
type textarea "**********"
click at [141, 111] on link "Hang Up" at bounding box center [94, 115] width 188 height 35
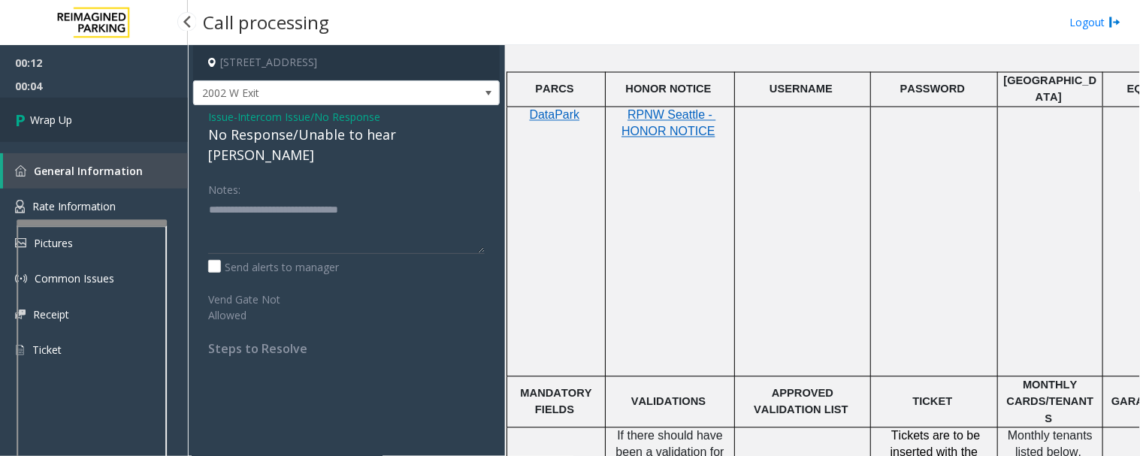
click at [86, 114] on link "Wrap Up" at bounding box center [94, 120] width 188 height 44
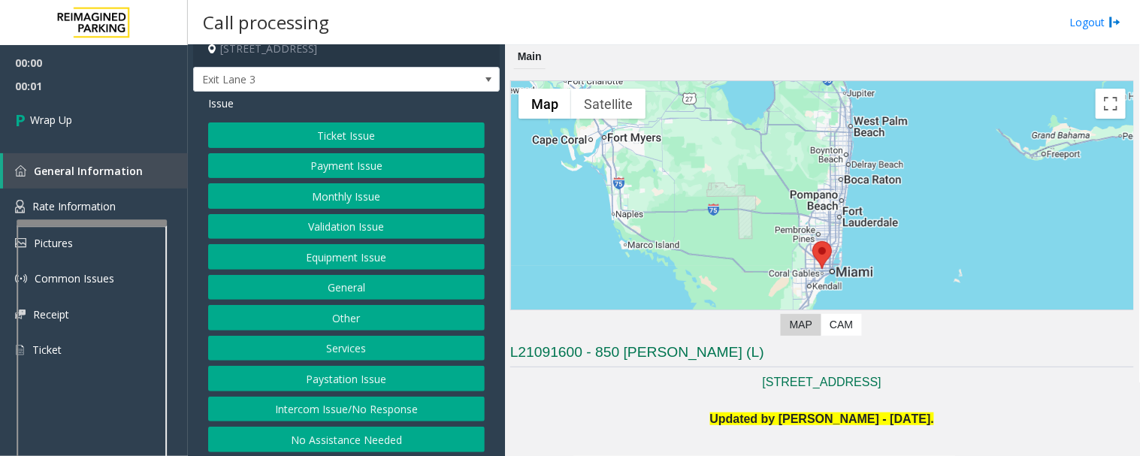
scroll to position [18, 0]
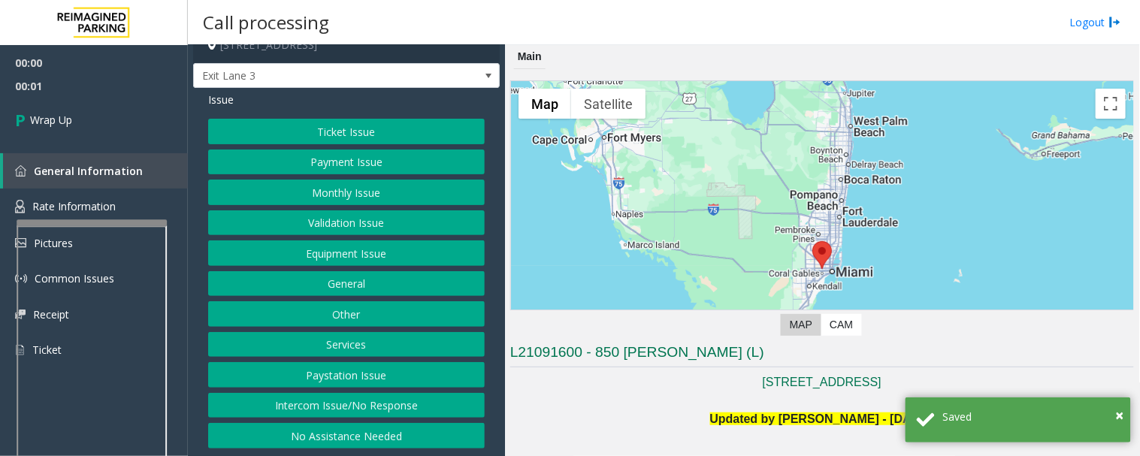
click at [388, 406] on button "Intercom Issue/No Response" at bounding box center [346, 406] width 277 height 26
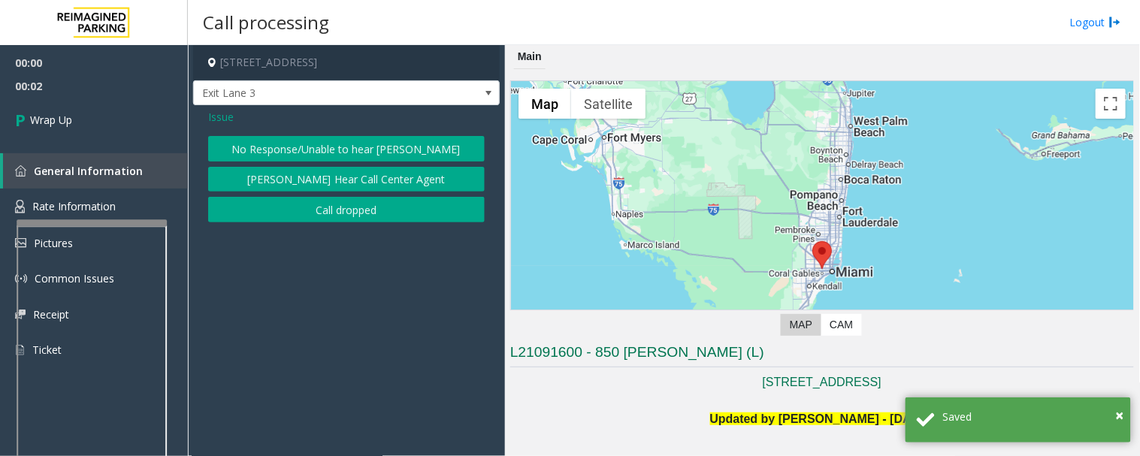
click at [401, 204] on button "Call dropped" at bounding box center [346, 210] width 277 height 26
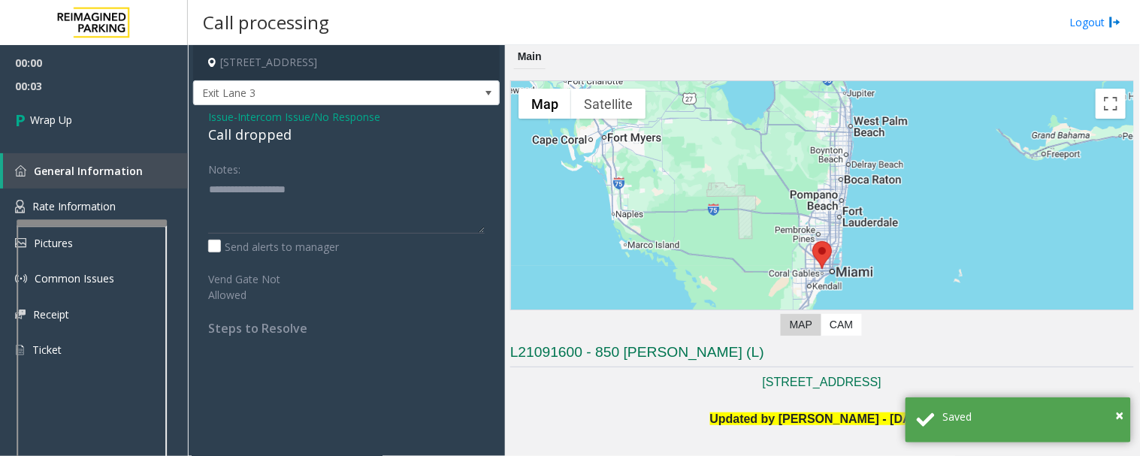
click at [250, 141] on div "Call dropped" at bounding box center [346, 135] width 277 height 20
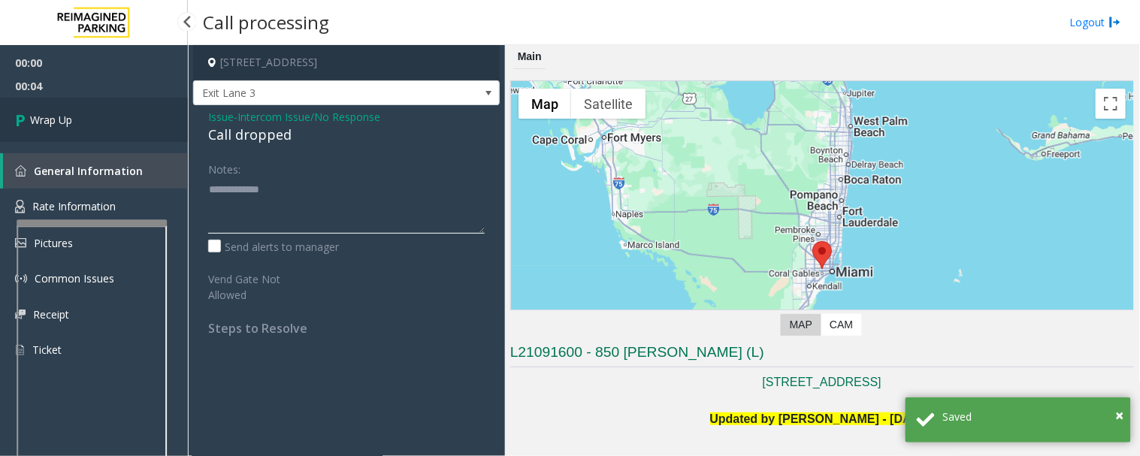
type textarea "**********"
click at [147, 121] on link "Wrap Up" at bounding box center [94, 120] width 188 height 44
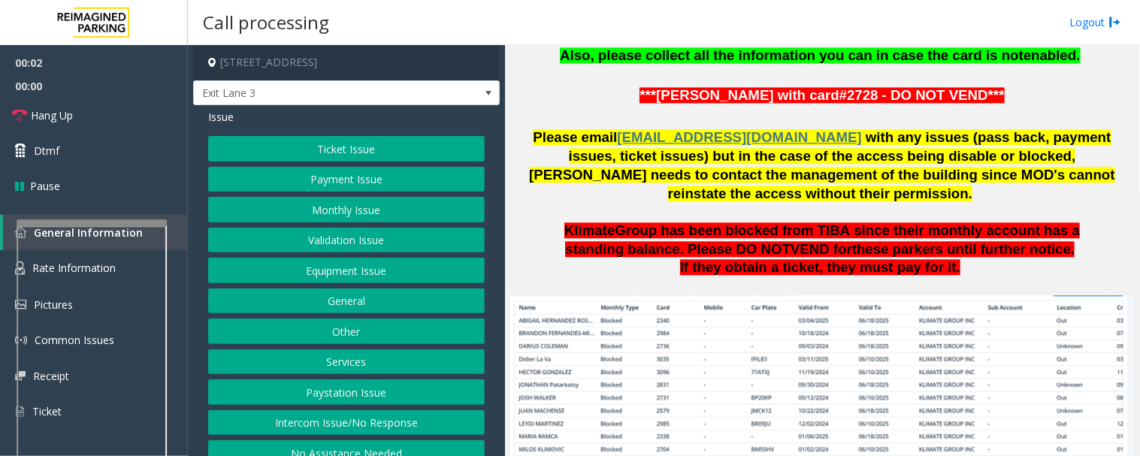
scroll to position [1086, 0]
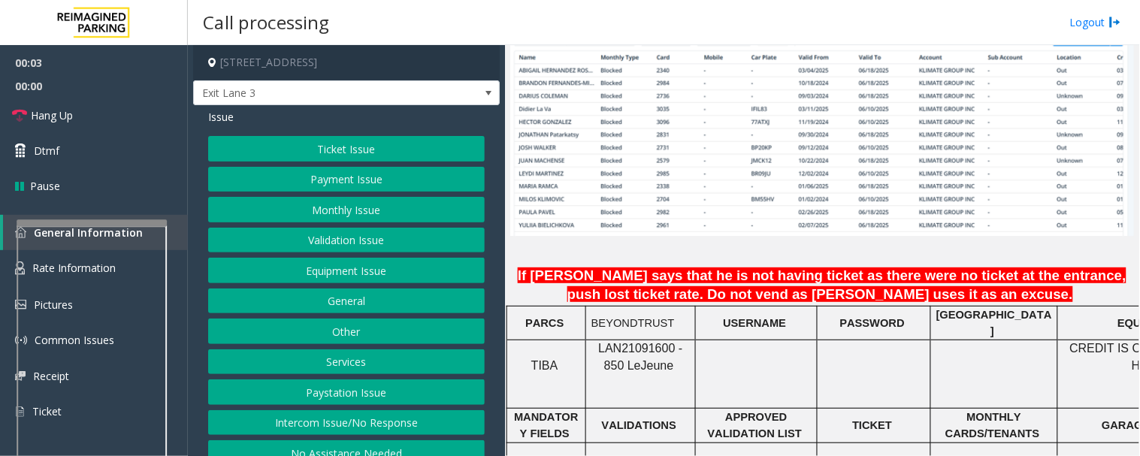
click at [655, 342] on span "LAN21091600 - 850 Le" at bounding box center [640, 356] width 84 height 29
copy span "LAN21091600"
click at [297, 204] on button "Monthly Issue" at bounding box center [346, 210] width 277 height 26
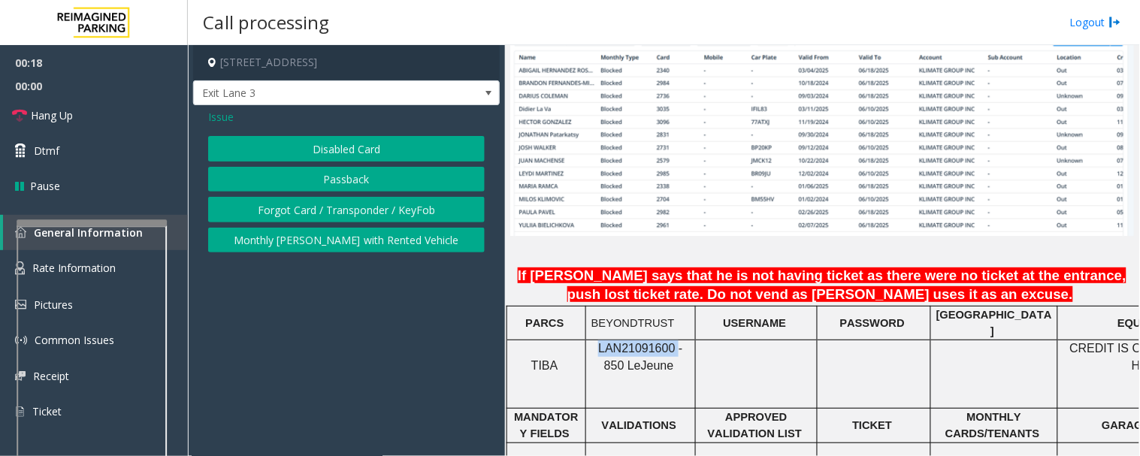
click at [370, 174] on button "Passback" at bounding box center [346, 180] width 277 height 26
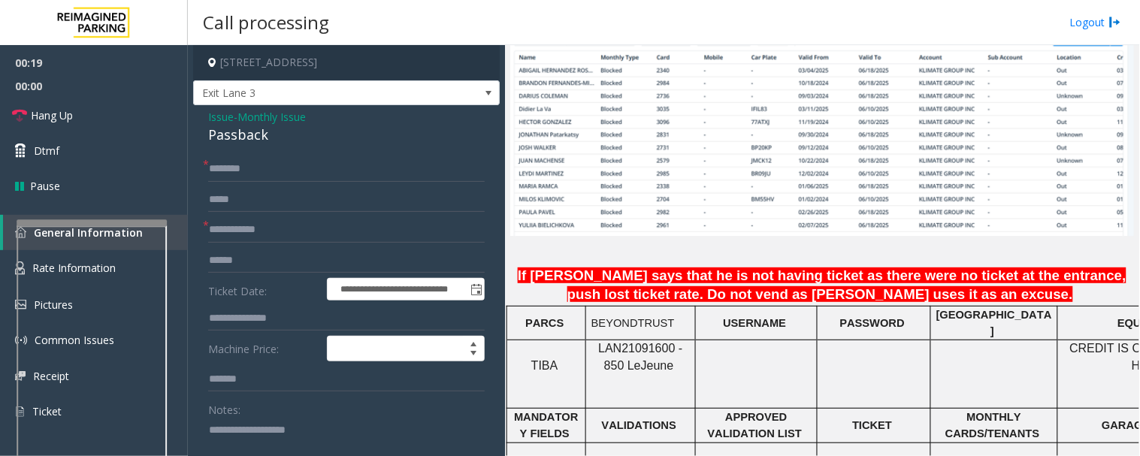
click at [247, 137] on div "Passback" at bounding box center [346, 135] width 277 height 20
click at [217, 416] on label "Notes:" at bounding box center [224, 407] width 32 height 21
click at [221, 430] on textarea at bounding box center [340, 446] width 265 height 56
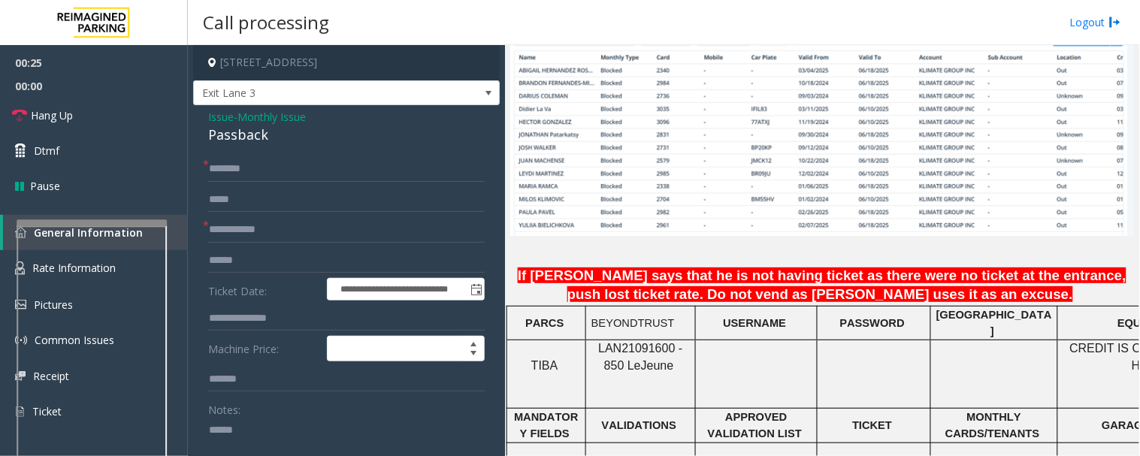
paste textarea "********"
type textarea "**********"
click at [218, 114] on span "Issue" at bounding box center [221, 117] width 26 height 16
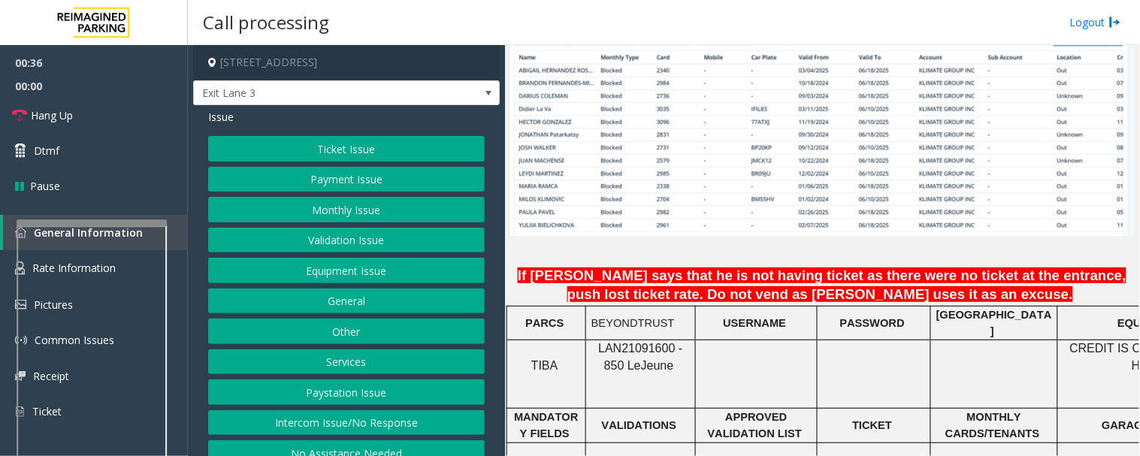
click at [308, 207] on button "Monthly Issue" at bounding box center [346, 210] width 277 height 26
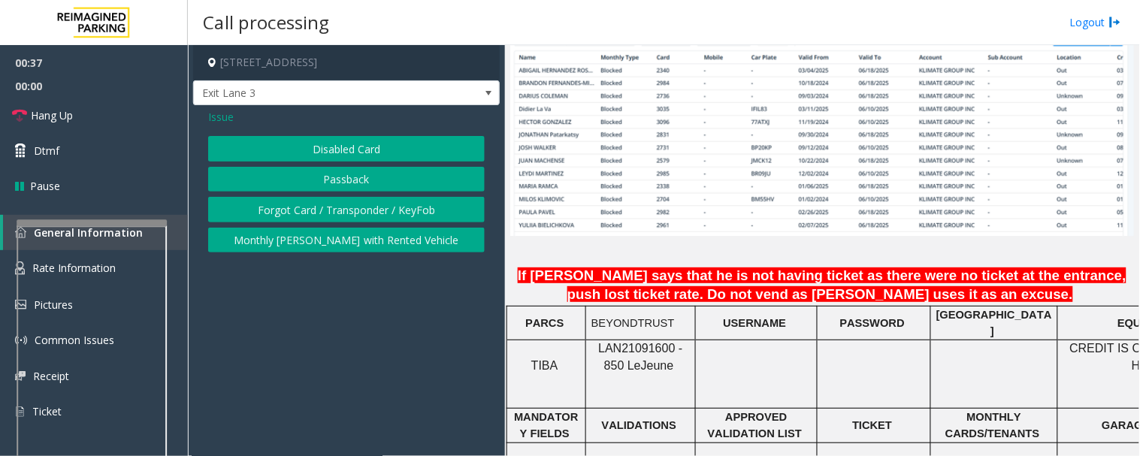
click at [337, 201] on button "Forgot Card / Transponder / KeyFob" at bounding box center [346, 210] width 277 height 26
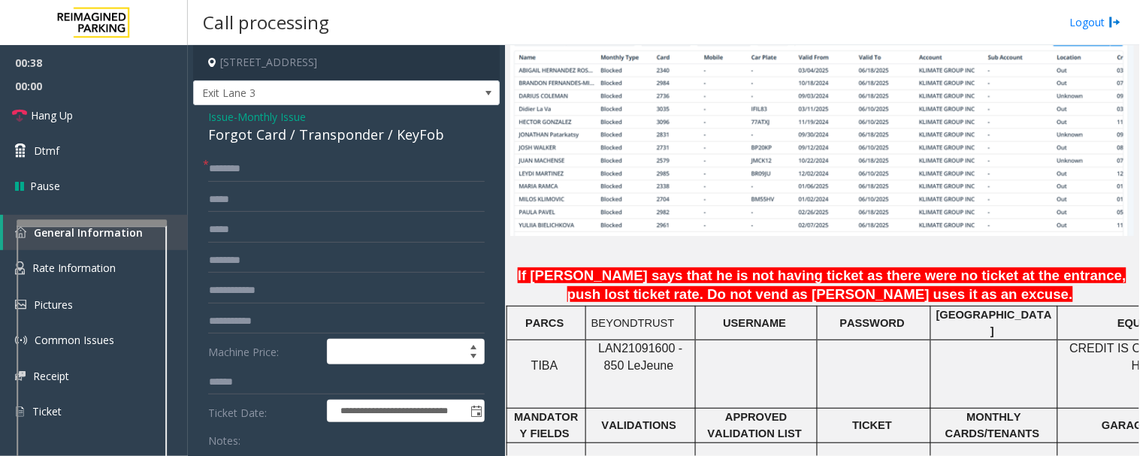
click at [301, 143] on div "Forgot Card / Transponder / KeyFob" at bounding box center [346, 135] width 277 height 20
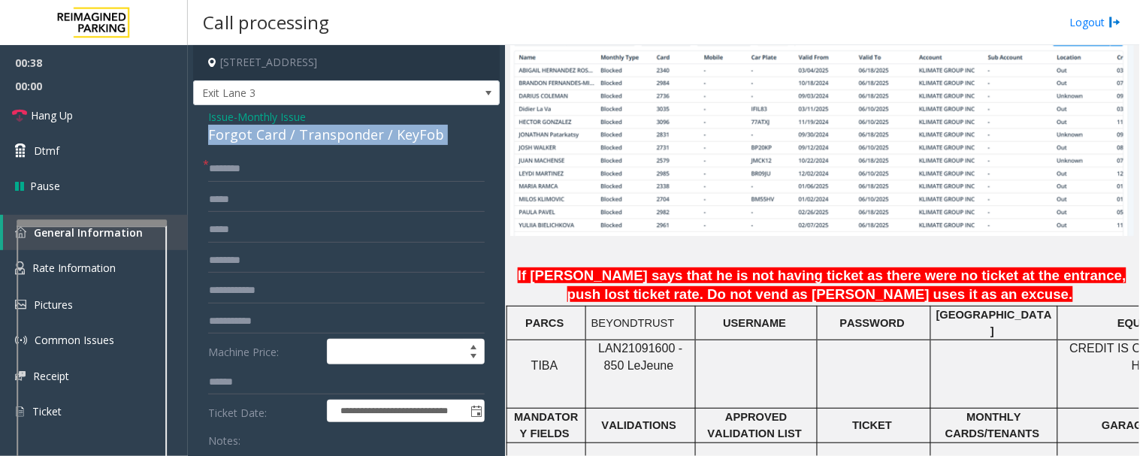
click at [301, 143] on div "Forgot Card / Transponder / KeyFob" at bounding box center [346, 135] width 277 height 20
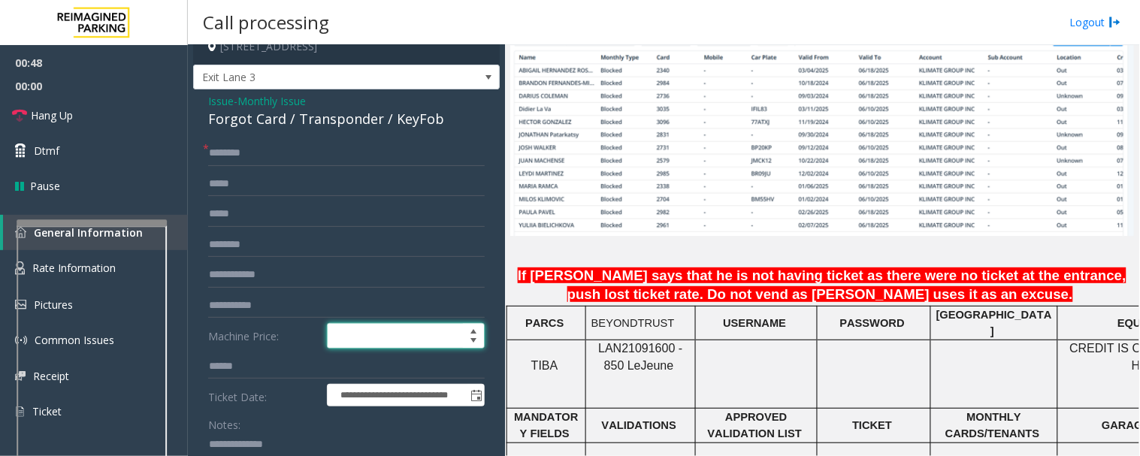
scroll to position [15, 0]
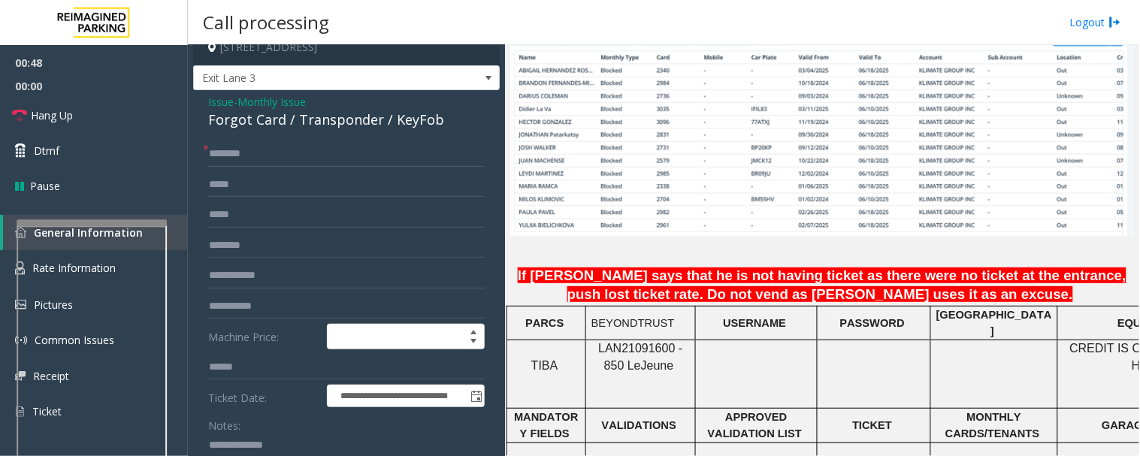
click at [347, 123] on div "Forgot Card / Transponder / KeyFob" at bounding box center [346, 120] width 277 height 20
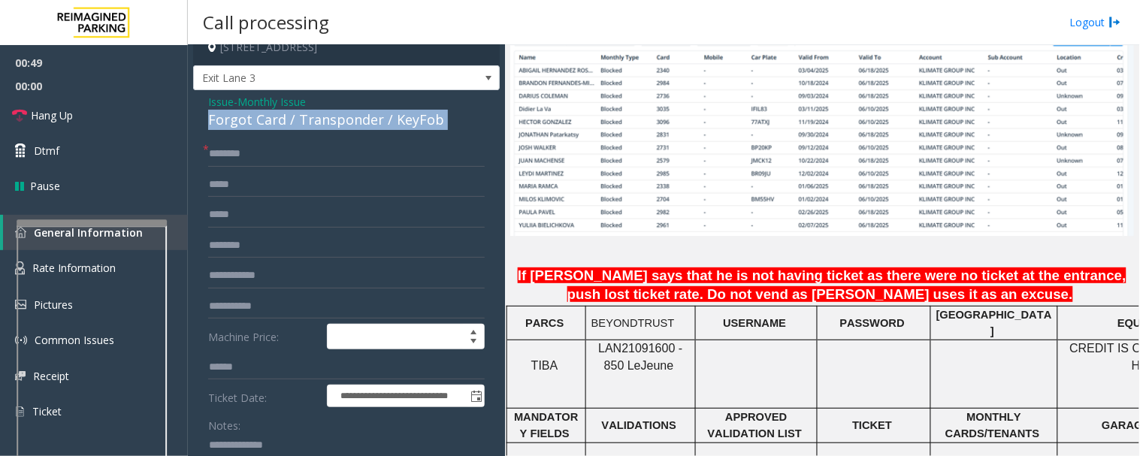
click at [347, 123] on div "Forgot Card / Transponder / KeyFob" at bounding box center [346, 120] width 277 height 20
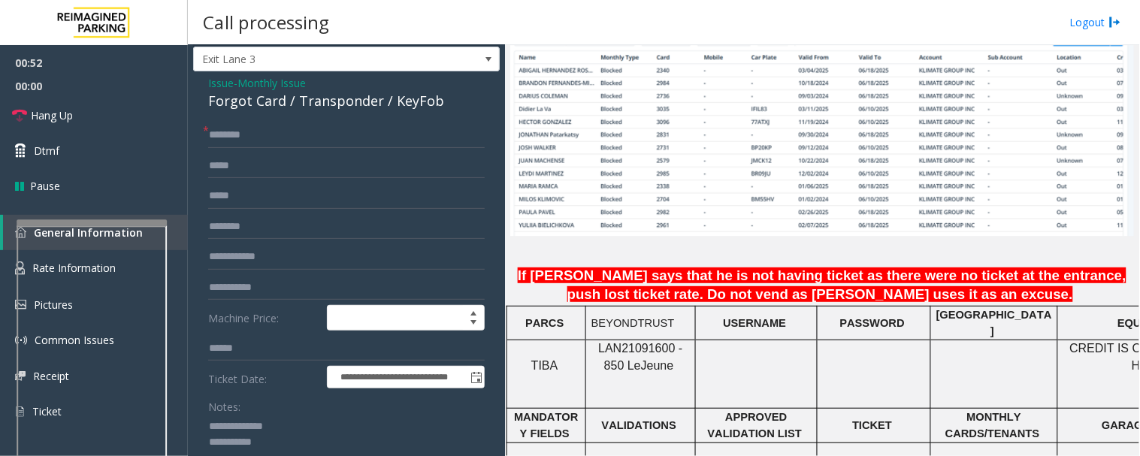
scroll to position [38, 0]
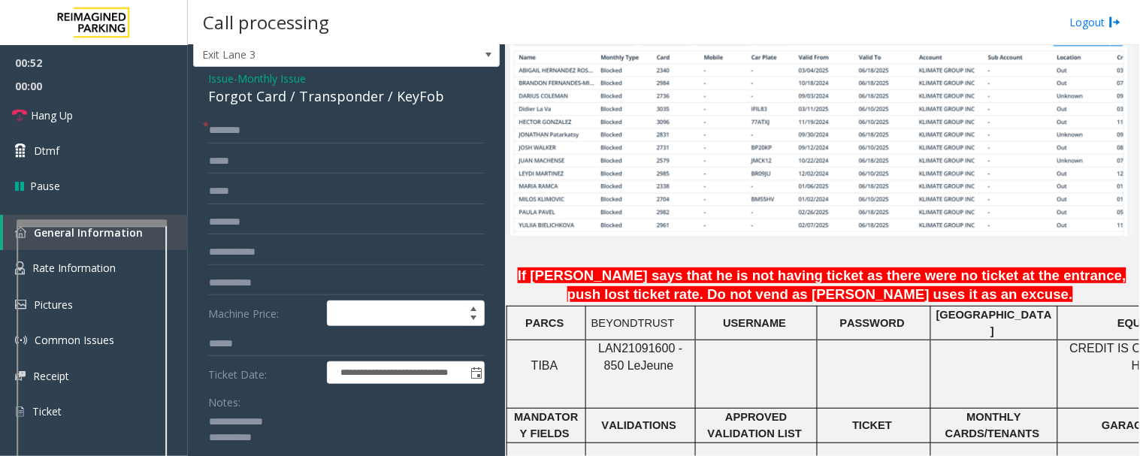
drag, startPoint x: 241, startPoint y: 444, endPoint x: 316, endPoint y: 415, distance: 80.4
click at [316, 415] on textarea at bounding box center [340, 438] width 265 height 56
paste textarea "**********"
type textarea "**********"
click at [299, 134] on input "text" at bounding box center [346, 131] width 277 height 26
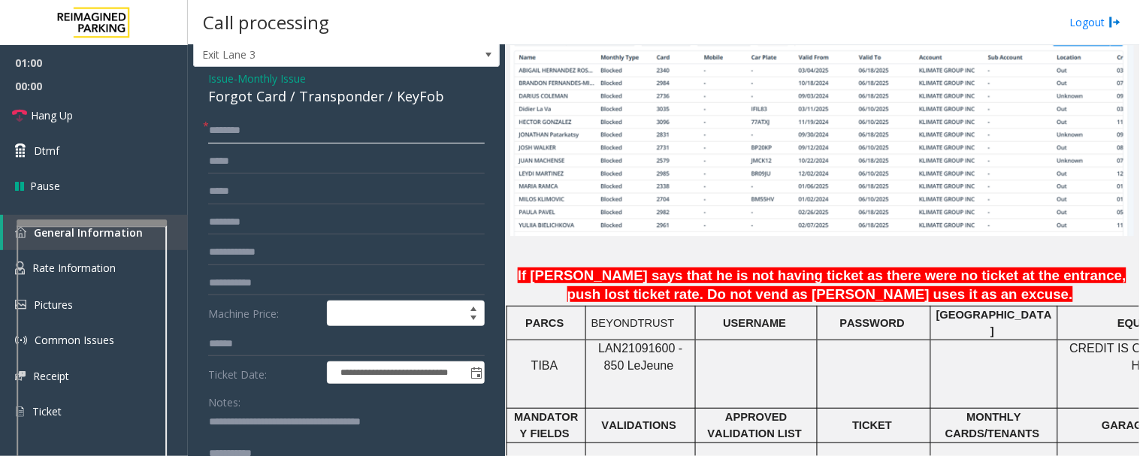
click at [267, 123] on input "text" at bounding box center [346, 131] width 277 height 26
type input "**********"
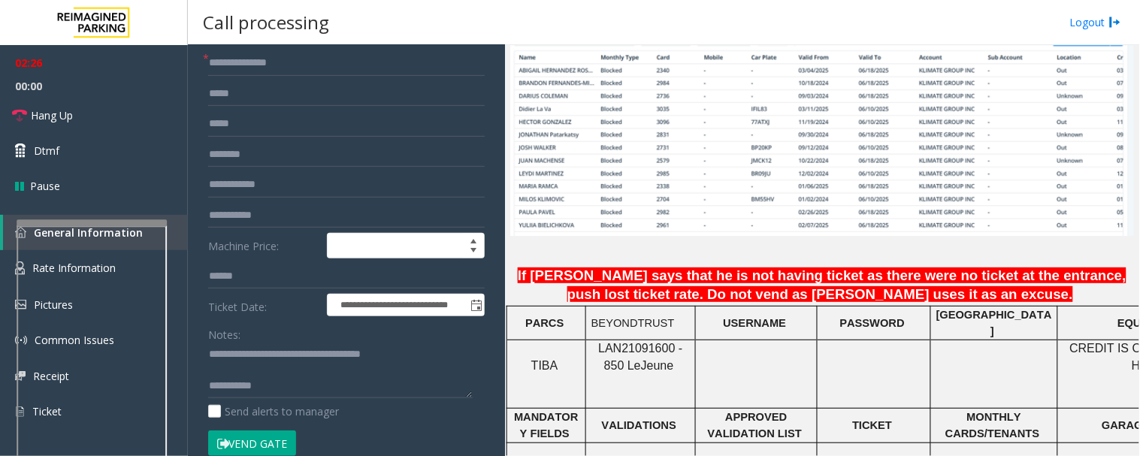
scroll to position [205, 0]
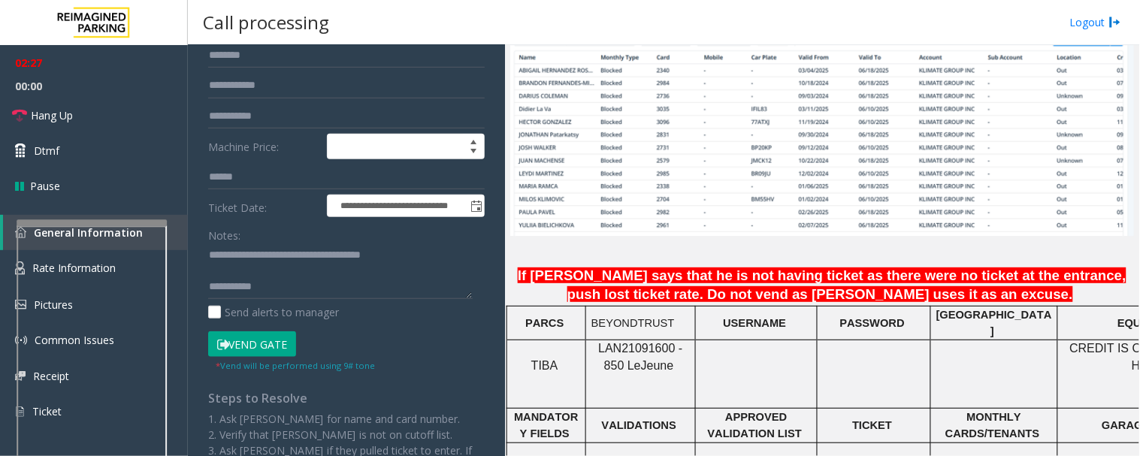
click at [277, 344] on button "Vend Gate" at bounding box center [252, 345] width 88 height 26
click at [308, 292] on textarea at bounding box center [340, 272] width 265 height 56
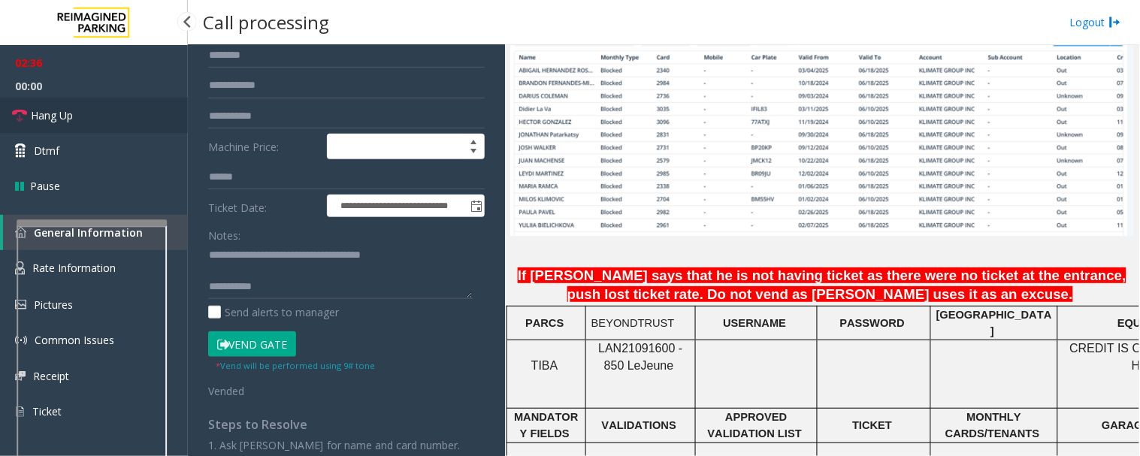
click at [107, 110] on link "Hang Up" at bounding box center [94, 115] width 188 height 35
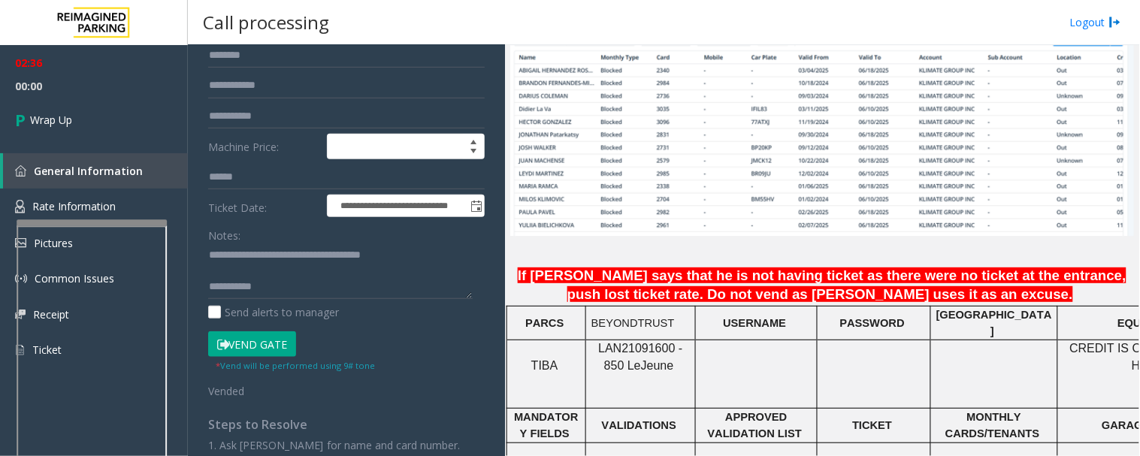
scroll to position [0, 0]
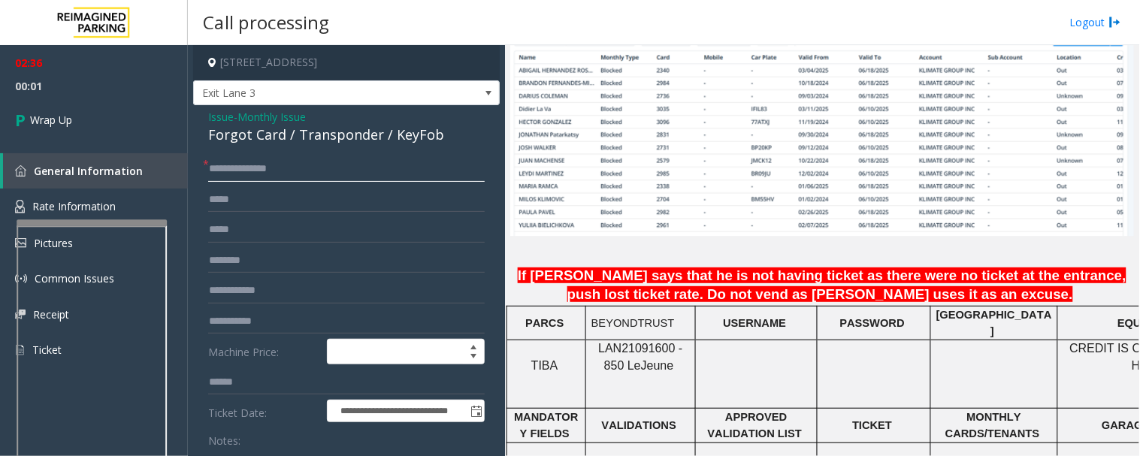
click at [287, 164] on input "**********" at bounding box center [346, 169] width 277 height 26
type input "**********"
drag, startPoint x: 262, startPoint y: 294, endPoint x: 734, endPoint y: 277, distance: 473.2
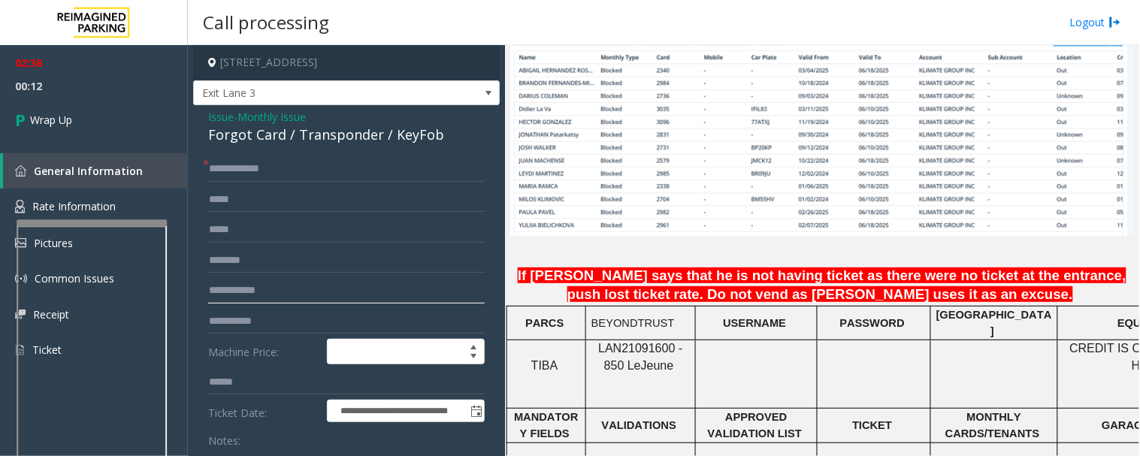
click at [264, 294] on input "text" at bounding box center [346, 291] width 277 height 26
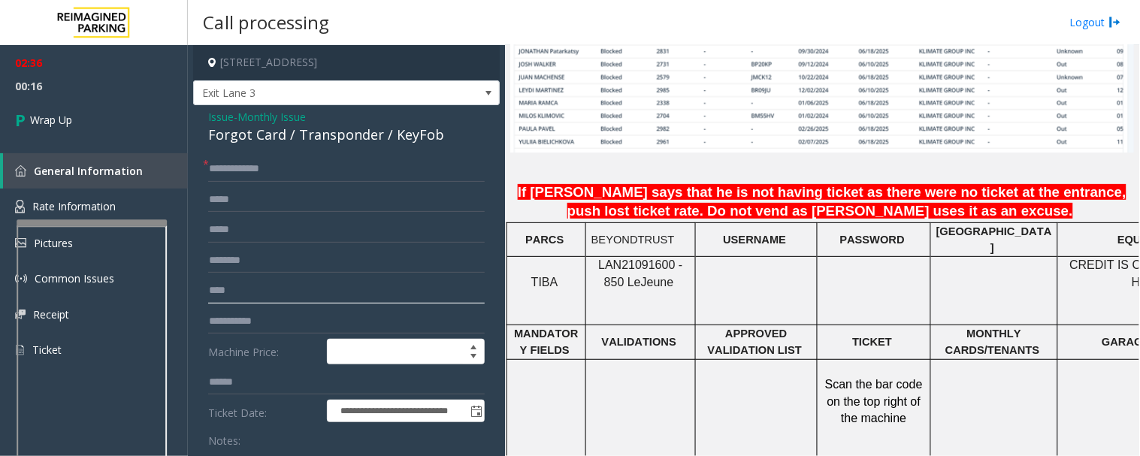
scroll to position [167, 0]
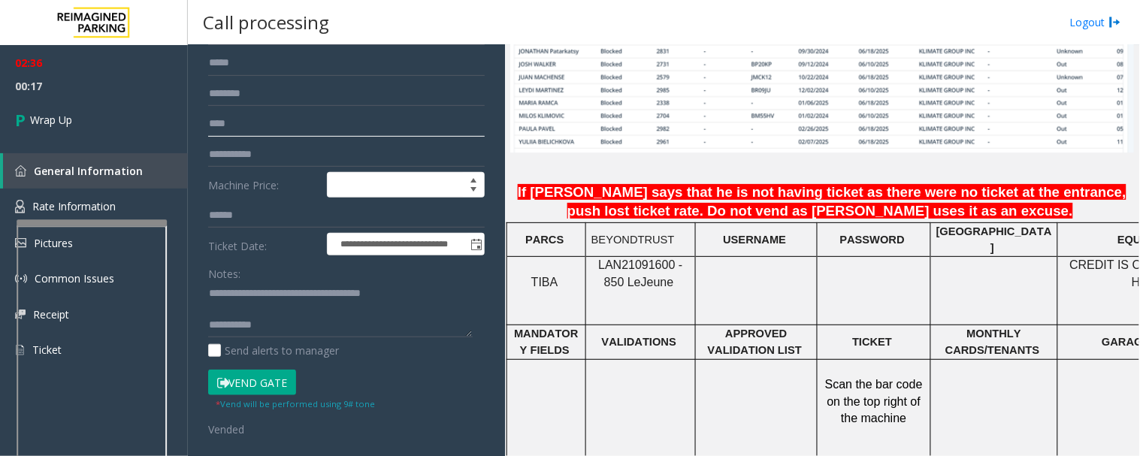
type input "****"
click at [283, 309] on textarea at bounding box center [340, 310] width 265 height 56
click at [288, 318] on textarea at bounding box center [340, 310] width 265 height 56
type textarea "**********"
click at [64, 78] on span "00:27" at bounding box center [94, 85] width 188 height 23
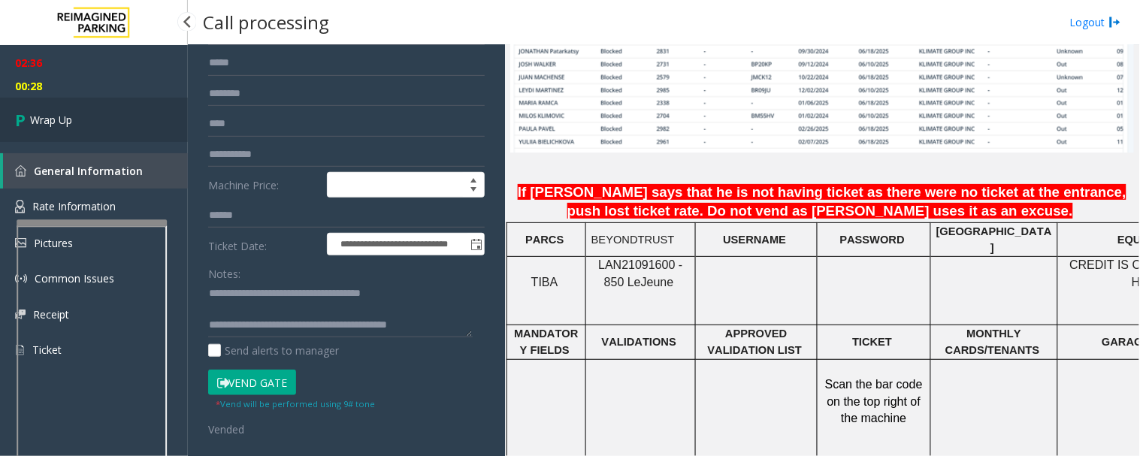
click at [66, 104] on link "Wrap Up" at bounding box center [94, 120] width 188 height 44
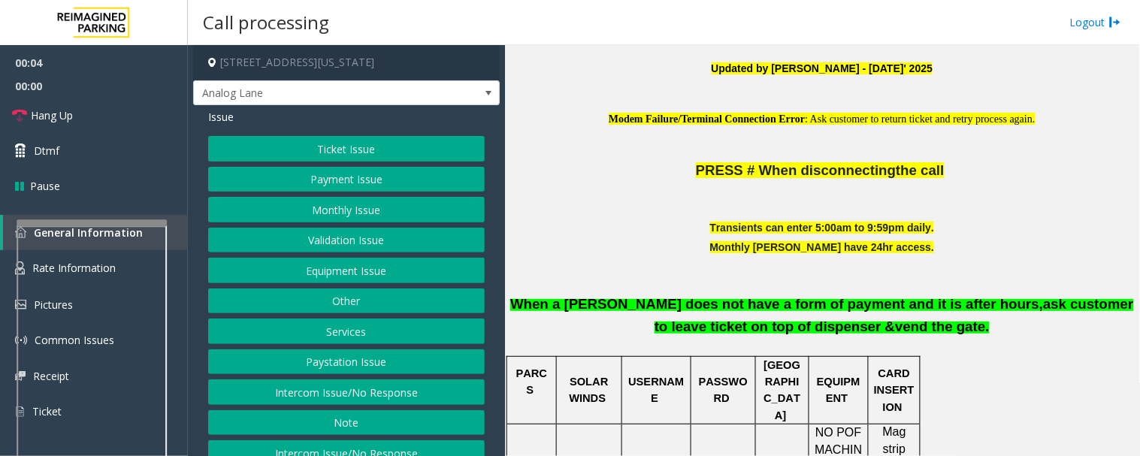
scroll to position [668, 0]
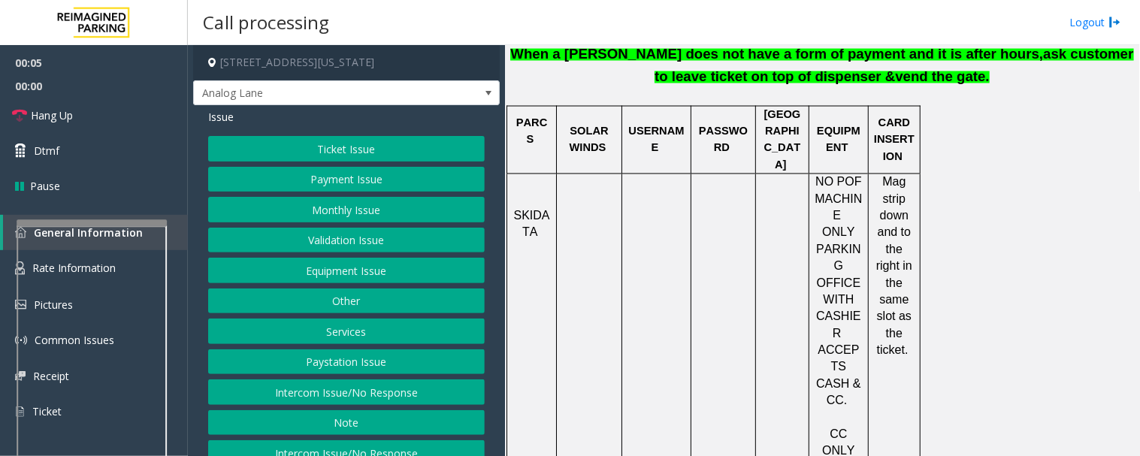
click at [422, 394] on button "Intercom Issue/No Response" at bounding box center [346, 393] width 277 height 26
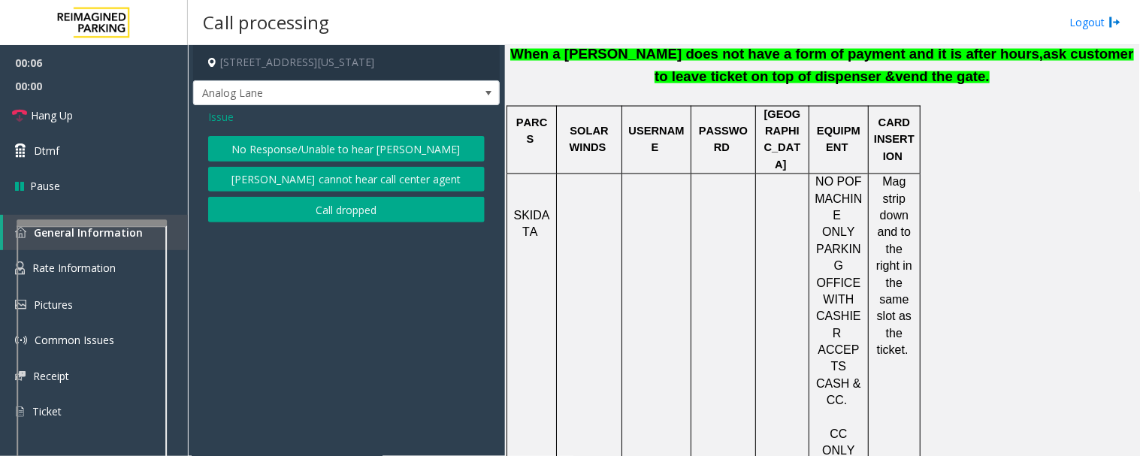
click at [410, 149] on button "No Response/Unable to hear [PERSON_NAME]" at bounding box center [346, 149] width 277 height 26
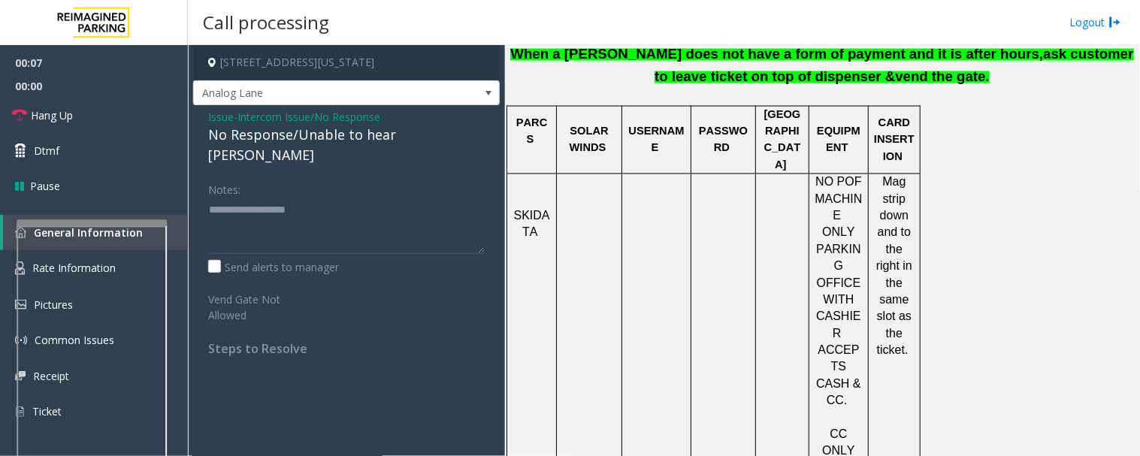
click at [415, 141] on div "No Response/Unable to hear [PERSON_NAME]" at bounding box center [346, 145] width 277 height 41
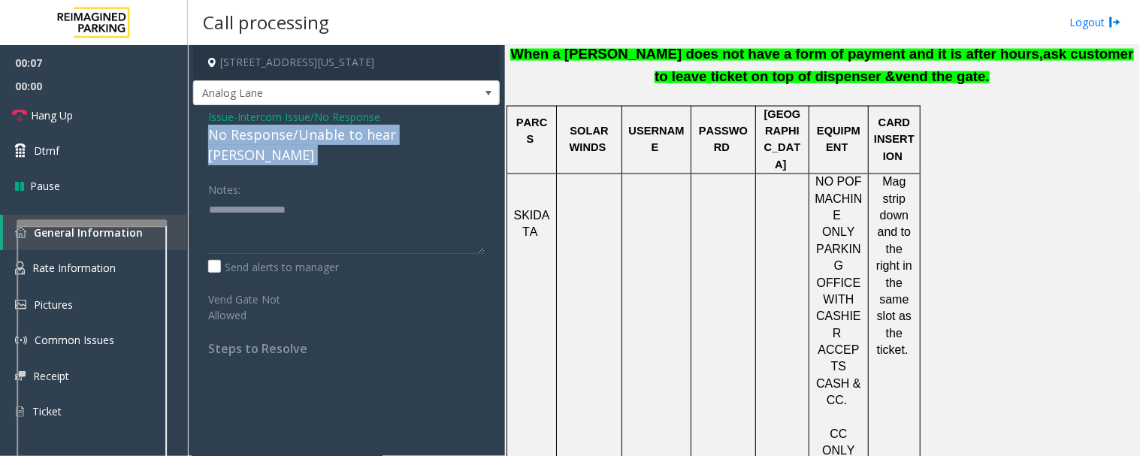
click at [415, 141] on div "No Response/Unable to hear [PERSON_NAME]" at bounding box center [346, 145] width 277 height 41
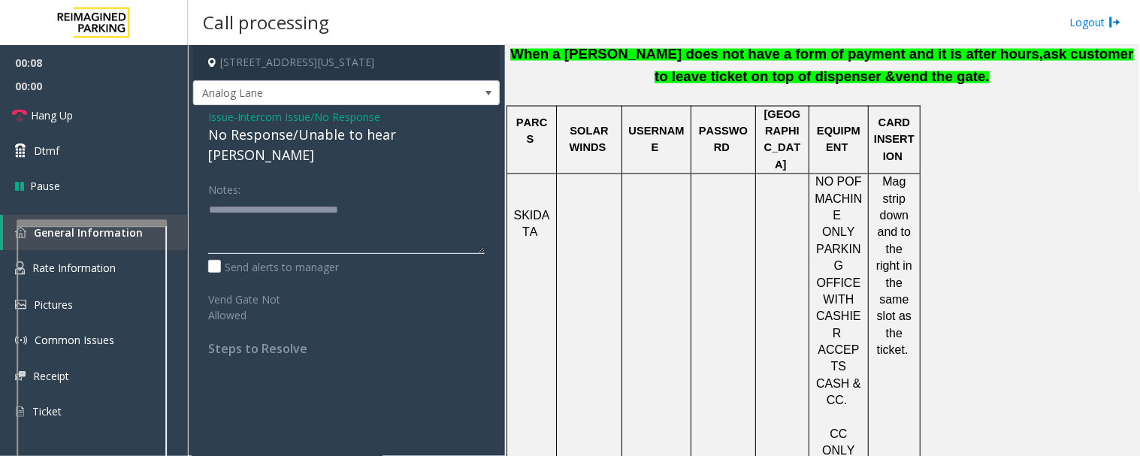
type textarea "**********"
click at [419, 177] on div "Notes:" at bounding box center [346, 215] width 277 height 77
click at [419, 198] on textarea at bounding box center [346, 226] width 277 height 56
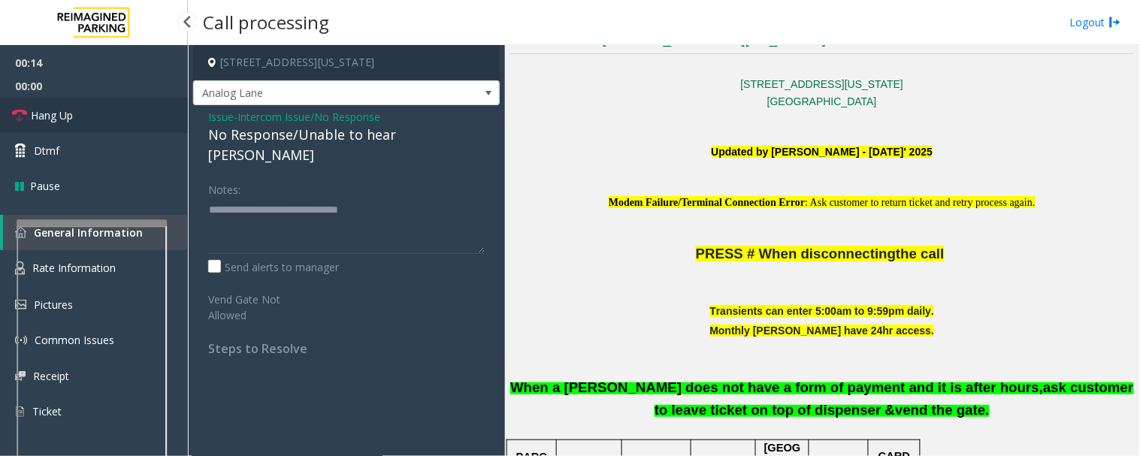
click at [41, 110] on span "Hang Up" at bounding box center [52, 116] width 42 height 16
click at [26, 115] on icon at bounding box center [19, 115] width 15 height 15
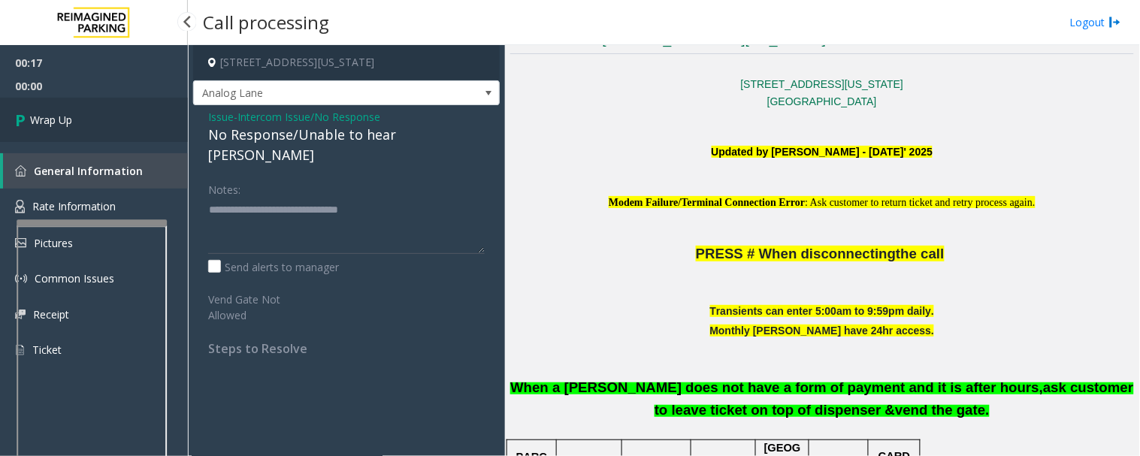
click at [28, 115] on icon at bounding box center [22, 120] width 15 height 25
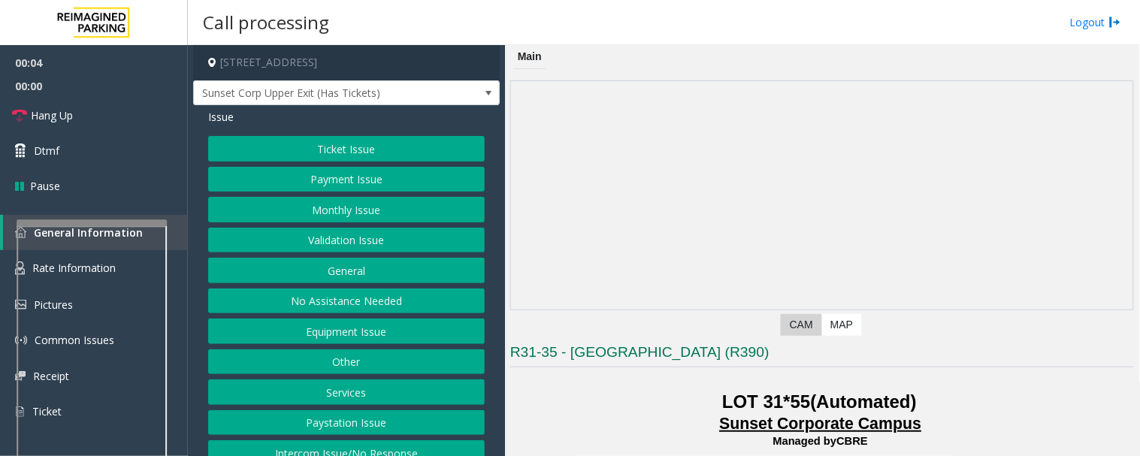
click at [346, 332] on button "Equipment Issue" at bounding box center [346, 332] width 277 height 26
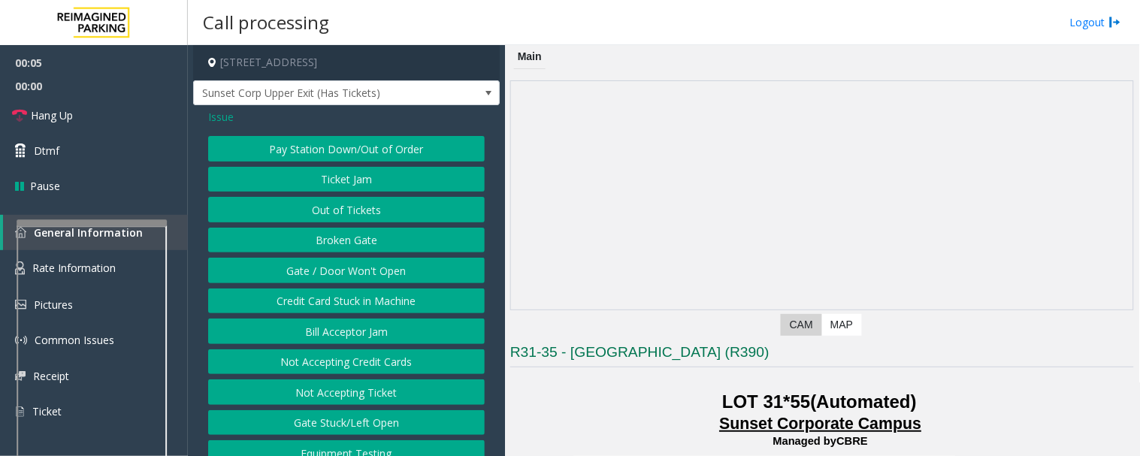
scroll to position [18, 0]
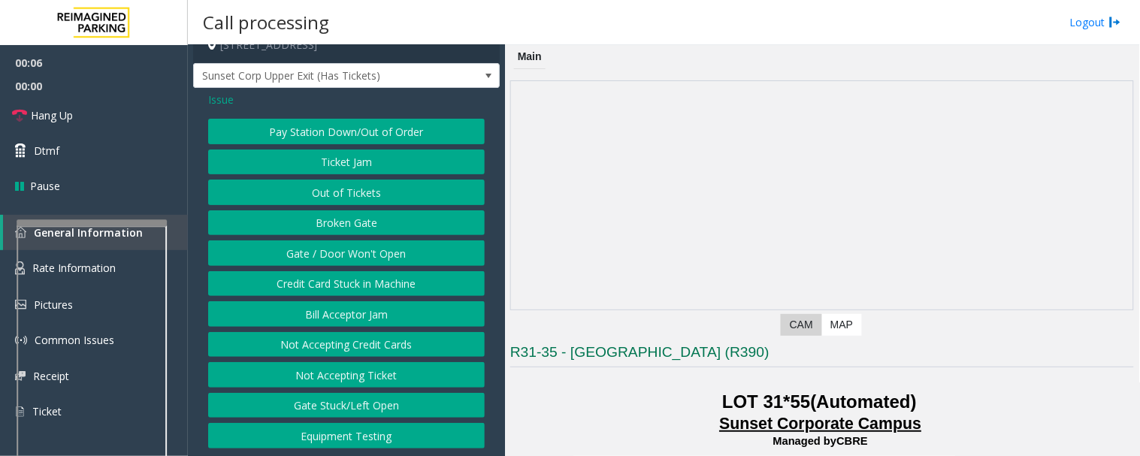
click at [341, 430] on button "Equipment Testing" at bounding box center [346, 436] width 277 height 26
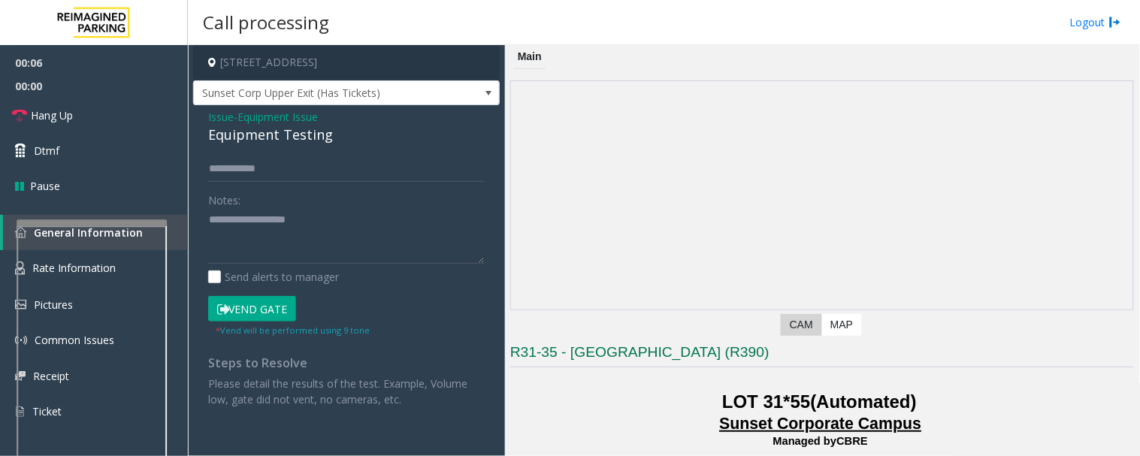
click at [309, 148] on div "Issue - Equipment Issue Equipment Testing Notes: Send alerts to manager Vend Ga…" at bounding box center [346, 263] width 307 height 317
click at [310, 139] on div "Equipment Testing" at bounding box center [346, 135] width 277 height 20
type textarea "**********"
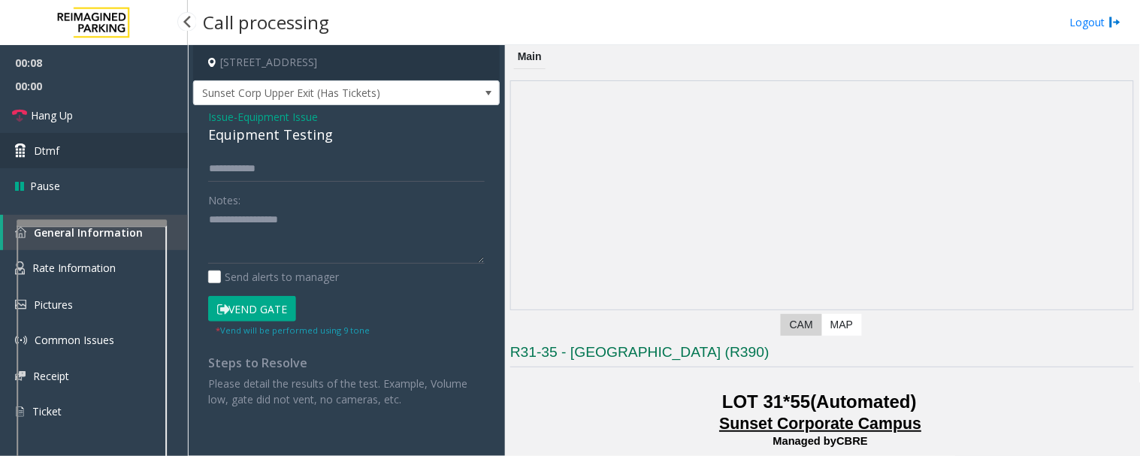
click at [104, 145] on link "Dtmf" at bounding box center [94, 150] width 188 height 35
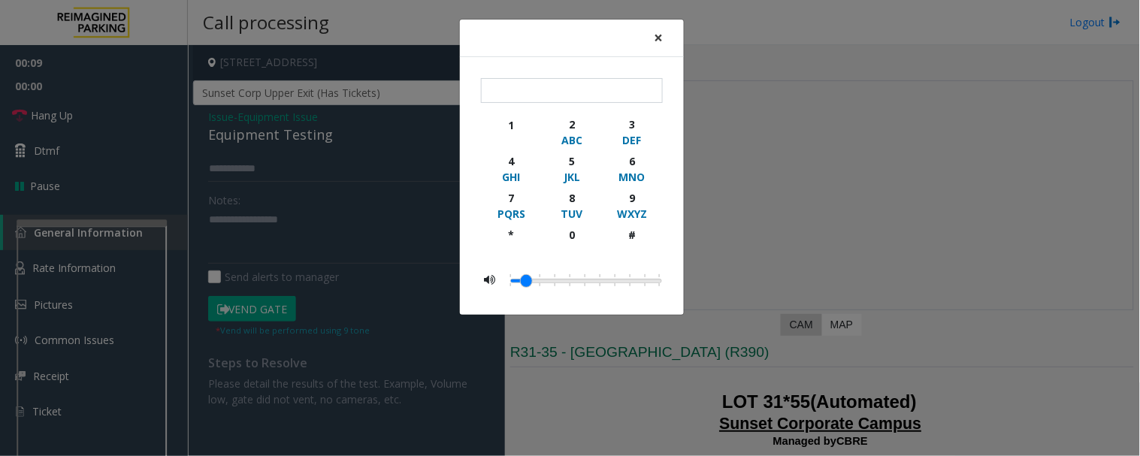
click at [657, 35] on span "×" at bounding box center [658, 37] width 9 height 21
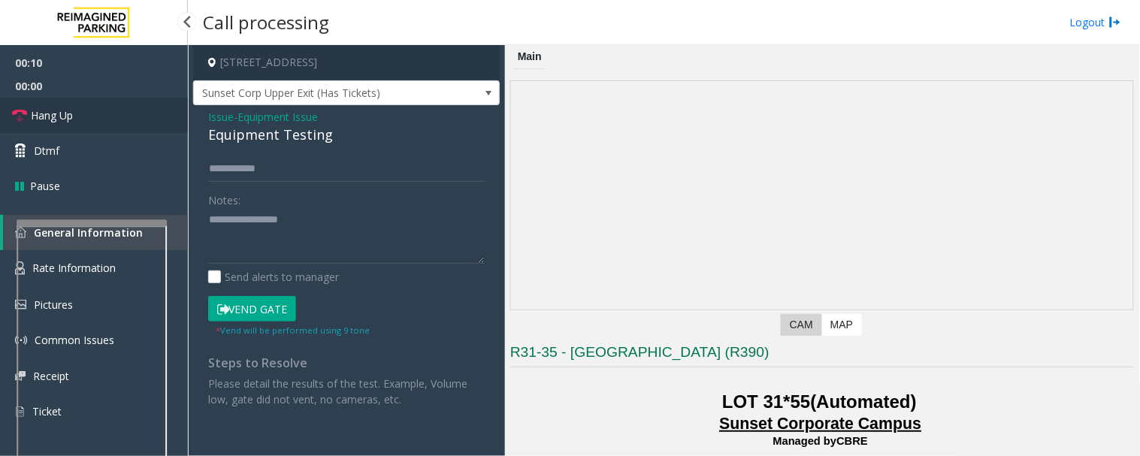
click at [92, 105] on link "Hang Up" at bounding box center [94, 115] width 188 height 35
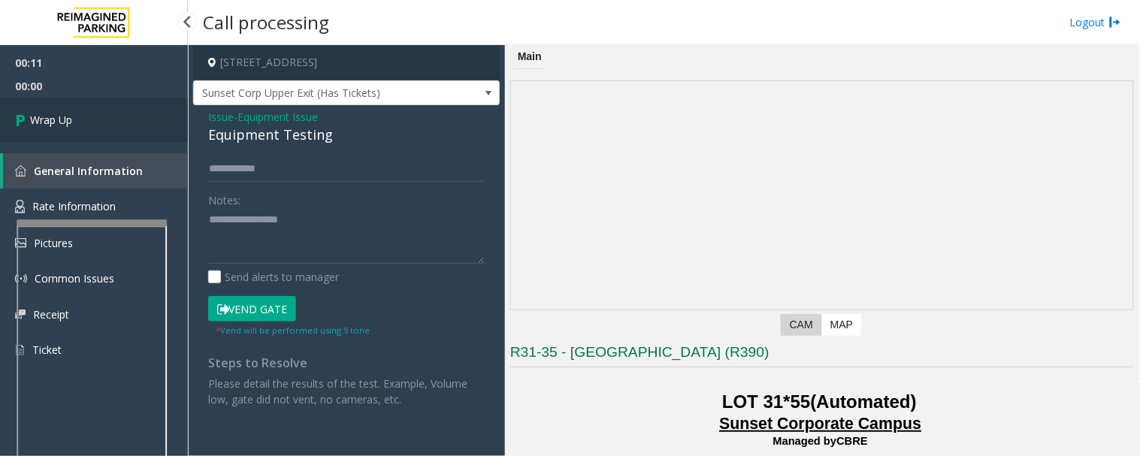
click at [95, 119] on link "Wrap Up" at bounding box center [94, 120] width 188 height 44
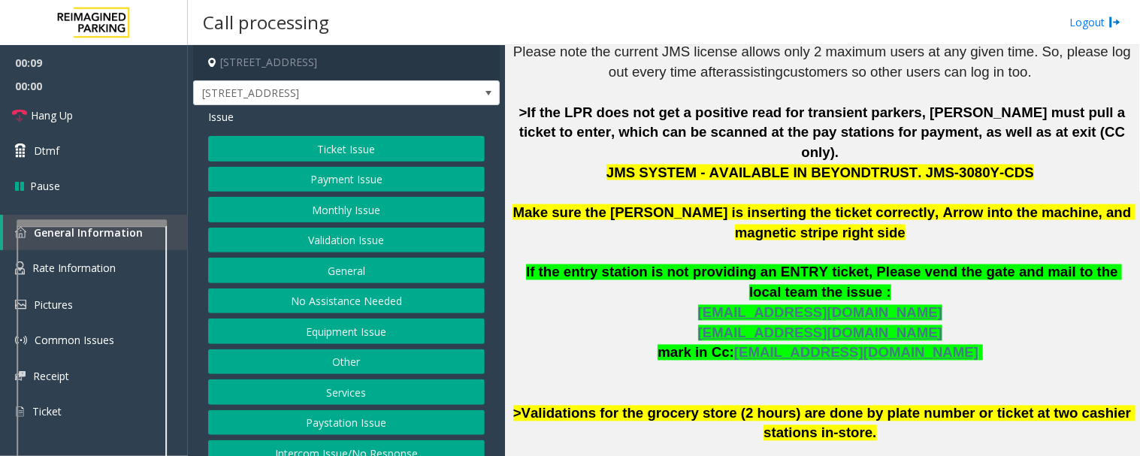
scroll to position [501, 0]
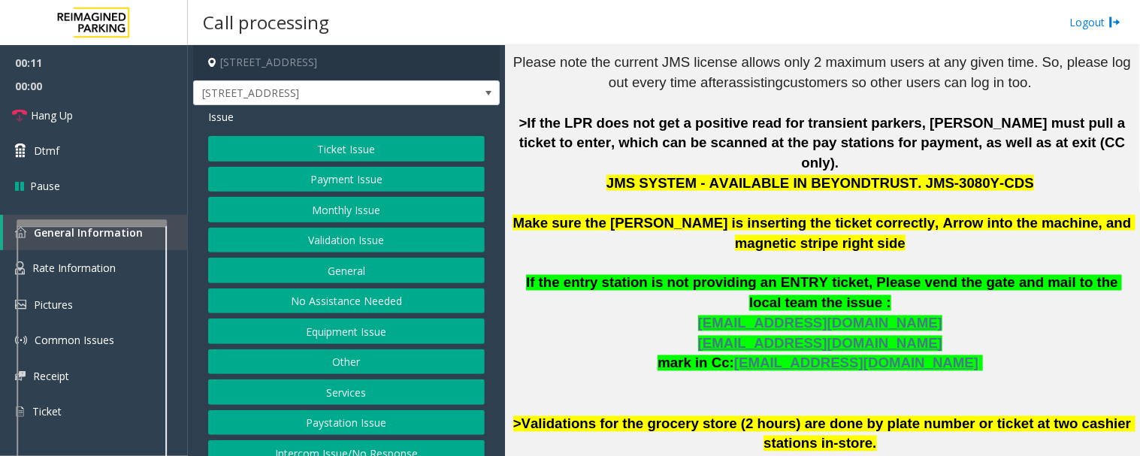
click at [303, 152] on button "Ticket Issue" at bounding box center [346, 149] width 277 height 26
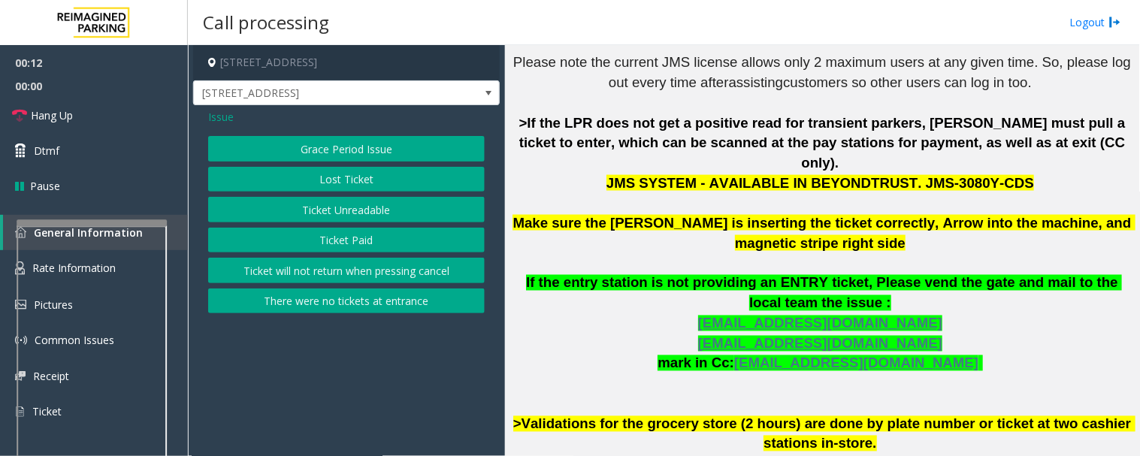
click at [437, 214] on button "Ticket Unreadable" at bounding box center [346, 210] width 277 height 26
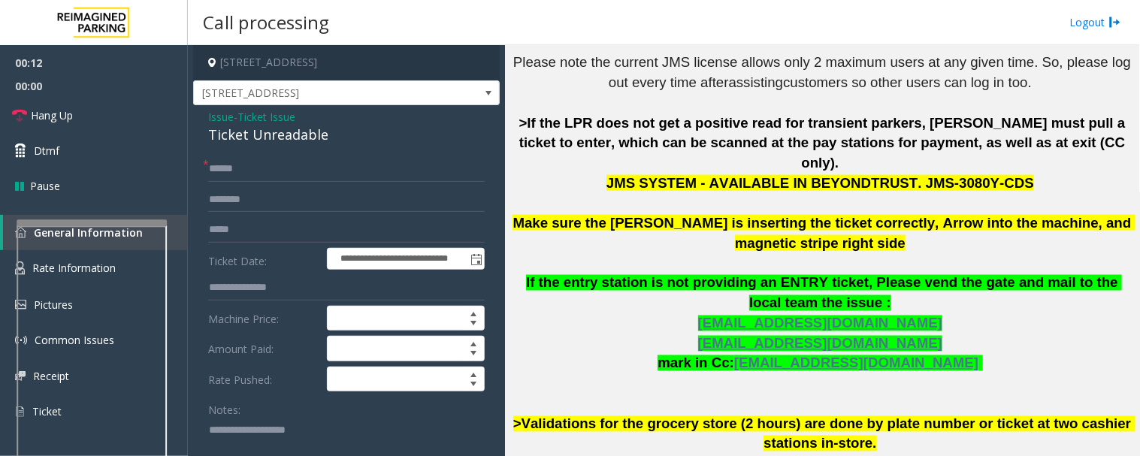
click at [219, 132] on div "Ticket Unreadable" at bounding box center [346, 135] width 277 height 20
click at [253, 433] on textarea at bounding box center [340, 446] width 265 height 56
paste textarea "**********"
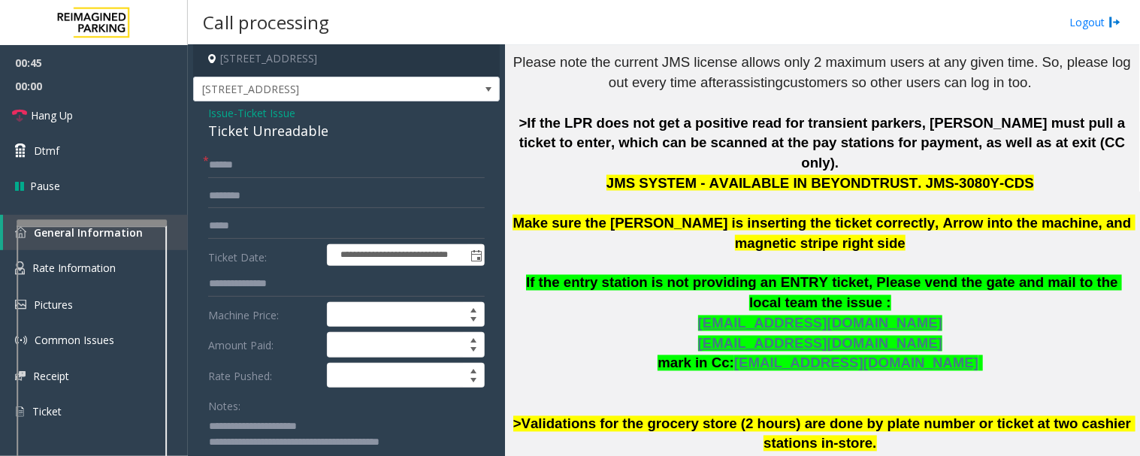
scroll to position [0, 0]
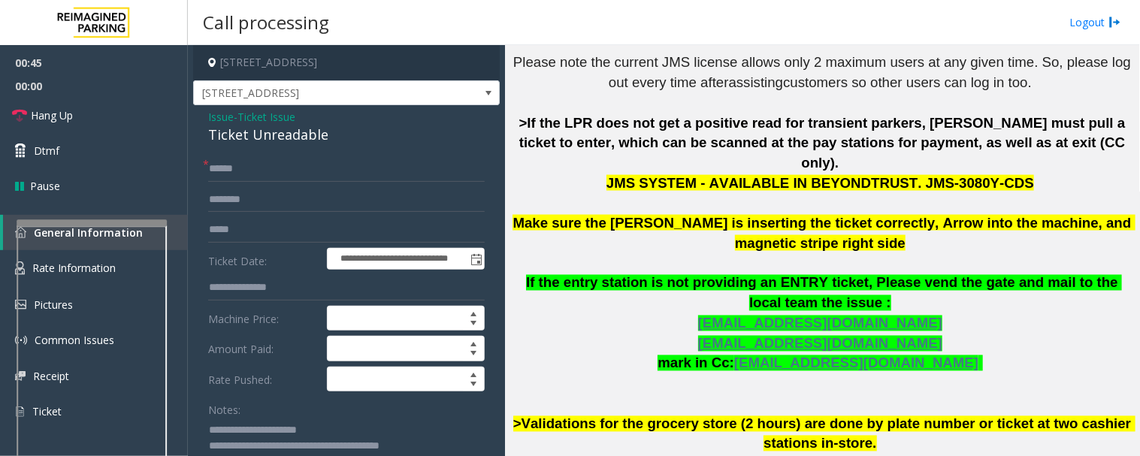
type textarea "**********"
click at [243, 168] on input "text" at bounding box center [346, 169] width 277 height 26
click at [327, 168] on input "text" at bounding box center [346, 169] width 277 height 26
click at [263, 164] on input "text" at bounding box center [346, 169] width 277 height 26
click at [283, 173] on input "text" at bounding box center [346, 169] width 277 height 26
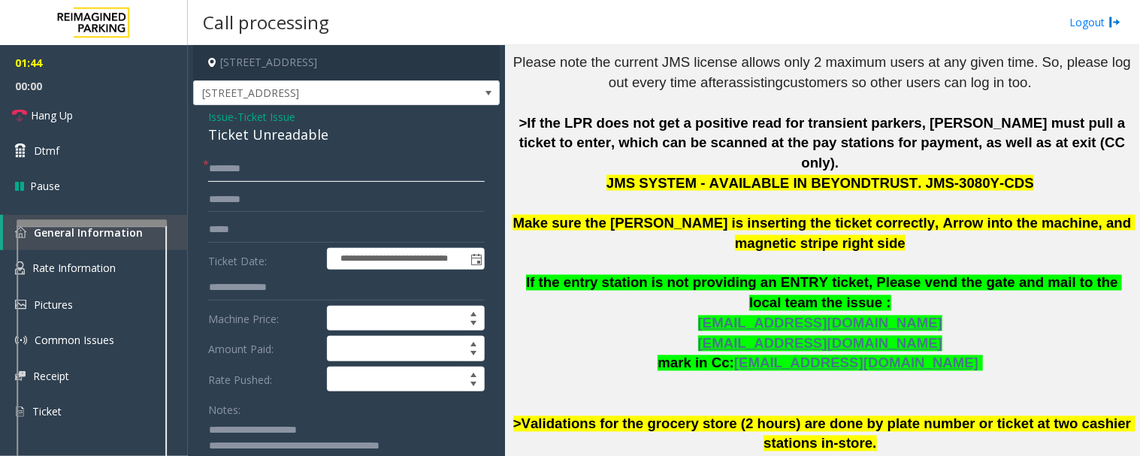
type input "********"
click at [275, 188] on input "text" at bounding box center [346, 200] width 277 height 26
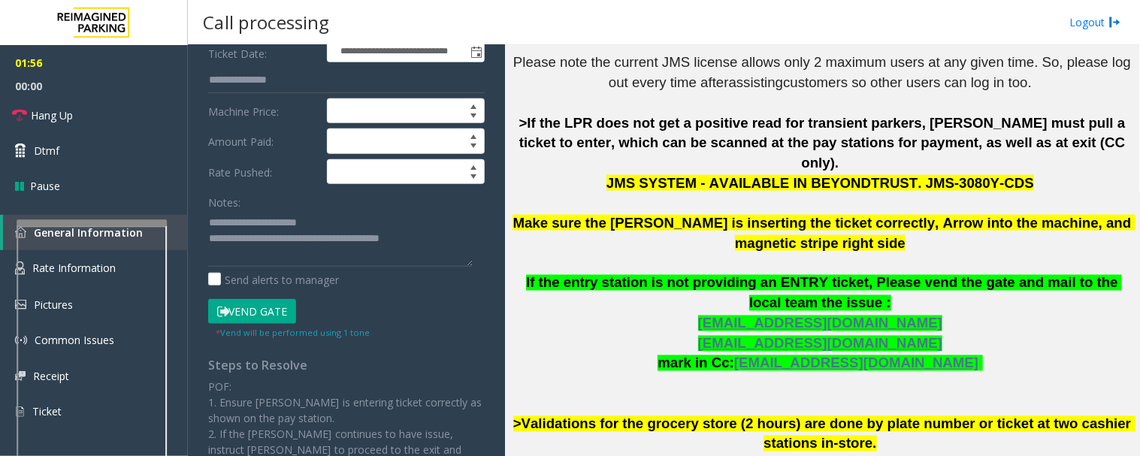
scroll to position [250, 0]
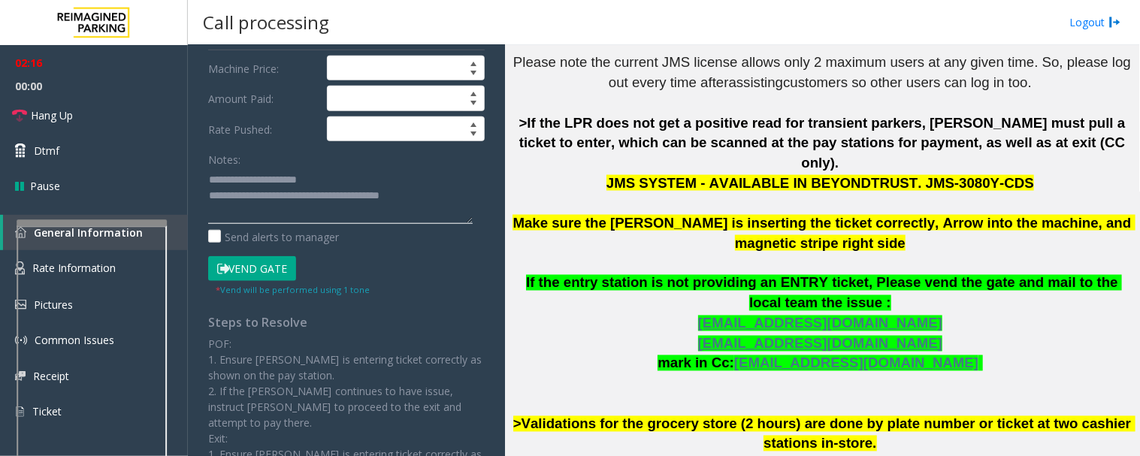
drag, startPoint x: 263, startPoint y: 194, endPoint x: 459, endPoint y: 203, distance: 195.7
click at [459, 203] on textarea at bounding box center [340, 196] width 265 height 56
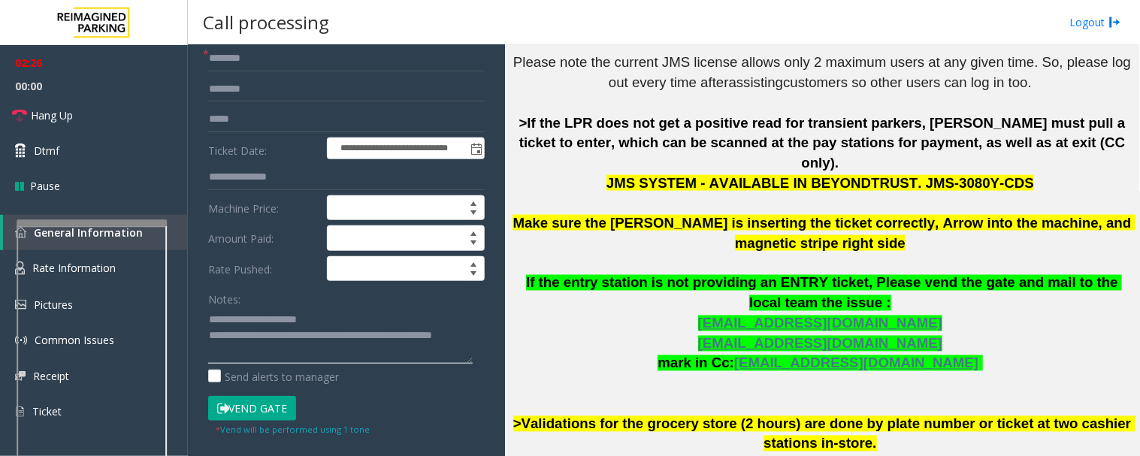
scroll to position [0, 0]
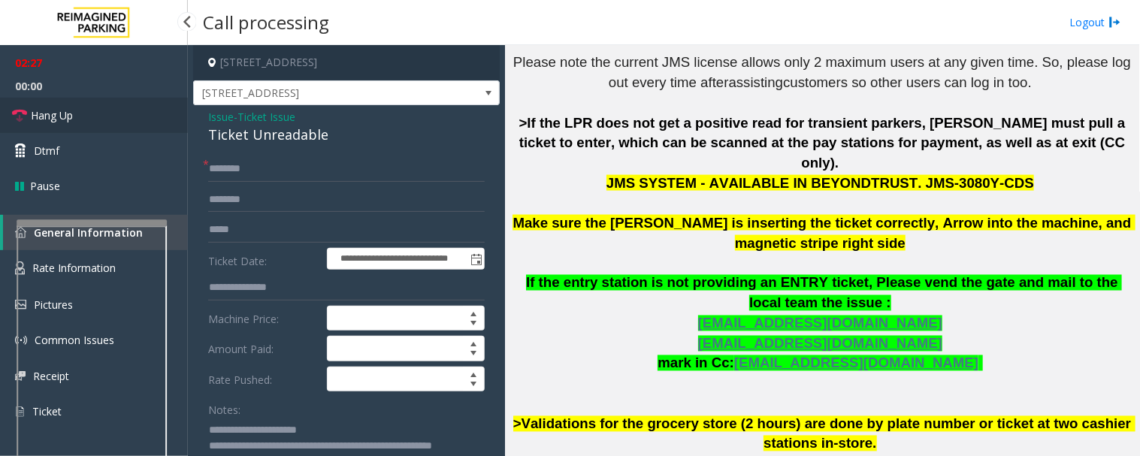
type textarea "**********"
click at [98, 116] on link "Hang Up" at bounding box center [94, 115] width 188 height 35
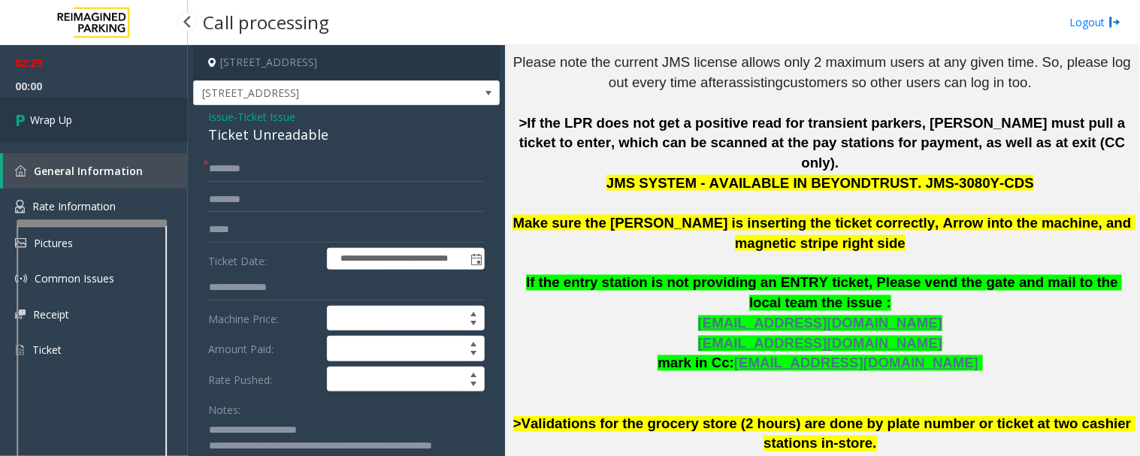
click at [61, 120] on span "Wrap Up" at bounding box center [51, 120] width 42 height 16
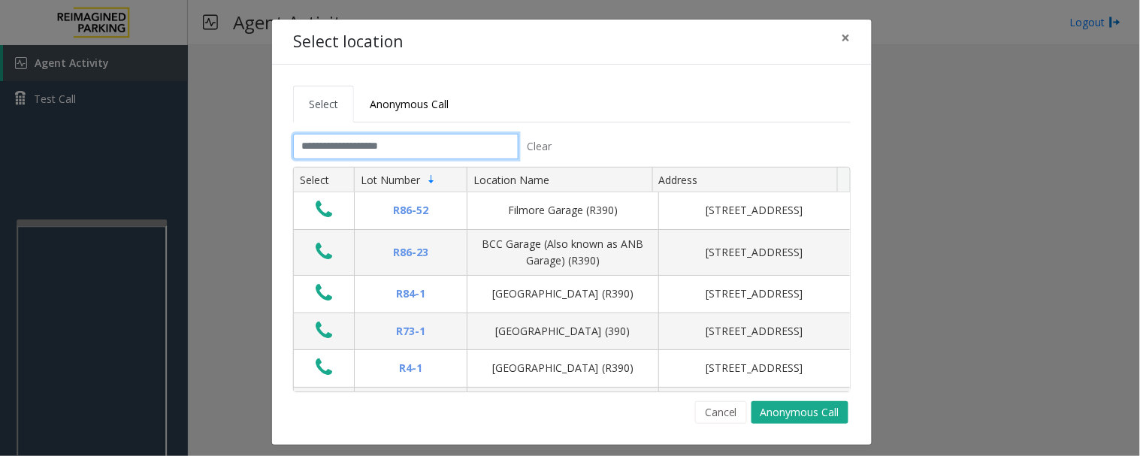
click at [471, 143] on input "text" at bounding box center [406, 147] width 226 height 26
click at [441, 95] on link "Anonymous Call" at bounding box center [409, 104] width 111 height 37
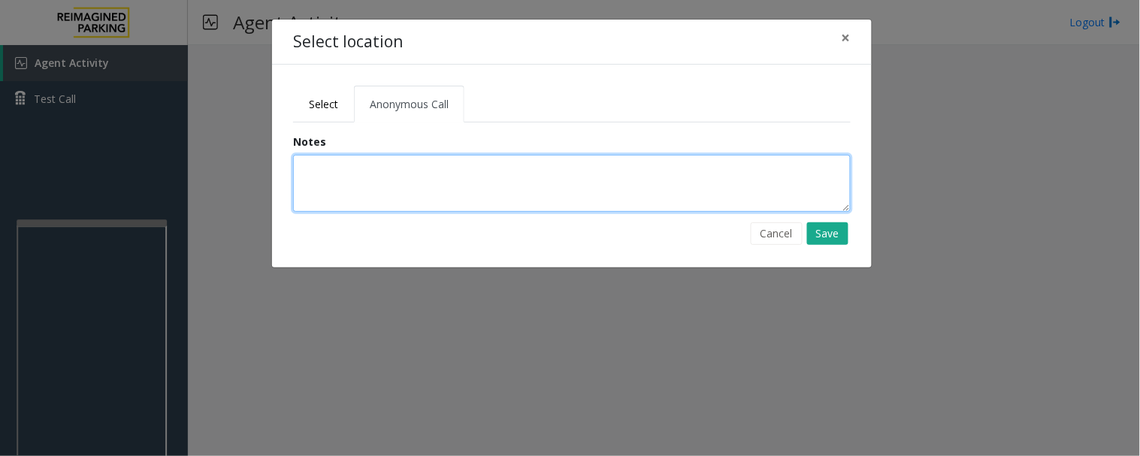
click at [483, 174] on textarea at bounding box center [572, 183] width 558 height 57
type textarea "**********"
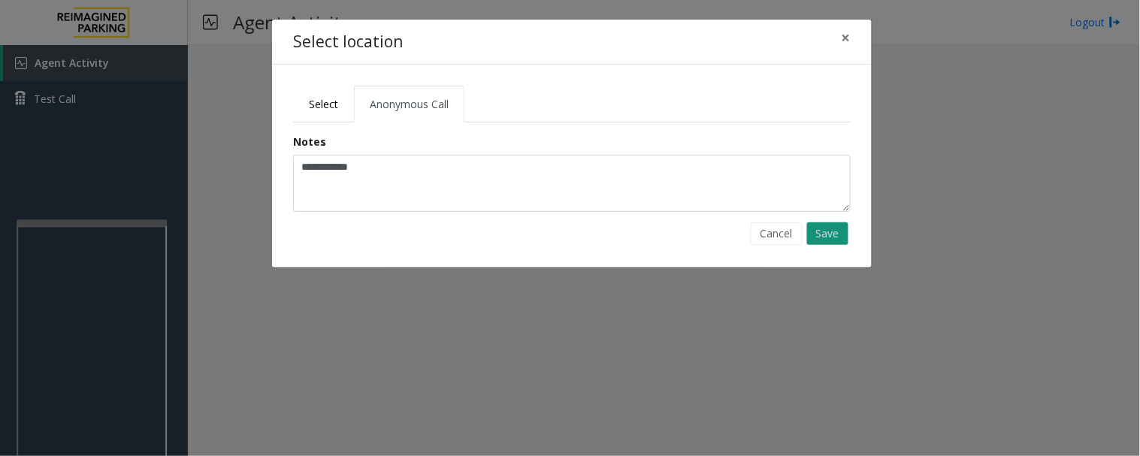
click at [837, 243] on button "Save" at bounding box center [827, 234] width 41 height 23
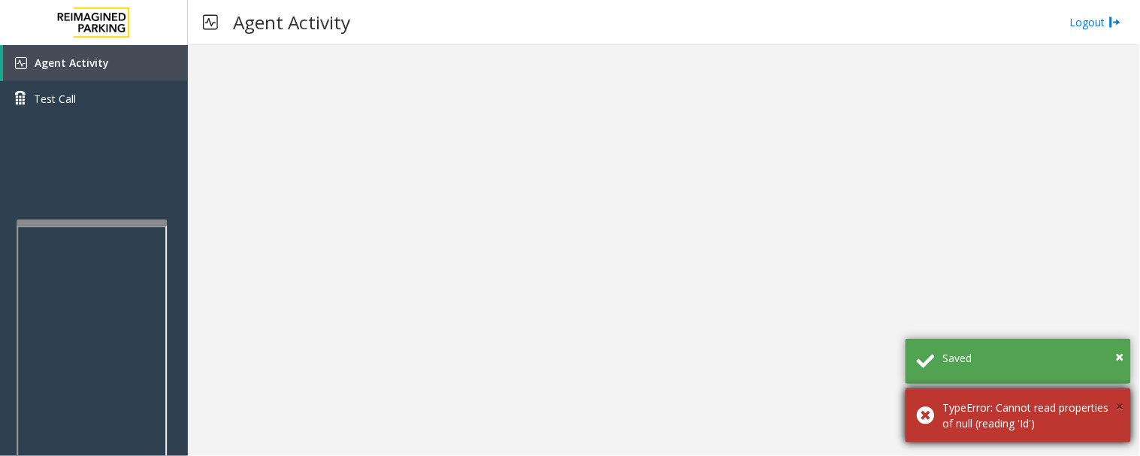
click at [1123, 406] on span "×" at bounding box center [1120, 406] width 8 height 20
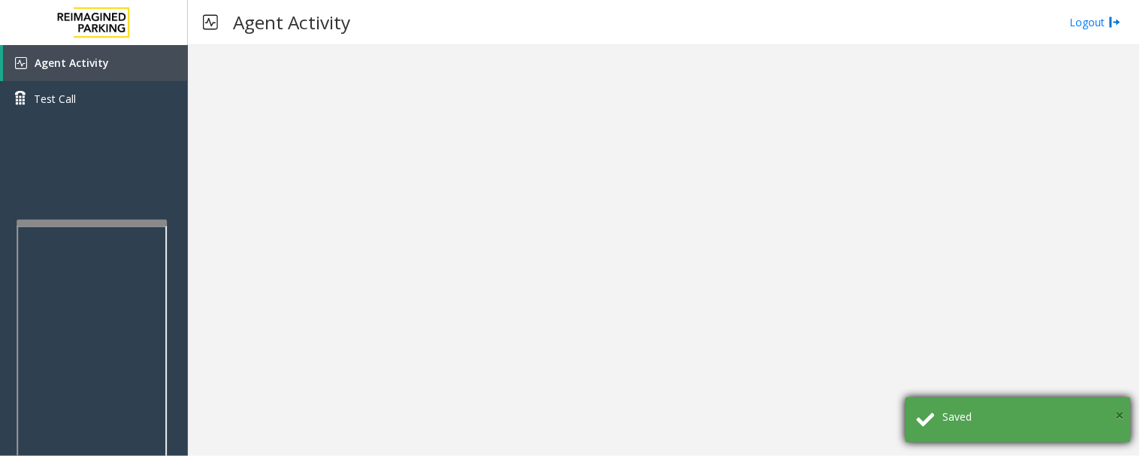
click at [1120, 412] on span "×" at bounding box center [1120, 415] width 8 height 20
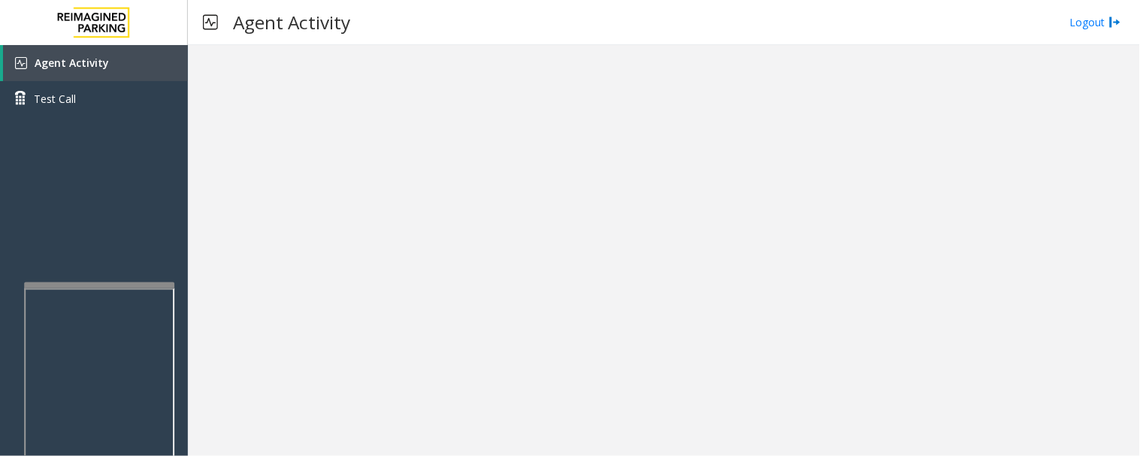
click at [156, 288] on div at bounding box center [99, 459] width 150 height 353
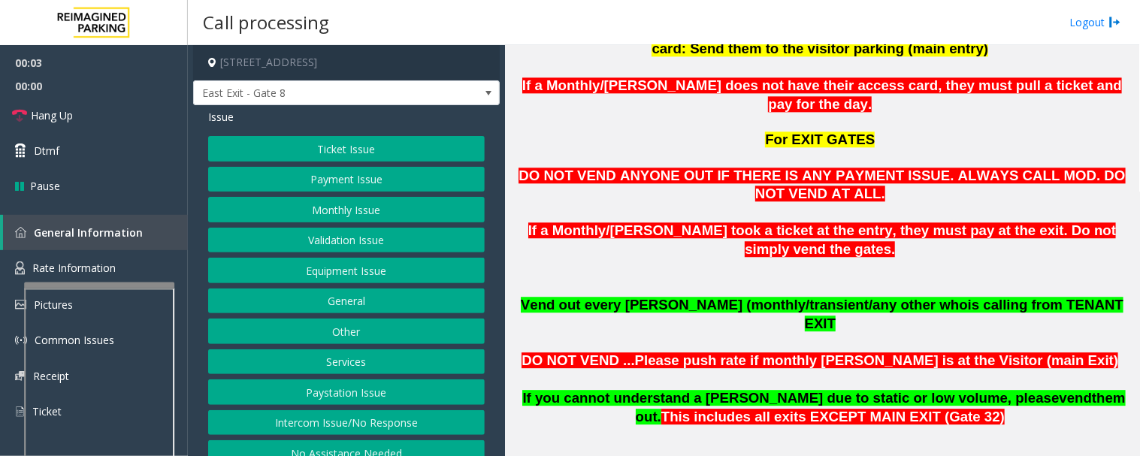
scroll to position [1086, 0]
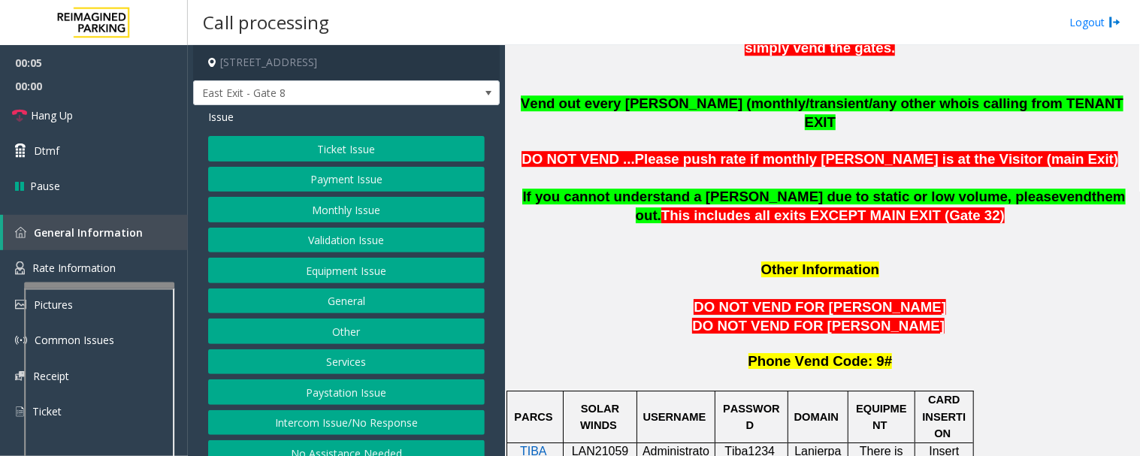
click at [619, 445] on span "LAN21059300" at bounding box center [600, 459] width 57 height 29
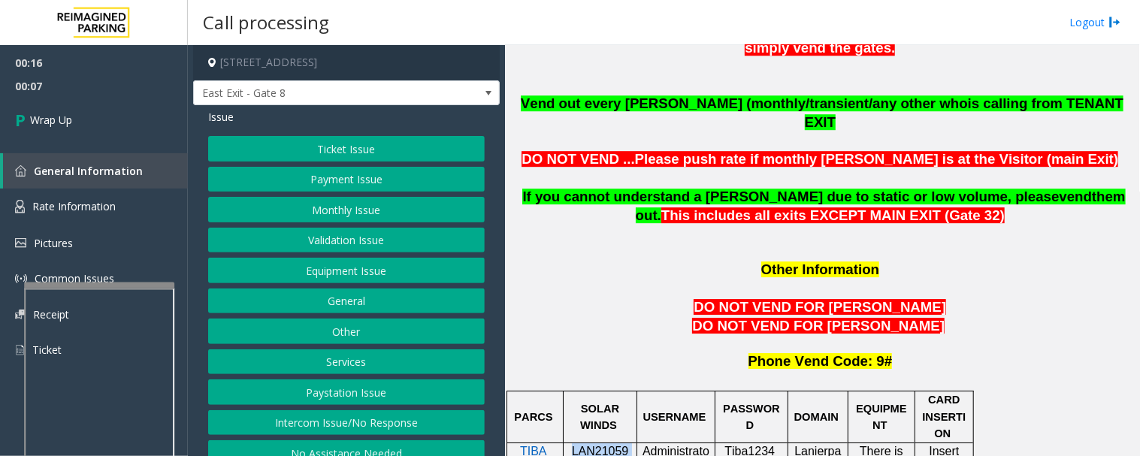
drag, startPoint x: 312, startPoint y: 419, endPoint x: 317, endPoint y: 407, distance: 12.4
click at [312, 419] on button "Intercom Issue/No Response" at bounding box center [346, 423] width 277 height 26
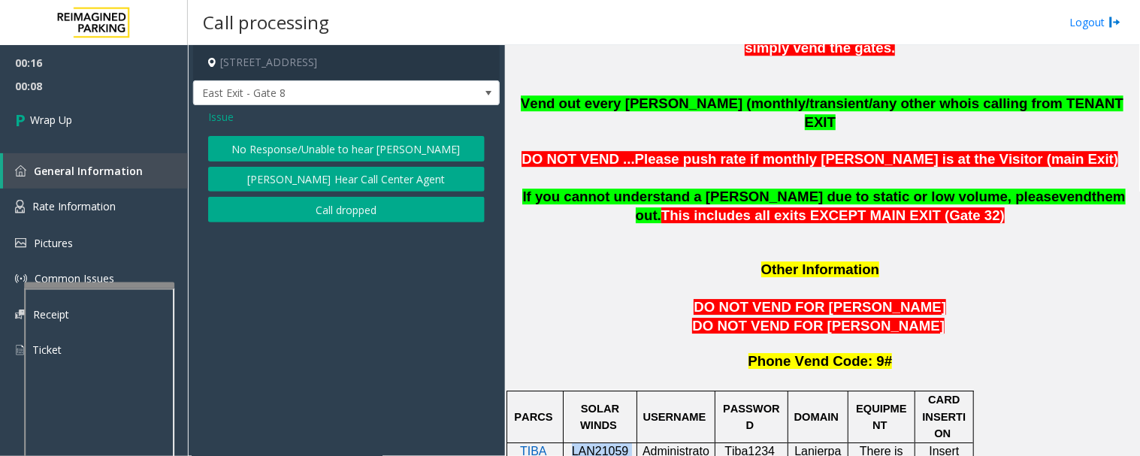
click at [351, 214] on button "Call dropped" at bounding box center [346, 210] width 277 height 26
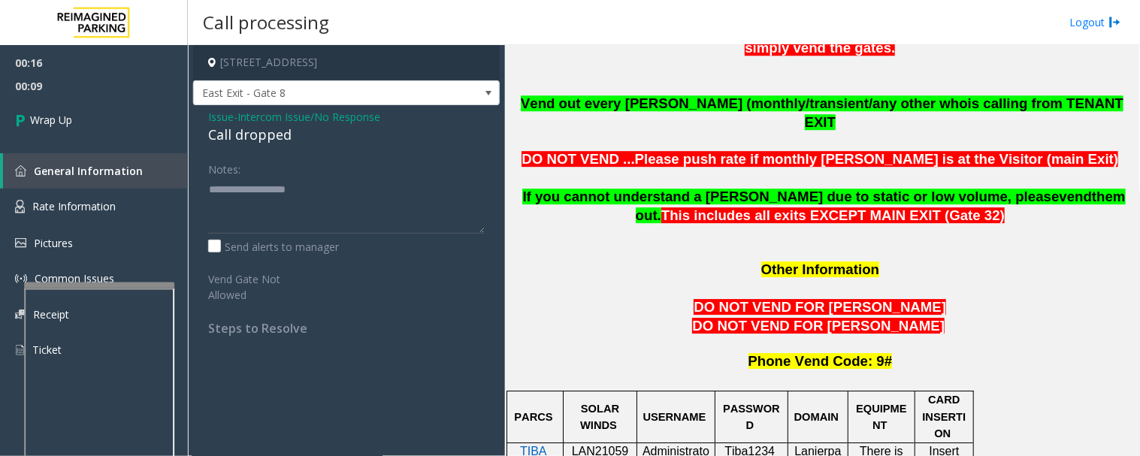
click at [278, 138] on div "Call dropped" at bounding box center [346, 135] width 277 height 20
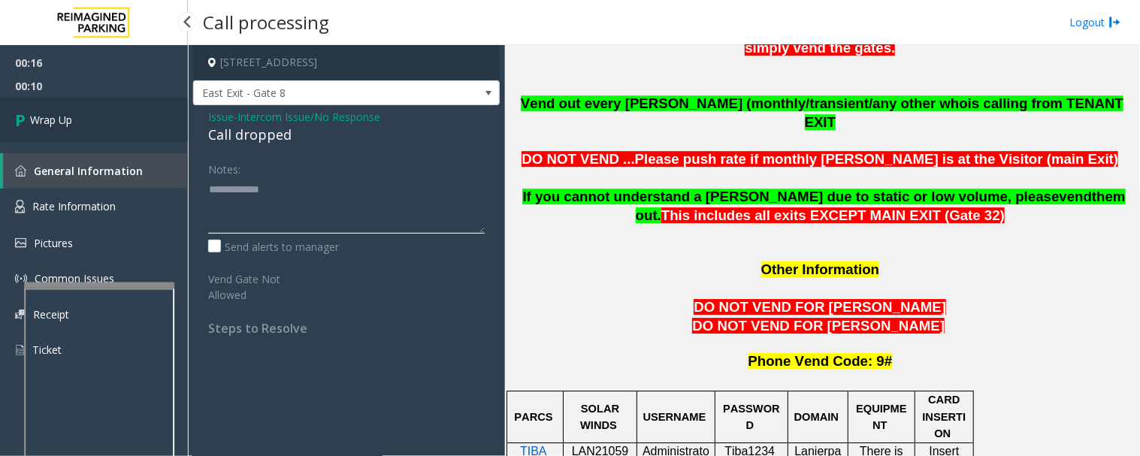
type textarea "**********"
click at [132, 132] on link "Wrap Up" at bounding box center [94, 120] width 188 height 44
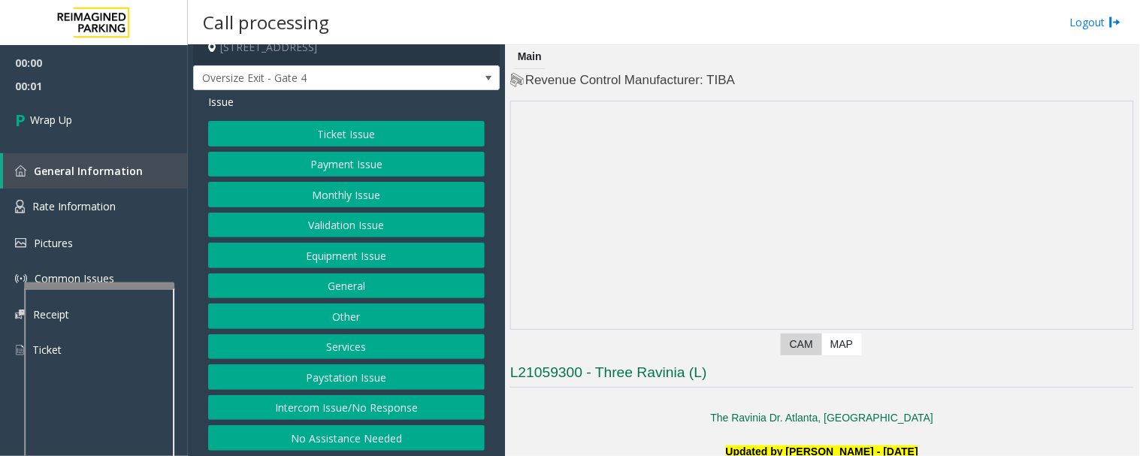
scroll to position [18, 0]
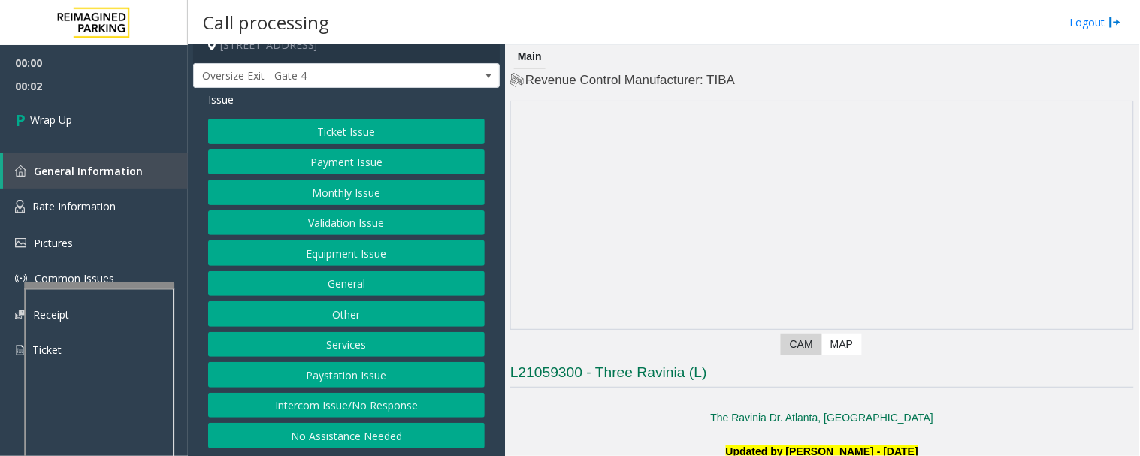
click at [369, 406] on button "Intercom Issue/No Response" at bounding box center [346, 406] width 277 height 26
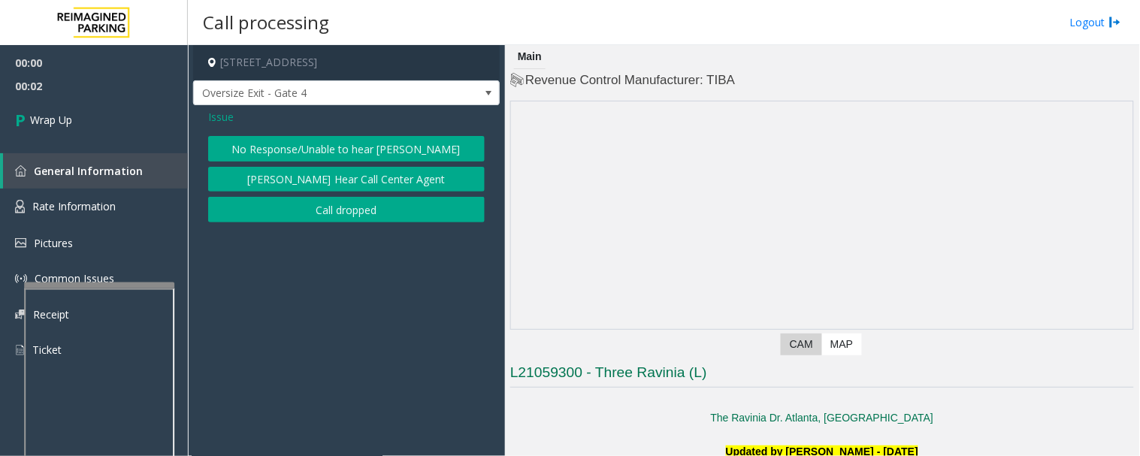
click at [386, 223] on div "Issue No Response/Unable to hear parker Parker Cannot Hear Call Center Agent Ca…" at bounding box center [346, 167] width 307 height 125
click at [391, 207] on button "Call dropped" at bounding box center [346, 210] width 277 height 26
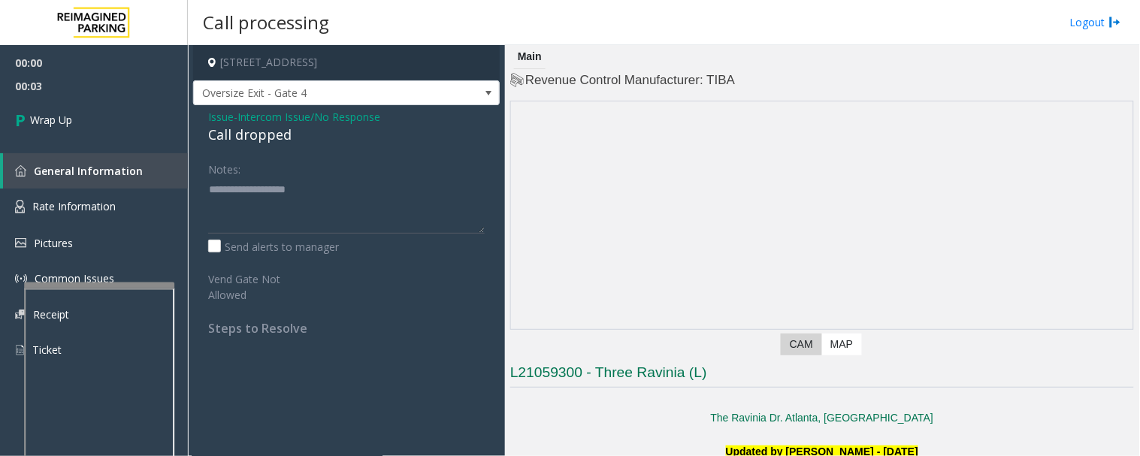
click at [264, 134] on div "Call dropped" at bounding box center [346, 135] width 277 height 20
click at [256, 133] on div "Call dropped" at bounding box center [346, 135] width 277 height 20
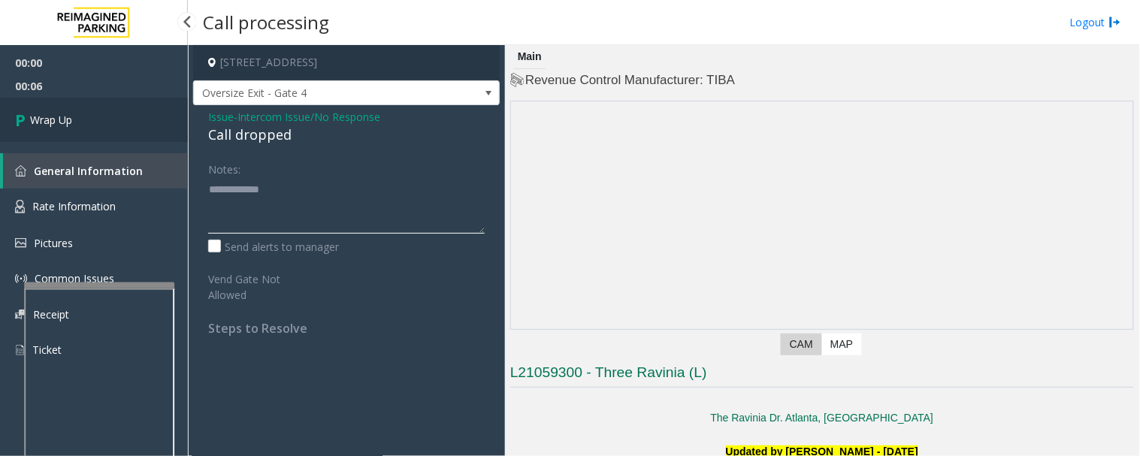
type textarea "**********"
click at [156, 126] on link "Wrap Up" at bounding box center [94, 120] width 188 height 44
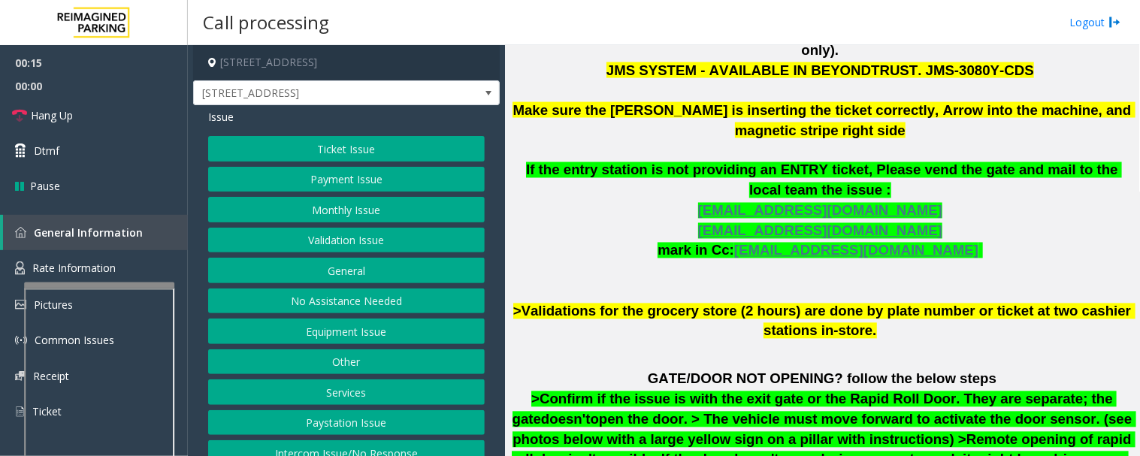
scroll to position [584, 0]
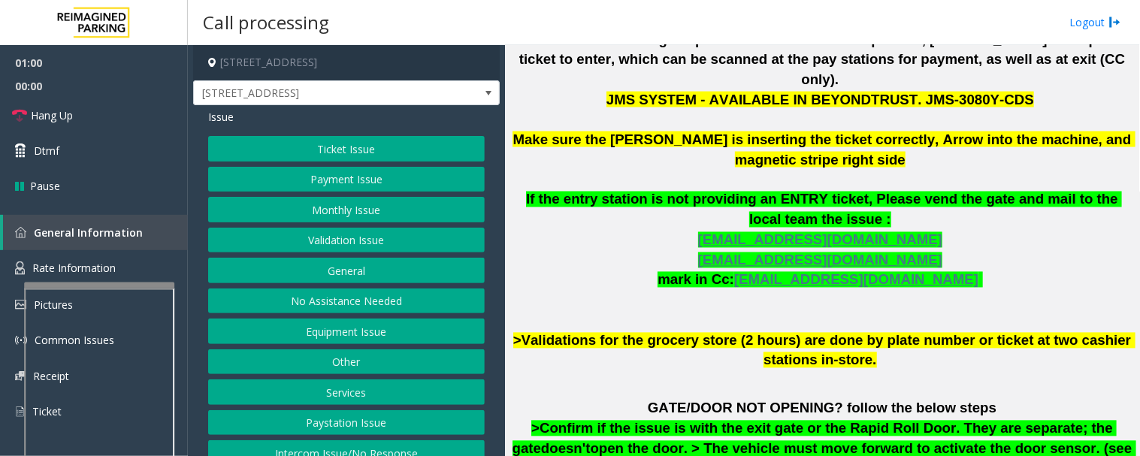
click at [389, 146] on button "Ticket Issue" at bounding box center [346, 149] width 277 height 26
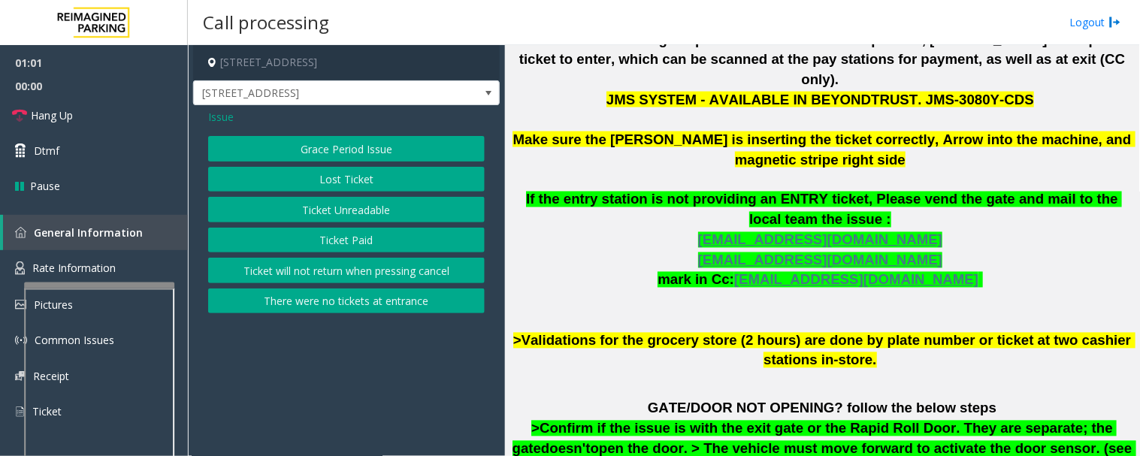
click at [371, 207] on button "Ticket Unreadable" at bounding box center [346, 210] width 277 height 26
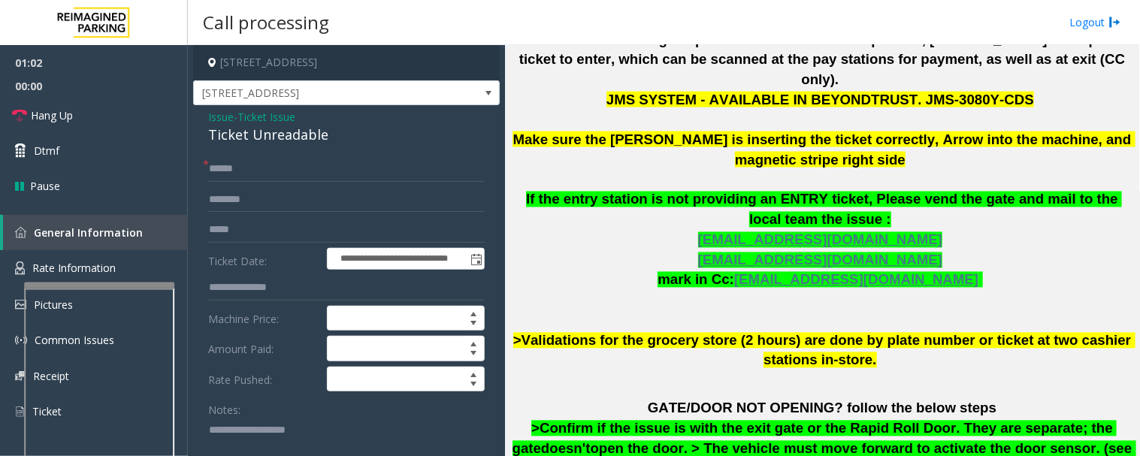
click at [286, 141] on div "Ticket Unreadable" at bounding box center [346, 135] width 277 height 20
click at [286, 426] on textarea at bounding box center [340, 446] width 265 height 56
paste textarea "**********"
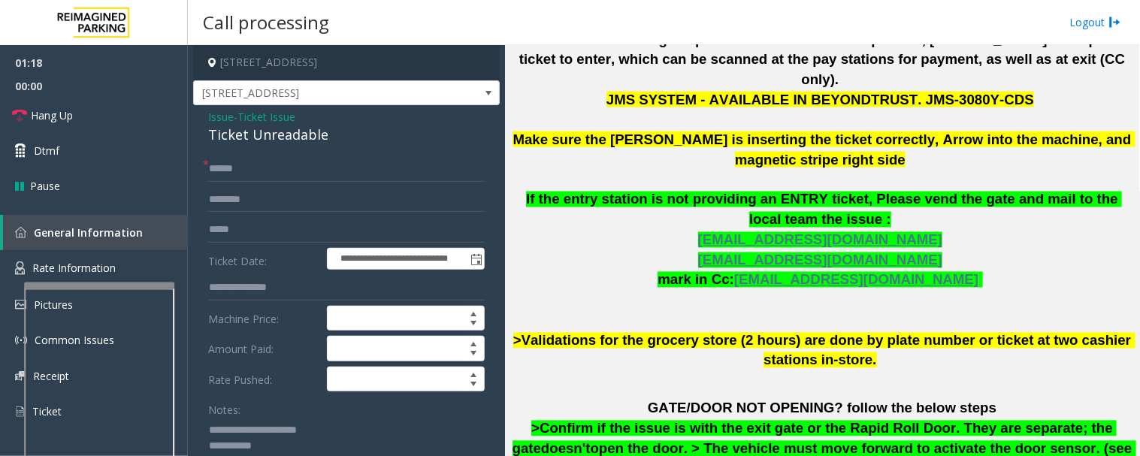
type textarea "**********"
click at [280, 159] on input "text" at bounding box center [346, 169] width 277 height 26
click at [407, 174] on input "text" at bounding box center [346, 169] width 277 height 26
type input "*******"
click at [431, 195] on input "text" at bounding box center [346, 200] width 277 height 26
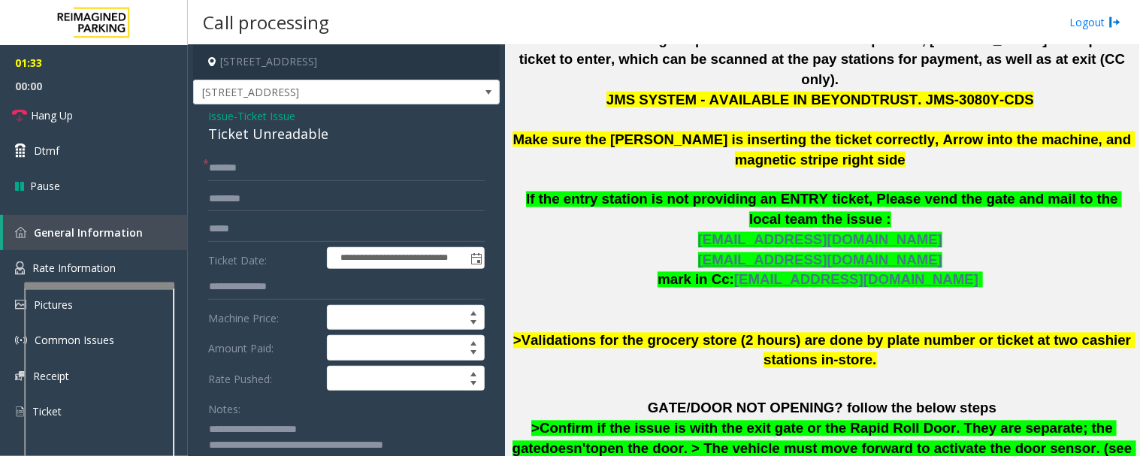
scroll to position [0, 0]
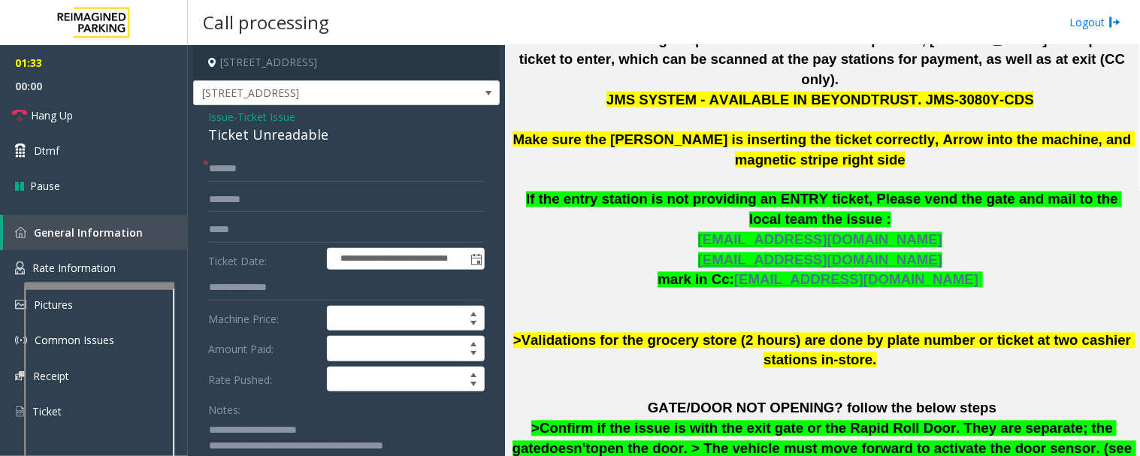
type textarea "**********"
click at [268, 205] on input "text" at bounding box center [346, 200] width 277 height 26
click at [310, 195] on input "****" at bounding box center [346, 200] width 277 height 26
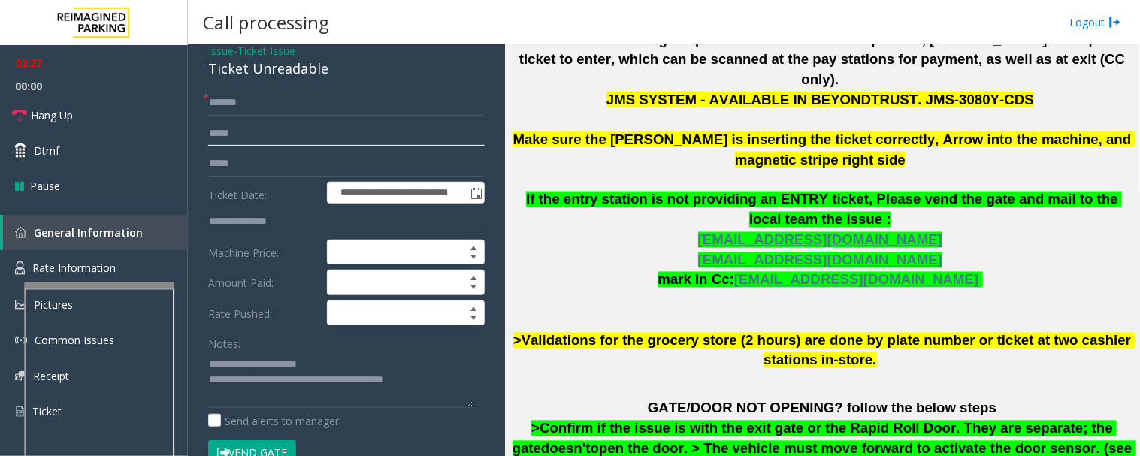
scroll to position [167, 0]
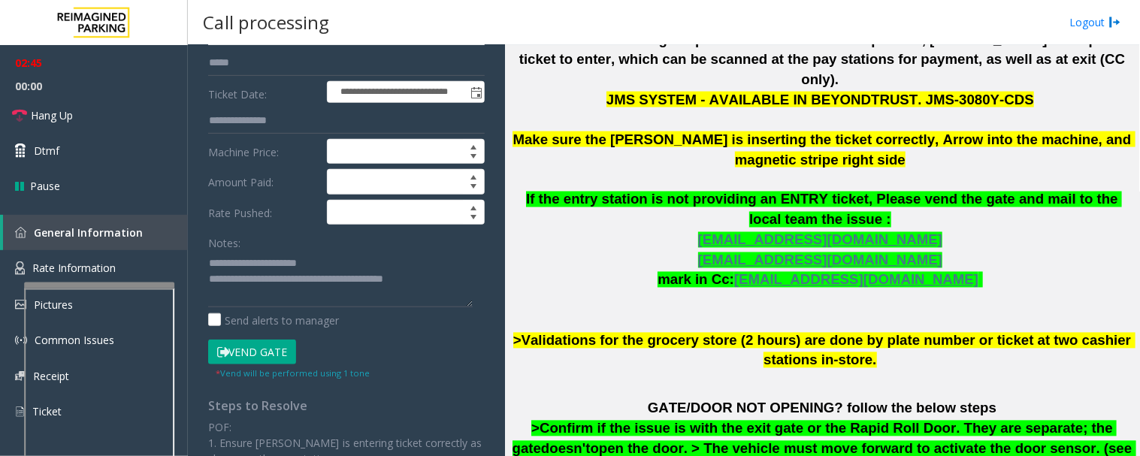
type input "****"
drag, startPoint x: 261, startPoint y: 281, endPoint x: 462, endPoint y: 283, distance: 201.5
click at [462, 283] on textarea at bounding box center [340, 279] width 265 height 56
paste textarea "**********"
click at [447, 306] on textarea at bounding box center [340, 279] width 265 height 56
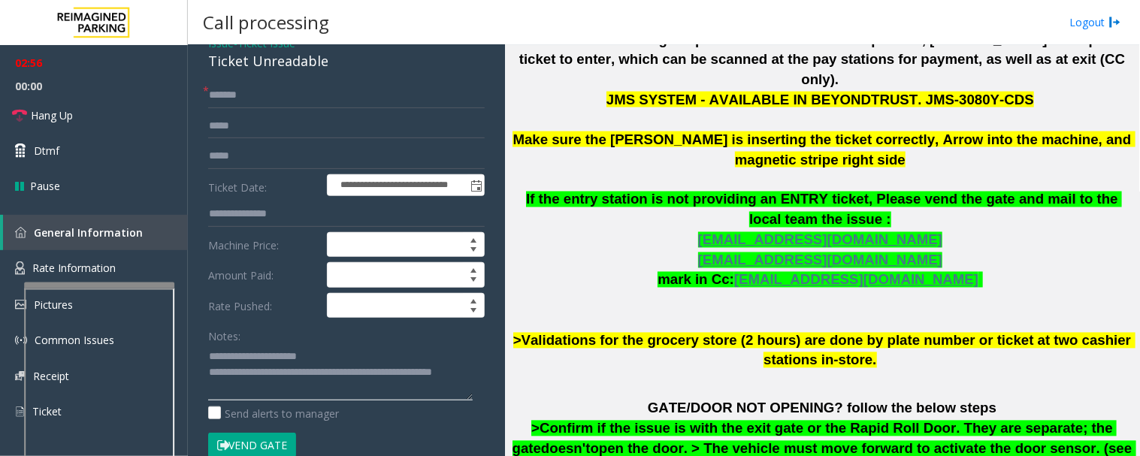
scroll to position [0, 0]
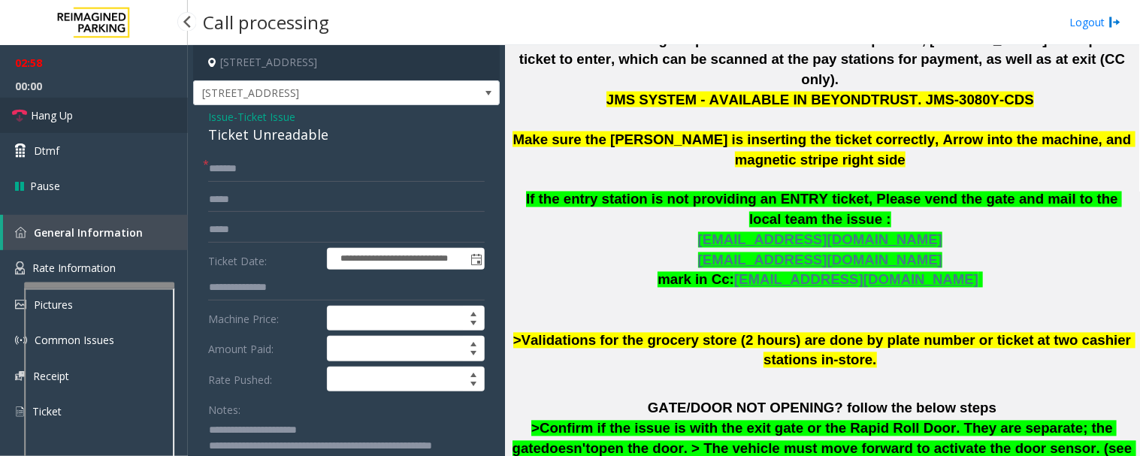
type textarea "**********"
click at [73, 113] on link "Hang Up" at bounding box center [94, 115] width 188 height 35
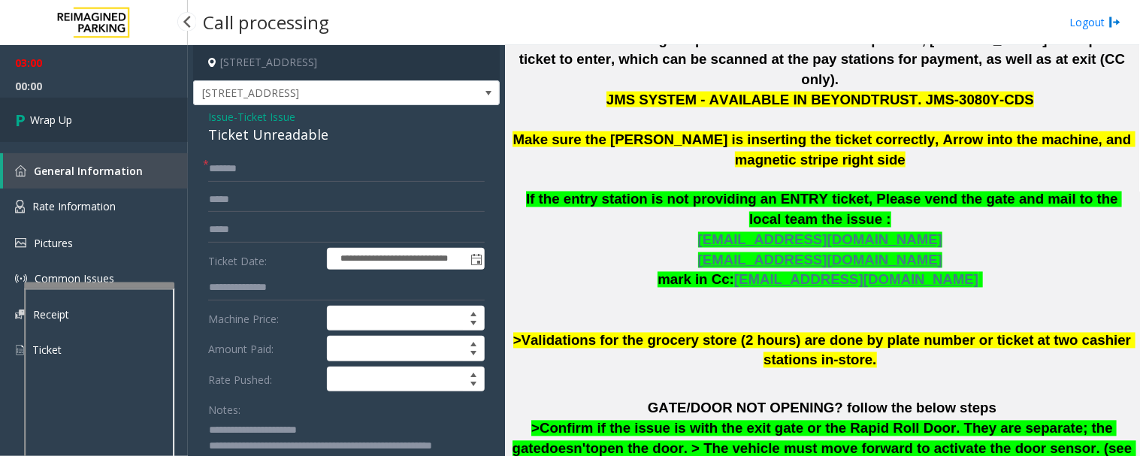
click at [71, 123] on span "Wrap Up" at bounding box center [51, 120] width 42 height 16
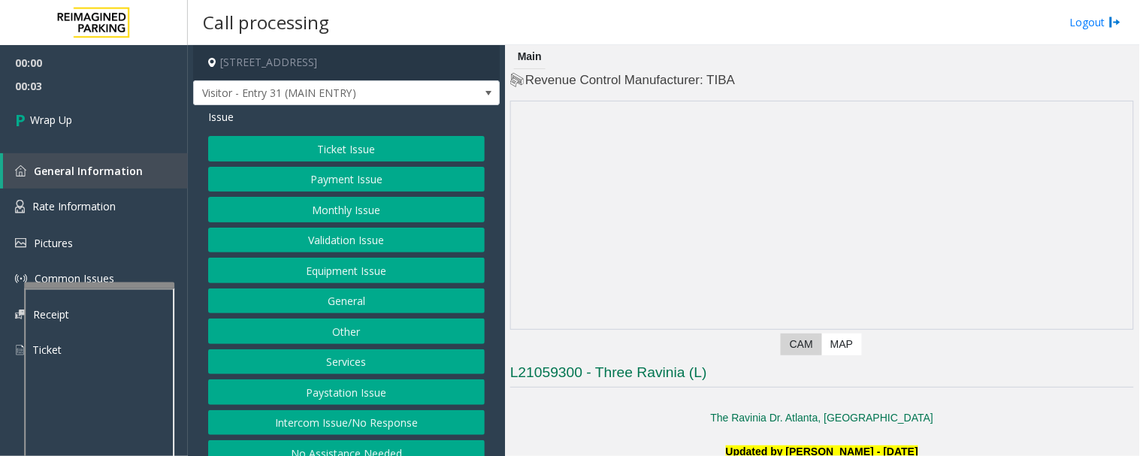
click at [251, 416] on button "Intercom Issue/No Response" at bounding box center [346, 423] width 277 height 26
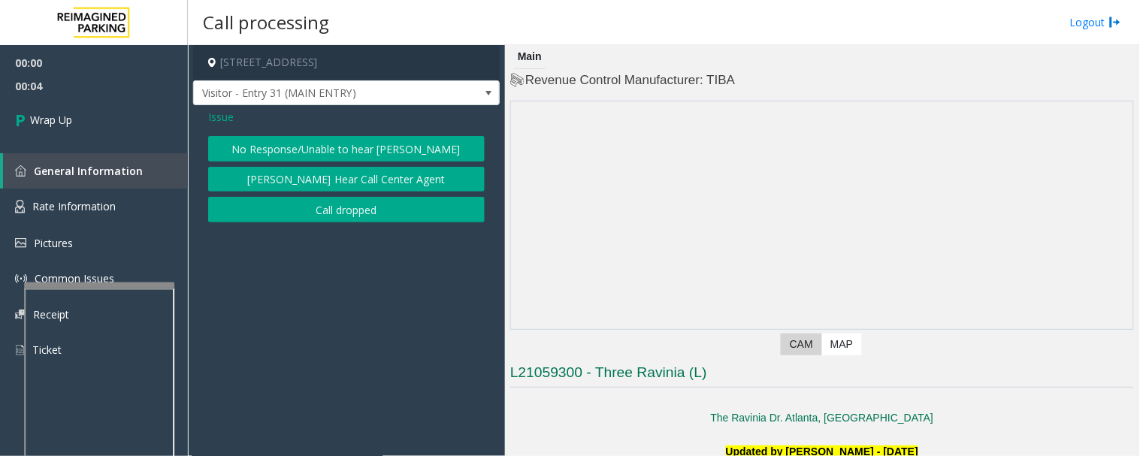
click at [383, 209] on button "Call dropped" at bounding box center [346, 210] width 277 height 26
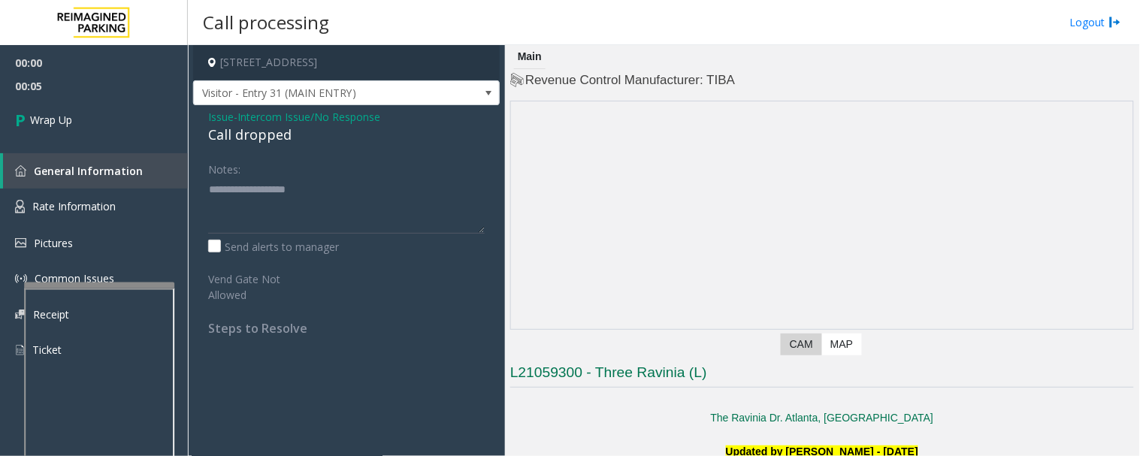
click at [253, 138] on div "Call dropped" at bounding box center [346, 135] width 277 height 20
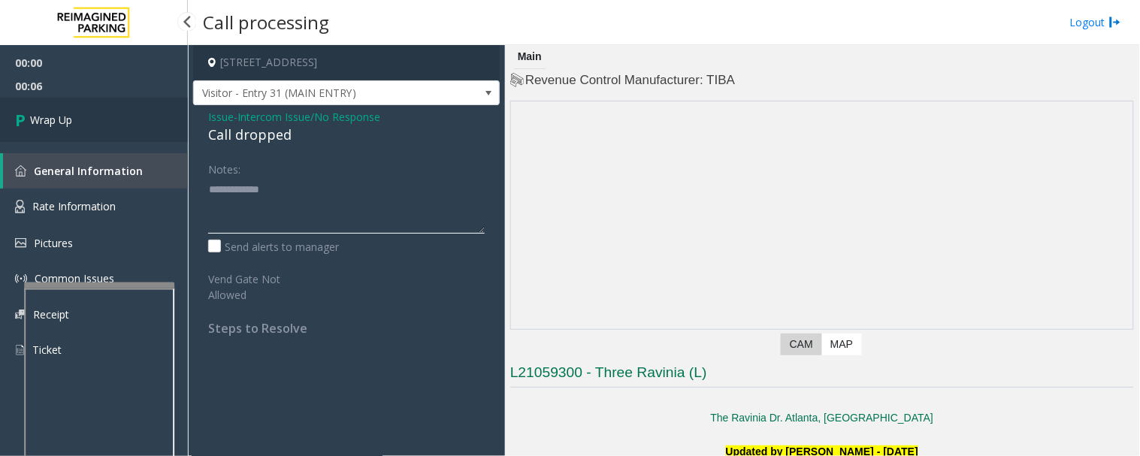
type textarea "**********"
click at [64, 123] on span "Wrap Up" at bounding box center [51, 120] width 42 height 16
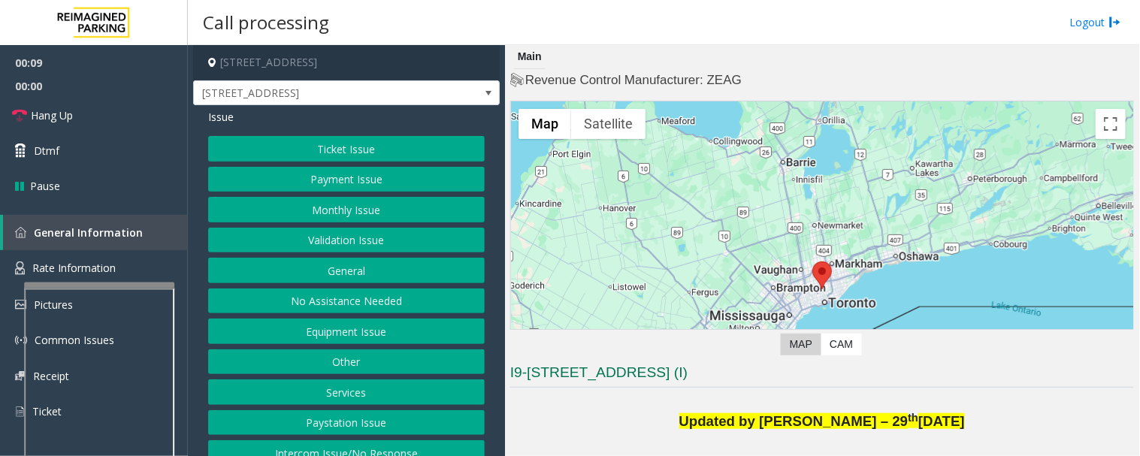
click at [310, 147] on button "Ticket Issue" at bounding box center [346, 149] width 277 height 26
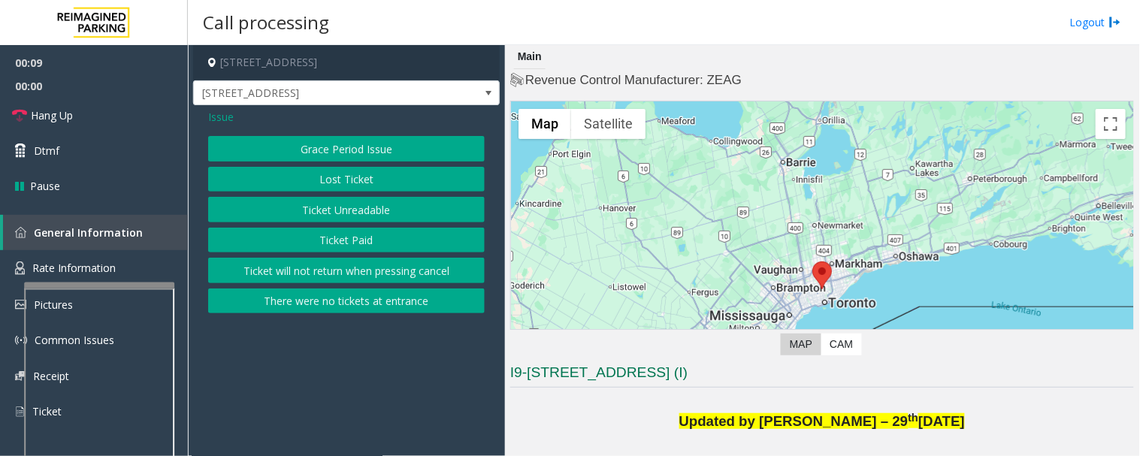
click at [386, 214] on button "Ticket Unreadable" at bounding box center [346, 210] width 277 height 26
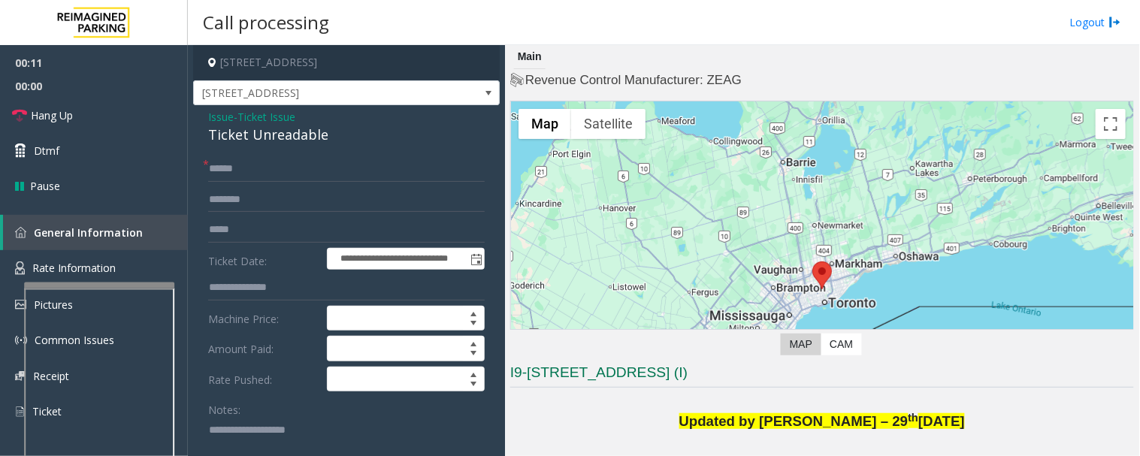
click at [250, 143] on div "Ticket Unreadable" at bounding box center [346, 135] width 277 height 20
click at [314, 429] on textarea at bounding box center [340, 446] width 265 height 56
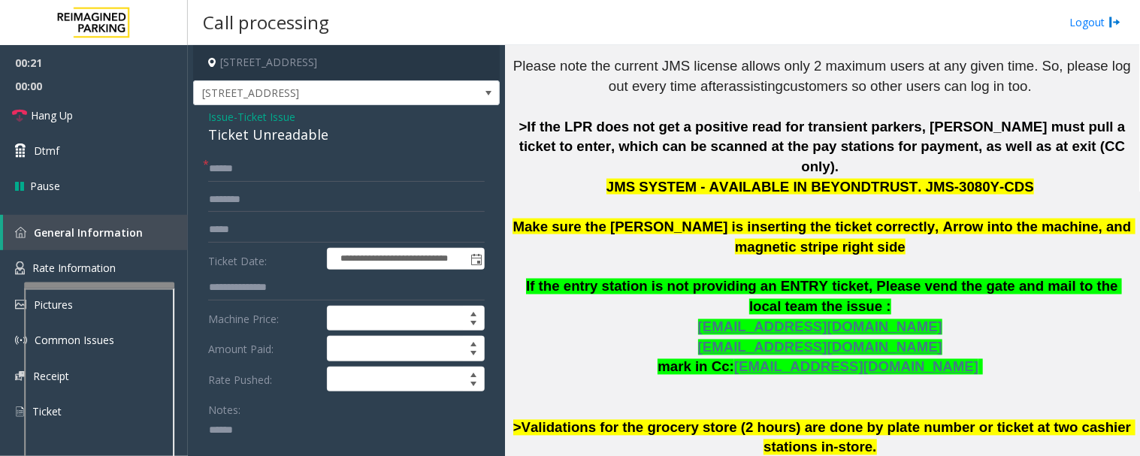
scroll to position [501, 0]
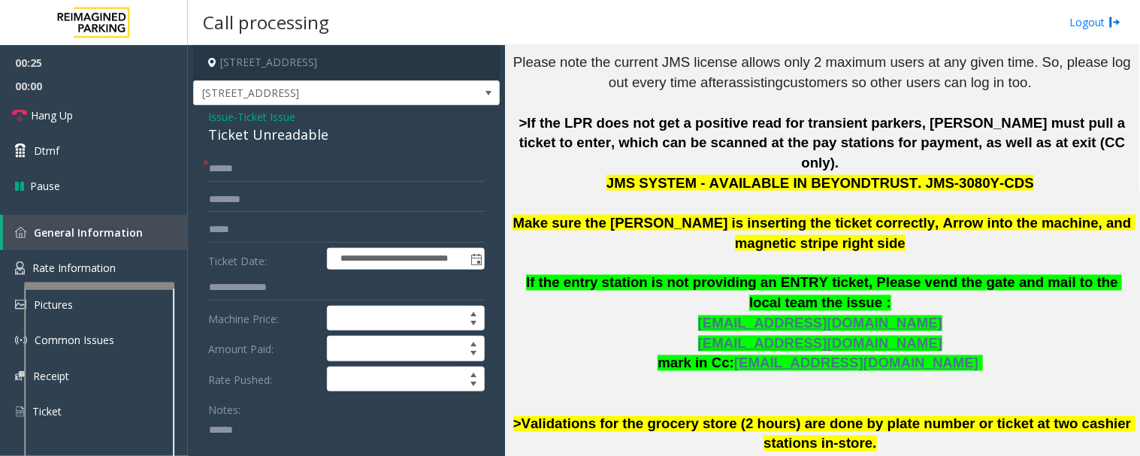
paste textarea "**********"
type textarea "**********"
click at [273, 174] on input "text" at bounding box center [346, 169] width 277 height 26
click at [259, 173] on input "text" at bounding box center [346, 169] width 277 height 26
type input "**"
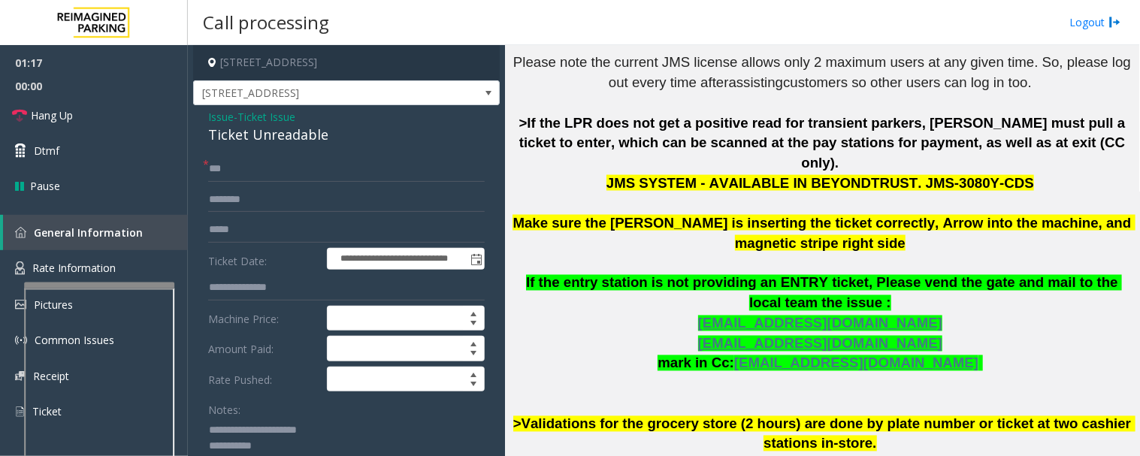
click at [280, 442] on textarea at bounding box center [340, 446] width 265 height 56
click at [26, 108] on icon at bounding box center [19, 115] width 15 height 15
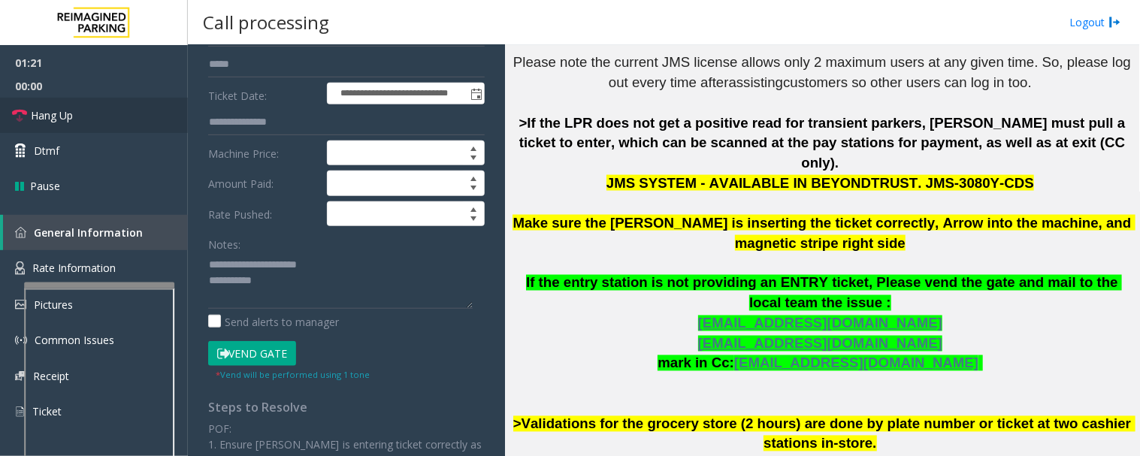
scroll to position [167, 0]
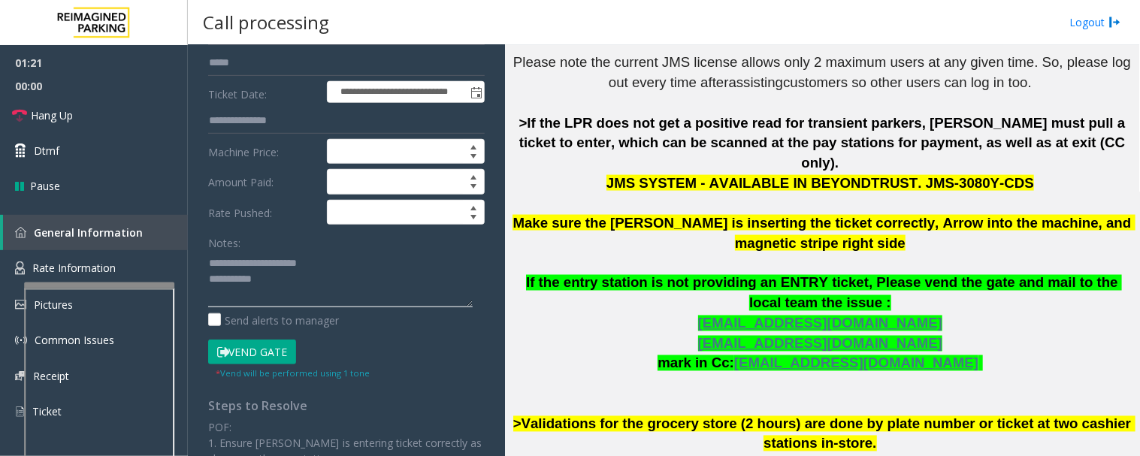
click at [298, 288] on textarea at bounding box center [340, 279] width 265 height 56
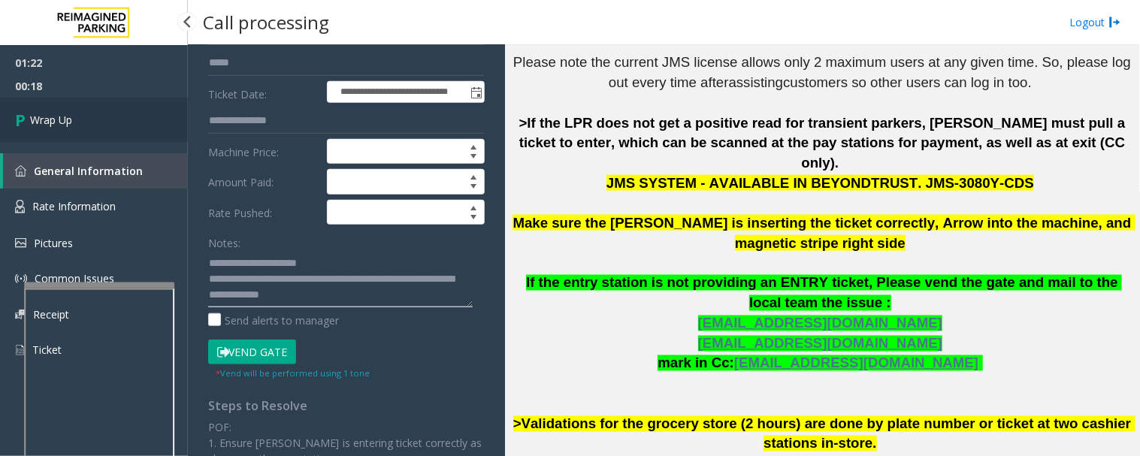
type textarea "**********"
click at [138, 113] on link "Wrap Up" at bounding box center [94, 120] width 188 height 44
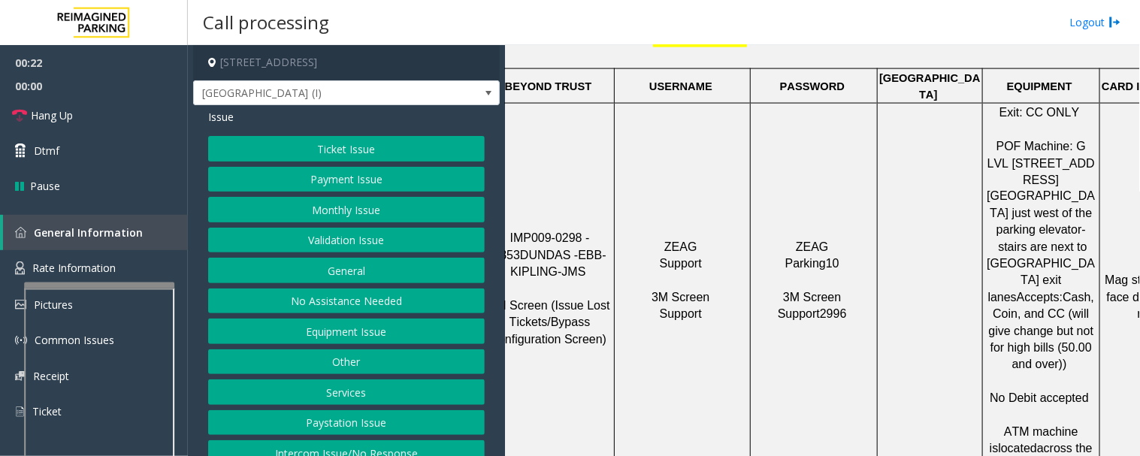
scroll to position [584, 0]
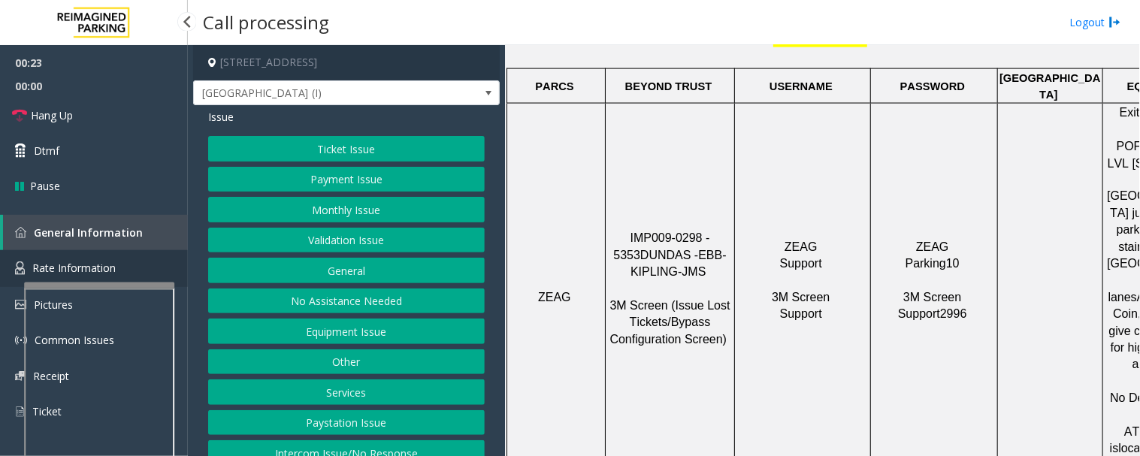
click at [116, 274] on link "Rate Information" at bounding box center [94, 268] width 188 height 37
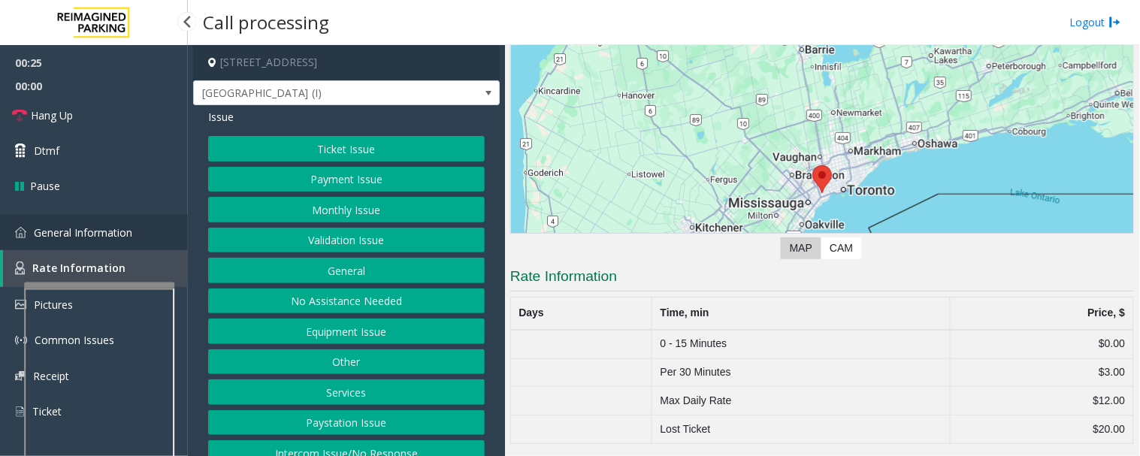
click at [147, 223] on link "General Information" at bounding box center [94, 232] width 188 height 35
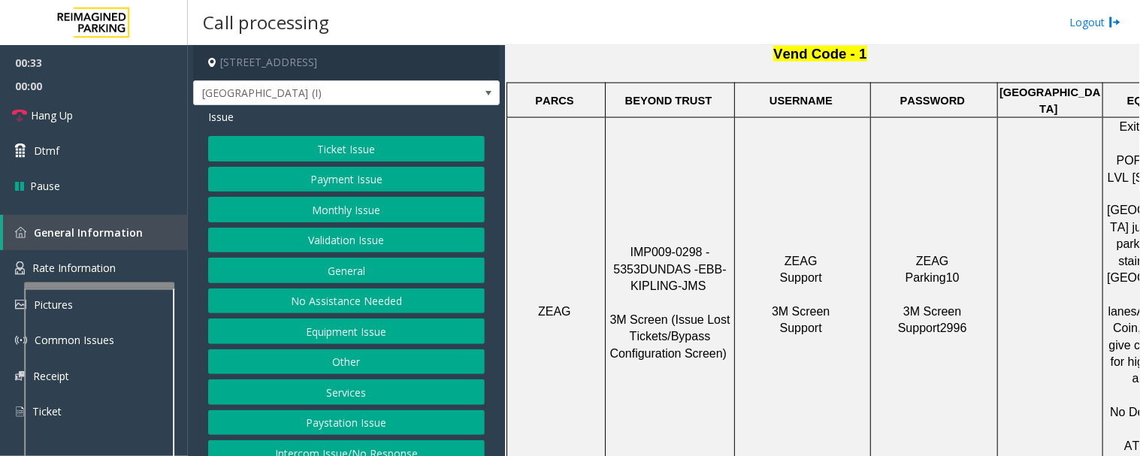
scroll to position [584, 0]
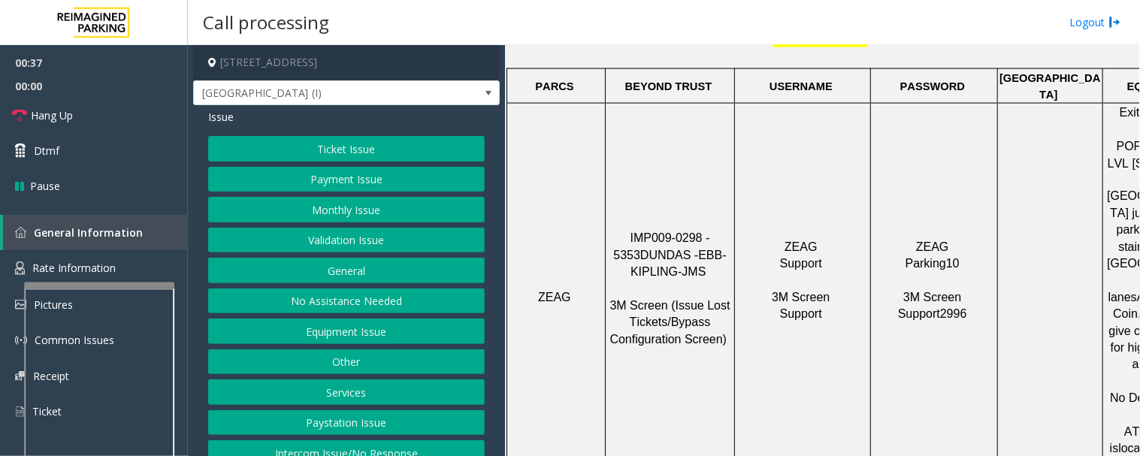
click at [326, 177] on button "Payment Issue" at bounding box center [346, 180] width 277 height 26
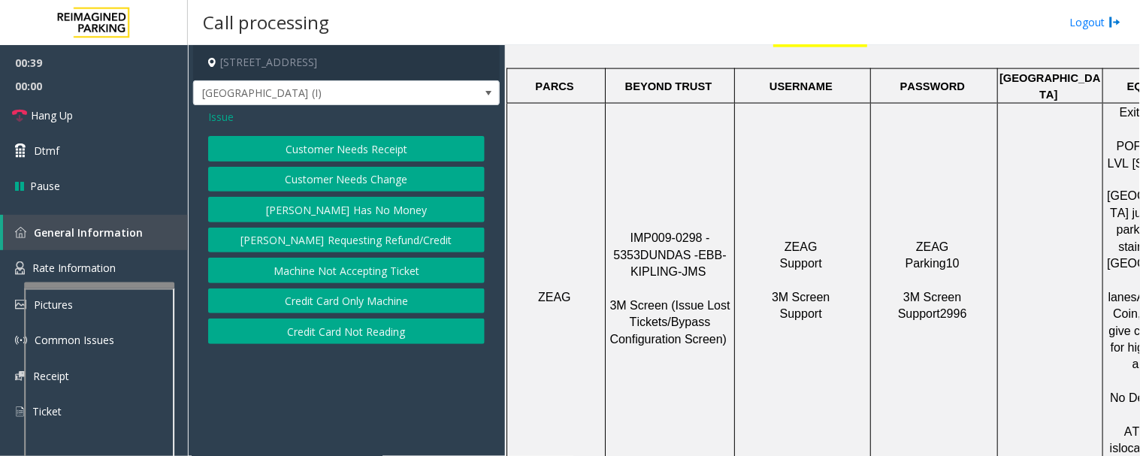
click at [310, 211] on button "[PERSON_NAME] Has No Money" at bounding box center [346, 210] width 277 height 26
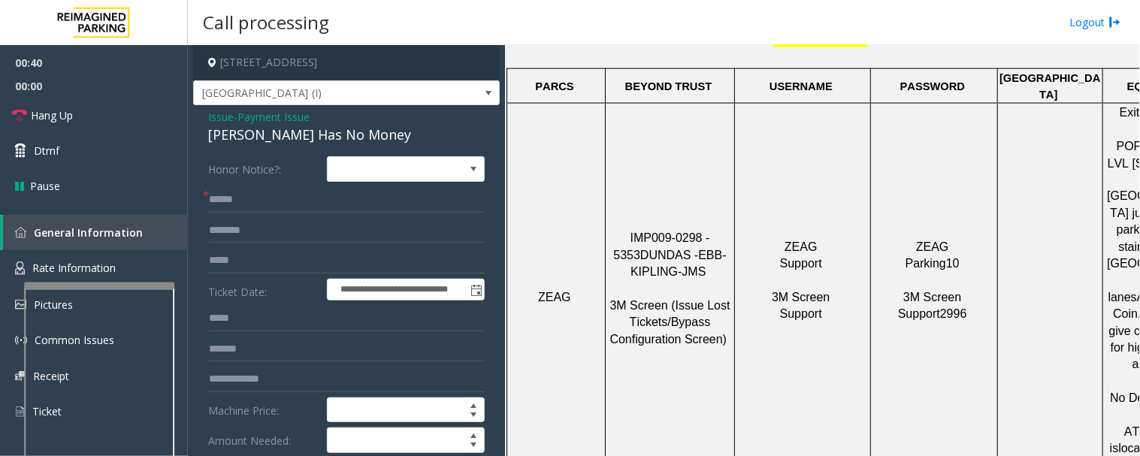
click at [275, 130] on div "[PERSON_NAME] Has No Money" at bounding box center [346, 135] width 277 height 20
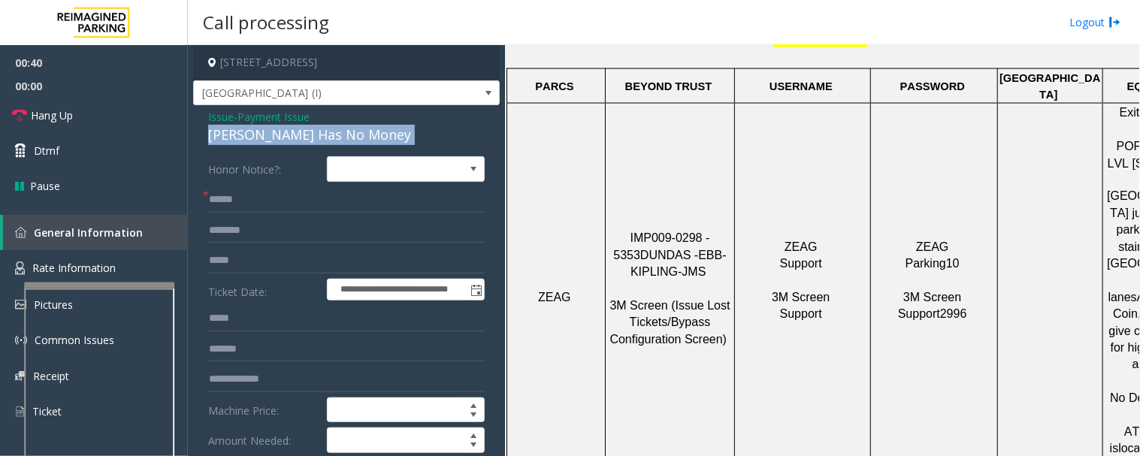
click at [275, 130] on div "[PERSON_NAME] Has No Money" at bounding box center [346, 135] width 277 height 20
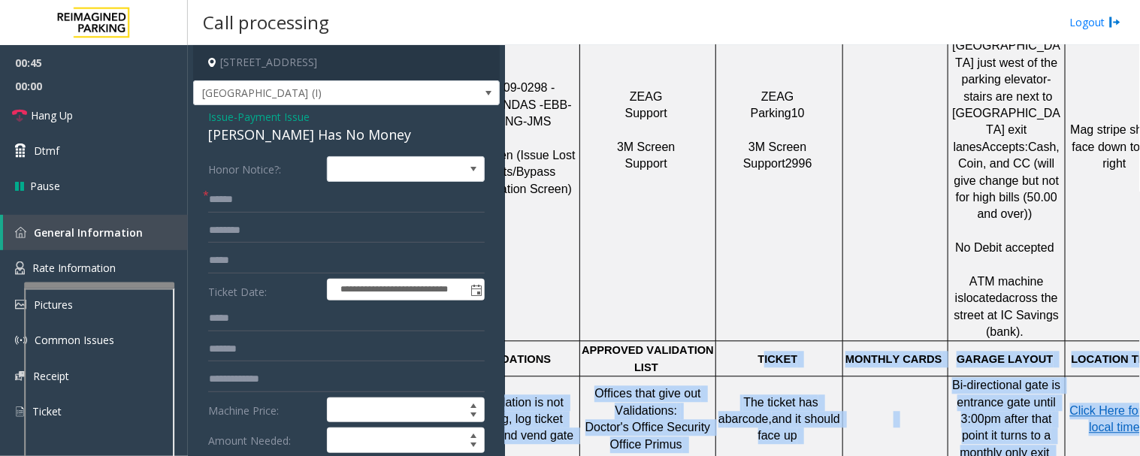
scroll to position [734, 203]
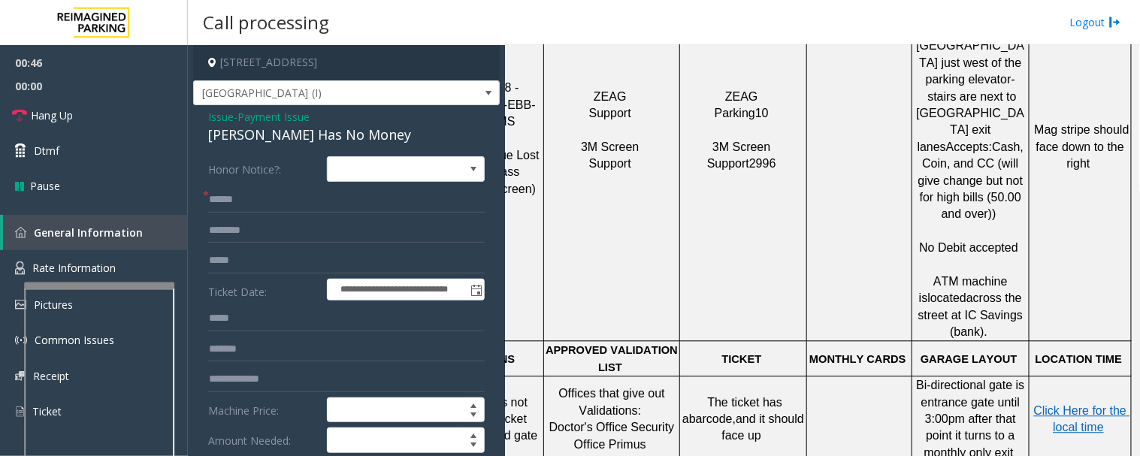
click at [1062, 405] on span "Click Here for the local time" at bounding box center [1082, 419] width 96 height 29
click at [222, 118] on span "Issue" at bounding box center [221, 117] width 26 height 16
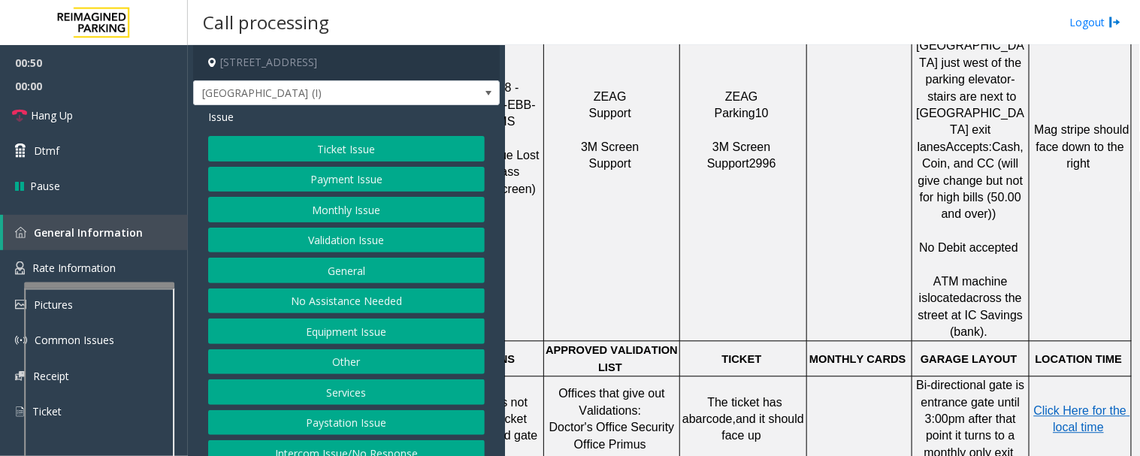
click at [334, 144] on button "Ticket Issue" at bounding box center [346, 149] width 277 height 26
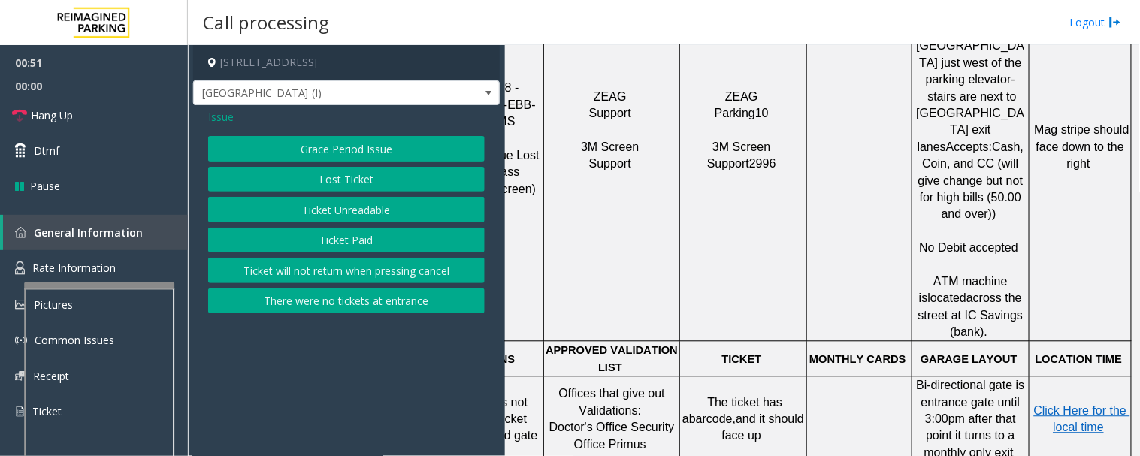
click at [371, 149] on button "Grace Period Issue" at bounding box center [346, 149] width 277 height 26
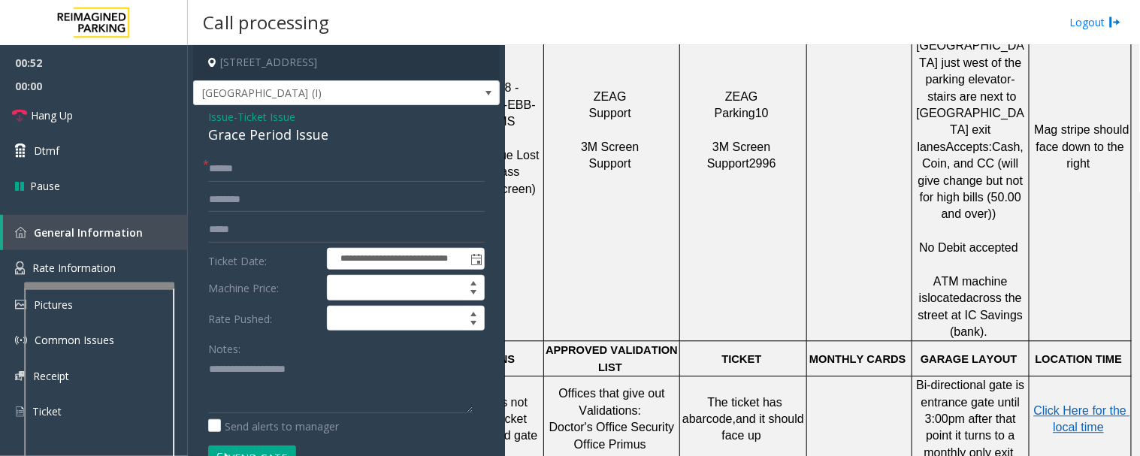
click at [271, 129] on div "Grace Period Issue" at bounding box center [346, 135] width 277 height 20
click at [303, 378] on textarea at bounding box center [340, 385] width 265 height 56
click at [230, 372] on textarea at bounding box center [340, 385] width 265 height 56
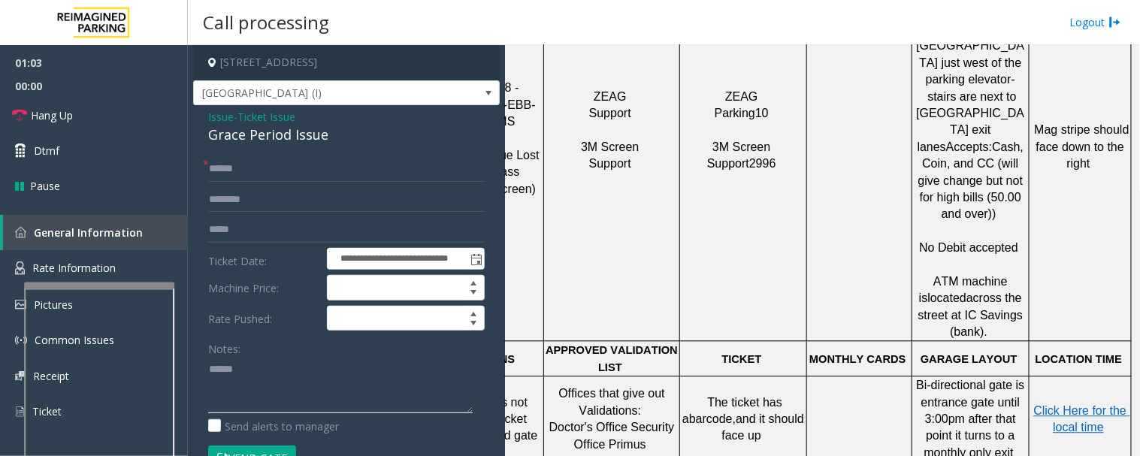
paste textarea "**********"
click at [436, 396] on textarea at bounding box center [340, 385] width 265 height 56
type textarea "**********"
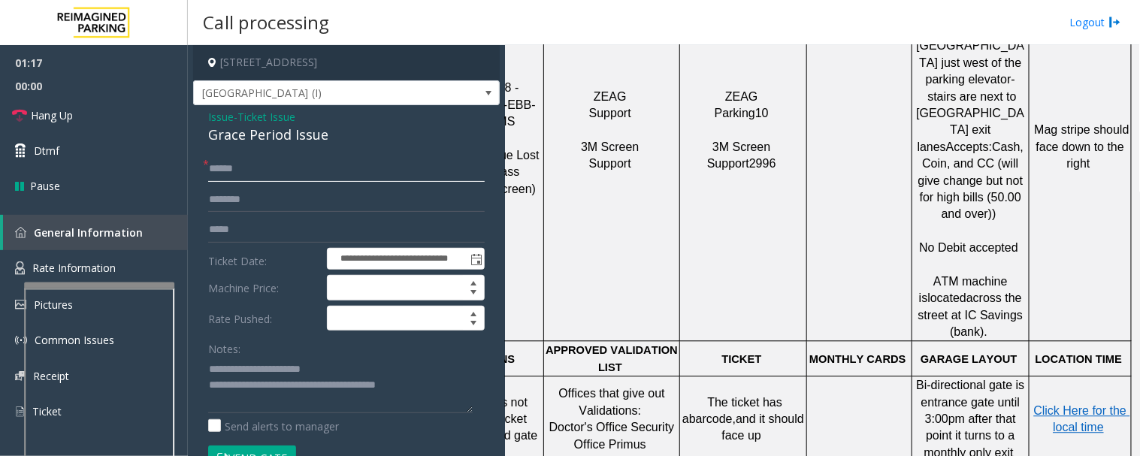
click at [337, 171] on input "text" at bounding box center [346, 169] width 277 height 26
type input "******"
click at [321, 192] on input "text" at bounding box center [346, 200] width 277 height 26
type input "*"
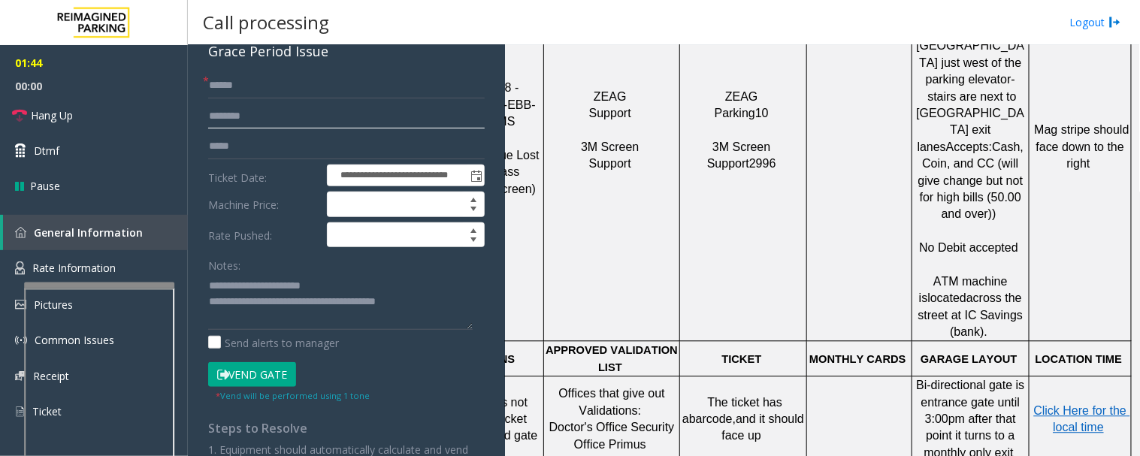
scroll to position [226, 0]
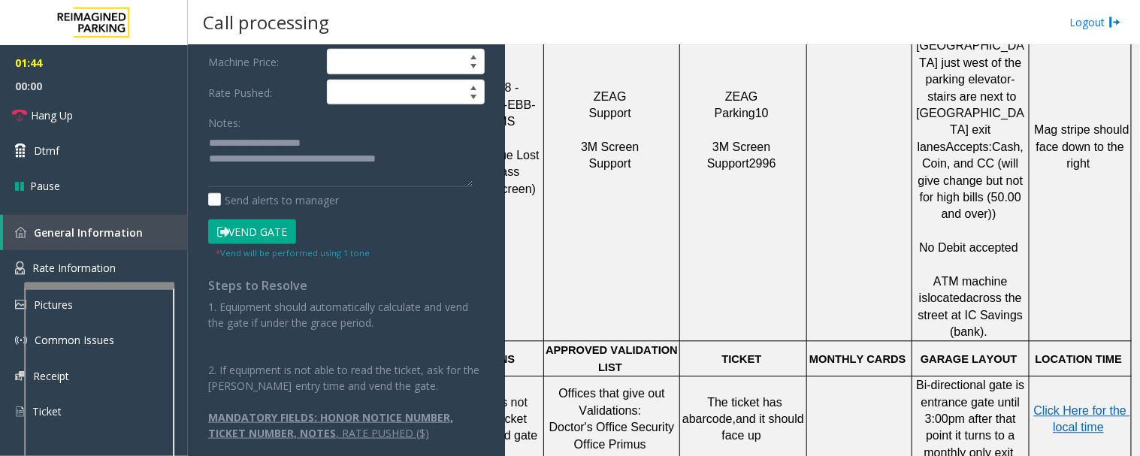
type input "*******"
click at [251, 237] on button "Vend Gate" at bounding box center [252, 233] width 88 height 26
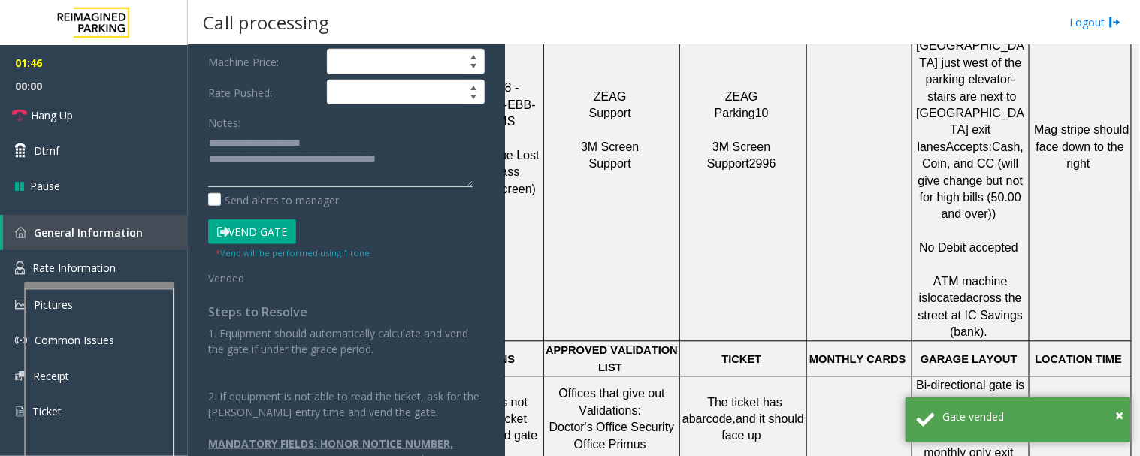
drag, startPoint x: 262, startPoint y: 159, endPoint x: 470, endPoint y: 158, distance: 208.2
click at [470, 158] on textarea at bounding box center [340, 159] width 265 height 56
click at [105, 108] on link "Hang Up" at bounding box center [94, 115] width 188 height 35
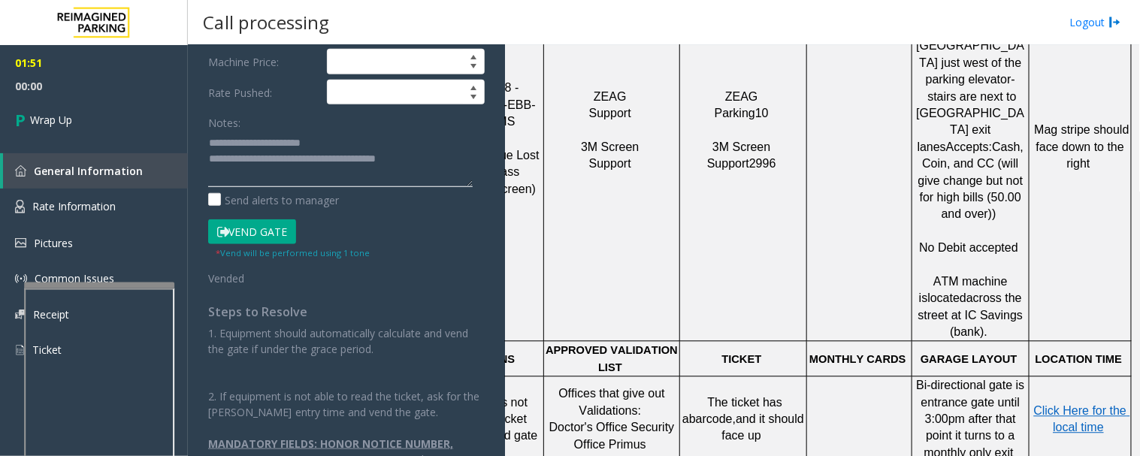
click at [448, 159] on textarea at bounding box center [340, 159] width 265 height 56
click at [122, 108] on link "Wrap Up" at bounding box center [94, 120] width 188 height 44
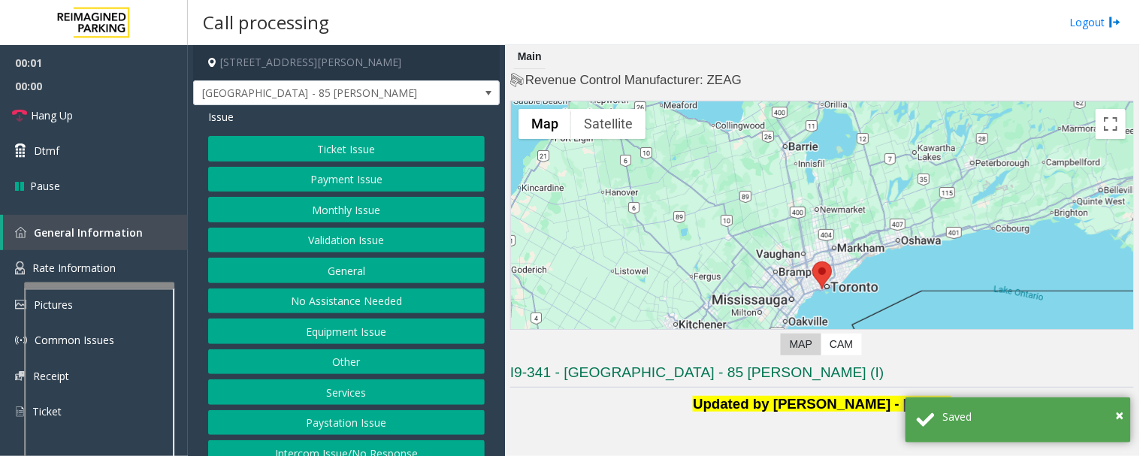
click at [359, 230] on button "Validation Issue" at bounding box center [346, 241] width 277 height 26
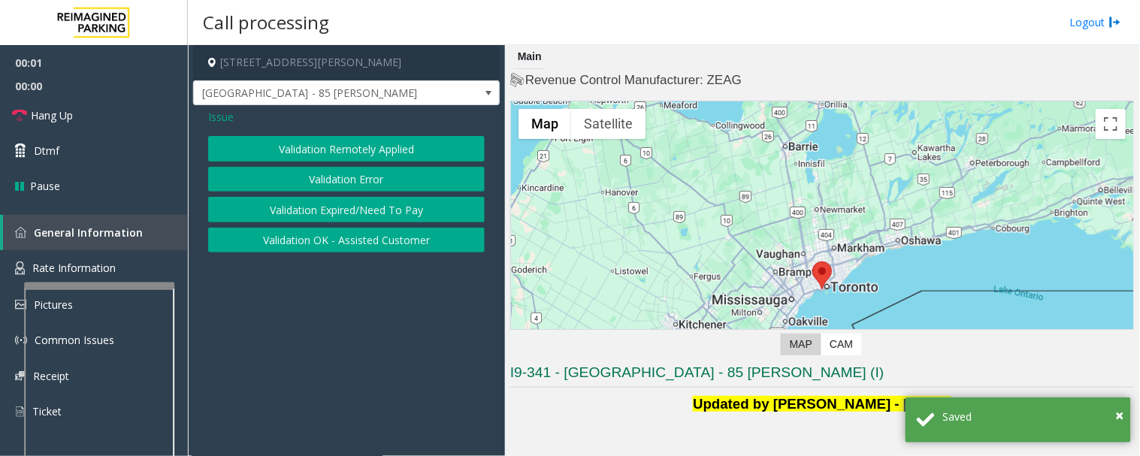
click at [394, 163] on div "Validation Remotely Applied Validation Error Validation Expired/Need To Pay Val…" at bounding box center [346, 194] width 277 height 117
click at [392, 185] on button "Validation Error" at bounding box center [346, 180] width 277 height 26
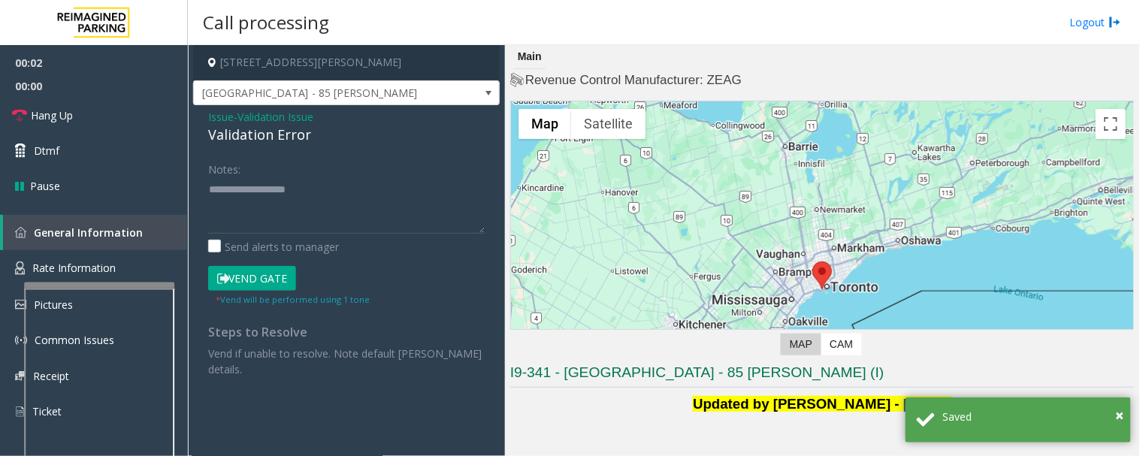
click at [246, 132] on div "Validation Error" at bounding box center [346, 135] width 277 height 20
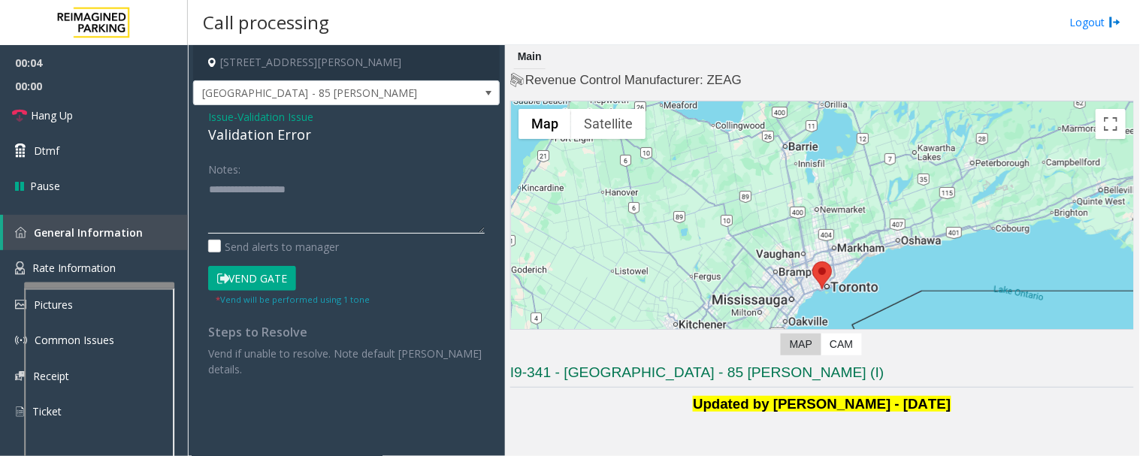
click at [260, 209] on textarea at bounding box center [346, 205] width 277 height 56
paste textarea "**********"
click at [362, 193] on textarea at bounding box center [346, 205] width 277 height 56
click at [331, 211] on textarea at bounding box center [346, 205] width 277 height 56
click at [339, 224] on textarea at bounding box center [346, 205] width 277 height 56
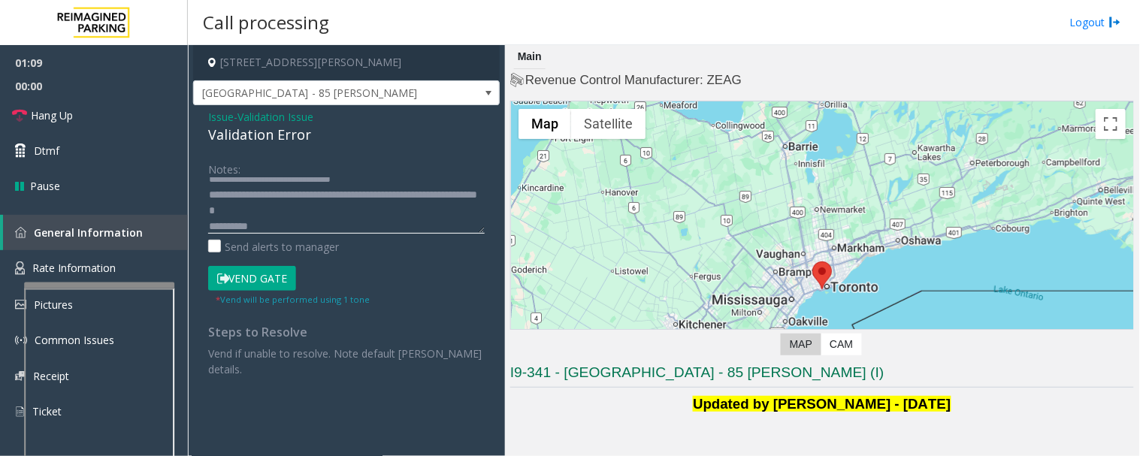
scroll to position [26, 0]
click at [344, 198] on textarea at bounding box center [346, 205] width 277 height 56
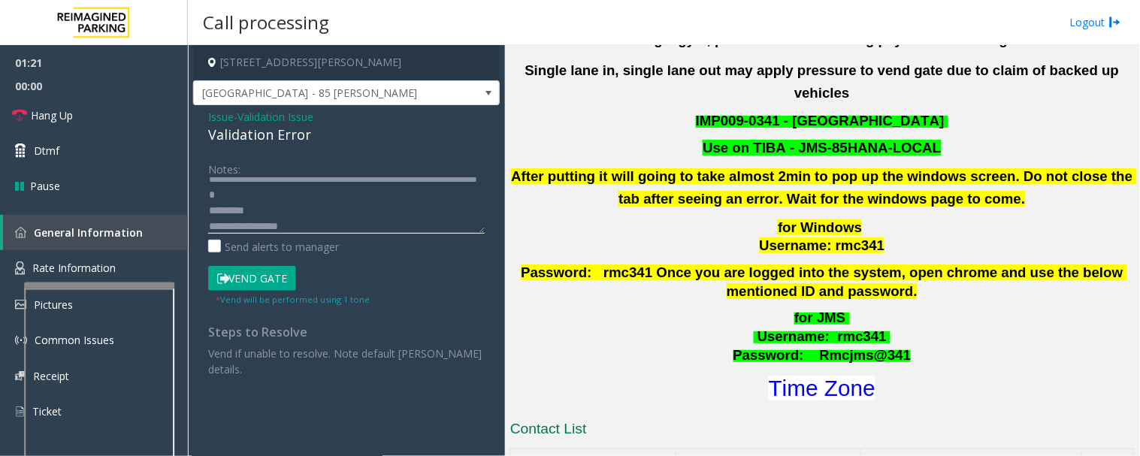
scroll to position [501, 0]
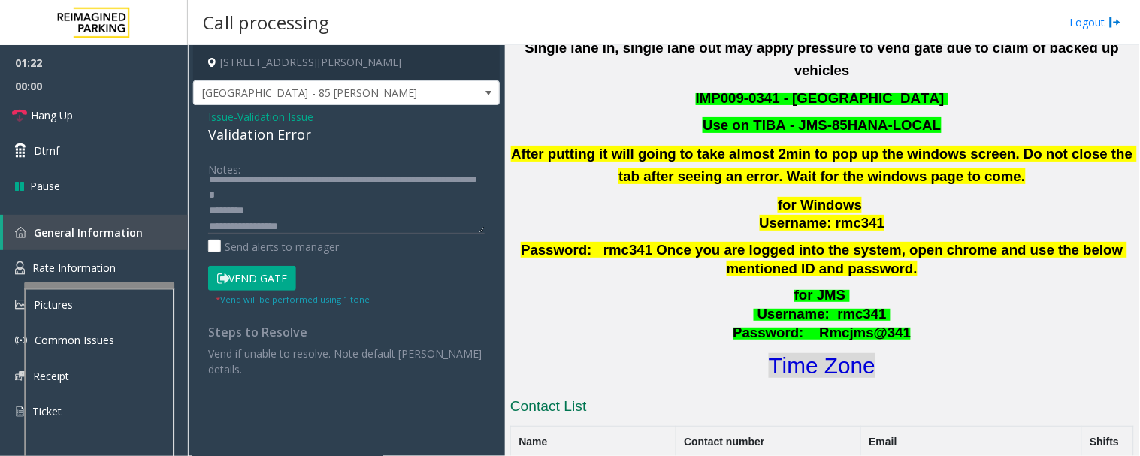
click at [846, 353] on font "Time Zone" at bounding box center [822, 365] width 107 height 25
click at [289, 274] on button "Vend Gate" at bounding box center [252, 279] width 88 height 26
click at [356, 196] on textarea at bounding box center [346, 205] width 277 height 56
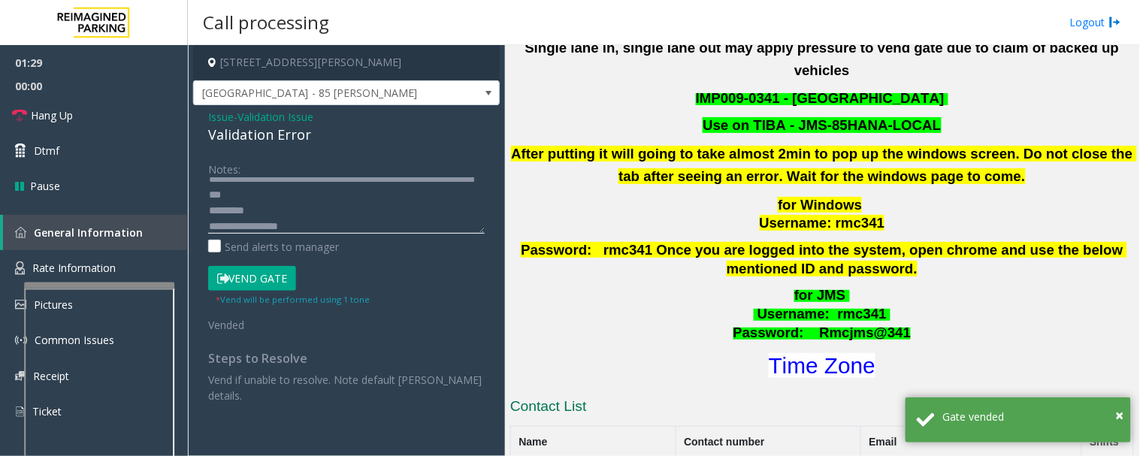
click at [338, 194] on textarea at bounding box center [346, 205] width 277 height 56
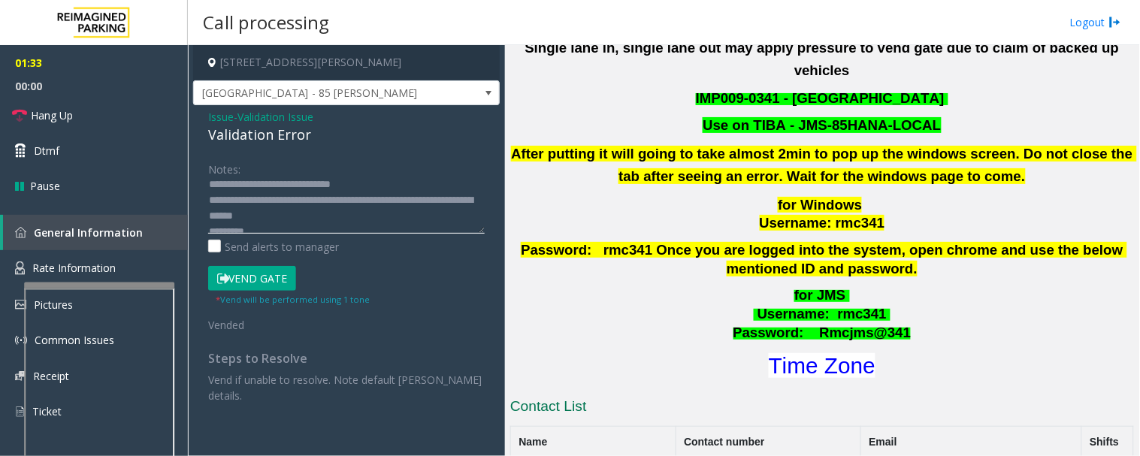
scroll to position [0, 0]
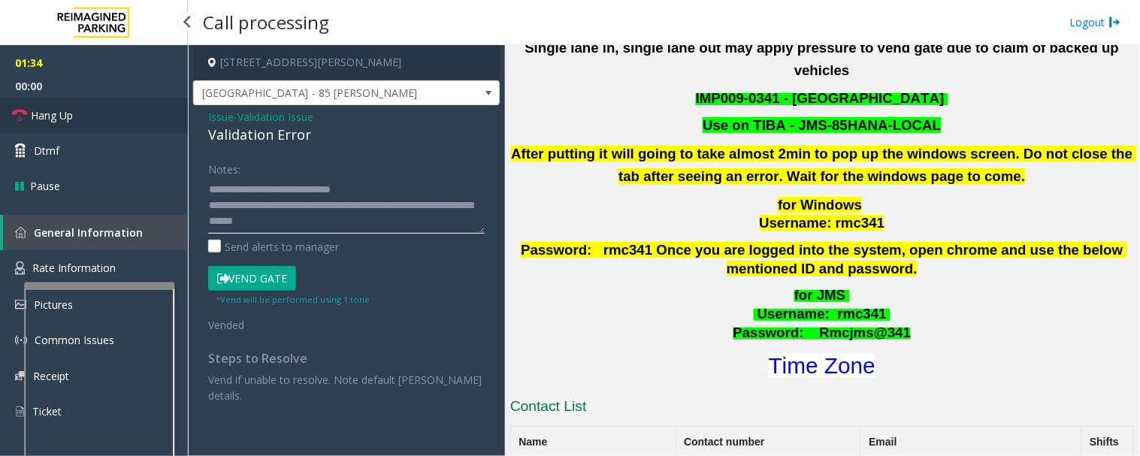
type textarea "**********"
click at [55, 115] on span "Hang Up" at bounding box center [52, 116] width 42 height 16
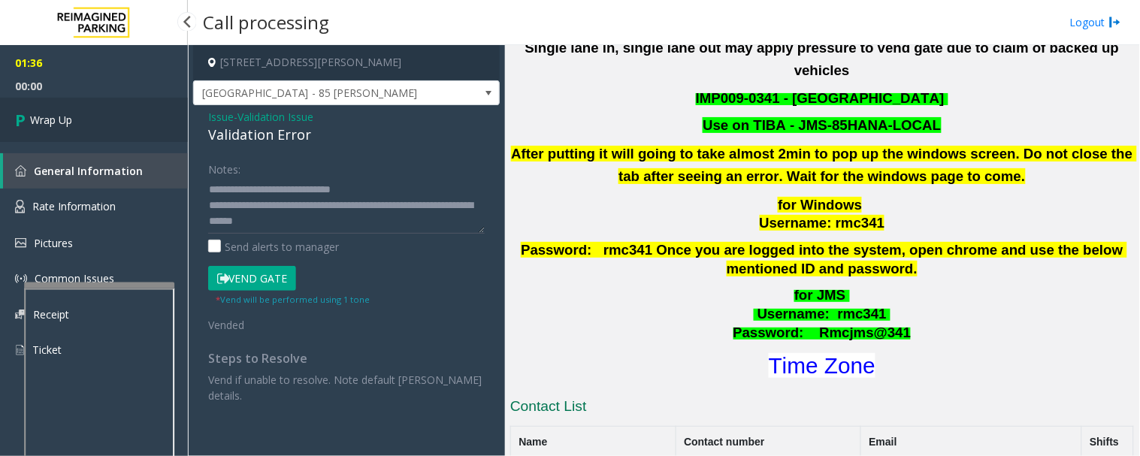
click at [28, 101] on link "Wrap Up" at bounding box center [94, 120] width 188 height 44
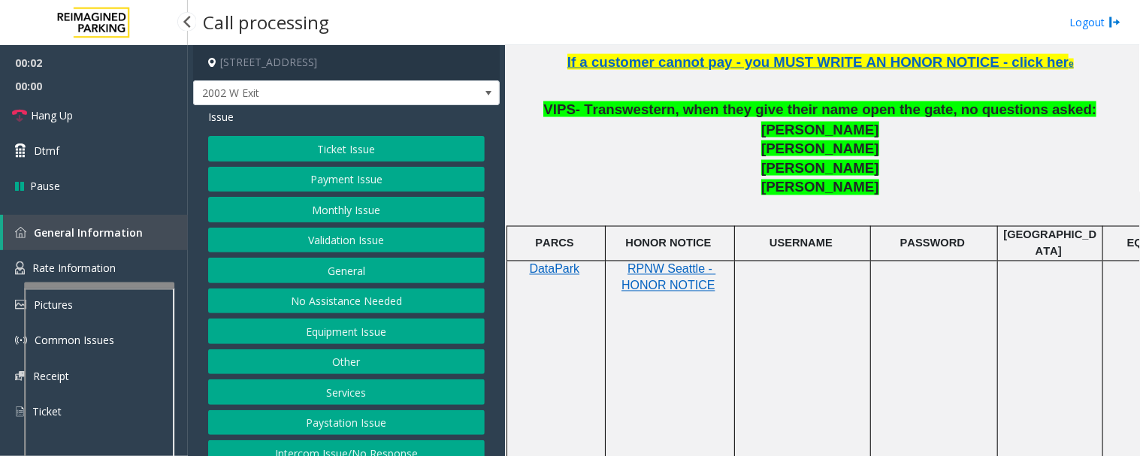
scroll to position [501, 0]
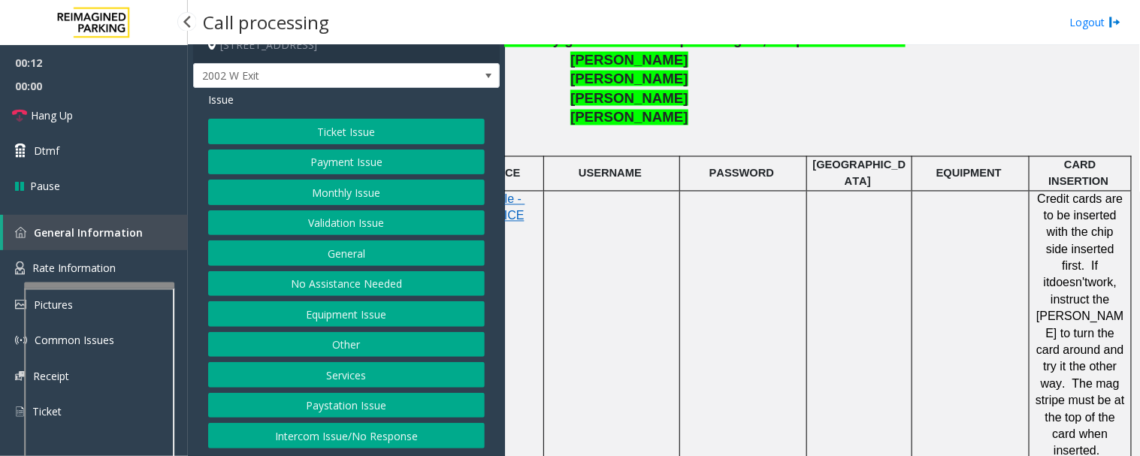
scroll to position [668, 203]
click at [32, 120] on span "Hang Up" at bounding box center [52, 116] width 42 height 16
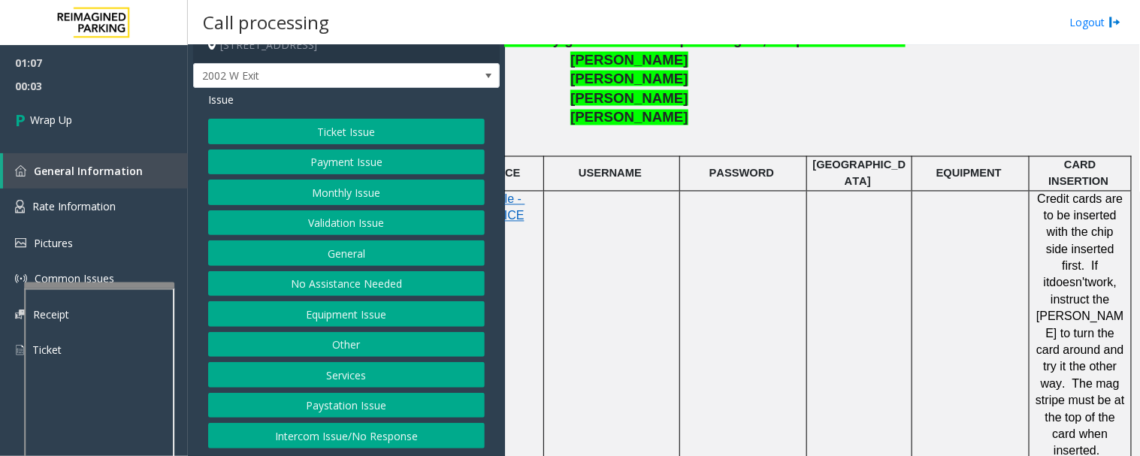
click at [341, 313] on button "Equipment Issue" at bounding box center [346, 314] width 277 height 26
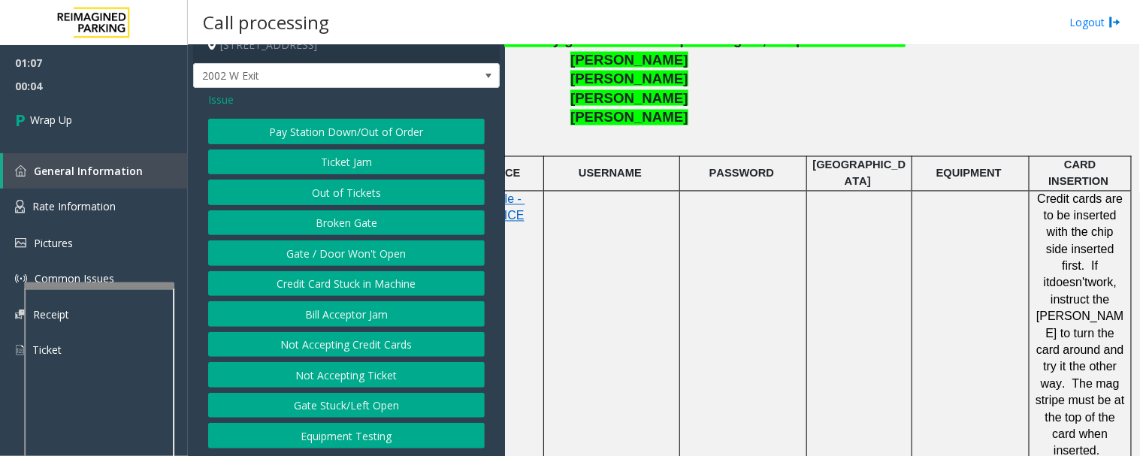
click at [350, 250] on button "Gate / Door Won't Open" at bounding box center [346, 254] width 277 height 26
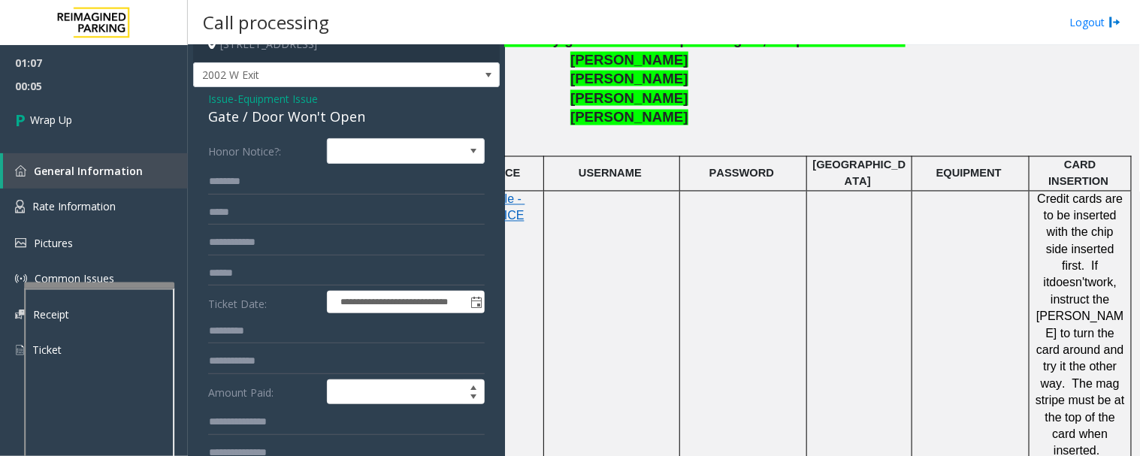
click at [309, 117] on div "Gate / Door Won't Open" at bounding box center [346, 117] width 277 height 20
copy div "Gate / Door Won't Open"
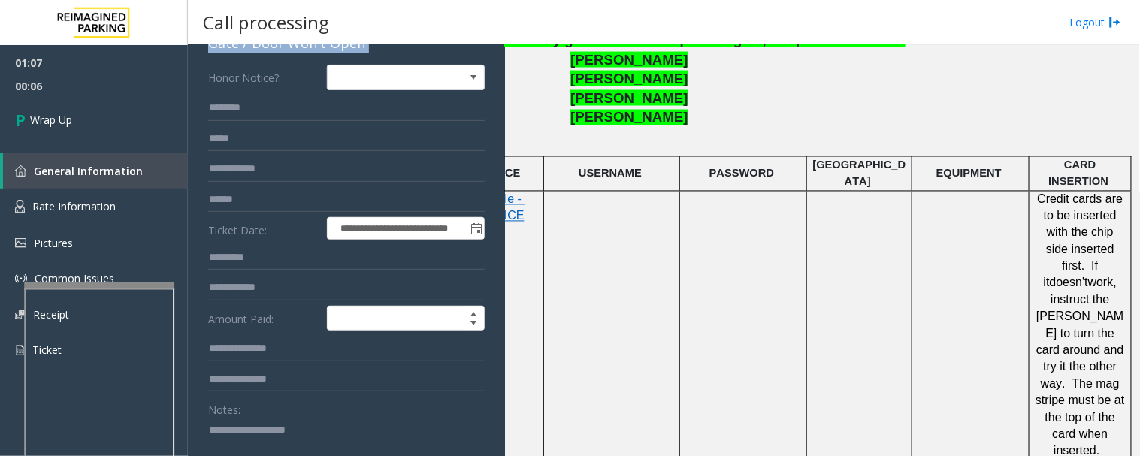
scroll to position [185, 0]
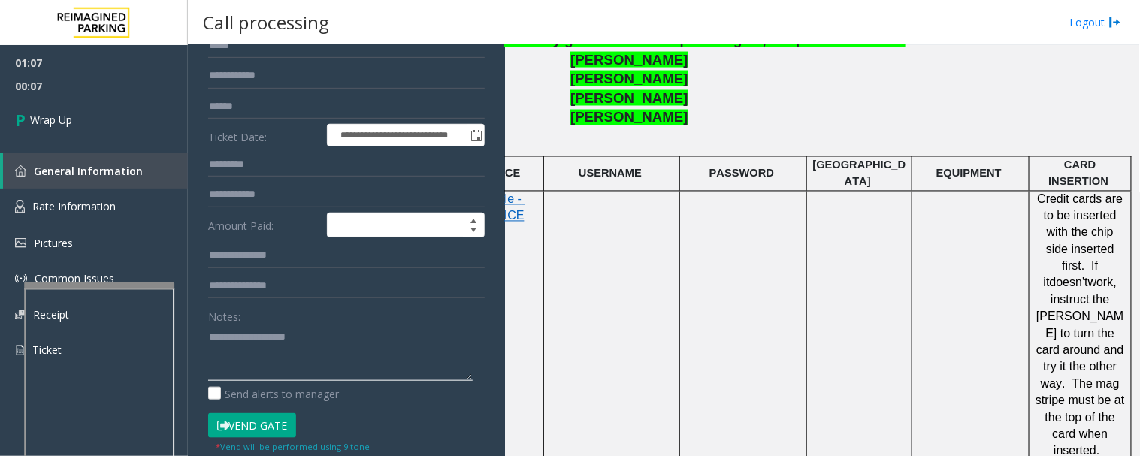
click at [313, 348] on textarea at bounding box center [340, 353] width 265 height 56
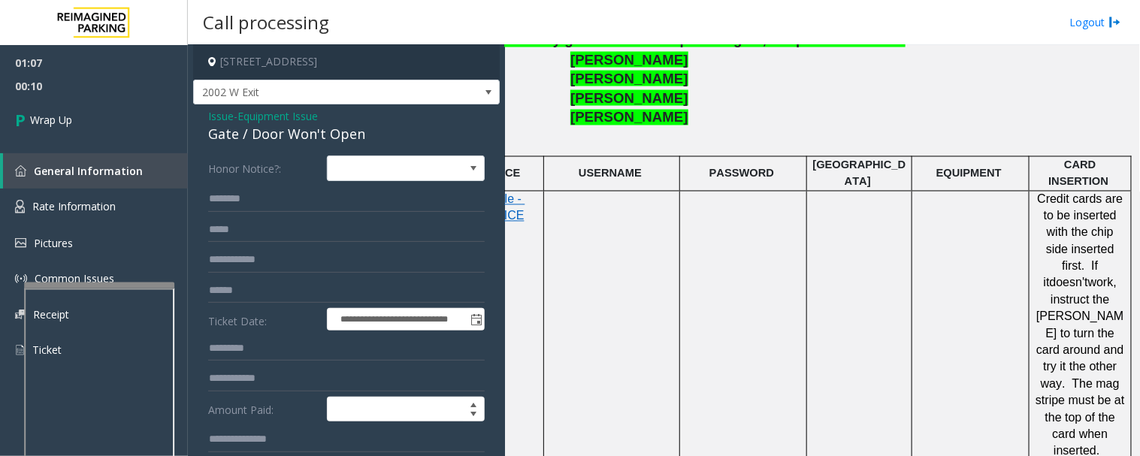
scroll to position [0, 0]
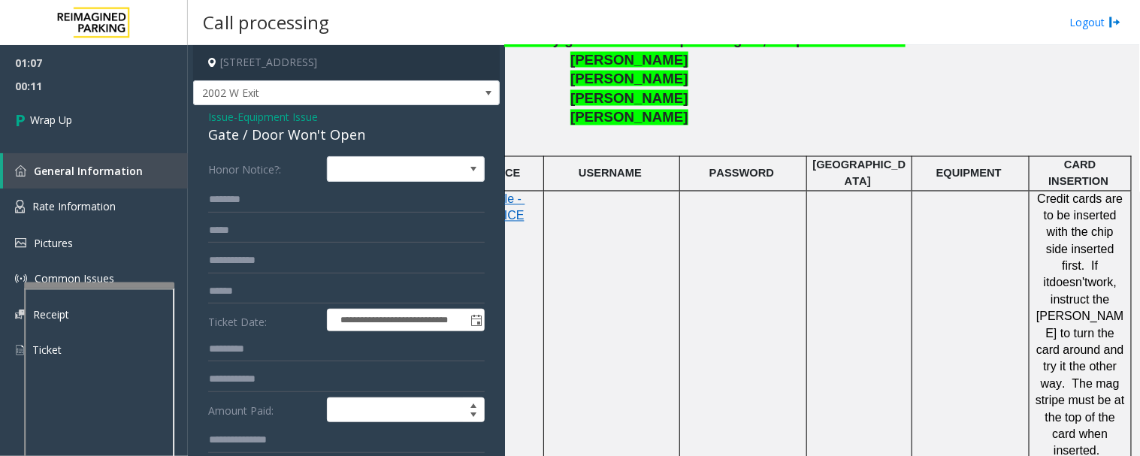
type textarea "******"
click at [219, 114] on span "Issue" at bounding box center [221, 117] width 26 height 16
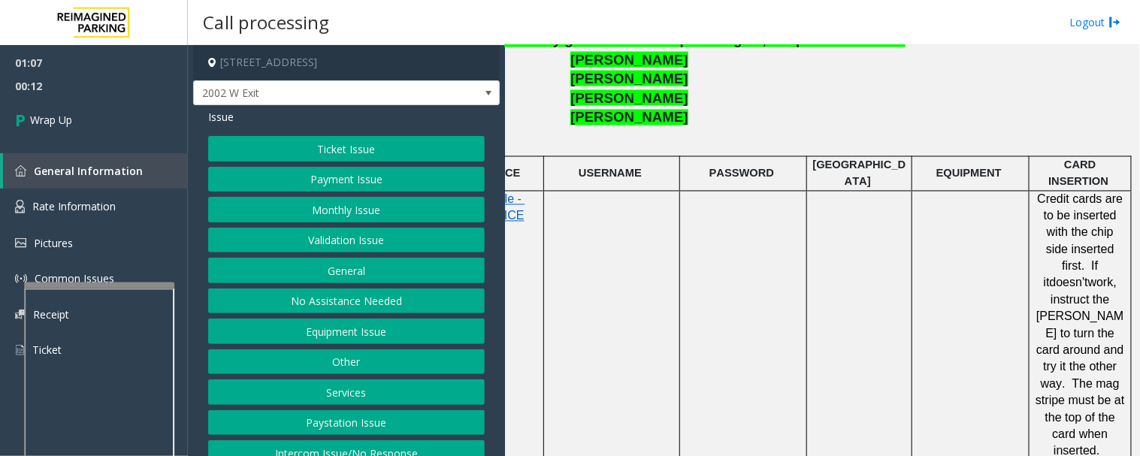
click at [346, 331] on button "Equipment Issue" at bounding box center [346, 332] width 277 height 26
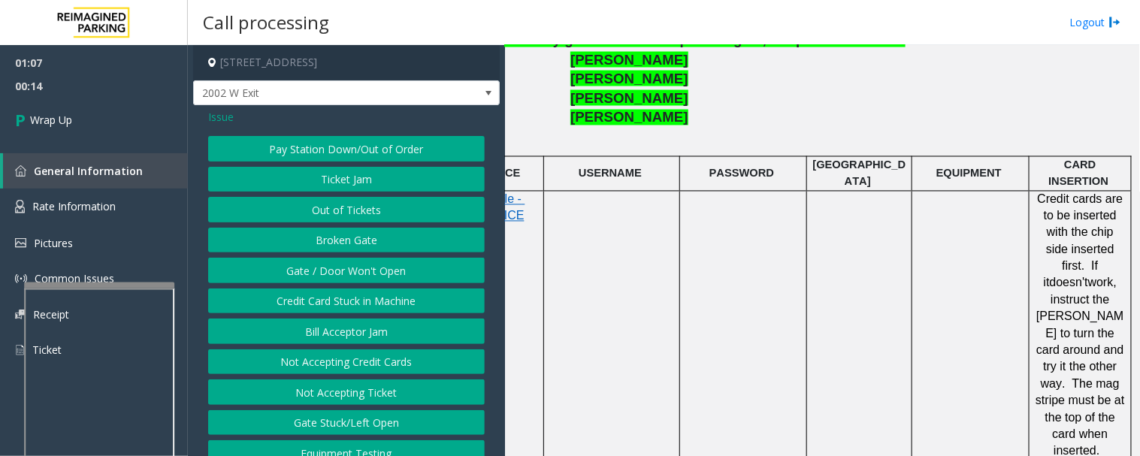
click at [350, 304] on button "Credit Card Stuck in Machine" at bounding box center [346, 302] width 277 height 26
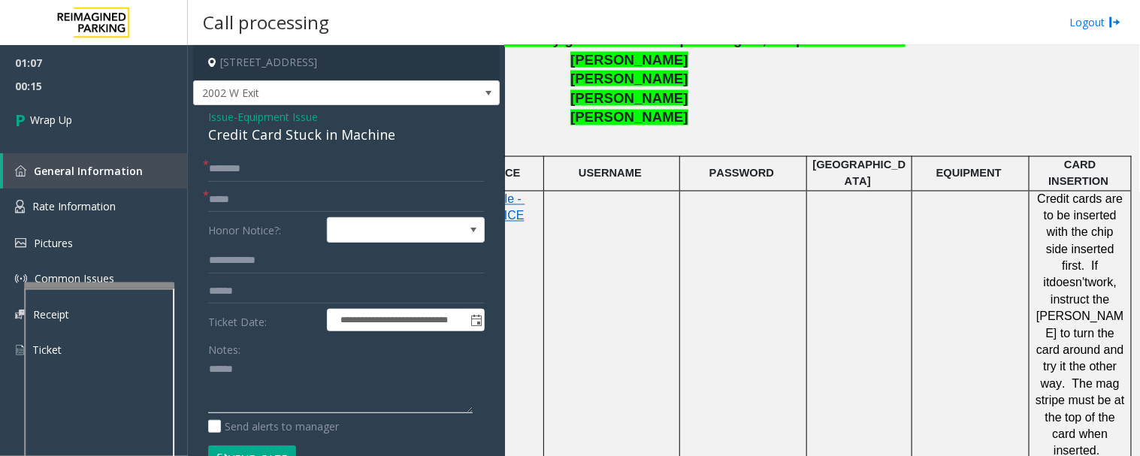
click at [310, 381] on textarea at bounding box center [340, 386] width 265 height 56
click at [317, 136] on div "Credit Card Stuck in Machine" at bounding box center [346, 135] width 277 height 20
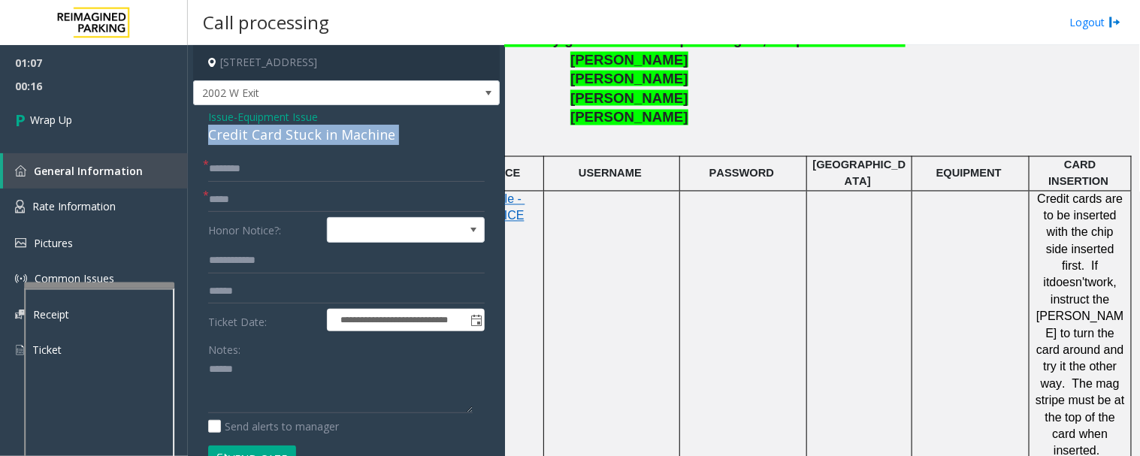
click at [317, 136] on div "Credit Card Stuck in Machine" at bounding box center [346, 135] width 277 height 20
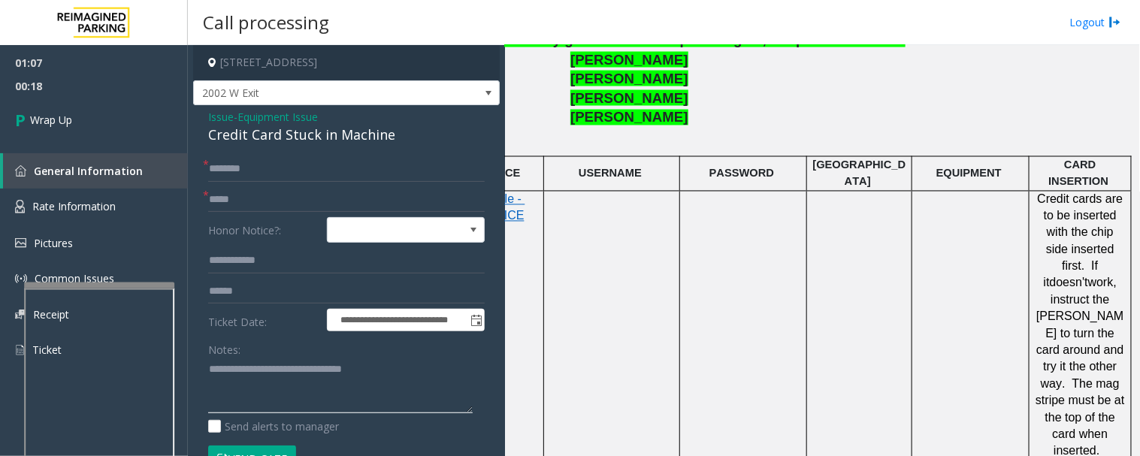
click at [456, 372] on textarea at bounding box center [340, 386] width 265 height 56
type textarea "**********"
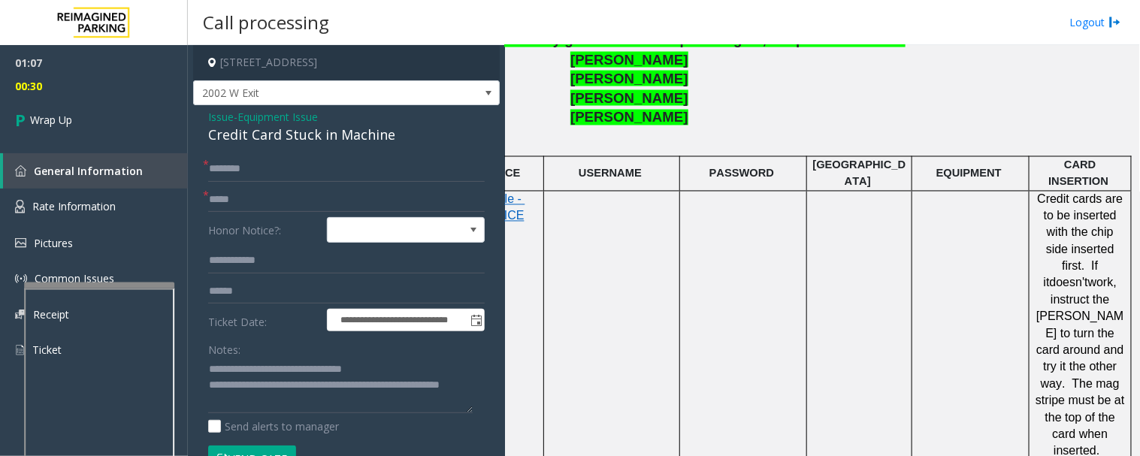
click at [310, 183] on form "**********" at bounding box center [346, 321] width 277 height 331
click at [299, 194] on input "text" at bounding box center [346, 200] width 277 height 26
type input "**"
click at [339, 167] on input "text" at bounding box center [346, 169] width 277 height 26
type input "**"
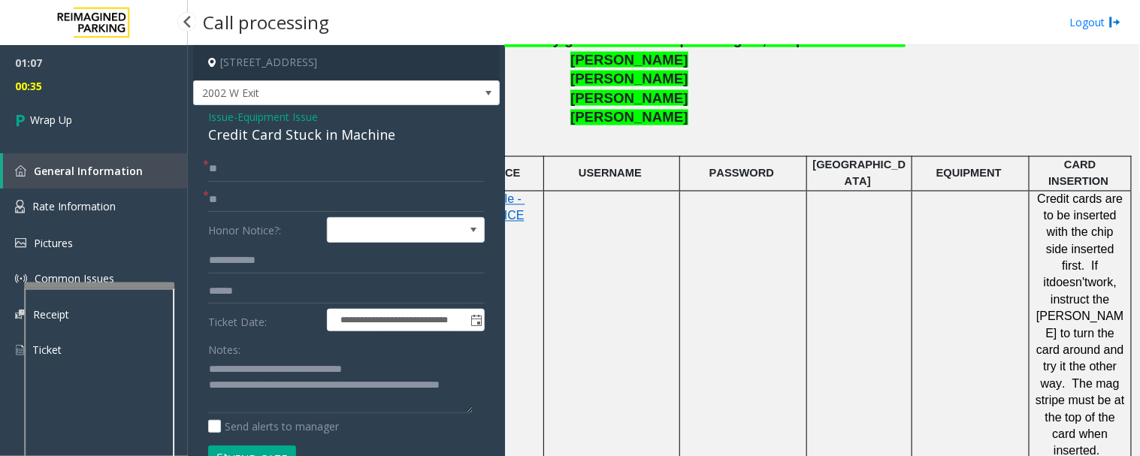
click at [131, 146] on div "01:07 00:35 Wrap Up General Information Rate Information Pictures Common Issues…" at bounding box center [94, 212] width 188 height 335
click at [126, 126] on link "Wrap Up" at bounding box center [94, 120] width 188 height 44
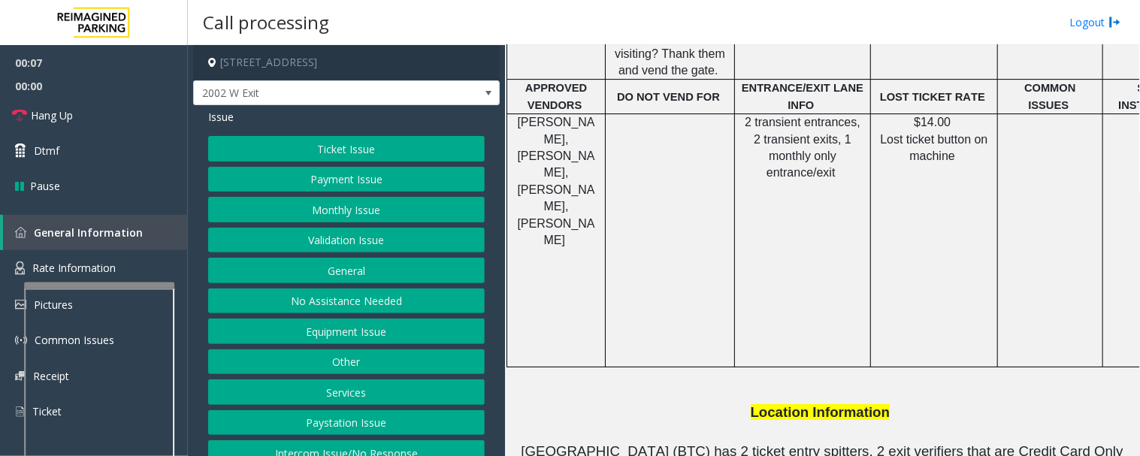
scroll to position [18, 0]
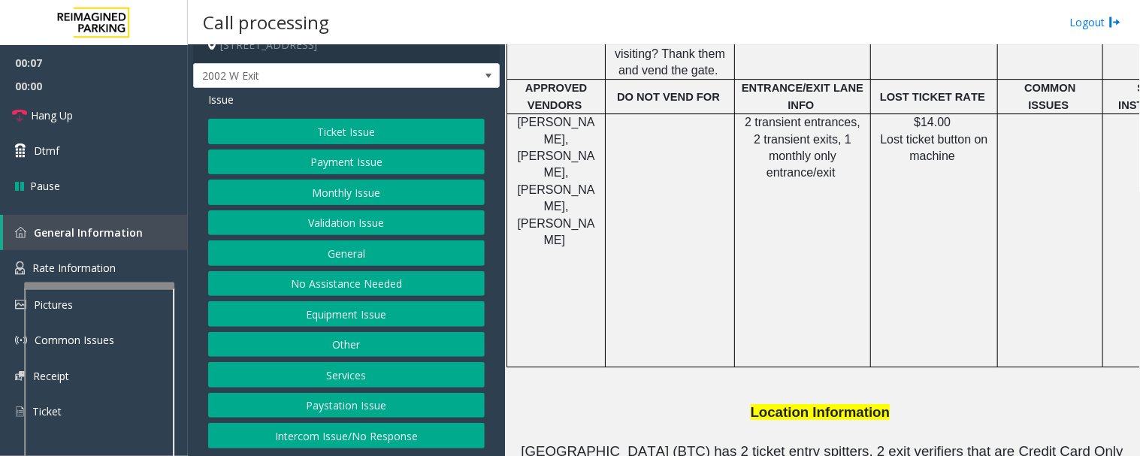
click at [432, 438] on button "Intercom Issue/No Response" at bounding box center [346, 436] width 277 height 26
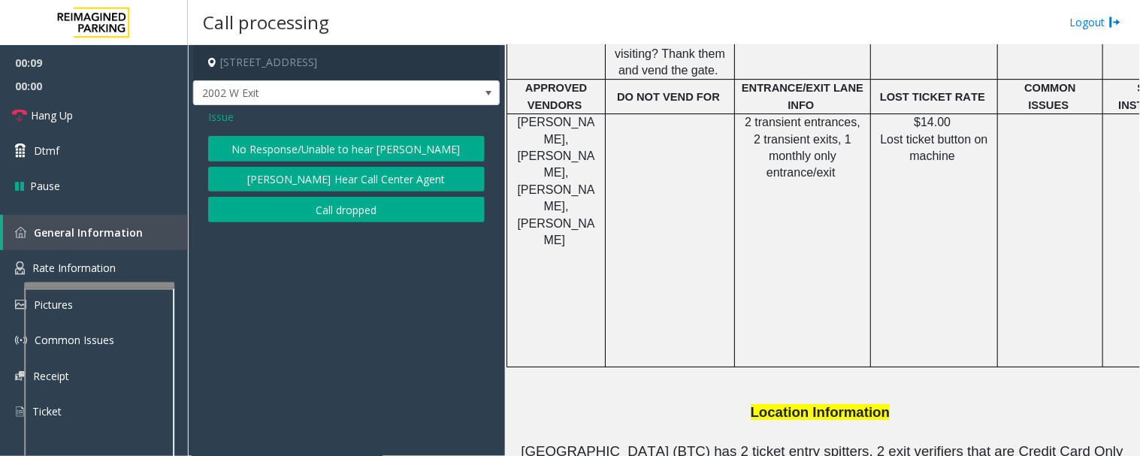
click at [219, 117] on span "Issue" at bounding box center [221, 117] width 26 height 16
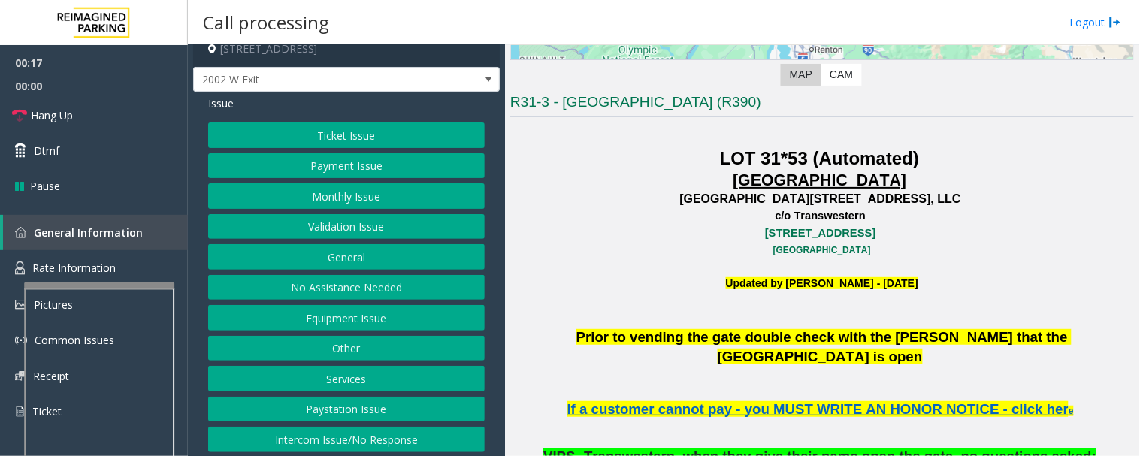
scroll to position [18, 0]
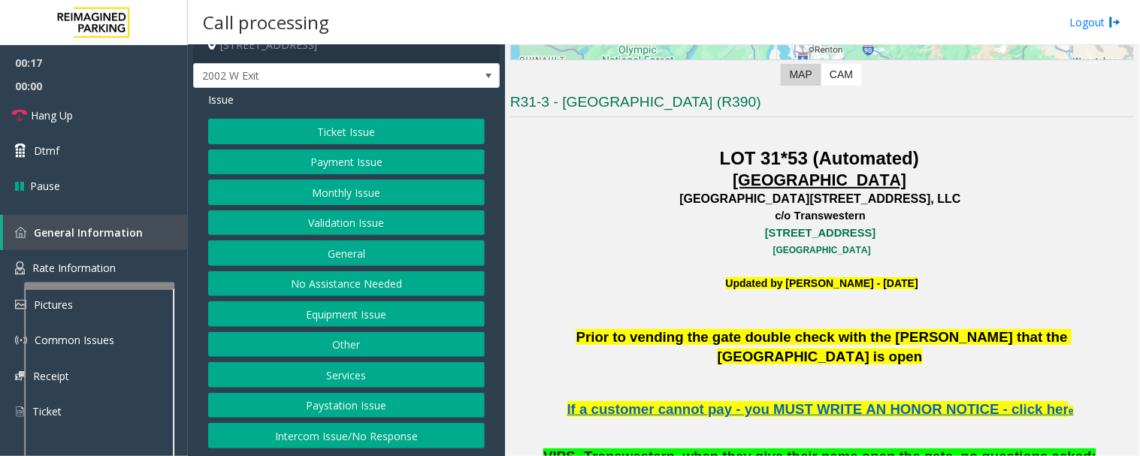
click at [452, 431] on button "Intercom Issue/No Response" at bounding box center [346, 436] width 277 height 26
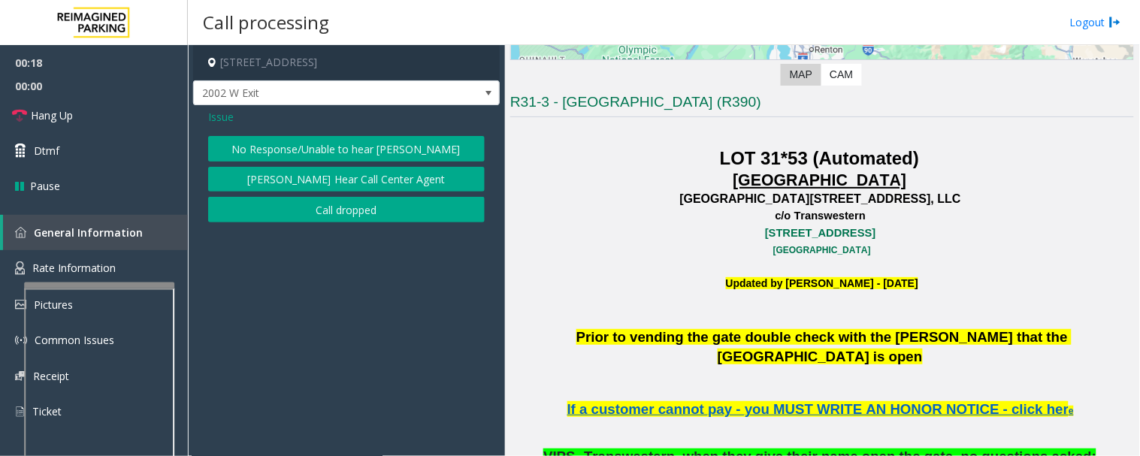
click at [419, 149] on button "No Response/Unable to hear [PERSON_NAME]" at bounding box center [346, 149] width 277 height 26
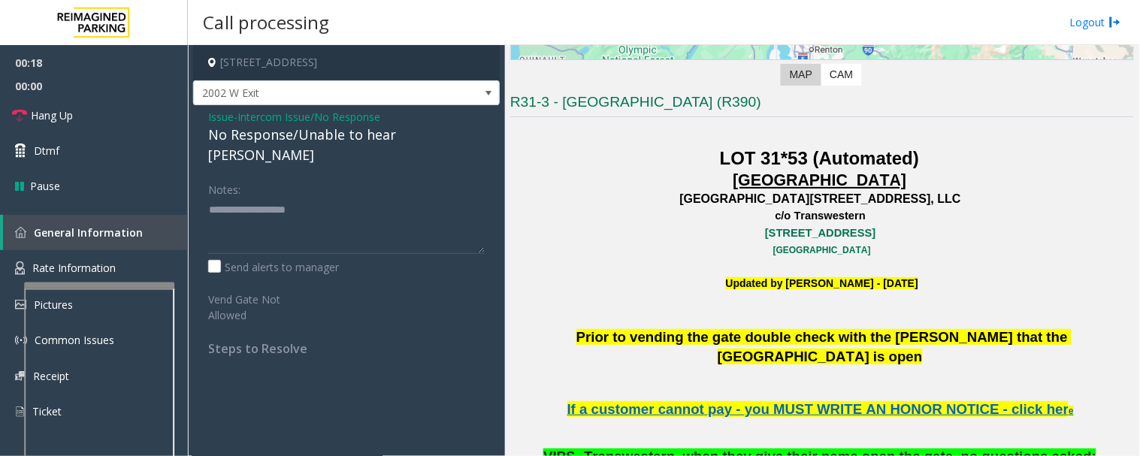
click at [371, 134] on div "No Response/Unable to hear [PERSON_NAME]" at bounding box center [346, 145] width 277 height 41
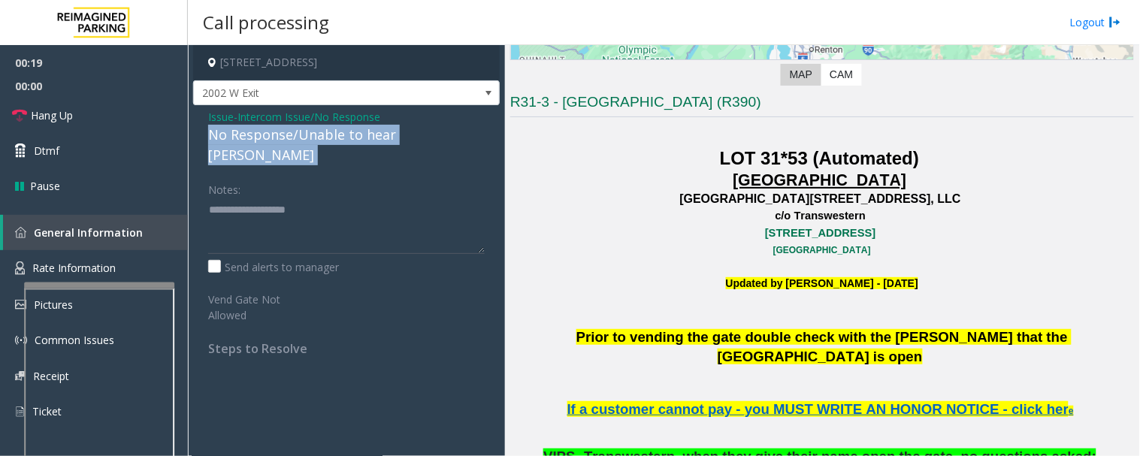
drag, startPoint x: 371, startPoint y: 134, endPoint x: 400, endPoint y: 134, distance: 28.6
click at [372, 134] on div "No Response/Unable to hear [PERSON_NAME]" at bounding box center [346, 145] width 277 height 41
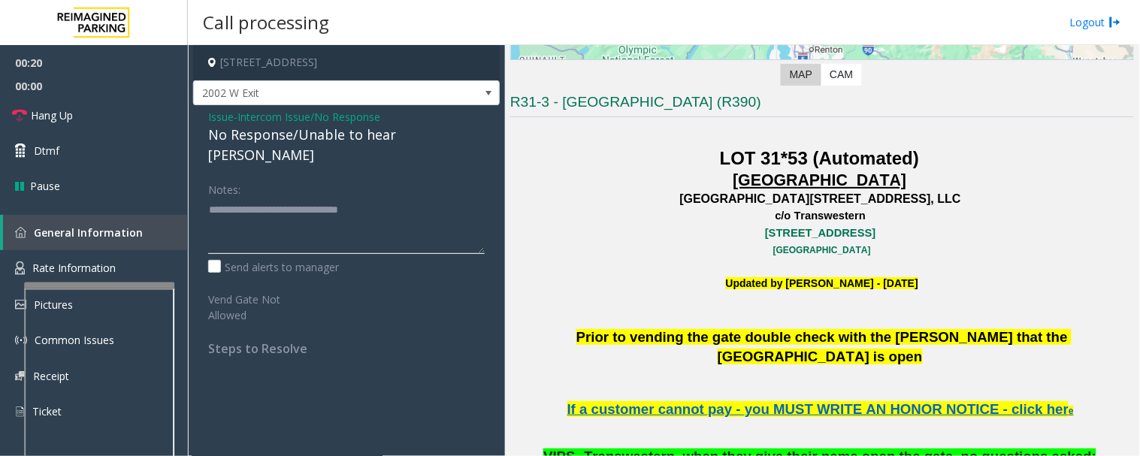
click at [430, 198] on textarea at bounding box center [346, 226] width 277 height 56
type textarea "**********"
click at [17, 121] on icon at bounding box center [19, 115] width 15 height 15
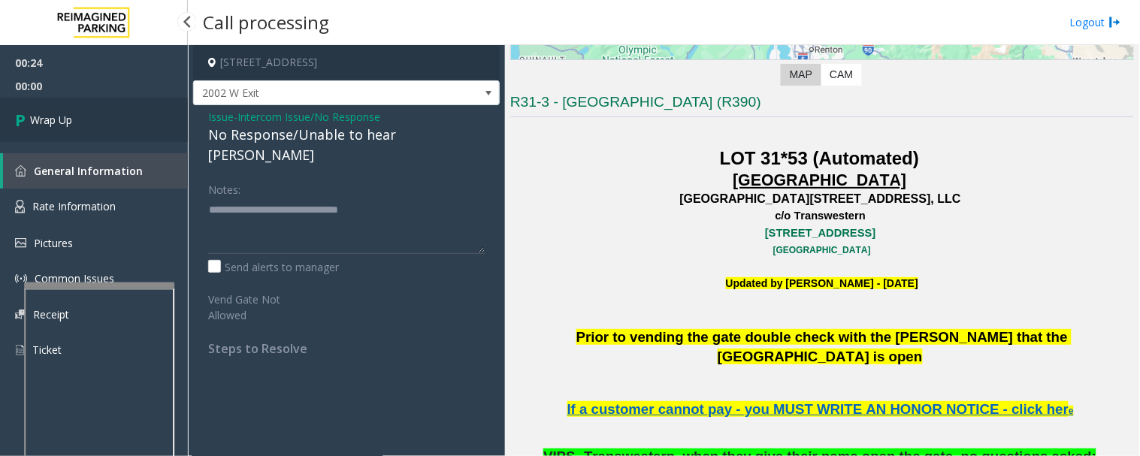
click at [26, 116] on icon at bounding box center [22, 120] width 15 height 25
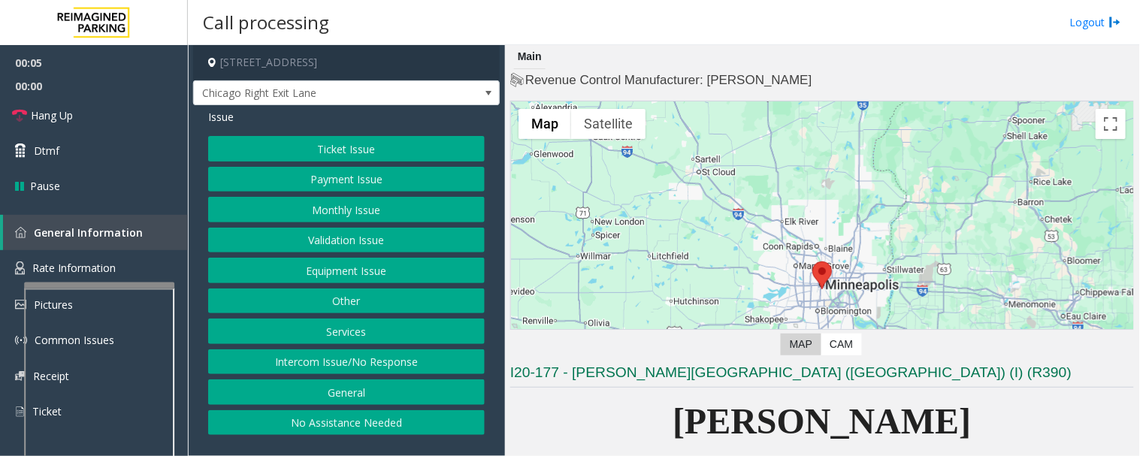
scroll to position [334, 0]
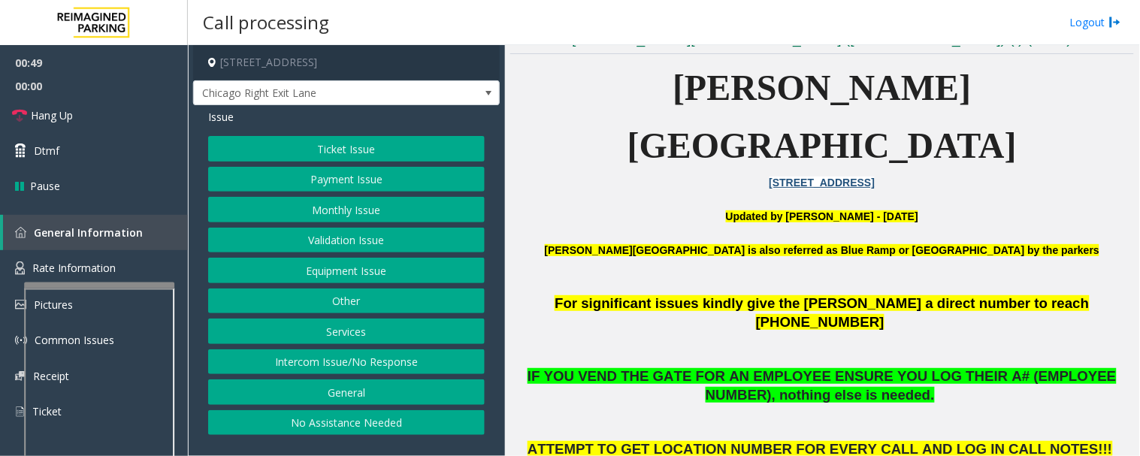
click at [395, 238] on button "Validation Issue" at bounding box center [346, 241] width 277 height 26
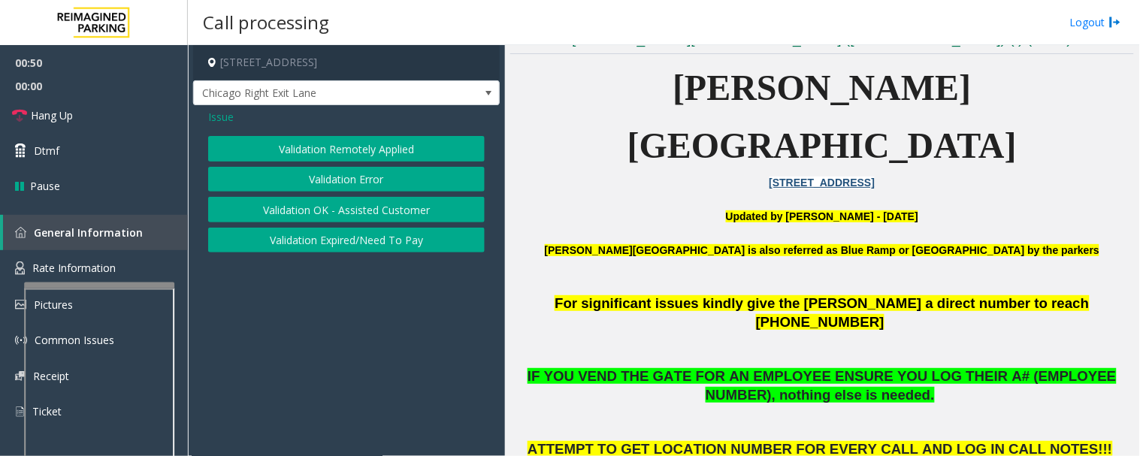
click at [386, 178] on button "Validation Error" at bounding box center [346, 180] width 277 height 26
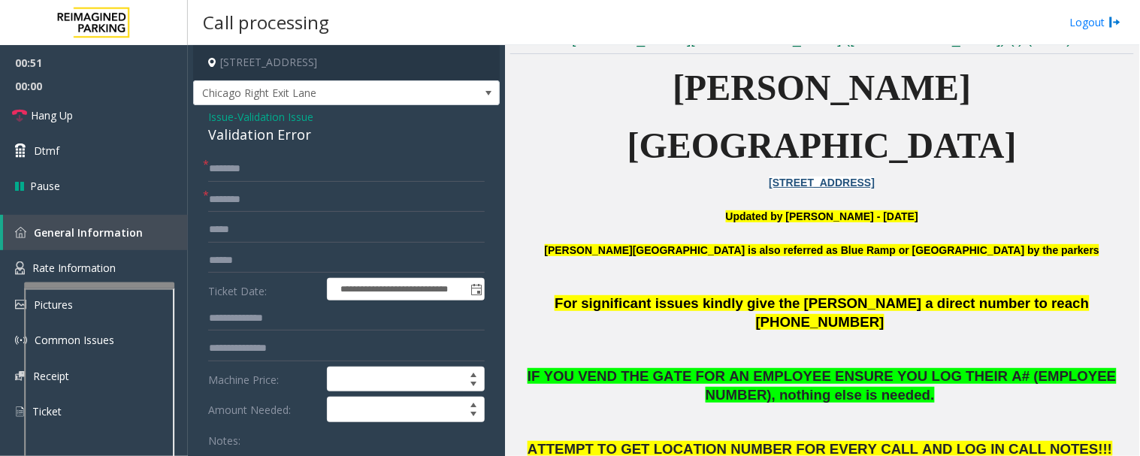
click at [280, 137] on div "Validation Error" at bounding box center [346, 135] width 277 height 20
copy div "Validation Error"
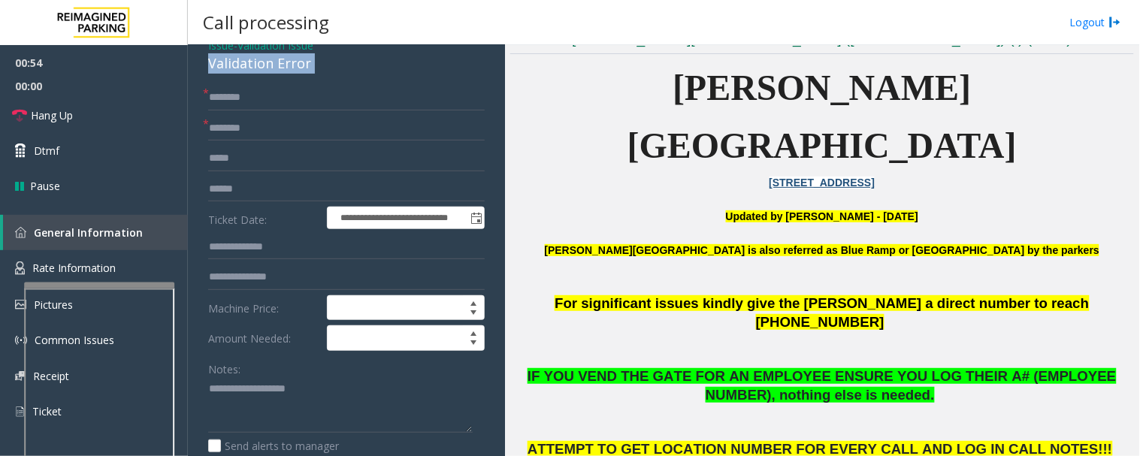
scroll to position [167, 0]
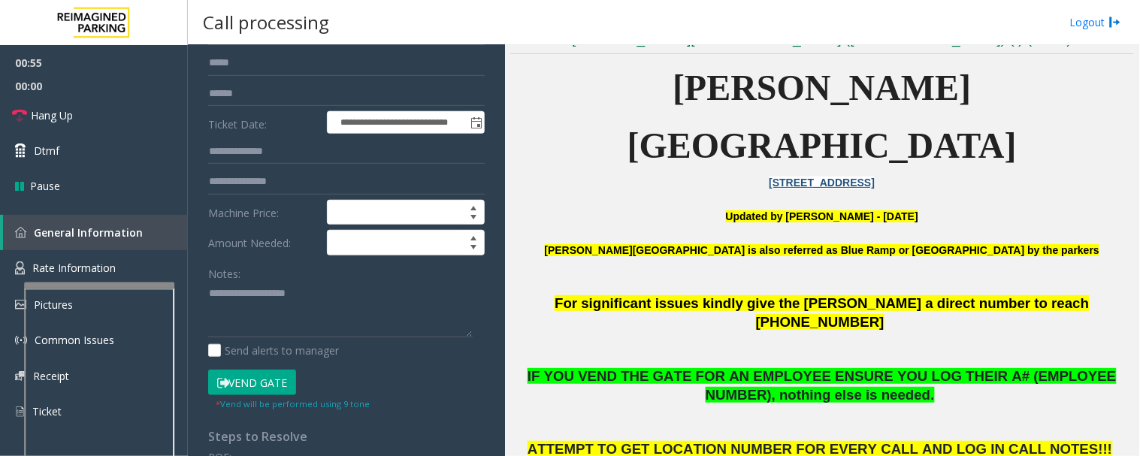
click at [293, 338] on div "Notes: Send alerts to manager" at bounding box center [346, 310] width 277 height 98
click at [311, 318] on textarea at bounding box center [340, 310] width 265 height 56
paste textarea "**********"
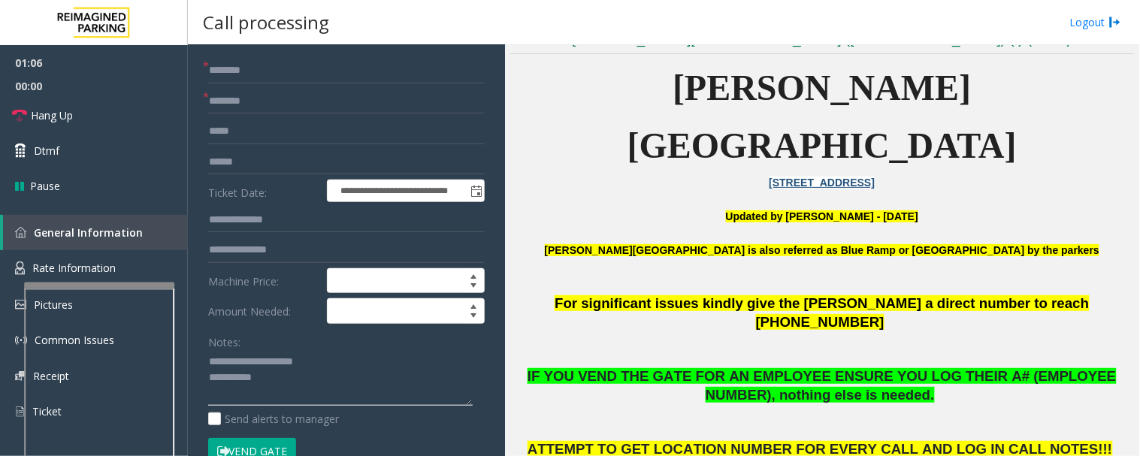
scroll to position [0, 0]
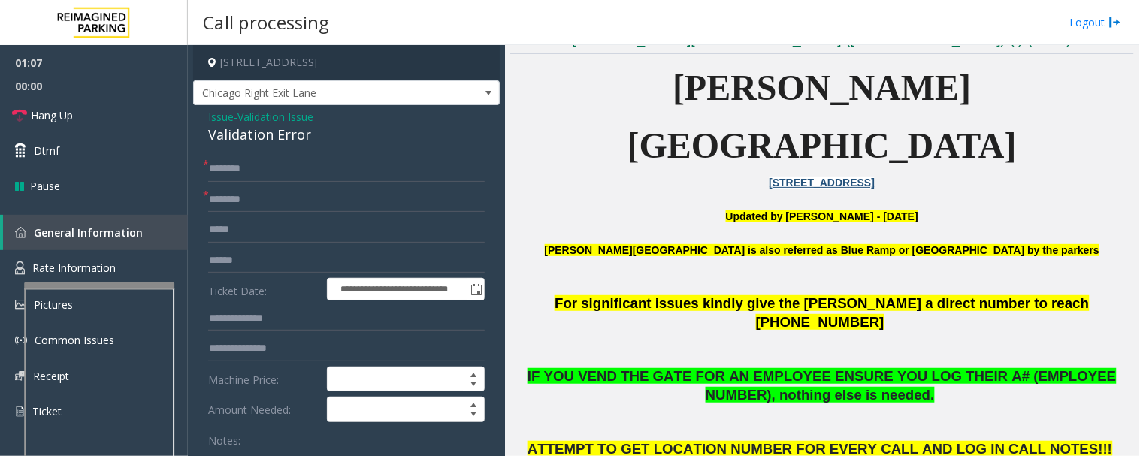
type textarea "**********"
click at [295, 203] on input "text" at bounding box center [346, 200] width 277 height 26
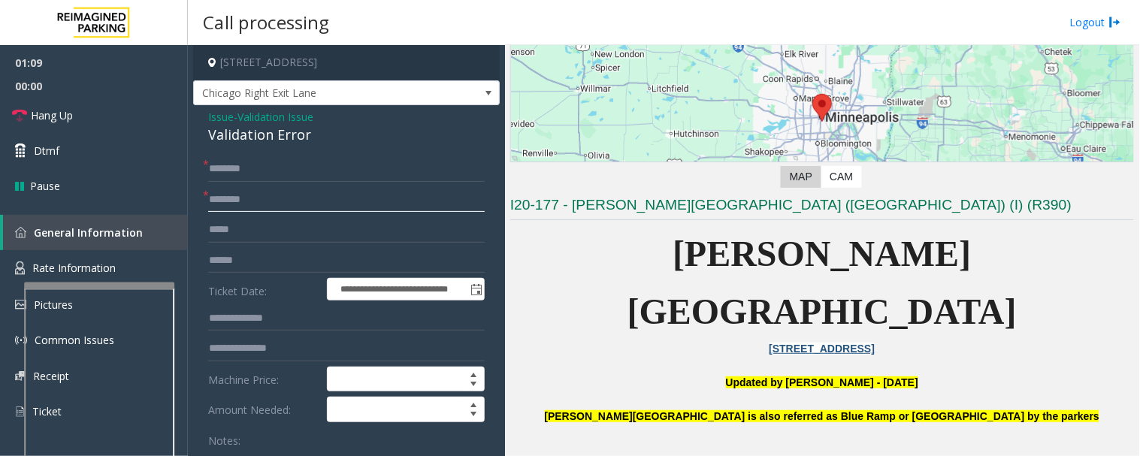
scroll to position [167, 0]
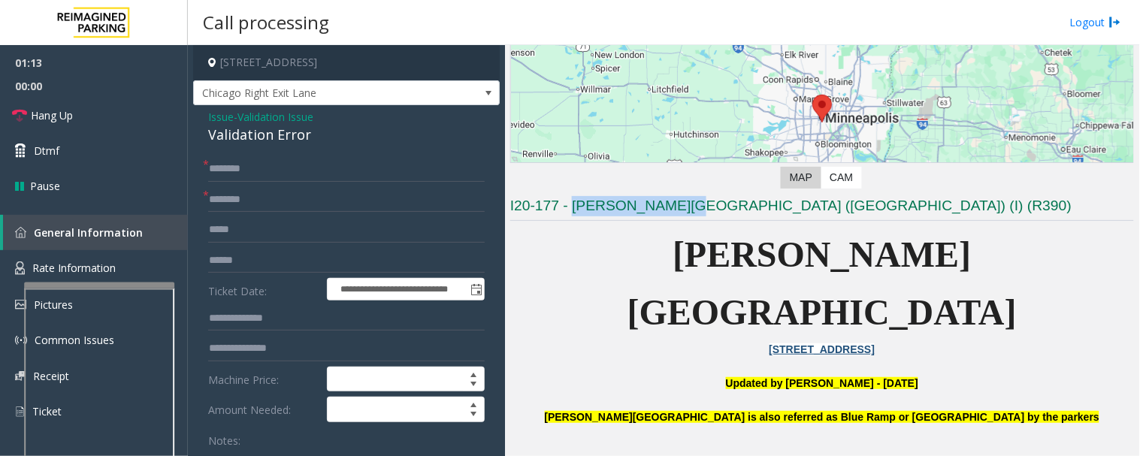
drag, startPoint x: 572, startPoint y: 207, endPoint x: 671, endPoint y: 208, distance: 99.2
click at [671, 208] on h3 "I20-177 - [PERSON_NAME][GEOGRAPHIC_DATA] ([GEOGRAPHIC_DATA]) (I) (R390)" at bounding box center [822, 208] width 624 height 25
click at [343, 198] on input "**********" at bounding box center [346, 200] width 277 height 26
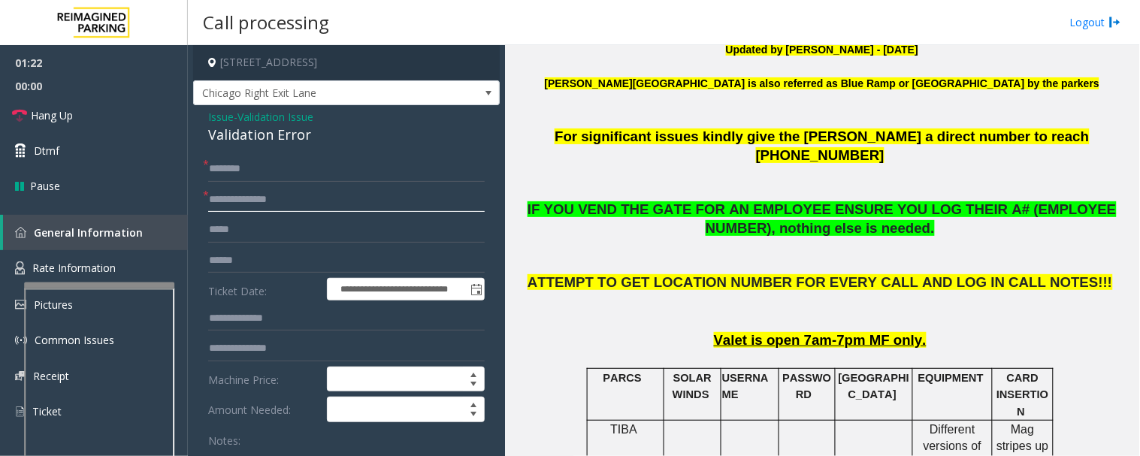
scroll to position [835, 0]
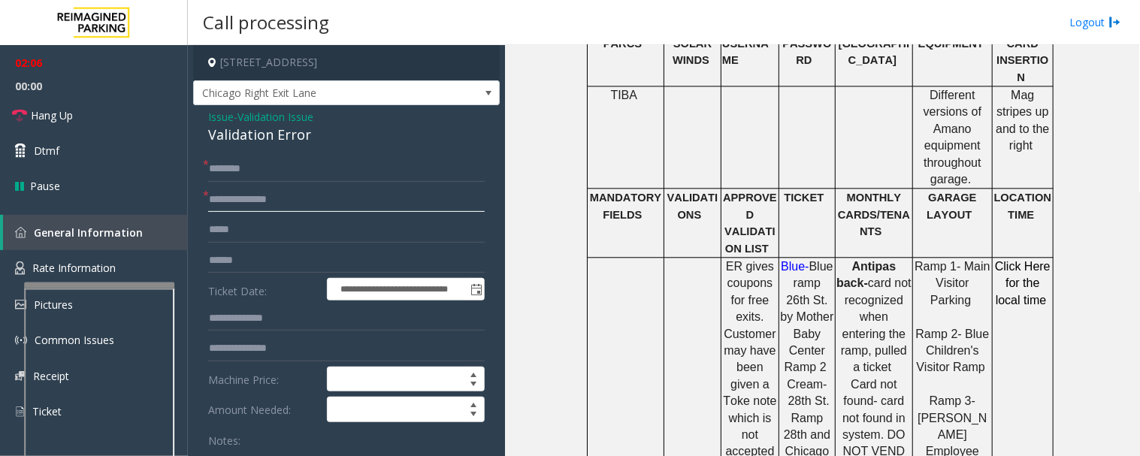
type input "**********"
click at [265, 171] on input "text" at bounding box center [346, 169] width 277 height 26
click at [288, 168] on input "text" at bounding box center [346, 169] width 277 height 26
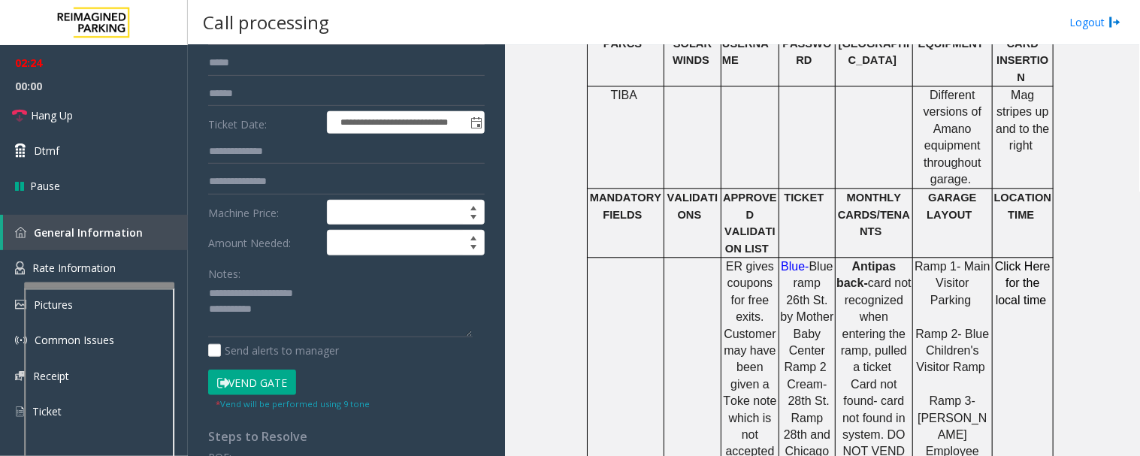
click at [260, 376] on button "Vend Gate" at bounding box center [252, 383] width 88 height 26
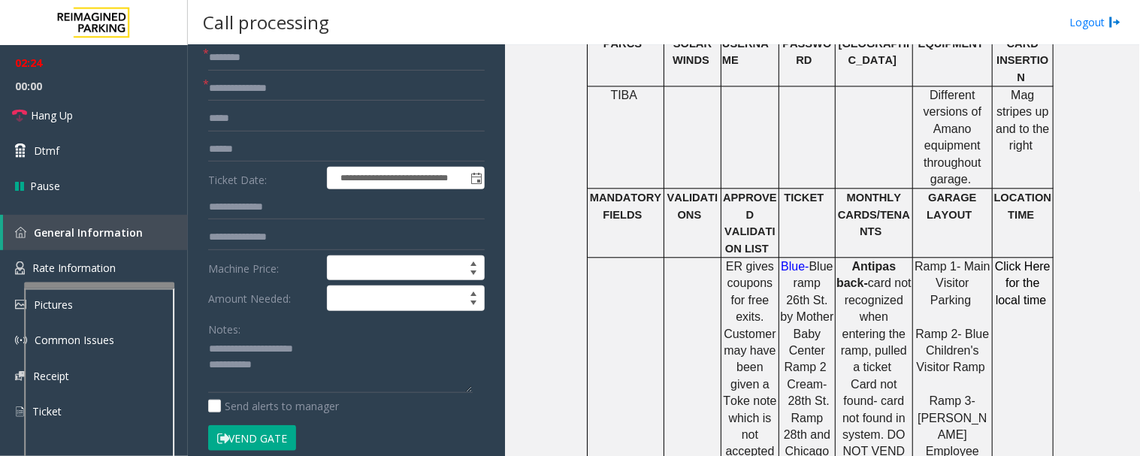
click at [305, 327] on div "Notes:" at bounding box center [346, 354] width 277 height 77
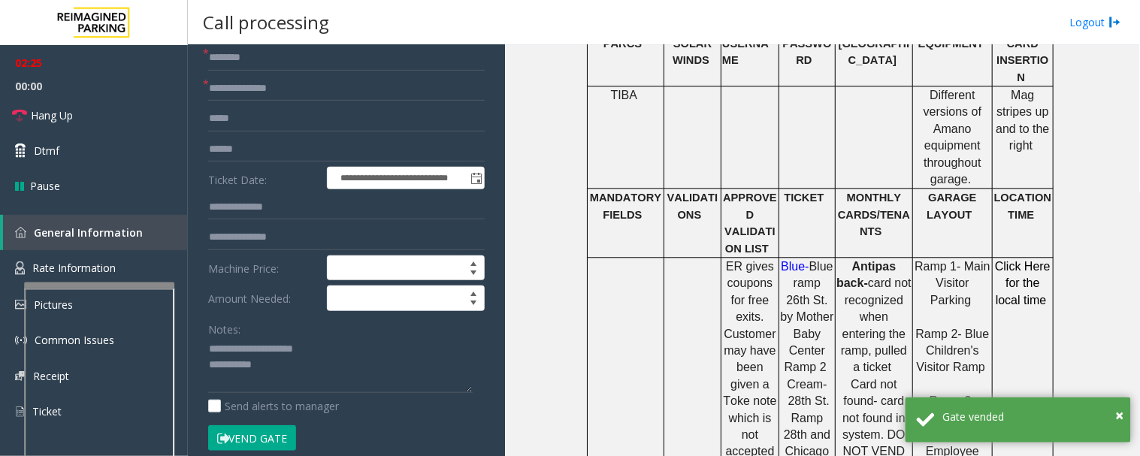
scroll to position [0, 0]
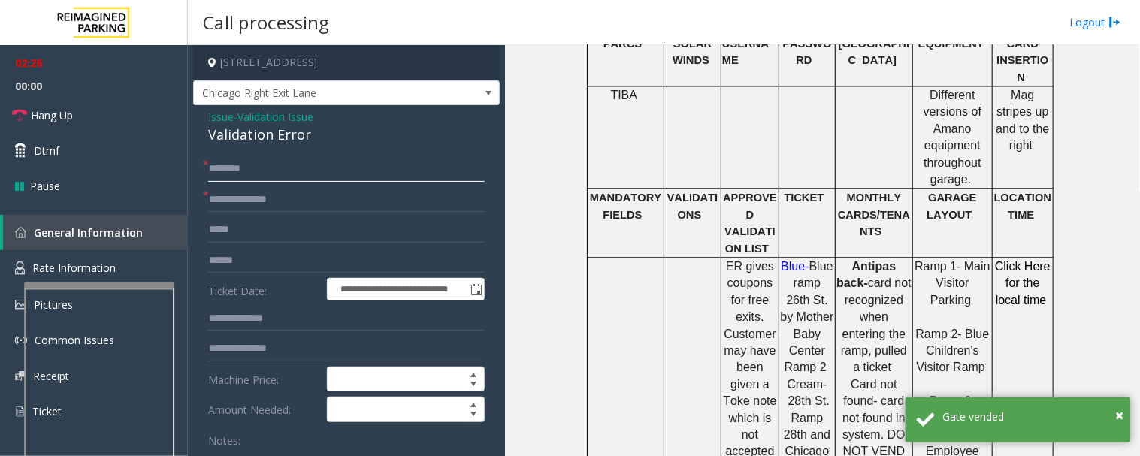
click at [257, 169] on input "text" at bounding box center [346, 169] width 277 height 26
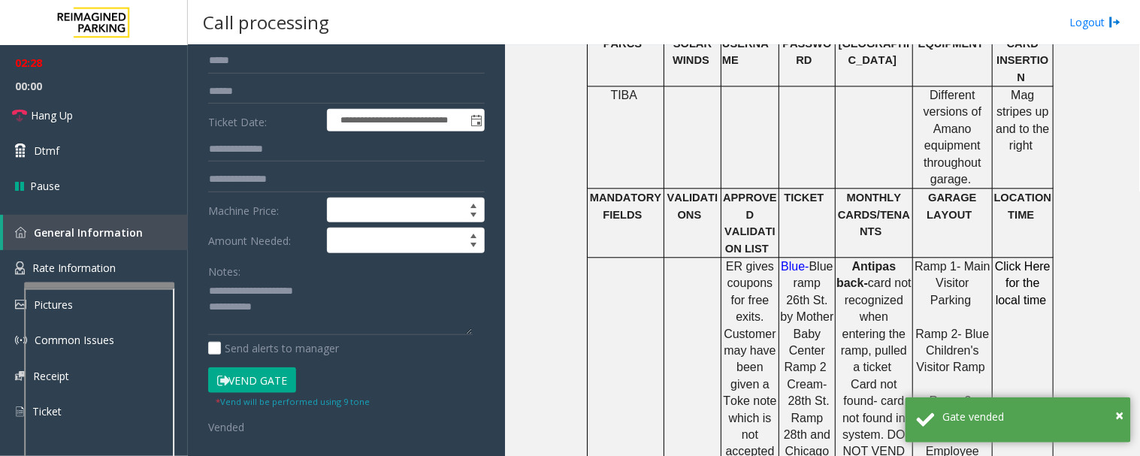
scroll to position [250, 0]
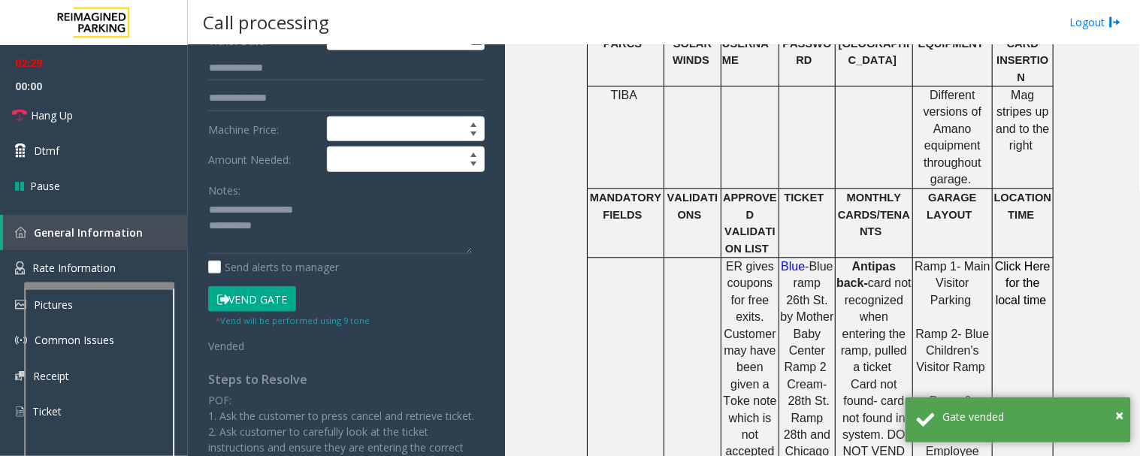
type input "**"
click at [332, 232] on textarea at bounding box center [340, 226] width 265 height 56
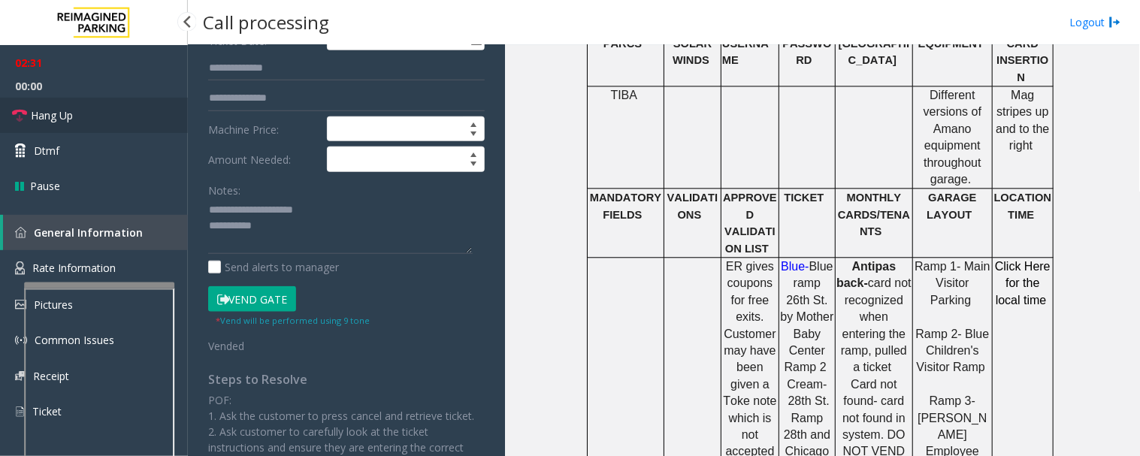
click at [66, 122] on span "Hang Up" at bounding box center [52, 116] width 42 height 16
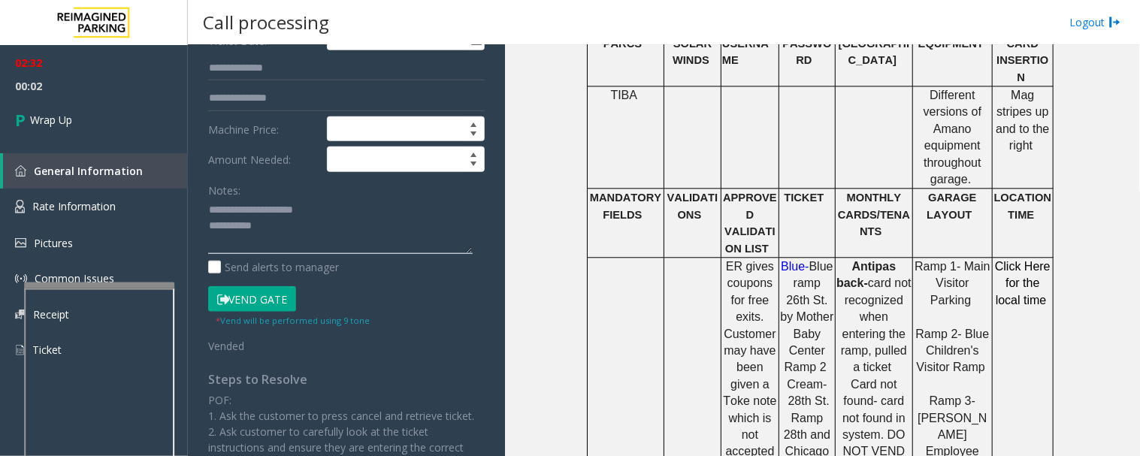
click at [311, 244] on textarea at bounding box center [340, 226] width 265 height 56
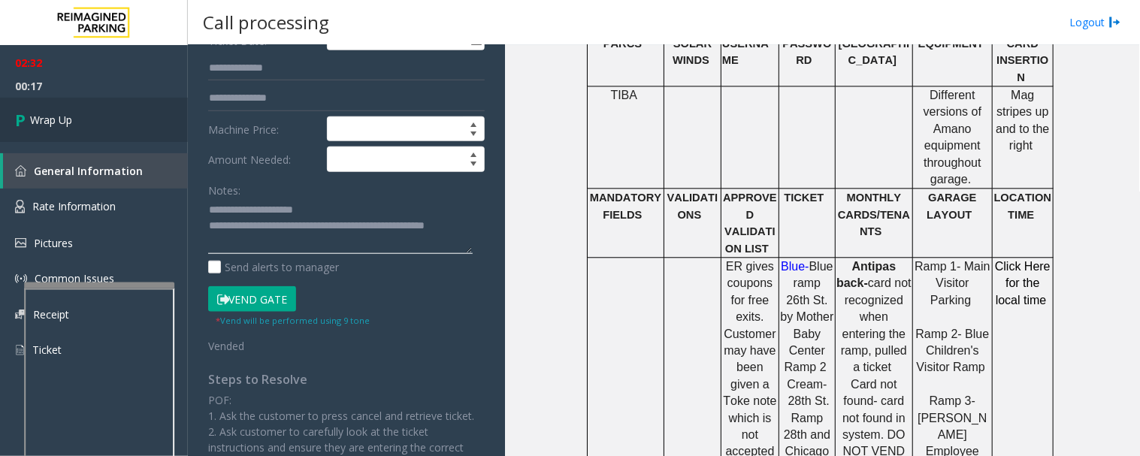
type textarea "**********"
click at [63, 128] on link "Wrap Up" at bounding box center [94, 120] width 188 height 44
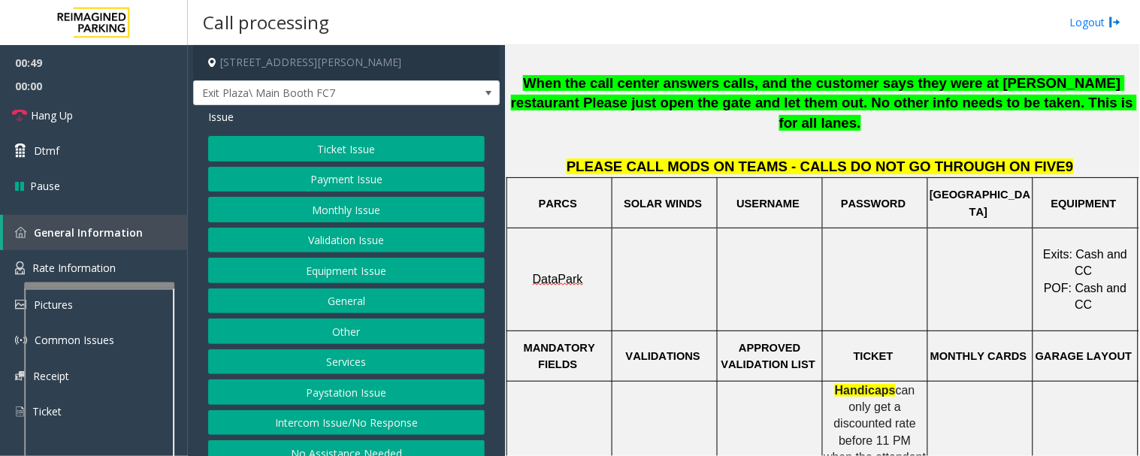
scroll to position [501, 0]
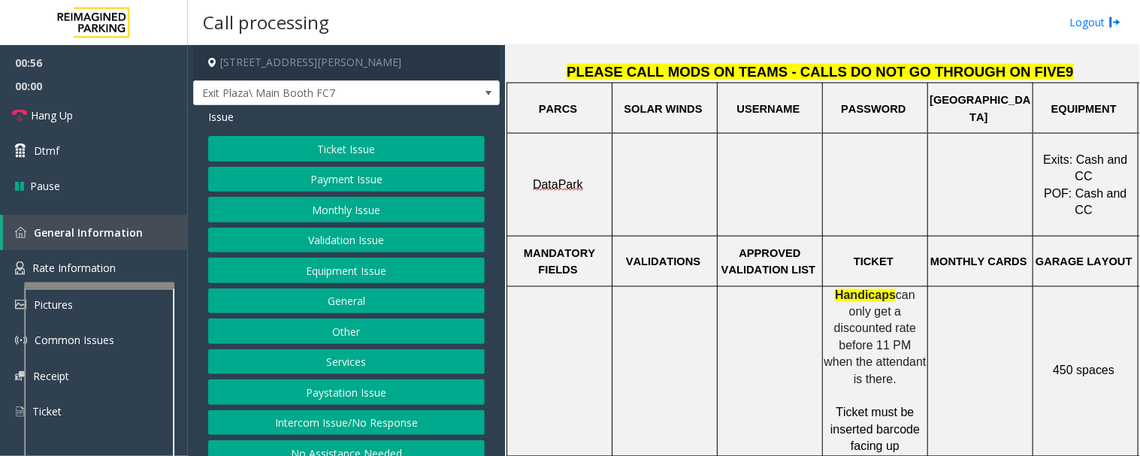
click at [324, 424] on button "Intercom Issue/No Response" at bounding box center [346, 423] width 277 height 26
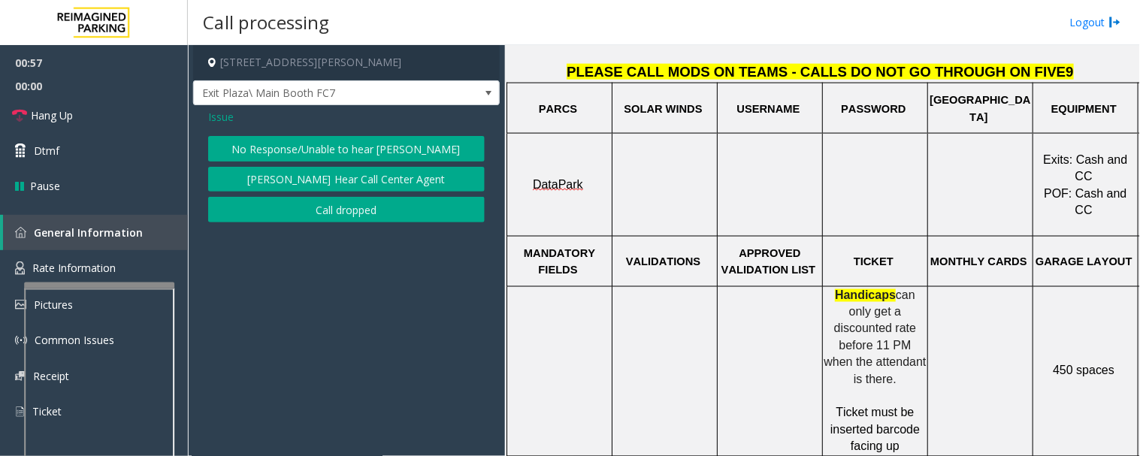
click at [376, 148] on button "No Response/Unable to hear [PERSON_NAME]" at bounding box center [346, 149] width 277 height 26
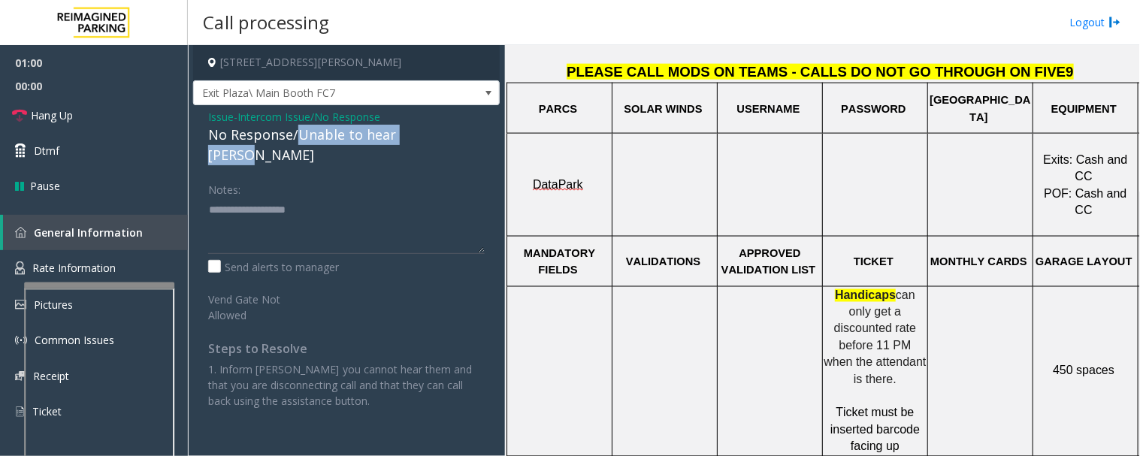
drag, startPoint x: 296, startPoint y: 136, endPoint x: 439, endPoint y: 141, distance: 142.9
click at [439, 141] on div "No Response/Unable to hear [PERSON_NAME]" at bounding box center [346, 145] width 277 height 41
click at [266, 177] on div "Notes:" at bounding box center [346, 215] width 277 height 77
click at [226, 121] on span "Issue" at bounding box center [221, 117] width 26 height 16
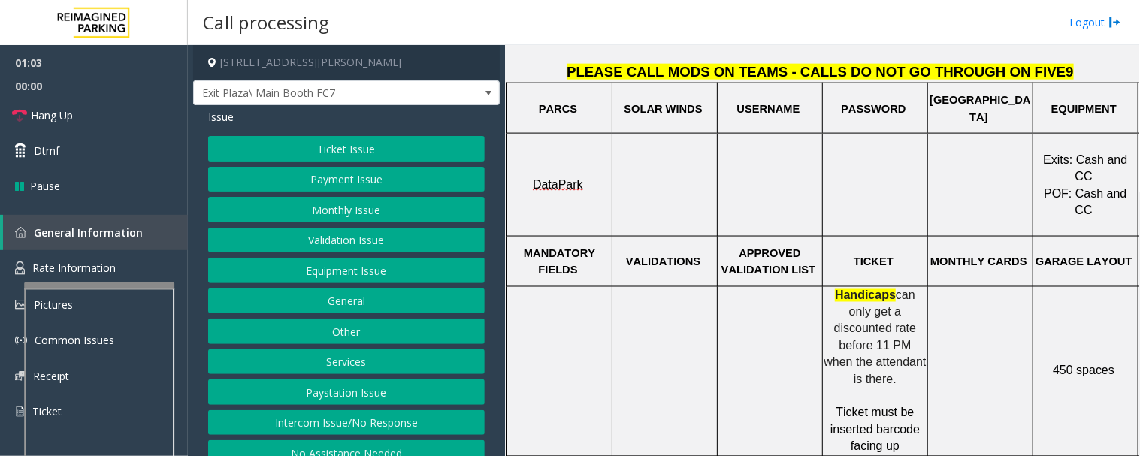
click at [310, 275] on button "Equipment Issue" at bounding box center [346, 271] width 277 height 26
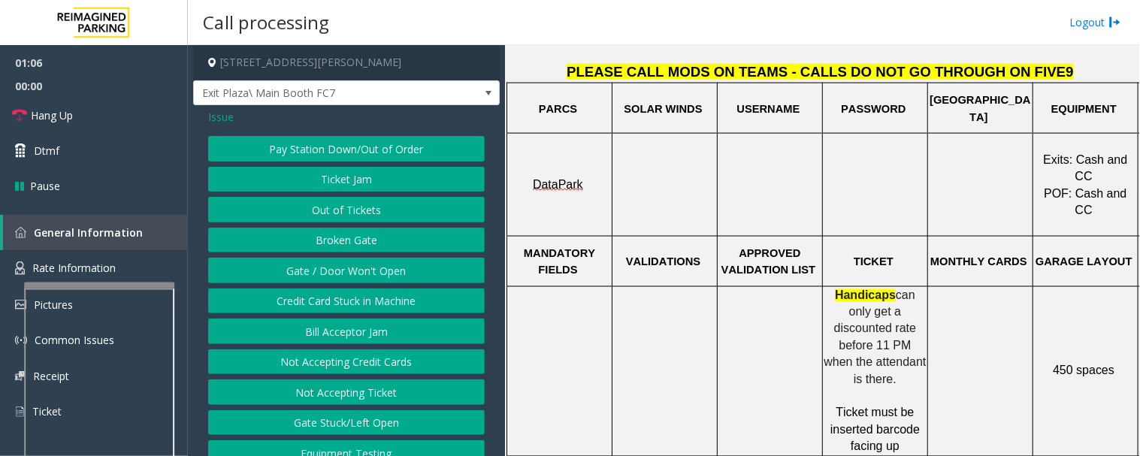
click at [310, 275] on button "Gate / Door Won't Open" at bounding box center [346, 271] width 277 height 26
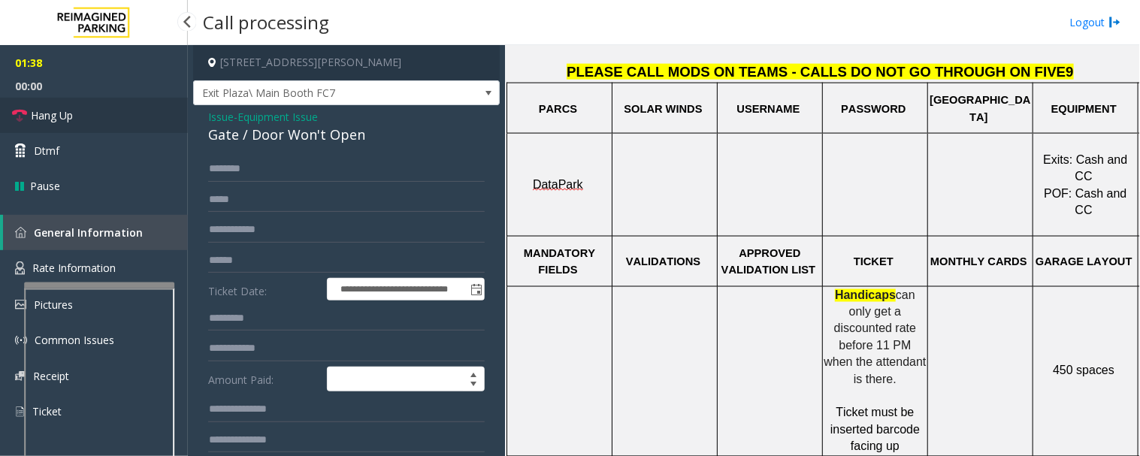
click at [47, 118] on span "Hang Up" at bounding box center [52, 116] width 42 height 16
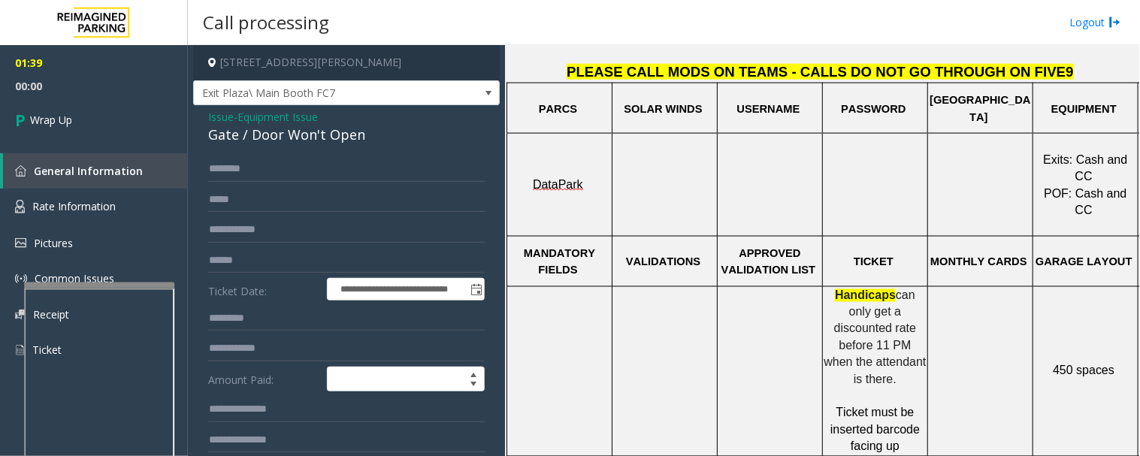
click at [350, 136] on div "Gate / Door Won't Open" at bounding box center [346, 135] width 277 height 20
copy div "Gate / Door Won't Open"
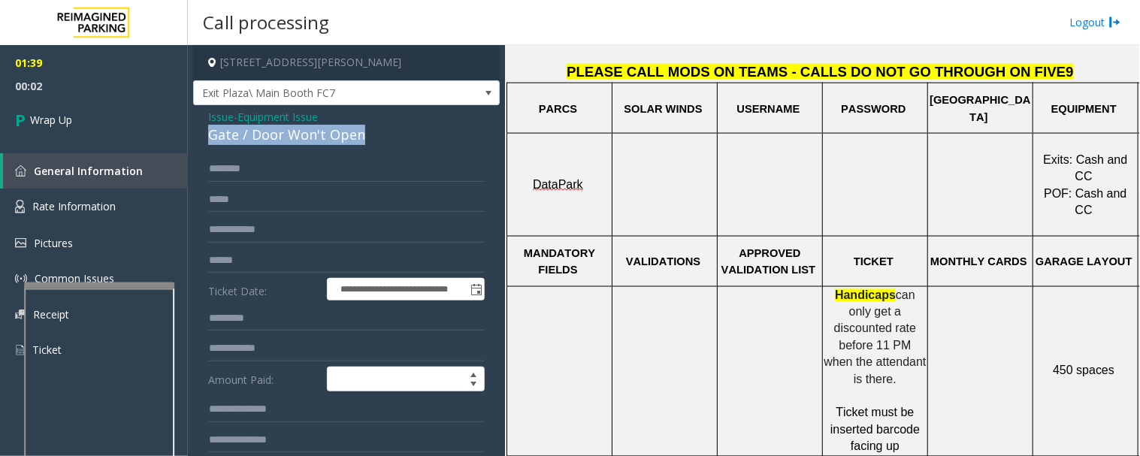
scroll to position [250, 0]
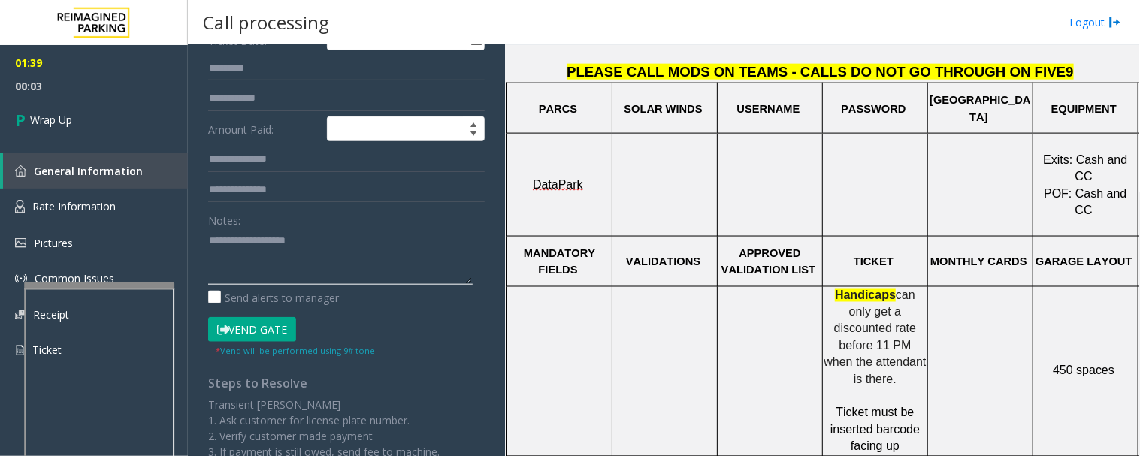
click at [289, 232] on textarea at bounding box center [340, 257] width 265 height 56
paste textarea "**********"
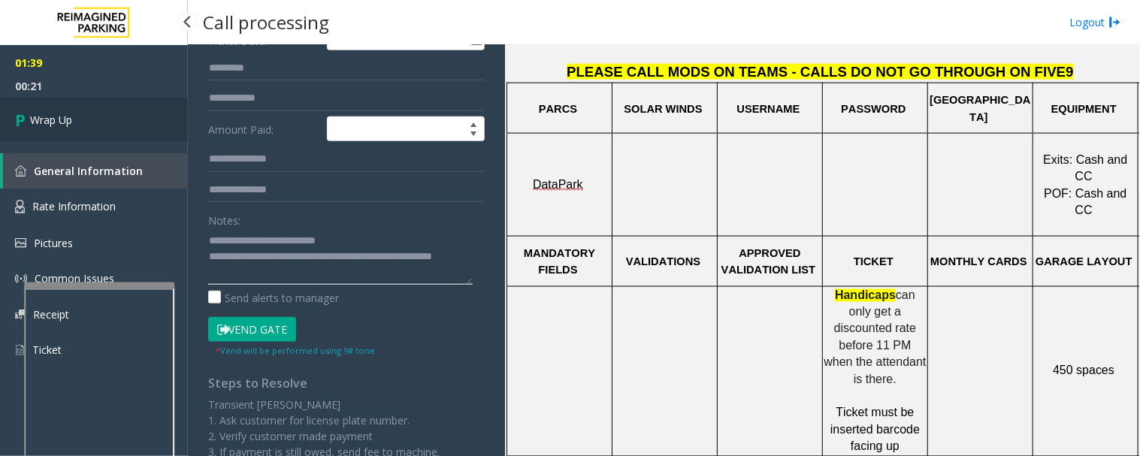
type textarea "**********"
click at [107, 99] on link "Wrap Up" at bounding box center [94, 120] width 188 height 44
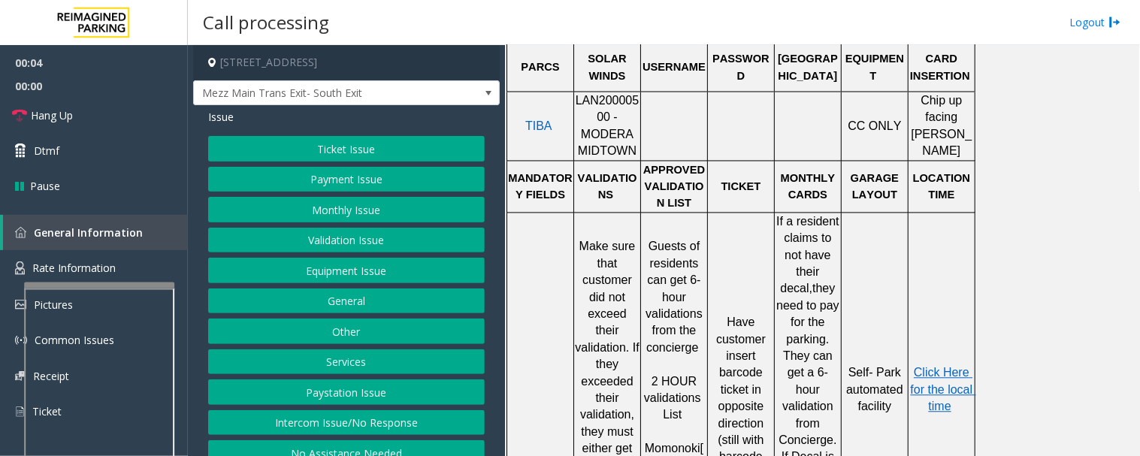
scroll to position [668, 0]
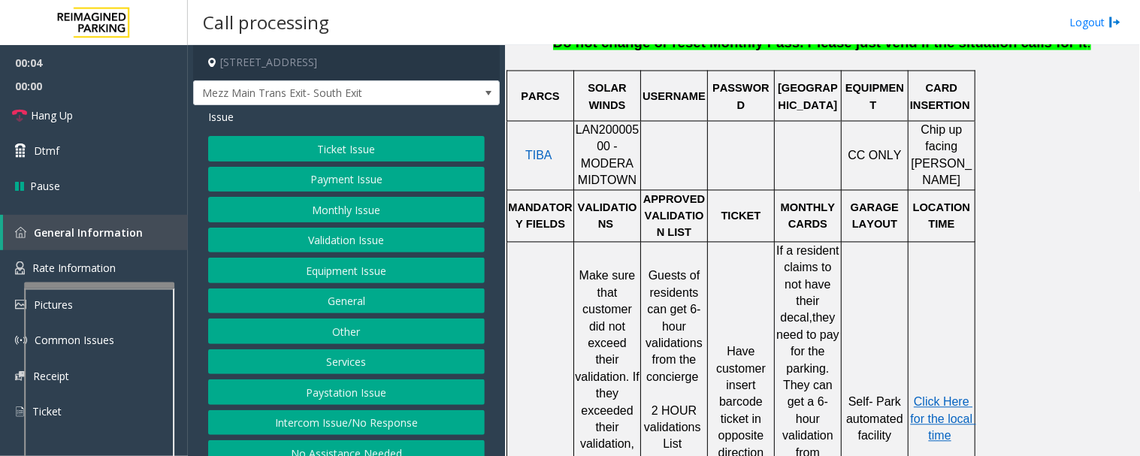
click at [598, 124] on span "LAN20000500 - MODERA MIDTOWN" at bounding box center [608, 155] width 64 height 63
copy span "LAN20000500"
click at [305, 276] on button "Equipment Issue" at bounding box center [346, 271] width 277 height 26
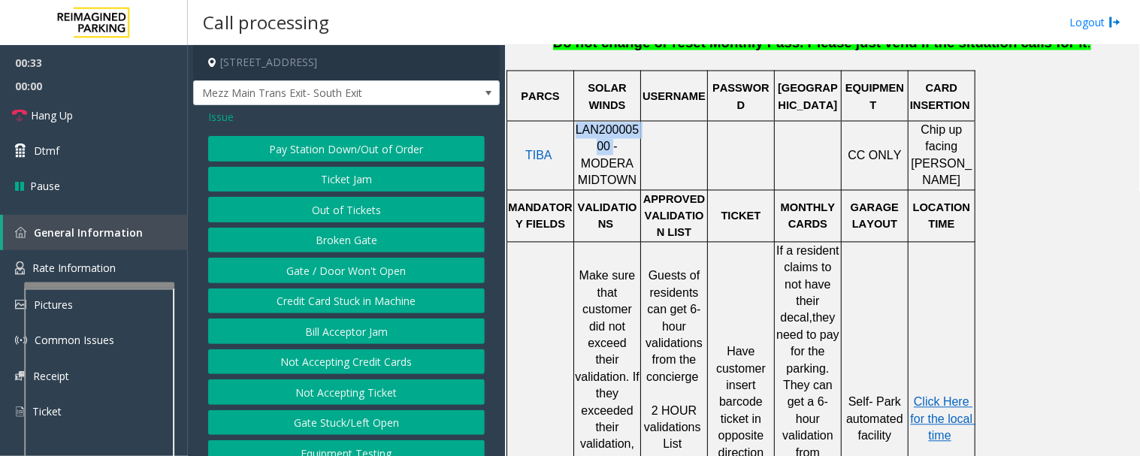
click at [373, 177] on button "Ticket Jam" at bounding box center [346, 180] width 277 height 26
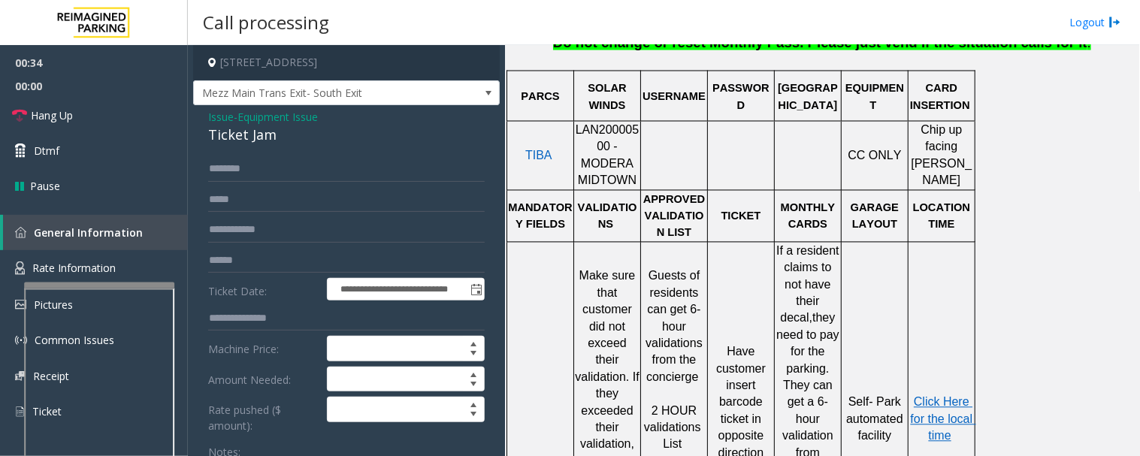
click at [265, 144] on div "Ticket Jam" at bounding box center [346, 135] width 277 height 20
copy div "Ticket Jam"
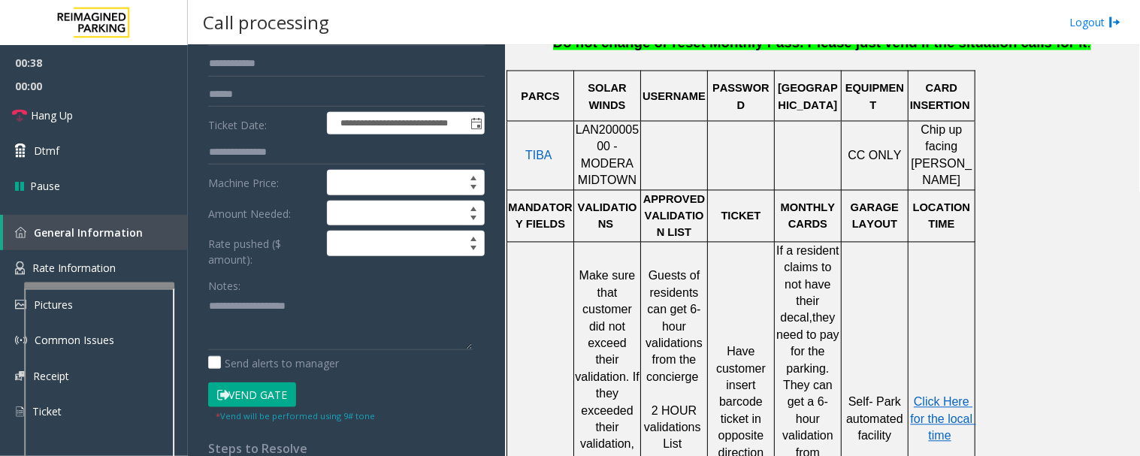
scroll to position [167, 0]
click at [295, 309] on textarea at bounding box center [340, 321] width 265 height 56
paste textarea "**********"
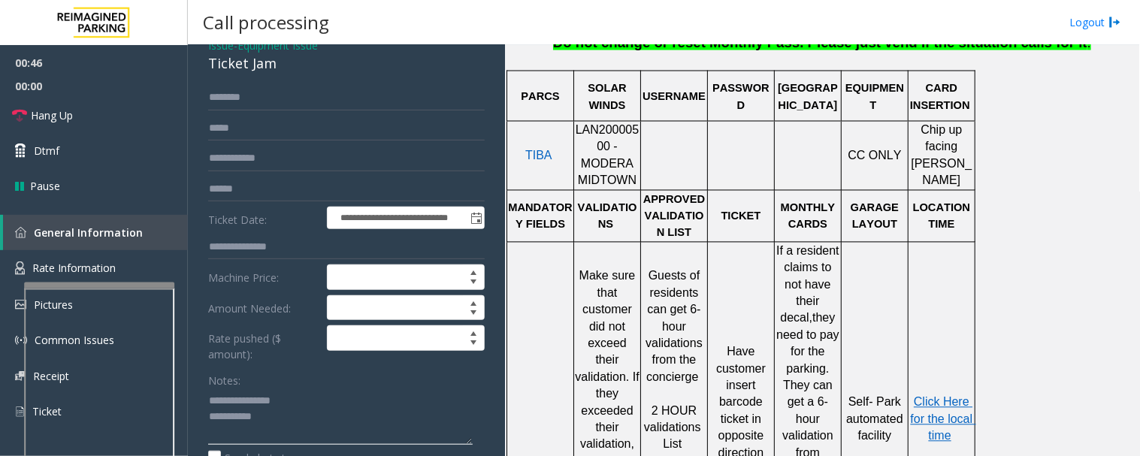
scroll to position [0, 0]
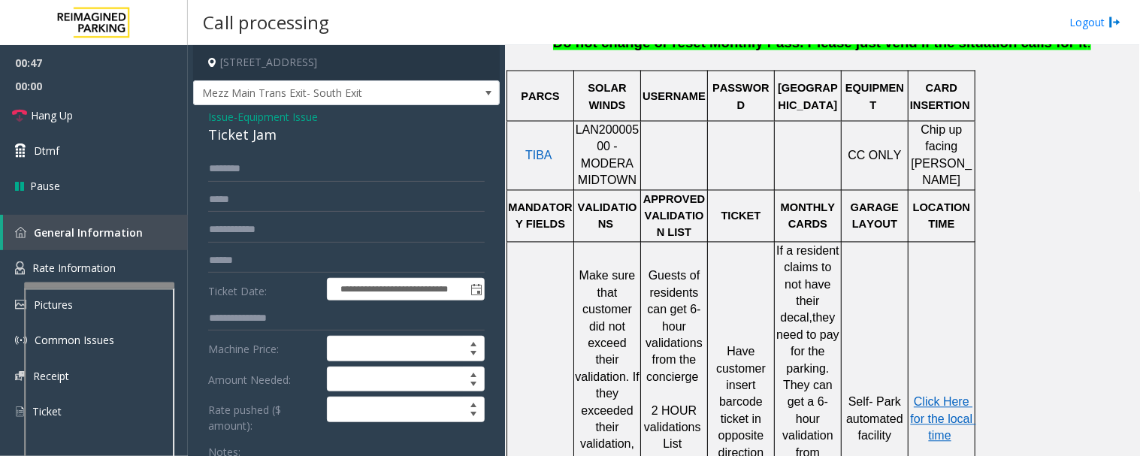
type textarea "**********"
click at [295, 169] on input "text" at bounding box center [346, 169] width 277 height 26
click at [313, 165] on input "text" at bounding box center [346, 169] width 277 height 26
type input "******"
click at [336, 251] on input "text" at bounding box center [346, 261] width 277 height 26
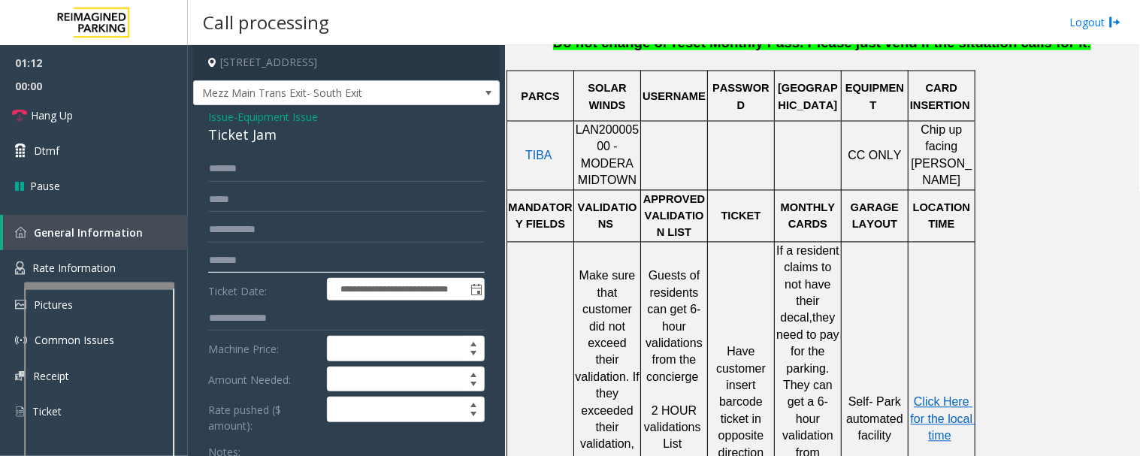
type input "*******"
click at [949, 396] on span "Click Here for the local time" at bounding box center [943, 419] width 65 height 47
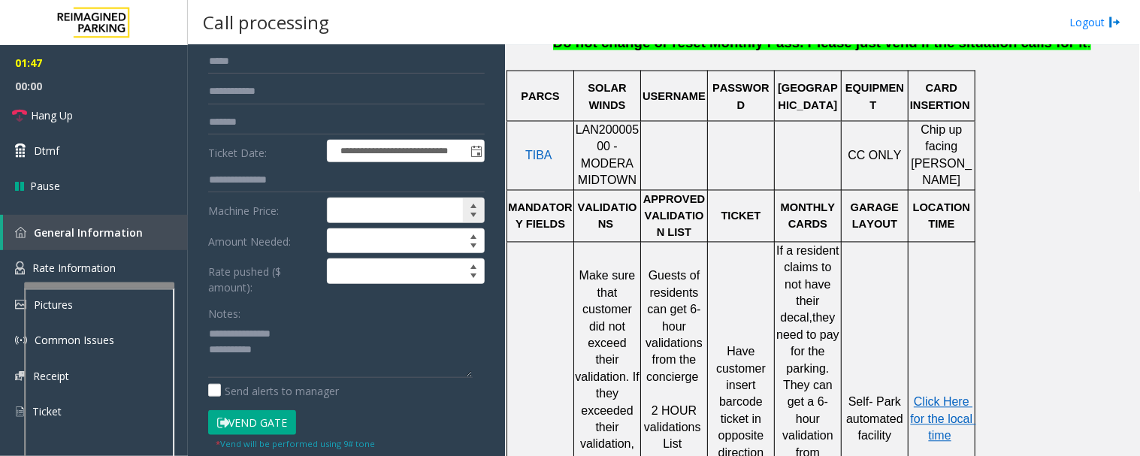
scroll to position [167, 0]
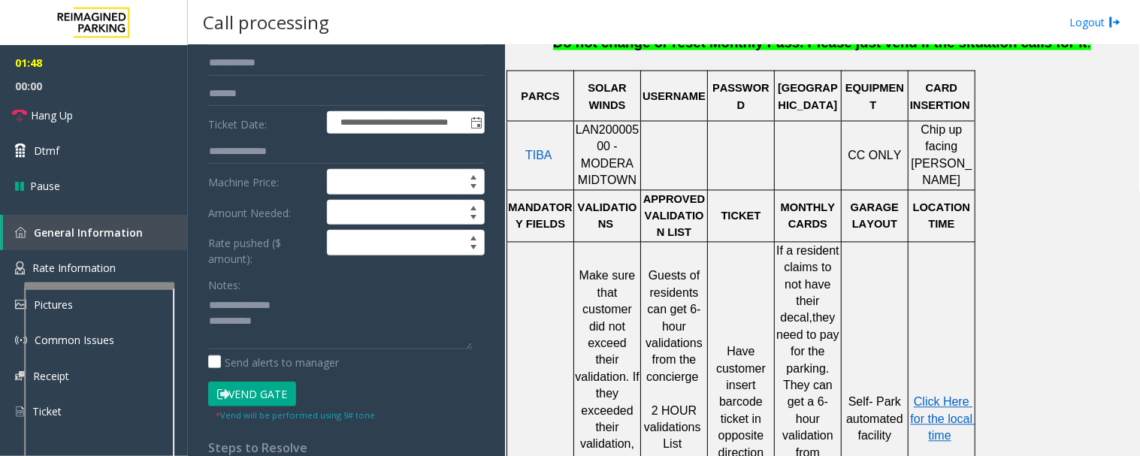
click at [281, 385] on button "Vend Gate" at bounding box center [252, 395] width 88 height 26
click at [324, 338] on textarea at bounding box center [340, 321] width 265 height 56
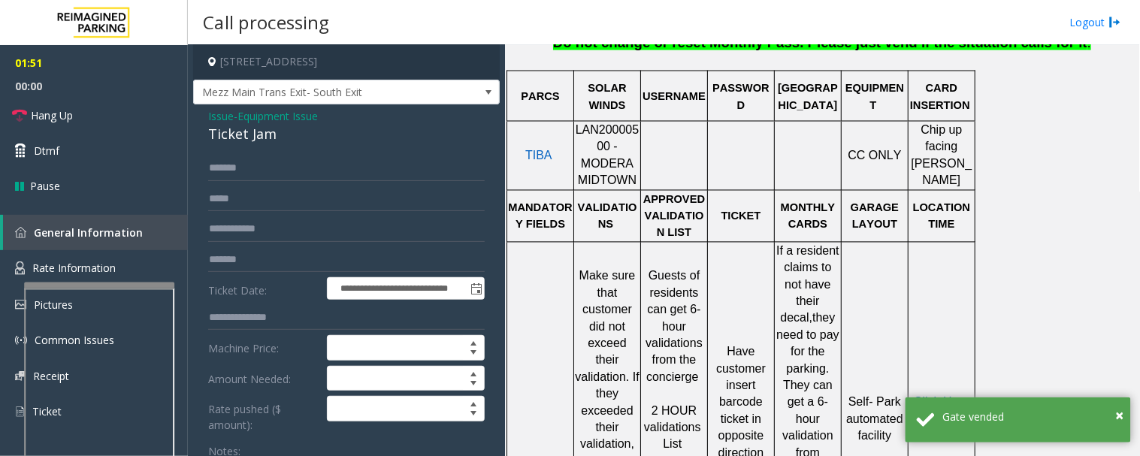
scroll to position [0, 0]
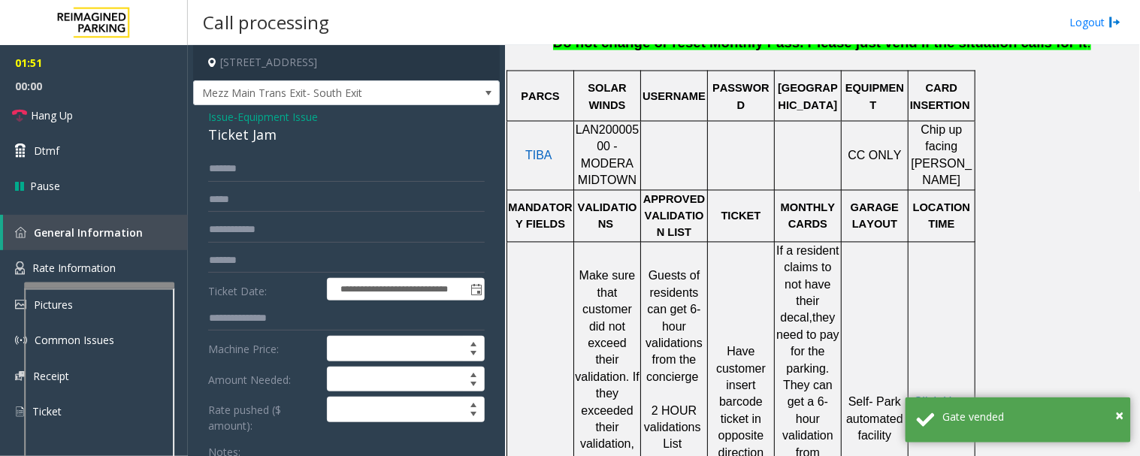
click at [226, 116] on span "Issue" at bounding box center [221, 117] width 26 height 16
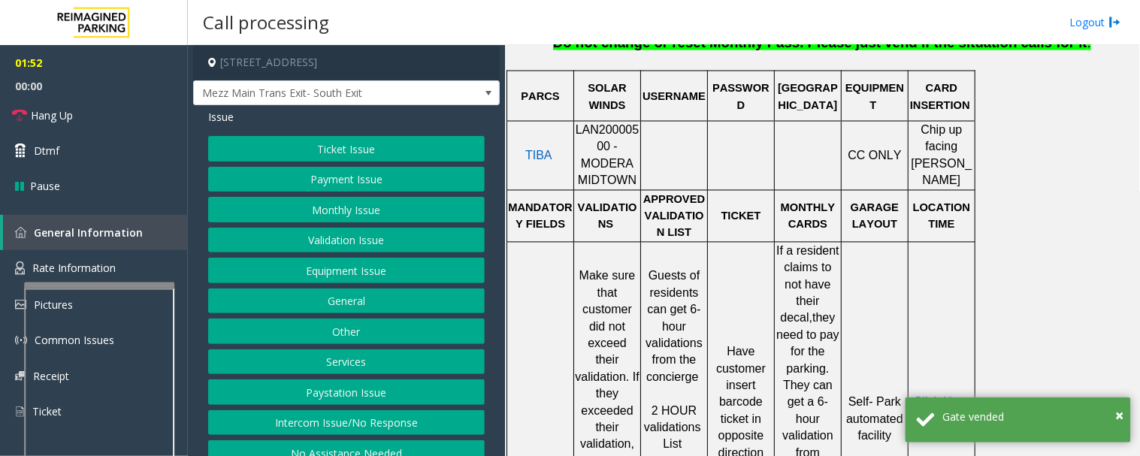
click at [335, 238] on button "Validation Issue" at bounding box center [346, 241] width 277 height 26
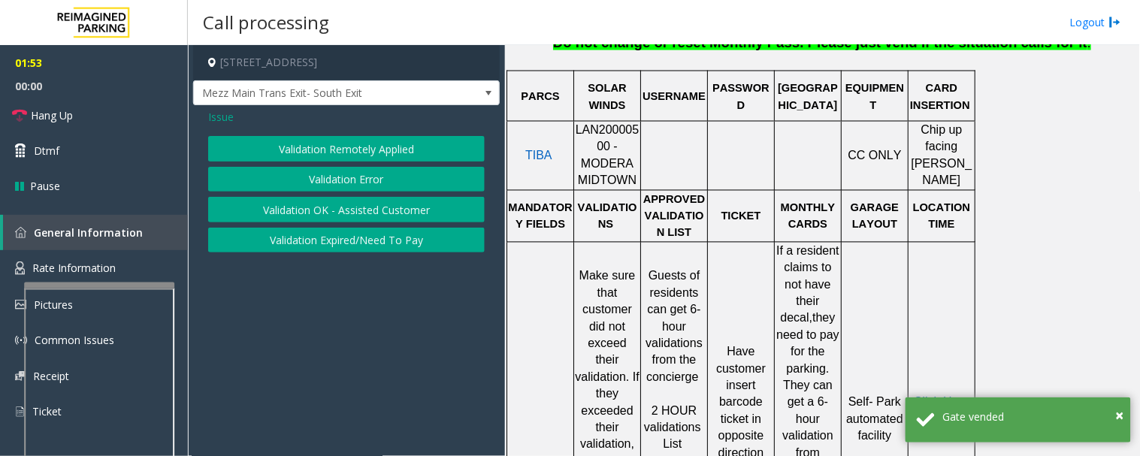
click at [391, 181] on button "Validation Error" at bounding box center [346, 180] width 277 height 26
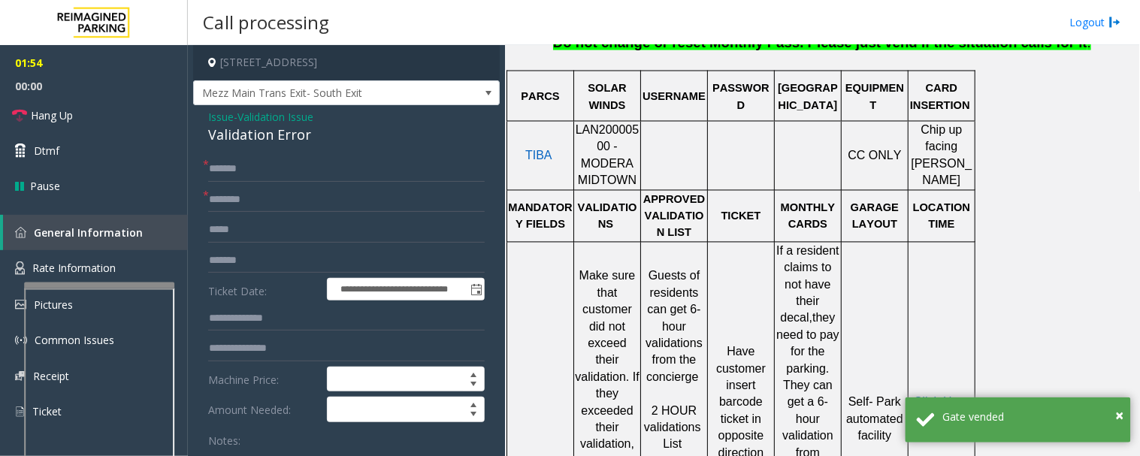
click at [287, 144] on div "Validation Error" at bounding box center [346, 135] width 277 height 20
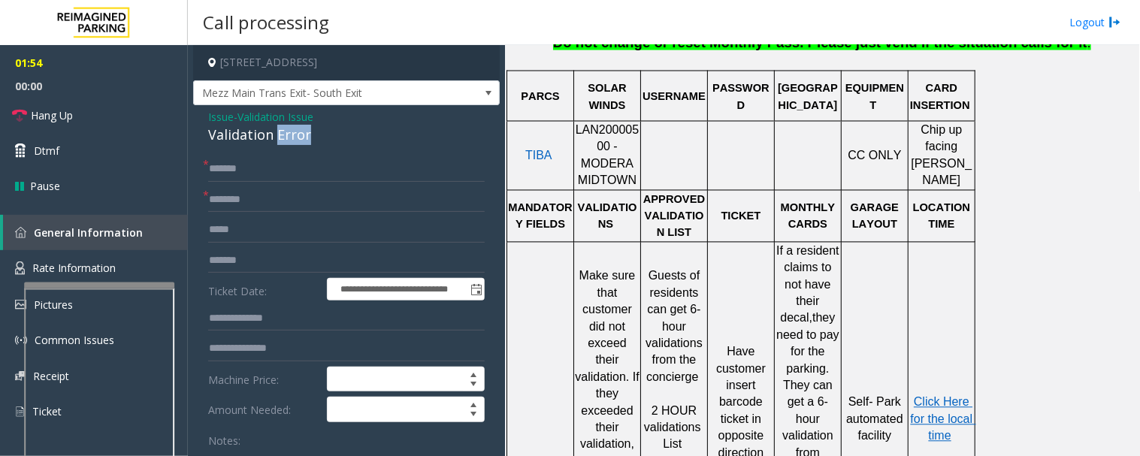
click at [291, 141] on div "Validation Error" at bounding box center [346, 135] width 277 height 20
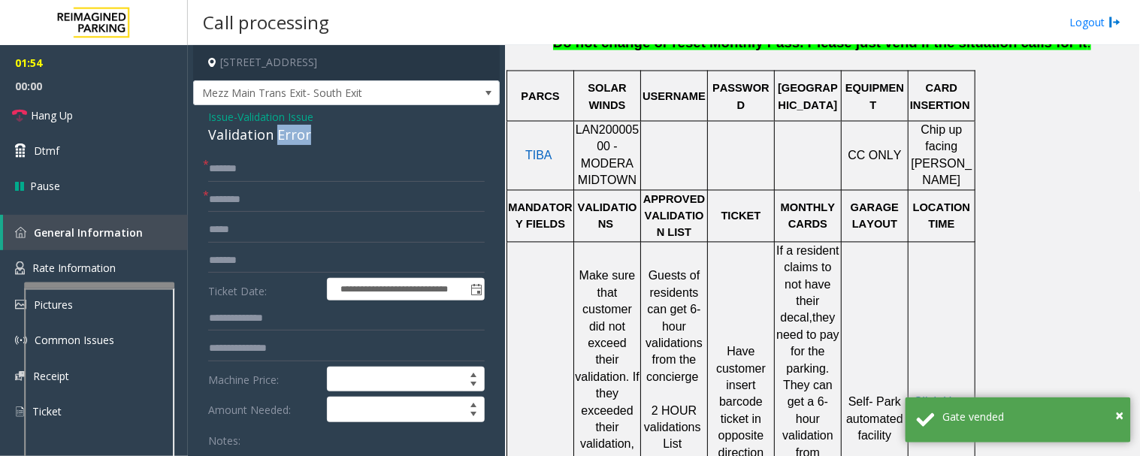
click at [291, 141] on div "Validation Error" at bounding box center [346, 135] width 277 height 20
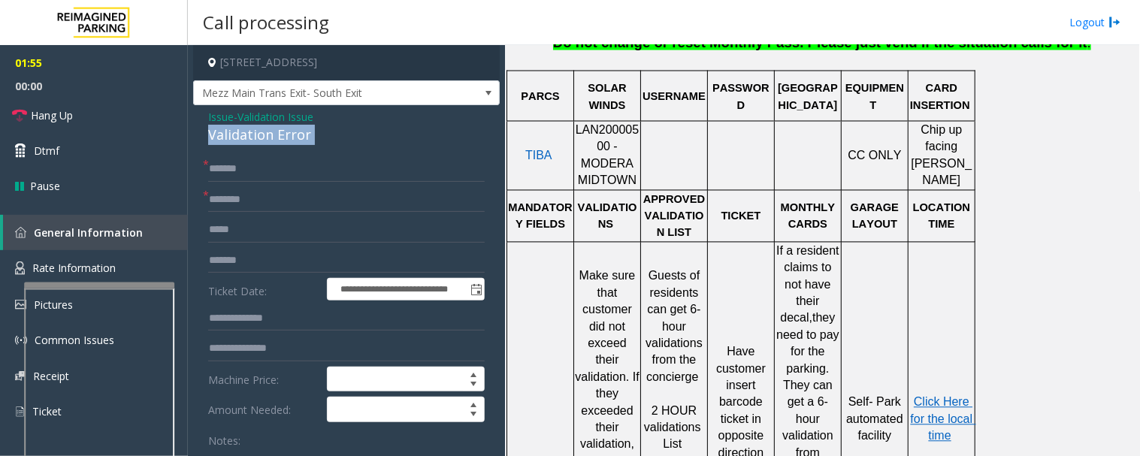
click at [291, 141] on div "Validation Error" at bounding box center [346, 135] width 277 height 20
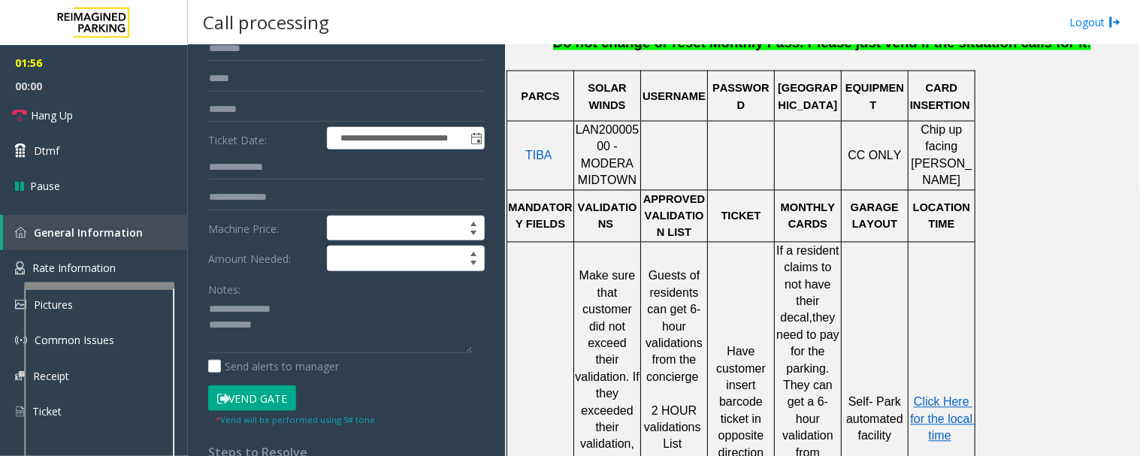
scroll to position [167, 0]
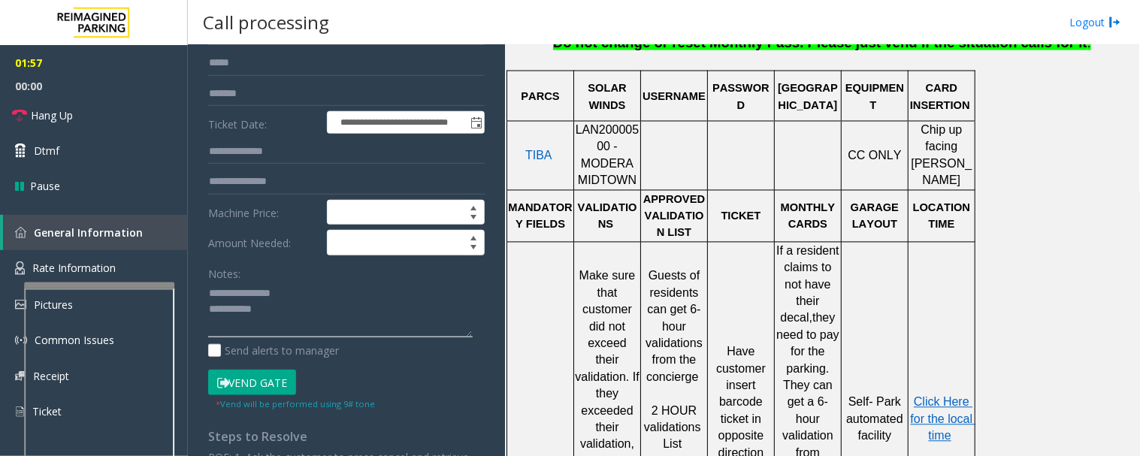
drag, startPoint x: 238, startPoint y: 292, endPoint x: 320, endPoint y: 297, distance: 82.1
click at [320, 297] on textarea at bounding box center [340, 310] width 265 height 56
paste textarea "******"
click at [304, 329] on textarea at bounding box center [340, 310] width 265 height 56
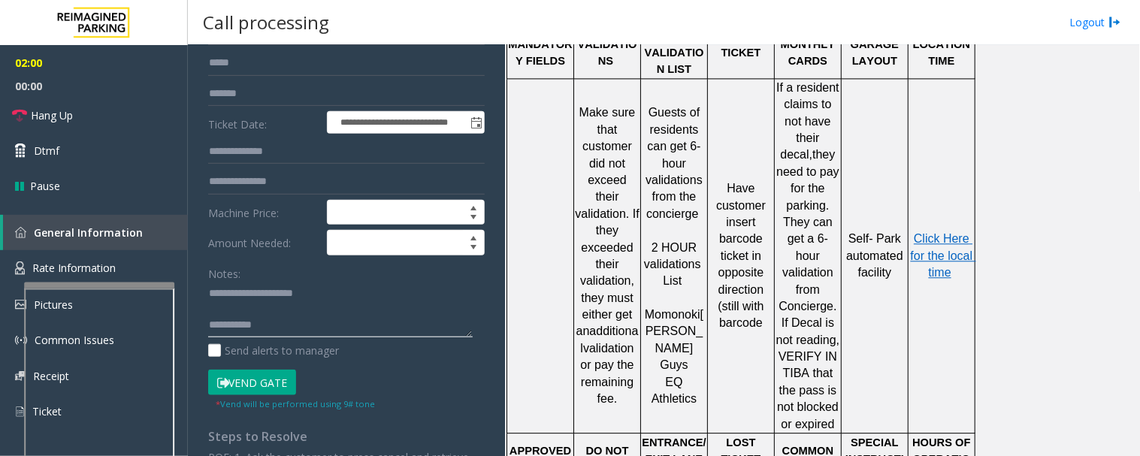
scroll to position [835, 0]
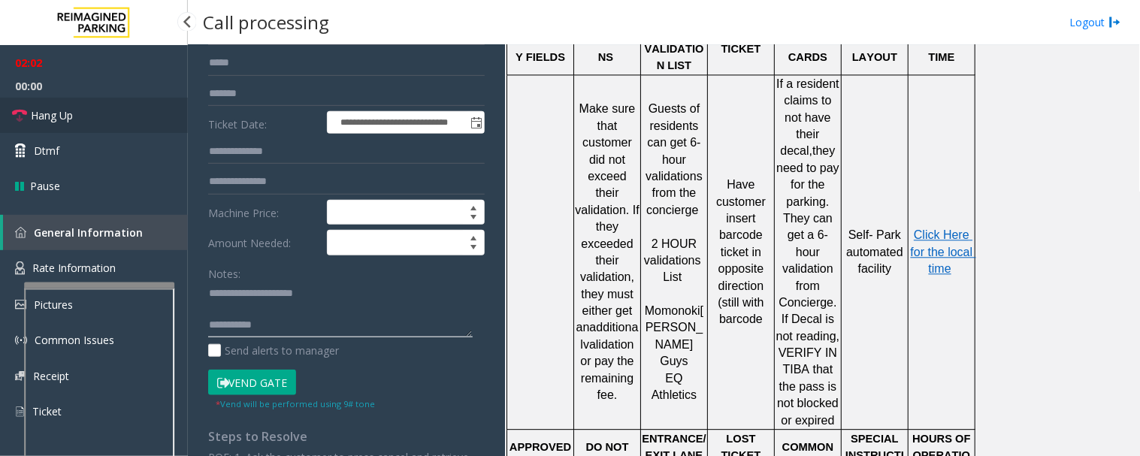
type textarea "**********"
click at [99, 115] on link "Hang Up" at bounding box center [94, 115] width 188 height 35
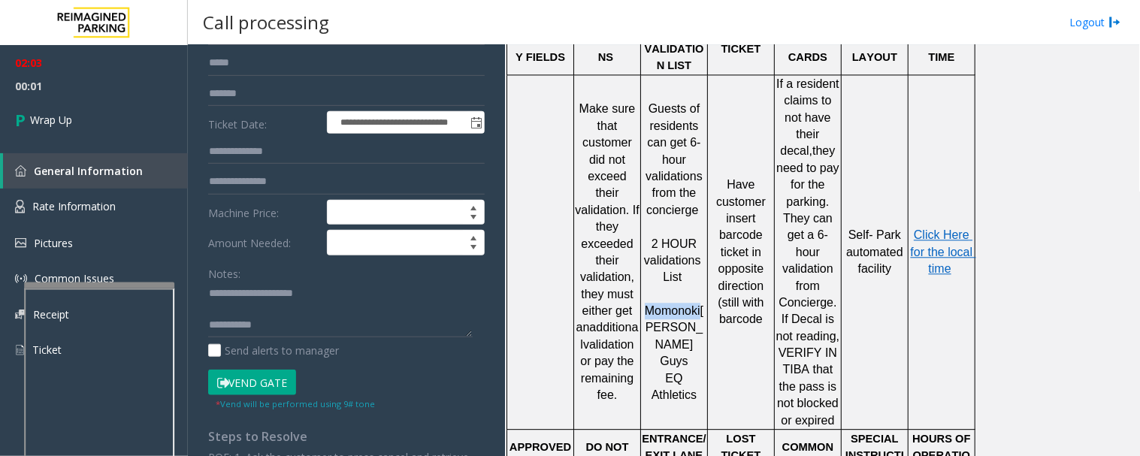
drag, startPoint x: 649, startPoint y: 288, endPoint x: 701, endPoint y: 289, distance: 52.6
click at [701, 304] on span "Momonoki Hallal Guys" at bounding box center [674, 335] width 59 height 63
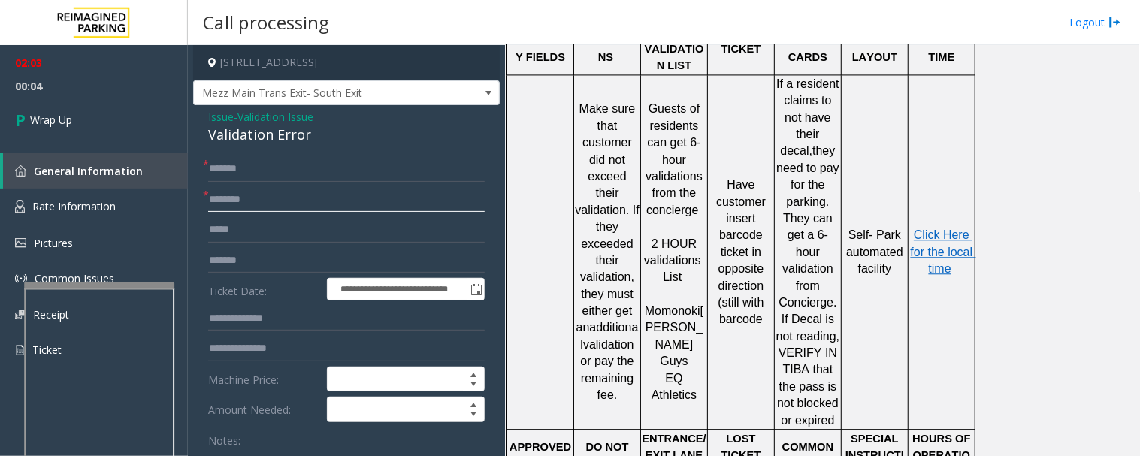
click at [336, 201] on input "********" at bounding box center [346, 200] width 277 height 26
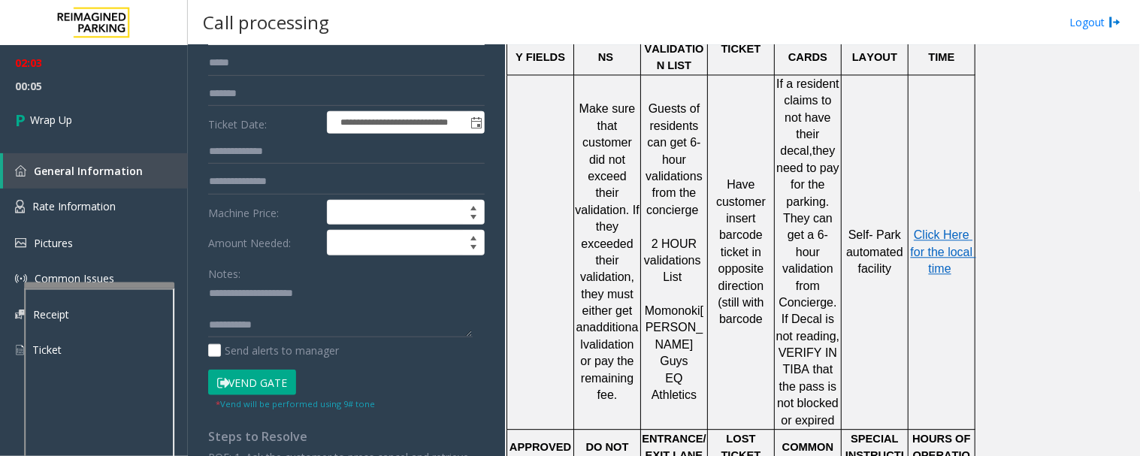
type input "********"
click at [313, 317] on textarea at bounding box center [340, 310] width 265 height 56
click at [316, 320] on textarea at bounding box center [340, 310] width 265 height 56
click at [350, 321] on textarea at bounding box center [340, 310] width 265 height 56
type textarea "**********"
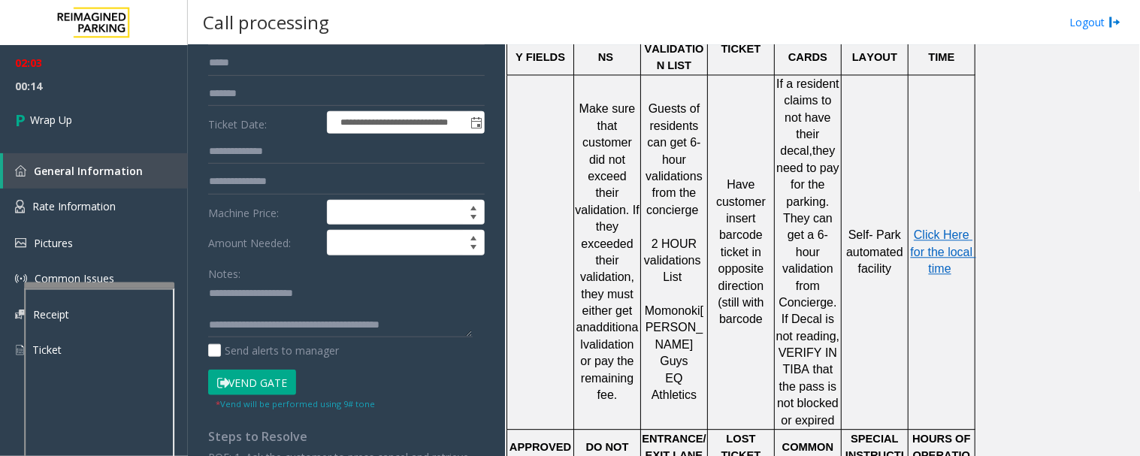
click at [475, 326] on div "**********" at bounding box center [346, 369] width 299 height 760
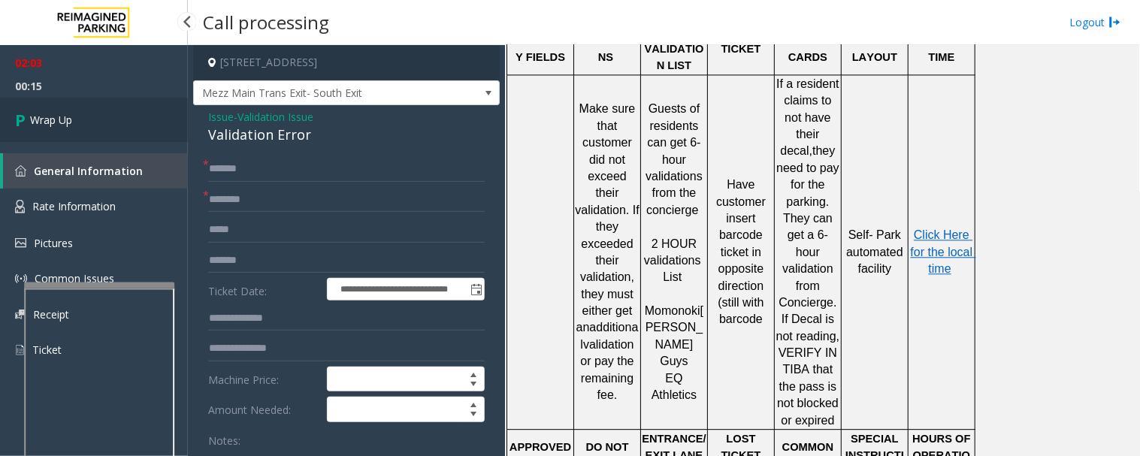
click at [108, 125] on link "Wrap Up" at bounding box center [94, 120] width 188 height 44
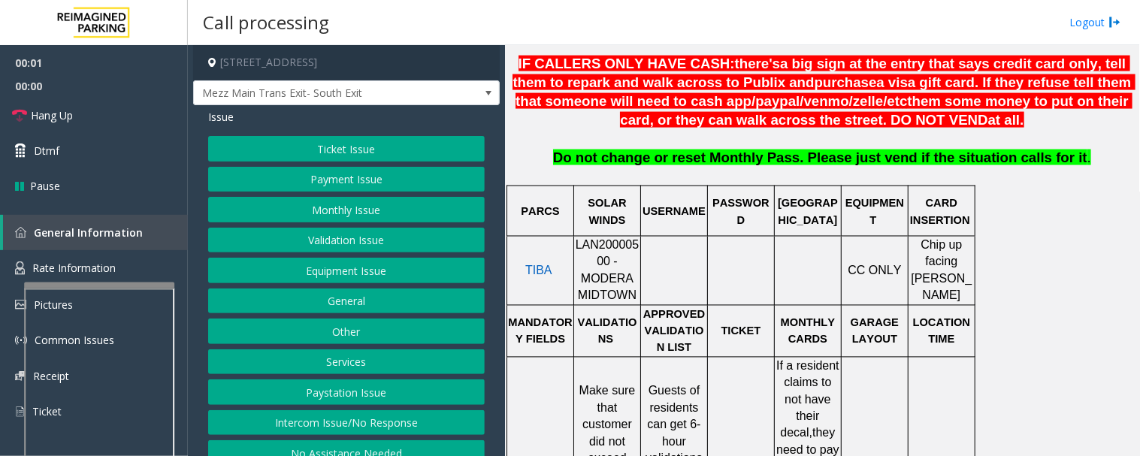
scroll to position [584, 0]
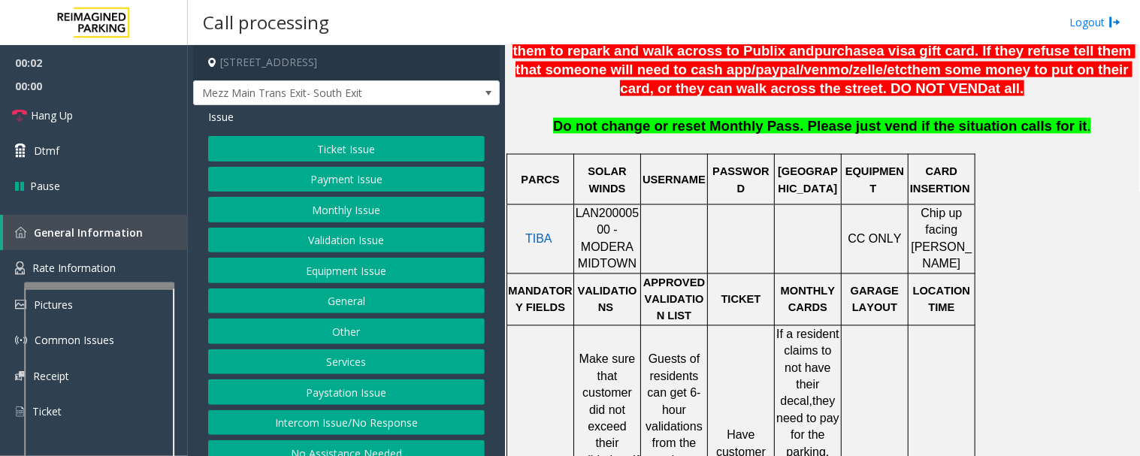
click at [613, 207] on span "LAN20000500 - MODERA MIDTOWN" at bounding box center [608, 238] width 64 height 63
copy span "LAN20000500"
click at [421, 422] on button "Intercom Issue/No Response" at bounding box center [346, 423] width 277 height 26
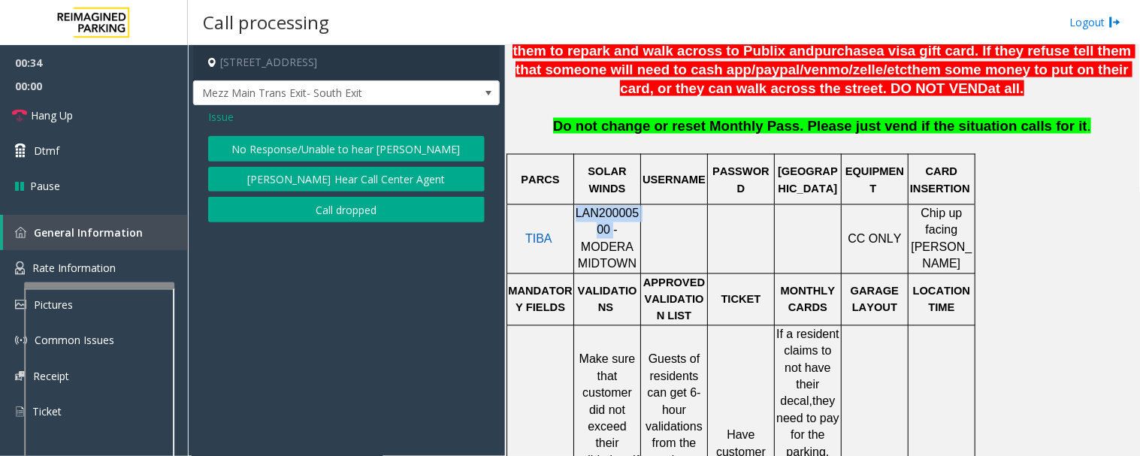
click at [362, 174] on button "[PERSON_NAME] Hear Call Center Agent" at bounding box center [346, 180] width 277 height 26
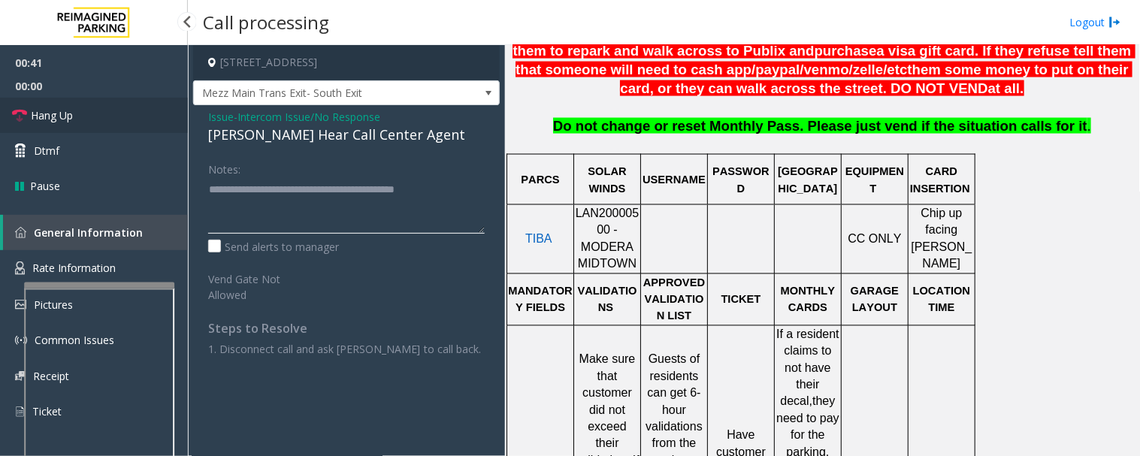
type textarea "**********"
click at [66, 121] on span "Hang Up" at bounding box center [52, 116] width 42 height 16
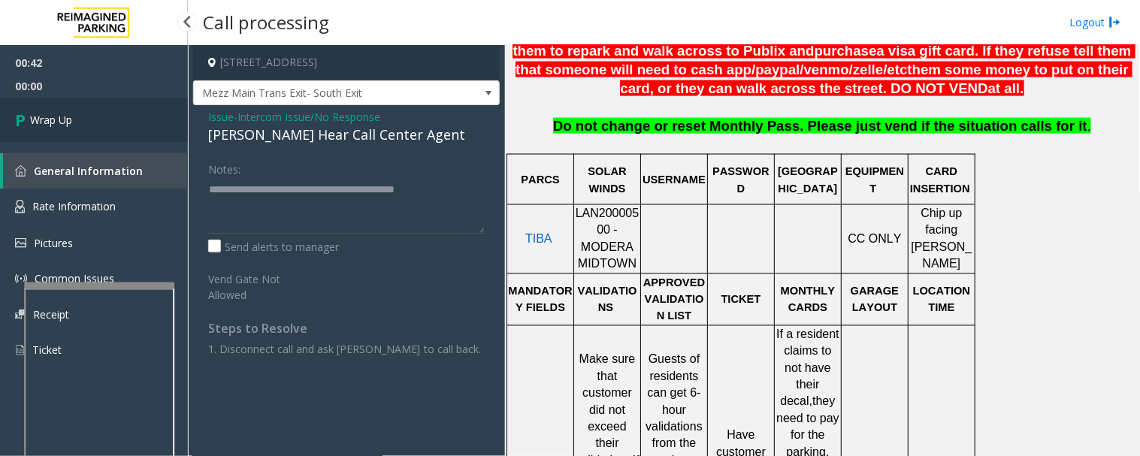
click at [85, 136] on link "Wrap Up" at bounding box center [94, 120] width 188 height 44
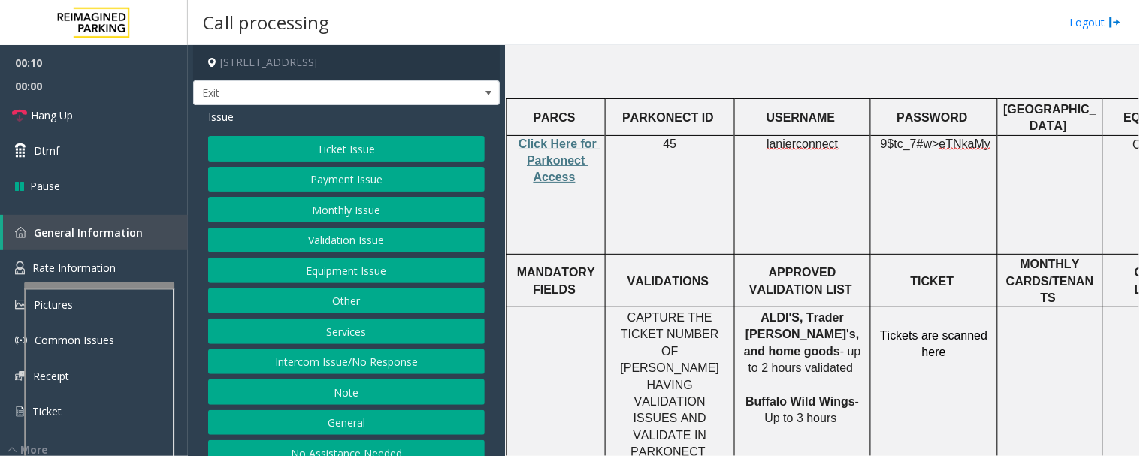
scroll to position [584, 0]
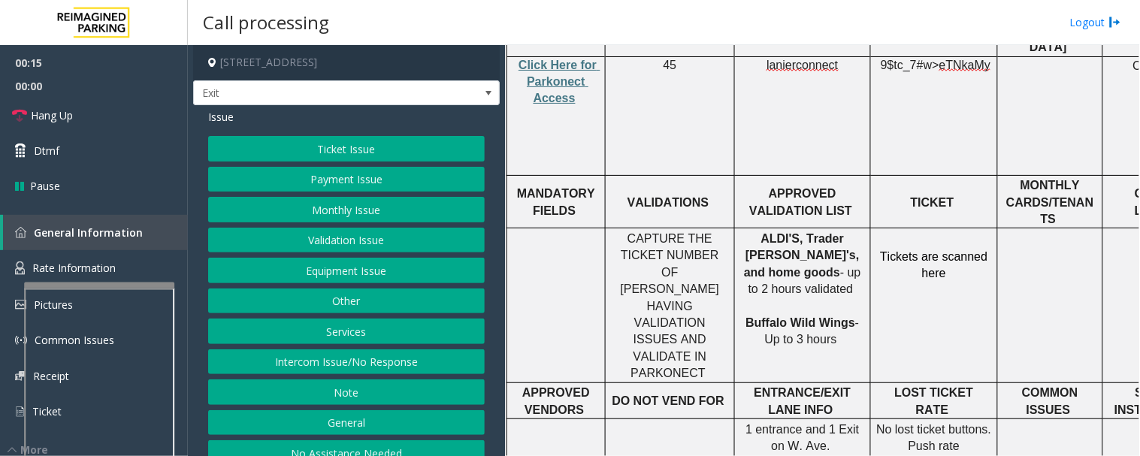
click at [397, 140] on button "Ticket Issue" at bounding box center [346, 149] width 277 height 26
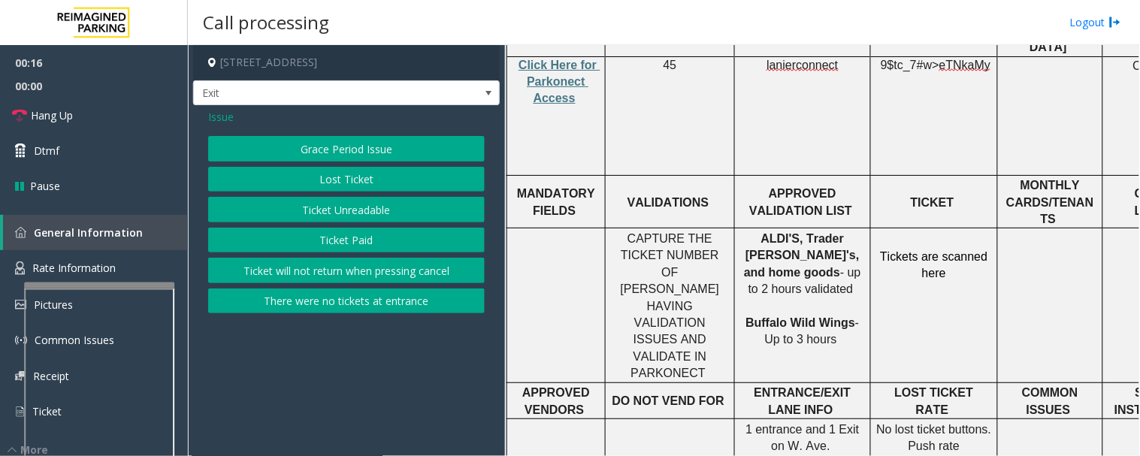
click at [377, 209] on button "Ticket Unreadable" at bounding box center [346, 210] width 277 height 26
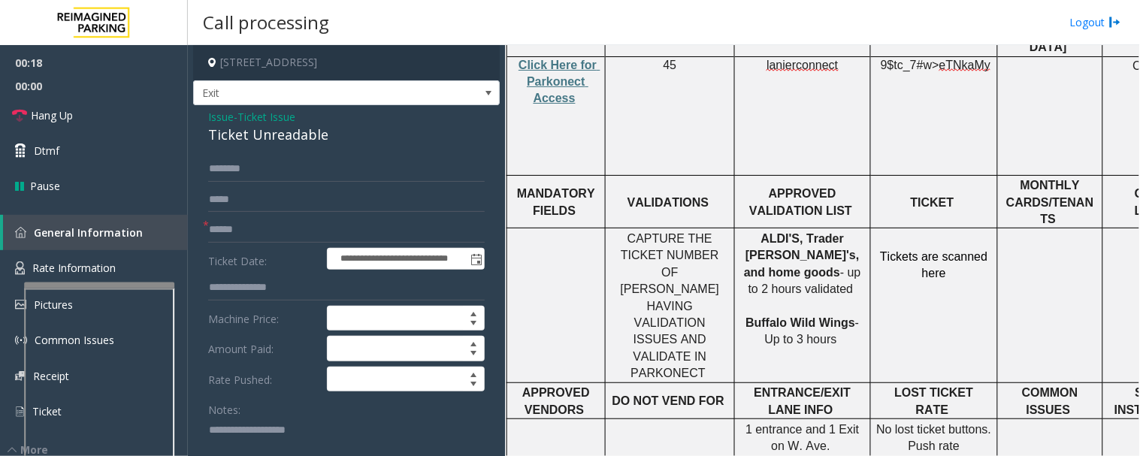
click at [309, 132] on div "Ticket Unreadable" at bounding box center [346, 135] width 277 height 20
copy div "Ticket Unreadable"
click at [326, 437] on textarea at bounding box center [340, 446] width 265 height 56
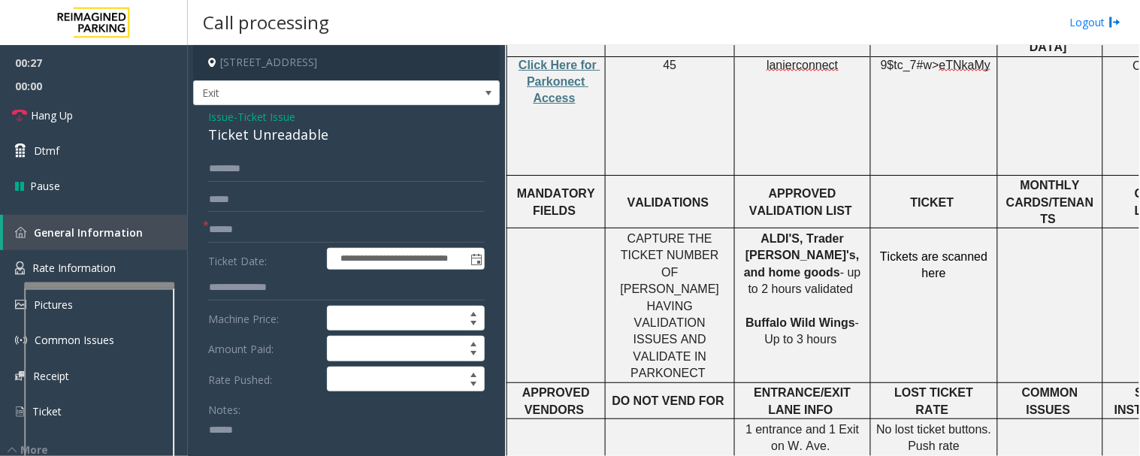
paste textarea "**********"
type textarea "**********"
click at [217, 110] on span "Issue" at bounding box center [221, 117] width 26 height 16
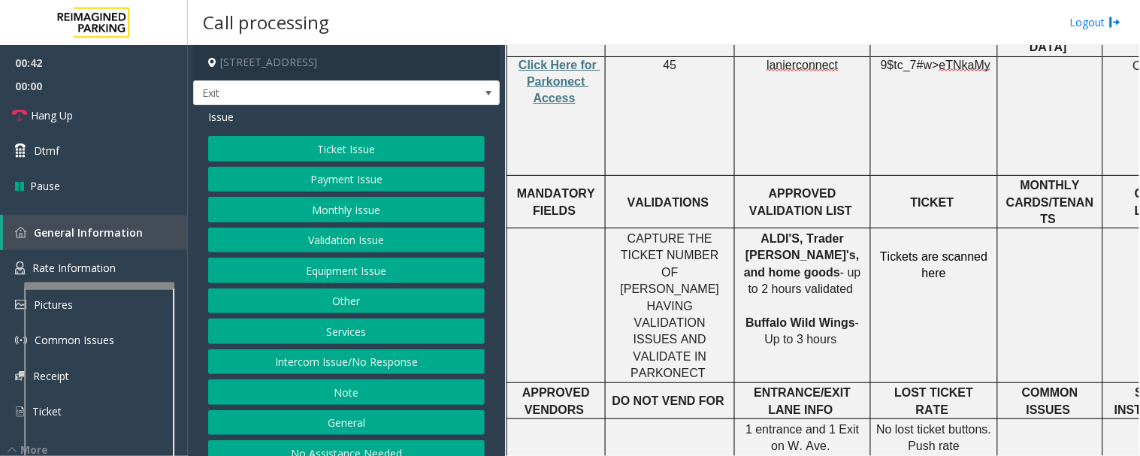
click at [327, 233] on button "Validation Issue" at bounding box center [346, 241] width 277 height 26
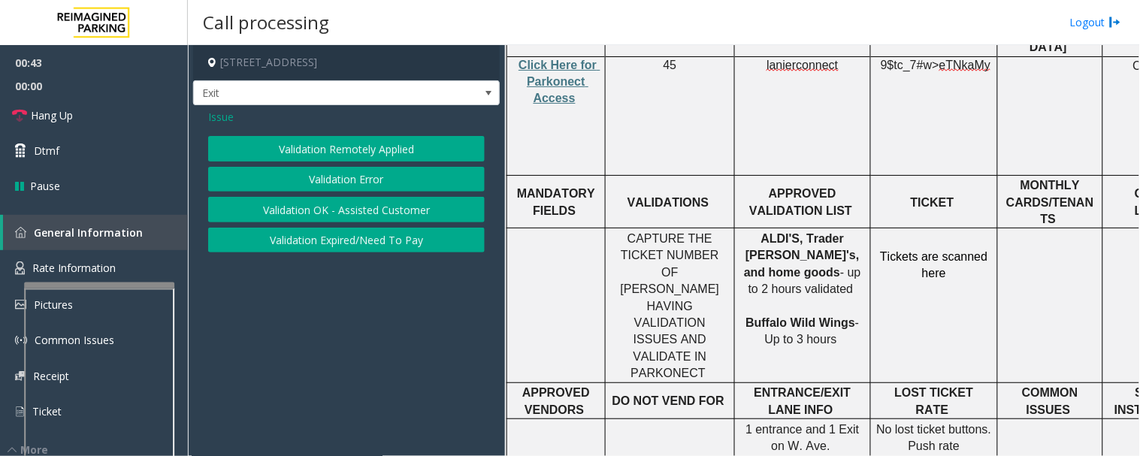
click at [341, 186] on button "Validation Error" at bounding box center [346, 180] width 277 height 26
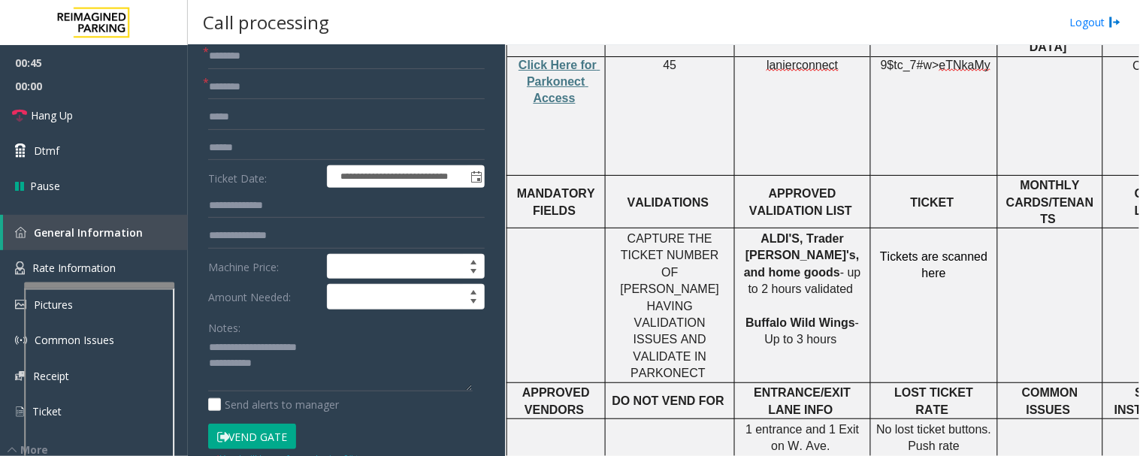
scroll to position [83, 0]
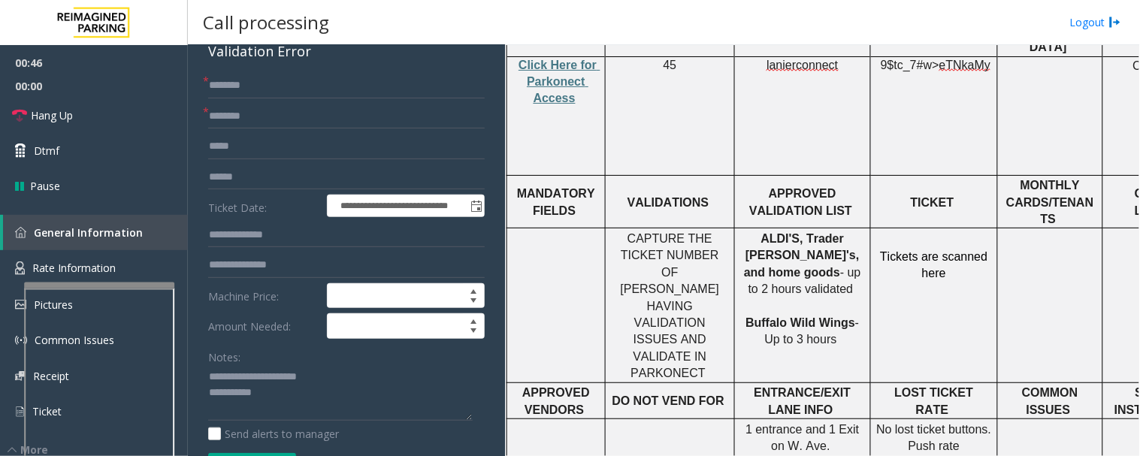
click at [256, 57] on div "Validation Error" at bounding box center [346, 51] width 277 height 20
copy div "Validation Error"
drag, startPoint x: 239, startPoint y: 372, endPoint x: 340, endPoint y: 366, distance: 100.9
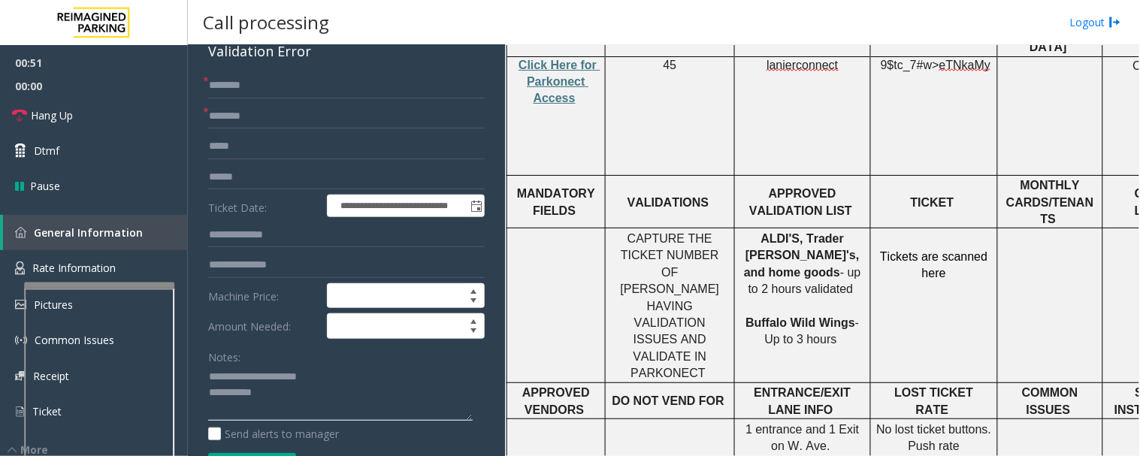
click at [340, 366] on textarea at bounding box center [340, 393] width 265 height 56
paste textarea
type textarea "**********"
drag, startPoint x: 814, startPoint y: 198, endPoint x: 753, endPoint y: 204, distance: 61.9
click at [753, 231] on p "ALDI'S, Trader Joe's, and home goods - up to 2 hours validated Buffalo Wild Win…" at bounding box center [802, 290] width 125 height 118
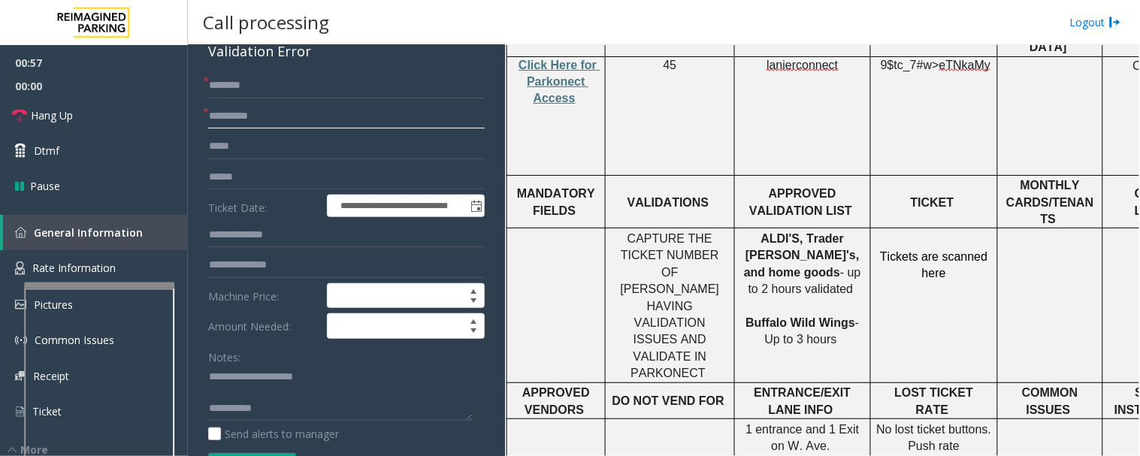
type input "**********"
drag, startPoint x: 250, startPoint y: 171, endPoint x: 392, endPoint y: 176, distance: 142.2
click at [256, 174] on input "text" at bounding box center [346, 178] width 277 height 26
drag, startPoint x: 257, startPoint y: 188, endPoint x: 272, endPoint y: 186, distance: 15.2
click at [258, 188] on input "**" at bounding box center [346, 178] width 277 height 26
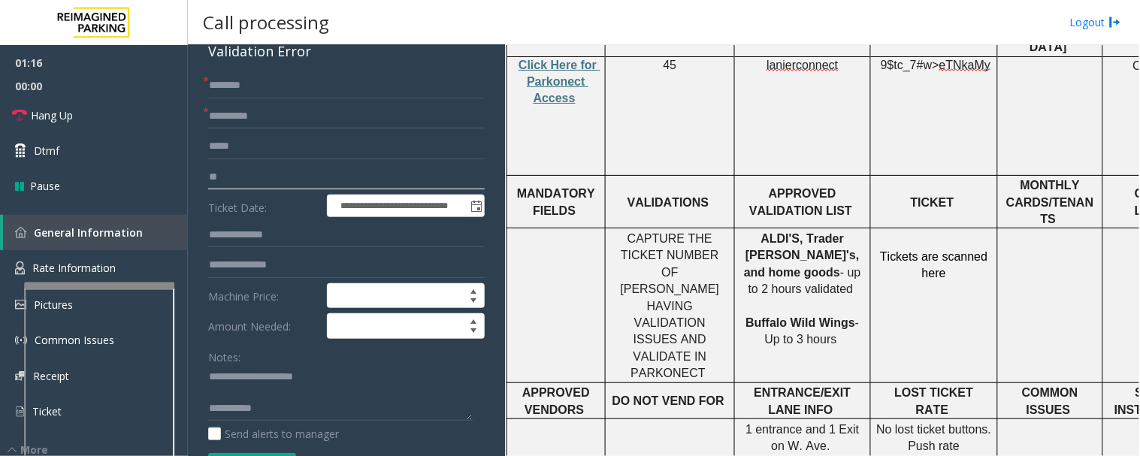
drag, startPoint x: 370, startPoint y: 174, endPoint x: 878, endPoint y: 133, distance: 509.9
click at [382, 169] on input "**" at bounding box center [346, 178] width 277 height 26
click at [286, 170] on input "**********" at bounding box center [346, 178] width 277 height 26
click at [237, 175] on input "**********" at bounding box center [346, 178] width 277 height 26
click at [250, 182] on input "**********" at bounding box center [346, 178] width 277 height 26
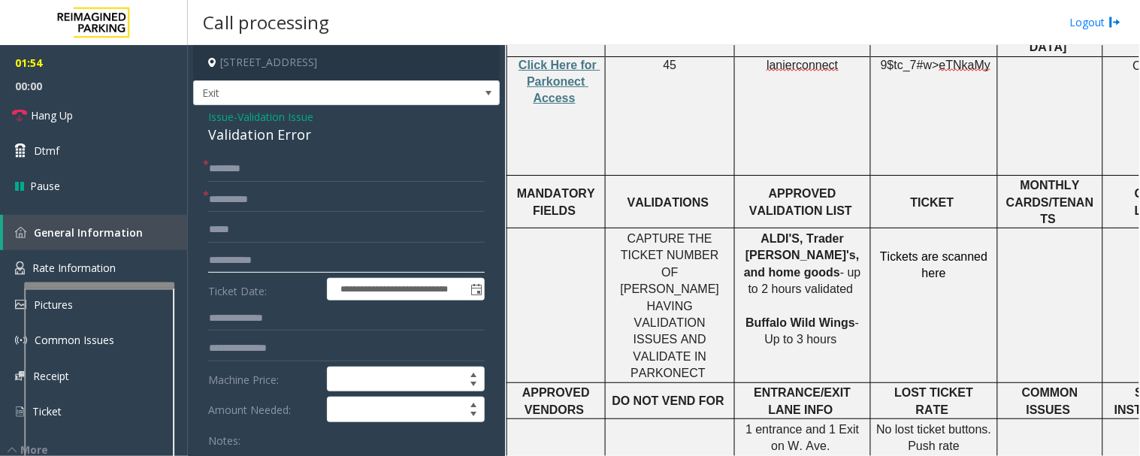
scroll to position [334, 0]
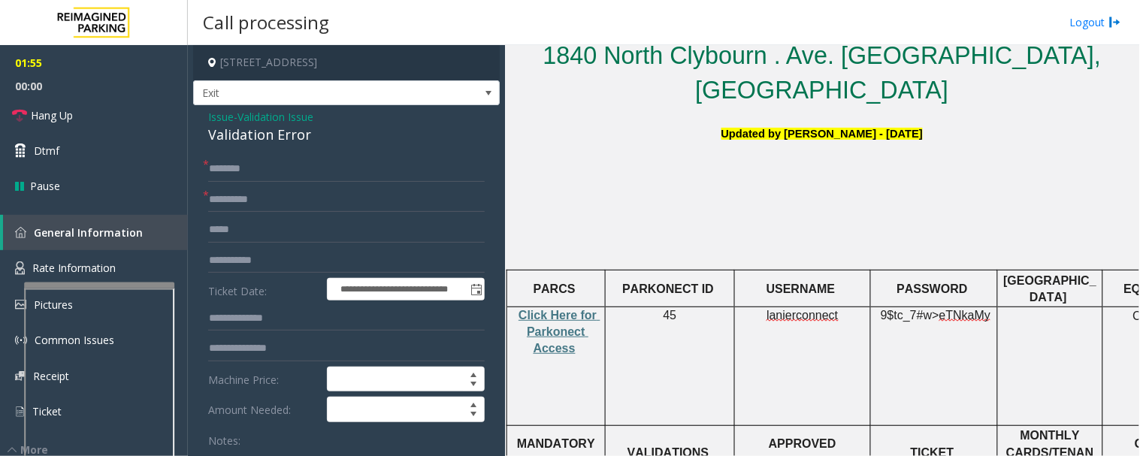
click at [782, 309] on span "lanierconnect" at bounding box center [802, 316] width 71 height 14
click at [780, 309] on span "lanierconnect" at bounding box center [802, 316] width 71 height 14
click at [289, 256] on input "**********" at bounding box center [346, 261] width 277 height 26
click at [239, 262] on input "**********" at bounding box center [346, 261] width 277 height 26
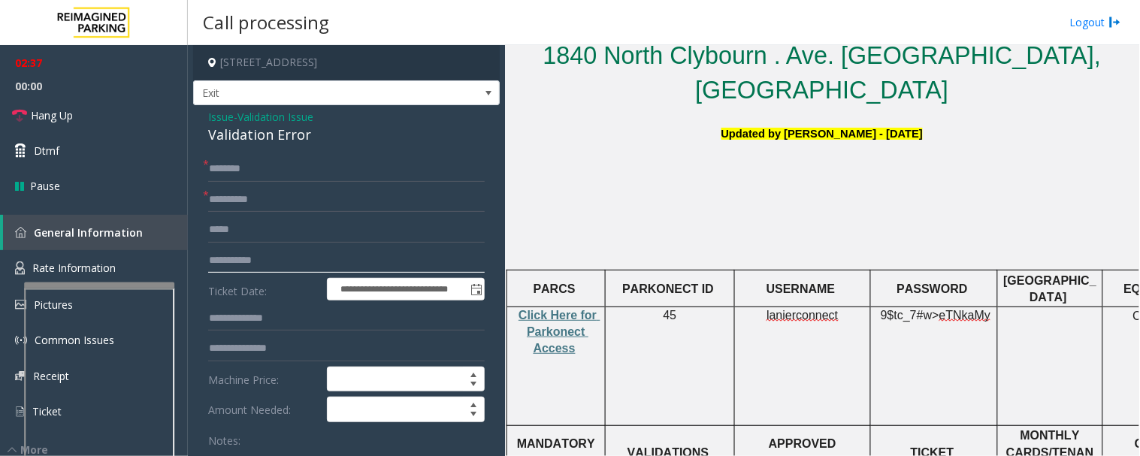
type input "**********"
click at [268, 166] on input "text" at bounding box center [346, 169] width 277 height 26
click at [959, 309] on span "eTNkaMy" at bounding box center [965, 316] width 51 height 14
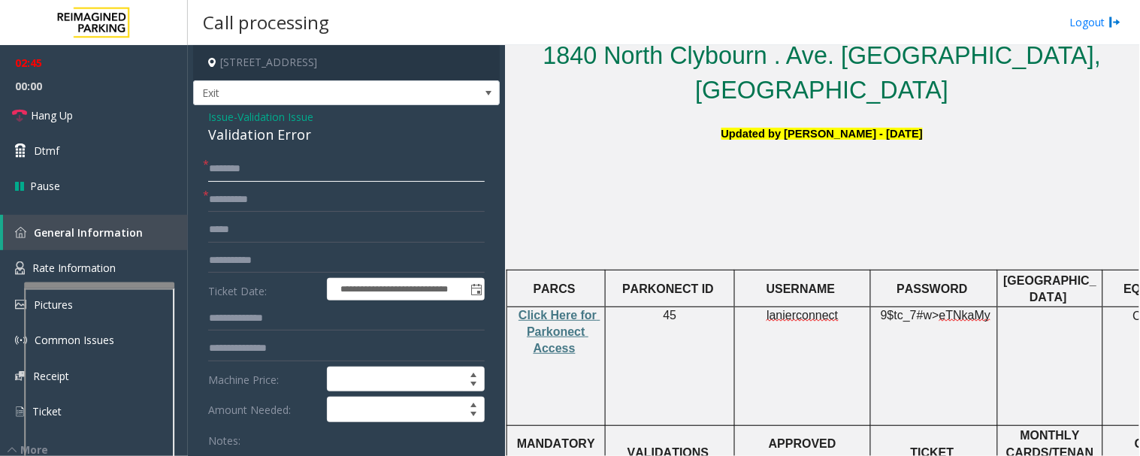
click at [358, 174] on input "text" at bounding box center [346, 169] width 277 height 26
type input "******"
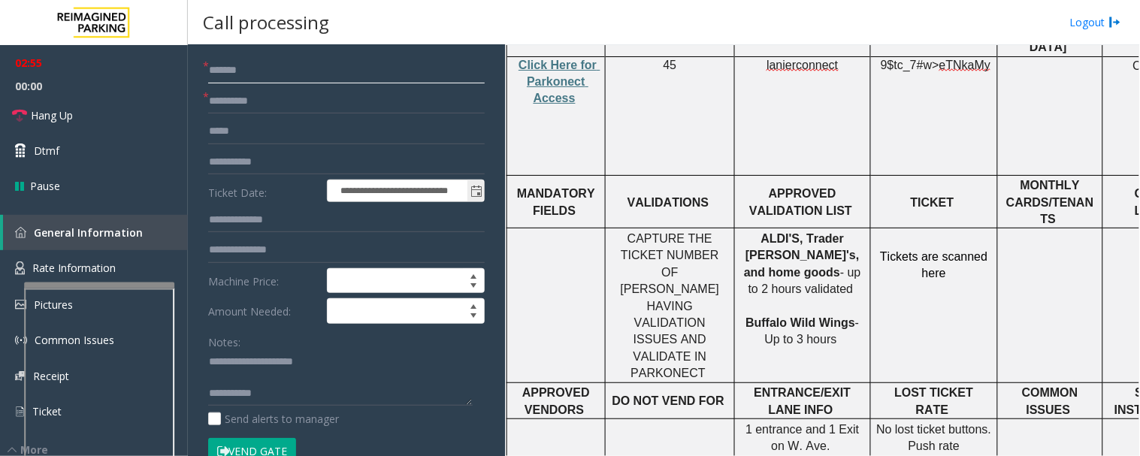
scroll to position [250, 0]
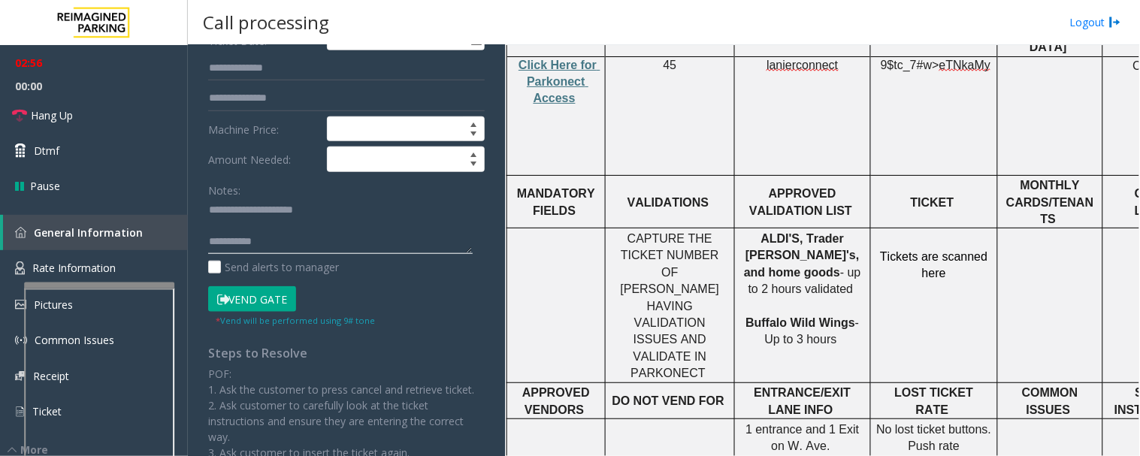
click at [352, 248] on textarea at bounding box center [340, 226] width 265 height 56
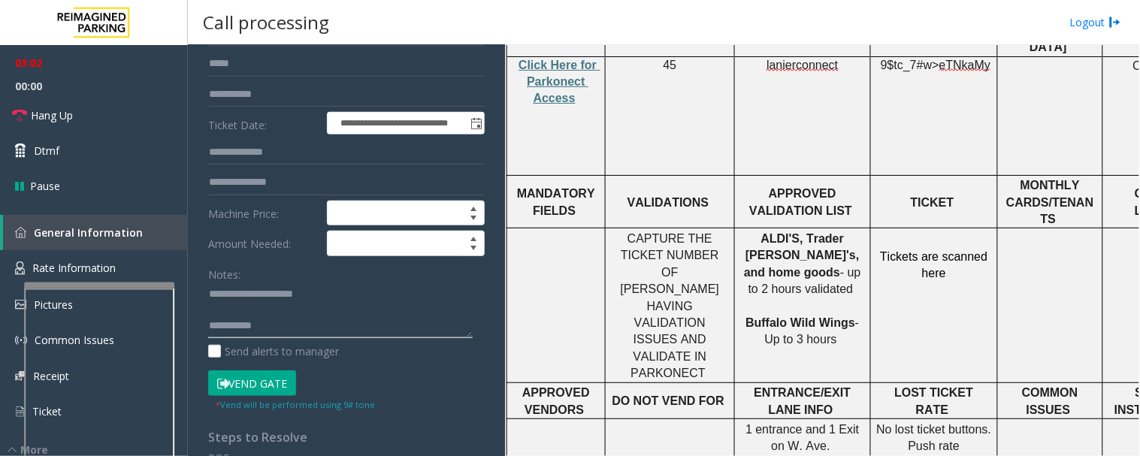
scroll to position [167, 0]
click at [242, 384] on button "Vend Gate" at bounding box center [252, 383] width 88 height 26
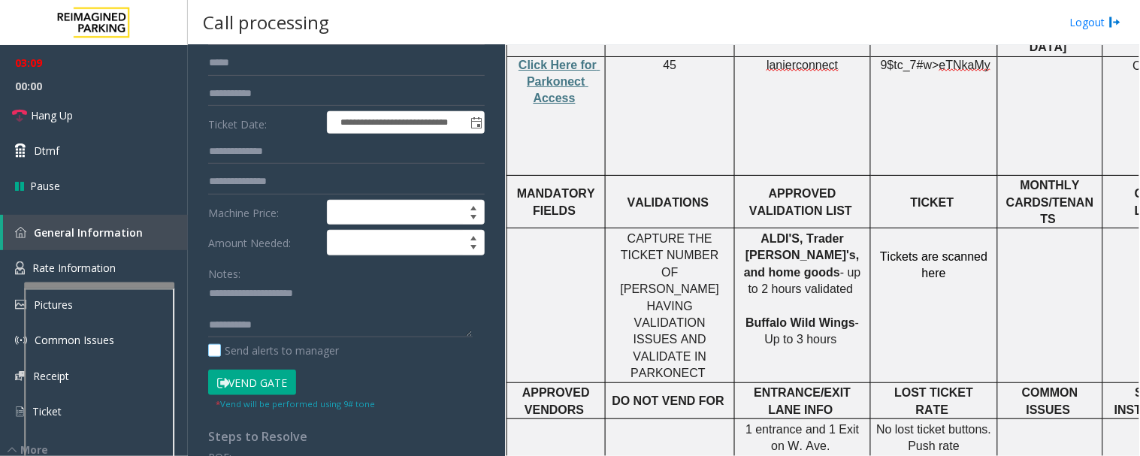
click at [306, 343] on label "Send alerts to manager" at bounding box center [273, 351] width 131 height 16
click at [310, 333] on textarea at bounding box center [340, 310] width 265 height 56
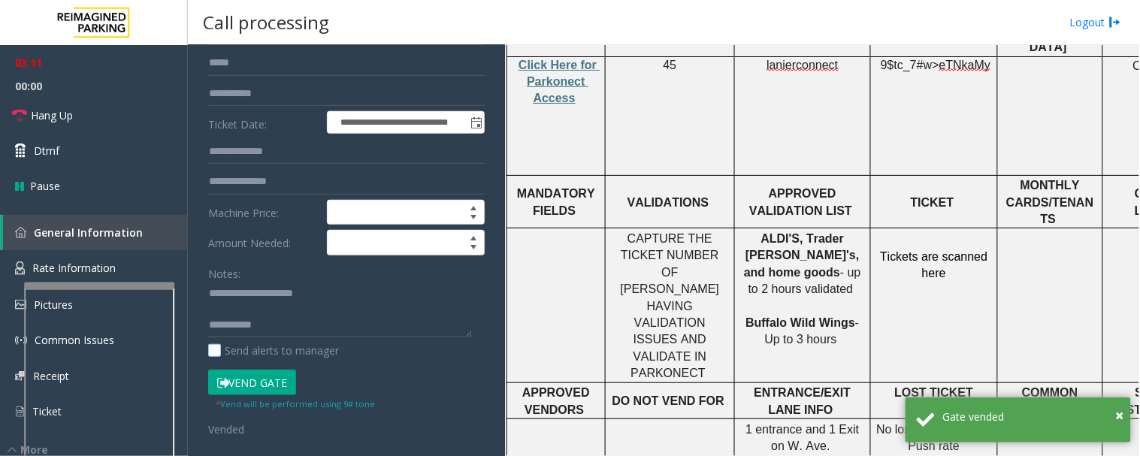
click at [220, 350] on label "Send alerts to manager" at bounding box center [273, 351] width 131 height 16
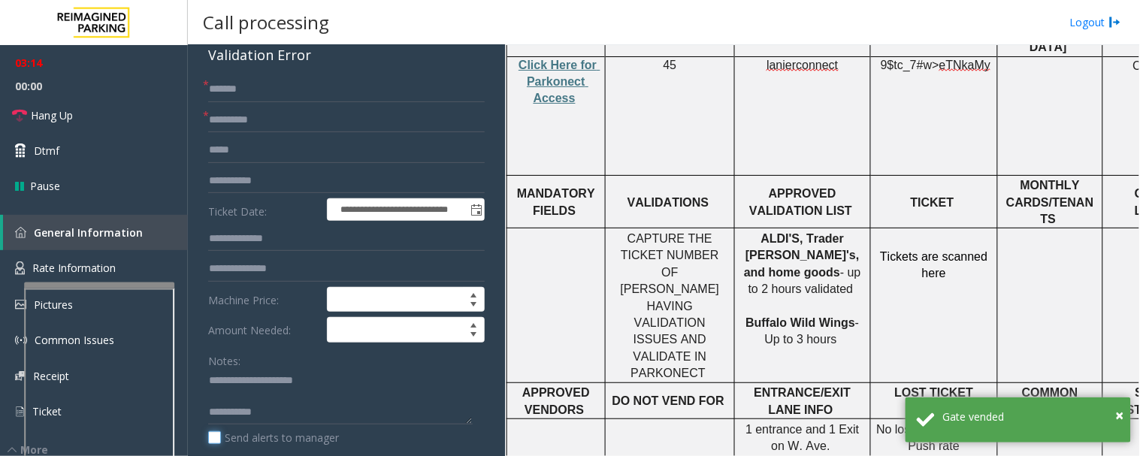
scroll to position [0, 0]
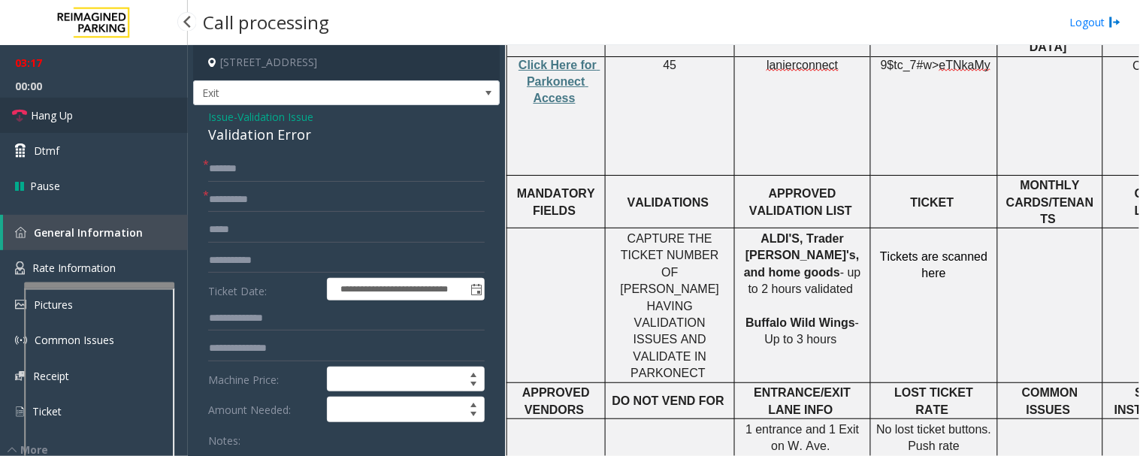
click at [33, 122] on span "Hang Up" at bounding box center [52, 116] width 42 height 16
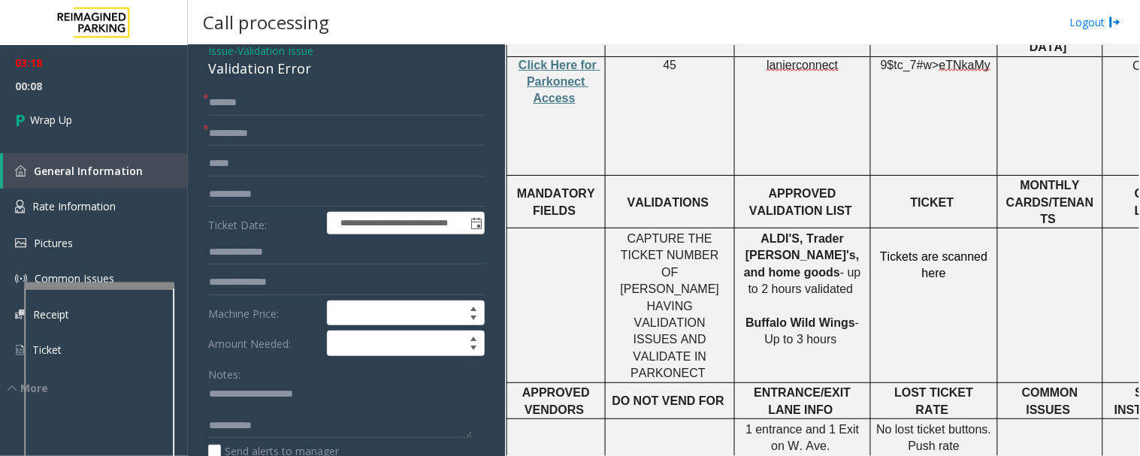
scroll to position [68, 0]
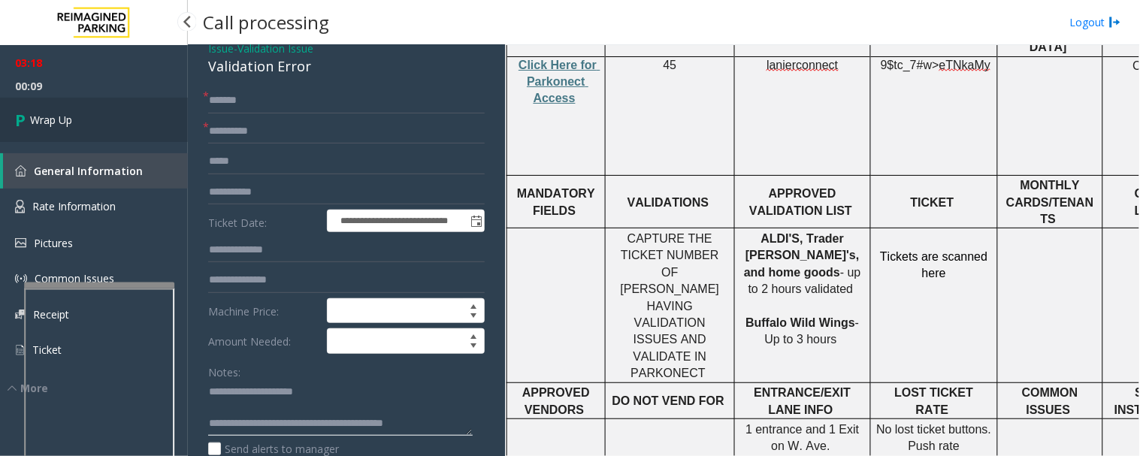
type textarea "**********"
click at [51, 120] on span "Wrap Up" at bounding box center [51, 120] width 42 height 16
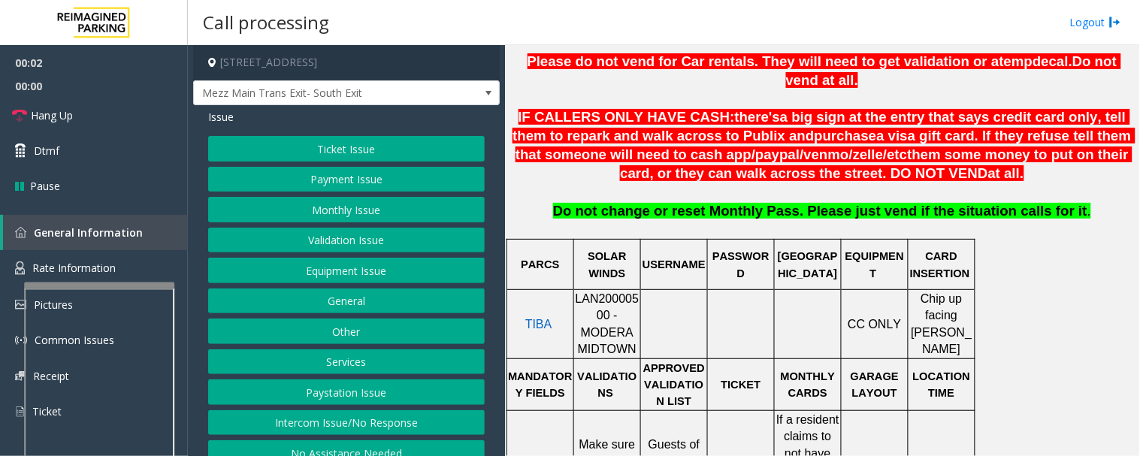
scroll to position [501, 0]
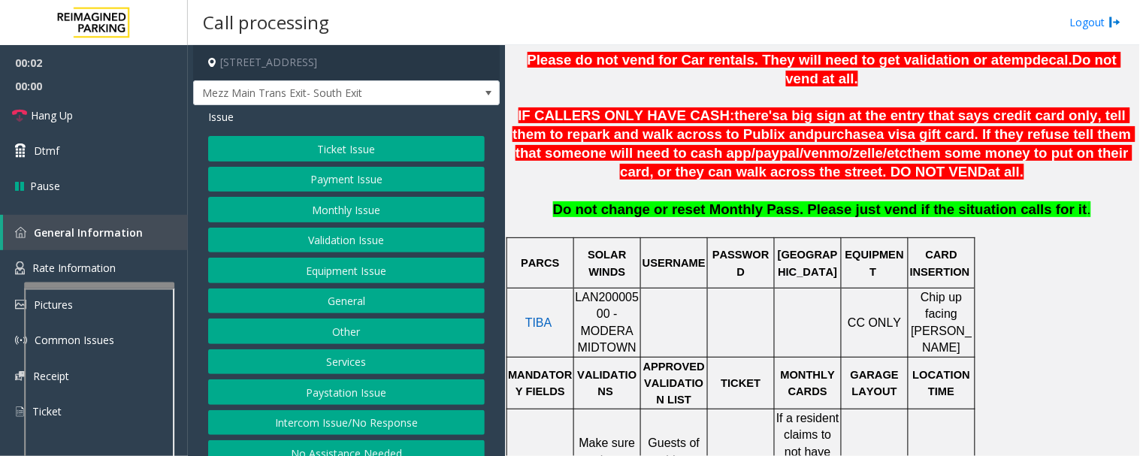
click at [616, 291] on span "LAN20000500 - MODERA MIDTOWN" at bounding box center [608, 322] width 64 height 63
copy span "LAN20000500"
click at [364, 151] on button "Ticket Issue" at bounding box center [346, 149] width 277 height 26
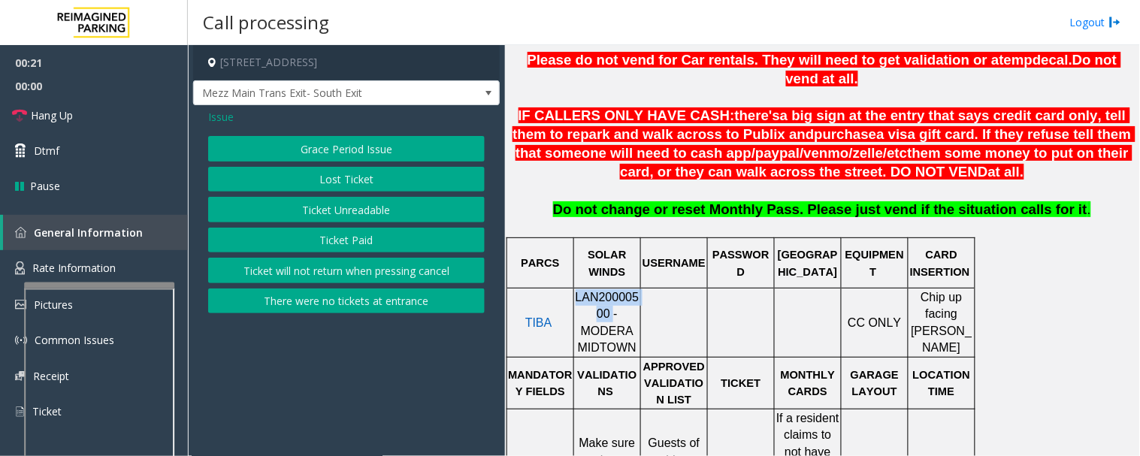
click at [348, 233] on button "Ticket Paid" at bounding box center [346, 241] width 277 height 26
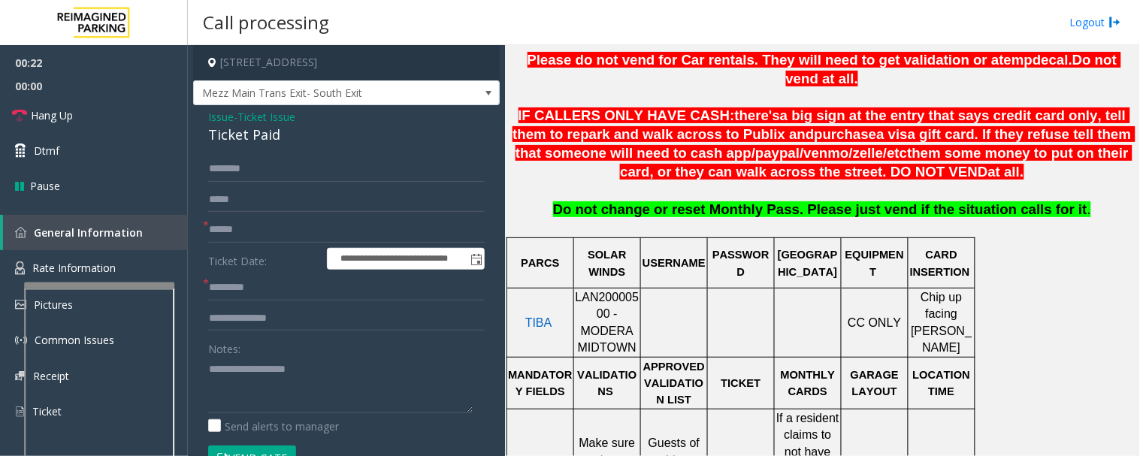
click at [236, 125] on div "Ticket Paid" at bounding box center [346, 135] width 277 height 20
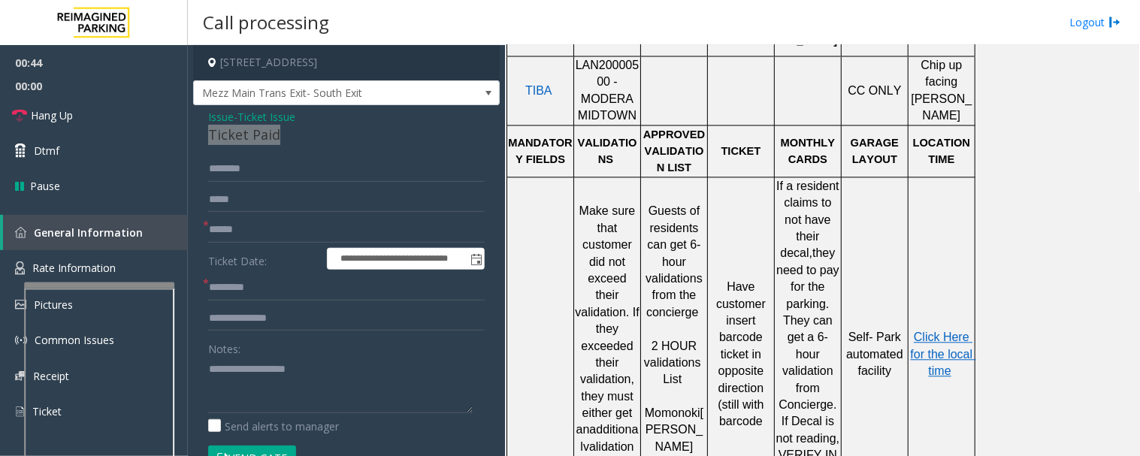
scroll to position [752, 0]
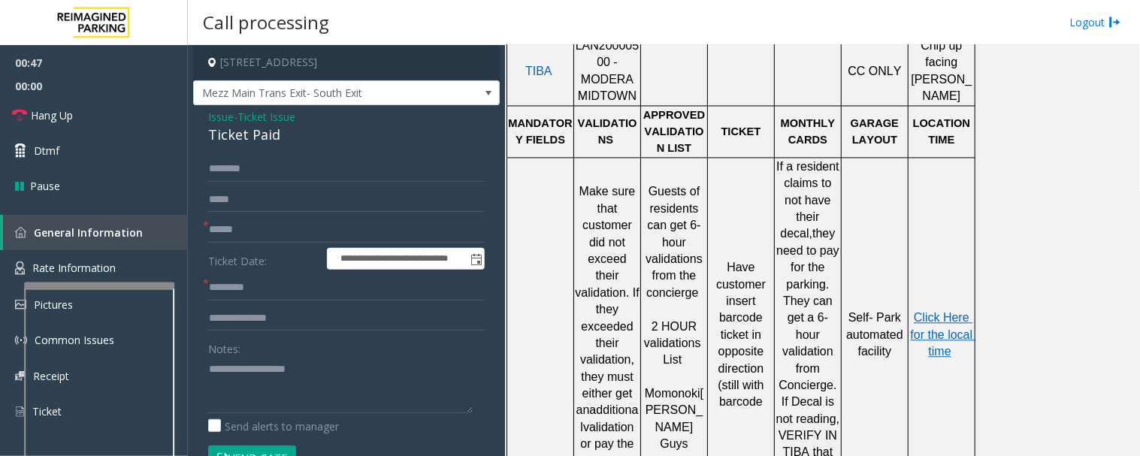
click at [221, 113] on span "Issue" at bounding box center [221, 117] width 26 height 16
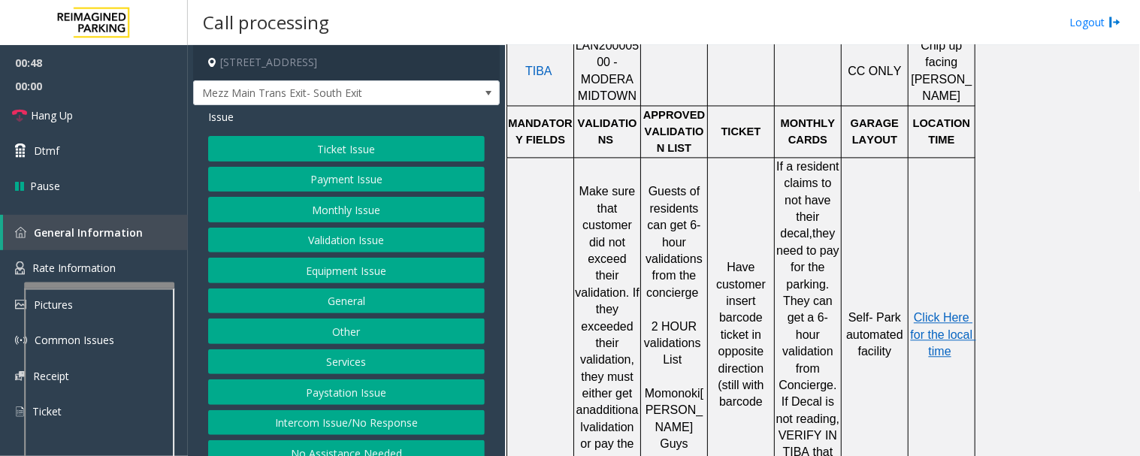
click at [346, 242] on button "Validation Issue" at bounding box center [346, 241] width 277 height 26
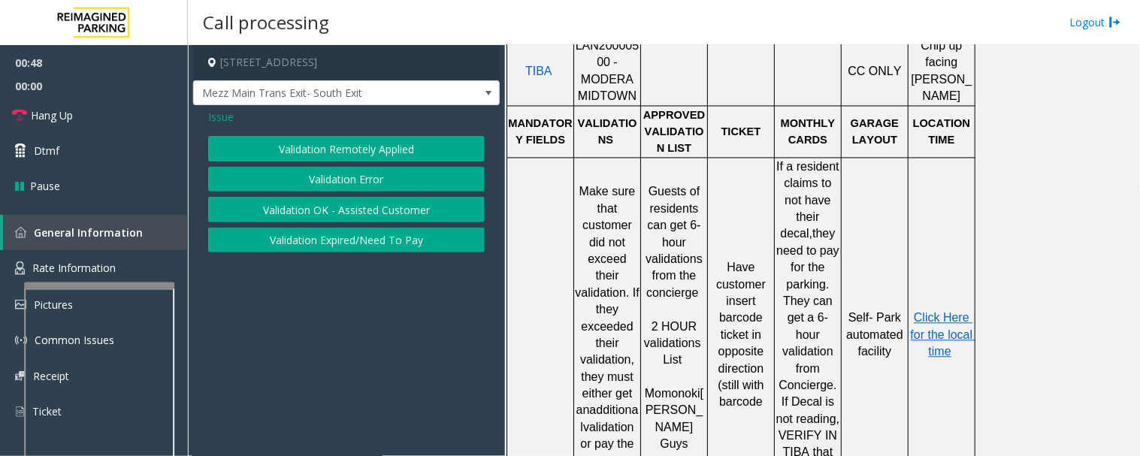
click at [372, 164] on div "Validation Remotely Applied Validation Error Validation OK - Assisted Customer …" at bounding box center [346, 194] width 277 height 117
click at [369, 171] on button "Validation Error" at bounding box center [346, 180] width 277 height 26
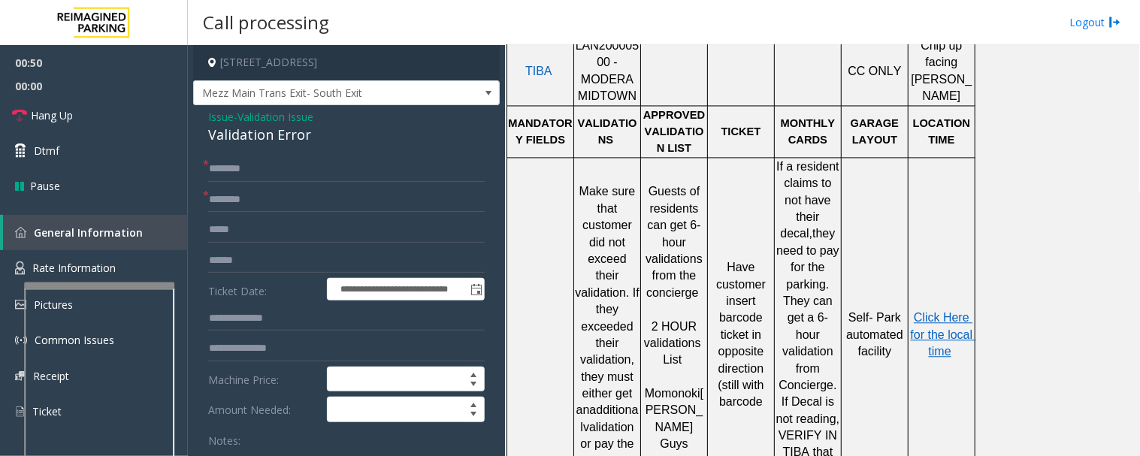
click at [262, 123] on span "Validation Issue" at bounding box center [276, 117] width 76 height 16
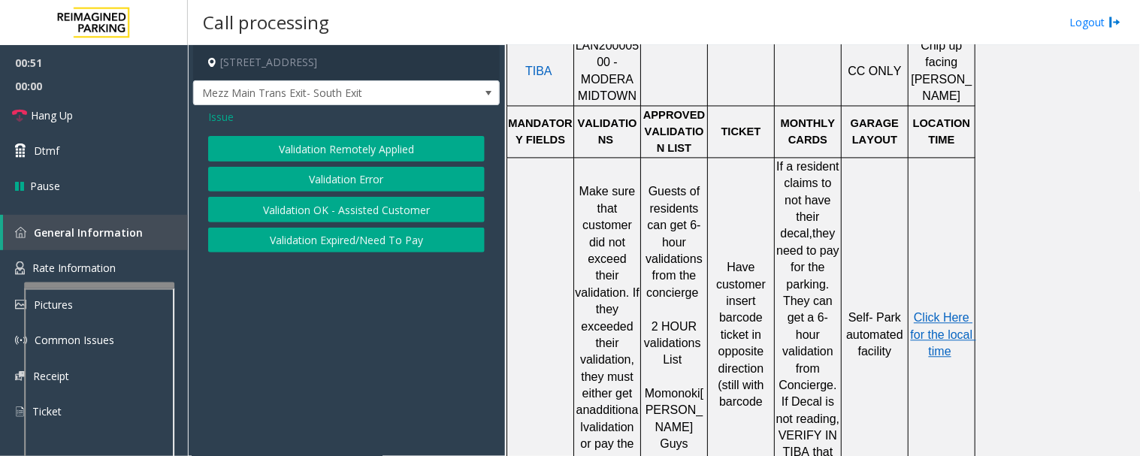
click at [329, 177] on button "Validation Error" at bounding box center [346, 180] width 277 height 26
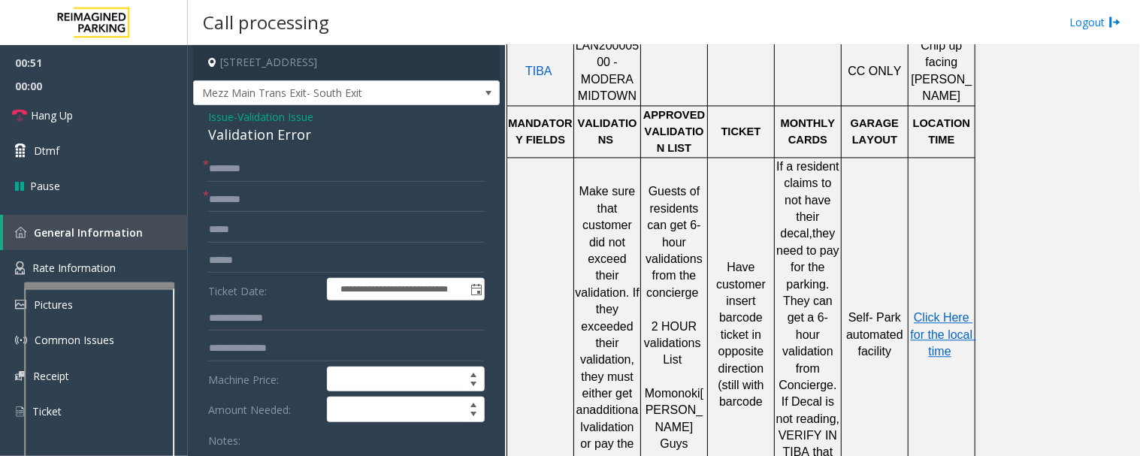
click at [295, 140] on div "Validation Error" at bounding box center [346, 135] width 277 height 20
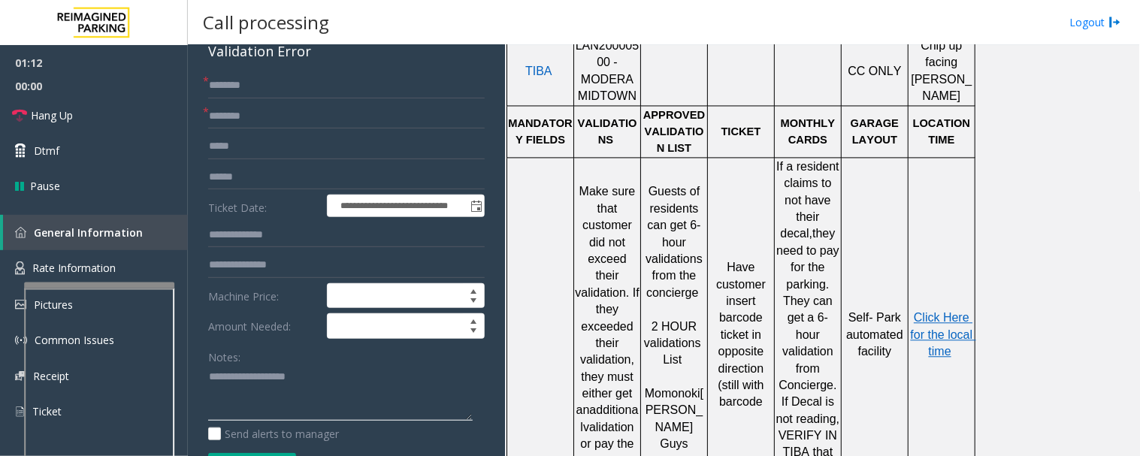
click at [327, 391] on textarea at bounding box center [340, 393] width 265 height 56
paste textarea "**********"
click at [271, 56] on div "Validation Error" at bounding box center [346, 51] width 277 height 20
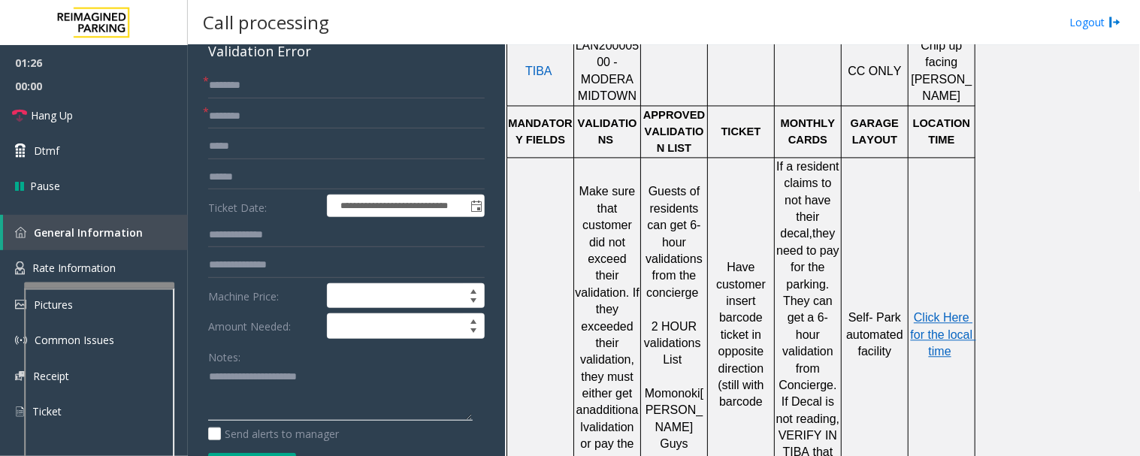
click at [362, 382] on textarea at bounding box center [340, 393] width 265 height 56
type textarea "**********"
click at [368, 123] on input "text" at bounding box center [346, 117] width 277 height 26
type input "*"
click at [23, 111] on icon at bounding box center [19, 115] width 15 height 15
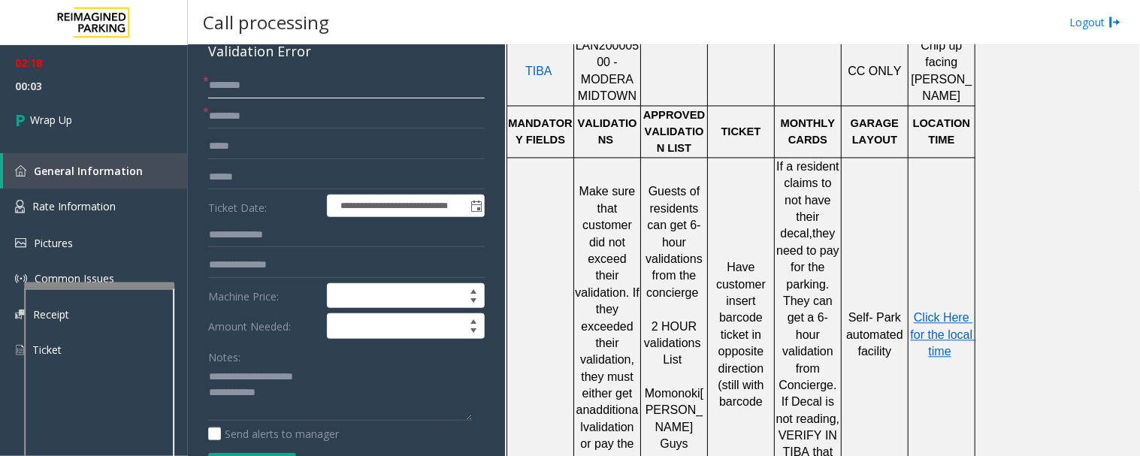
click at [269, 86] on input "text" at bounding box center [346, 86] width 277 height 26
type input "**"
click at [344, 118] on input "text" at bounding box center [346, 117] width 277 height 26
type input "**"
drag, startPoint x: 283, startPoint y: 398, endPoint x: 440, endPoint y: 413, distance: 157.8
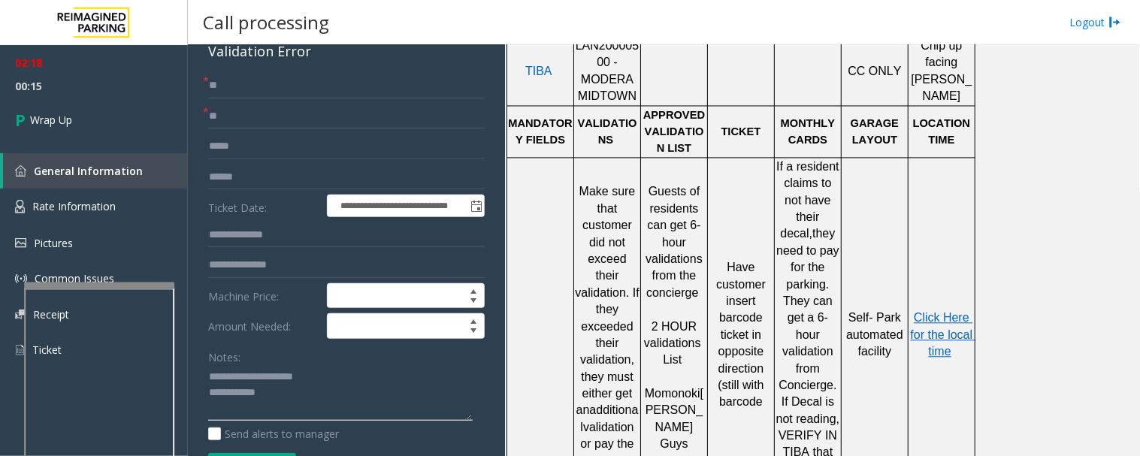
click at [283, 398] on textarea at bounding box center [340, 393] width 265 height 56
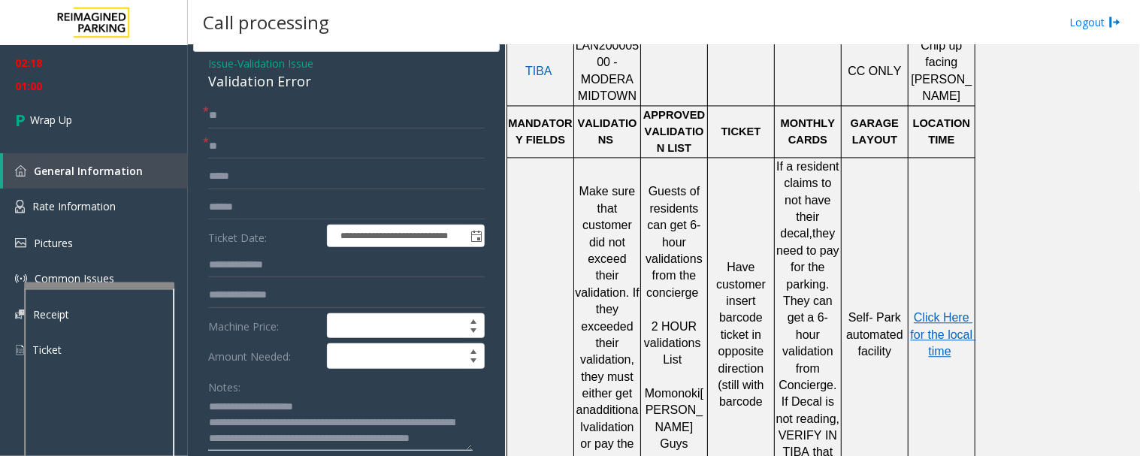
scroll to position [0, 0]
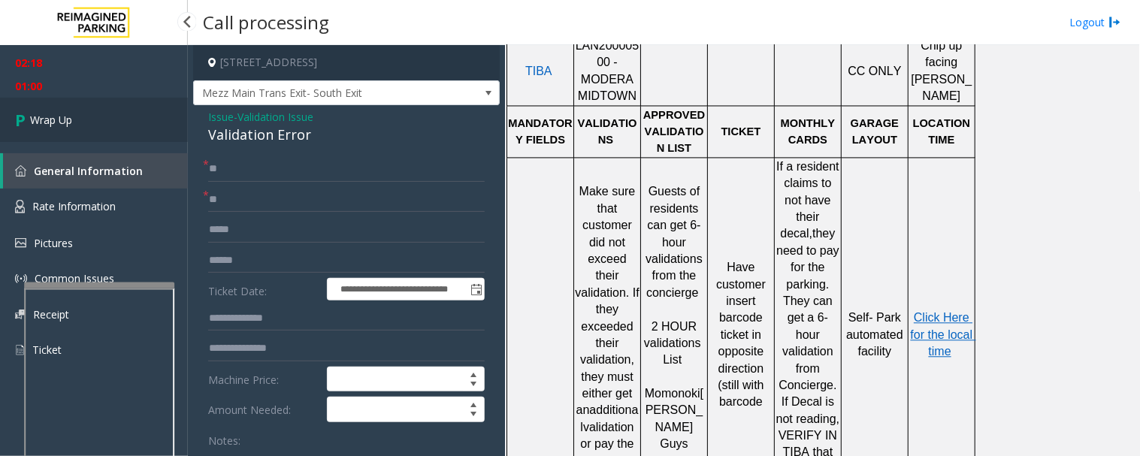
type textarea "**********"
click at [147, 124] on link "Wrap Up" at bounding box center [94, 120] width 188 height 44
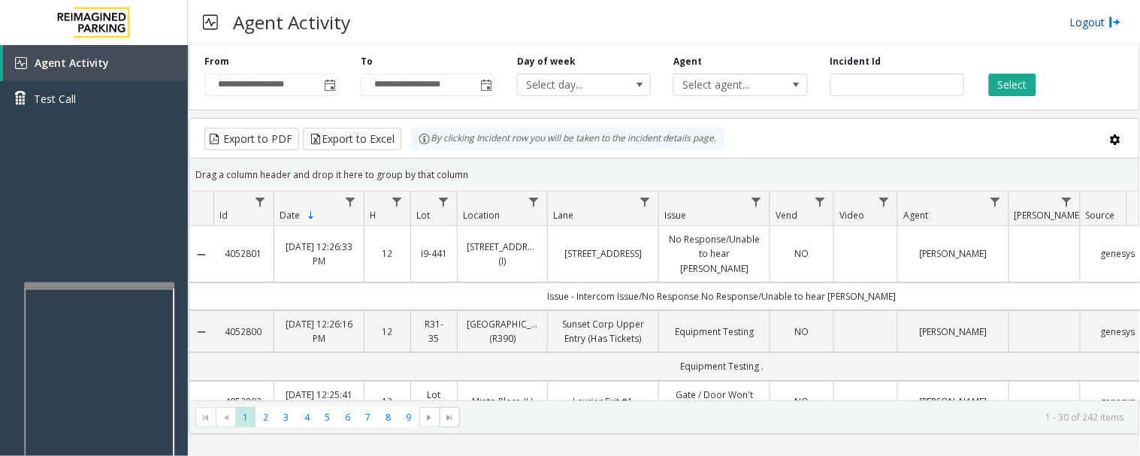
click at [1093, 23] on link "Logout" at bounding box center [1096, 22] width 51 height 16
